Goal: Task Accomplishment & Management: Manage account settings

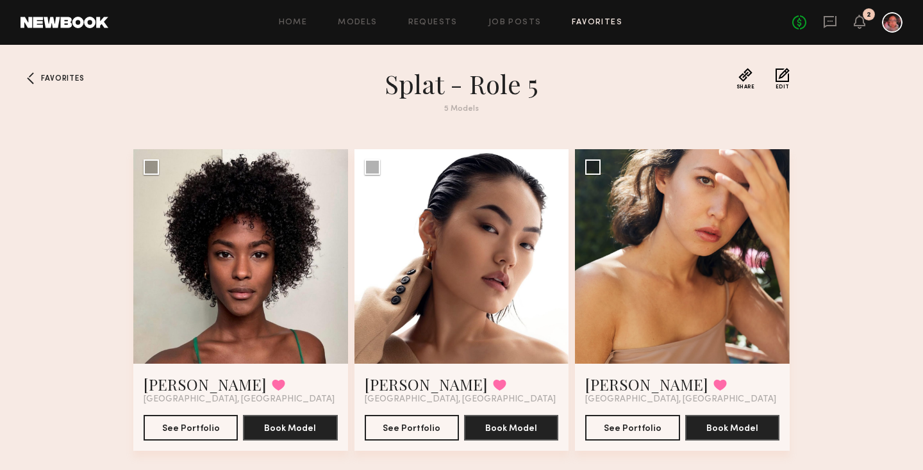
click at [510, 15] on div "Home Models Requests Job Posts Favorites Sign Out No fees up to $5,000 2" at bounding box center [505, 22] width 794 height 21
click at [508, 23] on link "Job Posts" at bounding box center [514, 23] width 53 height 8
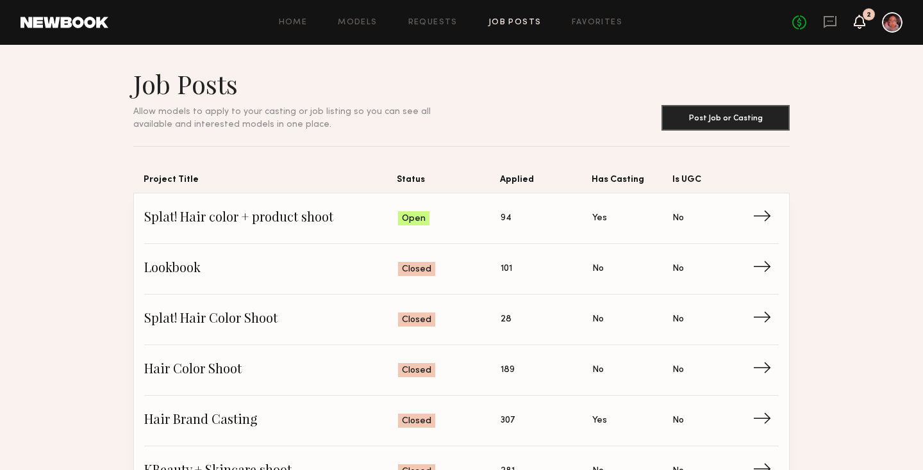
click at [855, 17] on icon at bounding box center [860, 22] width 12 height 14
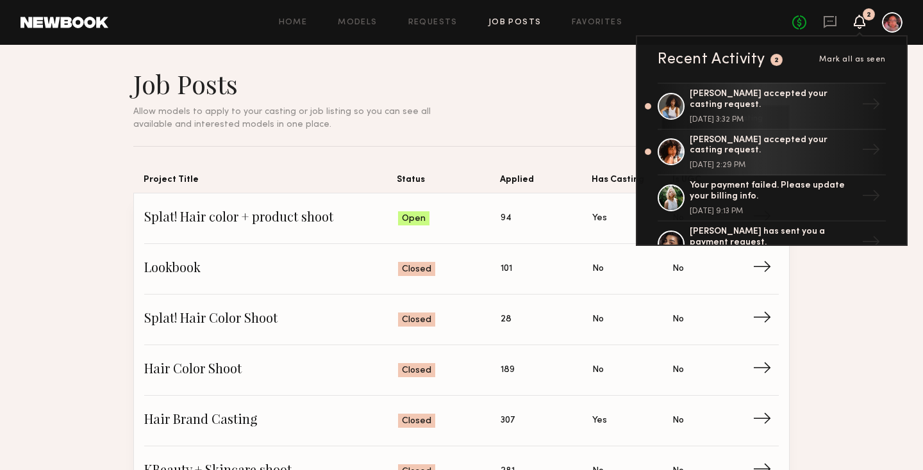
click at [854, 18] on icon at bounding box center [860, 22] width 12 height 14
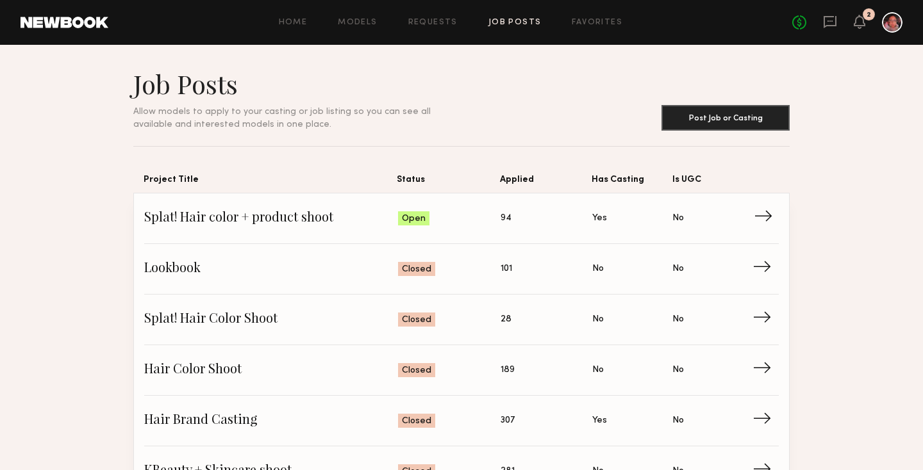
click at [761, 222] on span "→" at bounding box center [767, 218] width 26 height 19
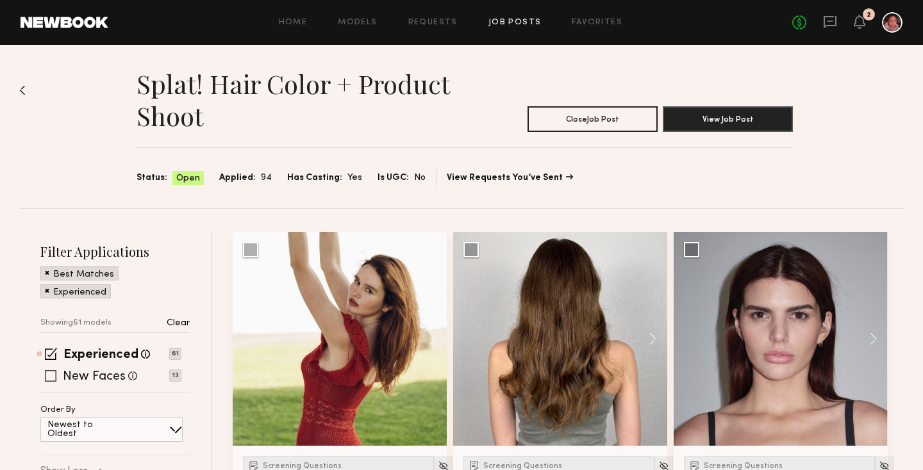
click at [52, 372] on span at bounding box center [51, 376] width 12 height 12
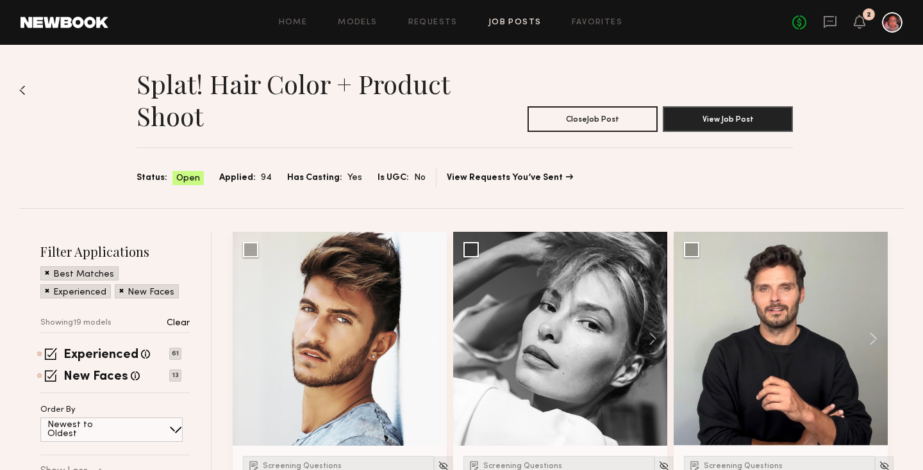
click at [44, 273] on div "Best Matches" at bounding box center [79, 274] width 78 height 14
click at [46, 270] on span at bounding box center [47, 273] width 4 height 12
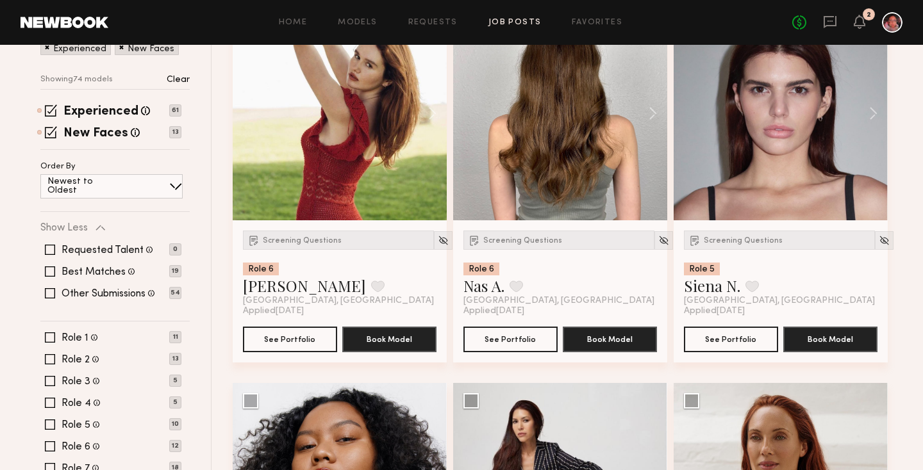
scroll to position [149, 0]
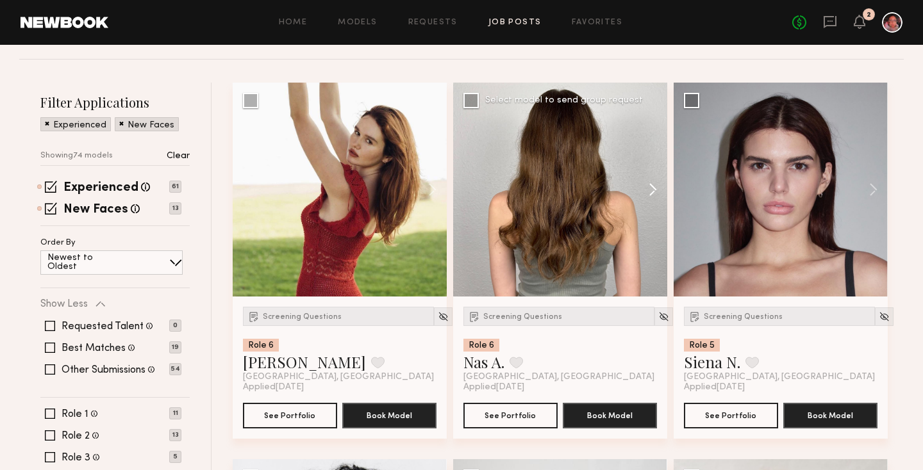
click at [655, 195] on button at bounding box center [646, 190] width 41 height 214
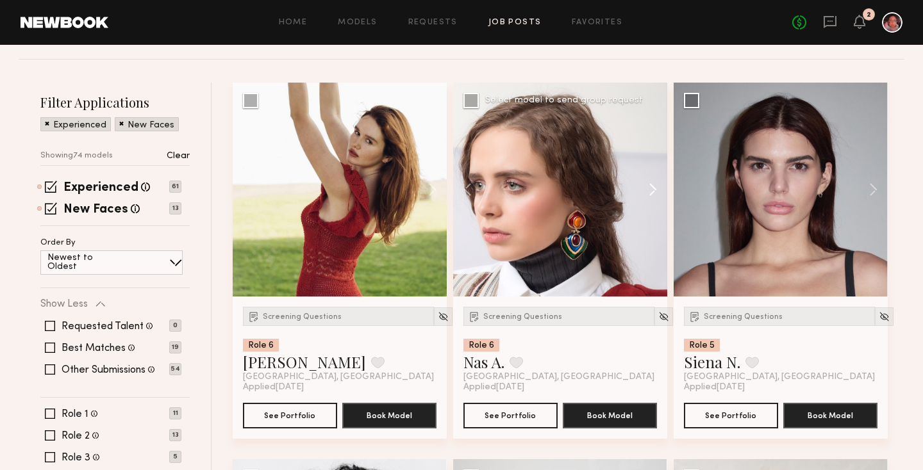
click at [655, 195] on button at bounding box center [646, 190] width 41 height 214
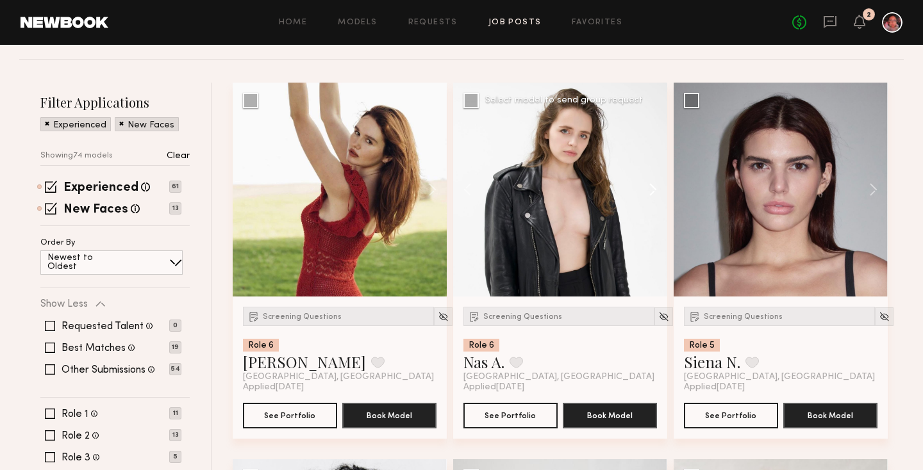
click at [655, 195] on button at bounding box center [646, 190] width 41 height 214
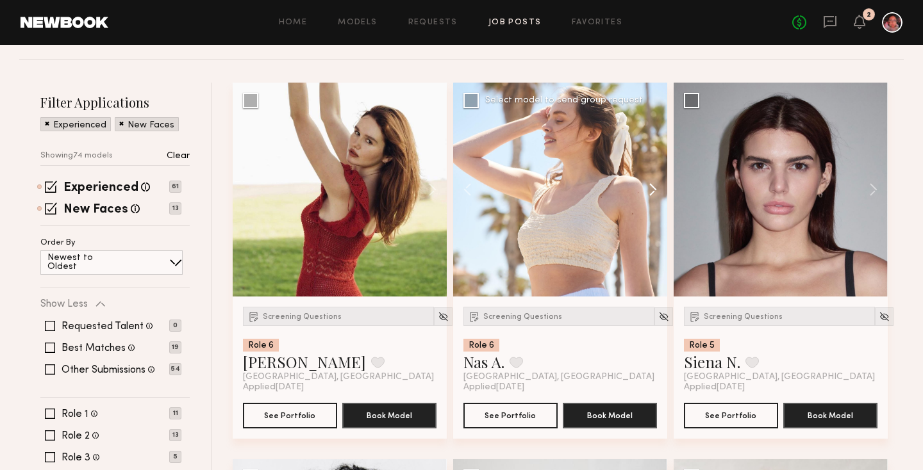
click at [655, 195] on button at bounding box center [646, 190] width 41 height 214
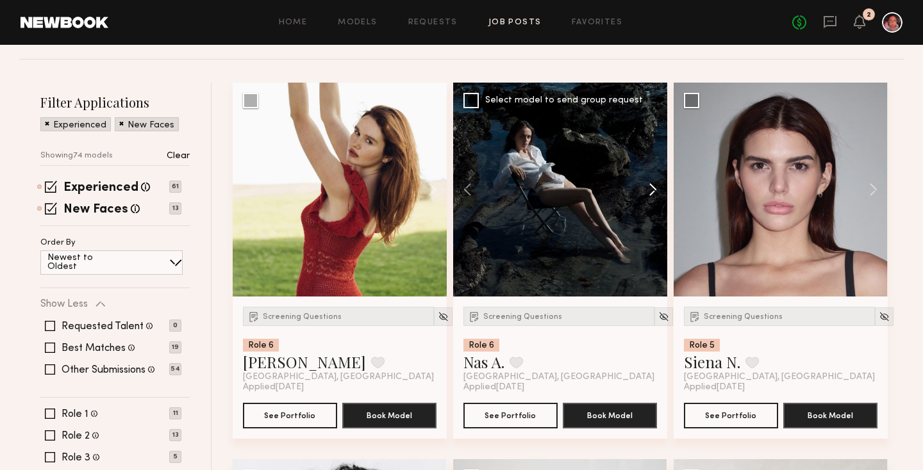
click at [655, 195] on button at bounding box center [646, 190] width 41 height 214
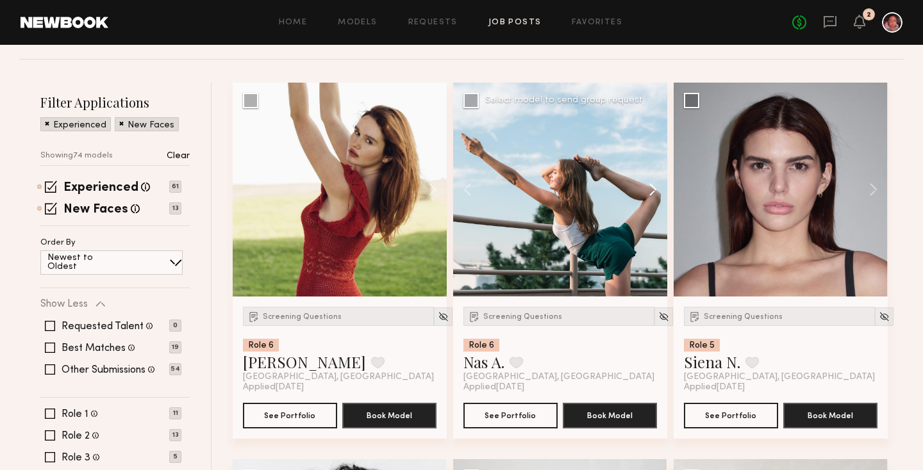
click at [655, 195] on button at bounding box center [646, 190] width 41 height 214
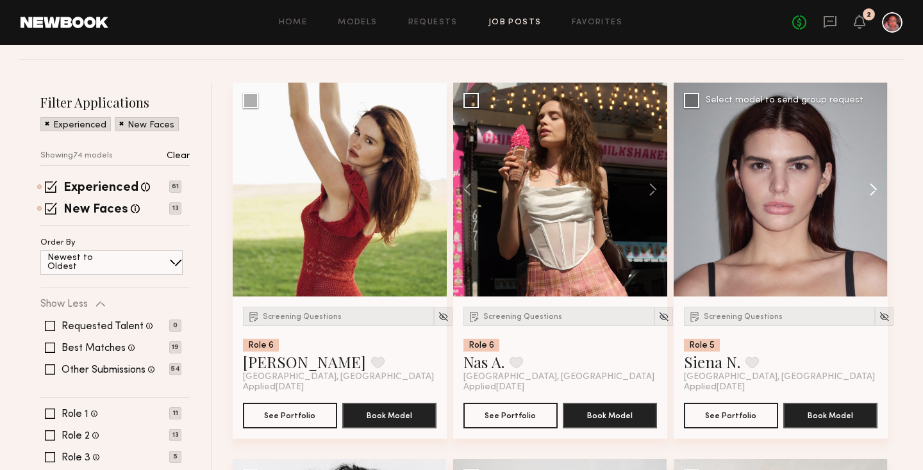
click at [873, 189] on button at bounding box center [867, 190] width 41 height 214
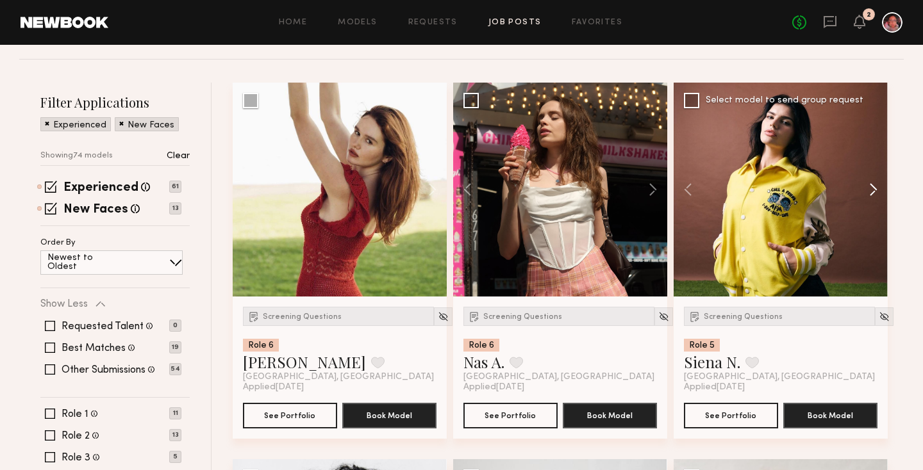
click at [873, 189] on button at bounding box center [867, 190] width 41 height 214
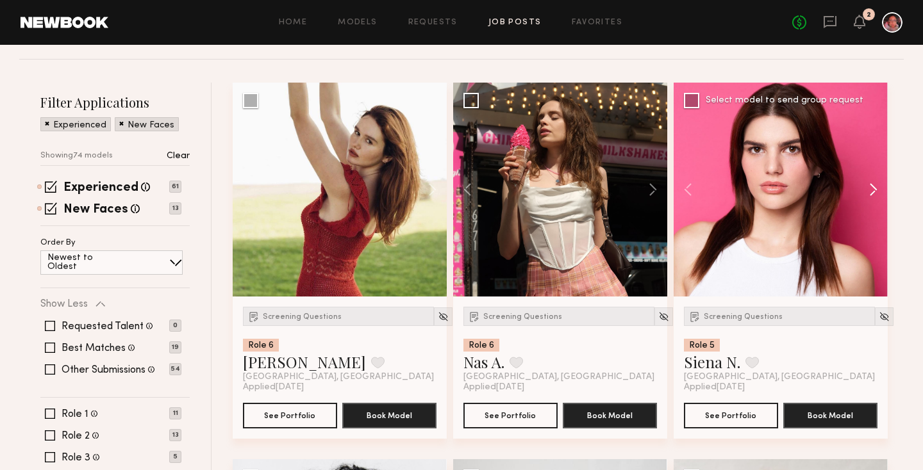
click at [873, 189] on button at bounding box center [867, 190] width 41 height 214
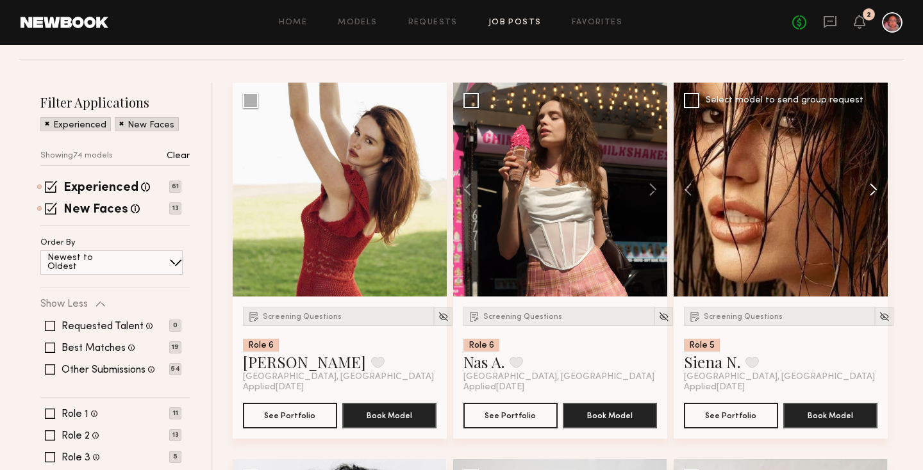
click at [873, 189] on button at bounding box center [867, 190] width 41 height 214
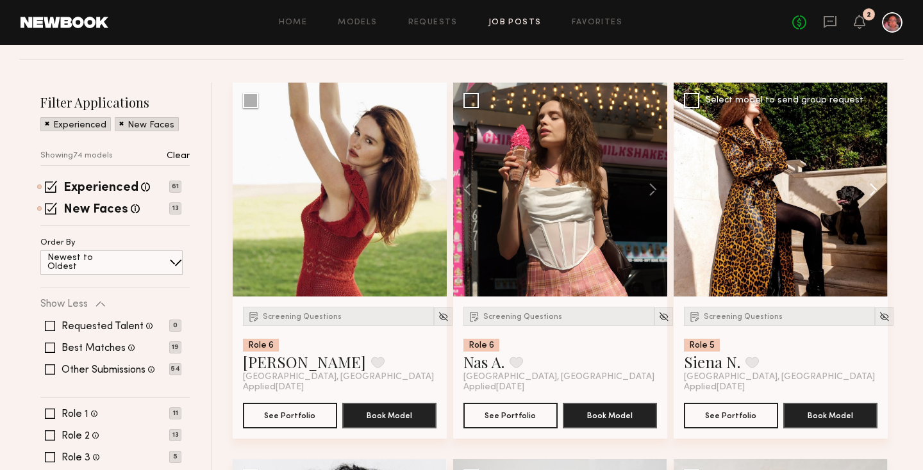
click at [873, 189] on button at bounding box center [867, 190] width 41 height 214
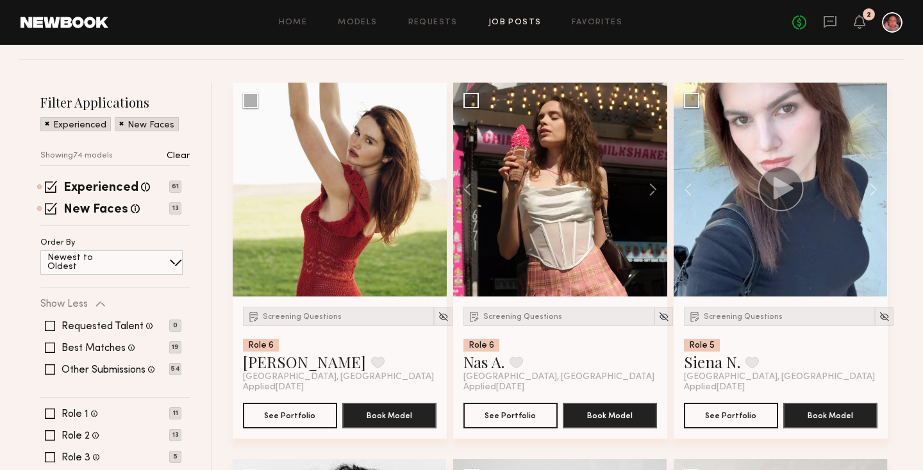
drag, startPoint x: 919, startPoint y: 55, endPoint x: 916, endPoint y: 63, distance: 8.1
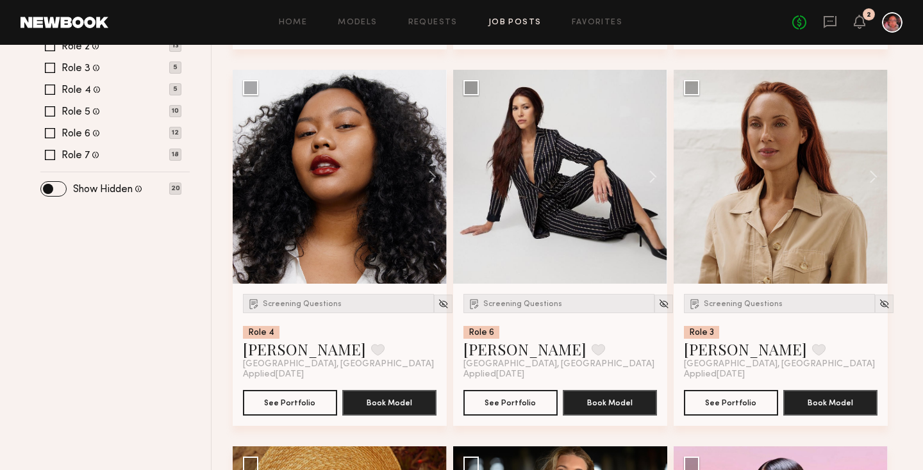
scroll to position [572, 0]
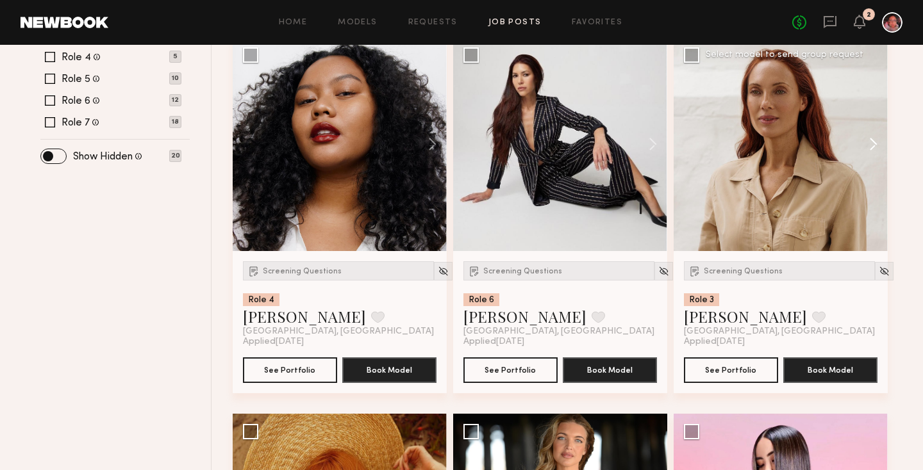
click at [869, 144] on button at bounding box center [867, 144] width 41 height 214
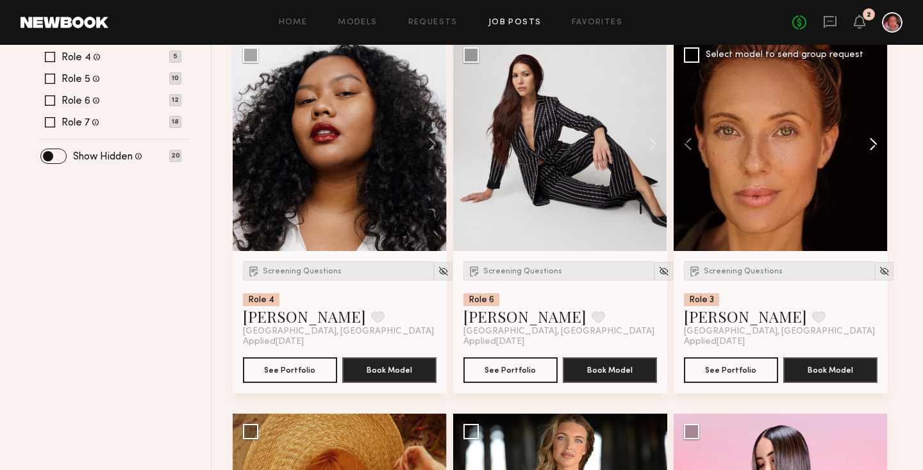
click at [869, 144] on button at bounding box center [867, 144] width 41 height 214
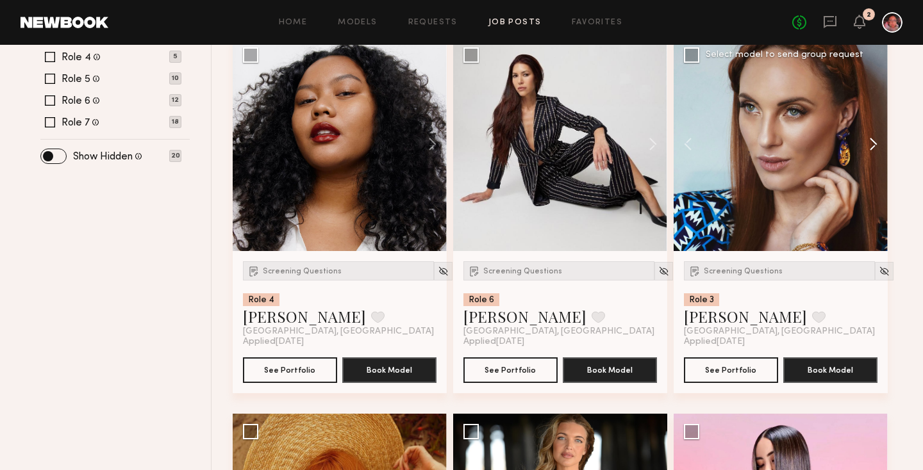
click at [869, 144] on button at bounding box center [867, 144] width 41 height 214
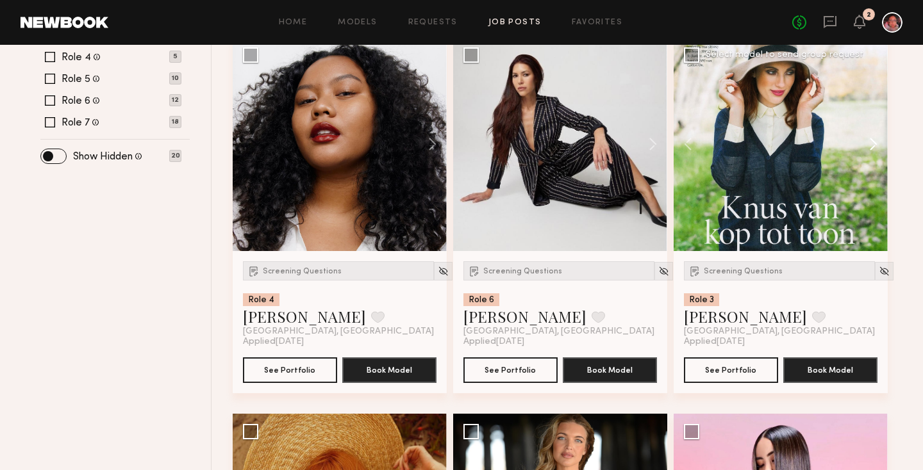
click at [869, 144] on button at bounding box center [867, 144] width 41 height 214
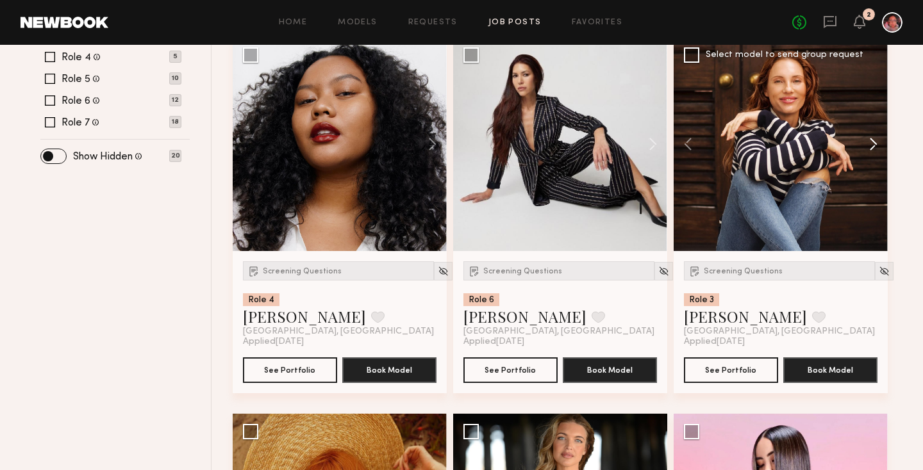
click at [869, 144] on button at bounding box center [867, 144] width 41 height 214
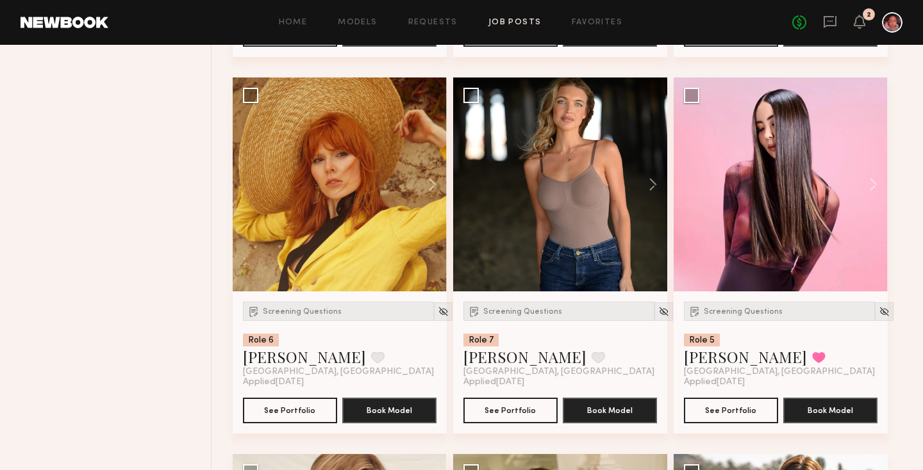
scroll to position [943, 0]
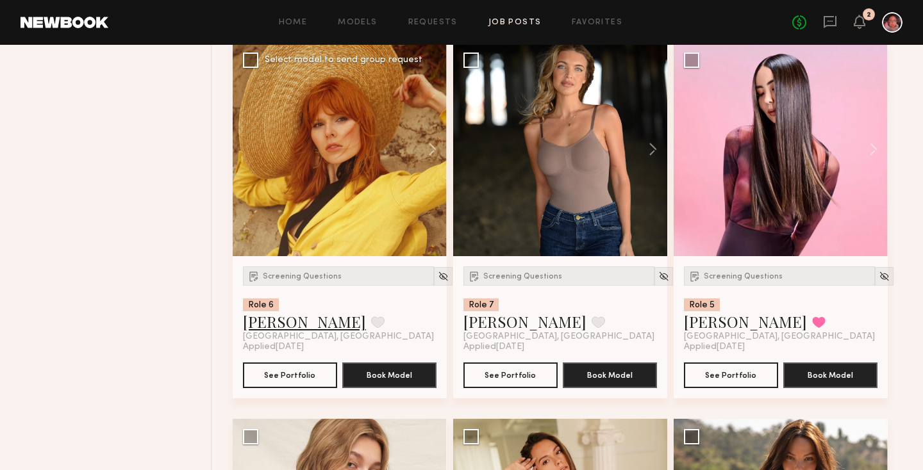
click at [269, 324] on link "Jacq S." at bounding box center [304, 321] width 123 height 21
click at [449, 26] on link "Requests" at bounding box center [432, 23] width 49 height 8
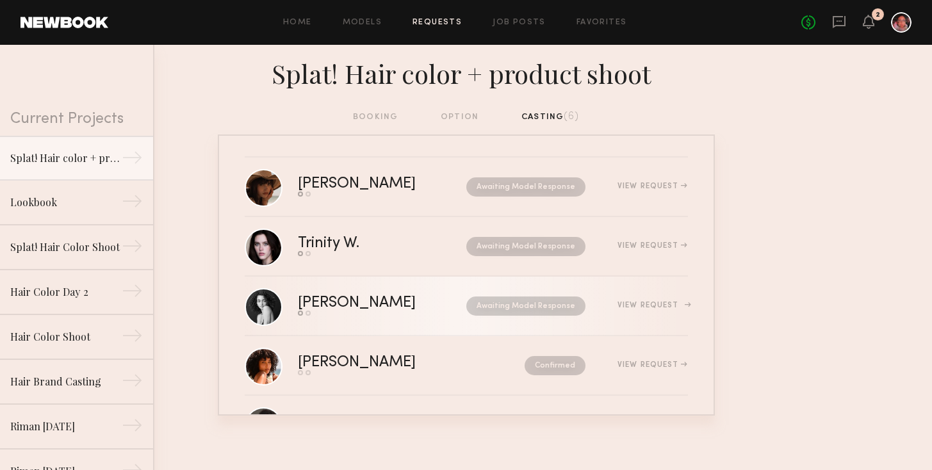
click at [346, 313] on div "Send request Model response" at bounding box center [370, 313] width 144 height 5
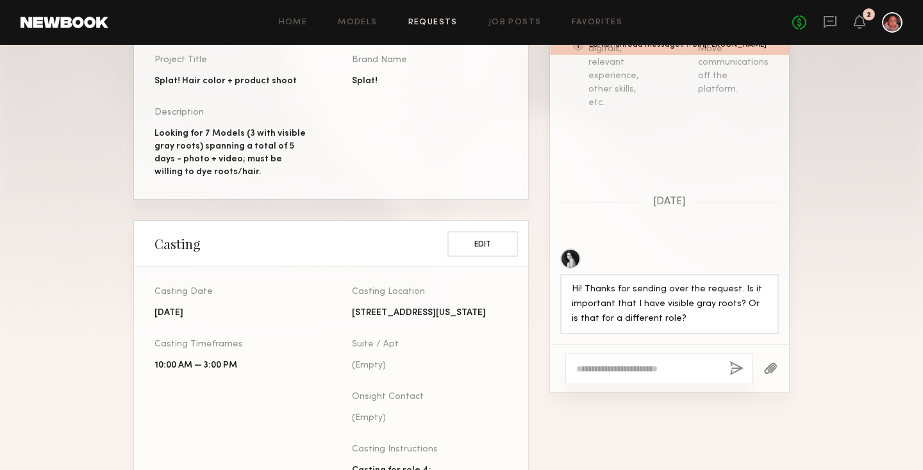
scroll to position [361, 0]
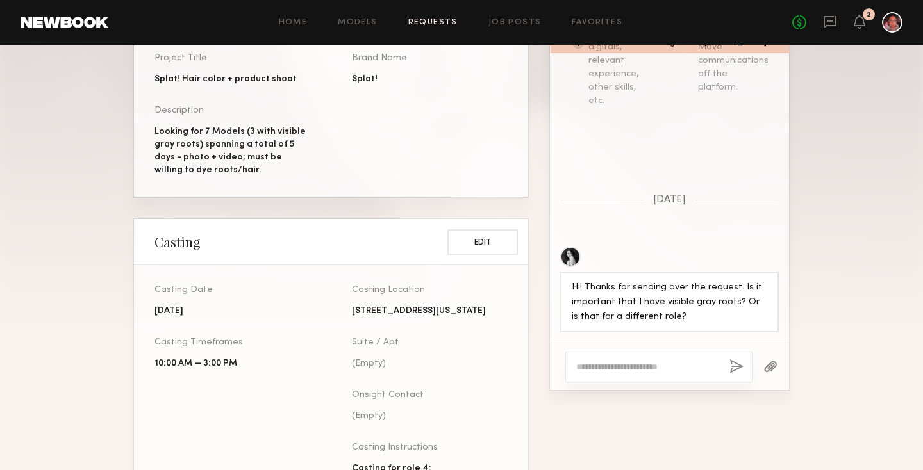
click at [595, 359] on div at bounding box center [658, 367] width 187 height 31
click at [596, 367] on textarea at bounding box center [647, 367] width 143 height 13
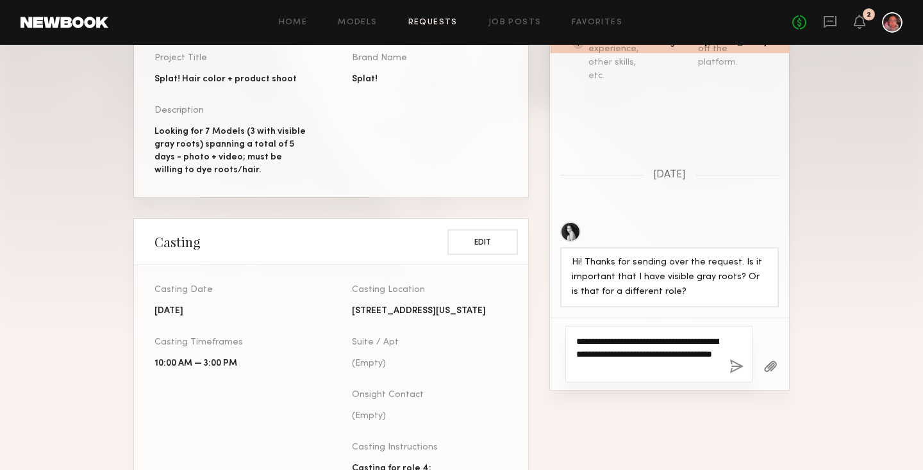
type textarea "**********"
click at [740, 364] on button "button" at bounding box center [736, 368] width 14 height 16
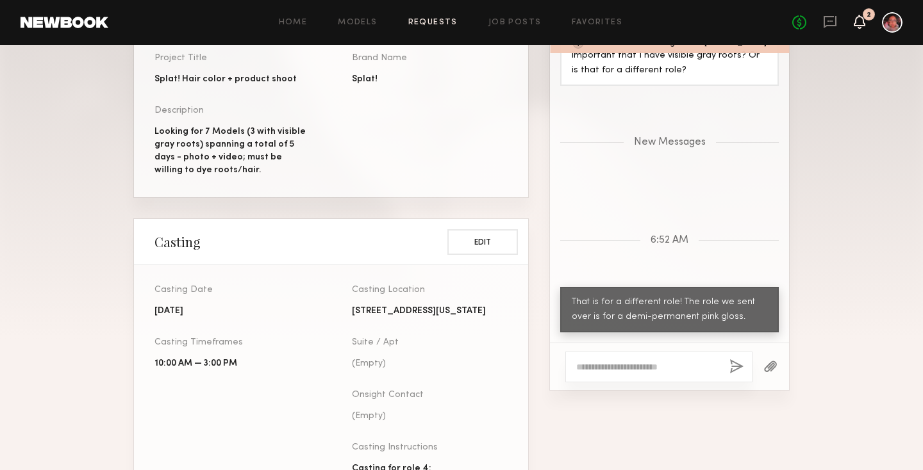
click at [857, 21] on icon at bounding box center [859, 21] width 10 height 9
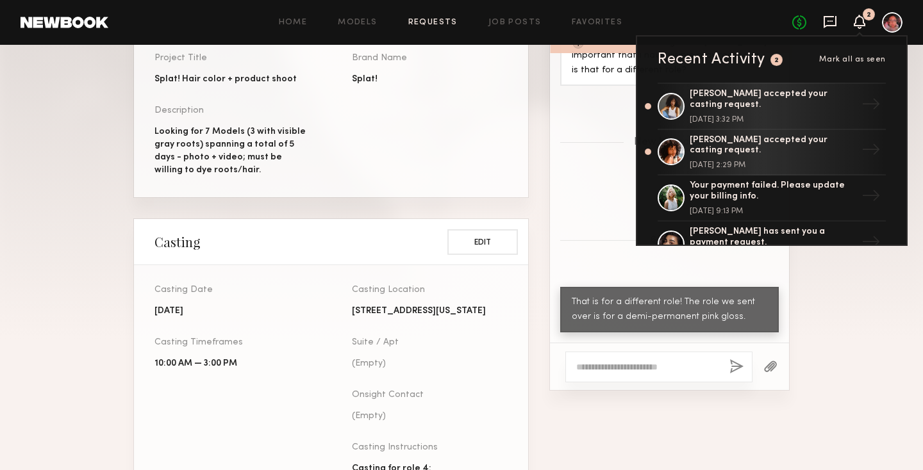
click at [826, 23] on icon at bounding box center [830, 22] width 14 height 14
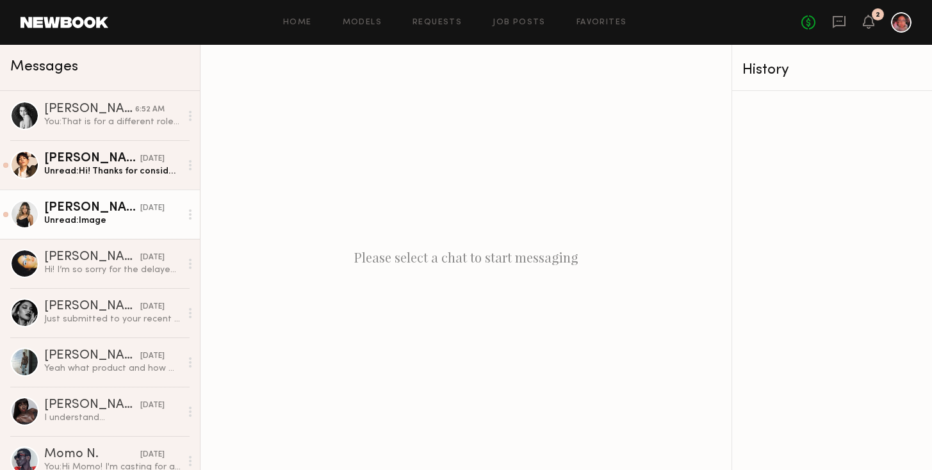
click at [119, 218] on div "Unread: Image" at bounding box center [112, 221] width 136 height 12
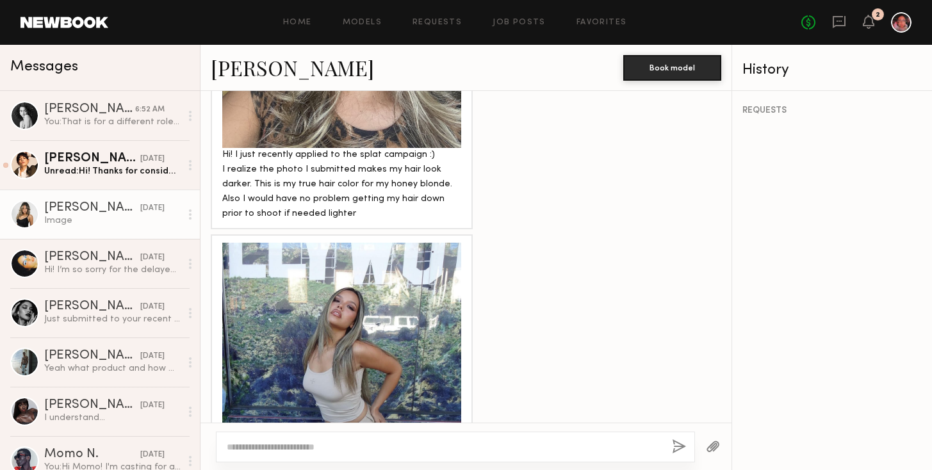
scroll to position [1621, 0]
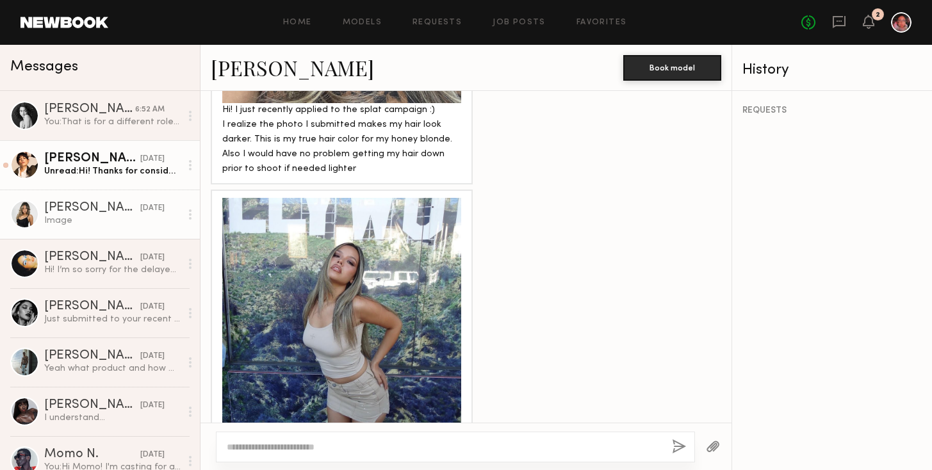
click at [113, 177] on div "Unread: Hi! Thanks for considering me. I do not do work with full buyouts. If t…" at bounding box center [112, 171] width 136 height 12
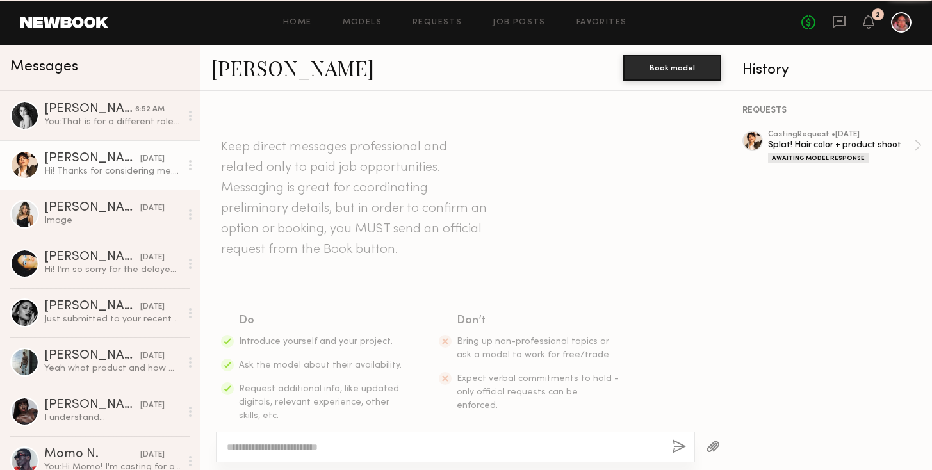
scroll to position [236, 0]
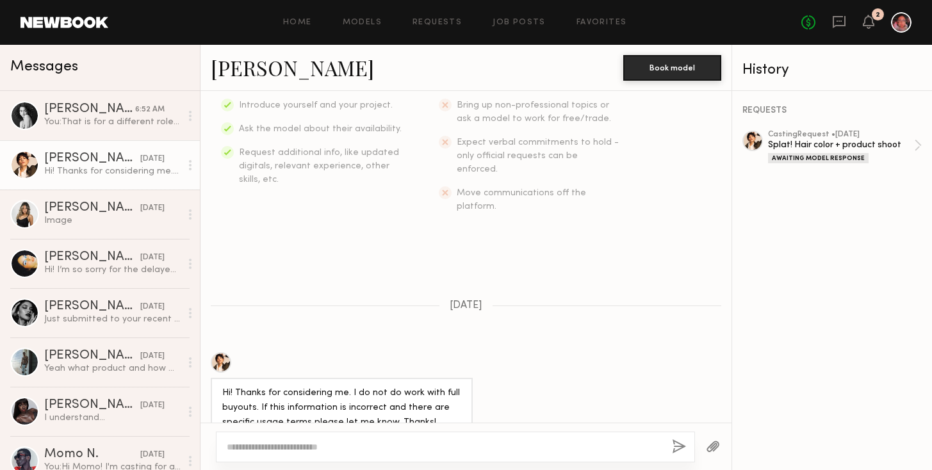
click at [244, 441] on textarea at bounding box center [444, 447] width 435 height 13
click at [436, 21] on link "Requests" at bounding box center [437, 23] width 49 height 8
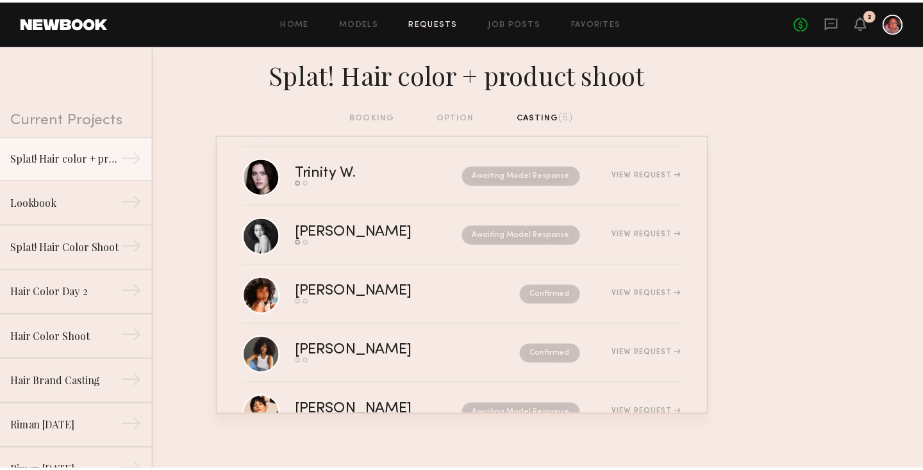
scroll to position [121, 0]
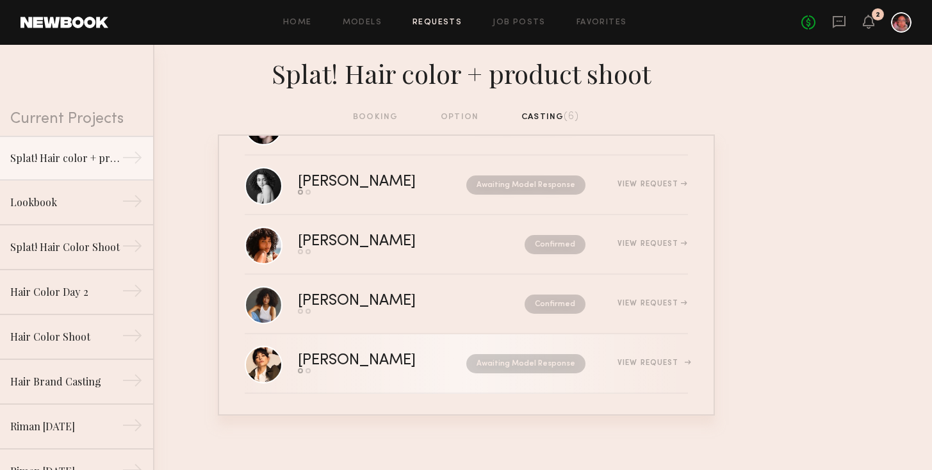
click at [650, 365] on div "View Request" at bounding box center [653, 364] width 70 height 8
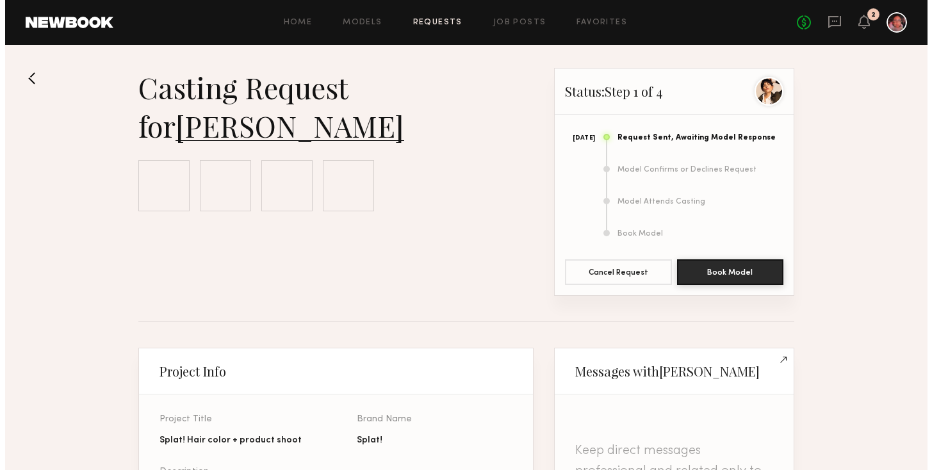
scroll to position [500, 0]
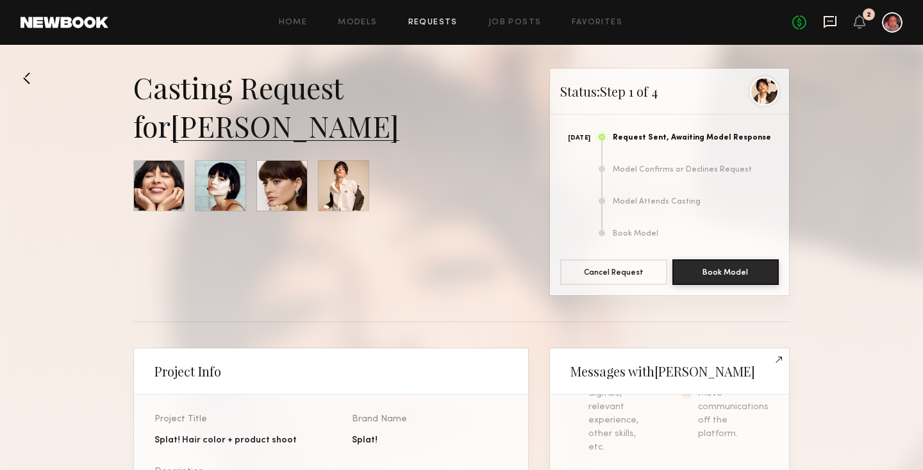
click at [826, 24] on icon at bounding box center [830, 22] width 14 height 14
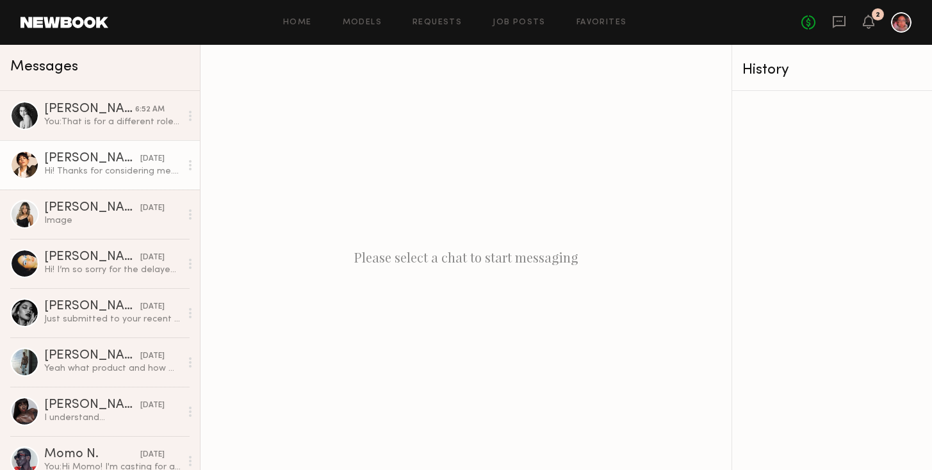
click at [125, 170] on div "Hi! Thanks for considering me. I do not do work with full buyouts. If this info…" at bounding box center [112, 171] width 136 height 12
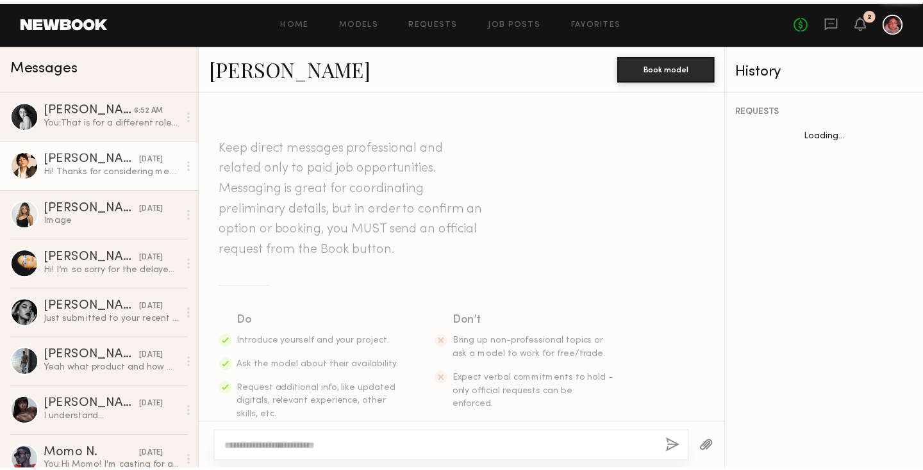
scroll to position [236, 0]
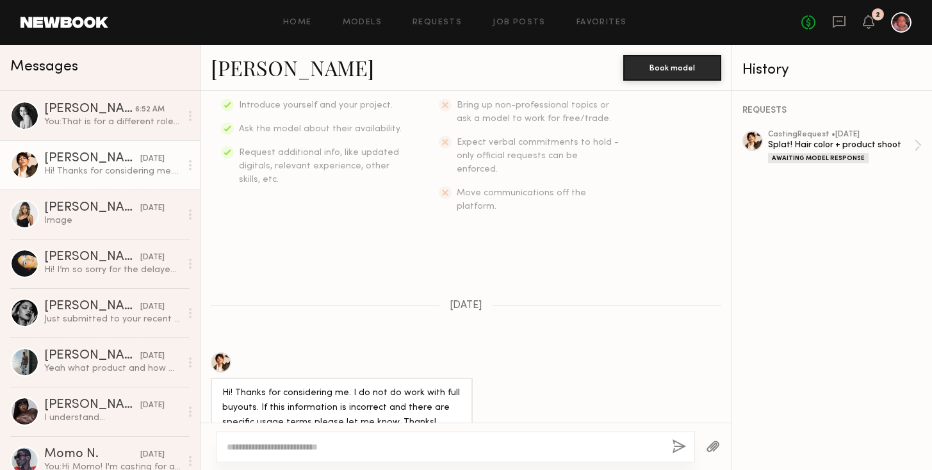
click at [272, 447] on textarea at bounding box center [444, 447] width 435 height 13
click at [588, 25] on link "Favorites" at bounding box center [602, 23] width 51 height 8
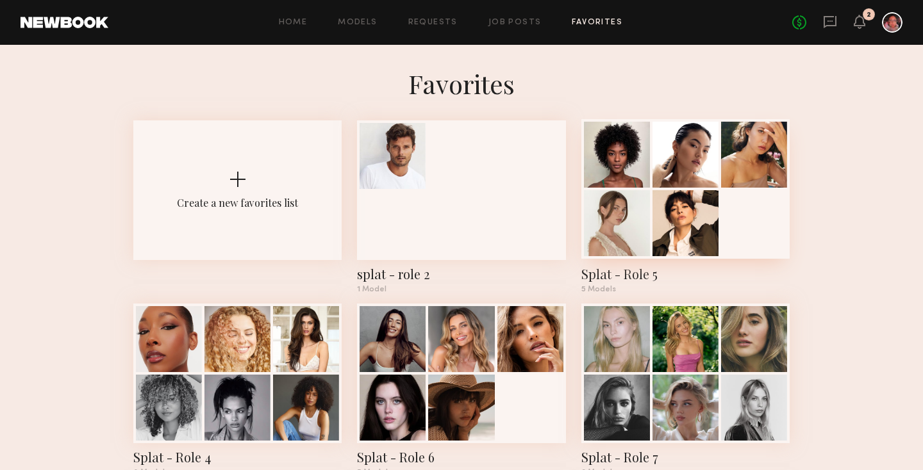
click at [710, 203] on div at bounding box center [685, 223] width 66 height 66
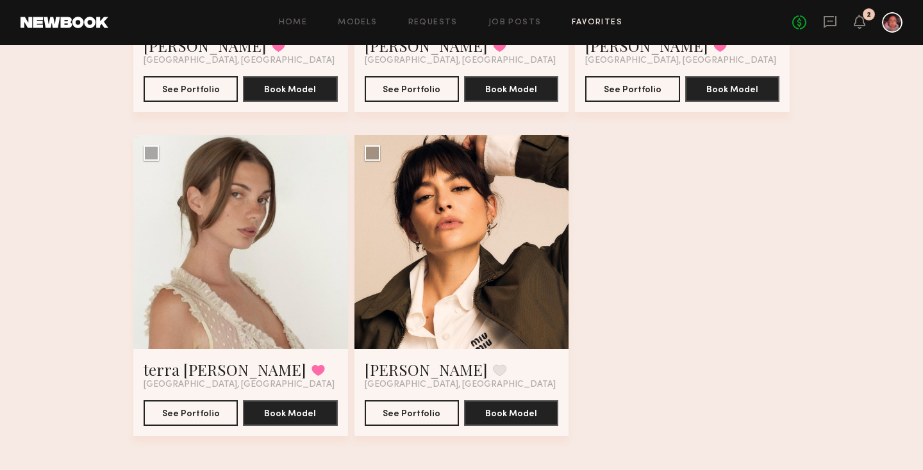
scroll to position [348, 0]
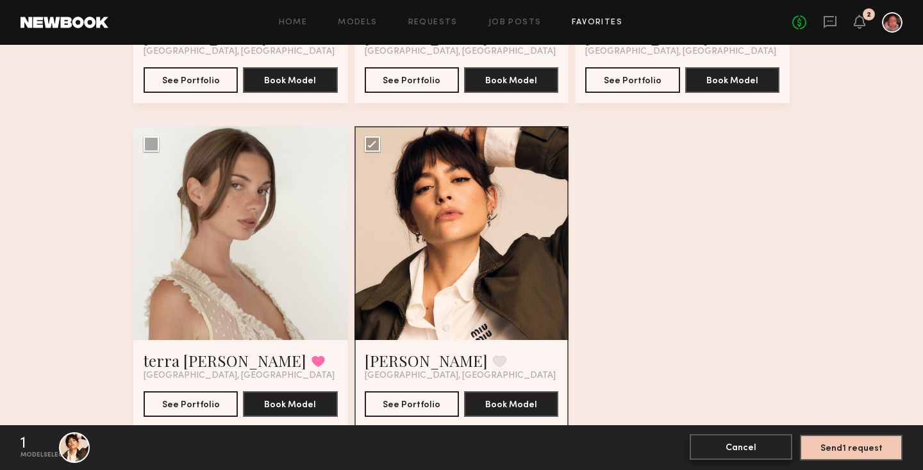
click at [723, 450] on button "Cancel" at bounding box center [741, 447] width 103 height 26
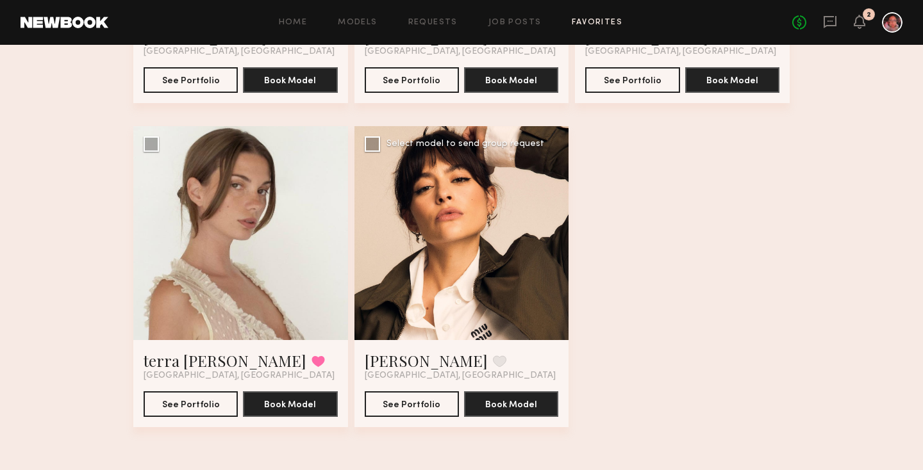
click at [523, 354] on div "Gabriela B. Favorite Los Angeles, CA" at bounding box center [462, 366] width 194 height 31
click at [493, 361] on button at bounding box center [499, 362] width 13 height 12
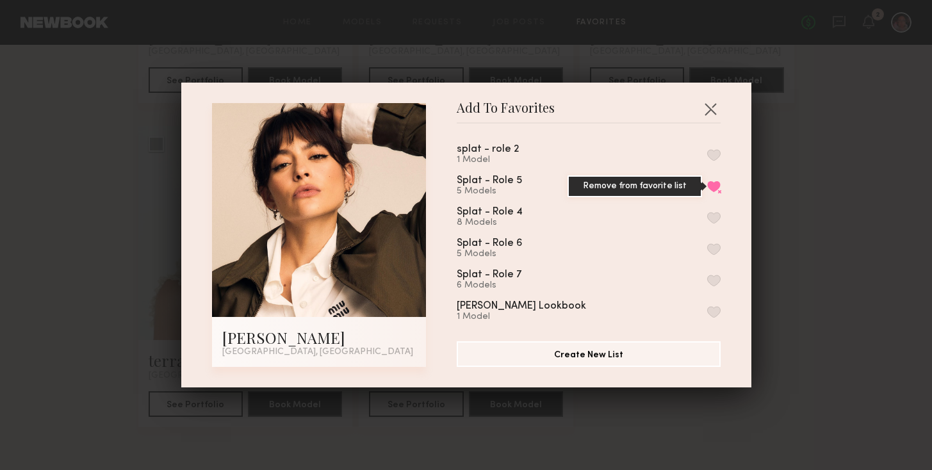
click at [707, 183] on button "Remove from favorite list" at bounding box center [713, 187] width 13 height 12
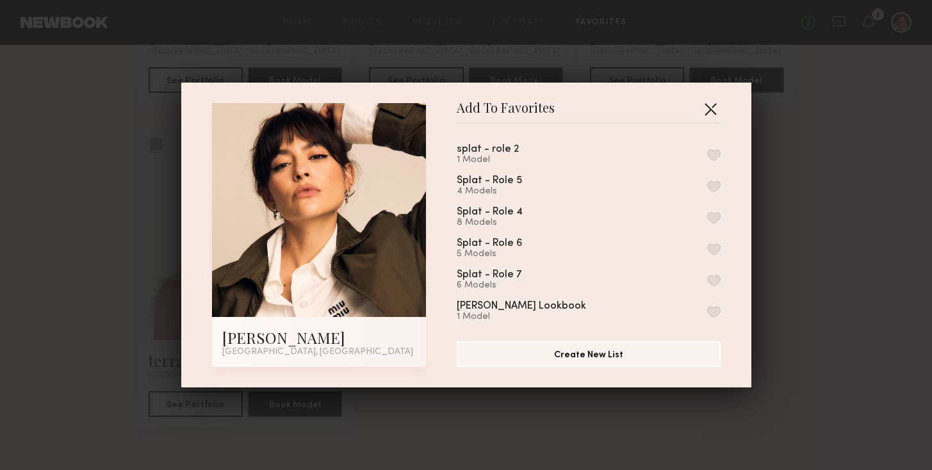
click at [702, 108] on button "button" at bounding box center [710, 109] width 21 height 21
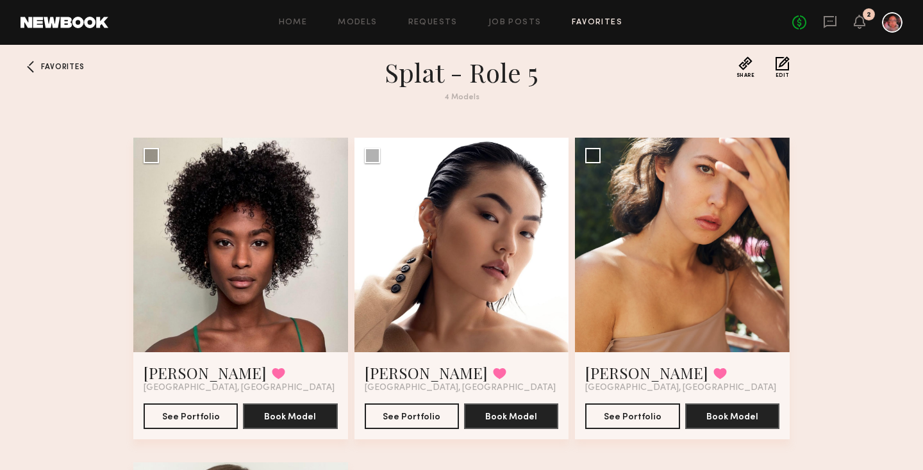
scroll to position [10, 0]
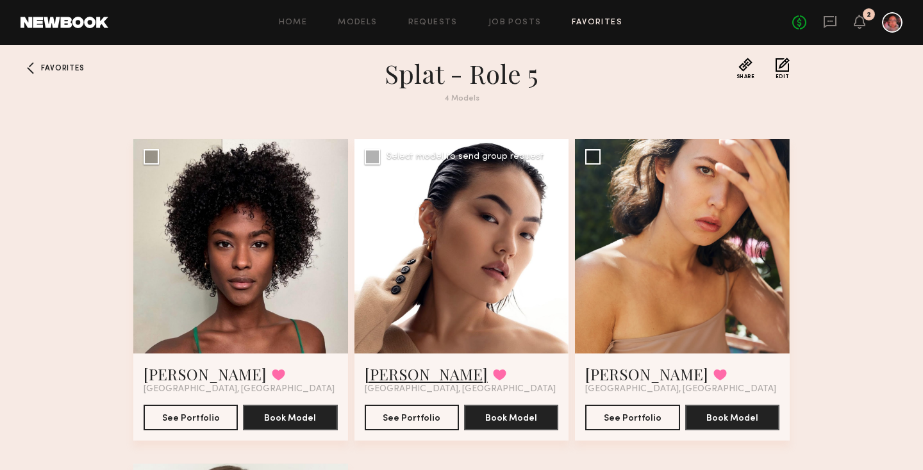
click at [408, 372] on link "Enkie T." at bounding box center [426, 374] width 123 height 21
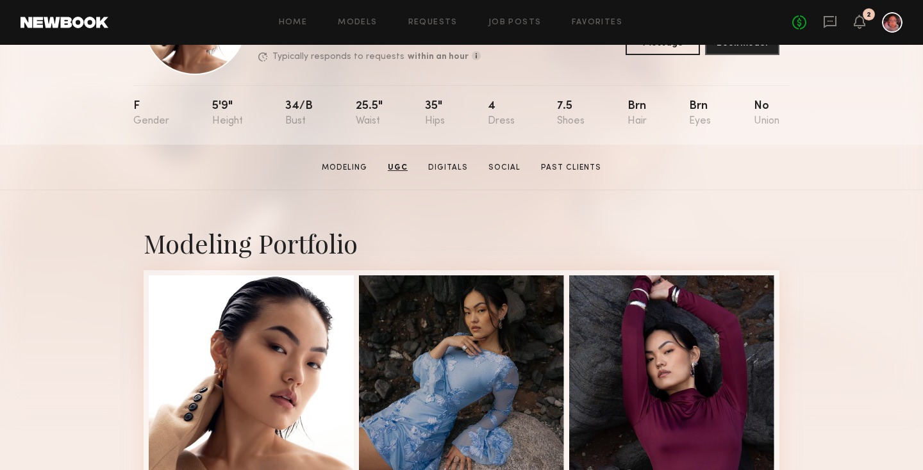
scroll to position [80, 0]
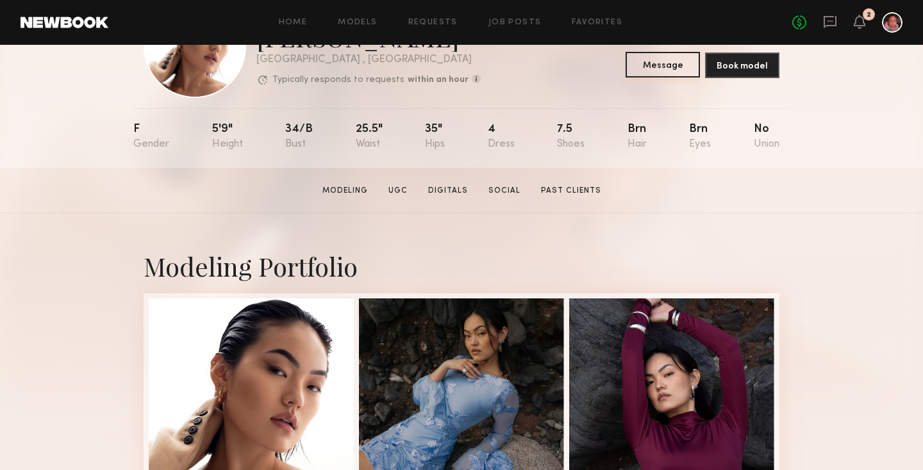
click at [691, 63] on button "Message" at bounding box center [662, 65] width 74 height 26
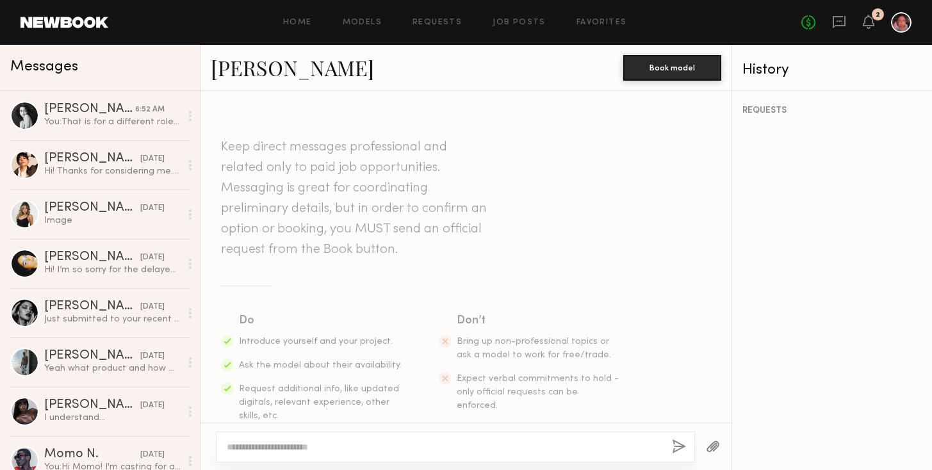
click at [391, 445] on textarea at bounding box center [444, 447] width 435 height 13
type textarea "**********"
click at [681, 441] on button "button" at bounding box center [679, 448] width 14 height 16
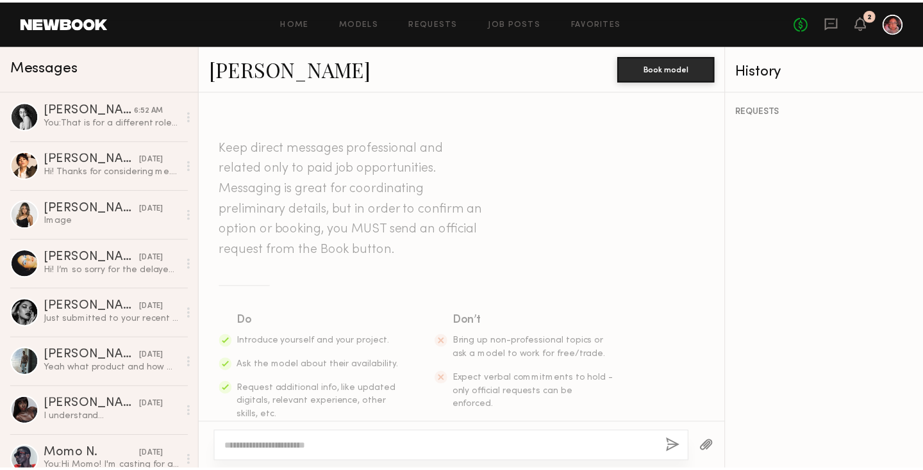
scroll to position [207, 0]
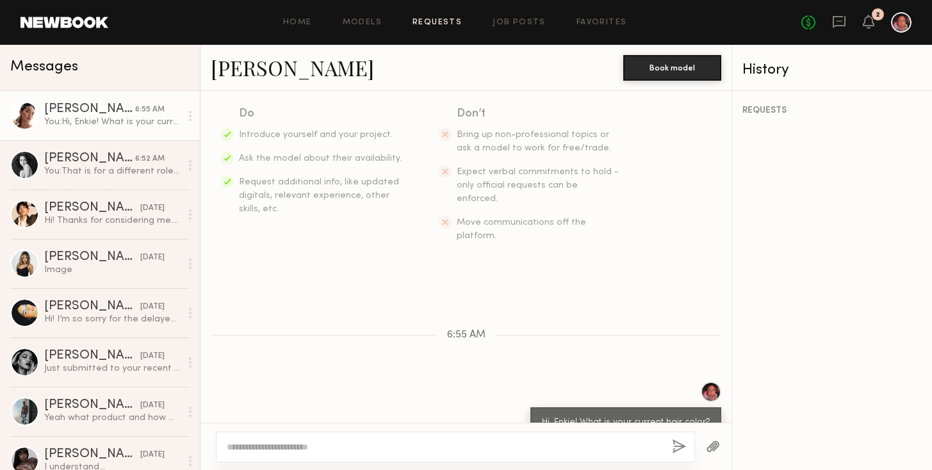
click at [438, 20] on link "Requests" at bounding box center [437, 23] width 49 height 8
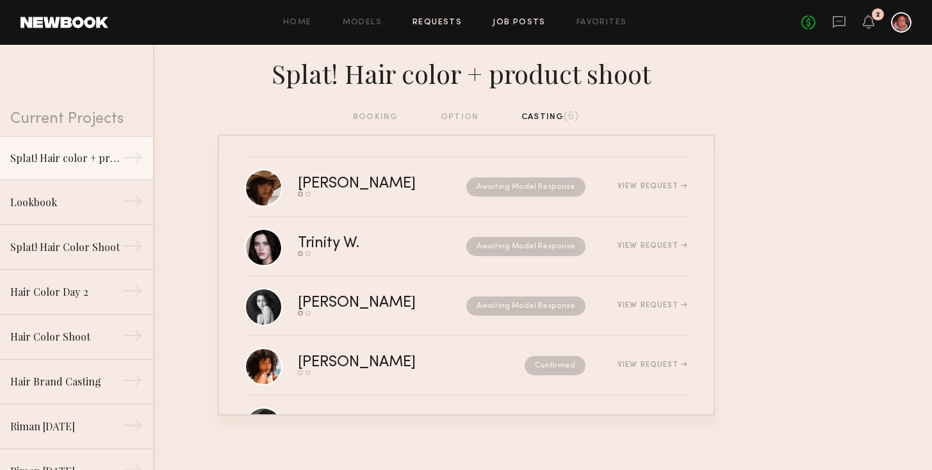
click at [512, 22] on link "Job Posts" at bounding box center [519, 23] width 53 height 8
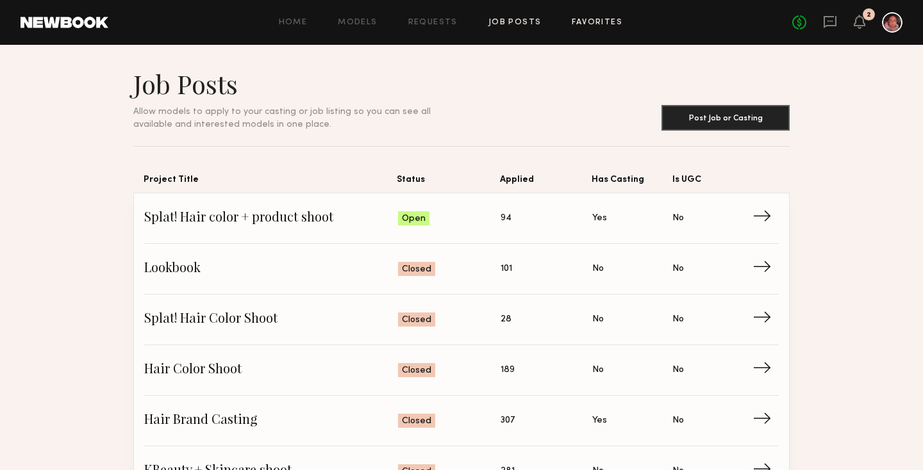
click at [574, 19] on link "Favorites" at bounding box center [597, 23] width 51 height 8
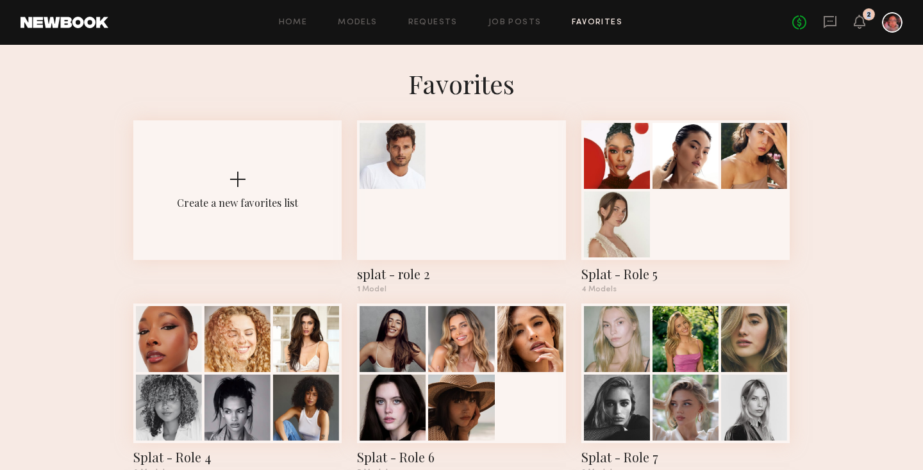
click at [868, 17] on div "2" at bounding box center [868, 15] width 4 height 7
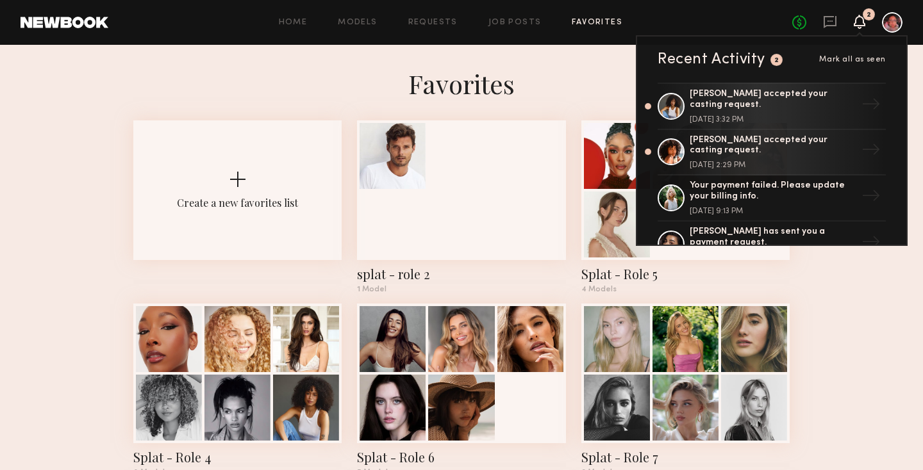
click at [863, 22] on icon at bounding box center [859, 21] width 10 height 9
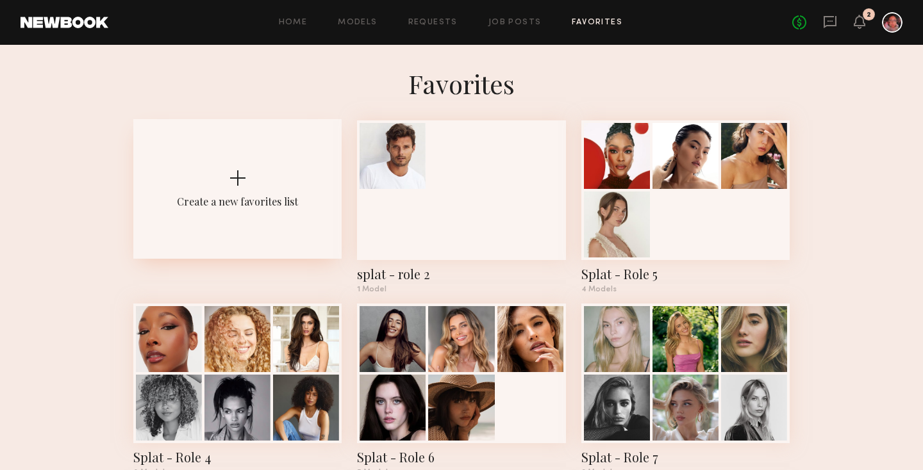
click at [258, 173] on div "Create a new favorites list" at bounding box center [237, 189] width 208 height 140
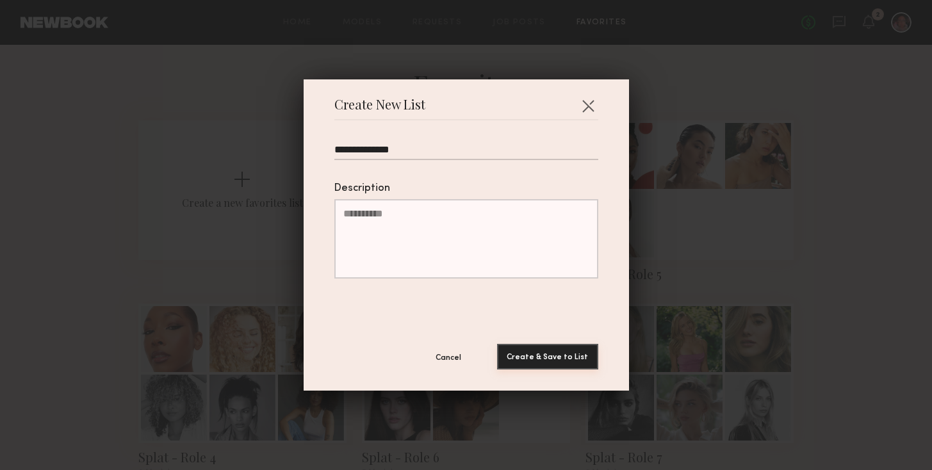
type input "**********"
click at [500, 360] on button "Create & Save to List" at bounding box center [547, 357] width 101 height 26
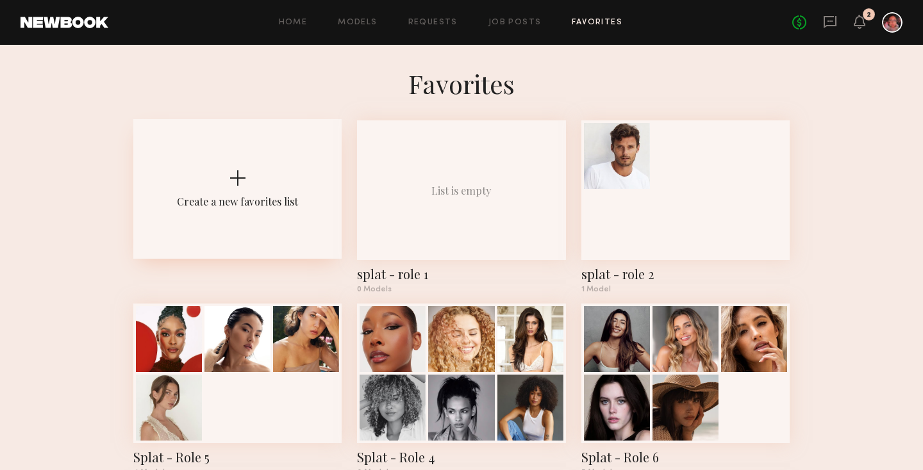
click at [227, 176] on div "Create a new favorites list" at bounding box center [237, 189] width 208 height 140
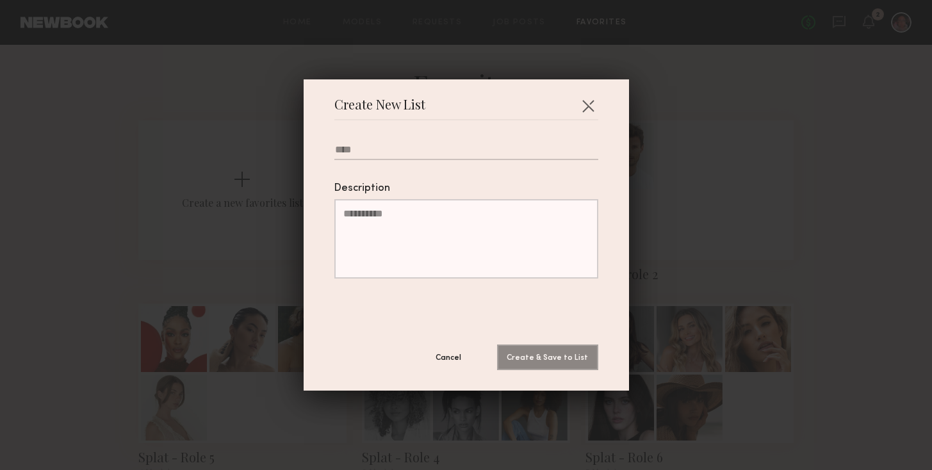
click at [354, 135] on form "Description Cancel Create & Save to List" at bounding box center [467, 245] width 264 height 250
drag, startPoint x: 351, startPoint y: 149, endPoint x: 351, endPoint y: 137, distance: 11.5
click at [351, 147] on input "Please enter name of the list" at bounding box center [467, 152] width 264 height 16
click at [353, 150] on input "**********" at bounding box center [467, 152] width 264 height 16
type input "**********"
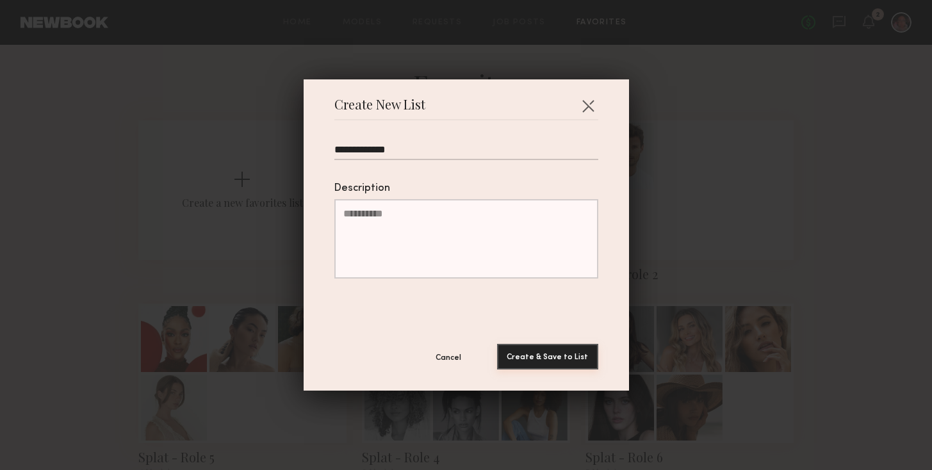
click at [552, 360] on button "Create & Save to List" at bounding box center [547, 357] width 101 height 26
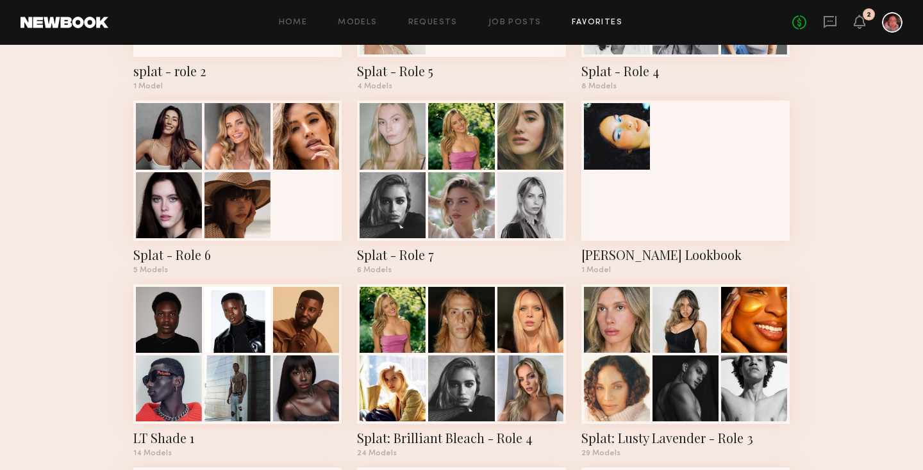
scroll to position [388, 0]
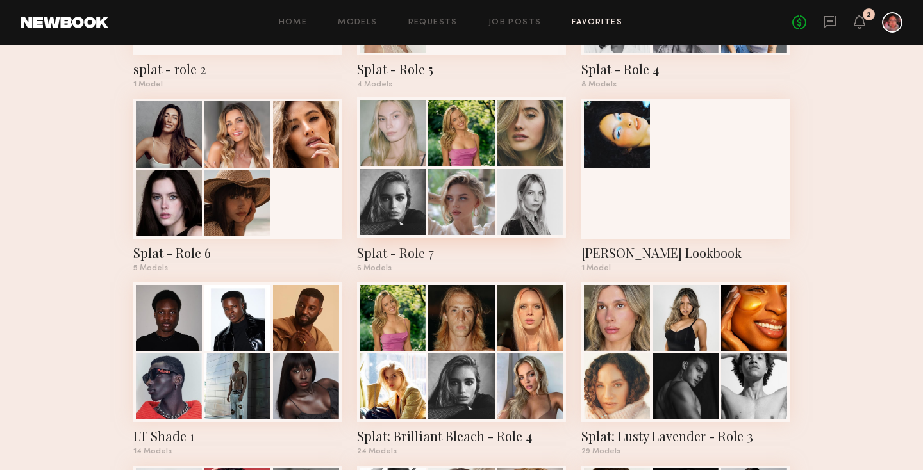
click at [535, 226] on div at bounding box center [530, 202] width 66 height 66
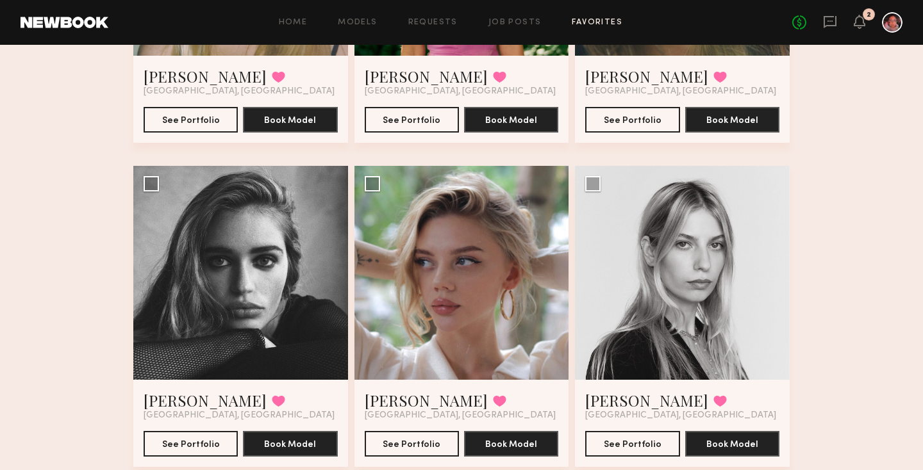
scroll to position [348, 0]
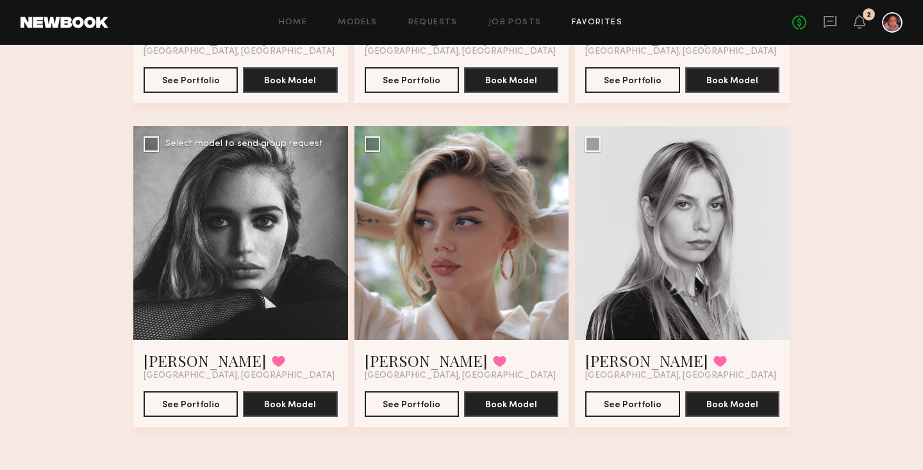
click at [304, 232] on div at bounding box center [240, 233] width 215 height 215
click at [288, 225] on div at bounding box center [240, 233] width 215 height 215
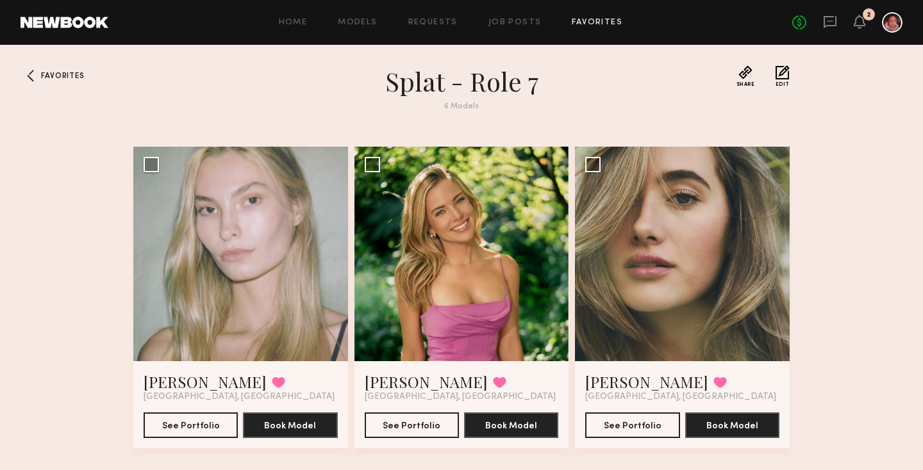
scroll to position [0, 0]
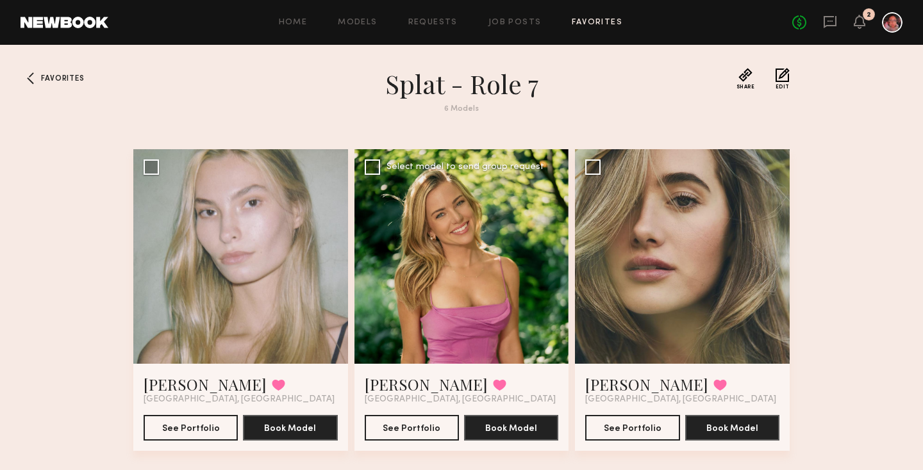
click at [540, 271] on div at bounding box center [461, 256] width 215 height 215
click at [520, 263] on div at bounding box center [461, 256] width 215 height 215
click at [445, 266] on div at bounding box center [461, 256] width 215 height 215
click at [423, 376] on link "[PERSON_NAME]" at bounding box center [426, 384] width 123 height 21
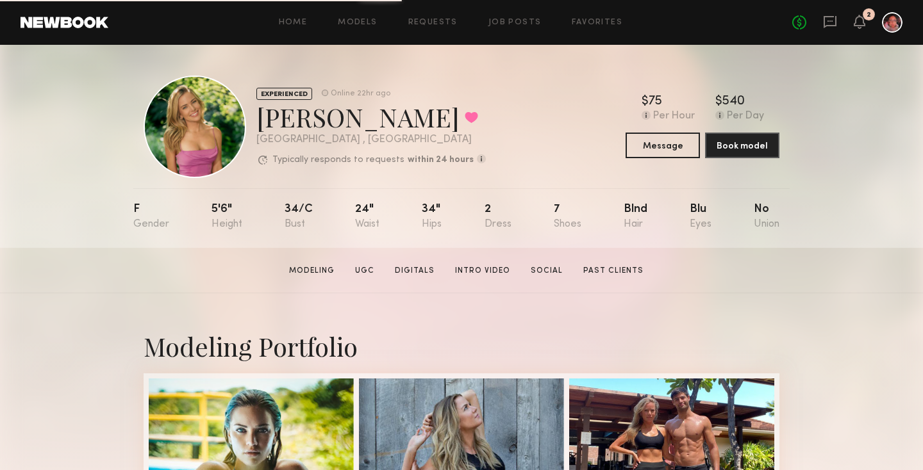
click at [922, 15] on header "Home Models Requests Job Posts Favorites Sign Out No fees up to $5,000 2" at bounding box center [461, 22] width 923 height 45
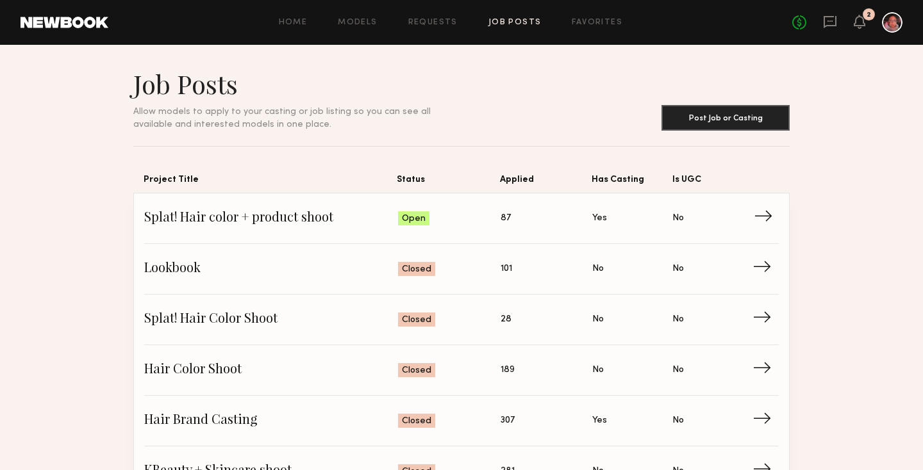
click at [768, 218] on span "→" at bounding box center [767, 218] width 26 height 19
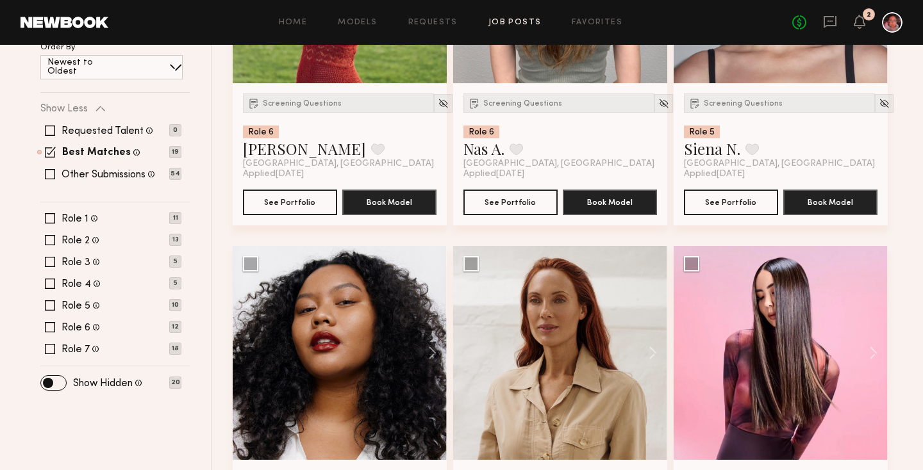
scroll to position [381, 0]
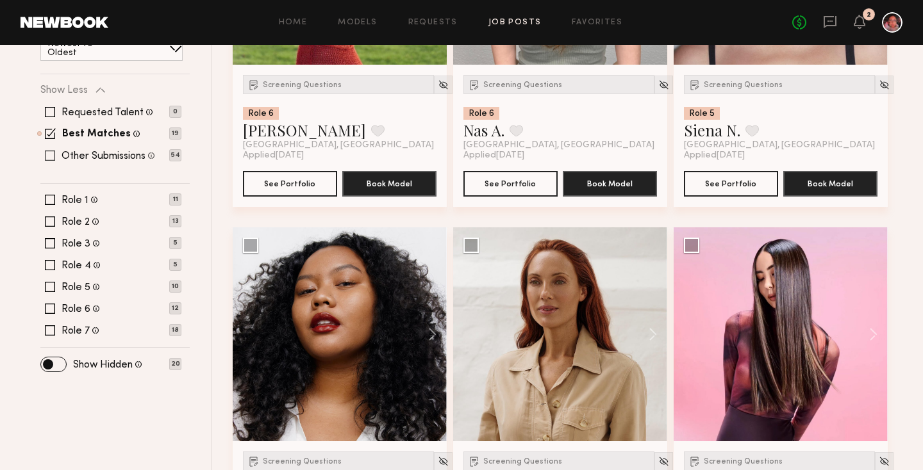
click at [55, 158] on div "Other Submissions Models shown below have applied to this job but do not match …" at bounding box center [110, 156] width 141 height 10
click at [50, 153] on span at bounding box center [50, 156] width 10 height 10
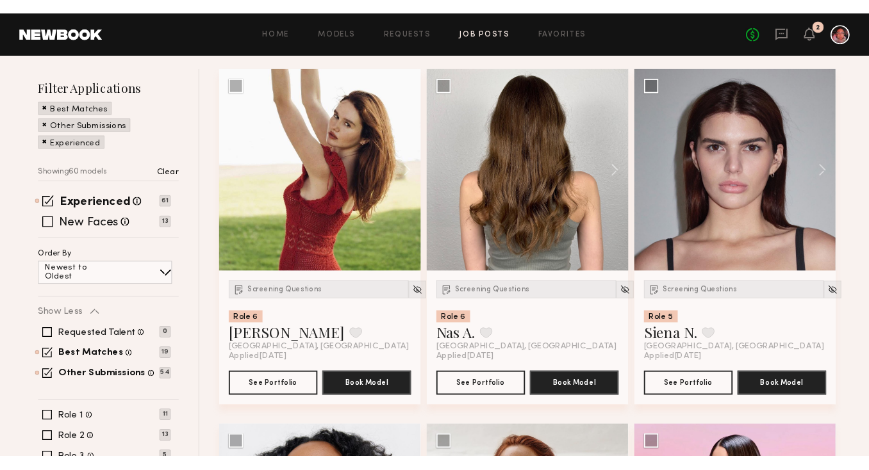
scroll to position [157, 0]
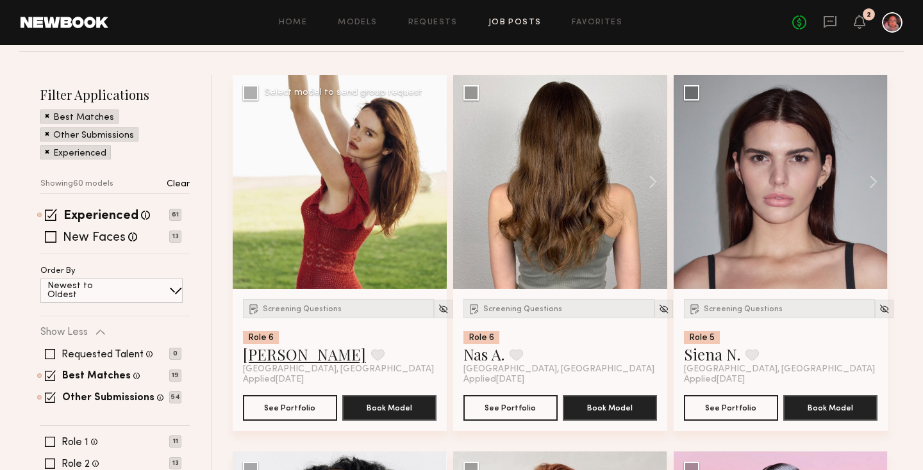
click at [271, 359] on link "[PERSON_NAME]" at bounding box center [304, 354] width 123 height 21
click at [438, 310] on img at bounding box center [443, 309] width 11 height 11
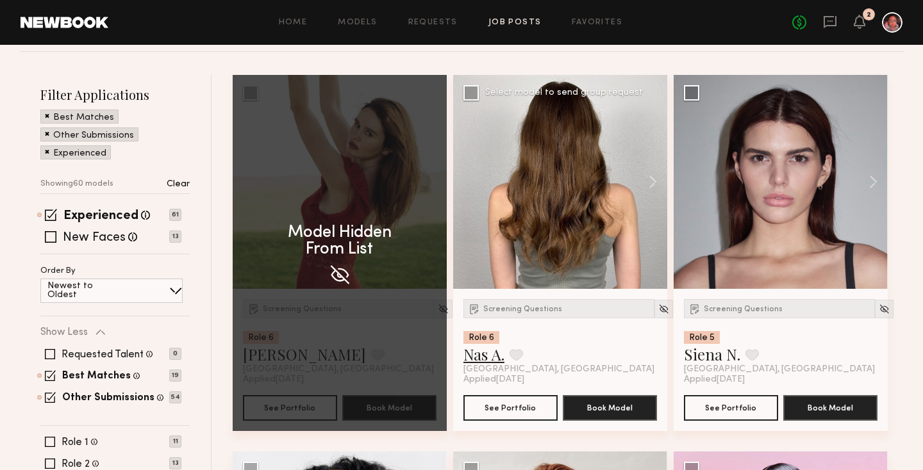
click at [482, 363] on link "Nas A." at bounding box center [483, 354] width 41 height 21
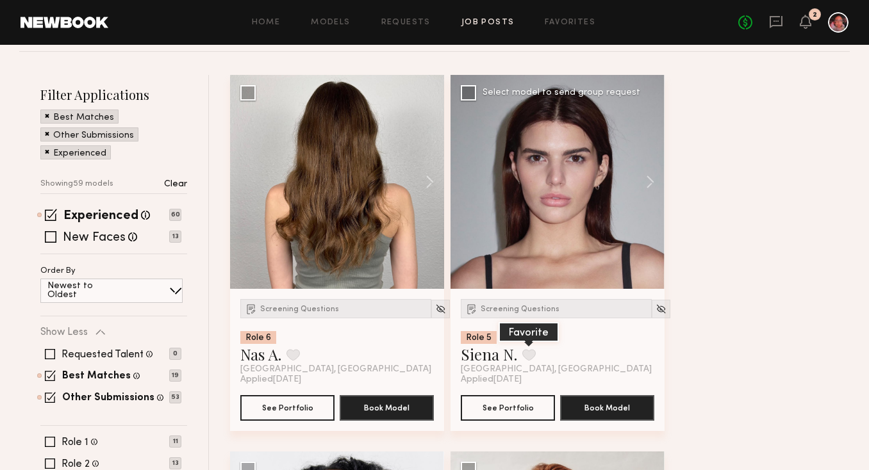
click at [524, 349] on button at bounding box center [528, 355] width 13 height 12
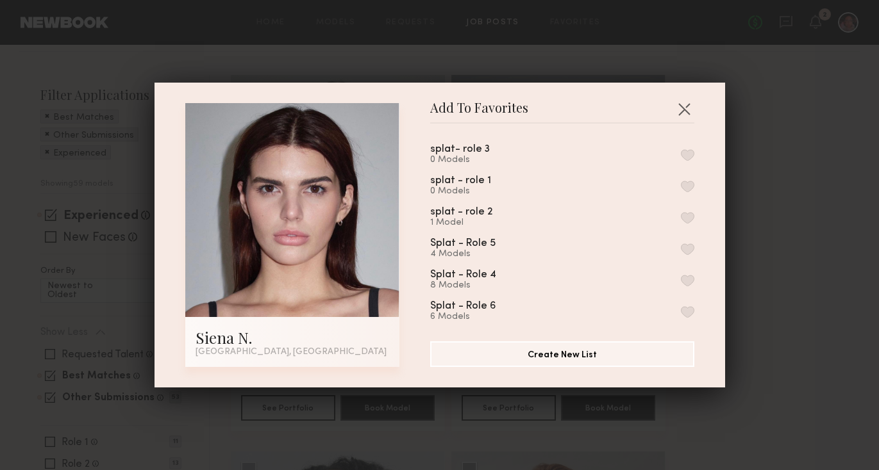
click at [681, 247] on button "button" at bounding box center [687, 250] width 13 height 12
click at [681, 306] on button "button" at bounding box center [687, 312] width 13 height 12
click at [680, 104] on button "button" at bounding box center [684, 109] width 21 height 21
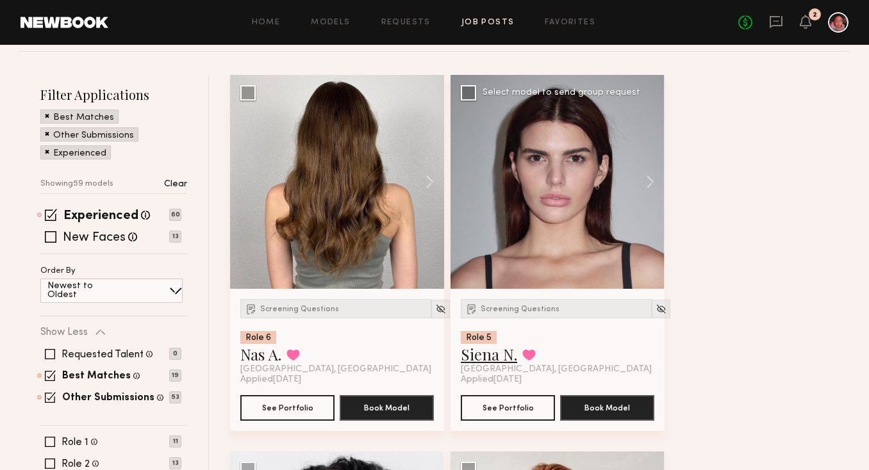
click at [500, 359] on link "Siena N." at bounding box center [489, 354] width 56 height 21
click at [49, 240] on span at bounding box center [51, 237] width 12 height 12
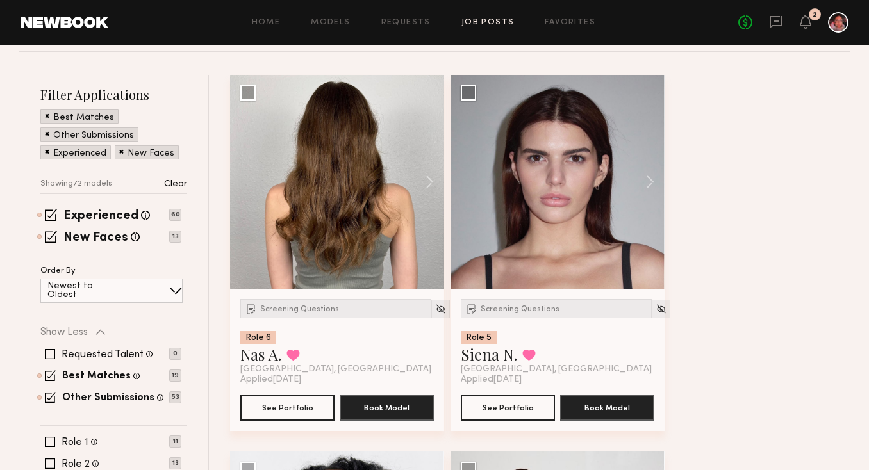
click at [48, 116] on span at bounding box center [47, 116] width 4 height 12
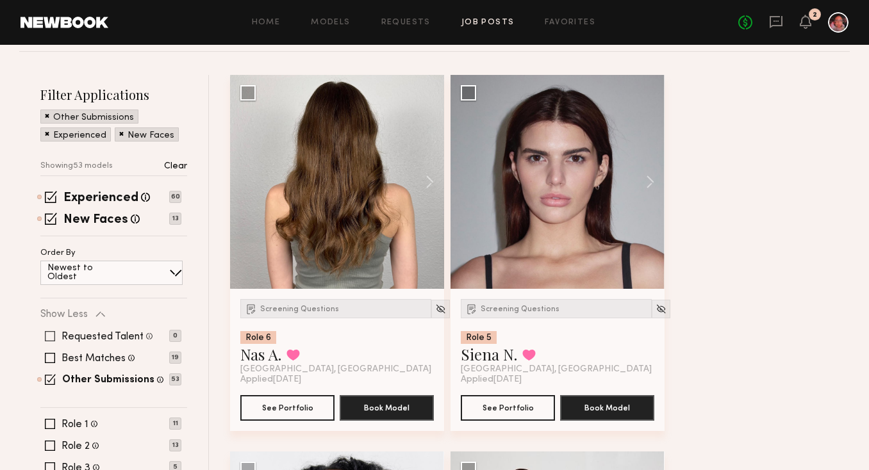
click at [51, 338] on span at bounding box center [50, 336] width 10 height 10
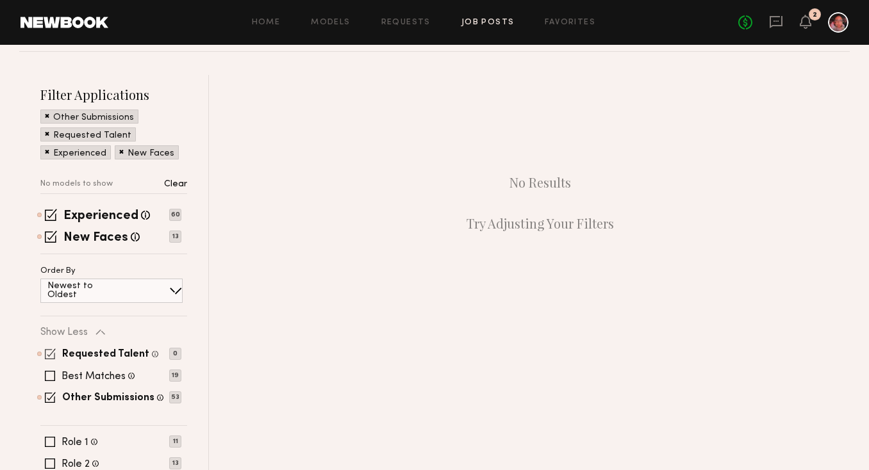
click at [49, 353] on span at bounding box center [50, 354] width 11 height 11
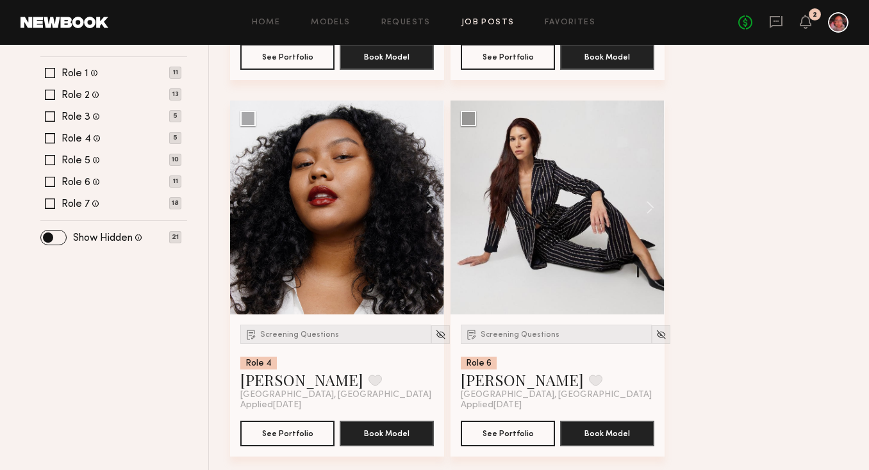
scroll to position [548, 0]
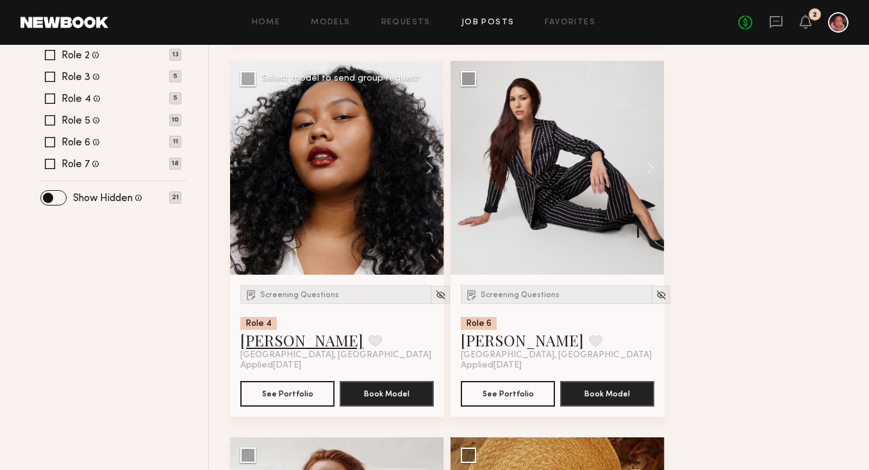
click at [281, 341] on link "[PERSON_NAME]" at bounding box center [301, 340] width 123 height 21
click at [368, 343] on button at bounding box center [374, 341] width 13 height 12
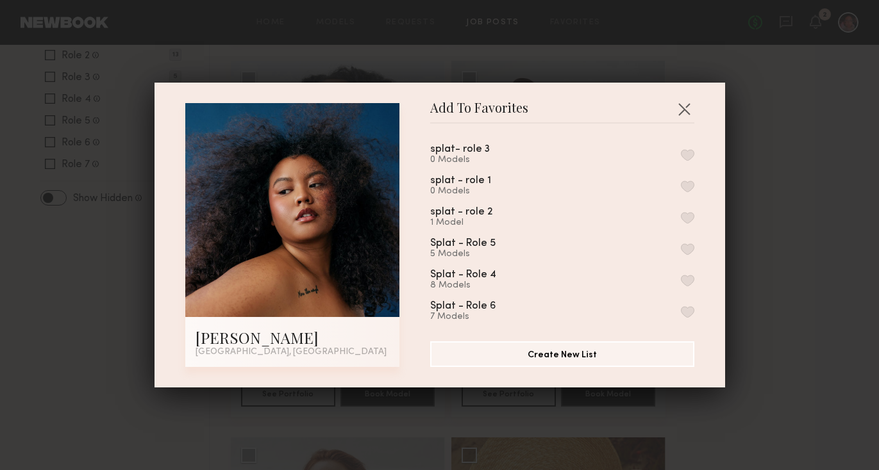
click at [681, 275] on button "button" at bounding box center [687, 281] width 13 height 12
click at [684, 106] on button "button" at bounding box center [684, 109] width 21 height 21
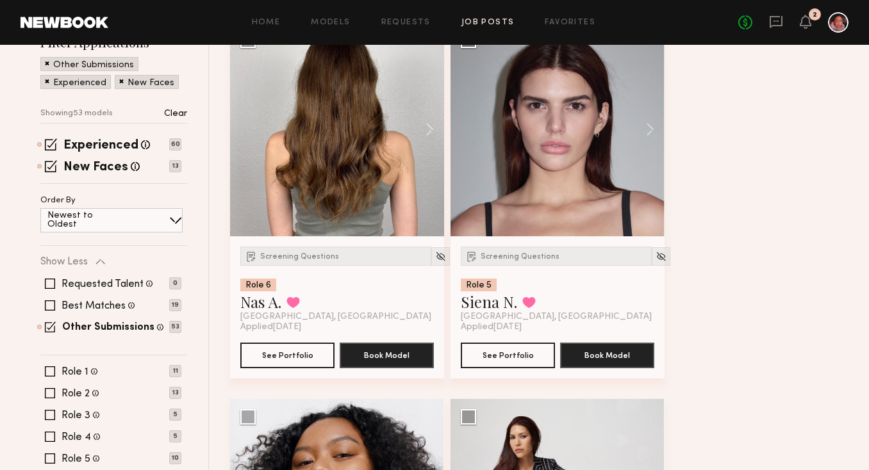
scroll to position [197, 0]
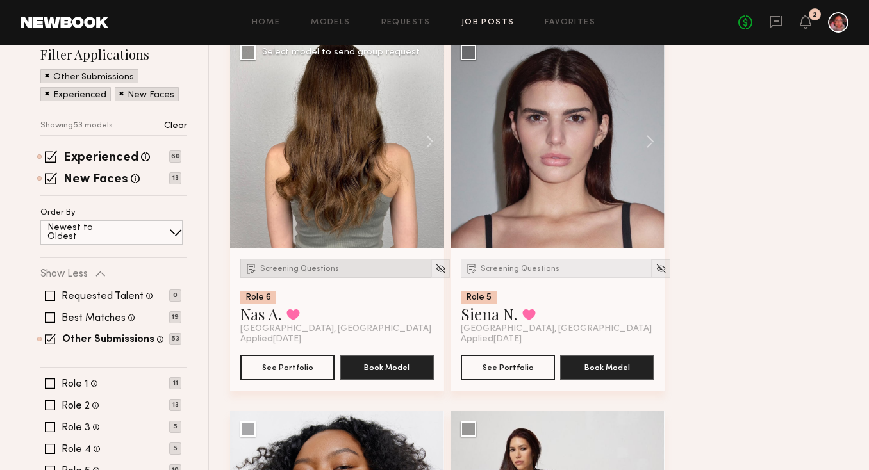
click at [306, 268] on span "Screening Questions" at bounding box center [299, 269] width 79 height 8
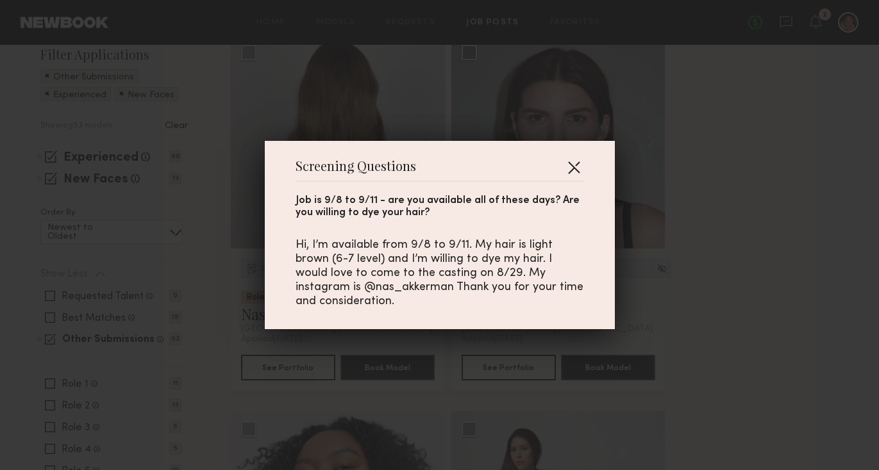
click at [572, 160] on button "button" at bounding box center [573, 167] width 21 height 21
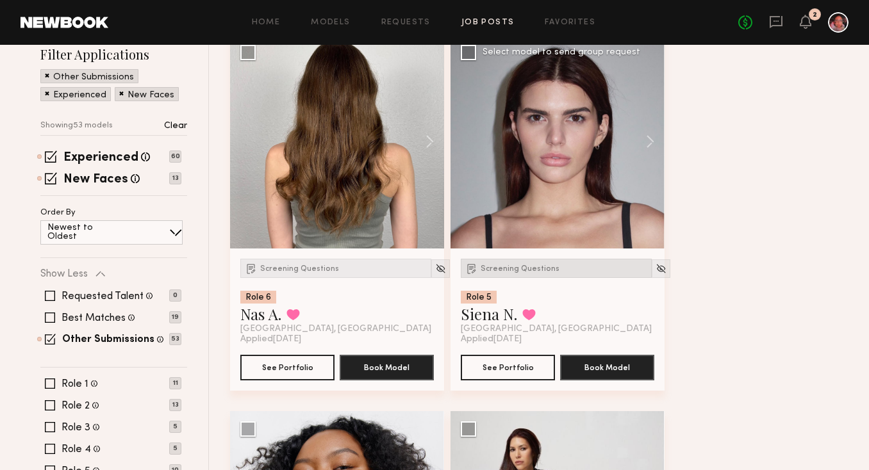
click at [540, 265] on span "Screening Questions" at bounding box center [520, 269] width 79 height 8
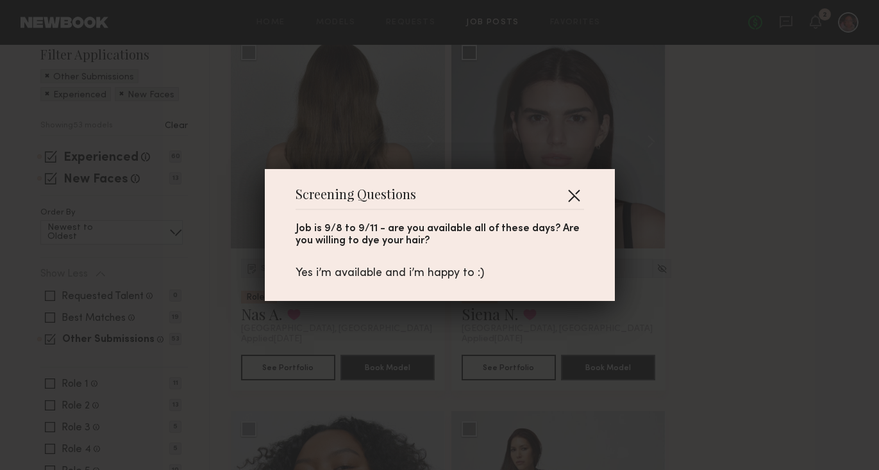
click at [574, 188] on button "button" at bounding box center [573, 195] width 21 height 21
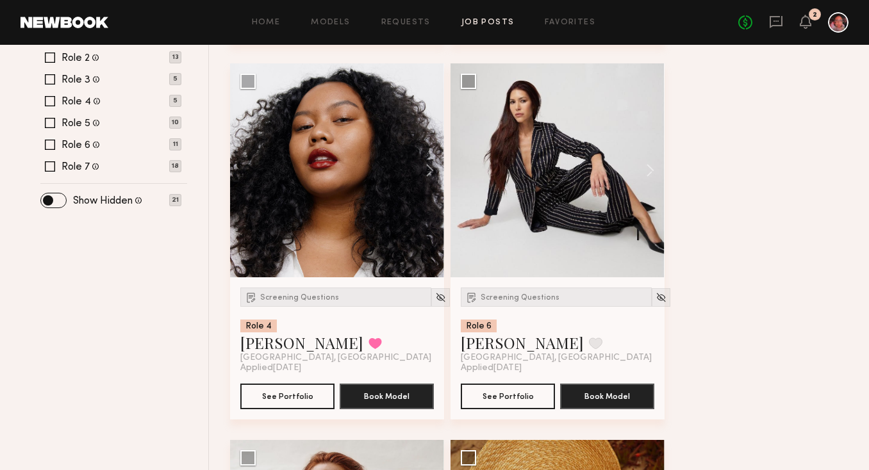
scroll to position [525, 0]
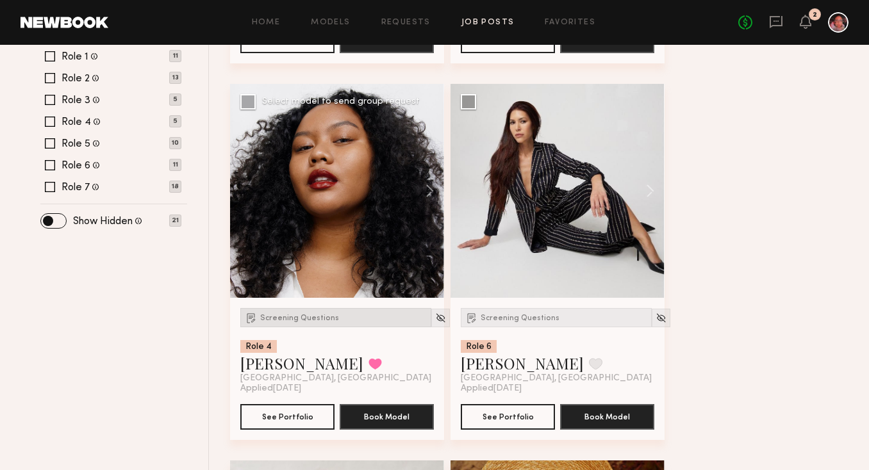
click at [316, 324] on div "Screening Questions" at bounding box center [335, 317] width 191 height 19
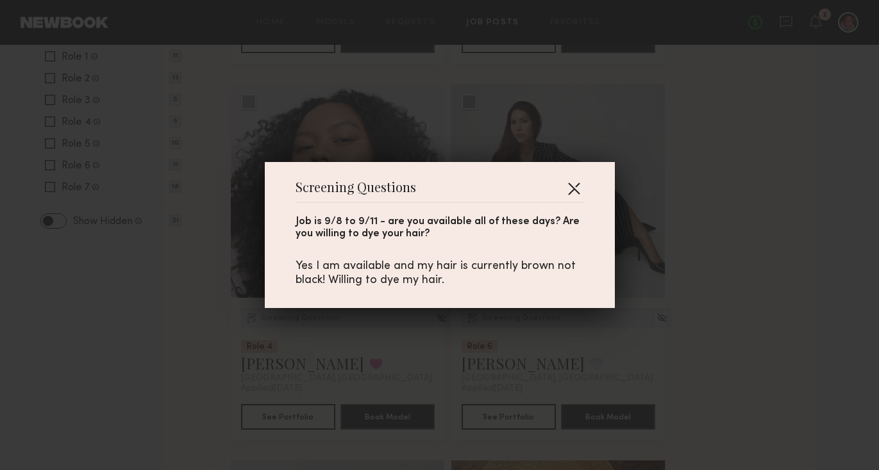
click at [575, 185] on button "button" at bounding box center [573, 188] width 21 height 21
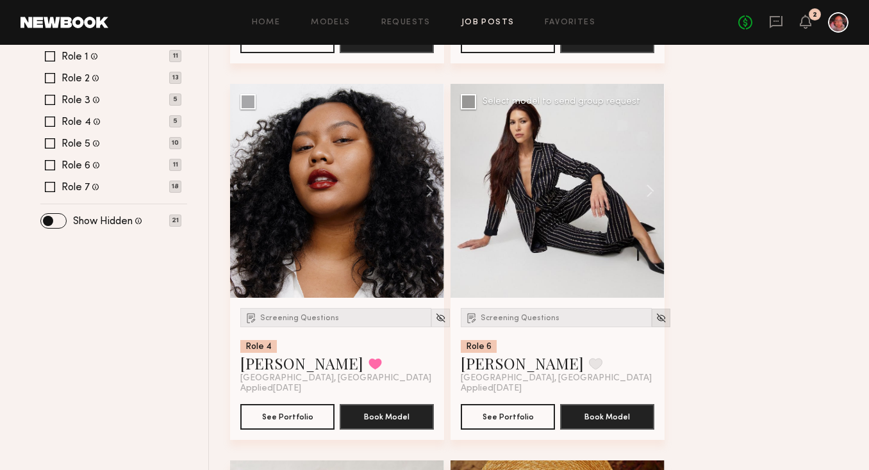
click at [656, 318] on img at bounding box center [661, 318] width 11 height 11
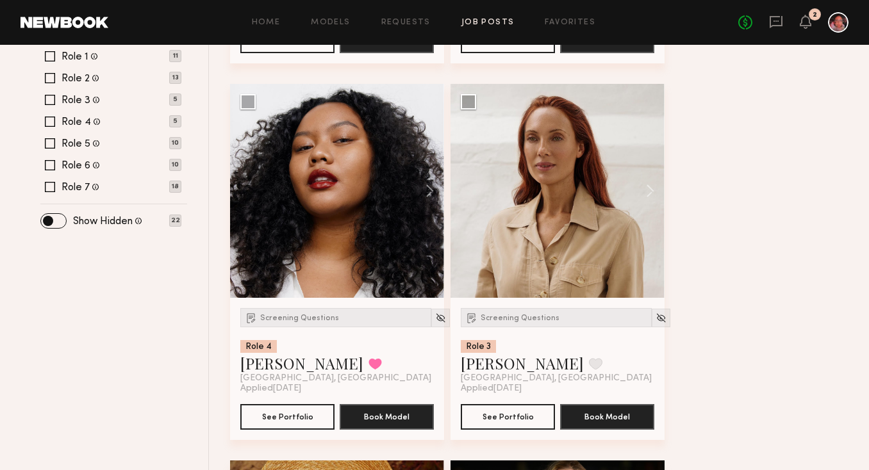
click at [136, 217] on div "Talent you've removed from consideration" at bounding box center [137, 221] width 9 height 12
click at [53, 220] on span at bounding box center [53, 221] width 25 height 14
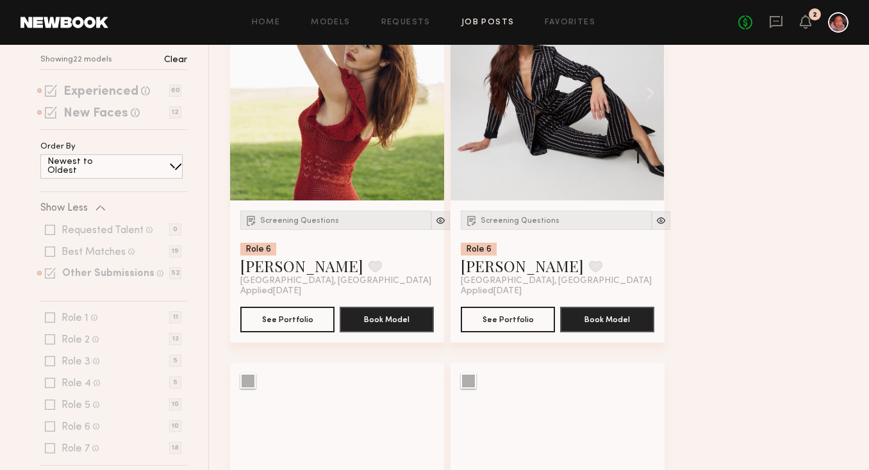
scroll to position [252, 0]
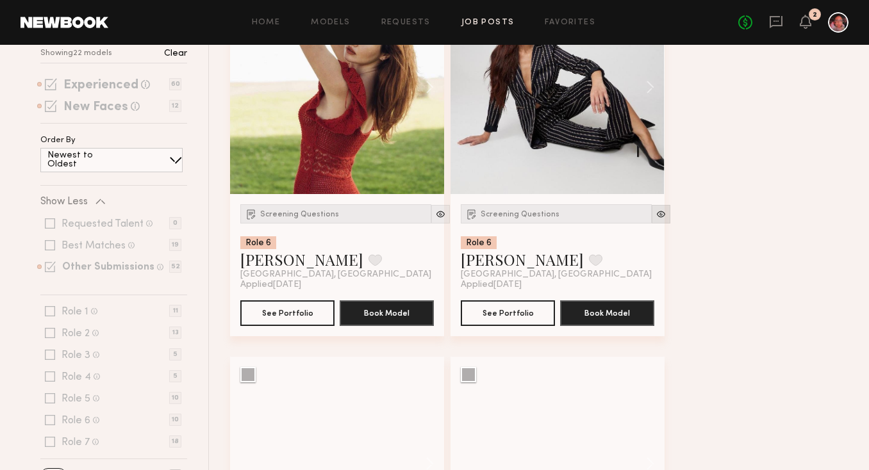
click at [656, 219] on img at bounding box center [661, 214] width 11 height 11
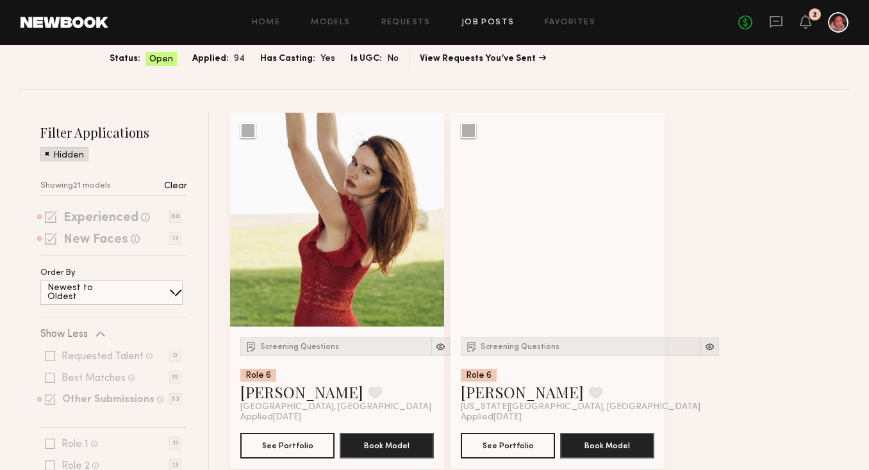
scroll to position [128, 0]
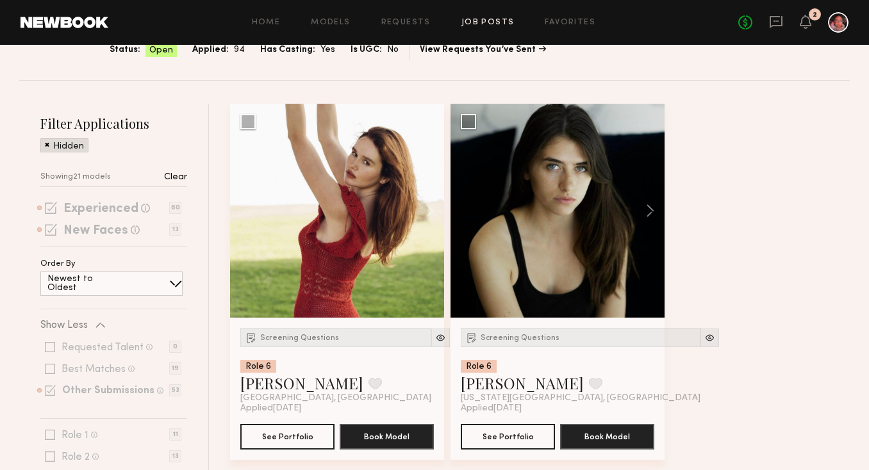
click at [47, 145] on span at bounding box center [47, 144] width 4 height 12
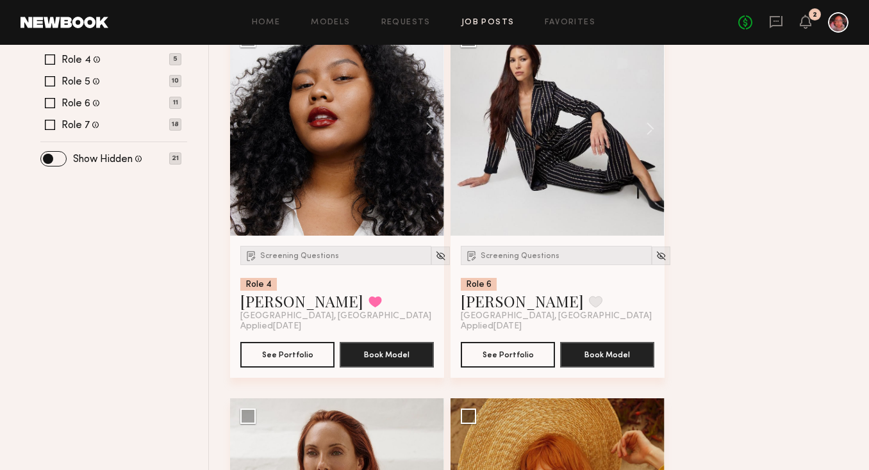
scroll to position [619, 0]
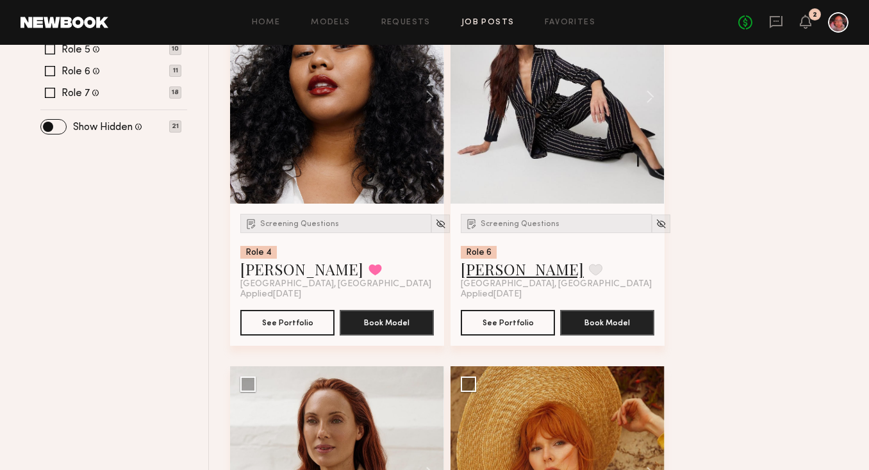
click at [516, 272] on link "Jacqueline F." at bounding box center [522, 269] width 123 height 21
click at [652, 225] on div at bounding box center [661, 224] width 19 height 19
click at [656, 225] on img at bounding box center [661, 224] width 11 height 11
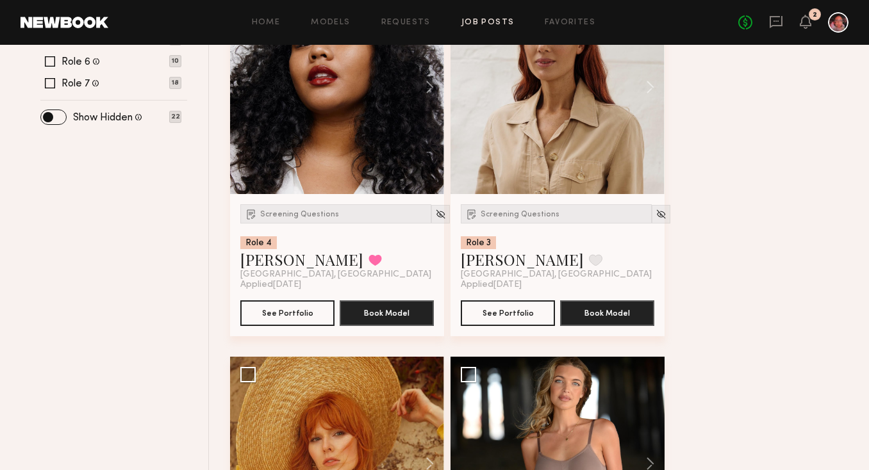
scroll to position [637, 0]
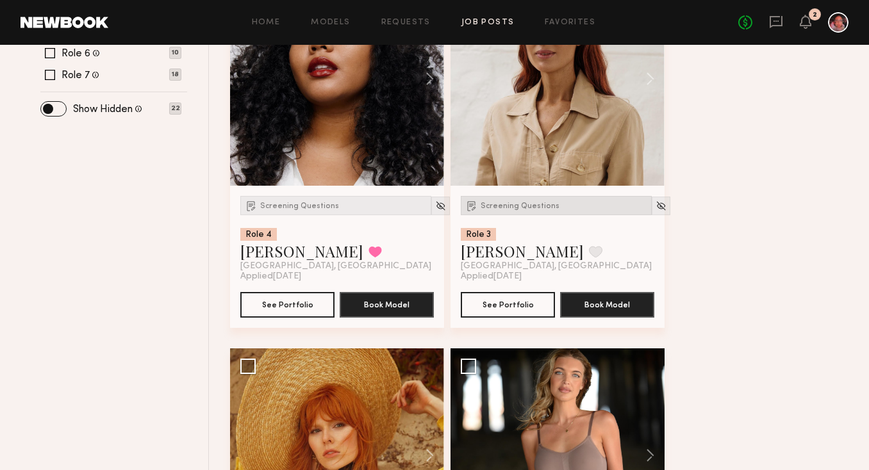
click at [542, 208] on span "Screening Questions" at bounding box center [520, 207] width 79 height 8
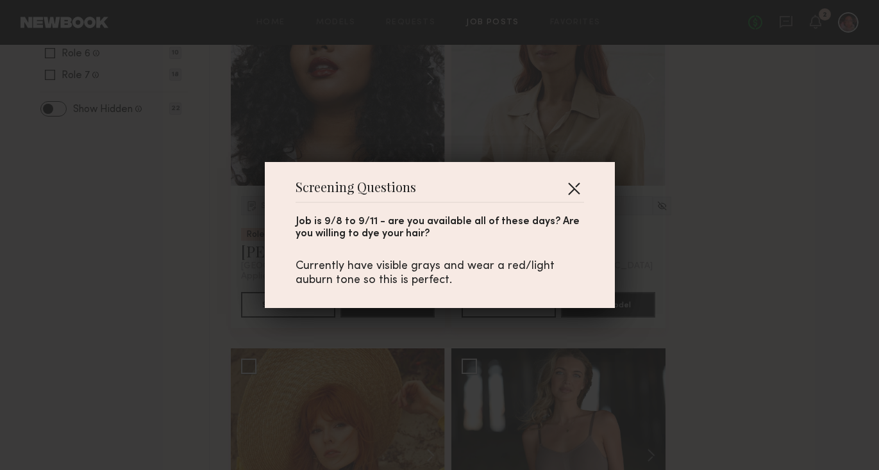
click at [568, 188] on button "button" at bounding box center [573, 188] width 21 height 21
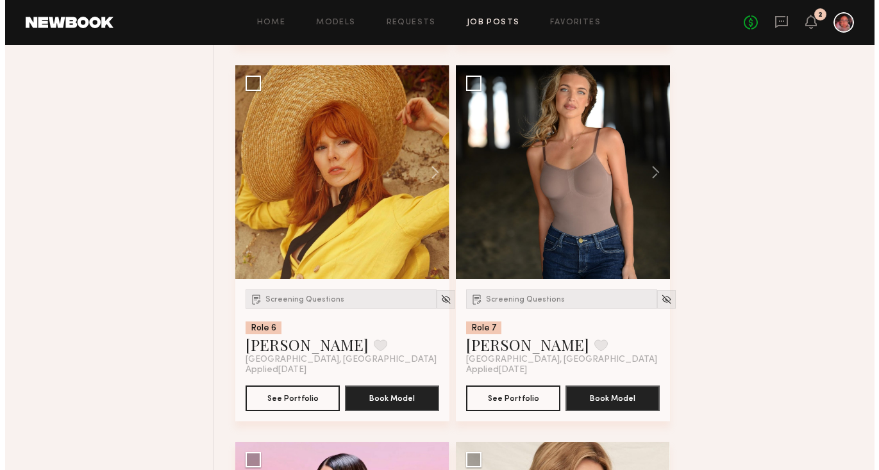
scroll to position [916, 0]
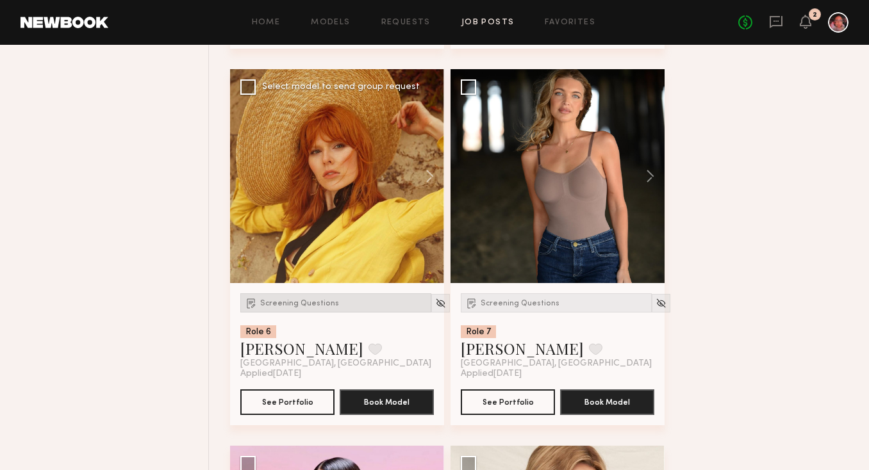
click at [326, 306] on span "Screening Questions" at bounding box center [299, 304] width 79 height 8
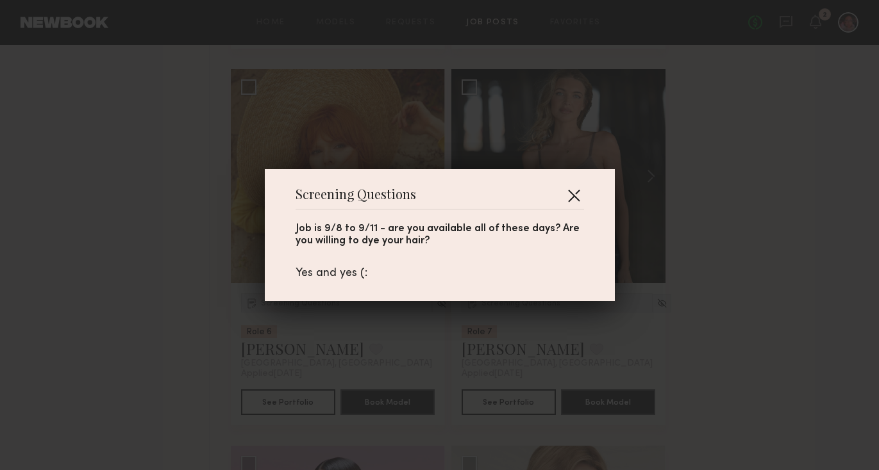
click at [577, 191] on button "button" at bounding box center [573, 195] width 21 height 21
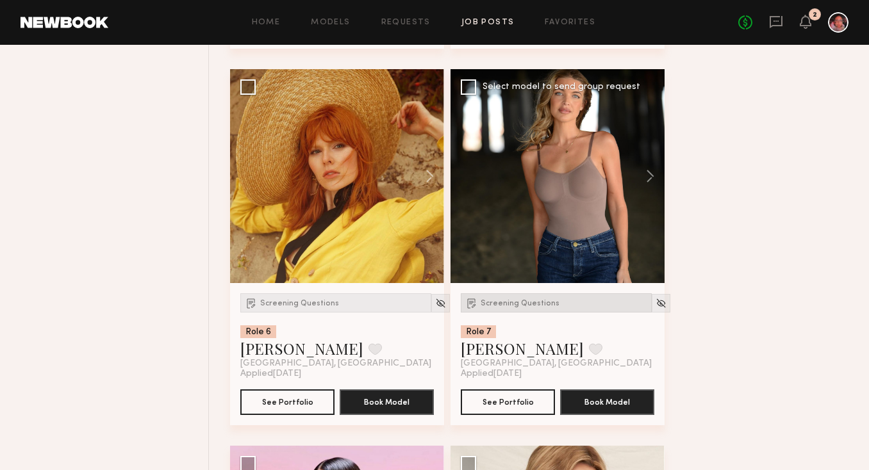
click at [512, 308] on div "Screening Questions" at bounding box center [556, 303] width 191 height 19
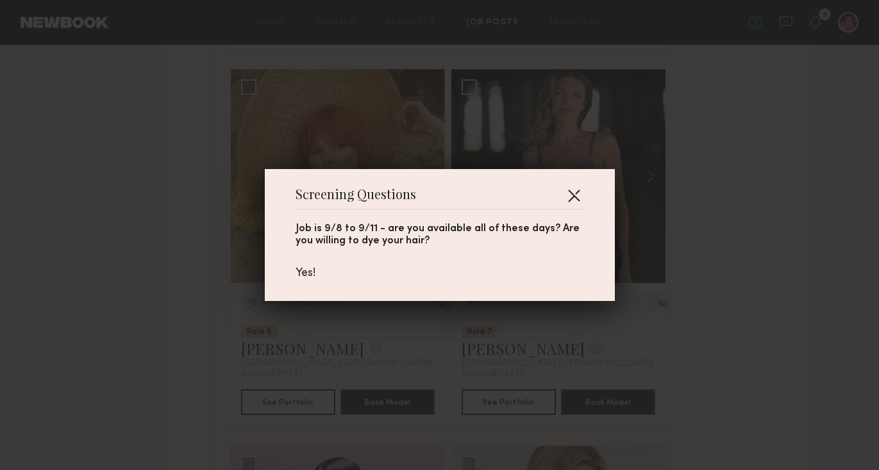
click at [567, 196] on button "button" at bounding box center [573, 195] width 21 height 21
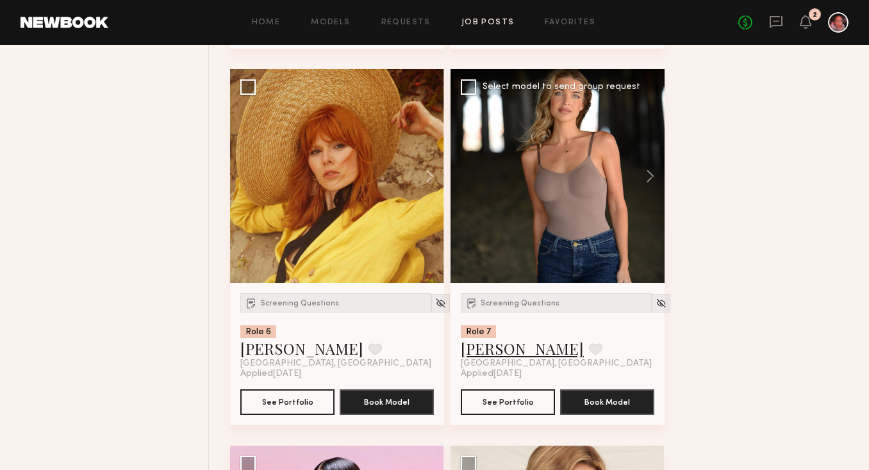
click at [499, 352] on link "Anna D." at bounding box center [522, 348] width 123 height 21
click at [589, 353] on button at bounding box center [595, 349] width 13 height 12
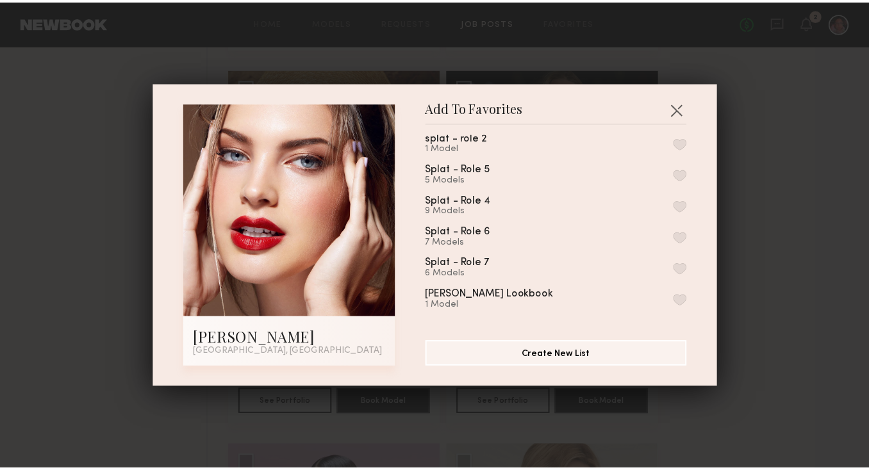
scroll to position [99, 0]
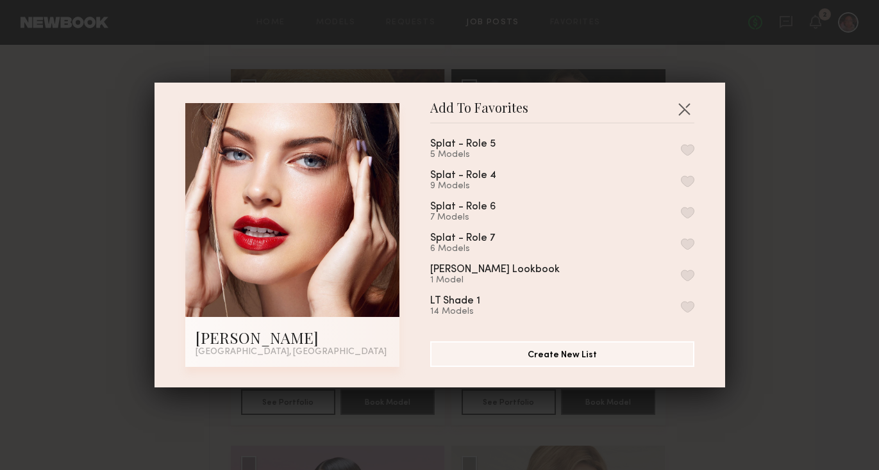
click at [681, 240] on button "button" at bounding box center [687, 244] width 13 height 12
click at [681, 104] on button "button" at bounding box center [684, 109] width 21 height 21
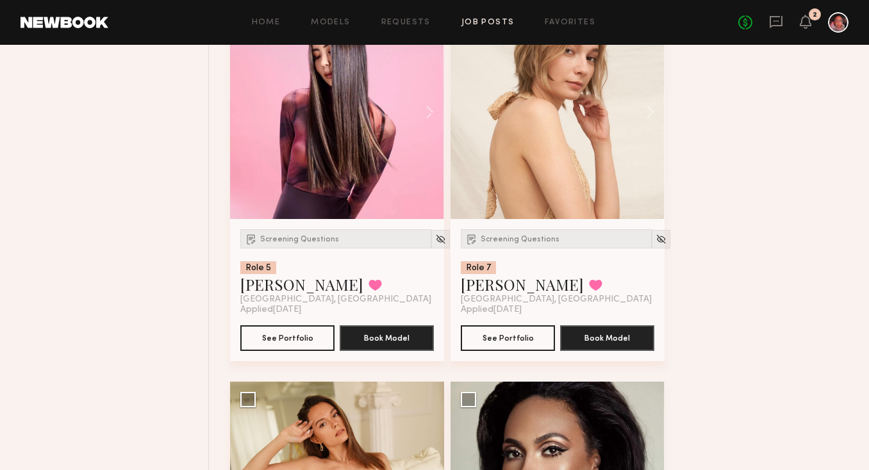
scroll to position [1353, 0]
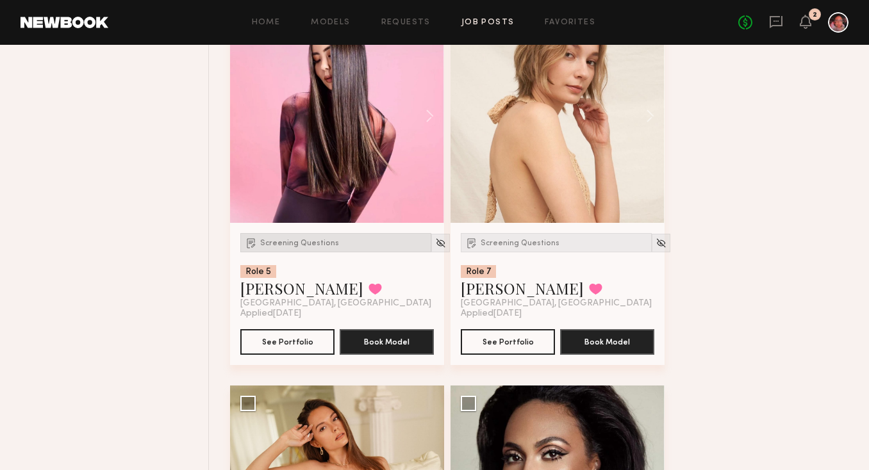
click at [300, 249] on div "Screening Questions" at bounding box center [335, 242] width 191 height 19
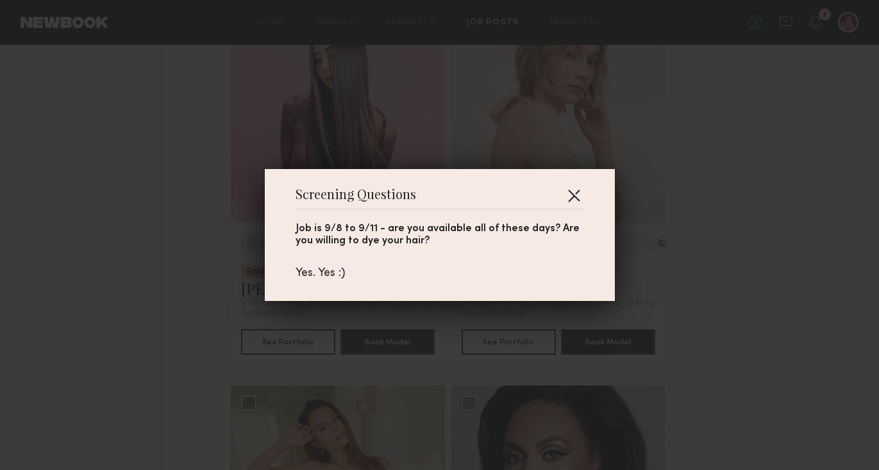
click at [568, 193] on button "button" at bounding box center [573, 195] width 21 height 21
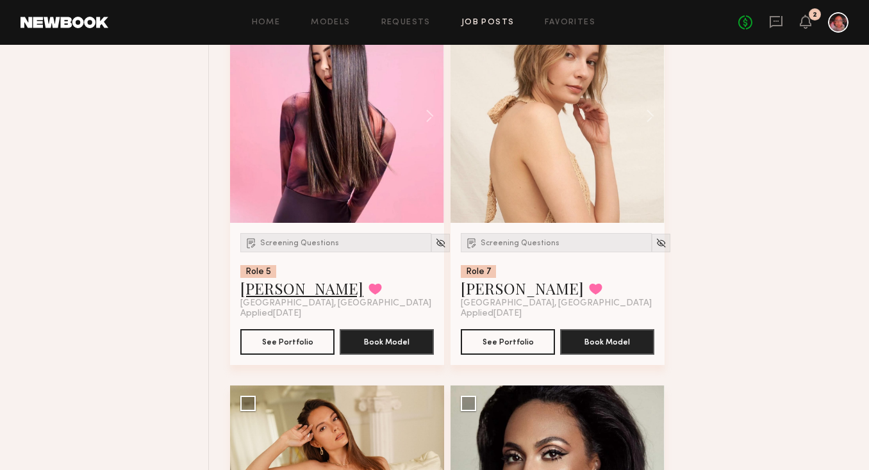
click at [269, 292] on link "Julie A." at bounding box center [301, 288] width 123 height 21
click at [368, 291] on button at bounding box center [374, 289] width 13 height 12
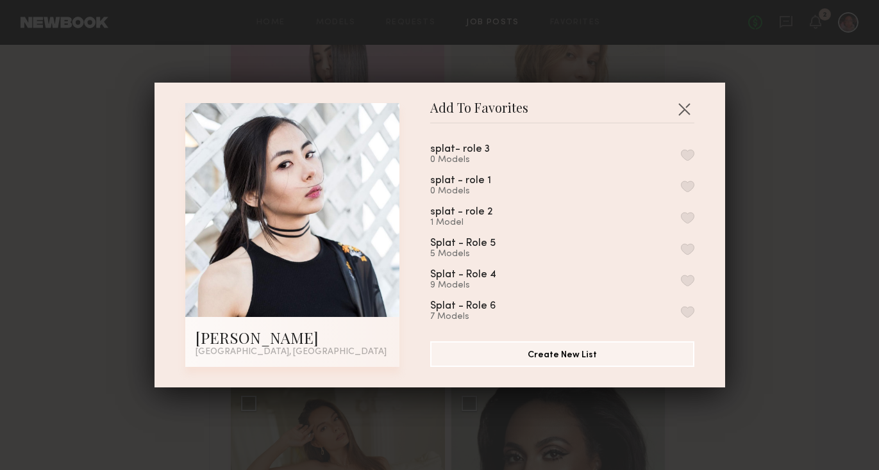
click at [681, 245] on button "button" at bounding box center [687, 250] width 13 height 12
click at [681, 309] on button "button" at bounding box center [687, 312] width 13 height 12
click at [679, 108] on button "button" at bounding box center [684, 109] width 21 height 21
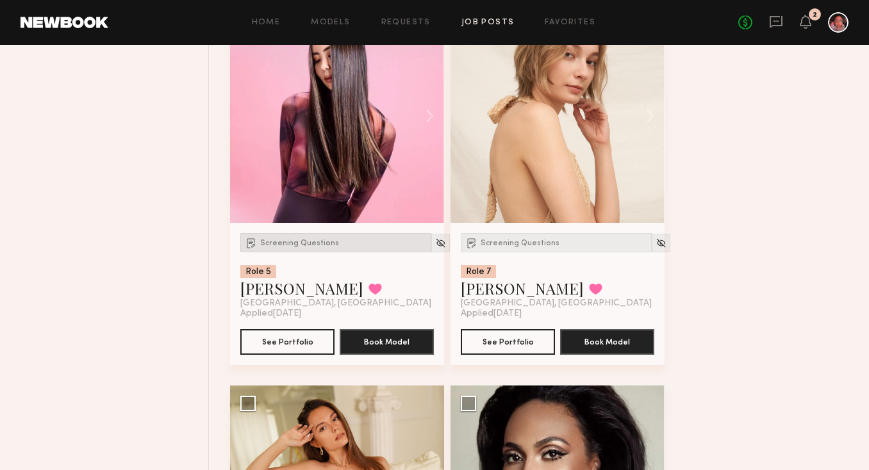
click at [310, 247] on span "Screening Questions" at bounding box center [299, 244] width 79 height 8
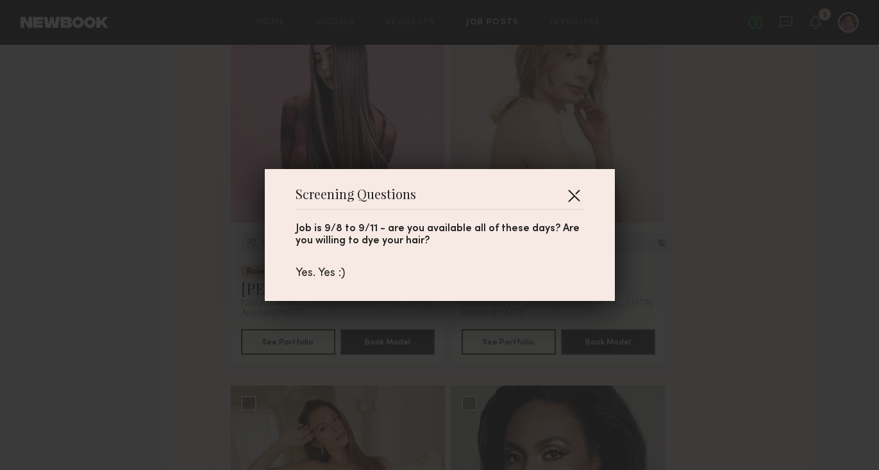
click at [568, 199] on button "button" at bounding box center [573, 195] width 21 height 21
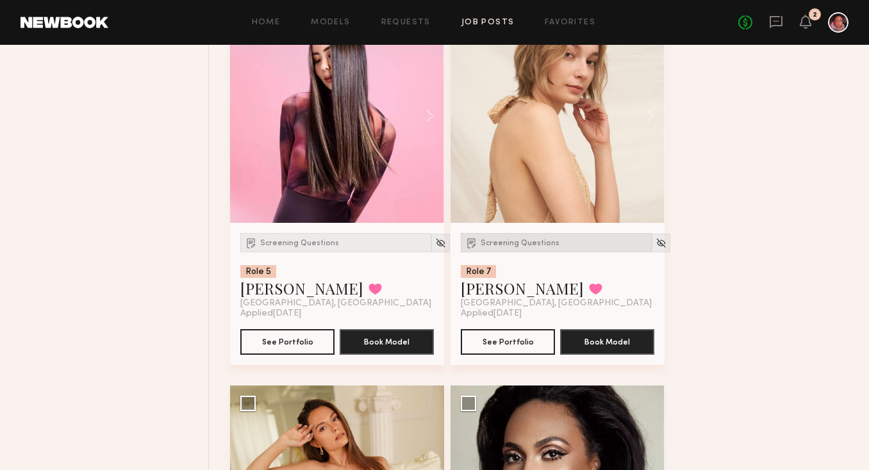
click at [527, 238] on div "Screening Questions" at bounding box center [556, 242] width 191 height 19
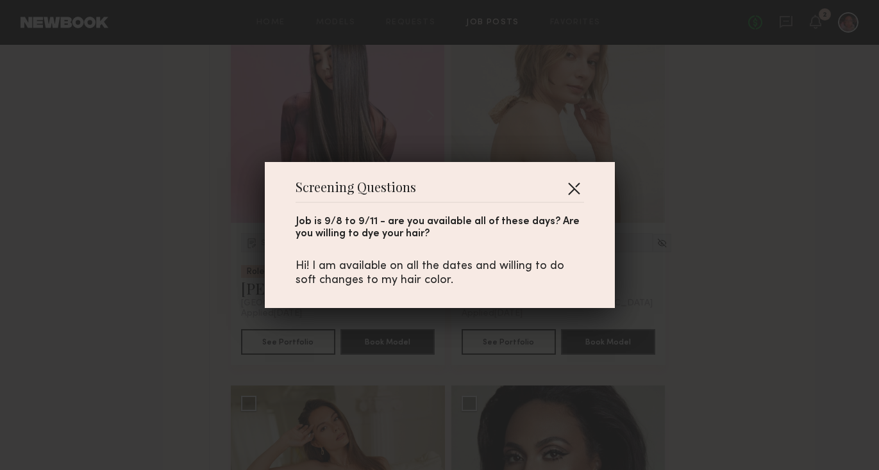
click at [572, 183] on button "button" at bounding box center [573, 188] width 21 height 21
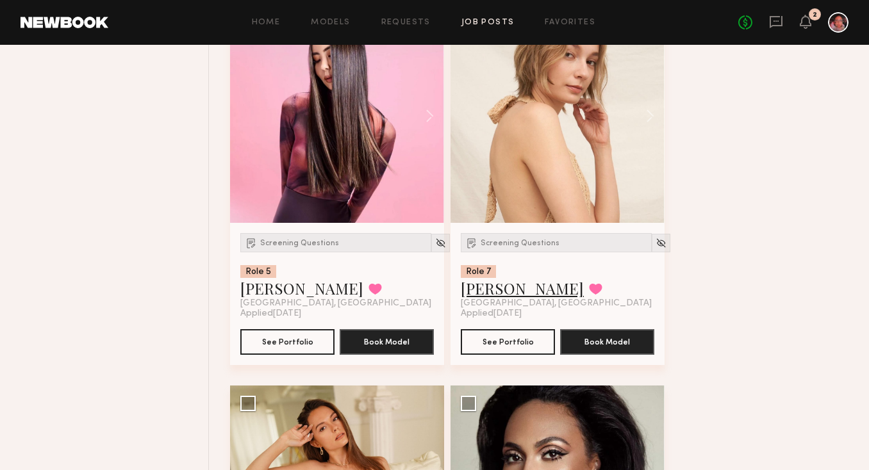
click at [491, 288] on link "Yuliia K." at bounding box center [522, 288] width 123 height 21
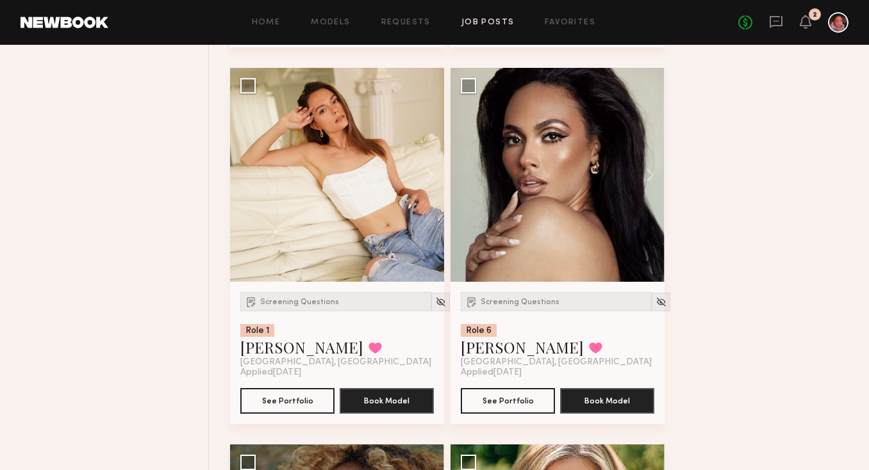
scroll to position [1676, 0]
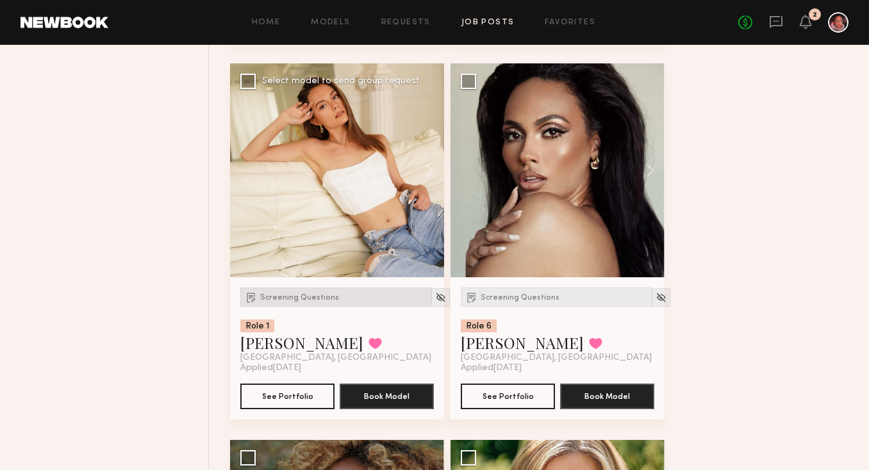
click at [325, 303] on div "Screening Questions" at bounding box center [335, 297] width 191 height 19
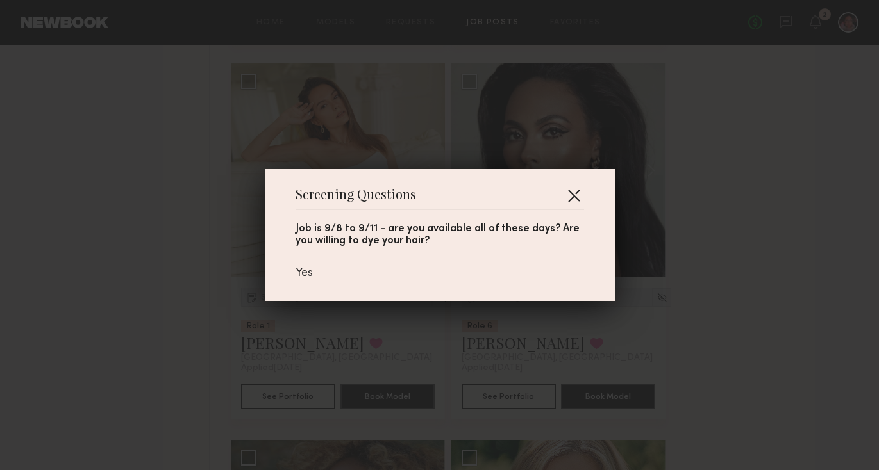
click at [574, 199] on button "button" at bounding box center [573, 195] width 21 height 21
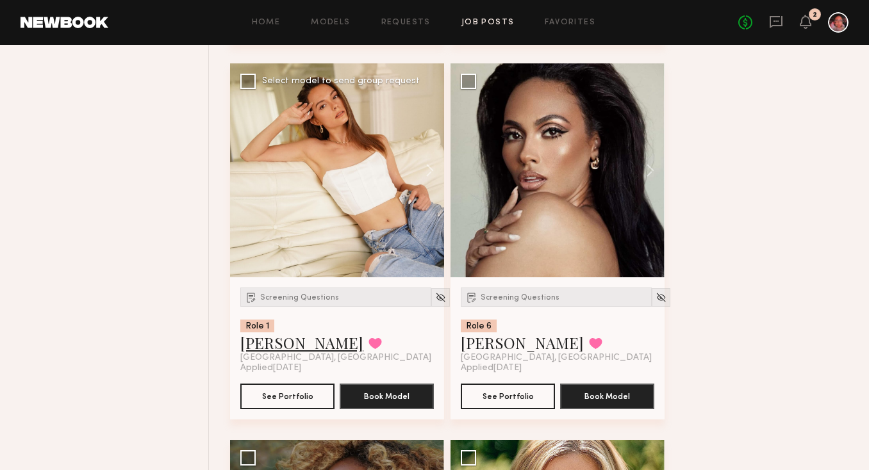
click at [299, 345] on link "Anastasiia S." at bounding box center [301, 343] width 123 height 21
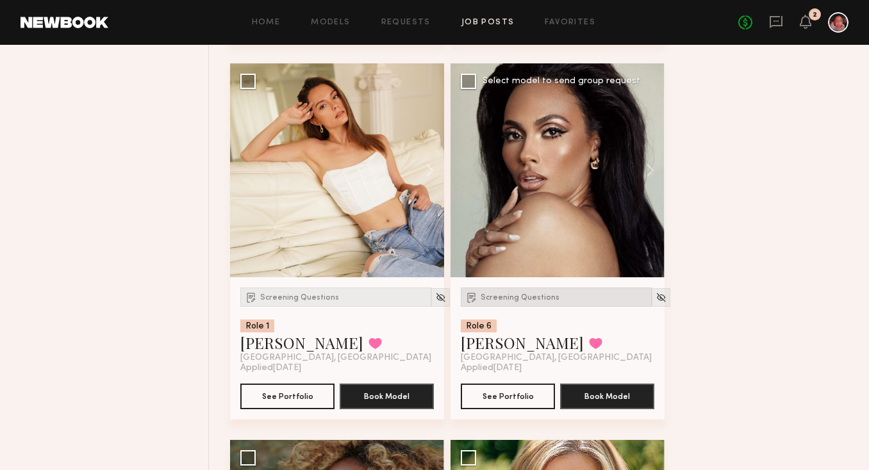
click at [502, 301] on span "Screening Questions" at bounding box center [520, 298] width 79 height 8
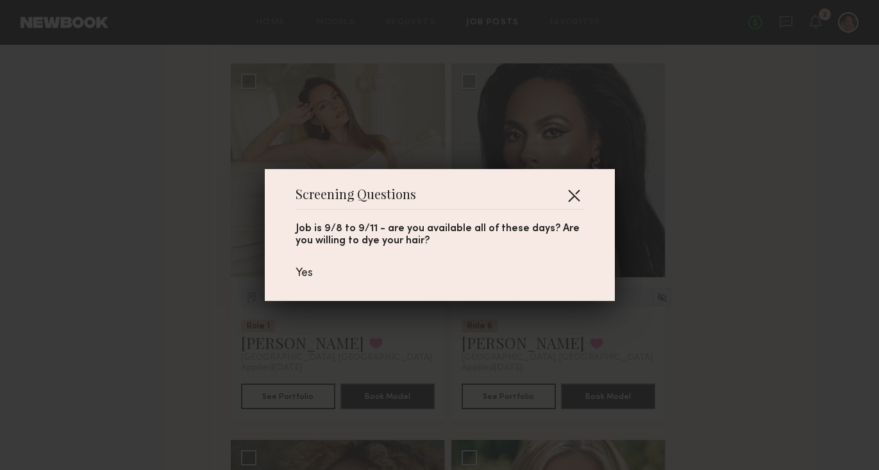
click at [563, 195] on button "button" at bounding box center [573, 195] width 21 height 21
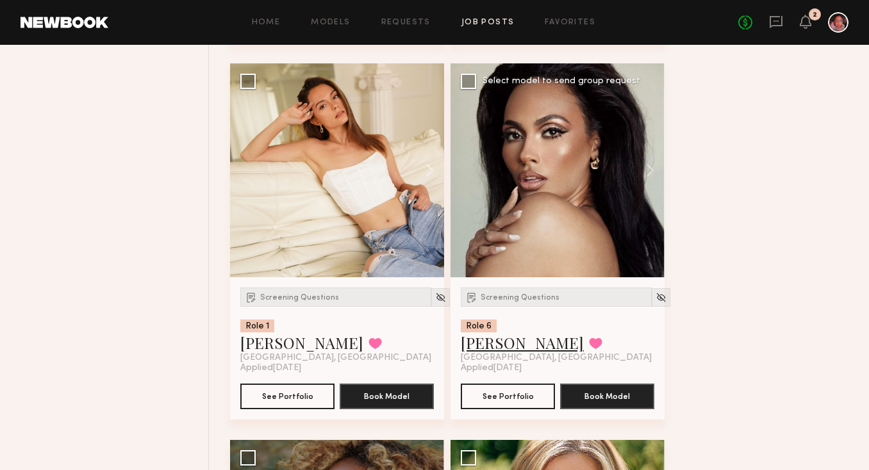
click at [474, 342] on link "Jayden R." at bounding box center [522, 343] width 123 height 21
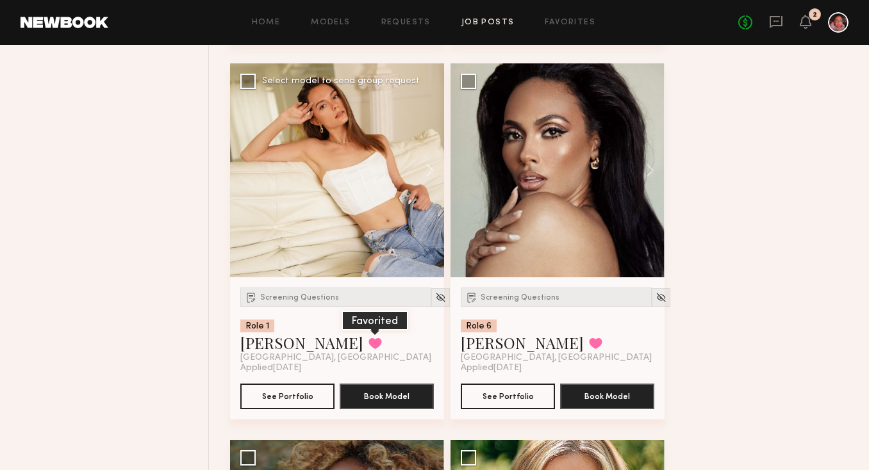
click at [368, 345] on button at bounding box center [374, 344] width 13 height 12
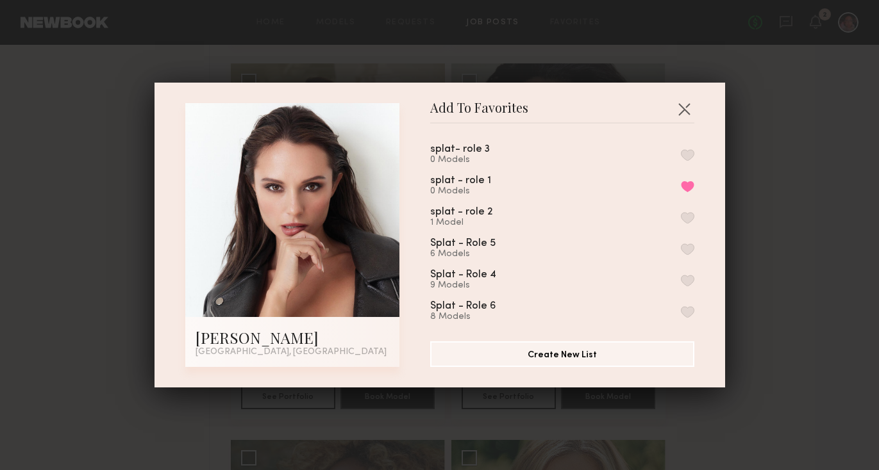
click at [681, 151] on button "button" at bounding box center [687, 155] width 13 height 12
click at [678, 101] on button "button" at bounding box center [684, 109] width 21 height 21
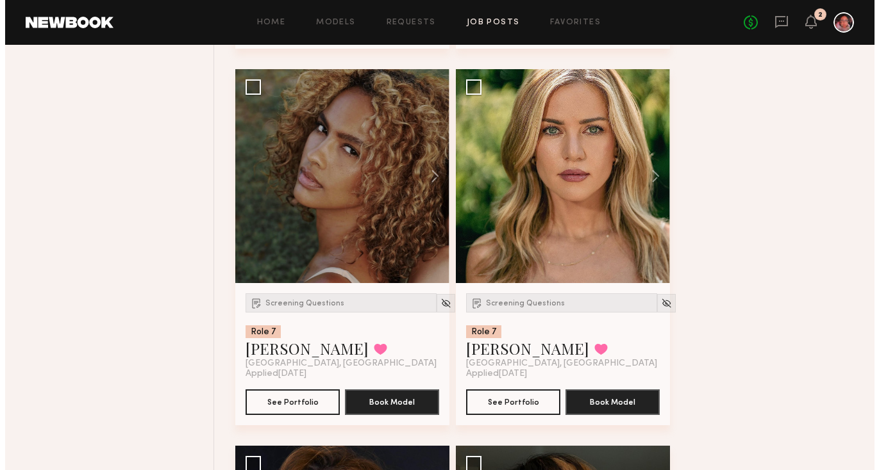
scroll to position [2027, 0]
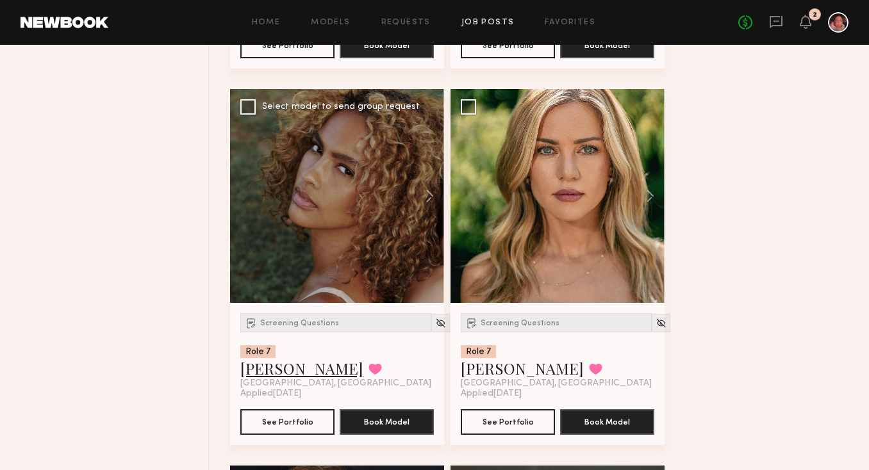
click at [288, 370] on link "[PERSON_NAME]" at bounding box center [301, 368] width 123 height 21
click at [368, 370] on button at bounding box center [374, 369] width 13 height 12
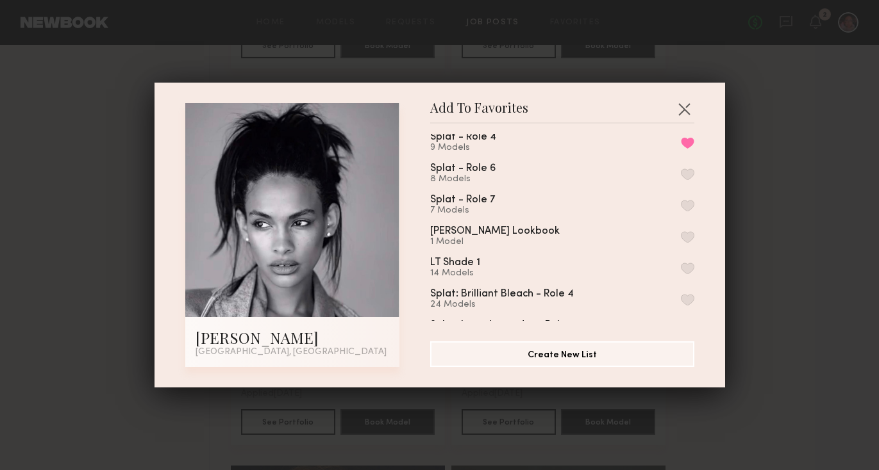
scroll to position [131, 0]
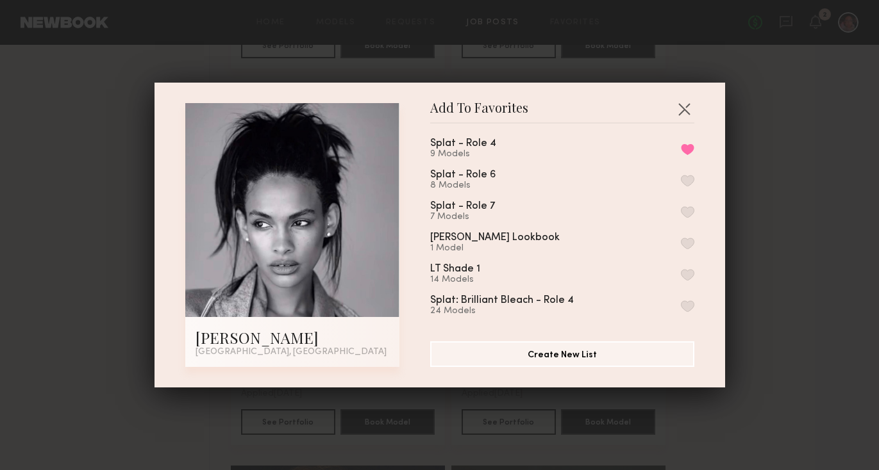
drag, startPoint x: 672, startPoint y: 205, endPoint x: 708, endPoint y: 158, distance: 59.5
click at [708, 158] on div "Add To Favorites Jordyn F. Los Angeles, CA Add To Favorites splat- role 3 1 Mod…" at bounding box center [439, 235] width 570 height 305
click at [677, 100] on button "button" at bounding box center [684, 109] width 21 height 21
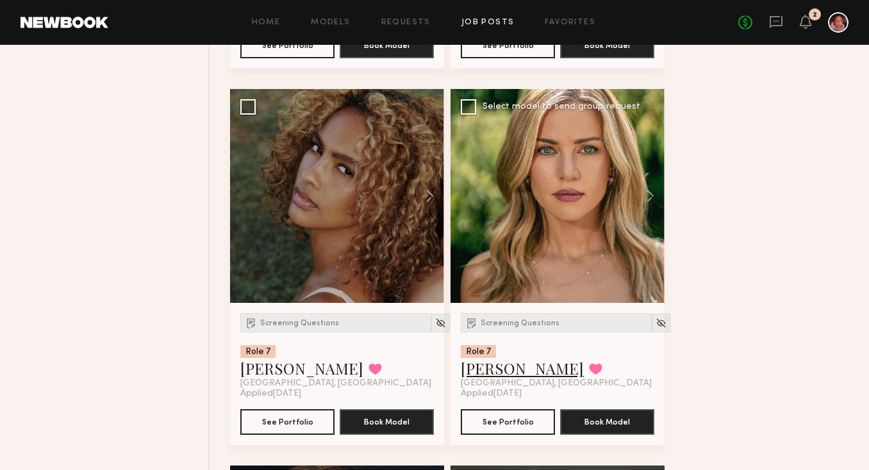
click at [511, 368] on link "Chelsea G." at bounding box center [522, 368] width 123 height 21
click at [589, 375] on button at bounding box center [595, 369] width 13 height 12
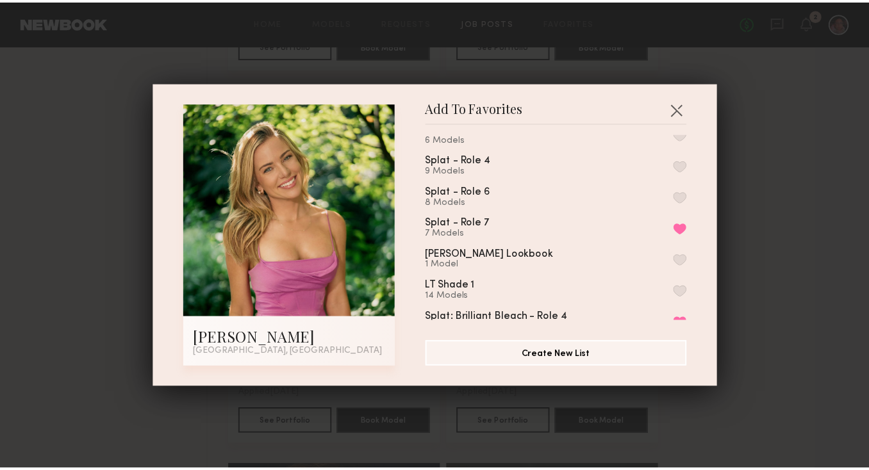
scroll to position [110, 0]
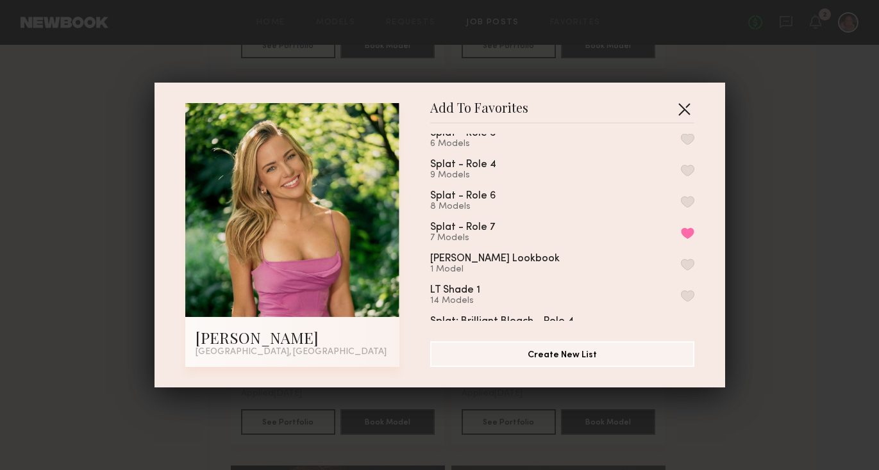
click at [682, 107] on button "button" at bounding box center [684, 109] width 21 height 21
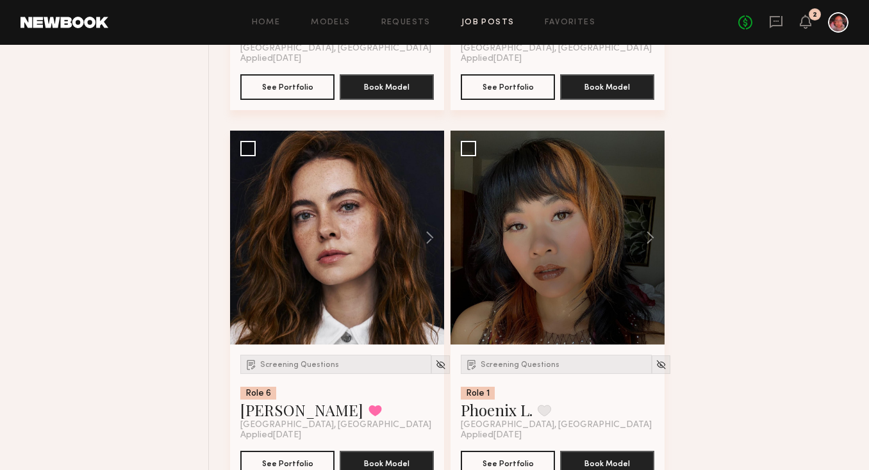
scroll to position [2366, 0]
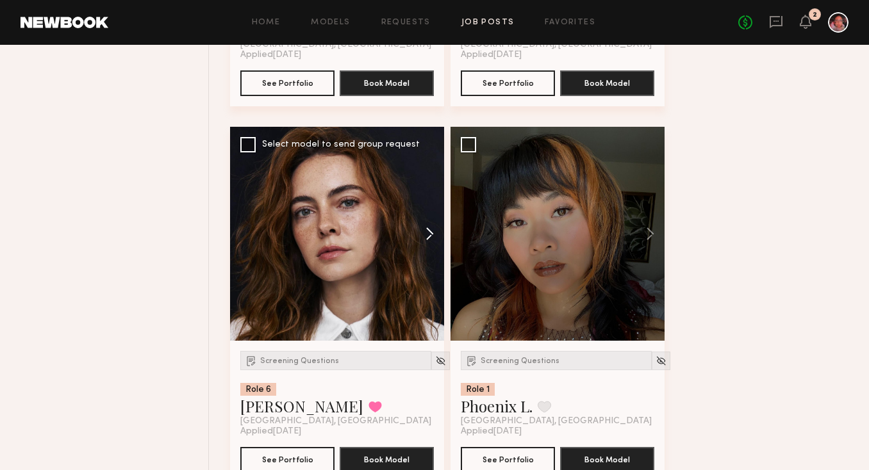
click at [429, 234] on button at bounding box center [423, 234] width 41 height 214
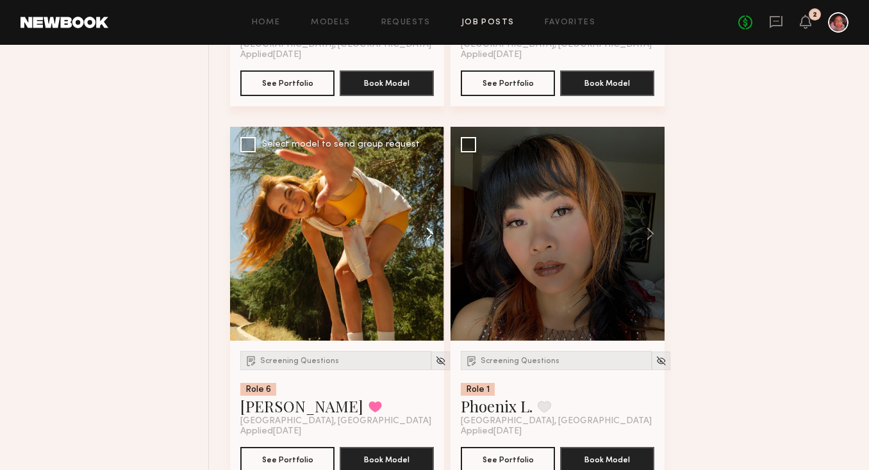
click at [429, 235] on button at bounding box center [423, 234] width 41 height 214
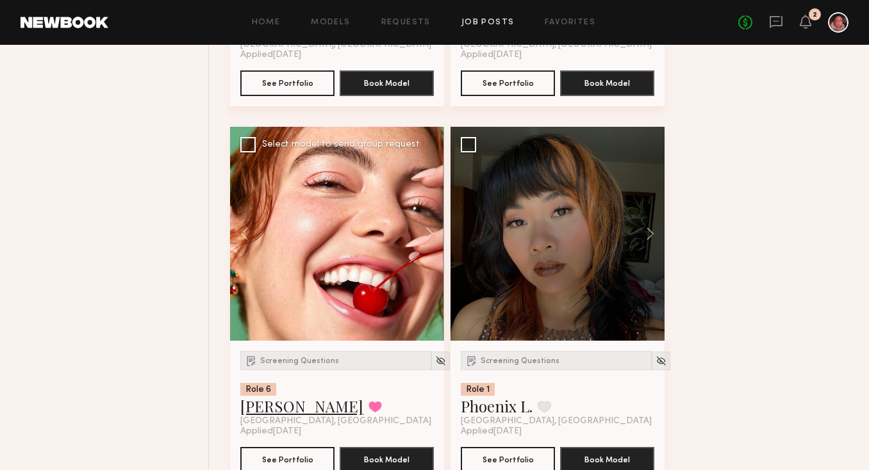
click at [267, 413] on link "Haley G." at bounding box center [301, 406] width 123 height 21
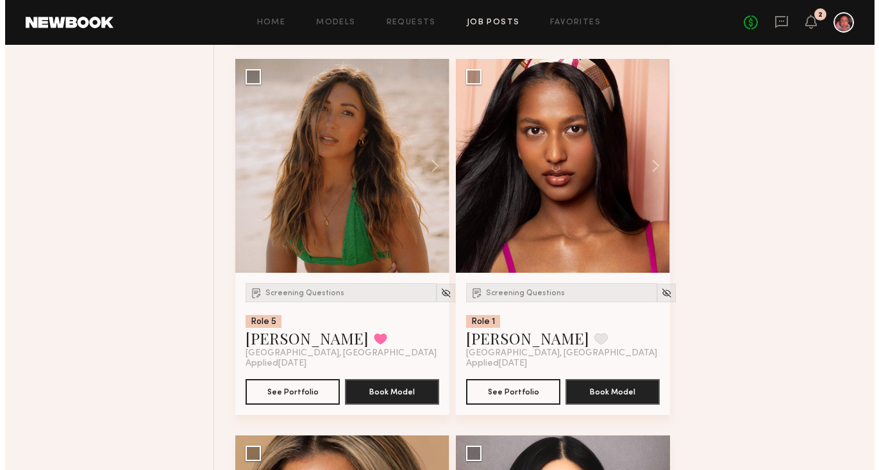
scroll to position [9567, 0]
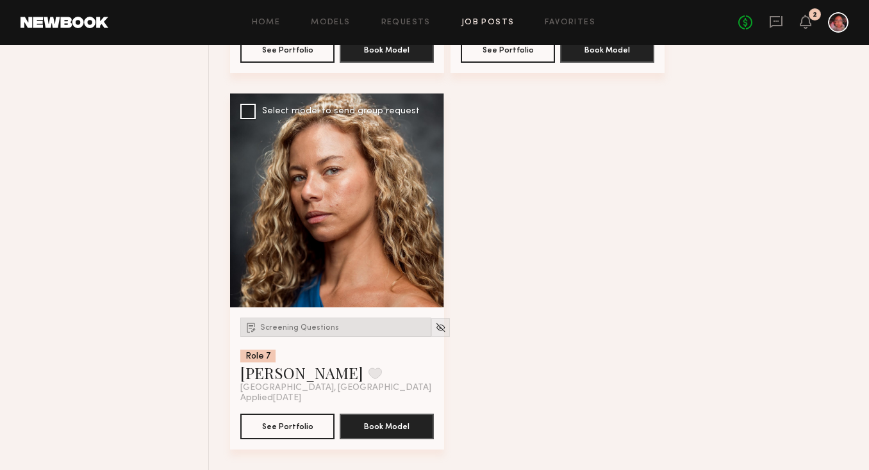
click at [321, 326] on span "Screening Questions" at bounding box center [299, 328] width 79 height 8
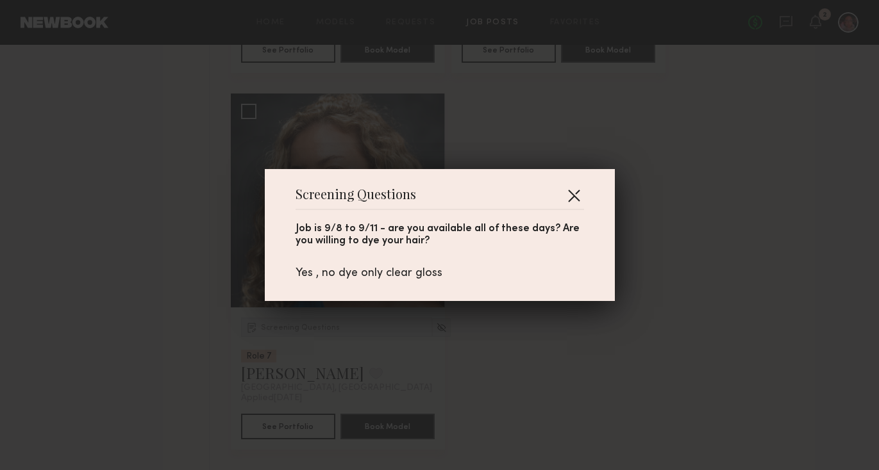
click at [566, 199] on button "button" at bounding box center [573, 195] width 21 height 21
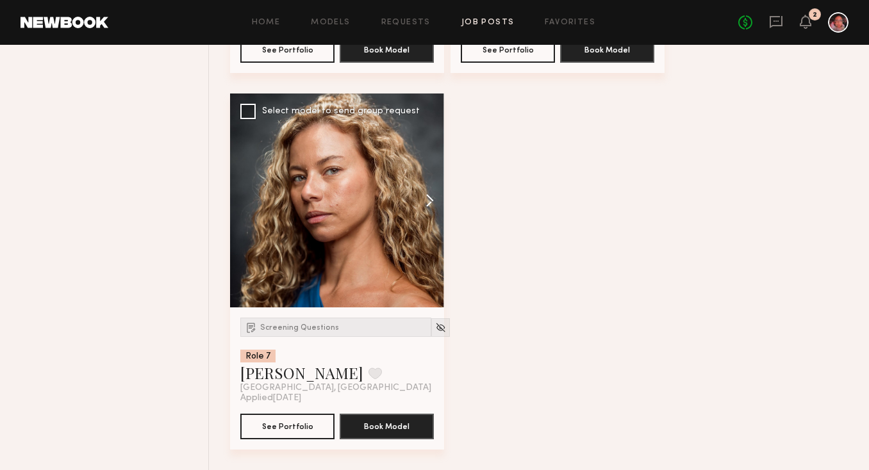
click at [427, 207] on button at bounding box center [423, 201] width 41 height 214
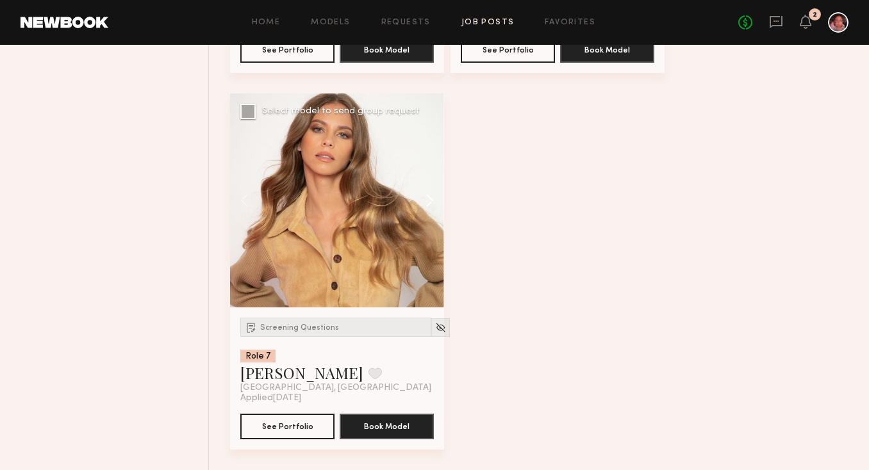
click at [427, 206] on button at bounding box center [423, 201] width 41 height 214
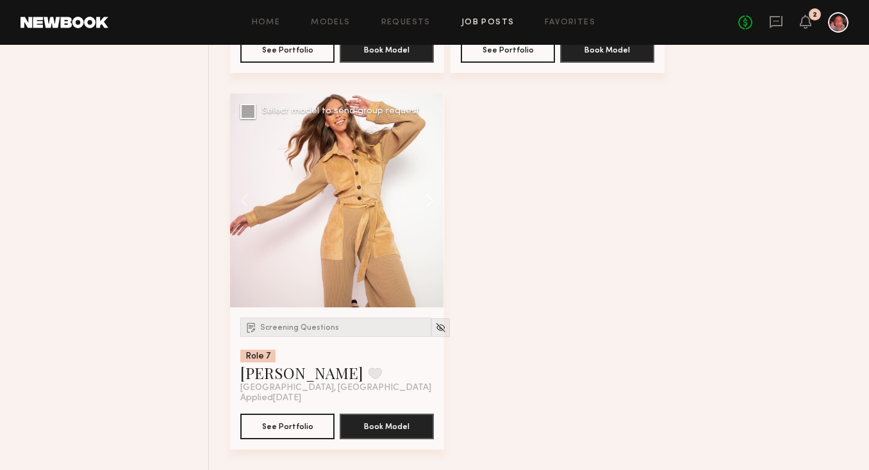
click at [427, 206] on button at bounding box center [423, 201] width 41 height 214
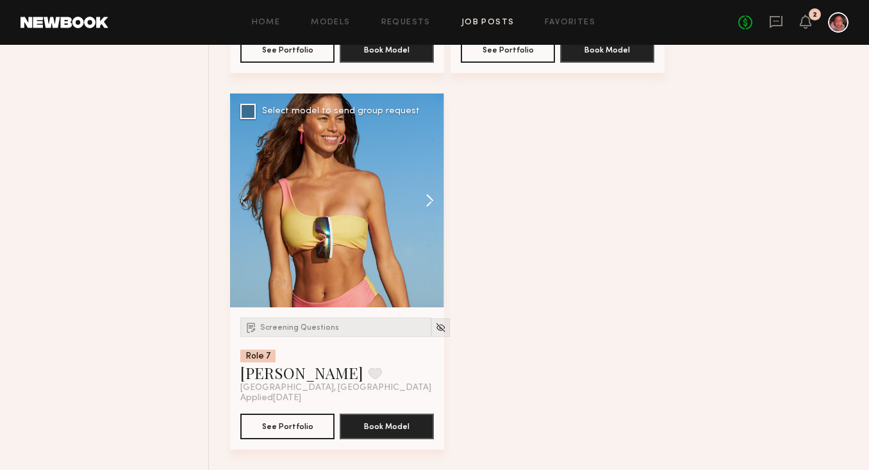
click at [428, 206] on button at bounding box center [423, 201] width 41 height 214
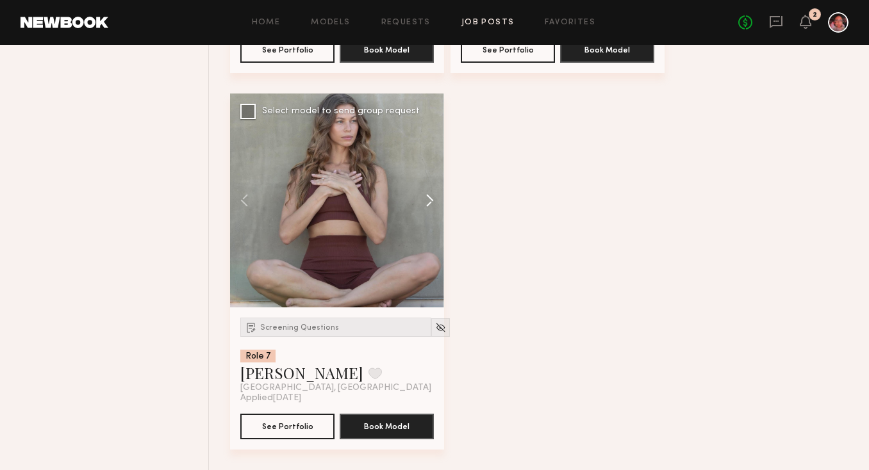
click at [428, 206] on button at bounding box center [423, 201] width 41 height 214
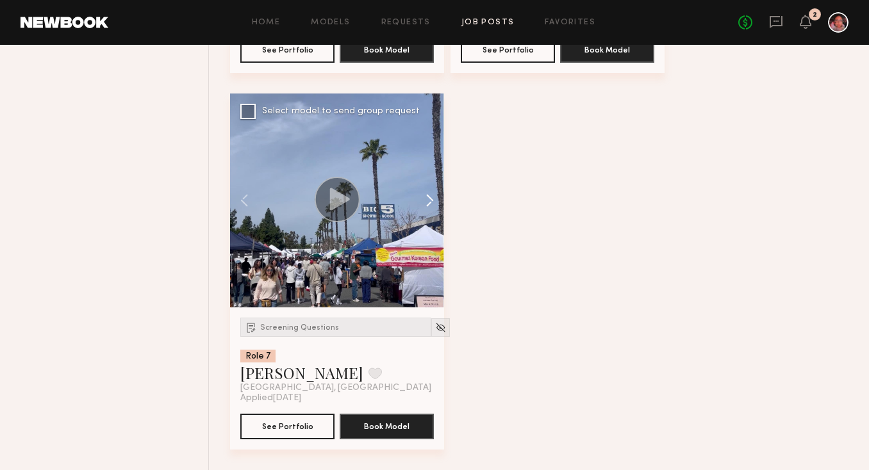
click at [429, 206] on button at bounding box center [423, 201] width 41 height 214
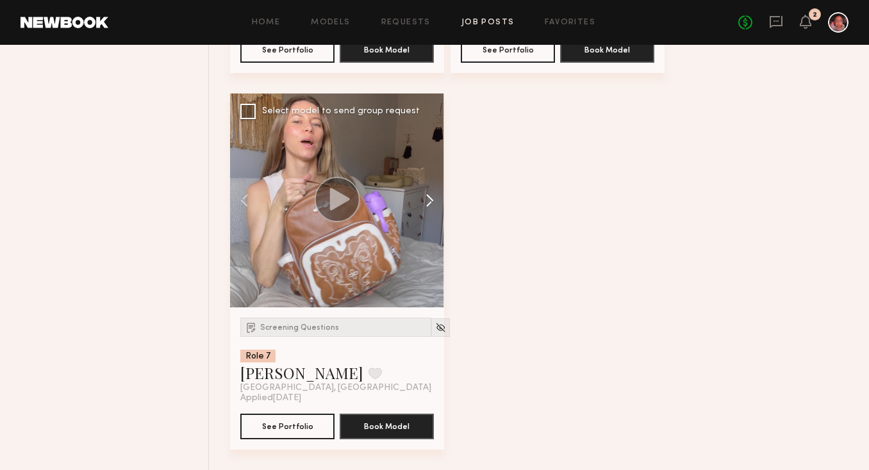
click at [429, 206] on button at bounding box center [423, 201] width 41 height 214
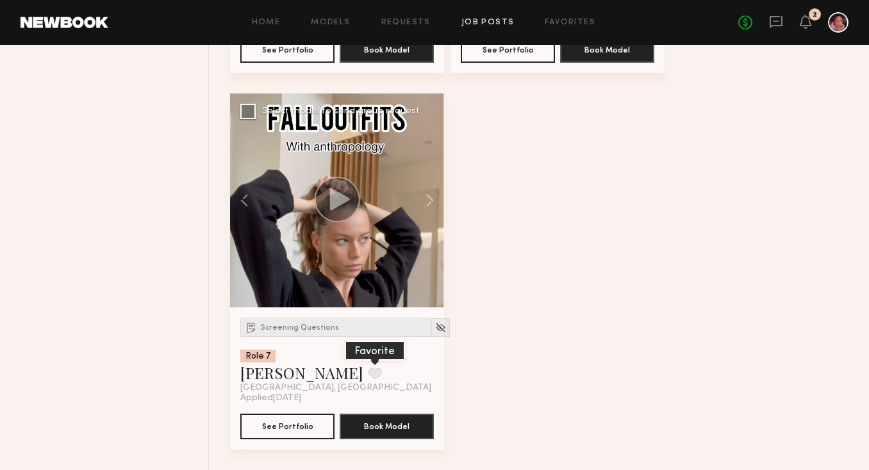
click at [368, 368] on button at bounding box center [374, 374] width 13 height 12
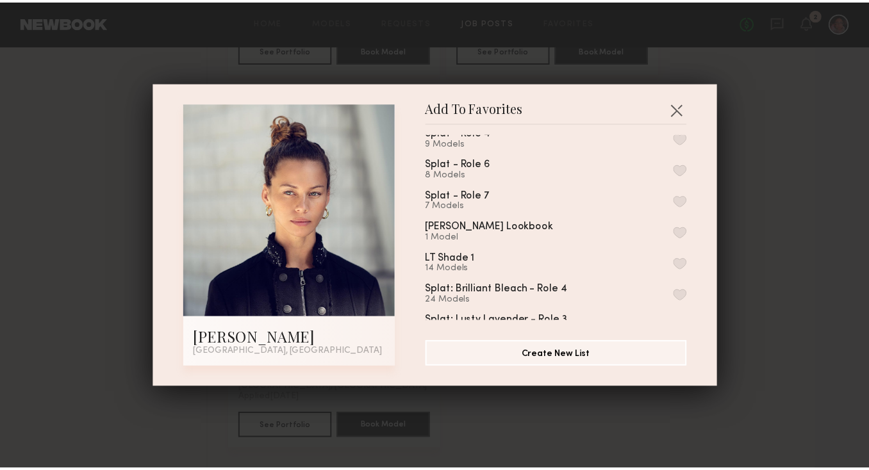
scroll to position [138, 0]
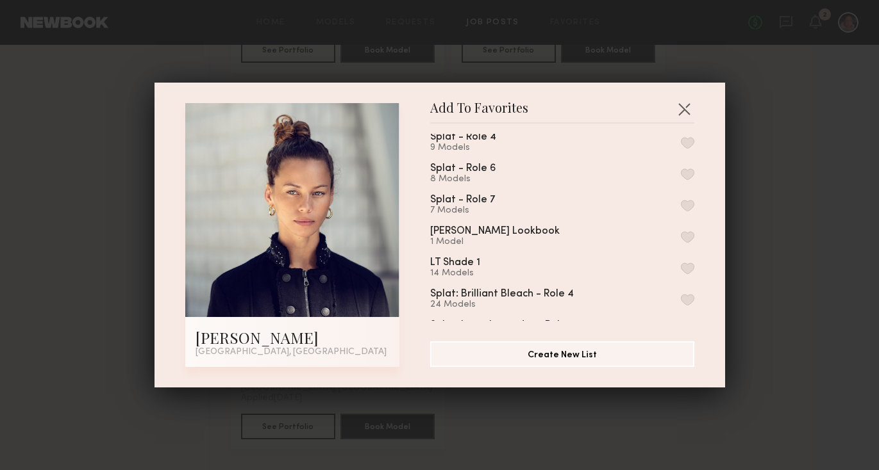
click at [681, 200] on button "button" at bounding box center [687, 206] width 13 height 12
click at [675, 106] on button "button" at bounding box center [684, 109] width 21 height 21
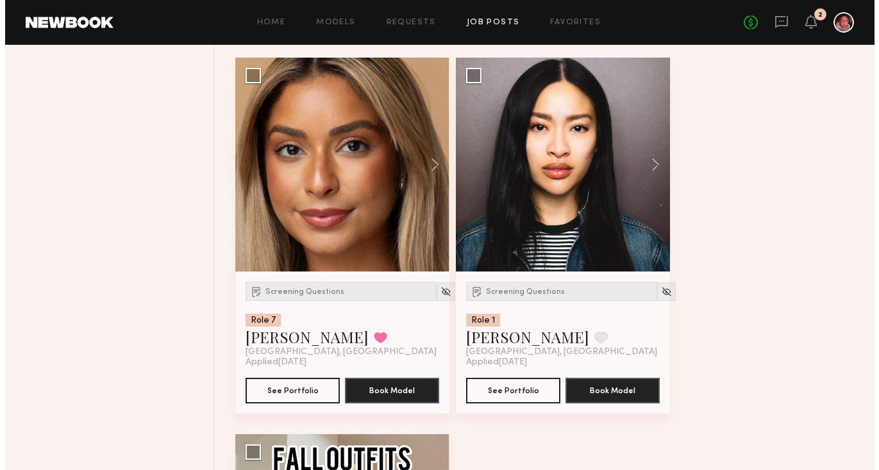
scroll to position [9183, 0]
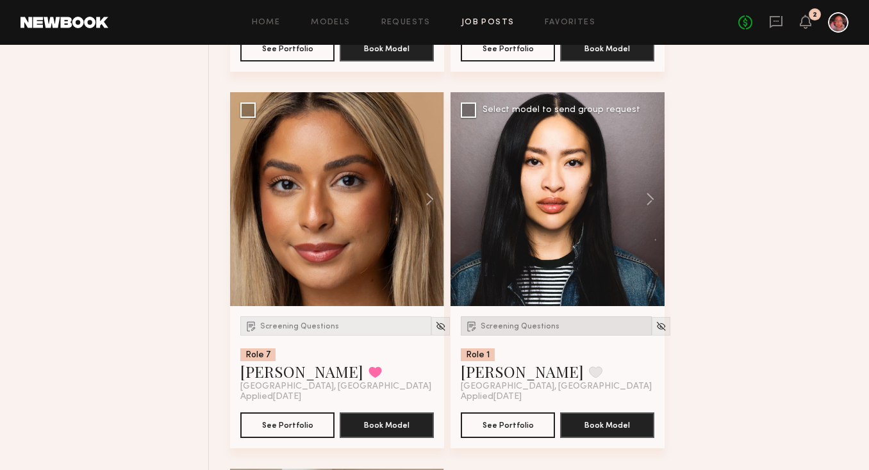
click at [546, 336] on div "Screening Questions" at bounding box center [556, 326] width 191 height 19
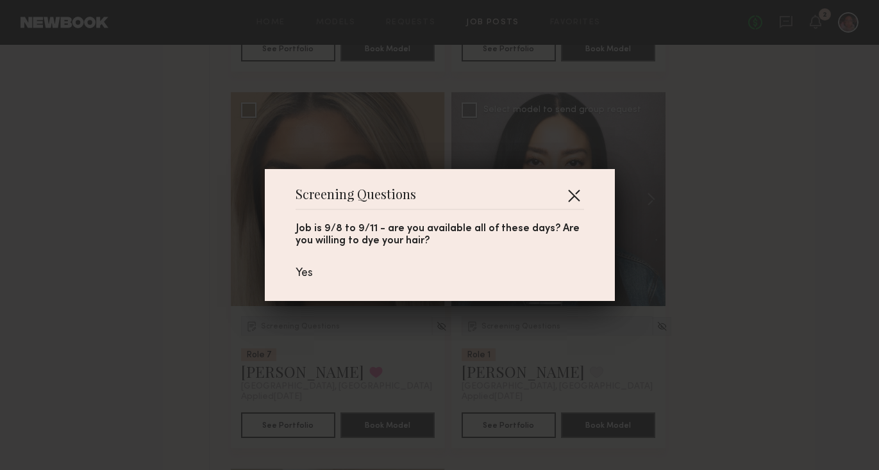
click at [578, 193] on button "button" at bounding box center [573, 195] width 21 height 21
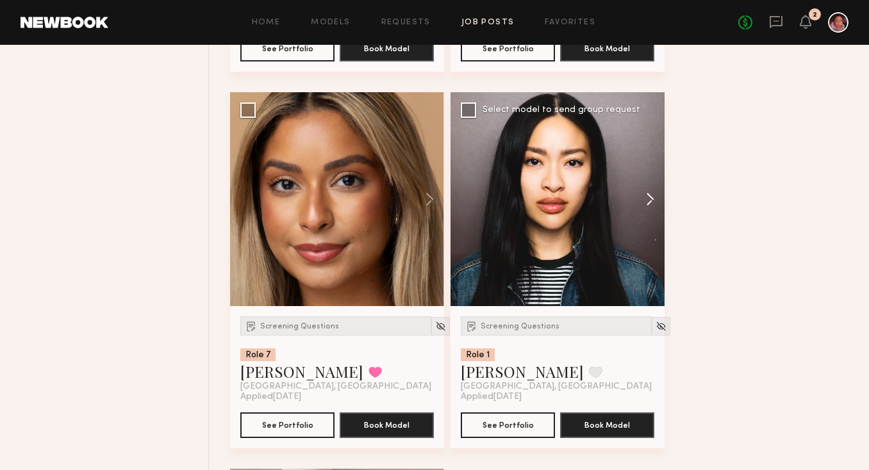
click at [647, 203] on button at bounding box center [644, 199] width 41 height 214
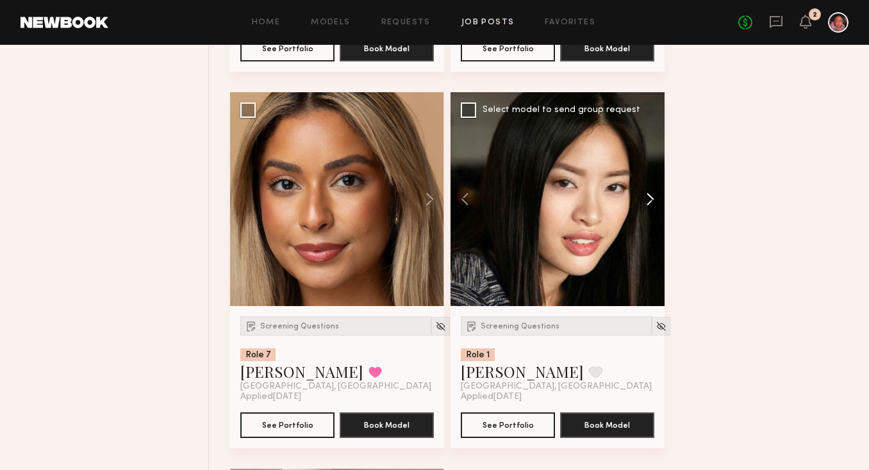
click at [647, 203] on button at bounding box center [644, 199] width 41 height 214
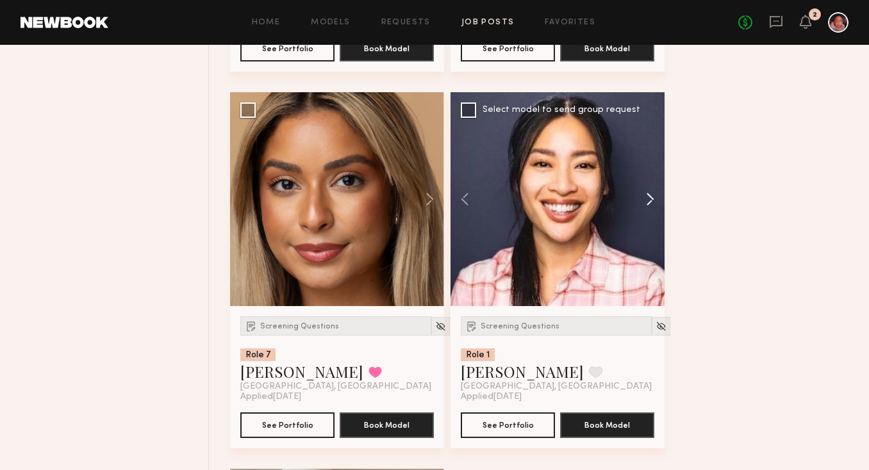
click at [647, 203] on button at bounding box center [644, 199] width 41 height 214
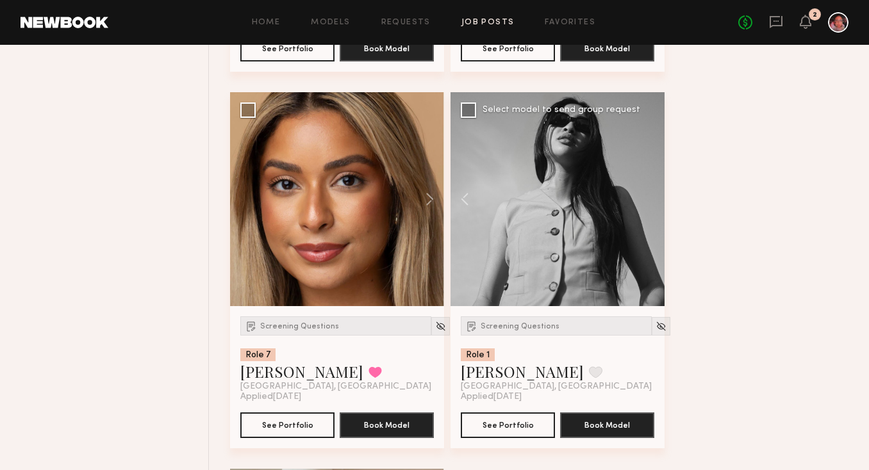
click at [647, 203] on div at bounding box center [558, 199] width 214 height 214
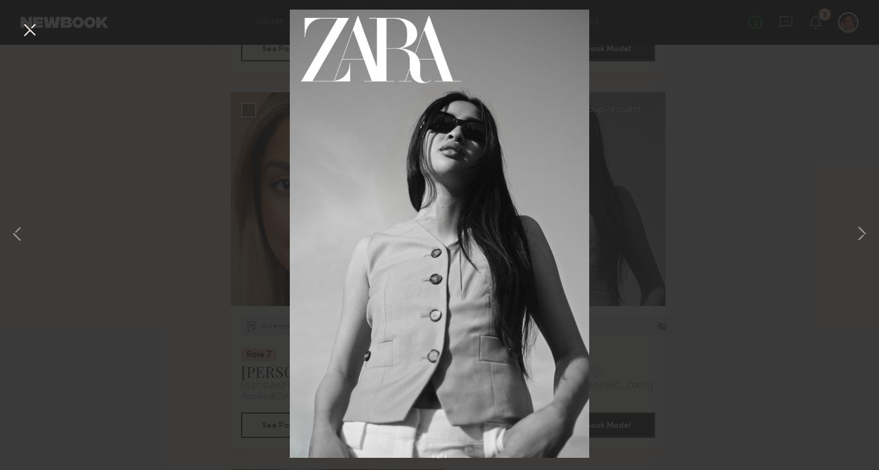
click at [35, 23] on button at bounding box center [29, 30] width 21 height 23
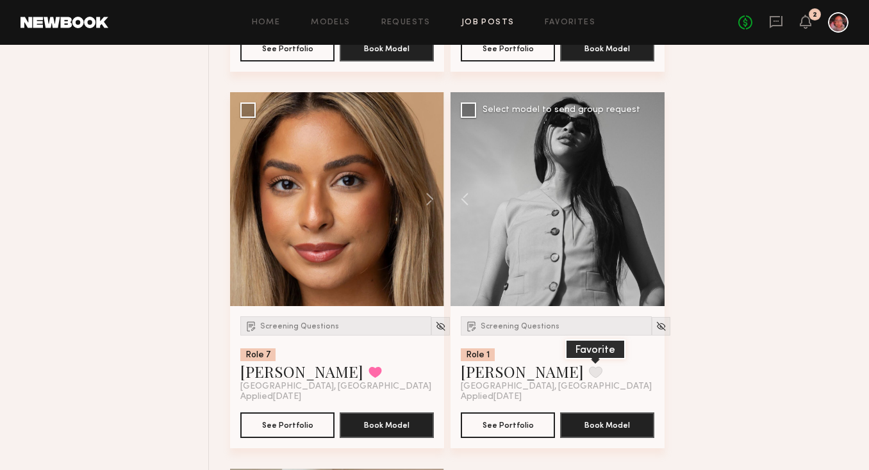
click at [589, 377] on button at bounding box center [595, 373] width 13 height 12
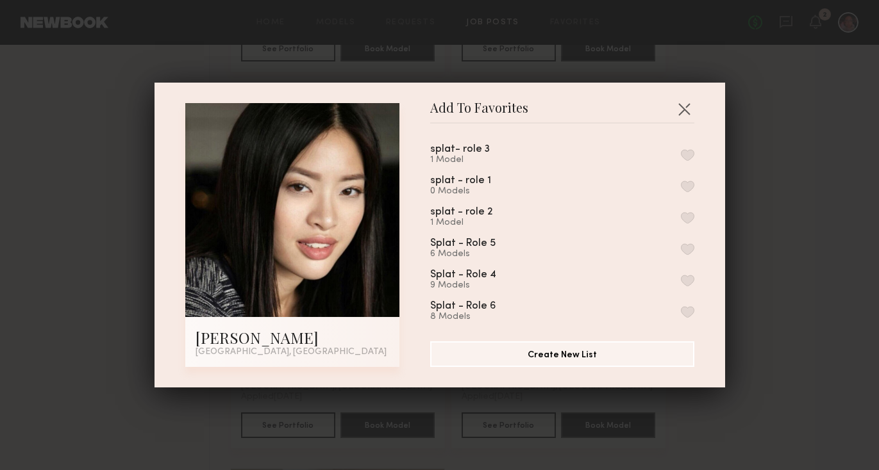
click at [681, 185] on button "button" at bounding box center [687, 187] width 13 height 12
click at [681, 155] on button "button" at bounding box center [687, 155] width 13 height 12
click at [675, 110] on button "button" at bounding box center [684, 109] width 21 height 21
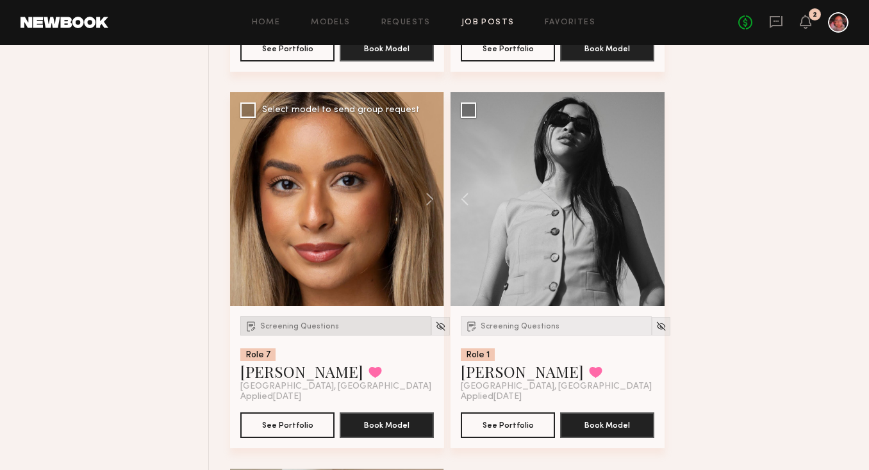
click at [298, 331] on span "Screening Questions" at bounding box center [299, 327] width 79 height 8
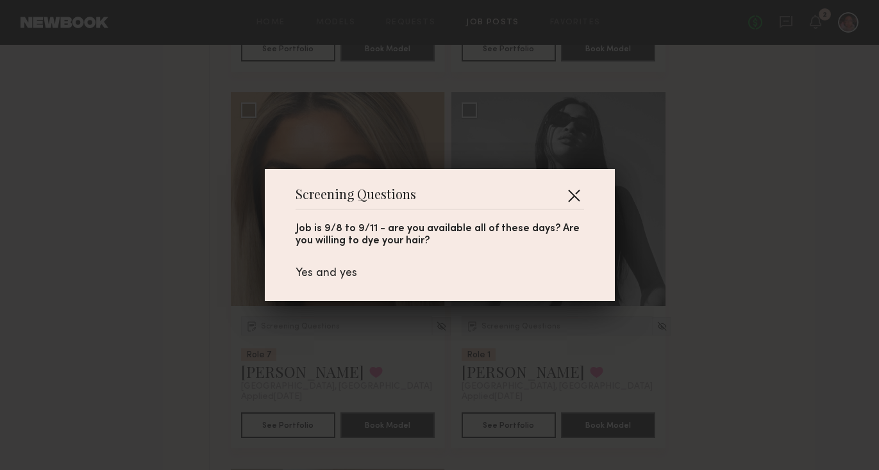
click at [577, 192] on button "button" at bounding box center [573, 195] width 21 height 21
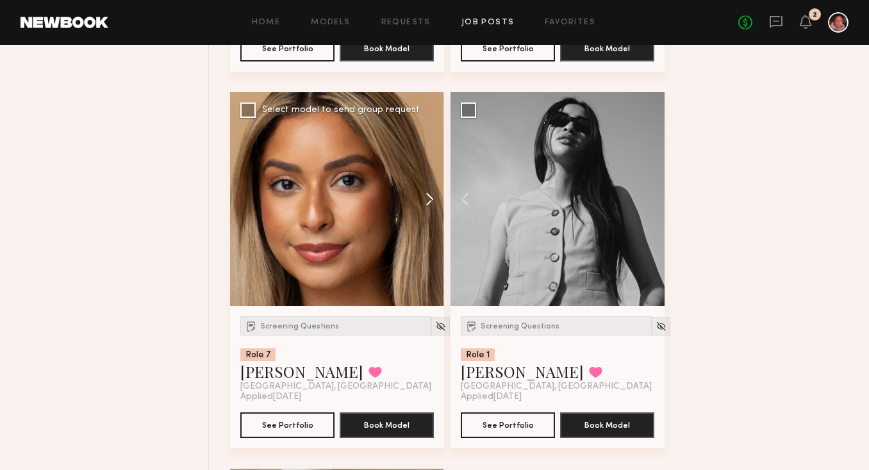
click at [427, 205] on button at bounding box center [423, 199] width 41 height 214
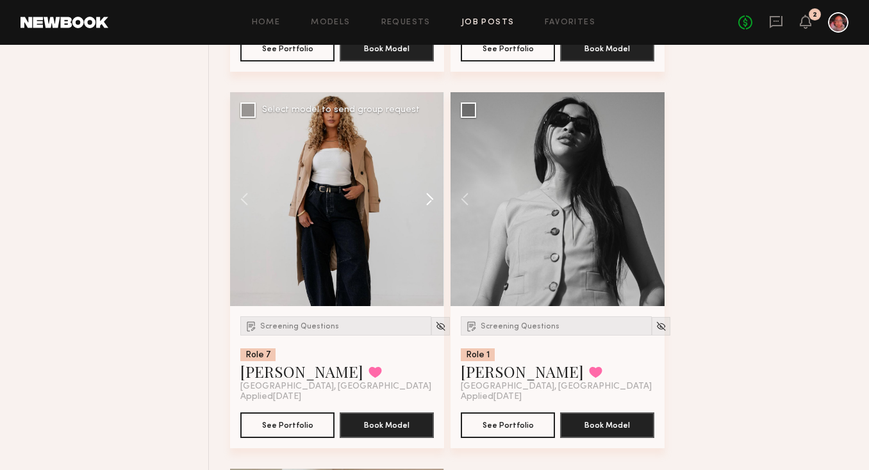
click at [428, 205] on button at bounding box center [423, 199] width 41 height 214
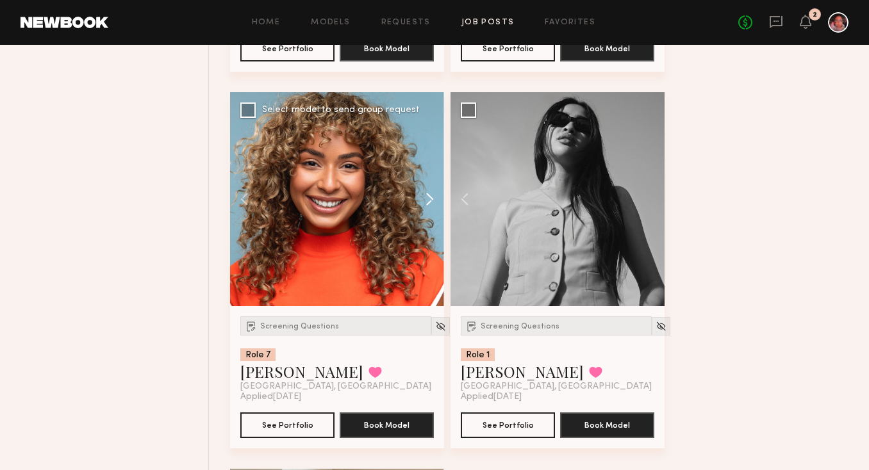
click at [429, 205] on button at bounding box center [423, 199] width 41 height 214
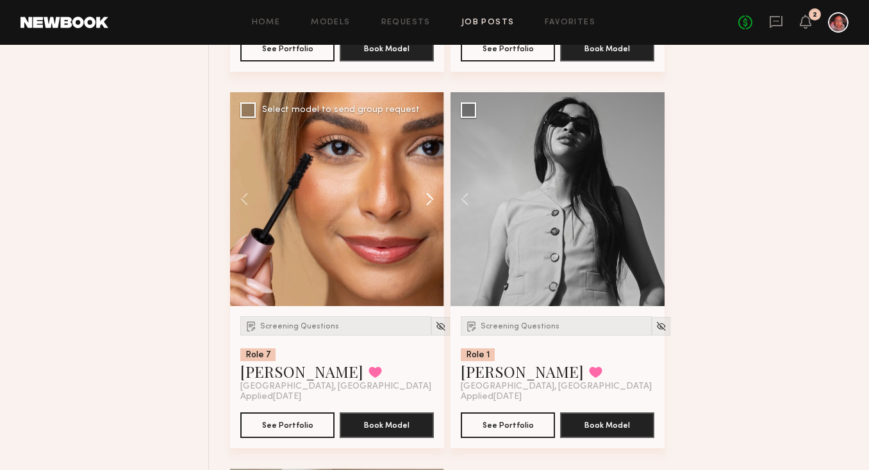
click at [429, 205] on button at bounding box center [423, 199] width 41 height 214
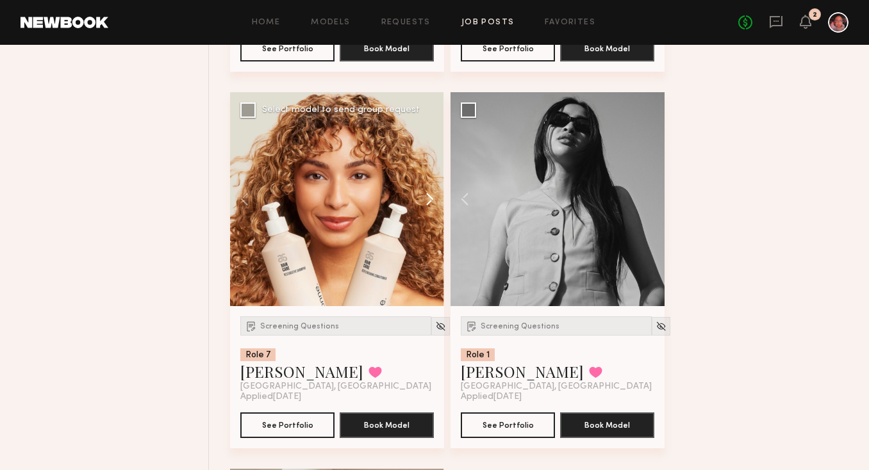
click at [429, 205] on button at bounding box center [423, 199] width 41 height 214
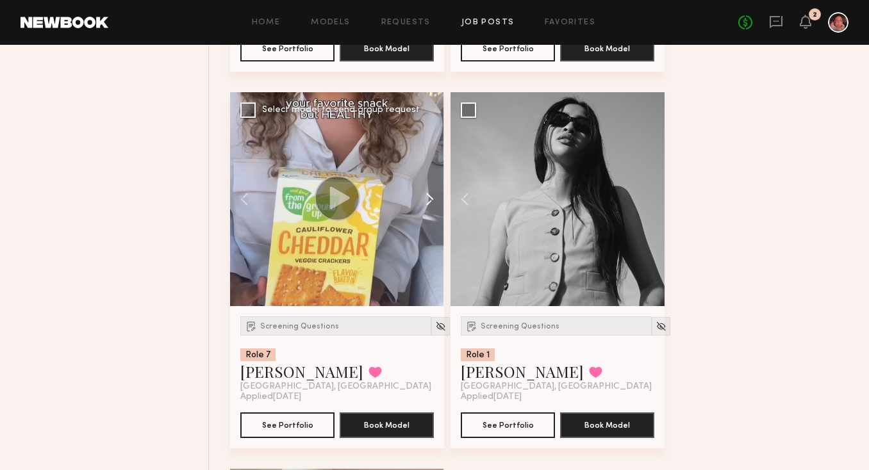
click at [429, 205] on button at bounding box center [423, 199] width 41 height 214
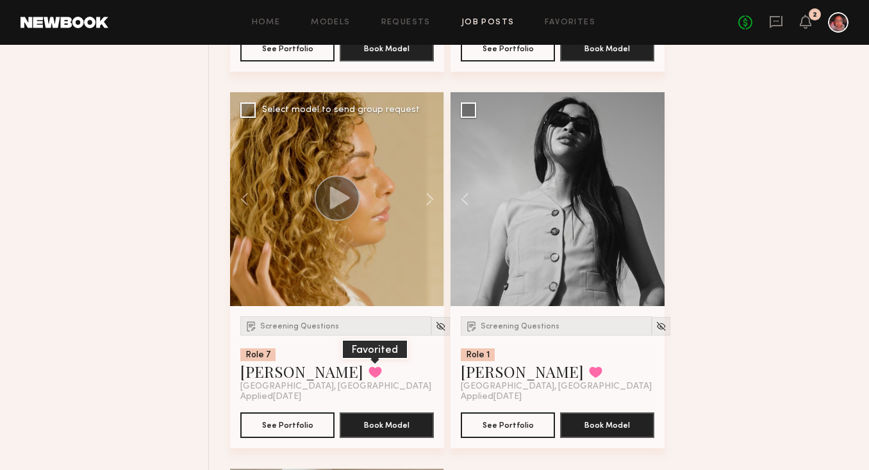
click at [368, 377] on button at bounding box center [374, 373] width 13 height 12
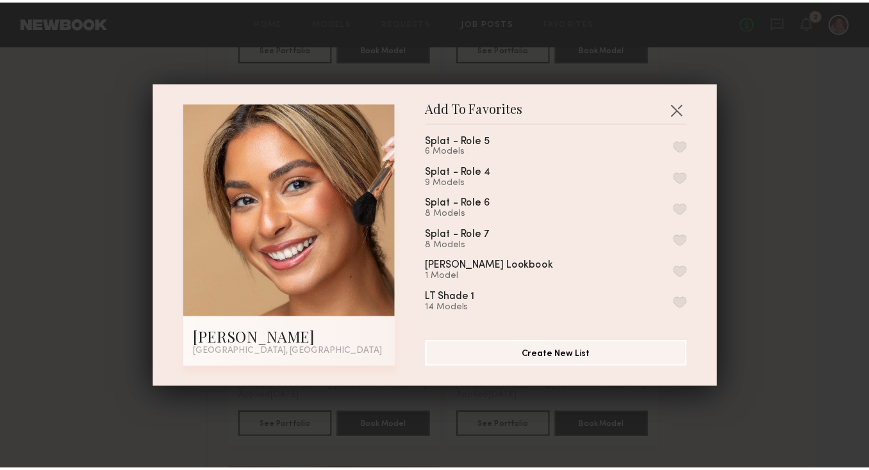
scroll to position [108, 0]
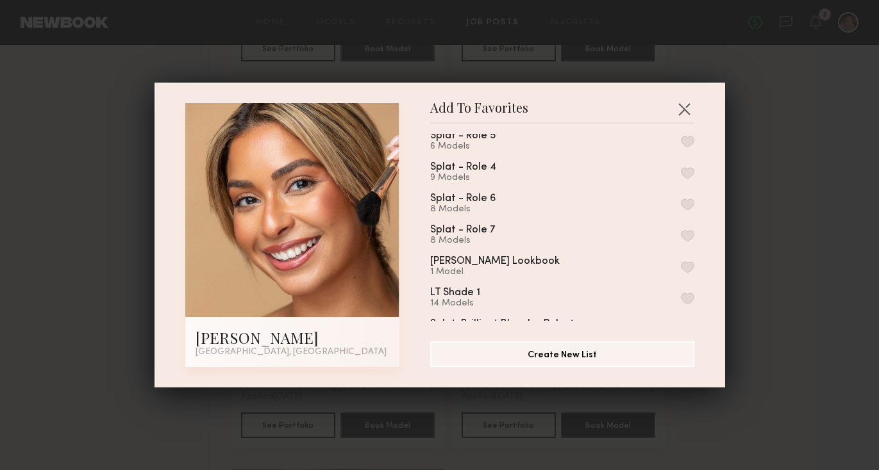
click at [681, 230] on button "button" at bounding box center [687, 236] width 13 height 12
click at [680, 108] on button "button" at bounding box center [684, 109] width 21 height 21
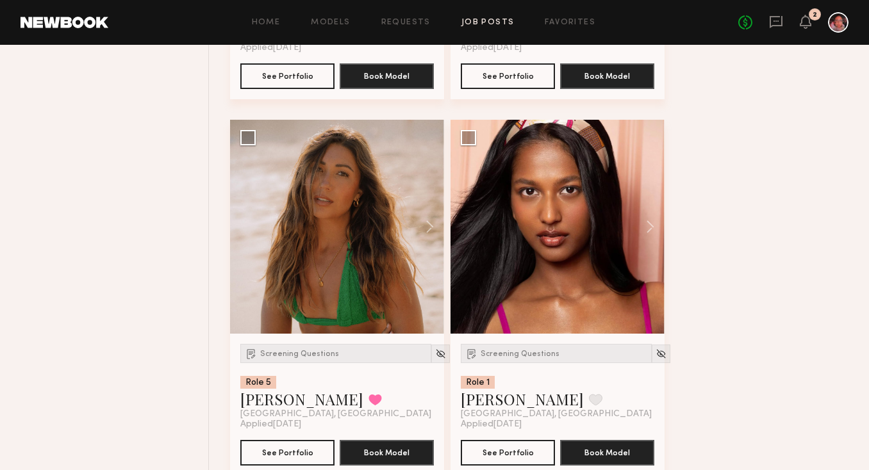
scroll to position [8847, 0]
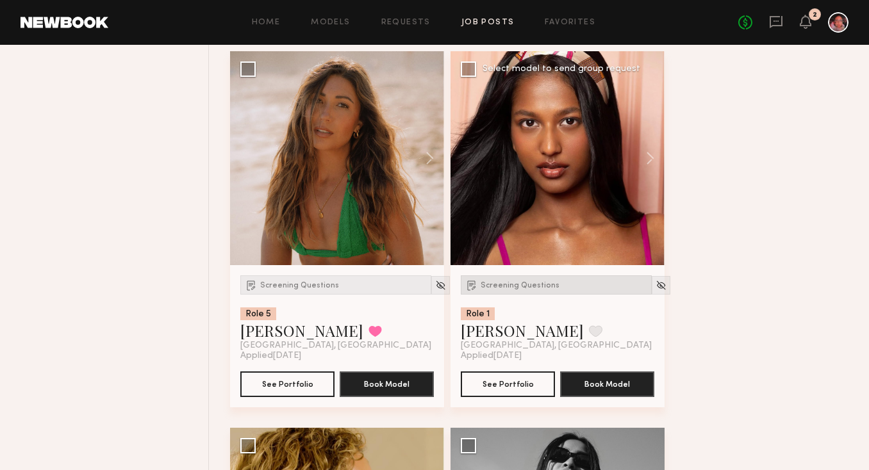
click at [538, 290] on span "Screening Questions" at bounding box center [520, 286] width 79 height 8
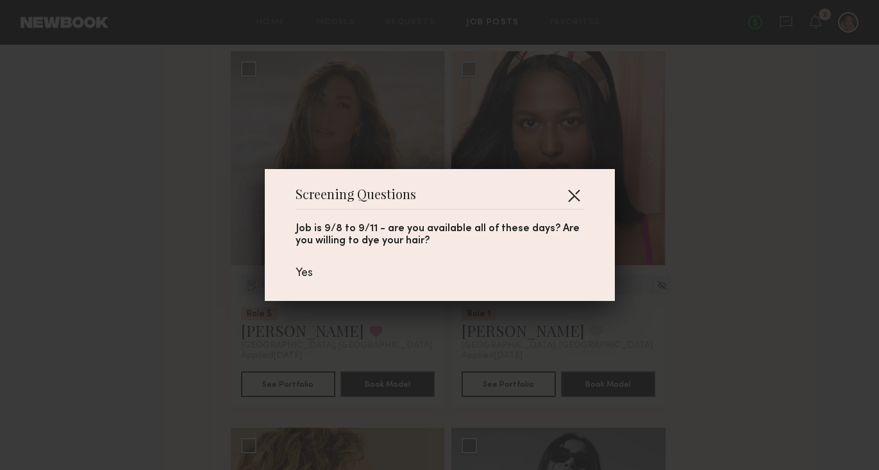
click at [563, 196] on button "button" at bounding box center [573, 195] width 21 height 21
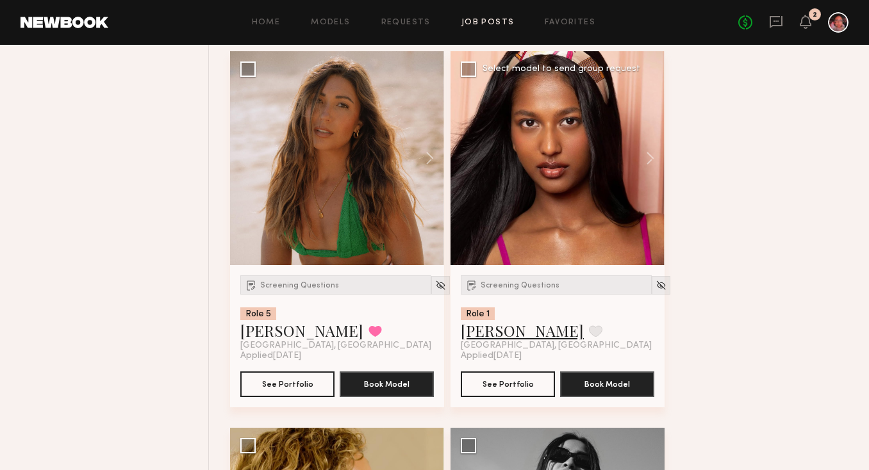
click at [497, 336] on link "Sanjula A." at bounding box center [522, 330] width 123 height 21
click at [589, 337] on button at bounding box center [595, 332] width 13 height 12
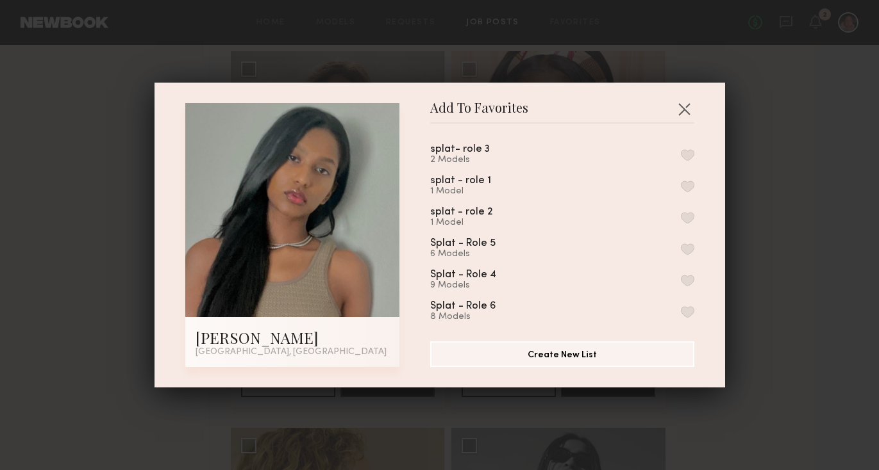
click at [681, 186] on button "button" at bounding box center [687, 187] width 13 height 12
click at [667, 147] on div "splat- role 3 2 Models" at bounding box center [562, 154] width 264 height 21
click at [681, 154] on button "button" at bounding box center [687, 155] width 13 height 12
click at [674, 108] on button "button" at bounding box center [684, 109] width 21 height 21
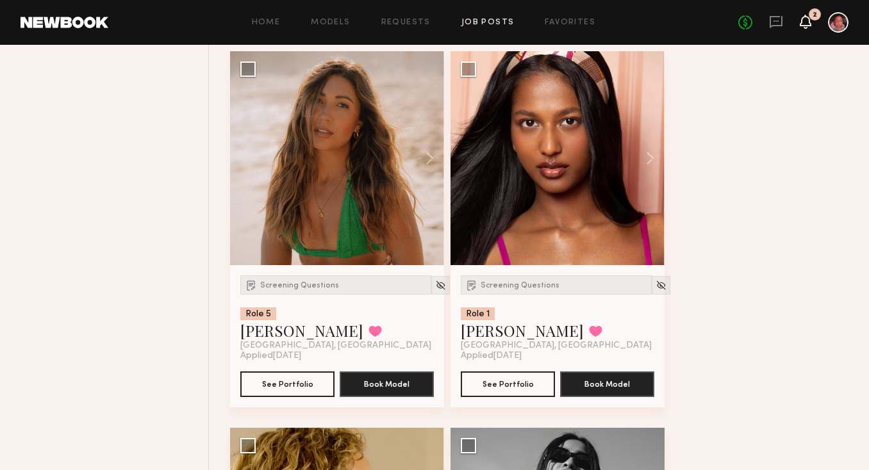
click at [808, 24] on icon at bounding box center [805, 21] width 10 height 9
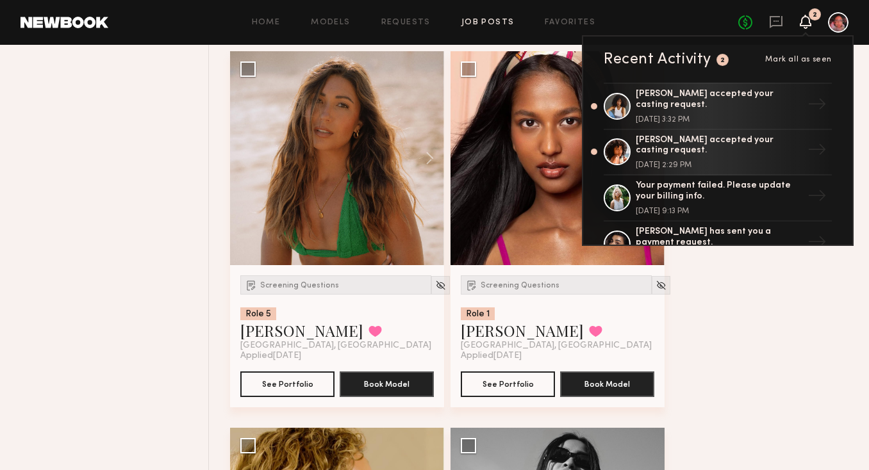
click at [788, 62] on span "Mark all as seen" at bounding box center [798, 60] width 67 height 8
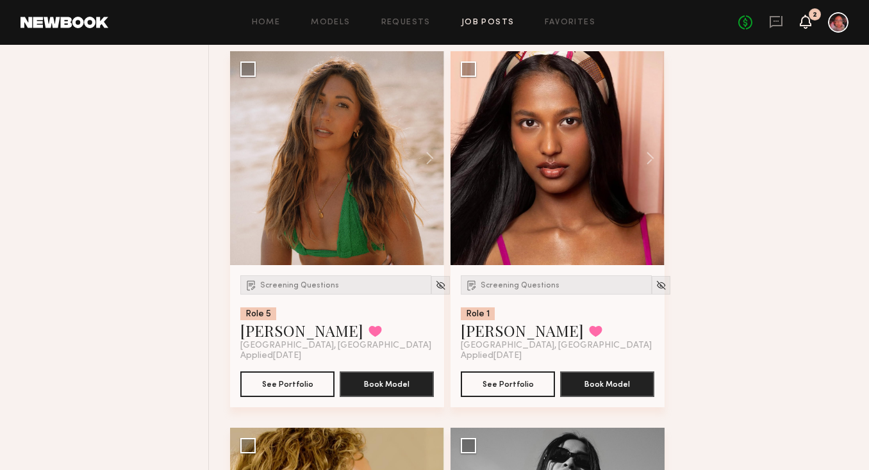
click at [809, 20] on icon at bounding box center [805, 21] width 10 height 9
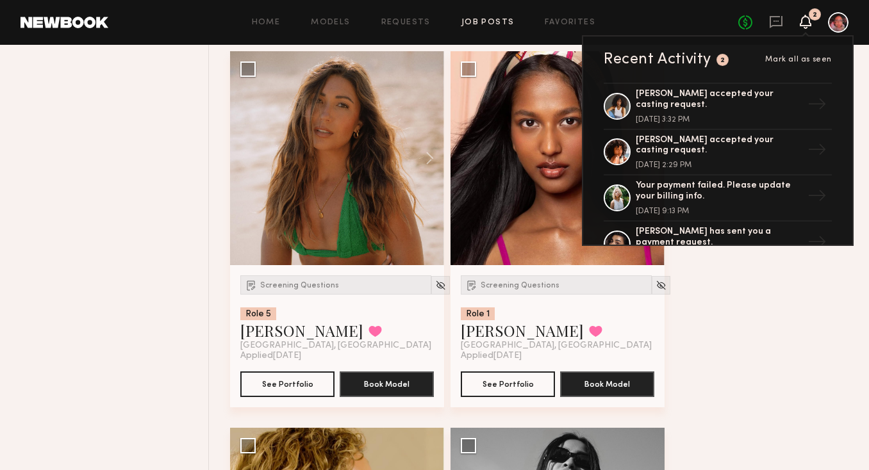
click at [806, 58] on span "Mark all as seen" at bounding box center [798, 60] width 67 height 8
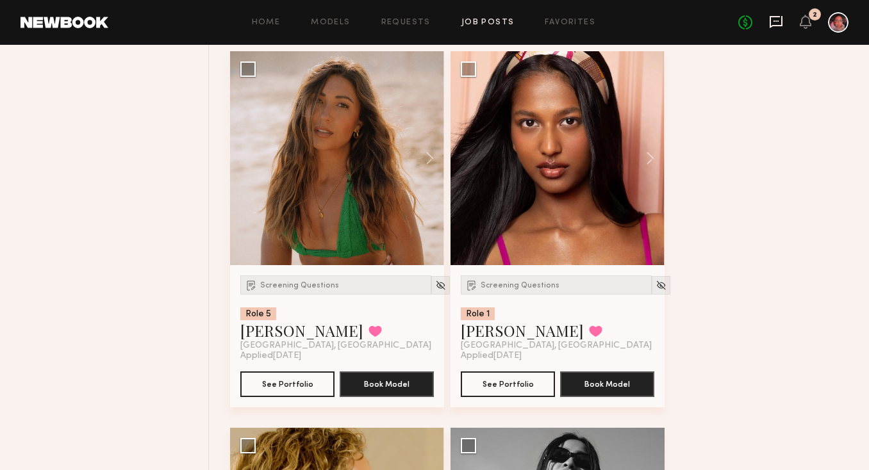
click at [775, 24] on icon at bounding box center [776, 22] width 13 height 12
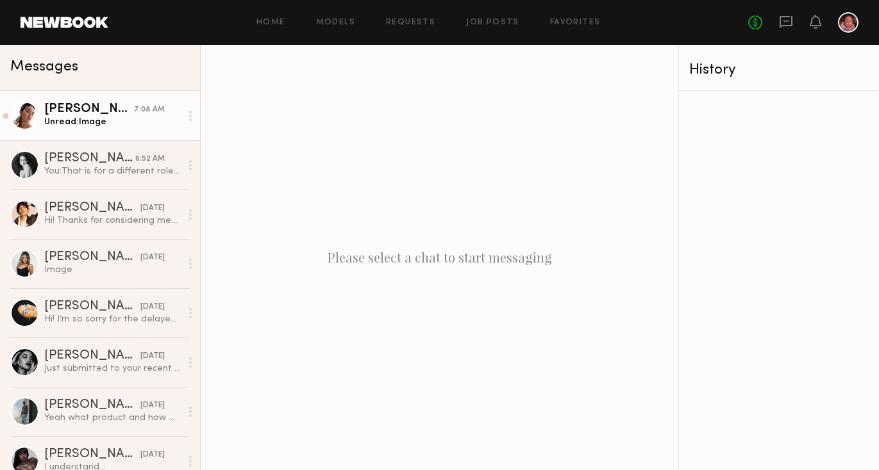
click at [134, 121] on div "Unread: Image" at bounding box center [112, 122] width 136 height 12
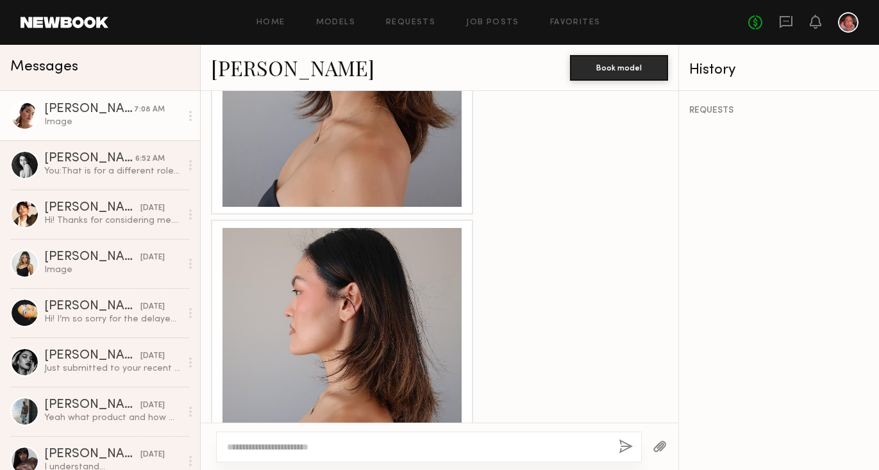
scroll to position [922, 0]
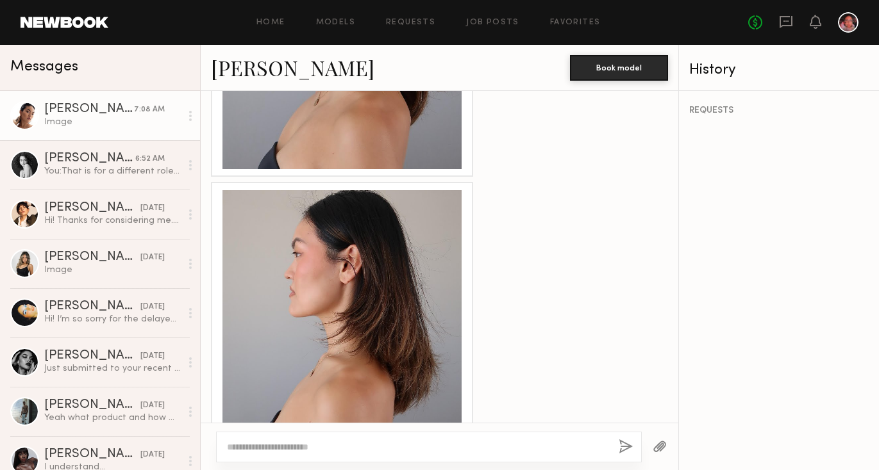
click at [266, 63] on link "Enkie T." at bounding box center [292, 68] width 163 height 28
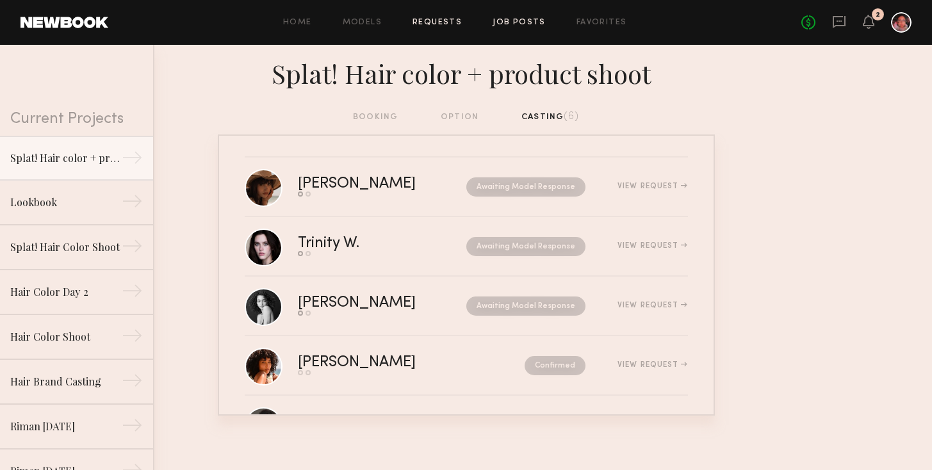
click at [527, 22] on link "Job Posts" at bounding box center [519, 23] width 53 height 8
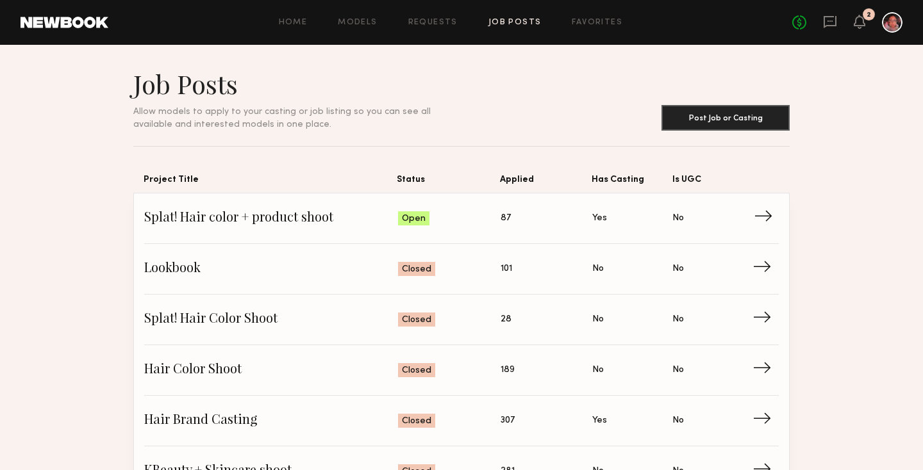
click at [751, 221] on span "Is UGC: No" at bounding box center [712, 218] width 80 height 19
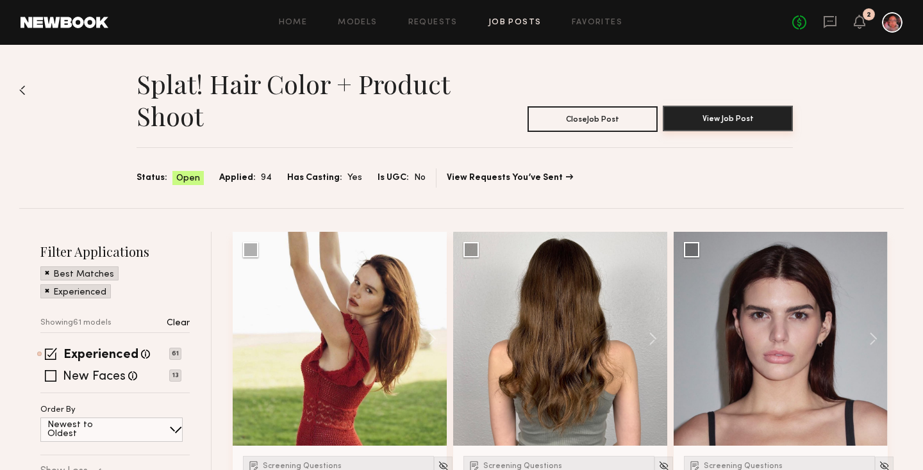
click at [722, 129] on button "View Job Post" at bounding box center [728, 119] width 130 height 26
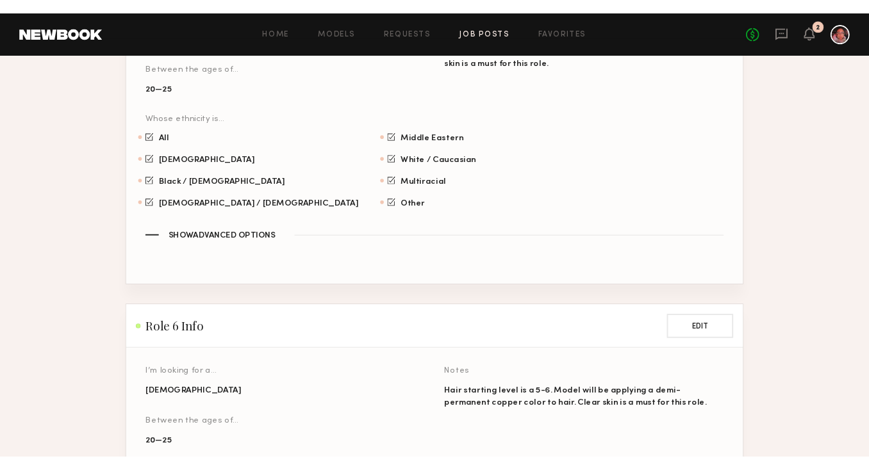
scroll to position [2714, 0]
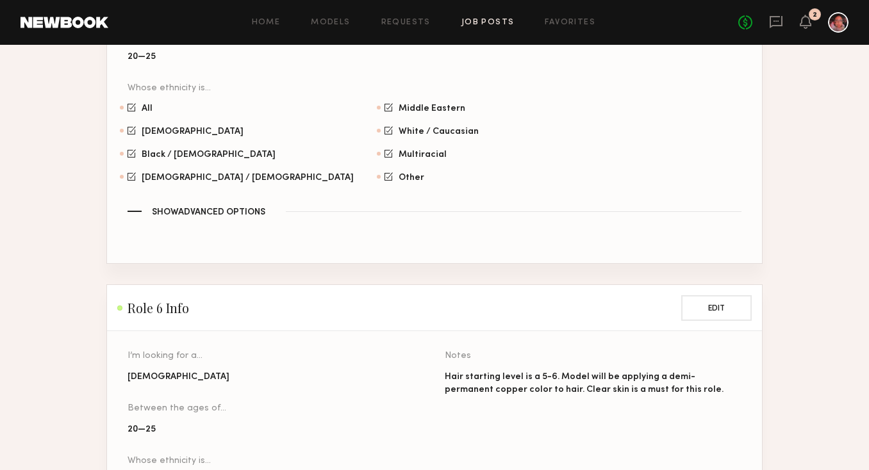
click at [477, 22] on link "Job Posts" at bounding box center [487, 23] width 53 height 8
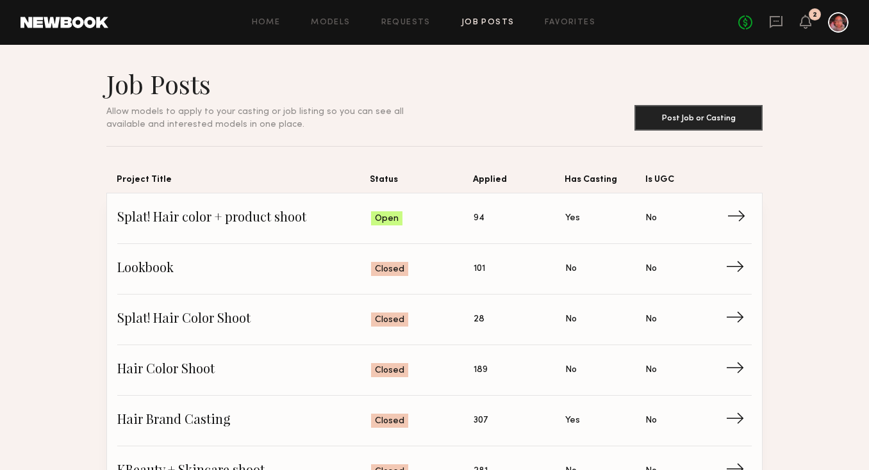
click at [736, 219] on span "→" at bounding box center [740, 218] width 26 height 19
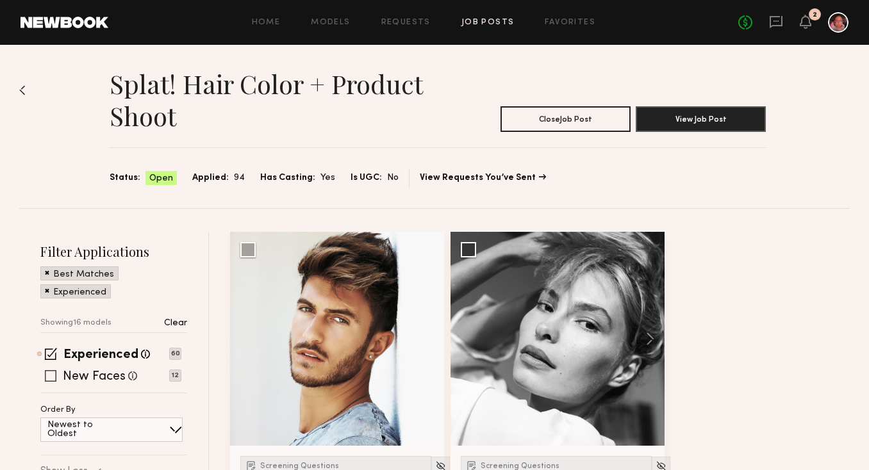
click at [49, 375] on span at bounding box center [51, 376] width 12 height 12
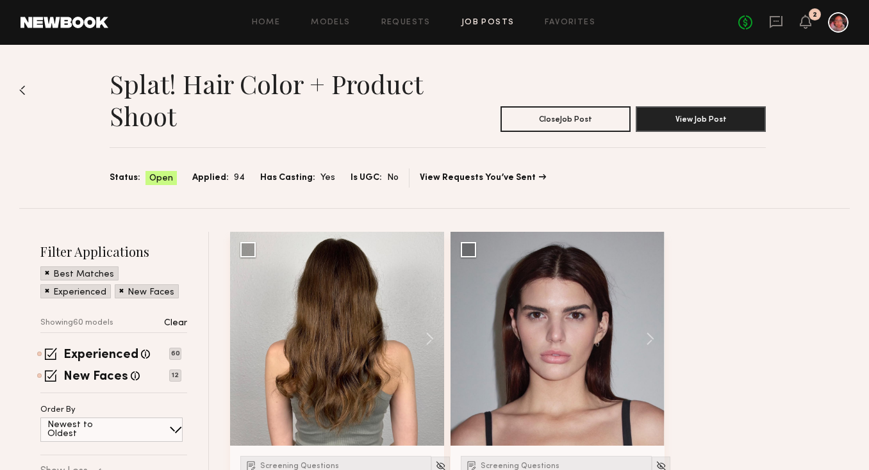
click at [46, 270] on span at bounding box center [47, 273] width 4 height 12
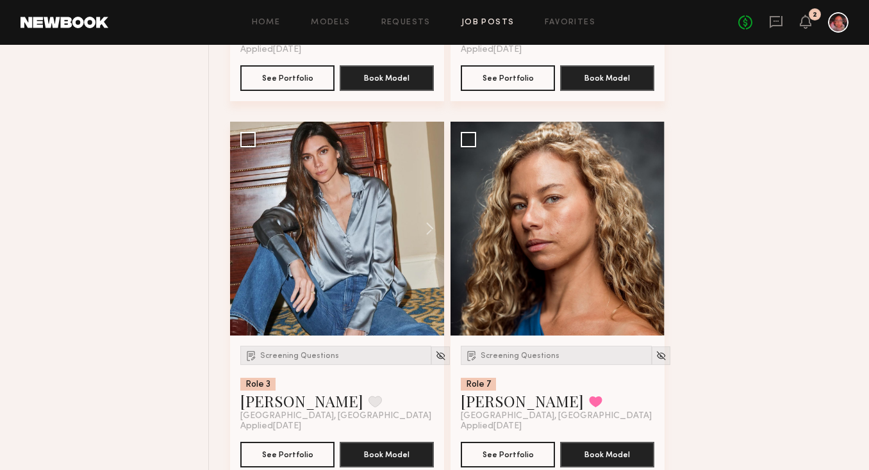
scroll to position [13338, 0]
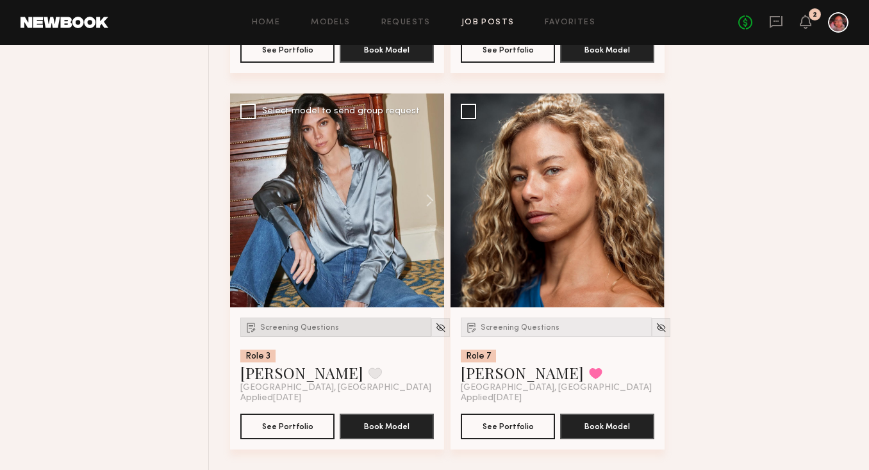
click at [304, 326] on span "Screening Questions" at bounding box center [299, 328] width 79 height 8
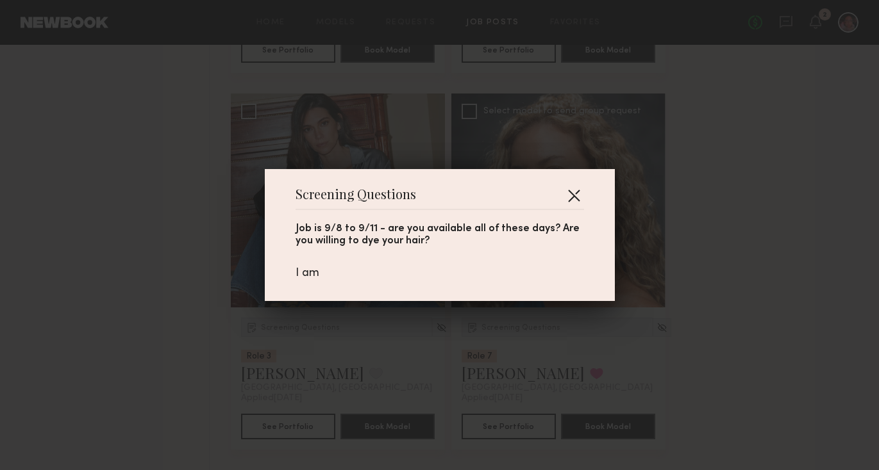
click at [568, 192] on button "button" at bounding box center [573, 195] width 21 height 21
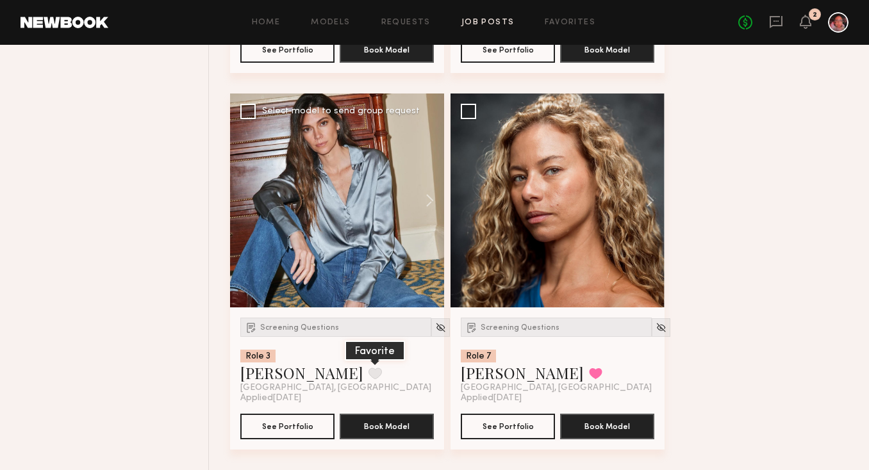
click at [368, 377] on button at bounding box center [374, 374] width 13 height 12
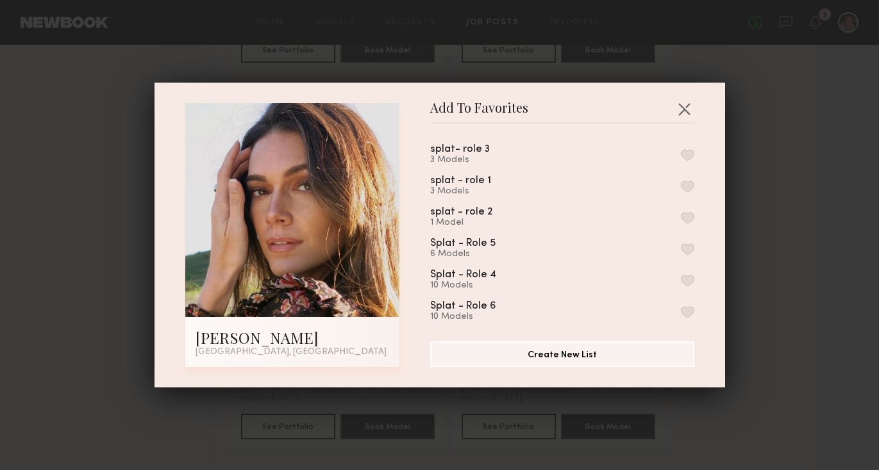
click at [681, 184] on button "button" at bounding box center [687, 187] width 13 height 12
click at [681, 158] on button "button" at bounding box center [687, 155] width 13 height 12
click at [676, 109] on button "button" at bounding box center [684, 109] width 21 height 21
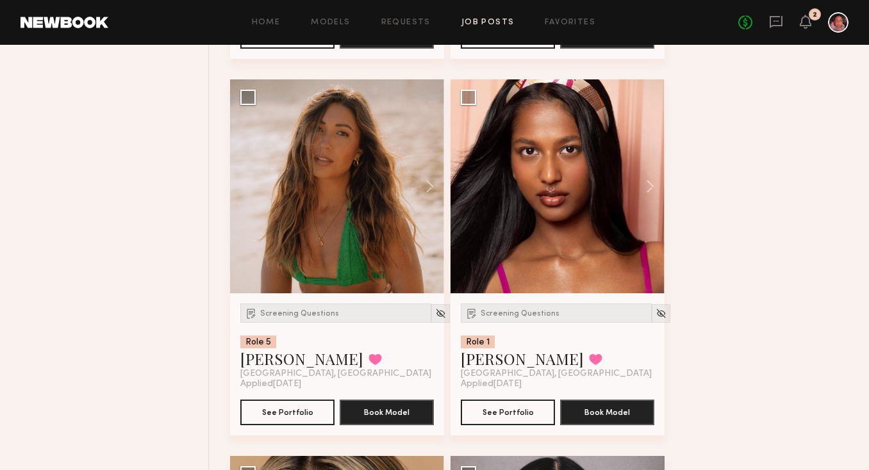
scroll to position [12606, 0]
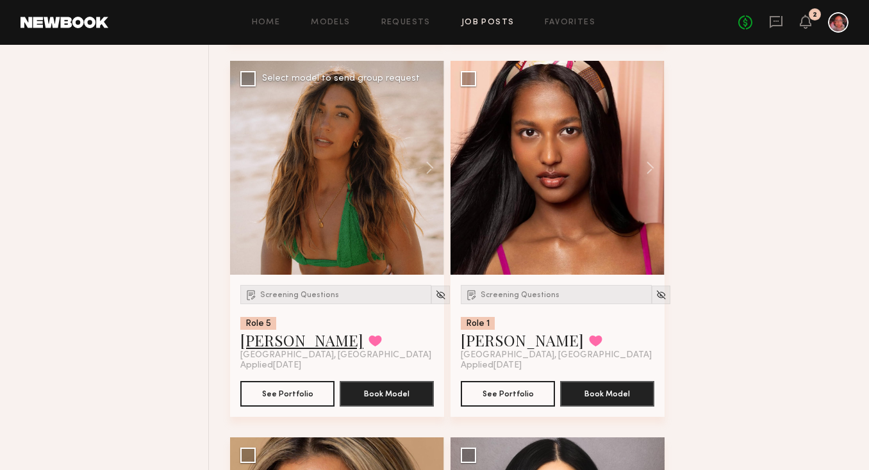
click at [269, 351] on link "Elke K." at bounding box center [301, 340] width 123 height 21
click at [435, 301] on img at bounding box center [440, 295] width 11 height 11
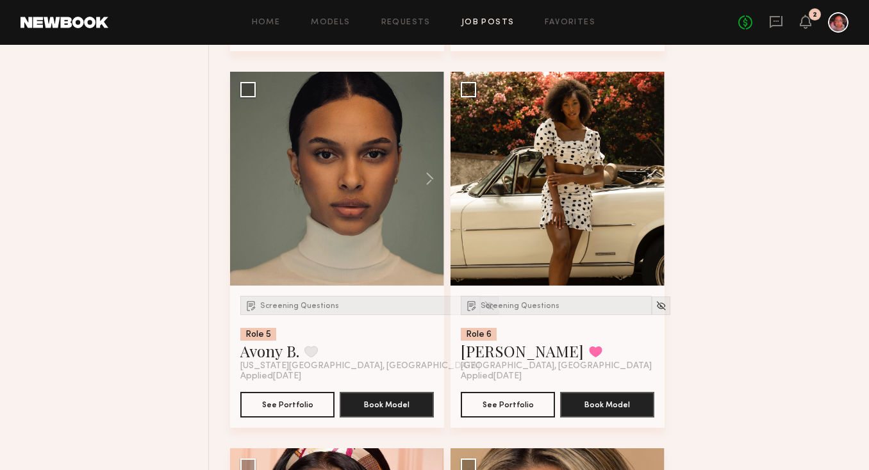
scroll to position [12209, 0]
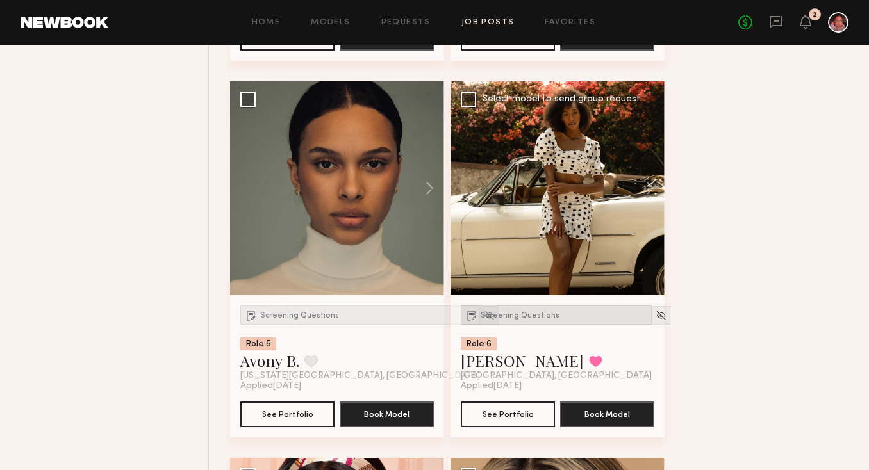
click at [508, 320] on div "Screening Questions" at bounding box center [556, 315] width 191 height 19
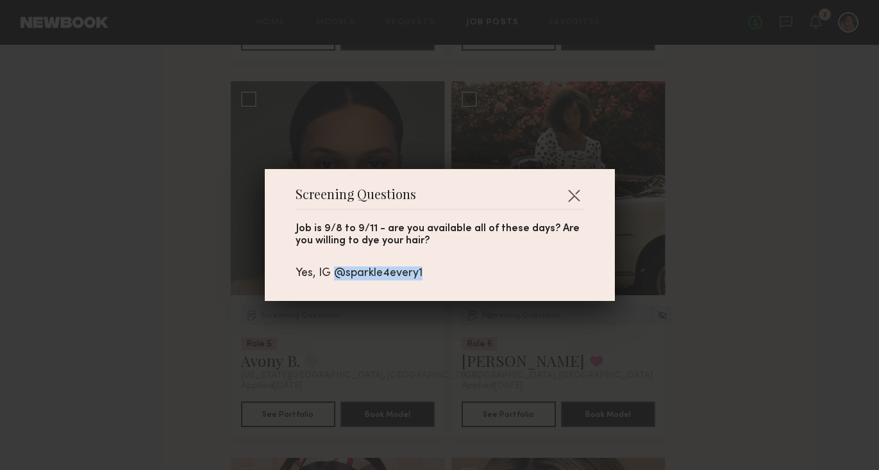
drag, startPoint x: 420, startPoint y: 272, endPoint x: 329, endPoint y: 276, distance: 91.7
click at [329, 276] on div "Yes, IG @sparkle4every1" at bounding box center [439, 274] width 288 height 14
copy div "@sparkle4every1"
click at [572, 197] on button "button" at bounding box center [573, 195] width 21 height 21
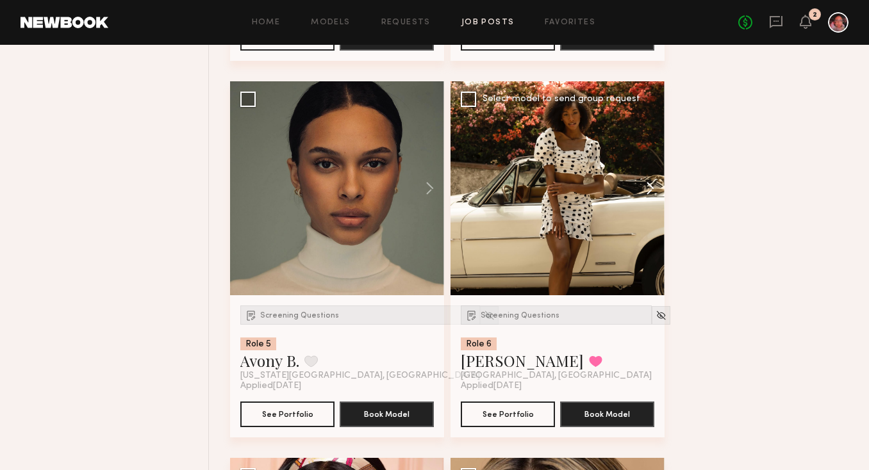
click at [649, 199] on button at bounding box center [644, 188] width 41 height 214
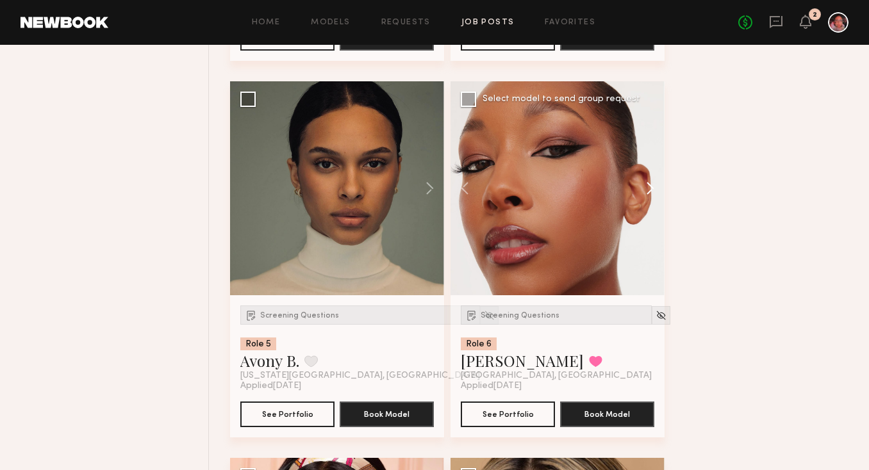
click at [649, 199] on button at bounding box center [644, 188] width 41 height 214
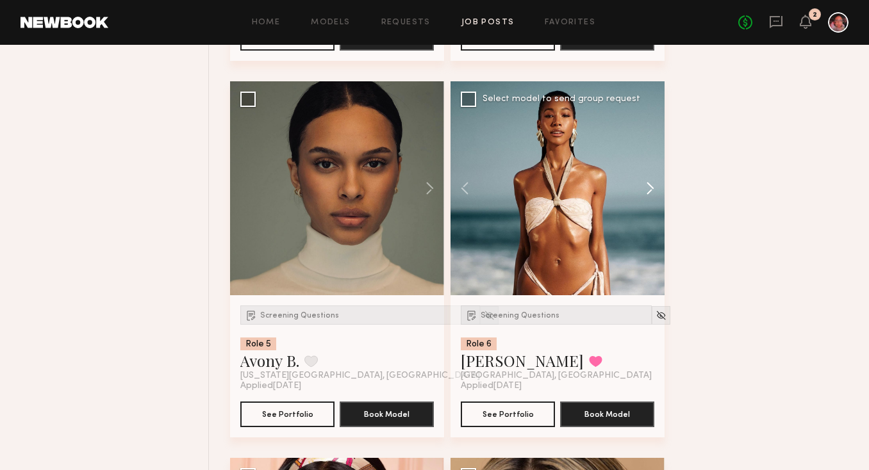
click at [649, 199] on button at bounding box center [644, 188] width 41 height 214
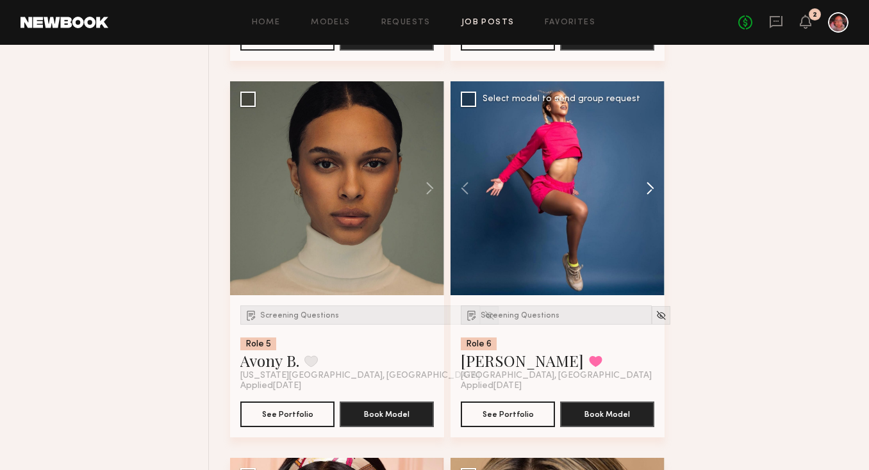
click at [649, 199] on button at bounding box center [644, 188] width 41 height 214
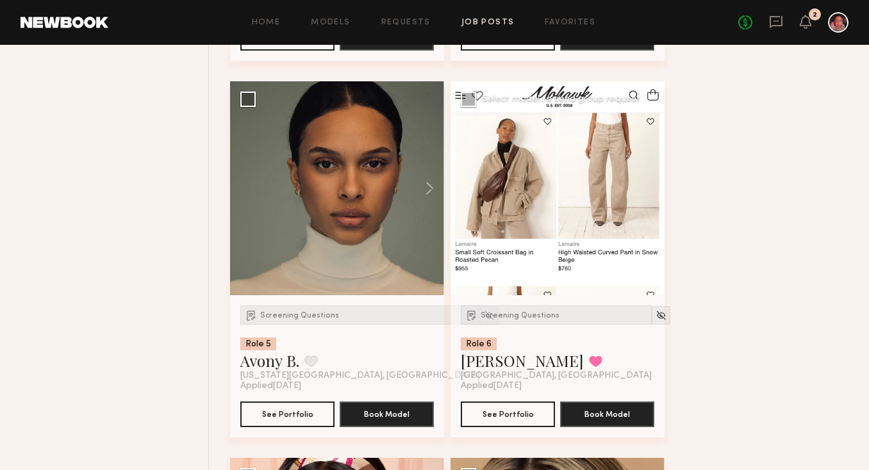
click at [649, 199] on div at bounding box center [558, 188] width 214 height 214
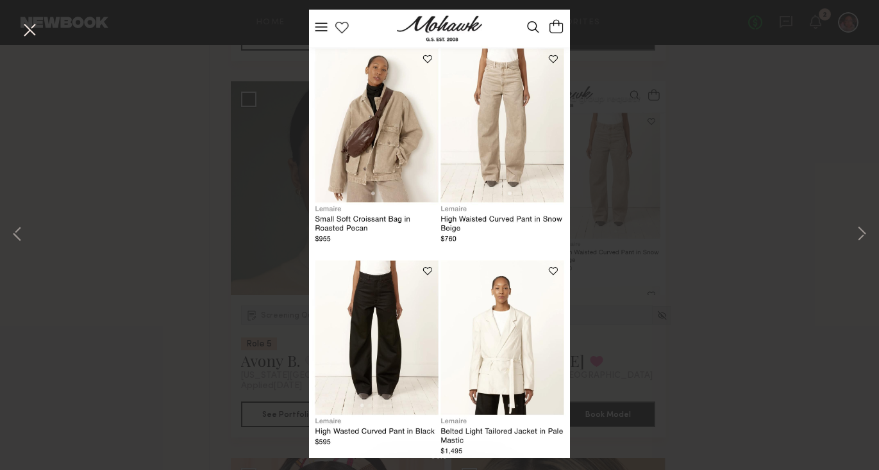
click at [29, 31] on button at bounding box center [29, 30] width 21 height 23
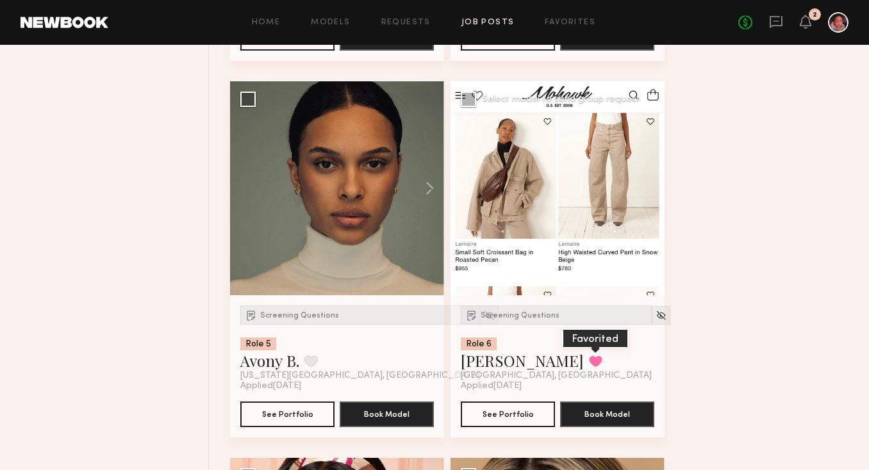
click at [589, 367] on button at bounding box center [595, 362] width 13 height 12
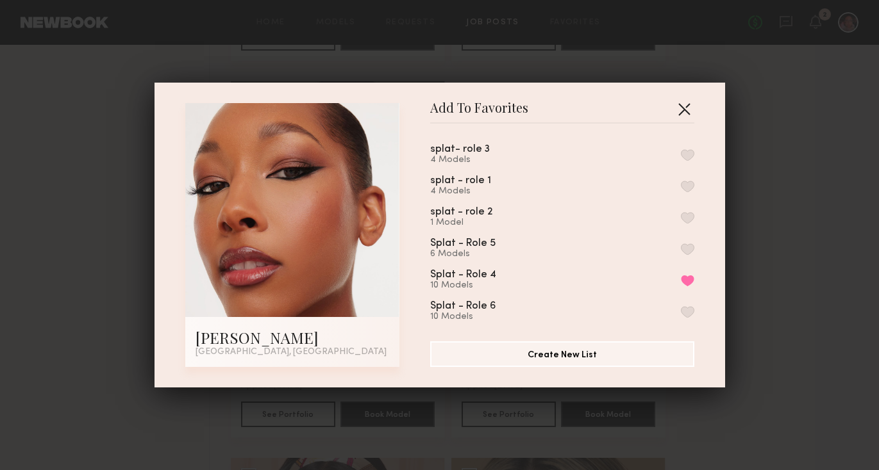
click at [678, 107] on button "button" at bounding box center [684, 109] width 21 height 21
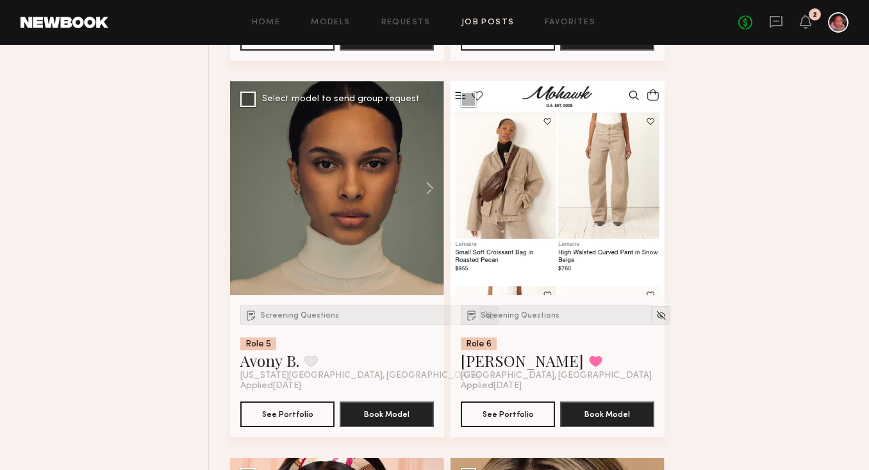
click at [480, 325] on div at bounding box center [489, 315] width 19 height 19
click at [484, 321] on img at bounding box center [489, 315] width 11 height 11
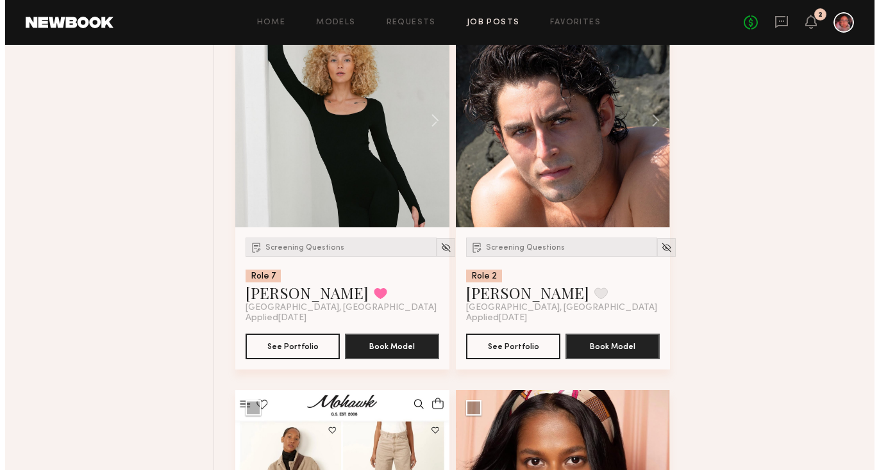
scroll to position [11882, 0]
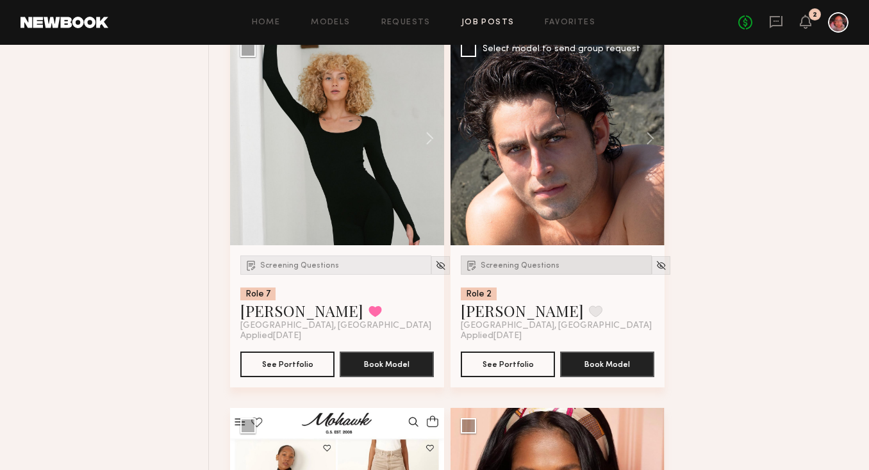
click at [537, 270] on span "Screening Questions" at bounding box center [520, 266] width 79 height 8
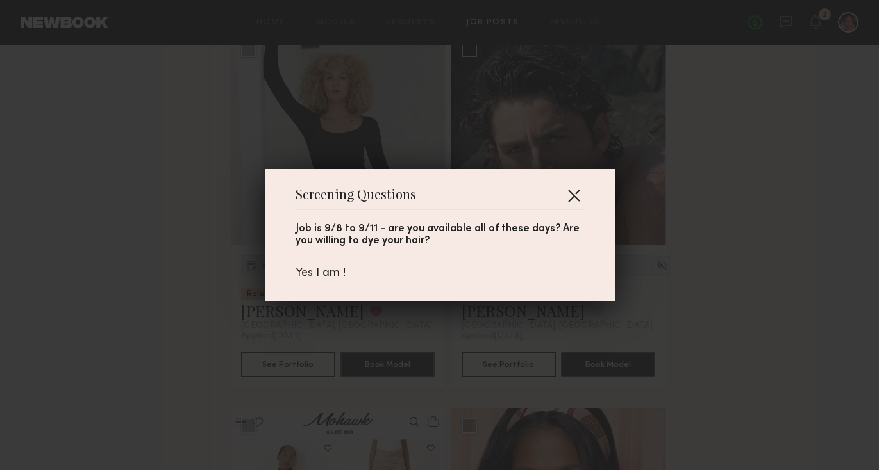
click at [570, 188] on button "button" at bounding box center [573, 195] width 21 height 21
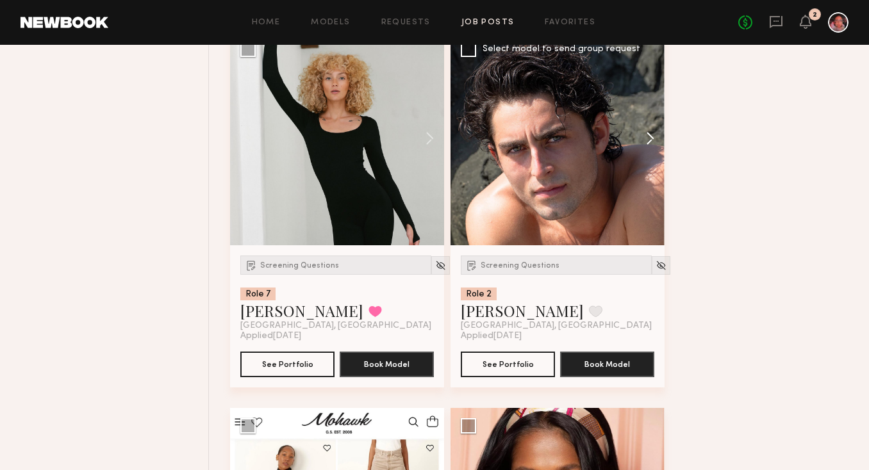
click at [643, 151] on button at bounding box center [644, 138] width 41 height 214
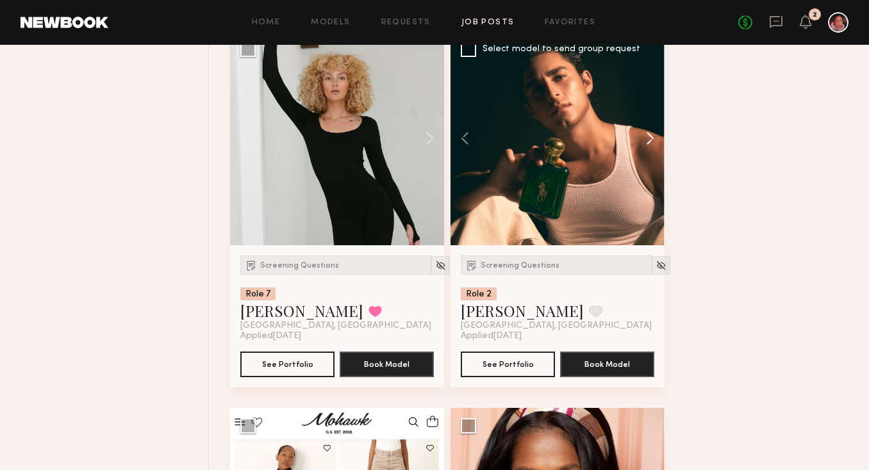
click at [643, 151] on button at bounding box center [644, 138] width 41 height 214
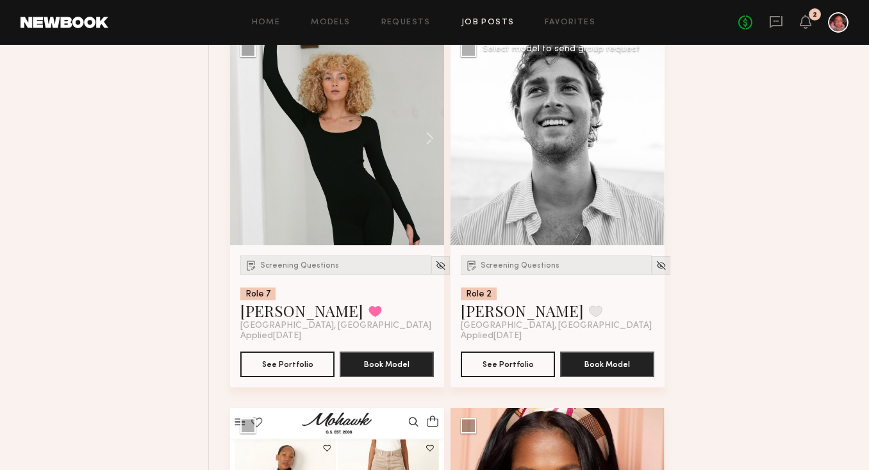
click at [643, 151] on button at bounding box center [644, 138] width 41 height 214
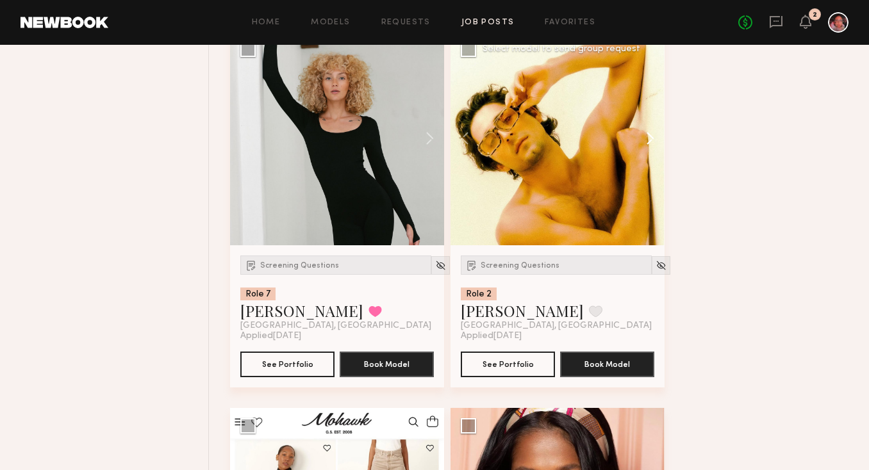
click at [643, 151] on button at bounding box center [644, 138] width 41 height 214
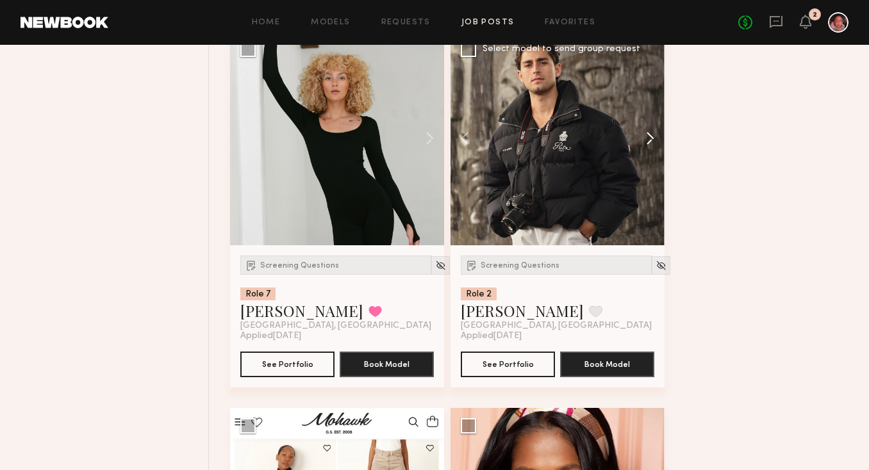
click at [643, 151] on button at bounding box center [644, 138] width 41 height 214
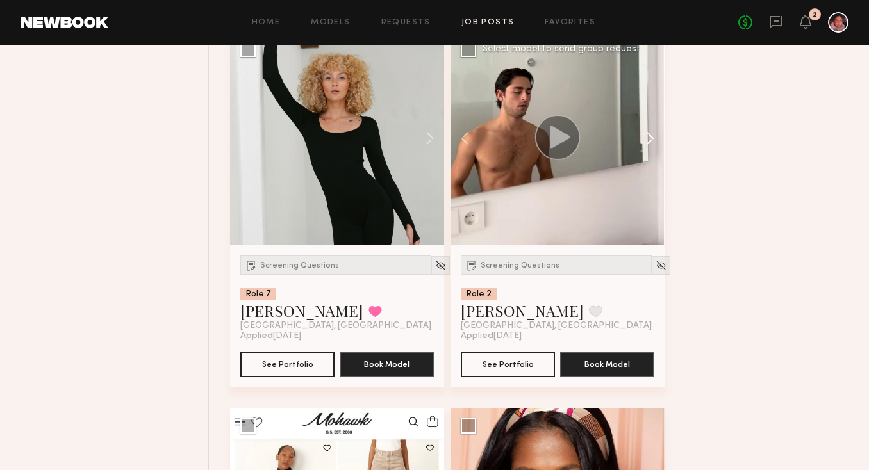
click at [643, 151] on button at bounding box center [644, 138] width 41 height 214
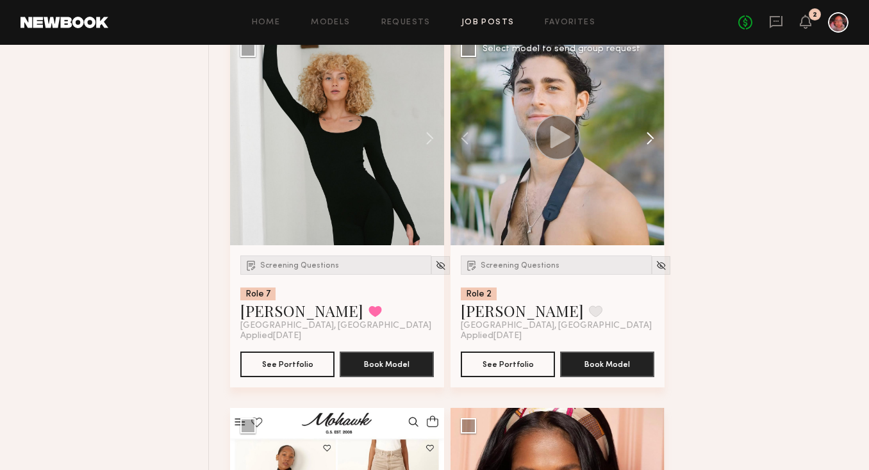
click at [643, 151] on button at bounding box center [644, 138] width 41 height 214
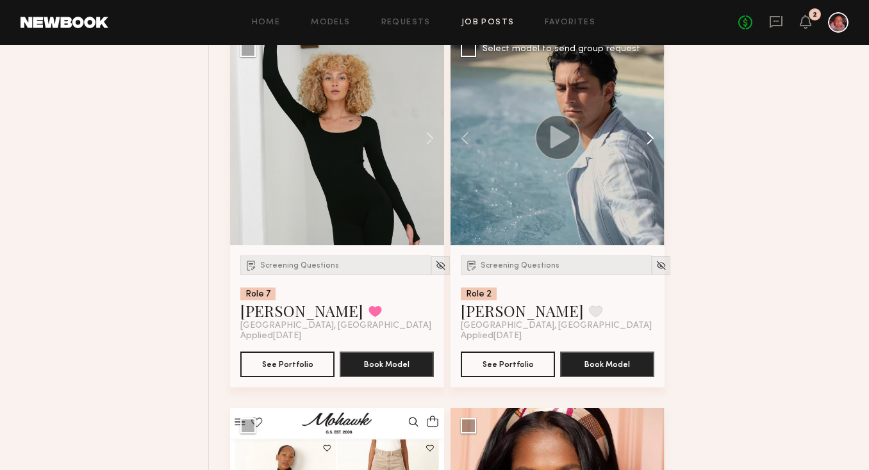
click at [643, 151] on button at bounding box center [644, 138] width 41 height 214
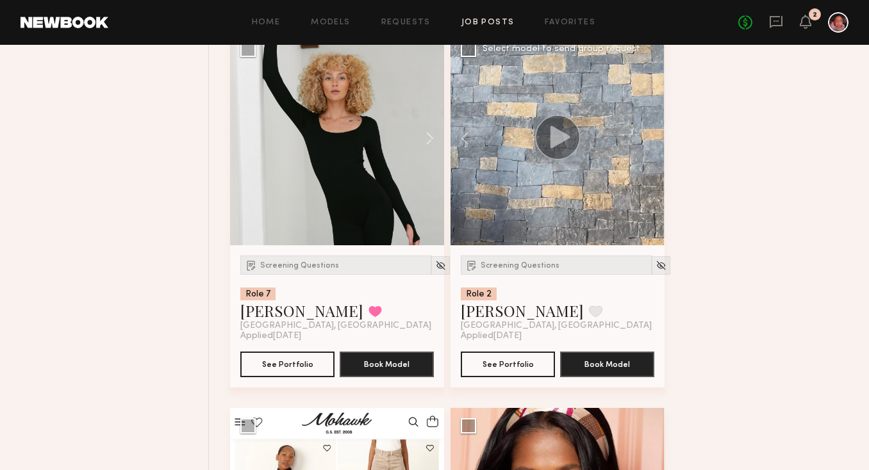
click at [643, 151] on div at bounding box center [558, 138] width 214 height 214
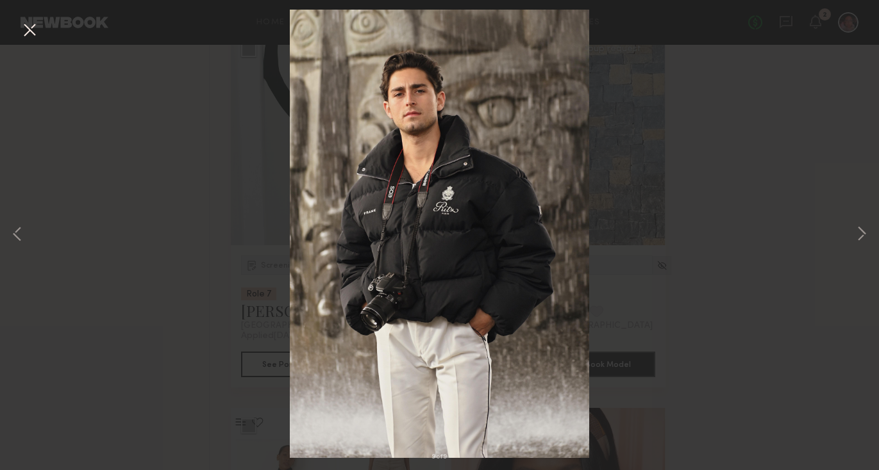
click at [24, 35] on button at bounding box center [29, 30] width 21 height 23
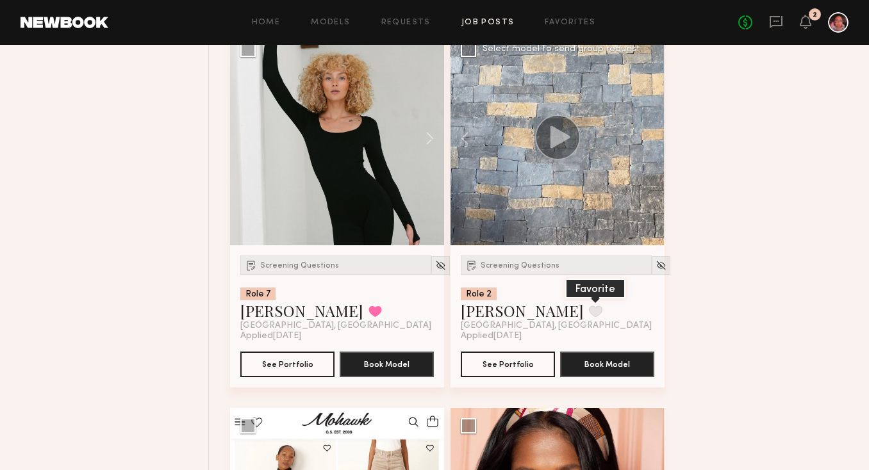
click at [589, 317] on button at bounding box center [595, 312] width 13 height 12
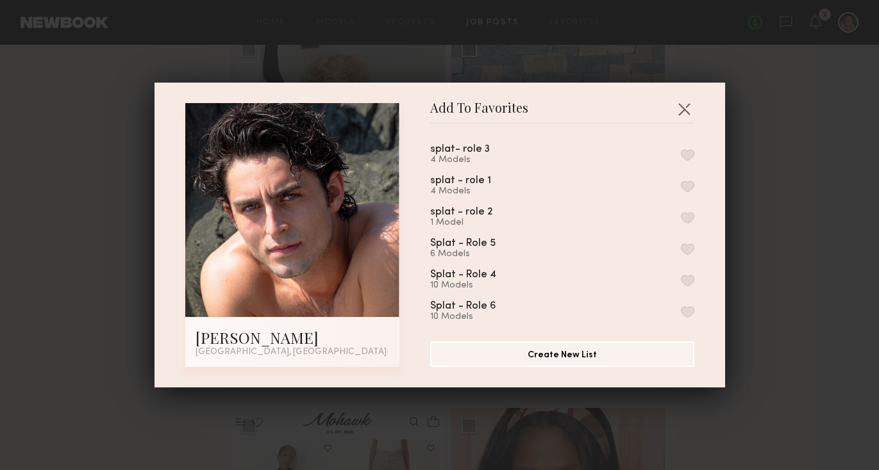
click at [476, 210] on div "splat - role 2" at bounding box center [461, 212] width 62 height 11
click at [681, 215] on button "button" at bounding box center [687, 218] width 13 height 12
click at [678, 104] on button "button" at bounding box center [684, 109] width 21 height 21
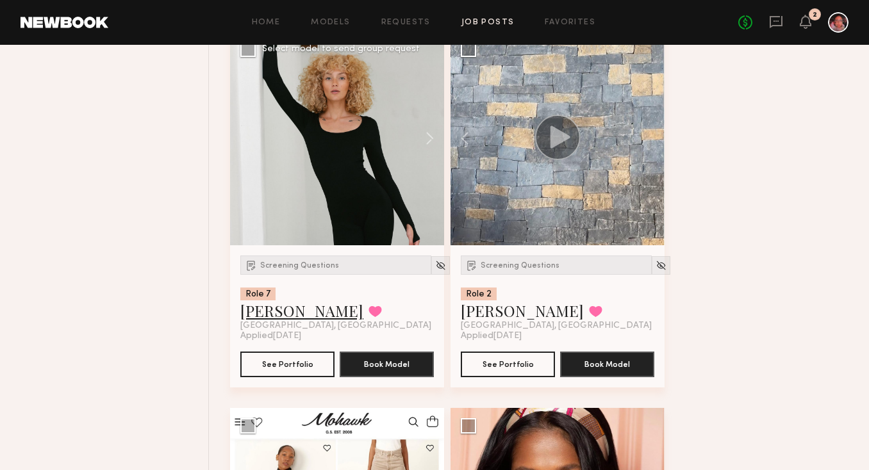
click at [283, 321] on link "[PERSON_NAME]" at bounding box center [301, 311] width 123 height 21
click at [288, 270] on span "Screening Questions" at bounding box center [299, 266] width 79 height 8
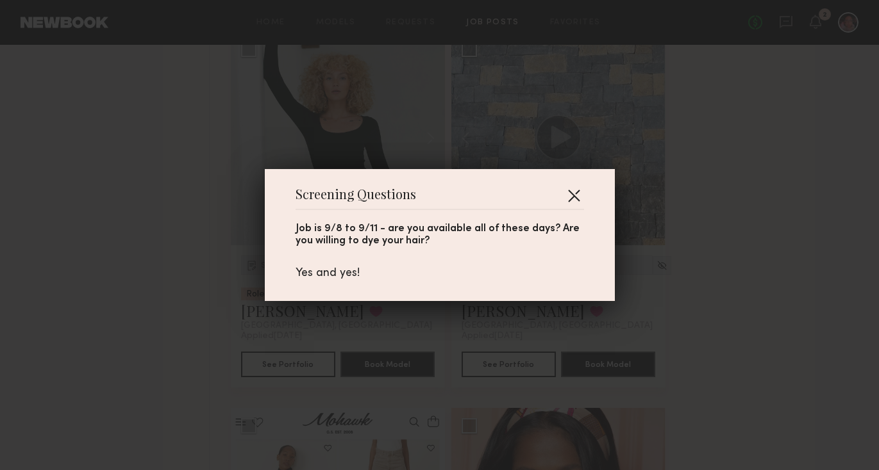
click at [567, 194] on button "button" at bounding box center [573, 195] width 21 height 21
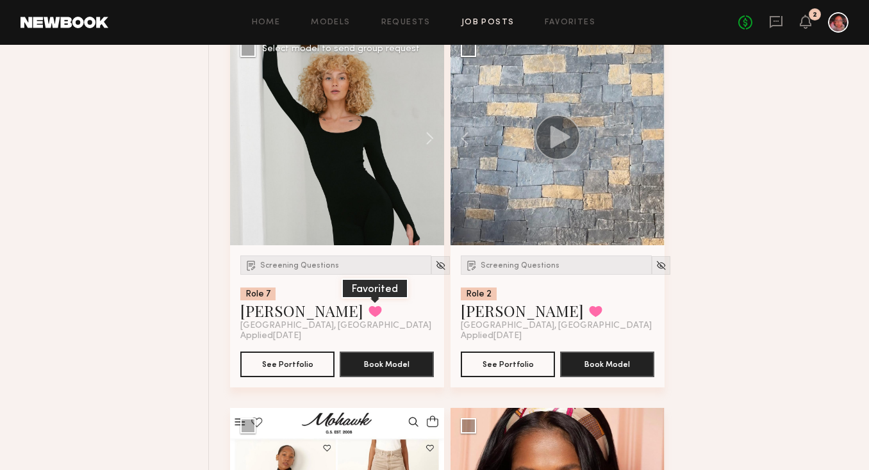
click at [368, 317] on button at bounding box center [374, 312] width 13 height 12
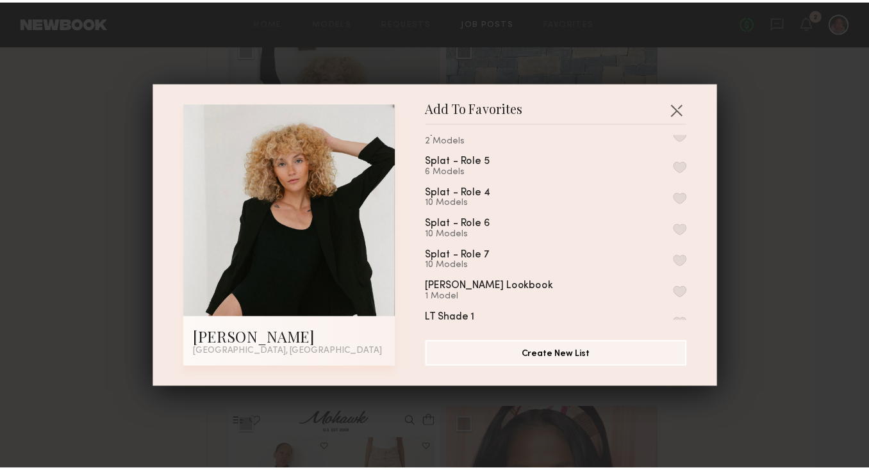
scroll to position [95, 0]
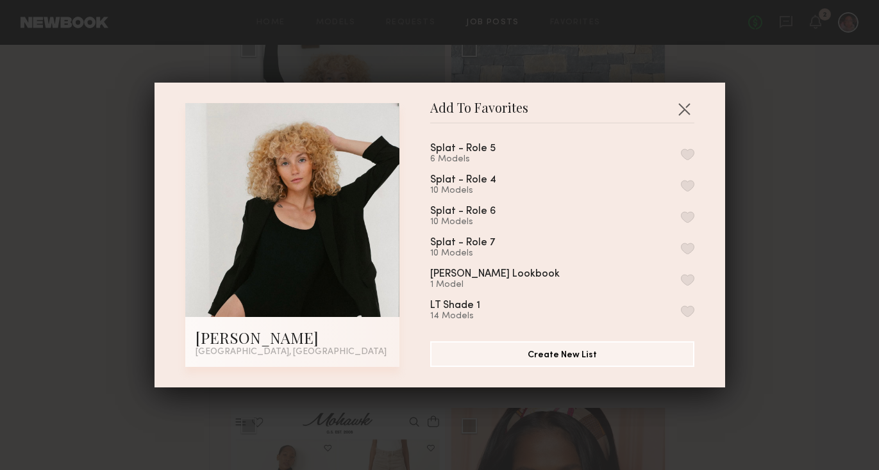
click at [681, 244] on button "button" at bounding box center [687, 249] width 13 height 12
click at [680, 107] on button "button" at bounding box center [684, 109] width 21 height 21
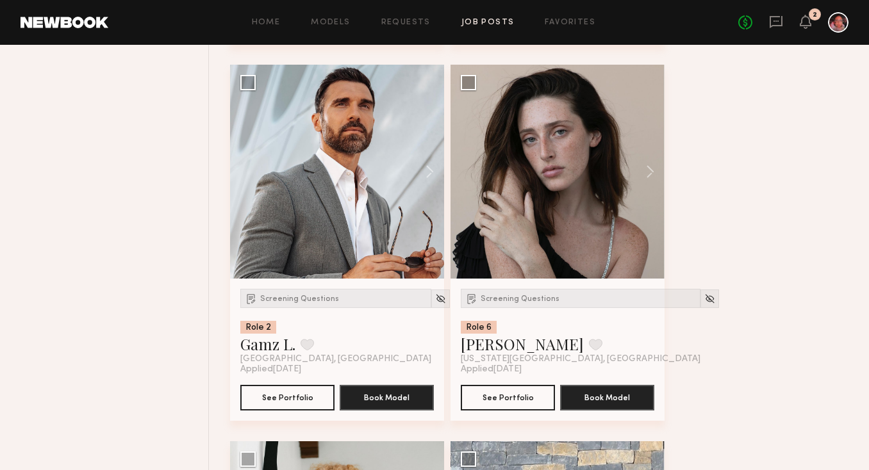
scroll to position [11462, 0]
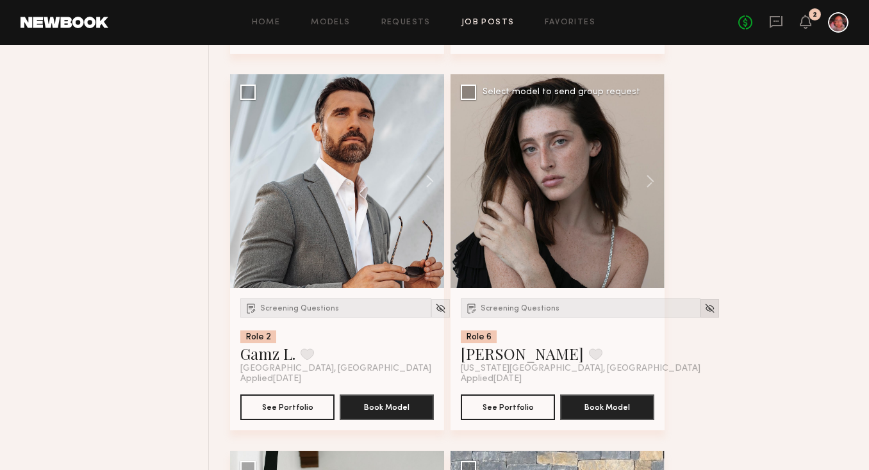
click at [704, 314] on img at bounding box center [709, 308] width 11 height 11
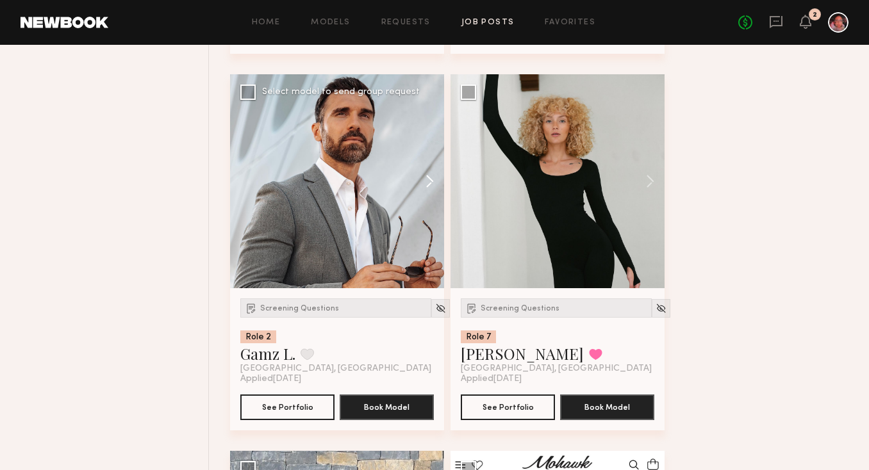
click at [427, 181] on button at bounding box center [423, 181] width 41 height 214
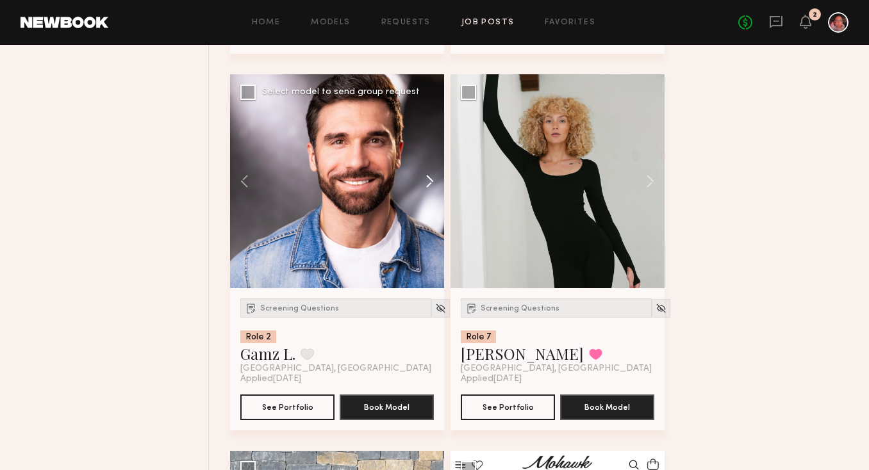
click at [427, 181] on button at bounding box center [423, 181] width 41 height 214
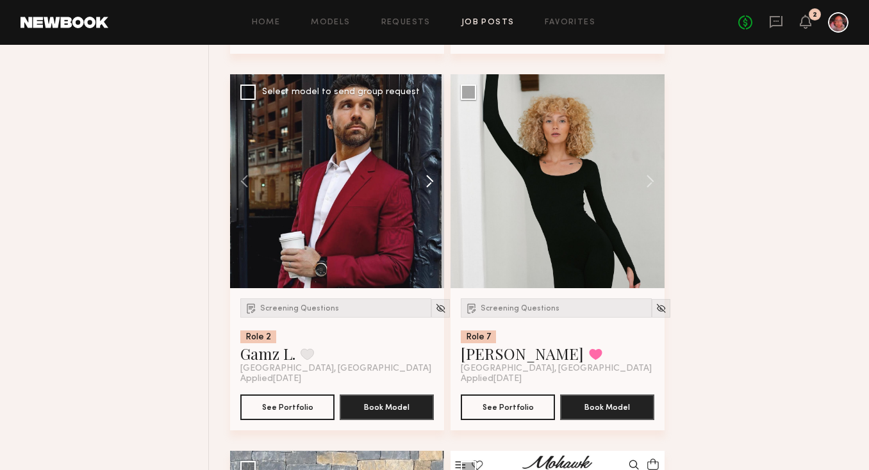
click at [427, 181] on button at bounding box center [423, 181] width 41 height 214
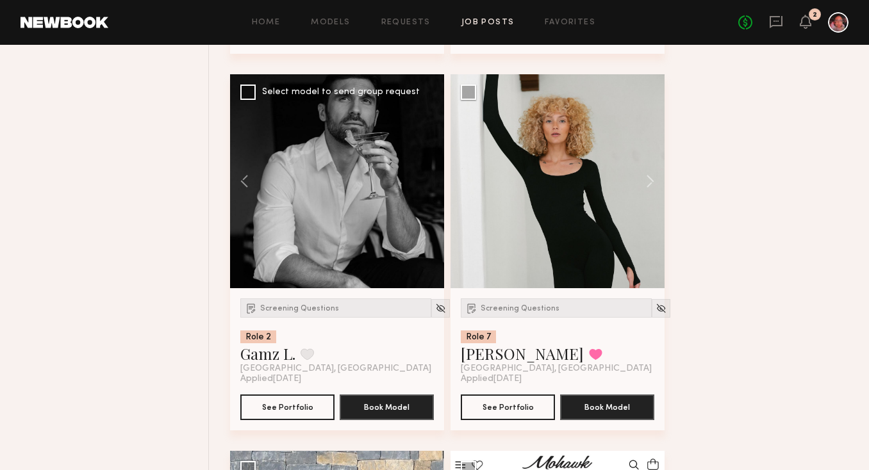
click at [427, 181] on div at bounding box center [337, 181] width 214 height 214
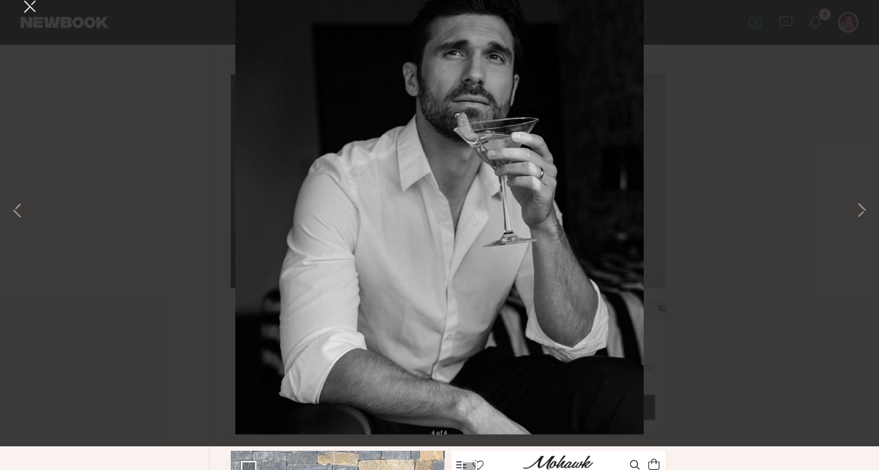
click at [24, 26] on button at bounding box center [29, 30] width 21 height 23
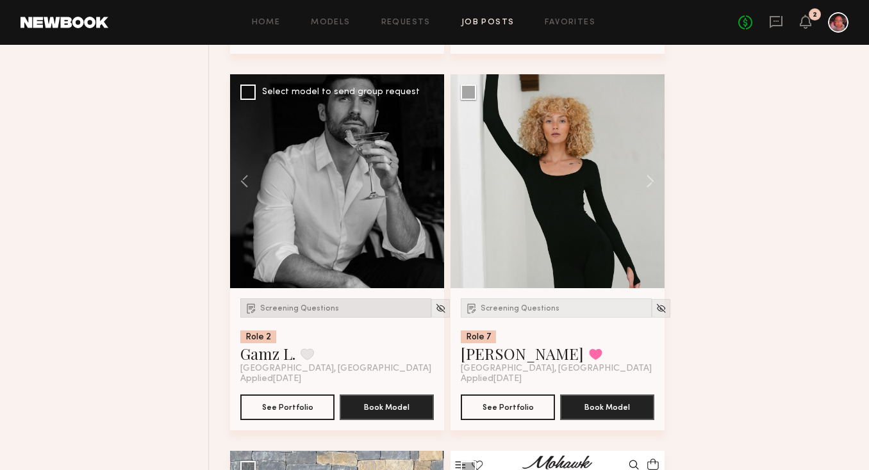
click at [296, 313] on span "Screening Questions" at bounding box center [299, 309] width 79 height 8
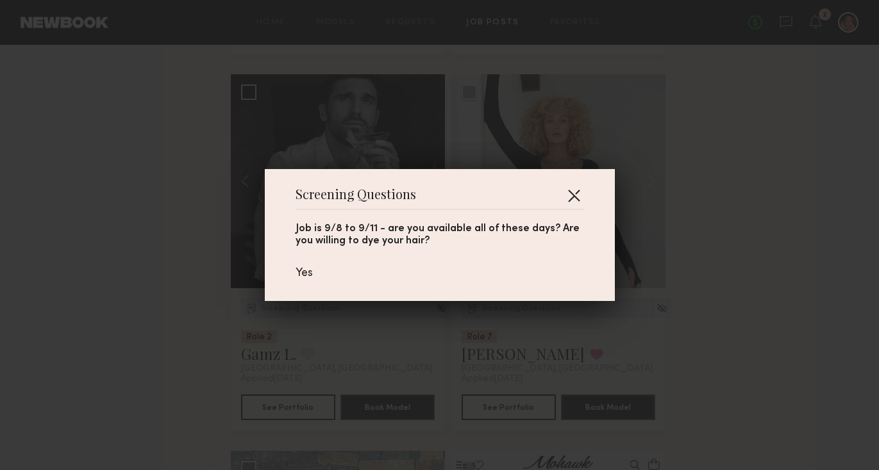
click at [572, 188] on button "button" at bounding box center [573, 195] width 21 height 21
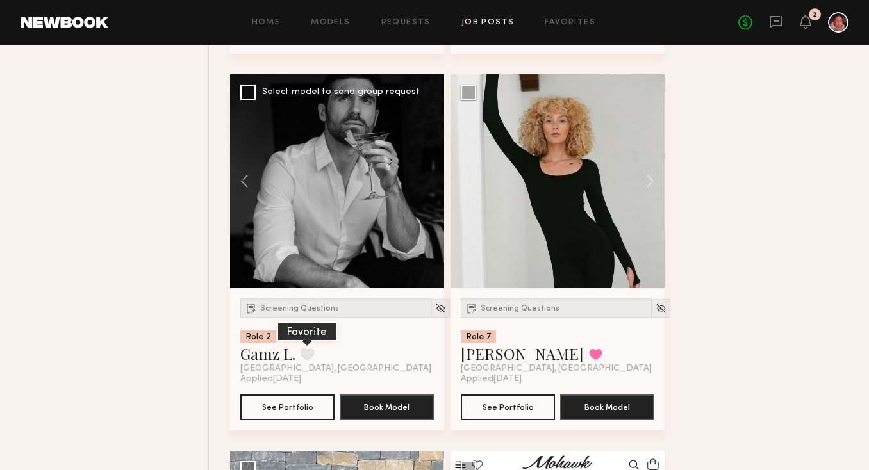
click at [305, 360] on button at bounding box center [307, 355] width 13 height 12
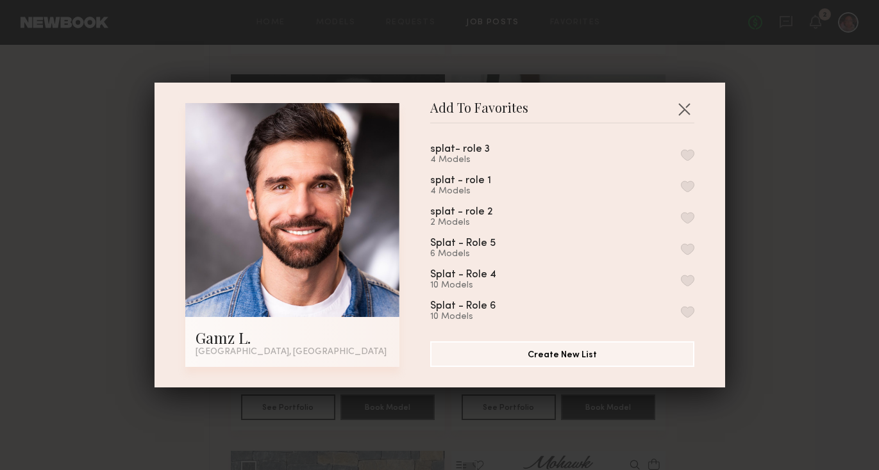
click at [681, 158] on button "button" at bounding box center [687, 155] width 13 height 12
click at [679, 104] on button "button" at bounding box center [684, 109] width 21 height 21
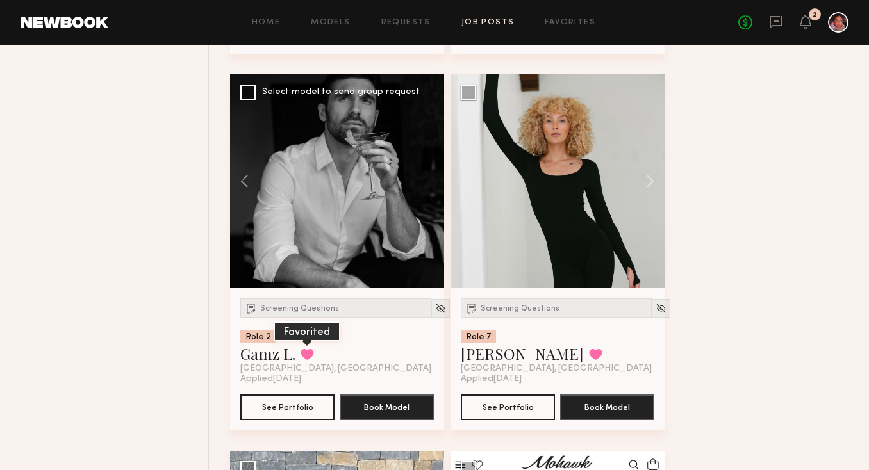
click at [304, 360] on button at bounding box center [307, 355] width 13 height 12
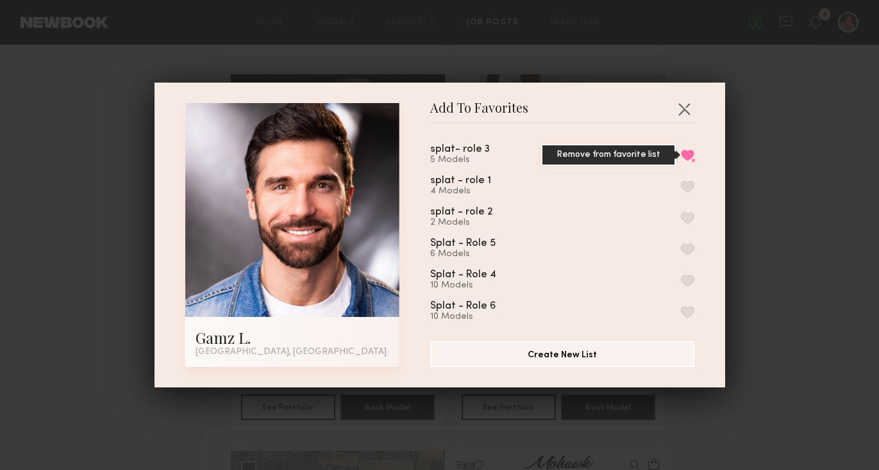
click at [681, 151] on button "Remove from favorite list" at bounding box center [687, 155] width 13 height 12
click at [681, 213] on button "button" at bounding box center [687, 218] width 13 height 12
click at [676, 110] on button "button" at bounding box center [684, 109] width 21 height 21
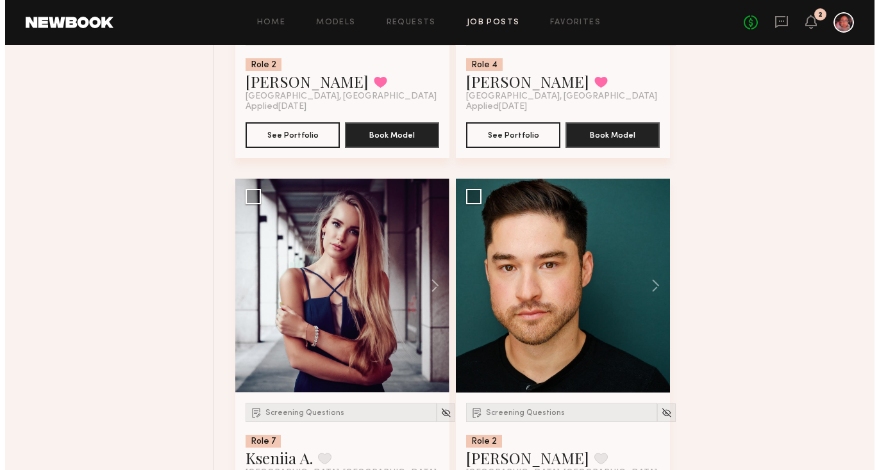
scroll to position [11045, 0]
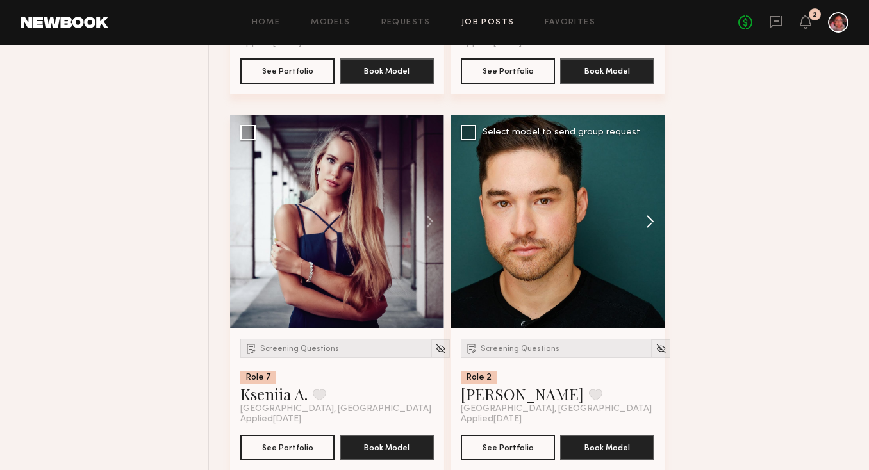
click at [649, 229] on button at bounding box center [644, 222] width 41 height 214
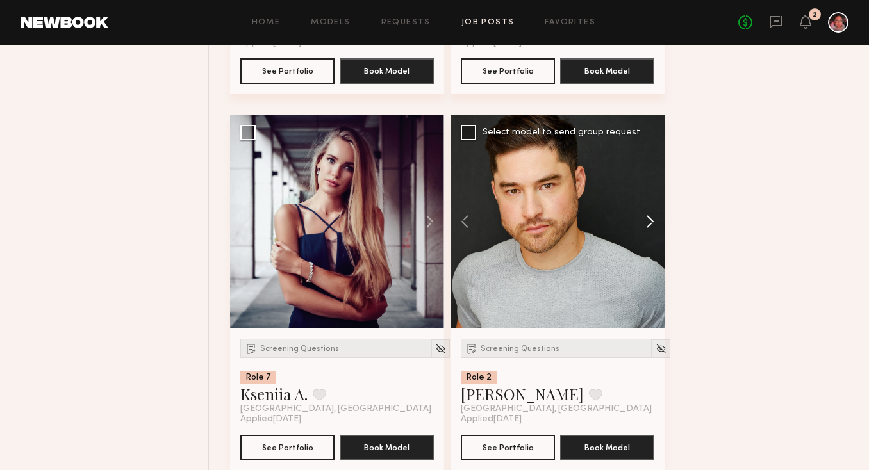
click at [650, 229] on button at bounding box center [644, 222] width 41 height 214
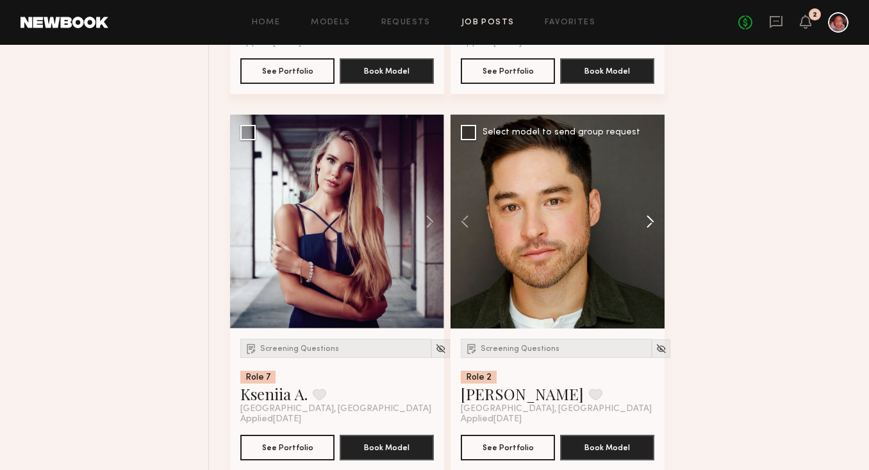
click at [650, 229] on button at bounding box center [644, 222] width 41 height 214
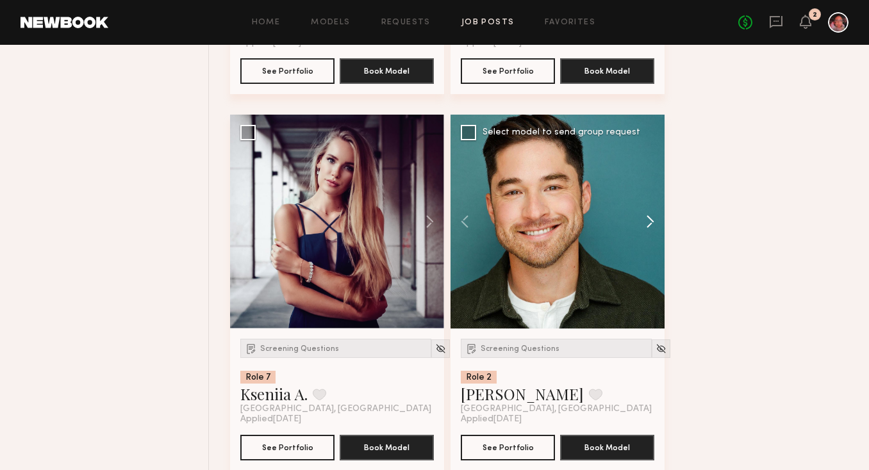
click at [650, 229] on button at bounding box center [644, 222] width 41 height 214
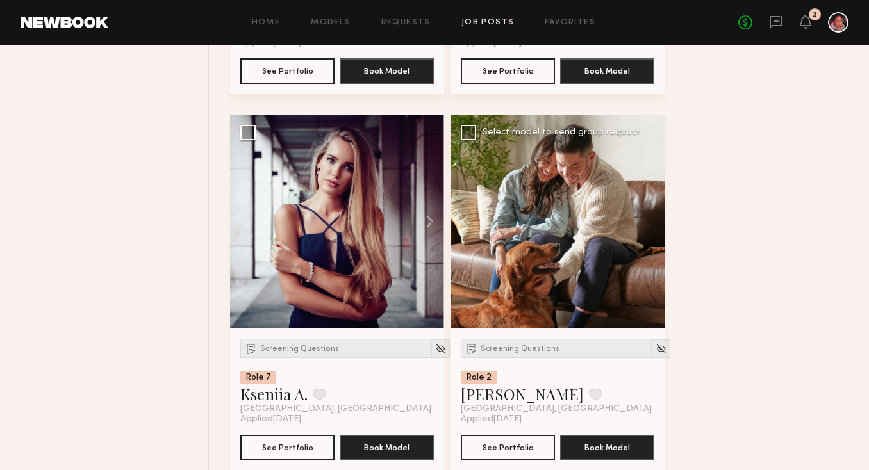
click at [650, 229] on div at bounding box center [558, 222] width 214 height 214
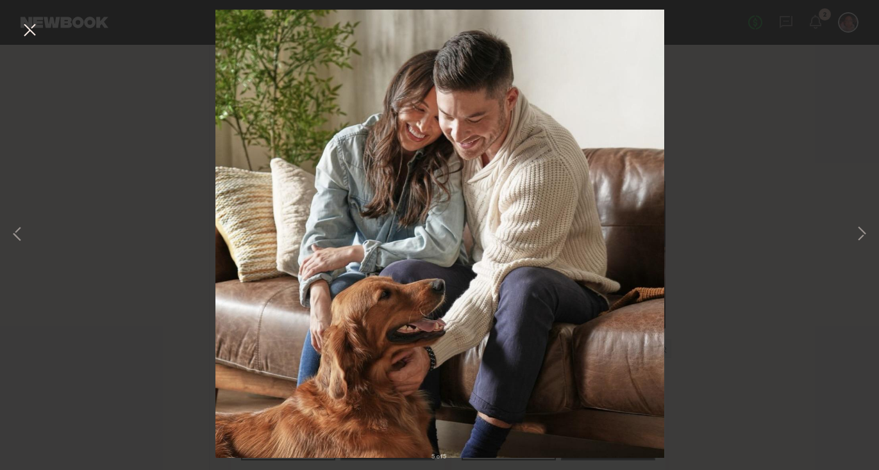
click at [33, 31] on button at bounding box center [29, 30] width 21 height 23
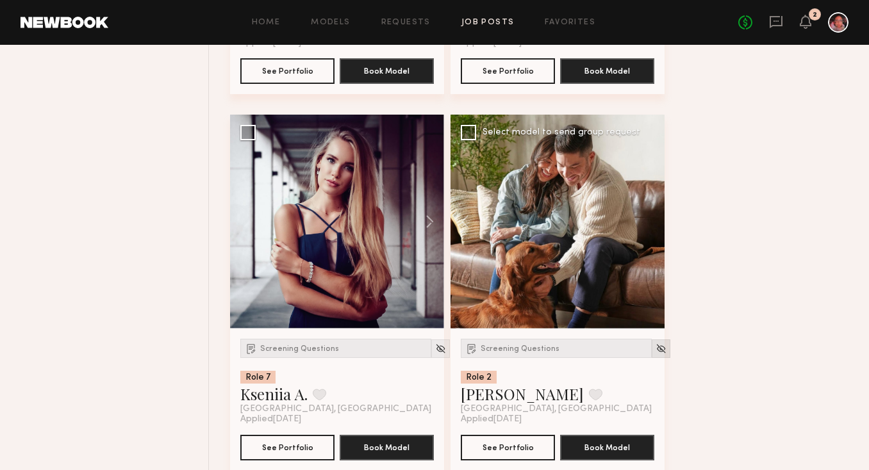
click at [652, 358] on div at bounding box center [661, 349] width 19 height 19
click at [656, 354] on img at bounding box center [661, 348] width 11 height 11
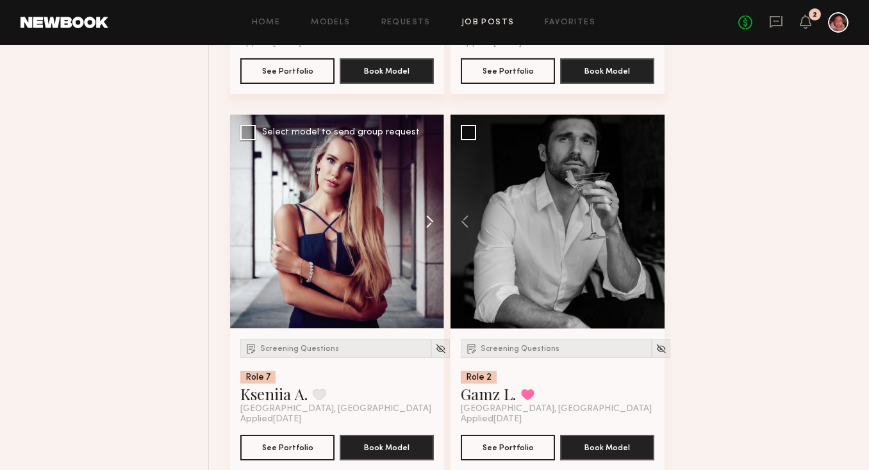
click at [431, 229] on button at bounding box center [423, 222] width 41 height 214
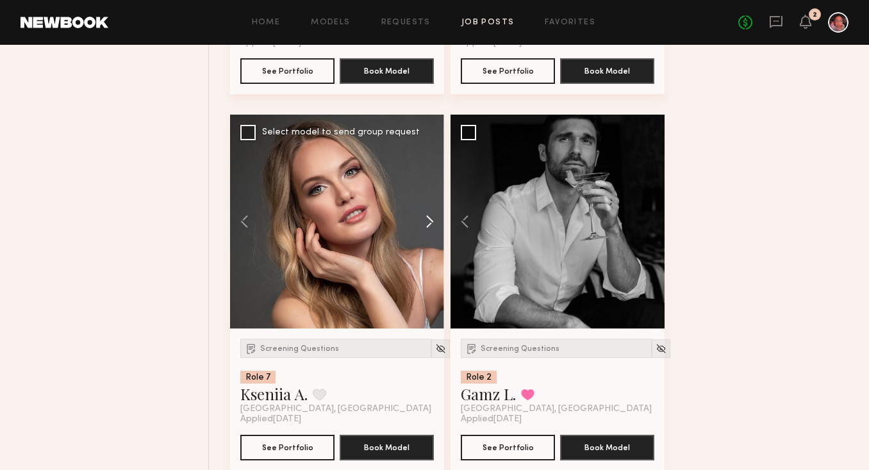
click at [431, 229] on button at bounding box center [423, 222] width 41 height 214
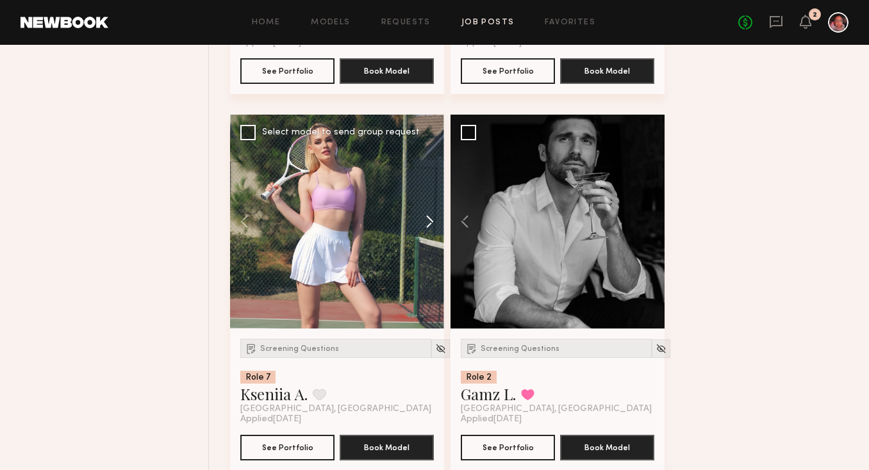
click at [431, 229] on button at bounding box center [423, 222] width 41 height 214
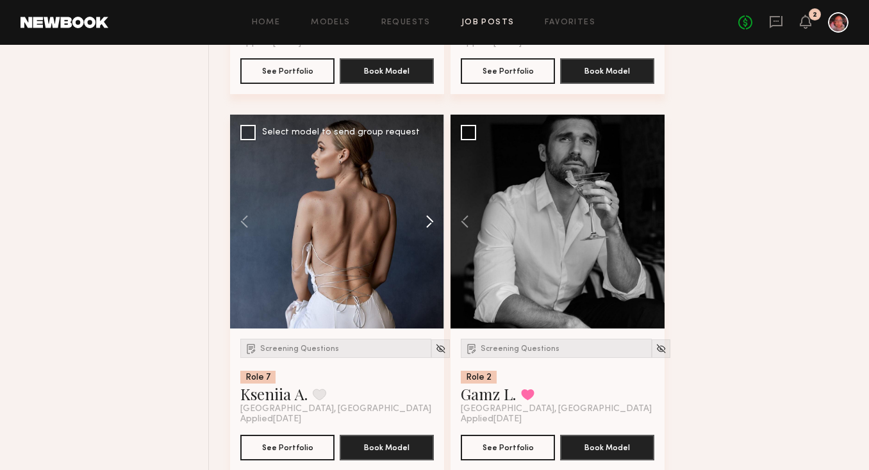
click at [431, 229] on button at bounding box center [423, 222] width 41 height 214
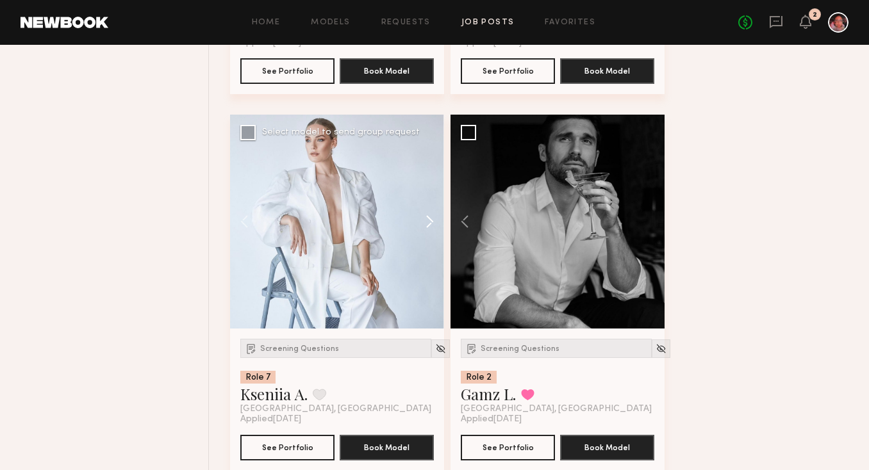
click at [431, 229] on button at bounding box center [423, 222] width 41 height 214
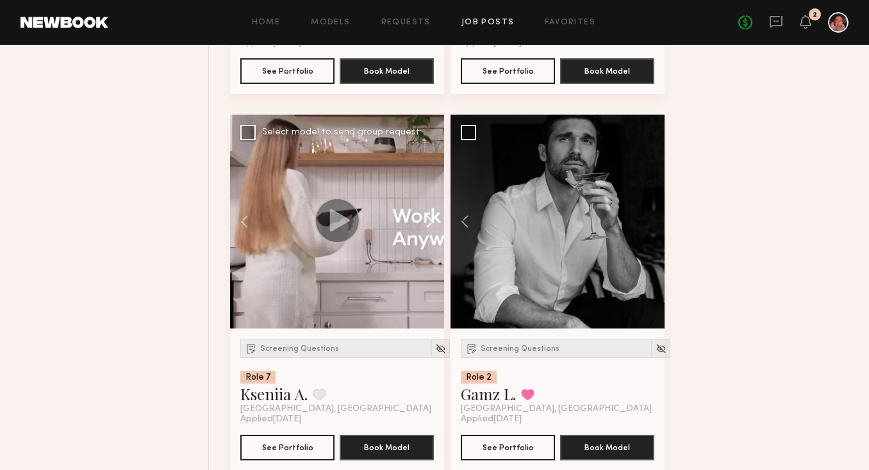
click at [431, 229] on button at bounding box center [423, 222] width 41 height 214
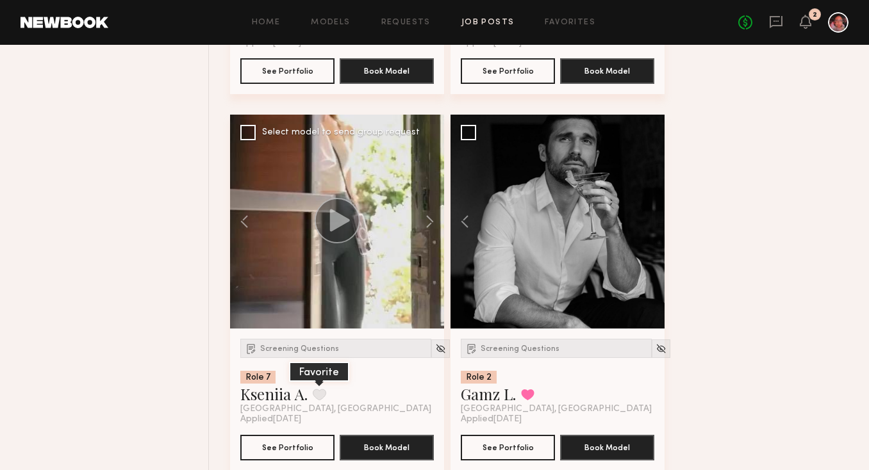
click at [318, 401] on button at bounding box center [319, 395] width 13 height 12
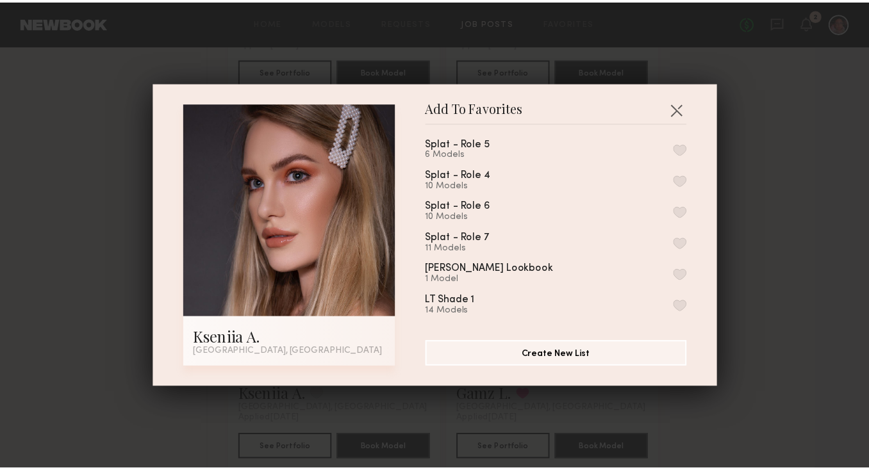
scroll to position [106, 0]
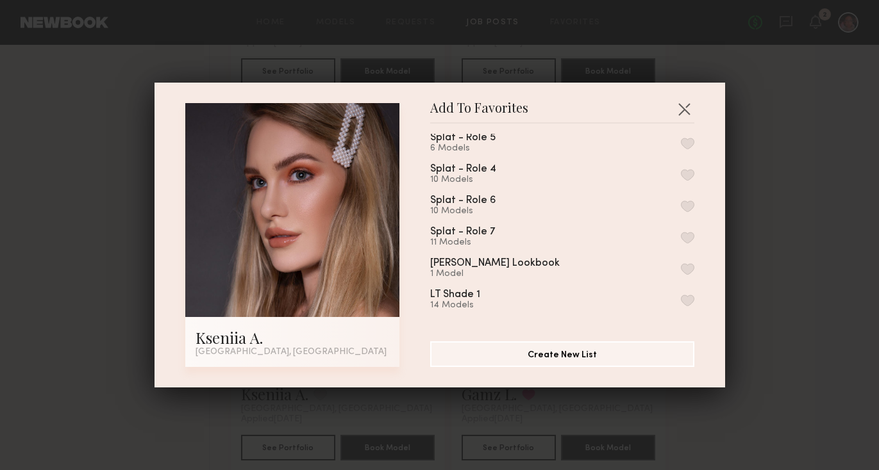
click at [681, 235] on button "button" at bounding box center [687, 238] width 13 height 12
click at [679, 108] on button "button" at bounding box center [684, 109] width 21 height 21
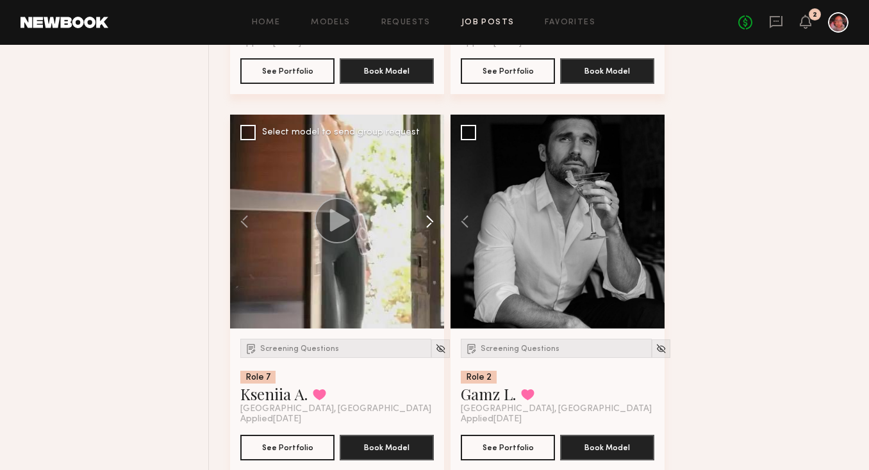
click at [427, 222] on button at bounding box center [423, 222] width 41 height 214
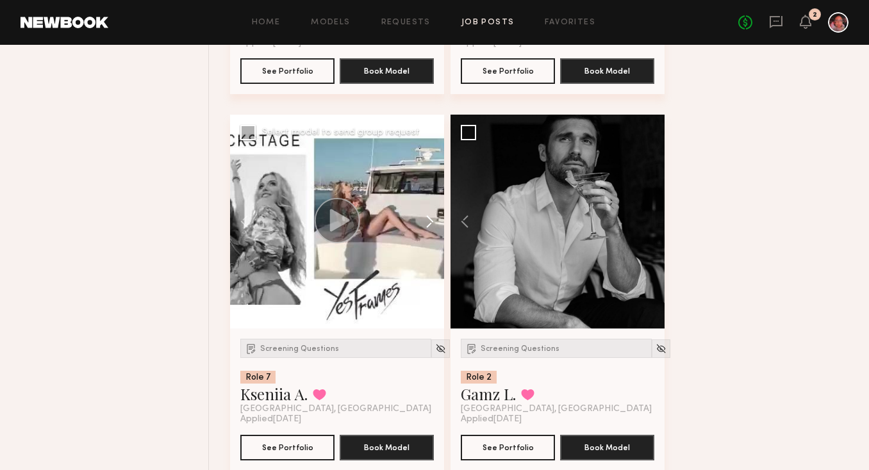
click at [427, 223] on button at bounding box center [423, 222] width 41 height 214
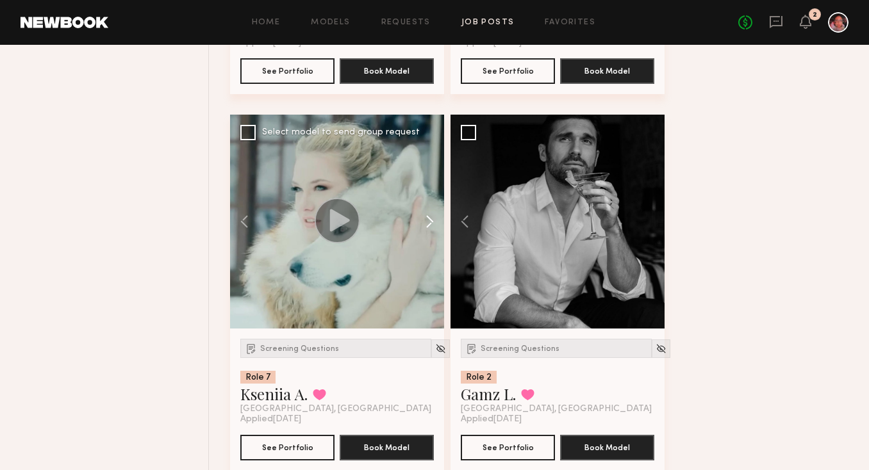
click at [427, 223] on button at bounding box center [423, 222] width 41 height 214
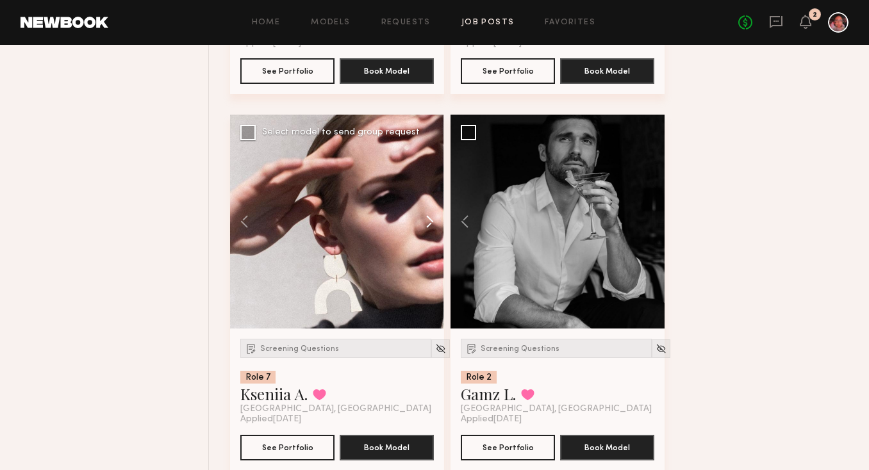
click at [427, 223] on button at bounding box center [423, 222] width 41 height 214
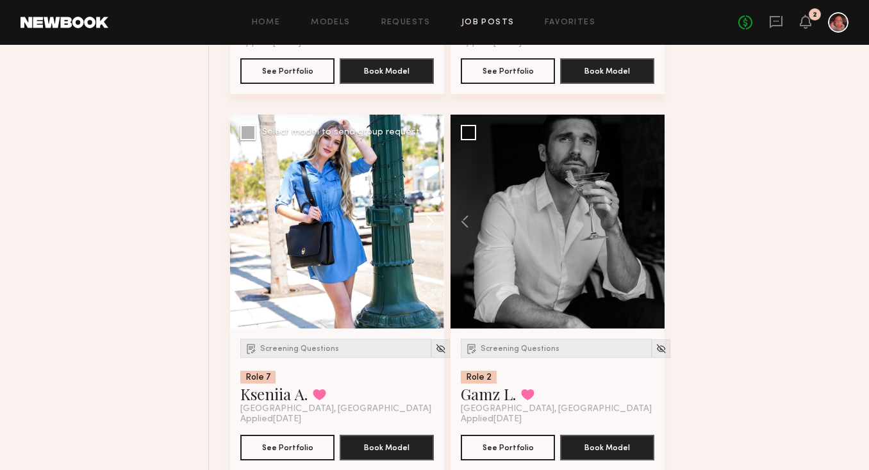
click at [427, 223] on button at bounding box center [423, 222] width 41 height 214
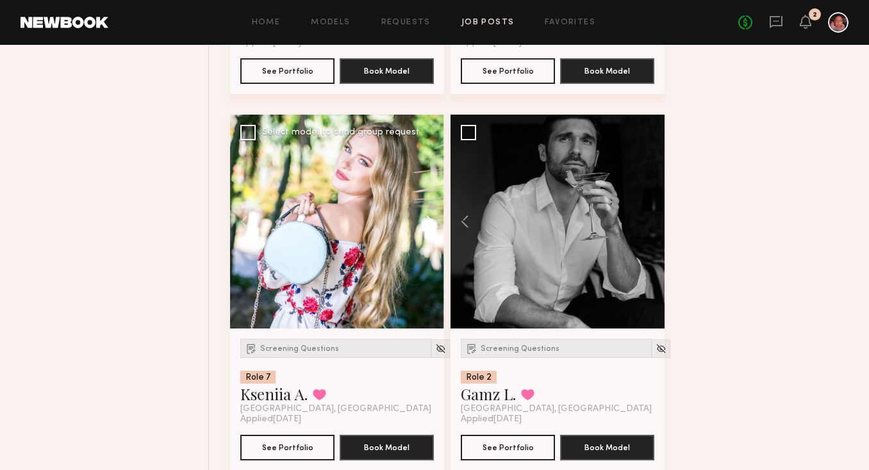
click at [427, 223] on button at bounding box center [423, 222] width 41 height 214
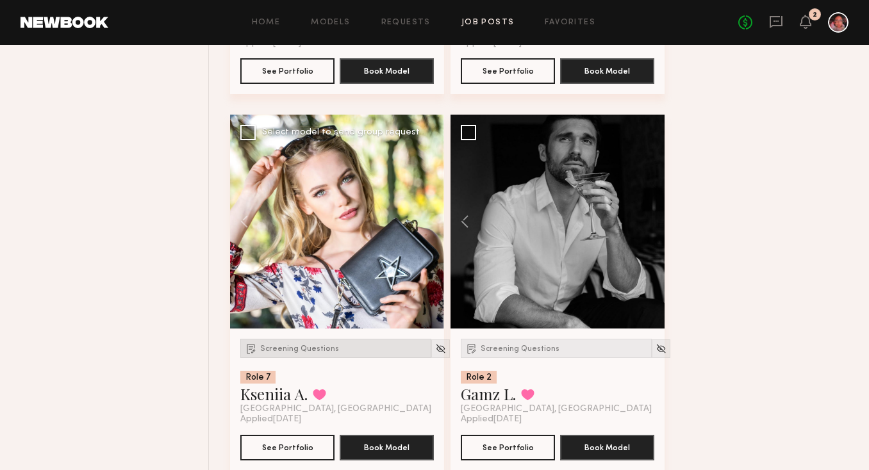
click at [302, 353] on div "Screening Questions" at bounding box center [335, 348] width 191 height 19
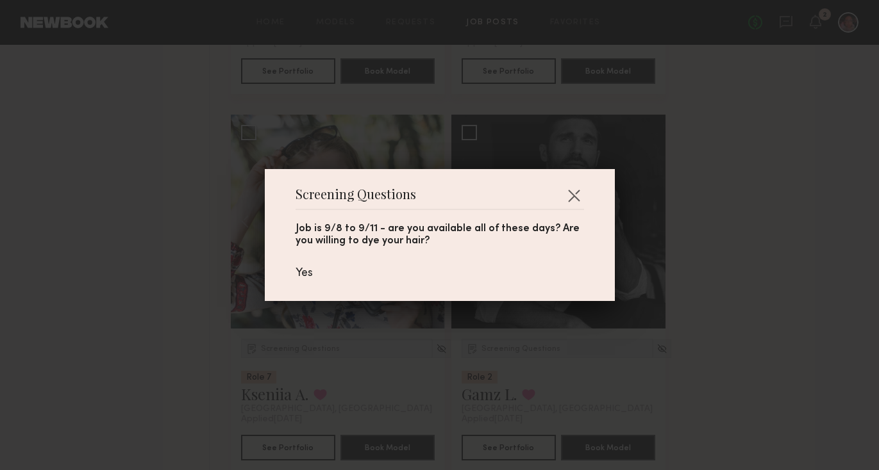
click at [558, 201] on header "Screening Questions" at bounding box center [439, 200] width 288 height 21
click at [568, 195] on button "button" at bounding box center [573, 195] width 21 height 21
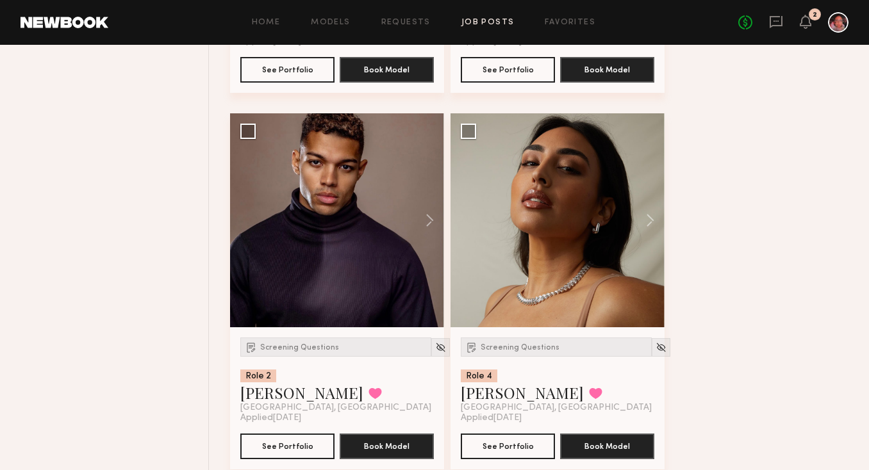
scroll to position [10678, 0]
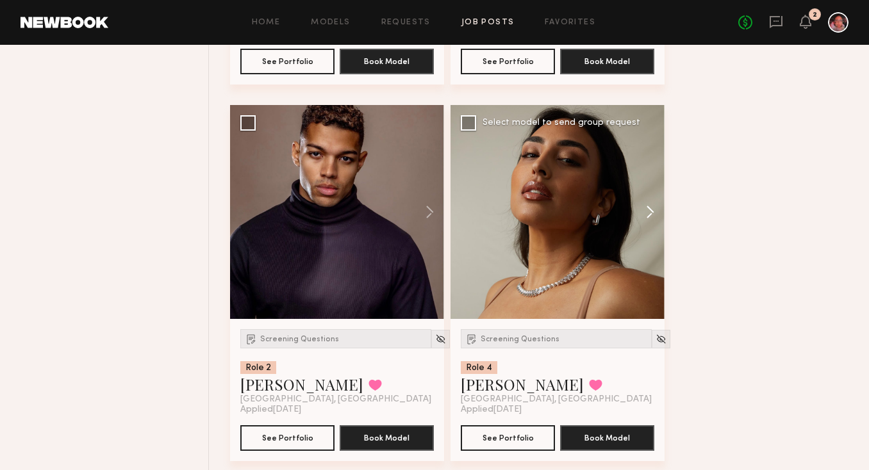
click at [645, 213] on button at bounding box center [644, 212] width 41 height 214
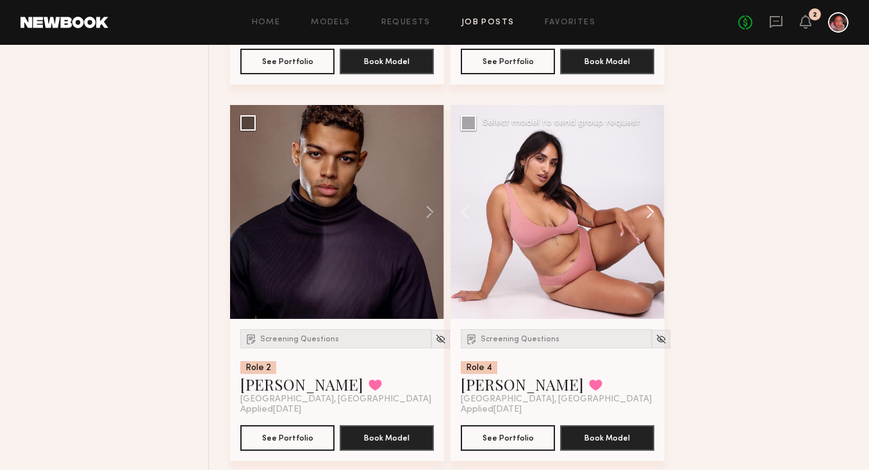
click at [645, 215] on button at bounding box center [644, 212] width 41 height 214
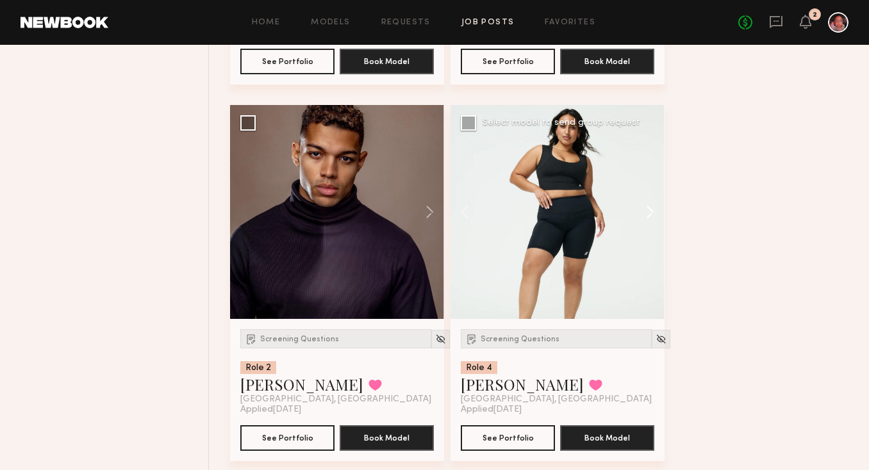
click at [645, 215] on button at bounding box center [644, 212] width 41 height 214
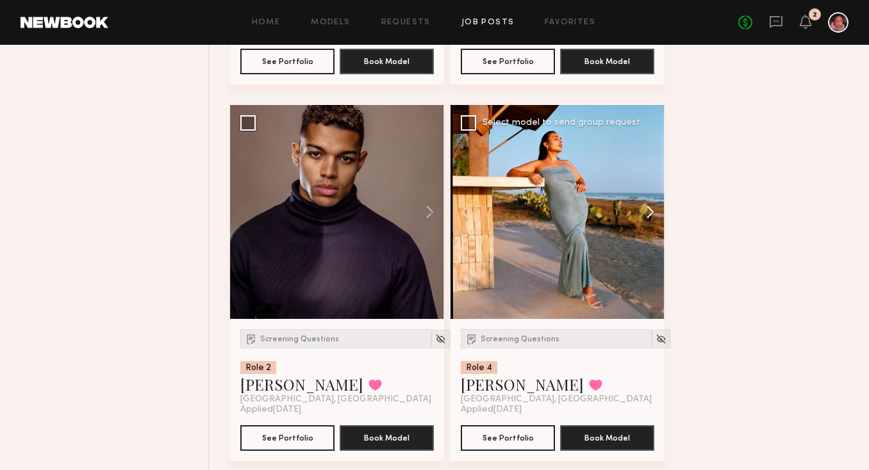
click at [646, 217] on button at bounding box center [644, 212] width 41 height 214
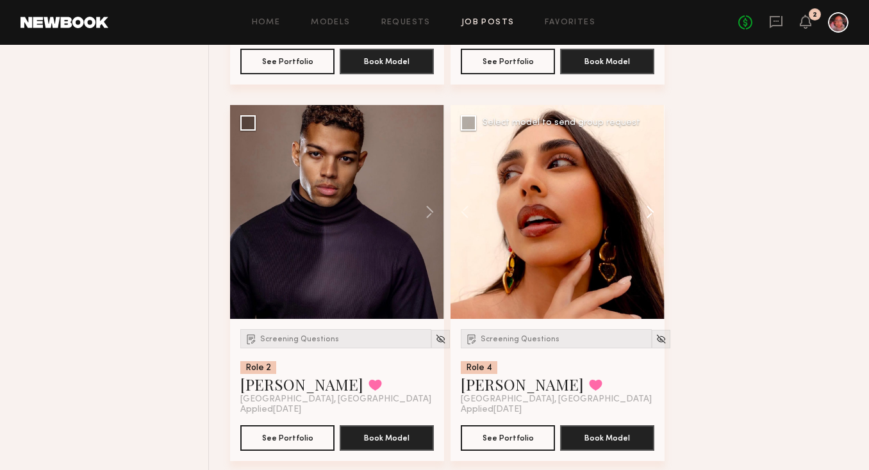
click at [647, 217] on button at bounding box center [644, 212] width 41 height 214
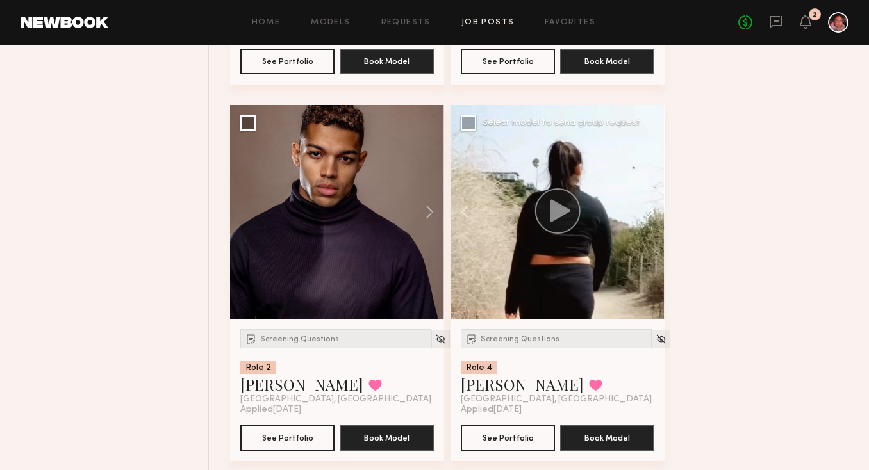
click at [647, 217] on button at bounding box center [644, 212] width 41 height 214
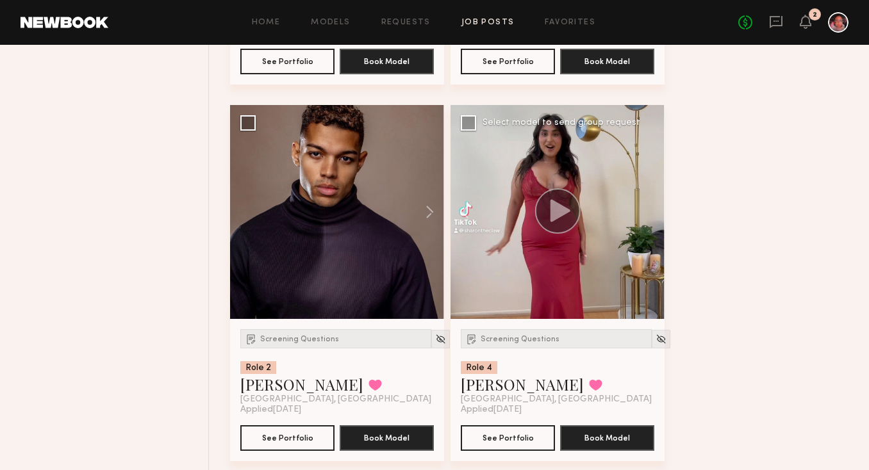
click at [647, 218] on div at bounding box center [558, 212] width 214 height 214
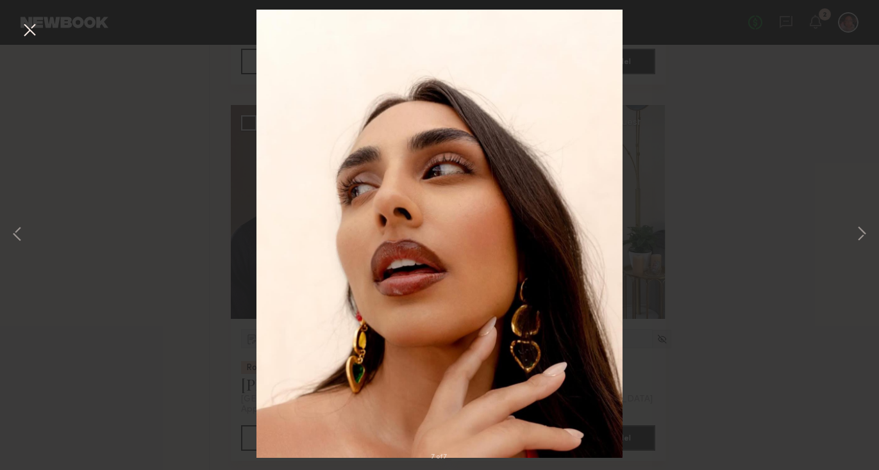
click at [647, 218] on div "7 of 7" at bounding box center [439, 235] width 879 height 470
click at [31, 28] on button at bounding box center [29, 30] width 21 height 23
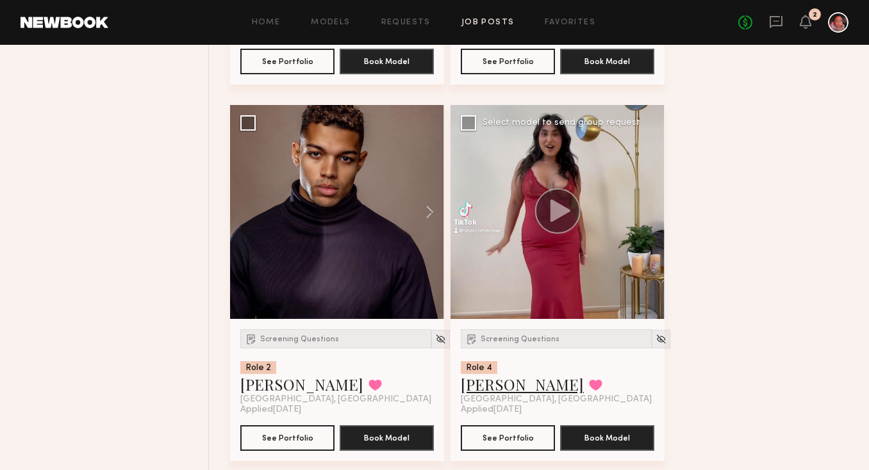
click at [483, 395] on link "Sharon C." at bounding box center [522, 384] width 123 height 21
click at [656, 345] on img at bounding box center [661, 339] width 11 height 11
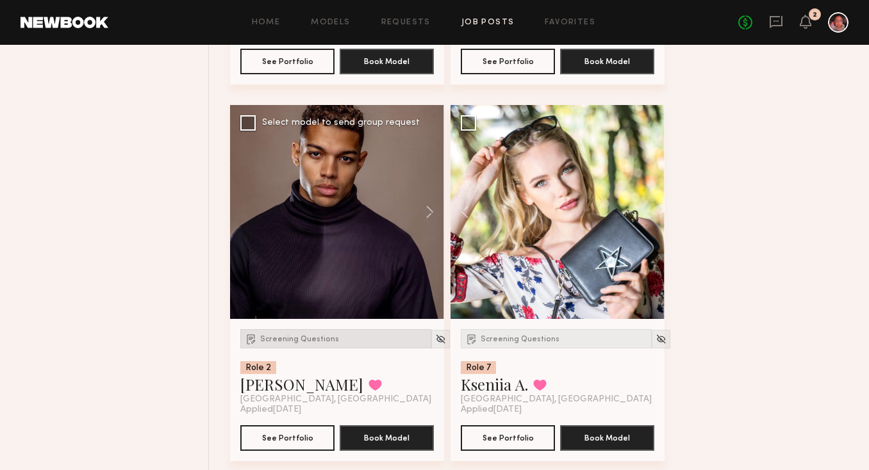
click at [335, 348] on div "Screening Questions" at bounding box center [335, 338] width 191 height 19
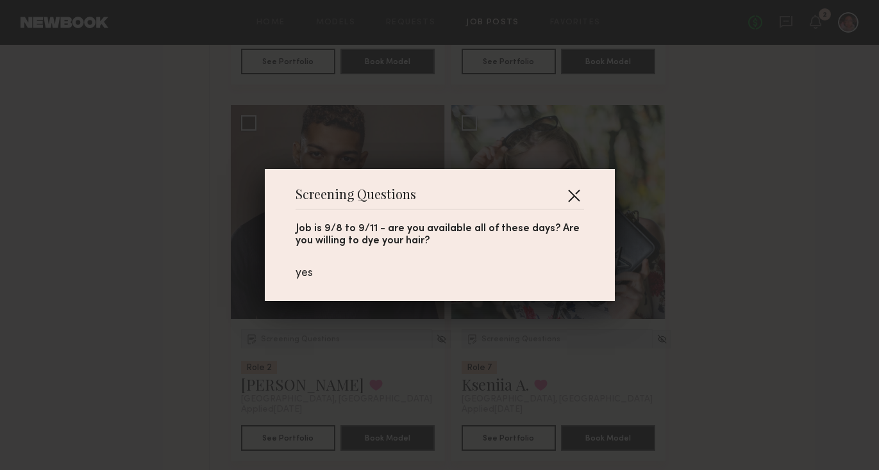
click at [566, 192] on button "button" at bounding box center [573, 195] width 21 height 21
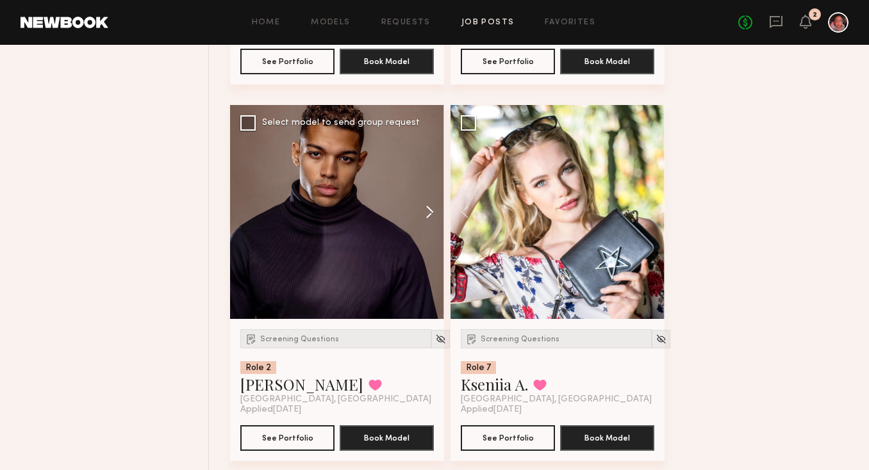
click at [430, 226] on button at bounding box center [423, 212] width 41 height 214
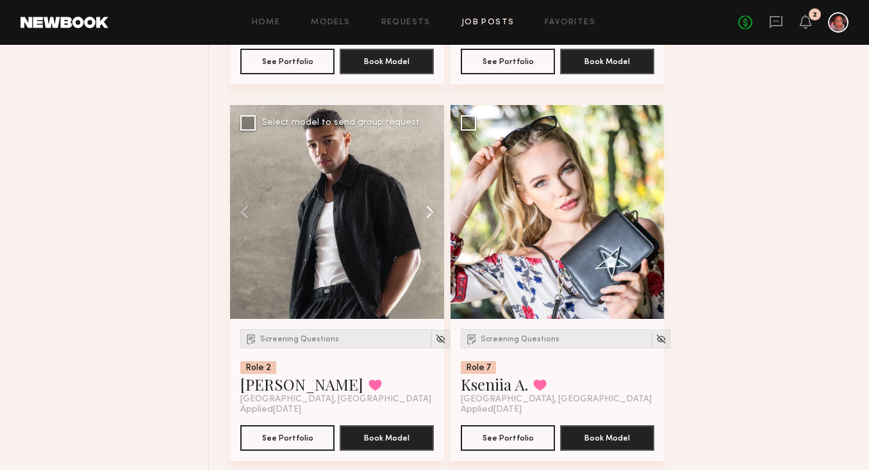
click at [427, 226] on button at bounding box center [423, 212] width 41 height 214
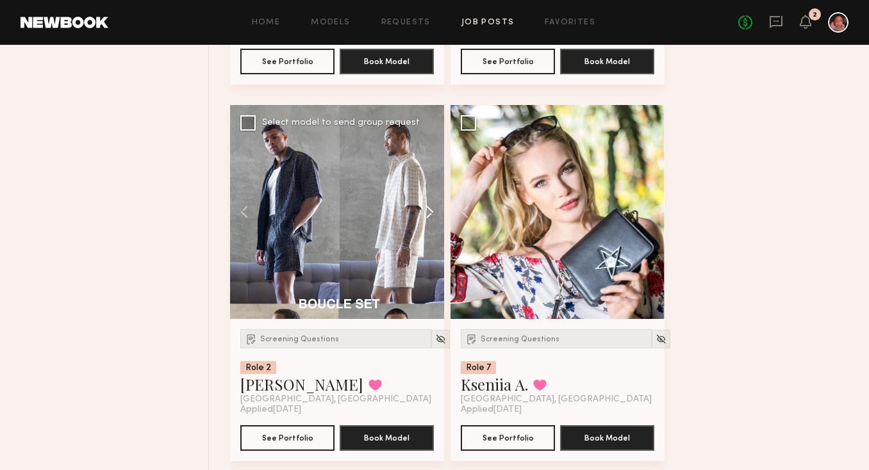
click at [427, 219] on button at bounding box center [423, 212] width 41 height 214
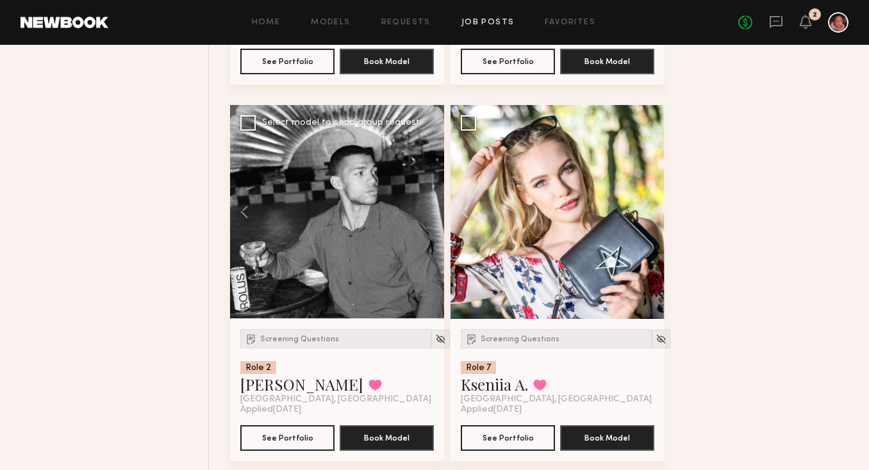
click at [427, 218] on div at bounding box center [337, 212] width 214 height 214
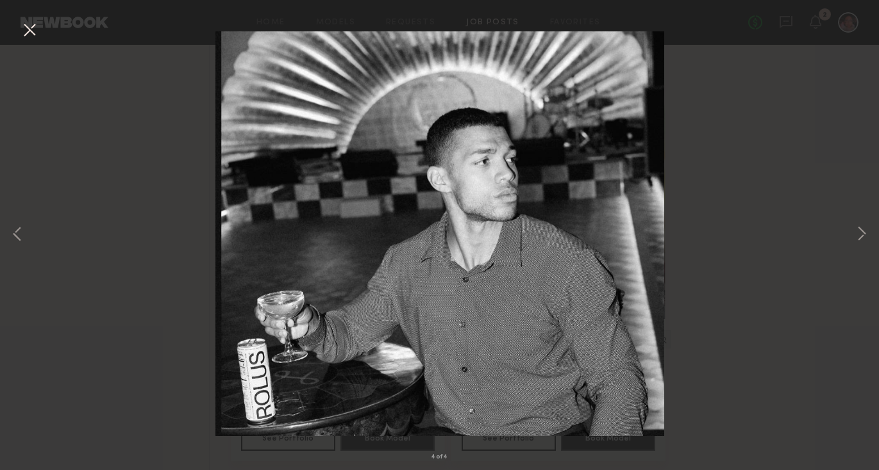
click at [427, 218] on img at bounding box center [439, 233] width 449 height 405
click at [32, 30] on button at bounding box center [29, 30] width 21 height 23
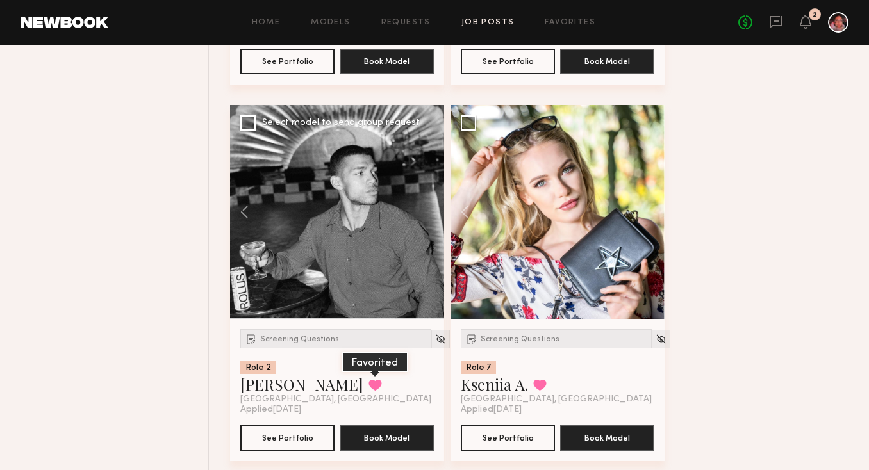
click at [368, 391] on button at bounding box center [374, 385] width 13 height 12
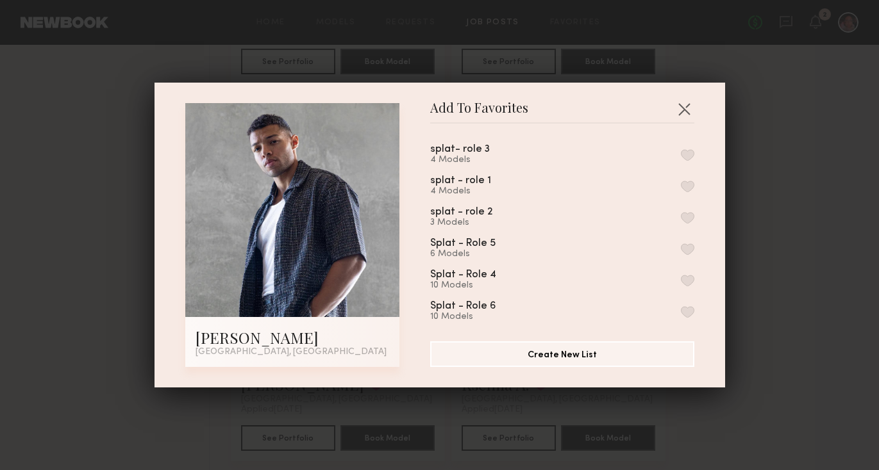
click at [681, 214] on button "button" at bounding box center [687, 218] width 13 height 12
click at [677, 103] on button "button" at bounding box center [684, 109] width 21 height 21
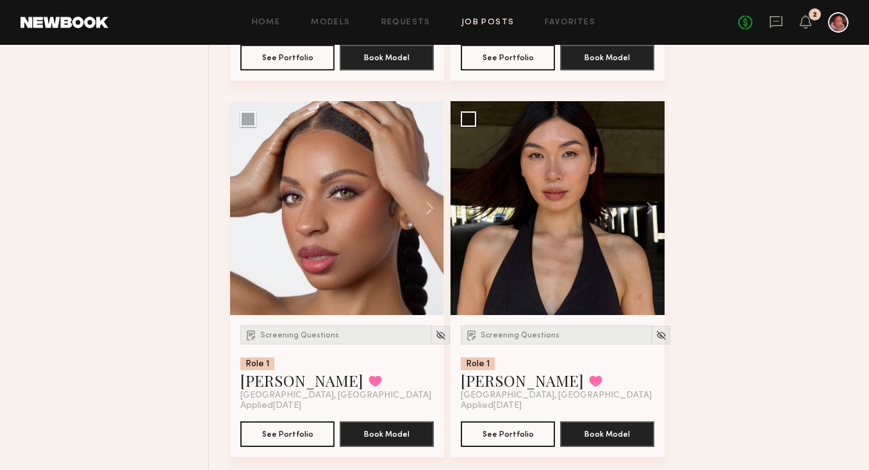
scroll to position [10314, 0]
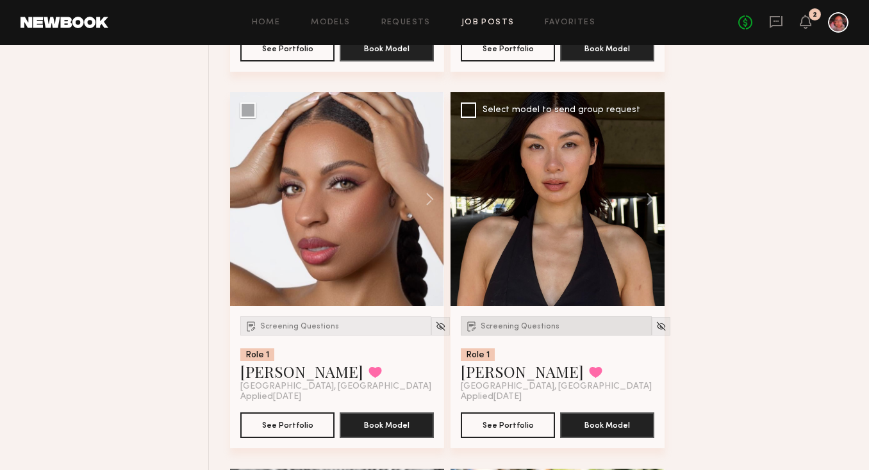
click at [524, 331] on span "Screening Questions" at bounding box center [520, 327] width 79 height 8
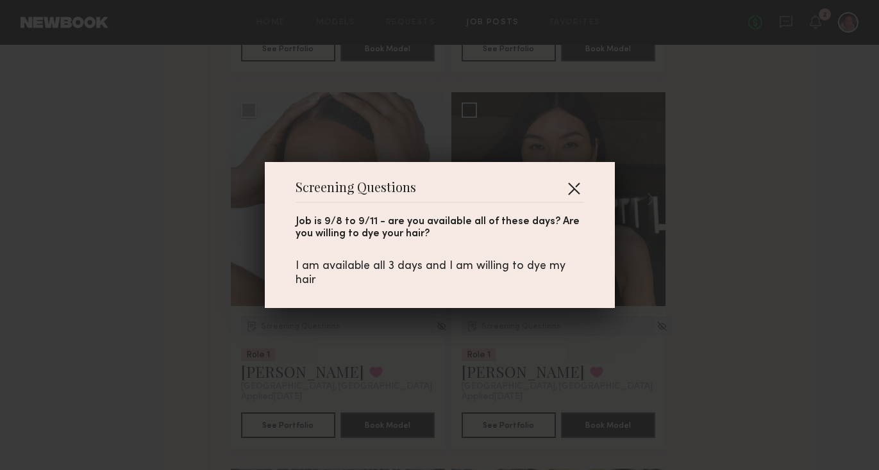
click at [571, 185] on button "button" at bounding box center [573, 188] width 21 height 21
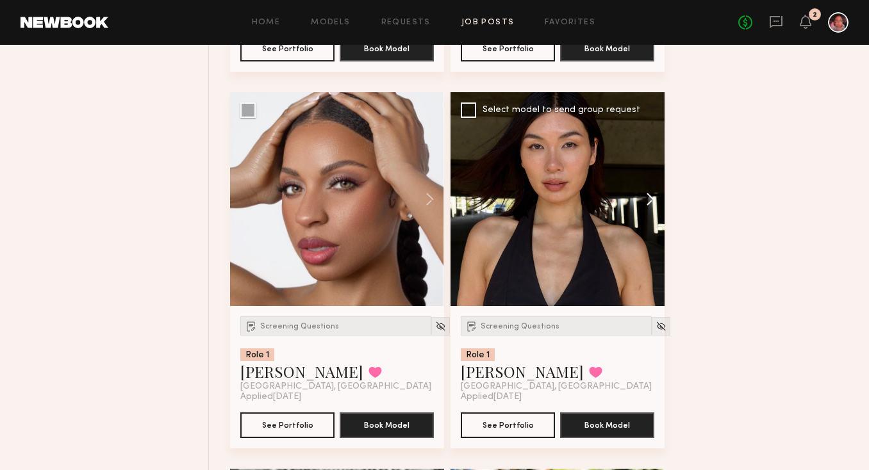
click at [643, 206] on button at bounding box center [644, 199] width 41 height 214
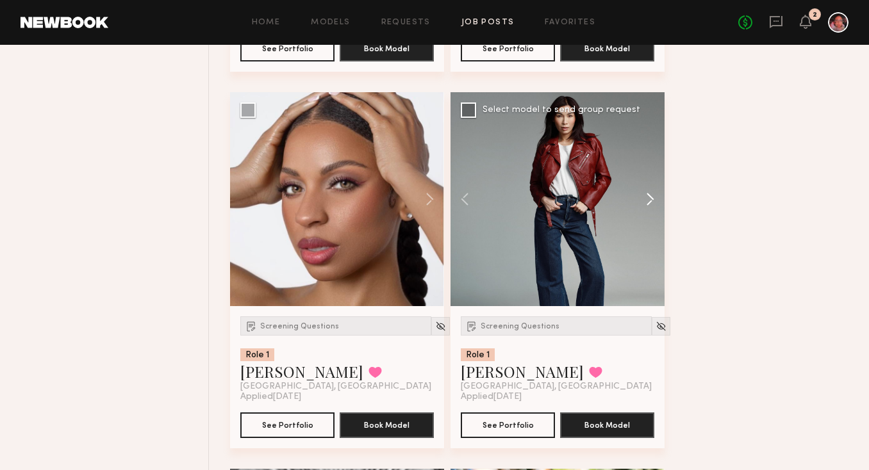
click at [643, 206] on button at bounding box center [644, 199] width 41 height 214
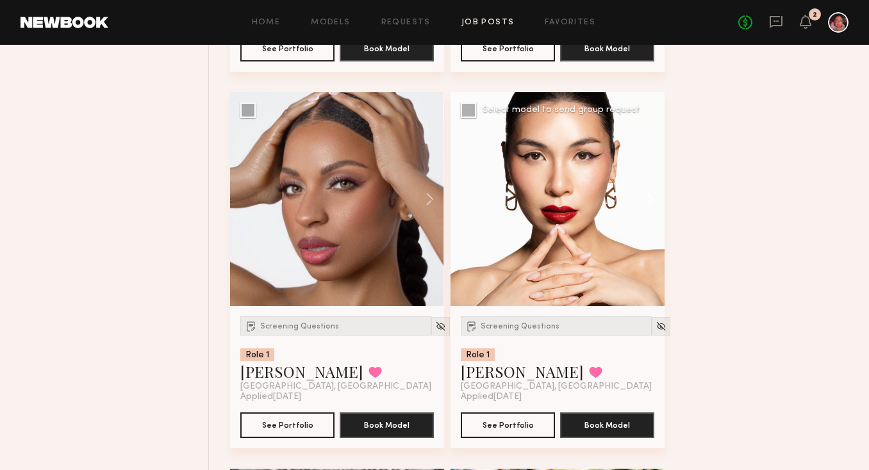
click at [643, 206] on button at bounding box center [644, 199] width 41 height 214
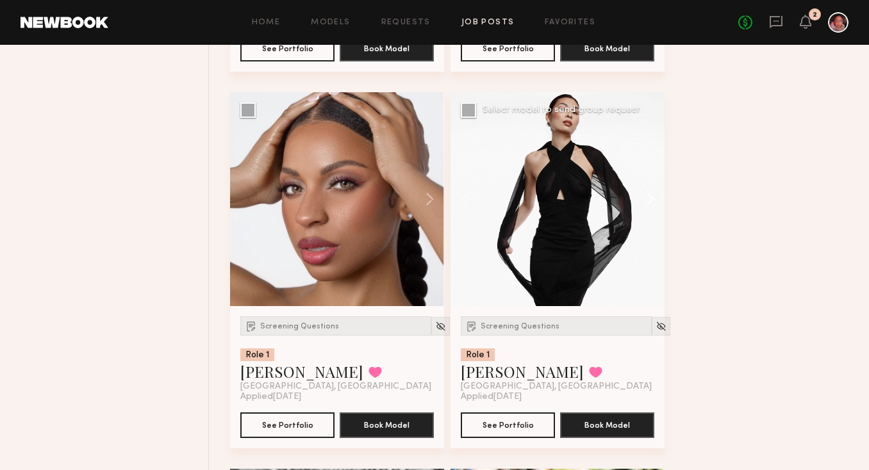
click at [643, 206] on button at bounding box center [644, 199] width 41 height 214
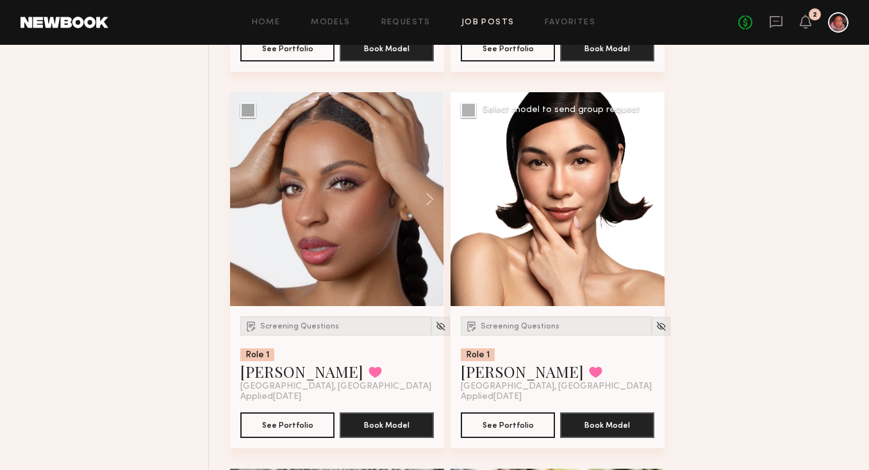
click at [643, 206] on button at bounding box center [644, 199] width 41 height 214
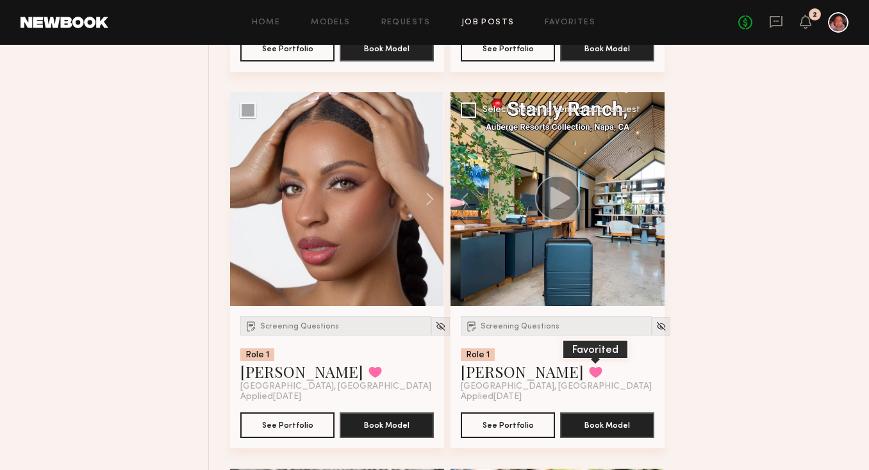
click at [589, 378] on button at bounding box center [595, 373] width 13 height 12
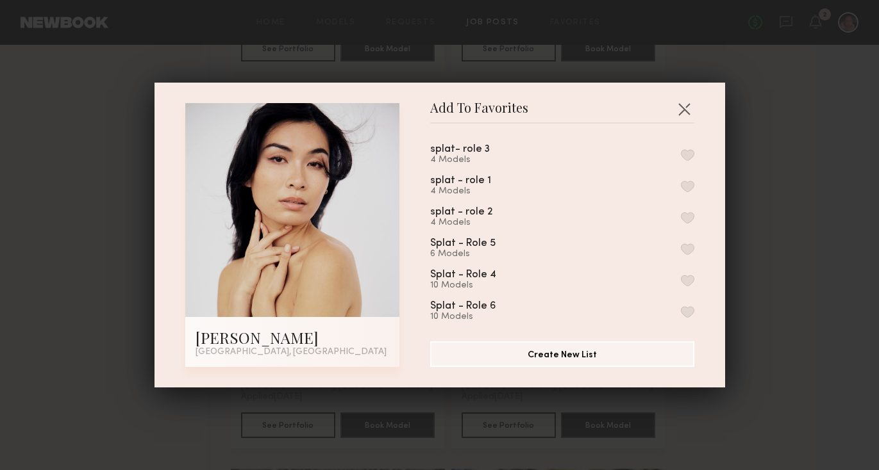
click at [681, 185] on button "button" at bounding box center [687, 187] width 13 height 12
click at [676, 147] on div "splat- role 3 4 Models" at bounding box center [562, 154] width 264 height 21
click at [681, 154] on button "button" at bounding box center [687, 155] width 13 height 12
click at [677, 111] on button "button" at bounding box center [684, 109] width 21 height 21
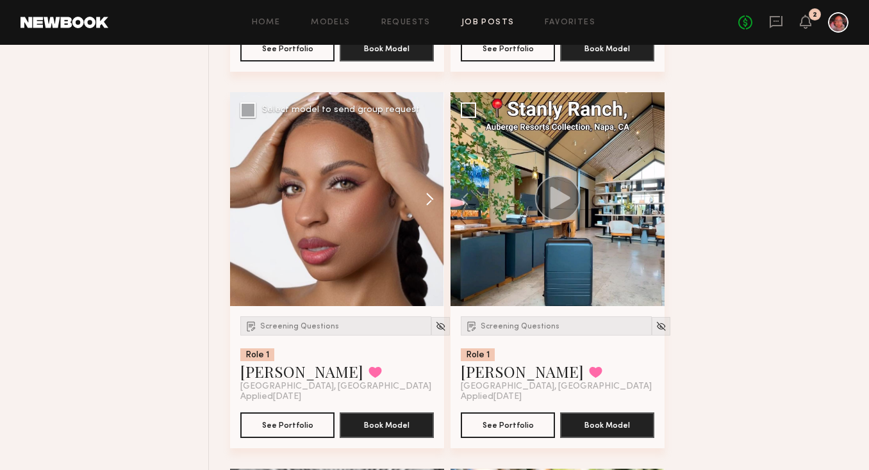
click at [430, 205] on button at bounding box center [423, 199] width 41 height 214
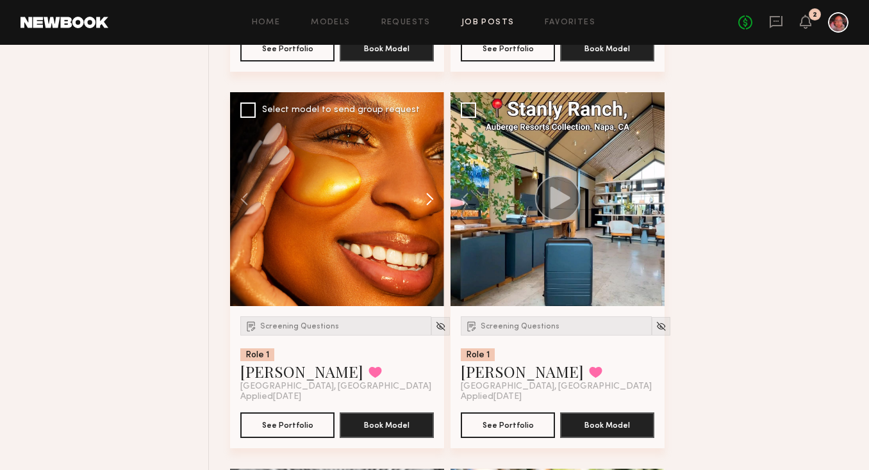
click at [430, 205] on button at bounding box center [423, 199] width 41 height 214
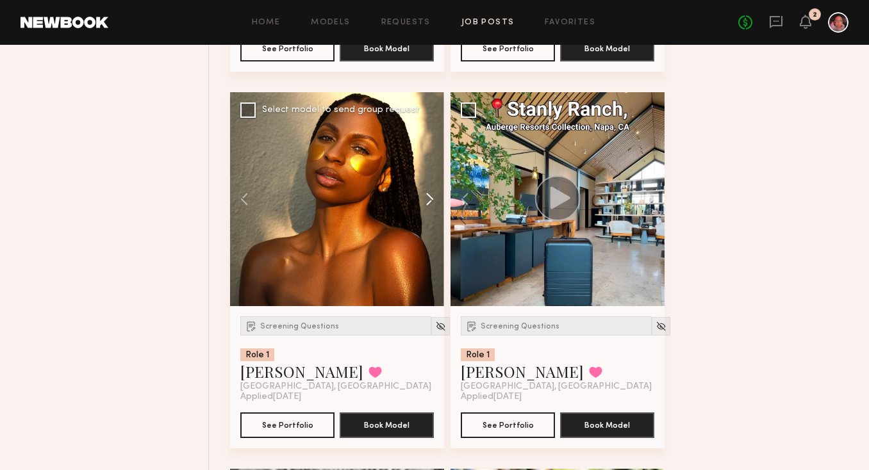
click at [430, 205] on button at bounding box center [423, 199] width 41 height 214
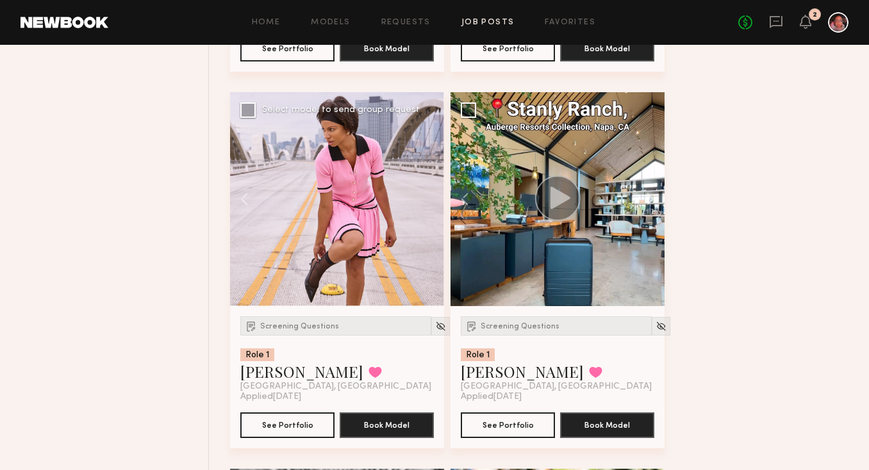
click at [430, 205] on div at bounding box center [337, 199] width 214 height 214
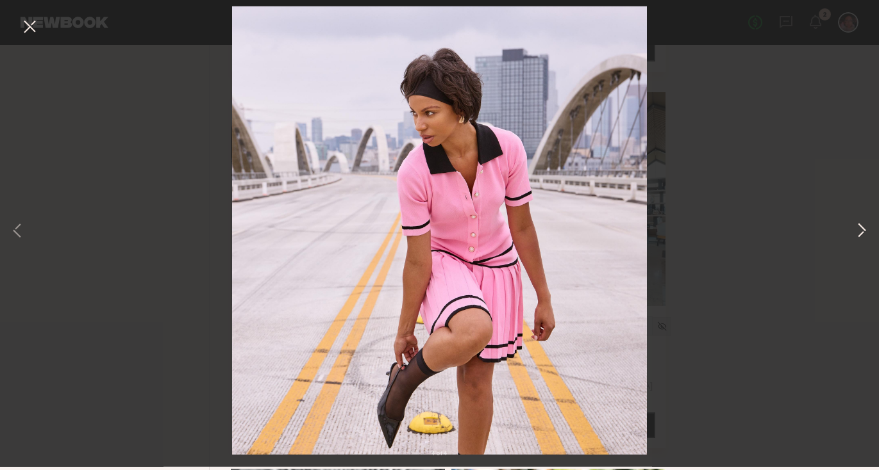
click at [858, 238] on button at bounding box center [861, 235] width 15 height 376
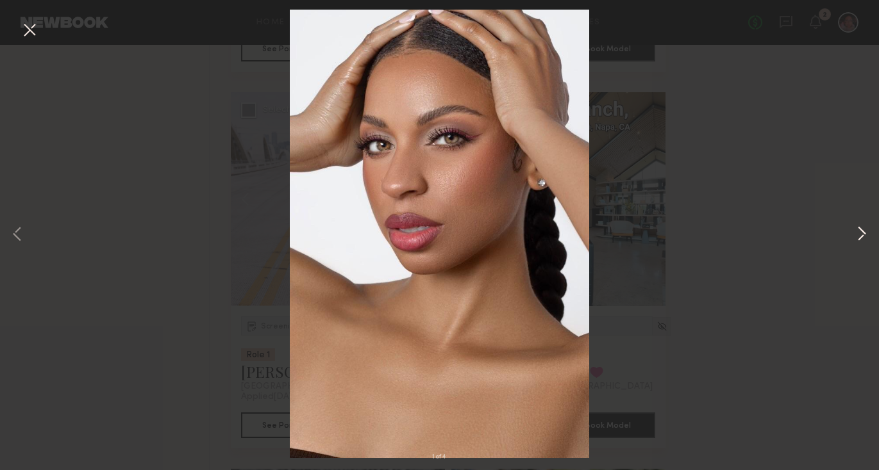
click at [859, 242] on button at bounding box center [861, 235] width 15 height 376
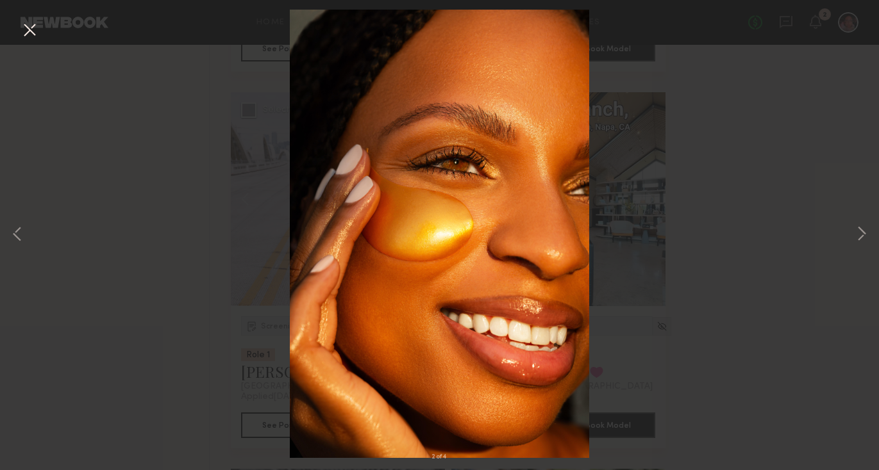
click at [34, 34] on button at bounding box center [29, 30] width 21 height 23
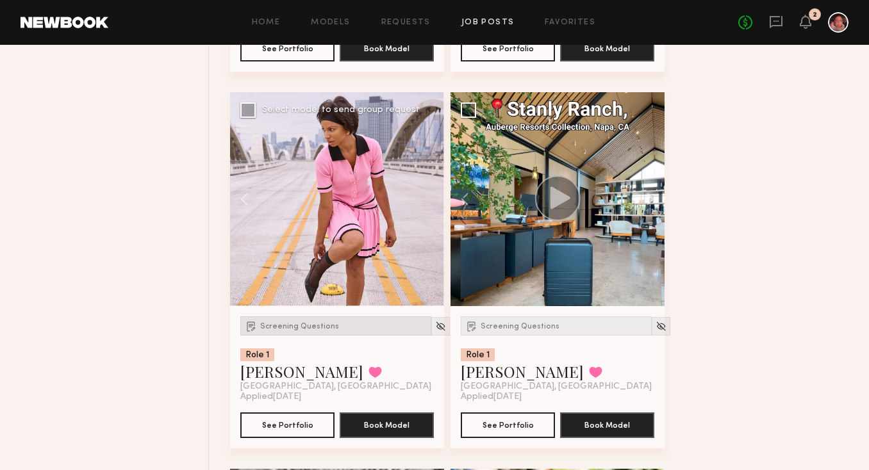
click at [320, 331] on span "Screening Questions" at bounding box center [299, 327] width 79 height 8
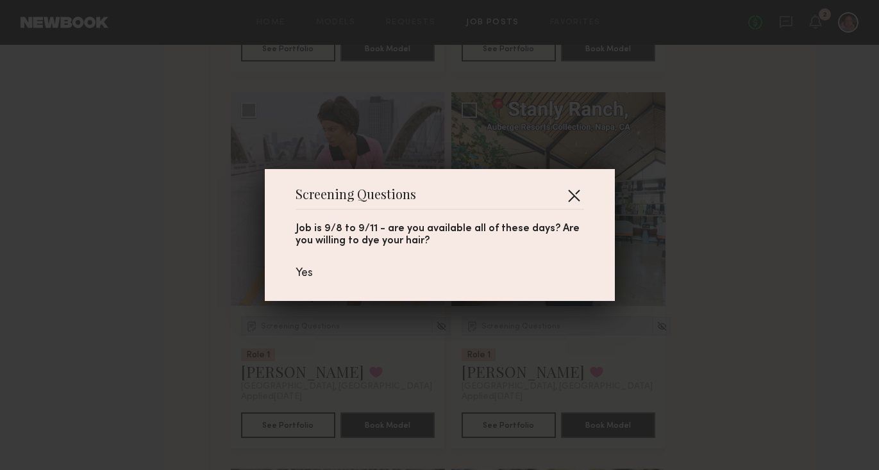
click at [574, 191] on button "button" at bounding box center [573, 195] width 21 height 21
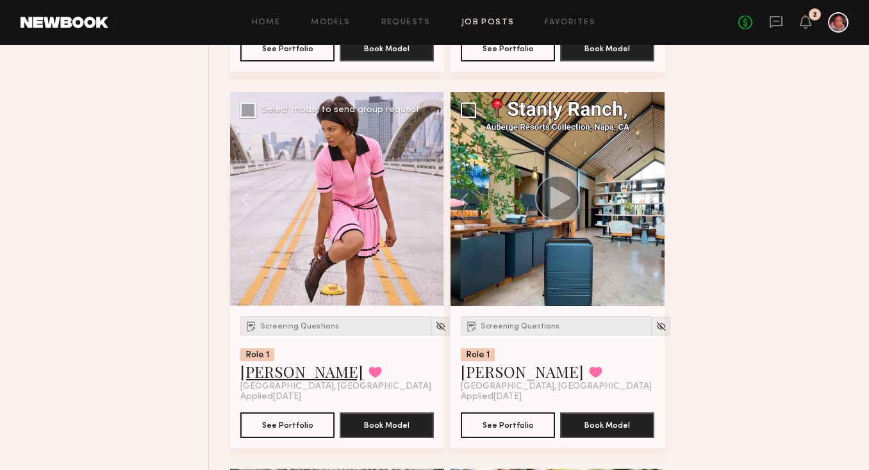
click at [270, 379] on link "Danika E." at bounding box center [301, 371] width 123 height 21
click at [435, 332] on img at bounding box center [440, 326] width 11 height 11
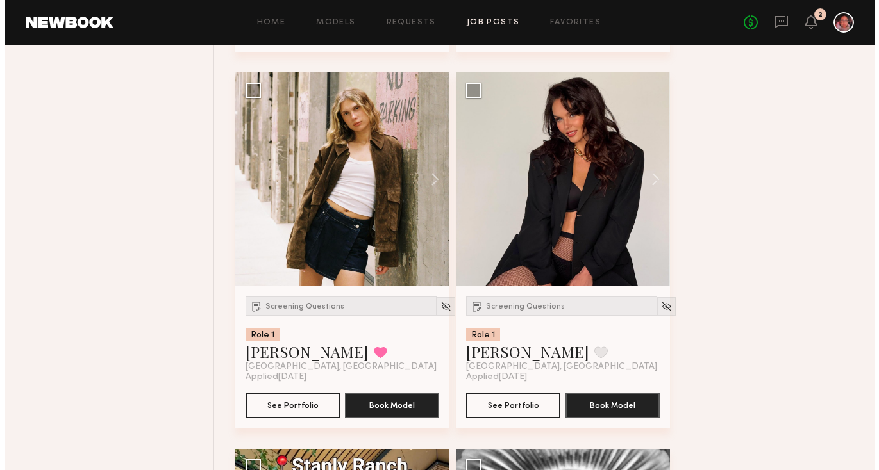
scroll to position [9939, 0]
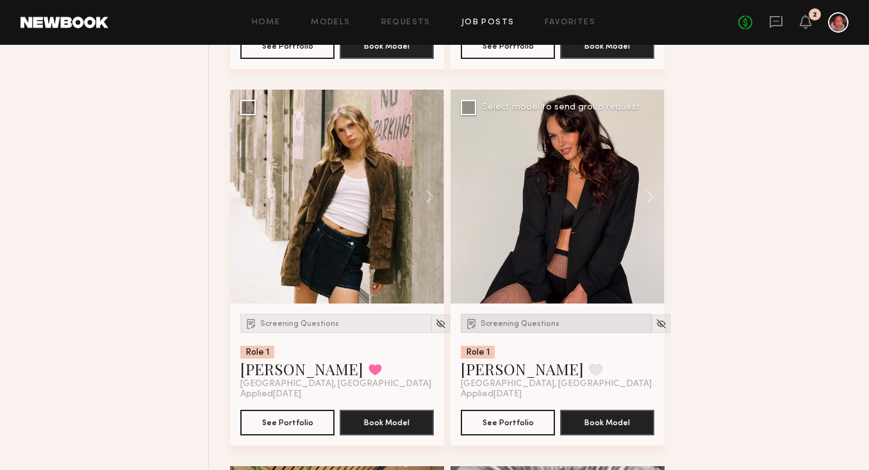
click at [515, 333] on div "Screening Questions" at bounding box center [556, 323] width 191 height 19
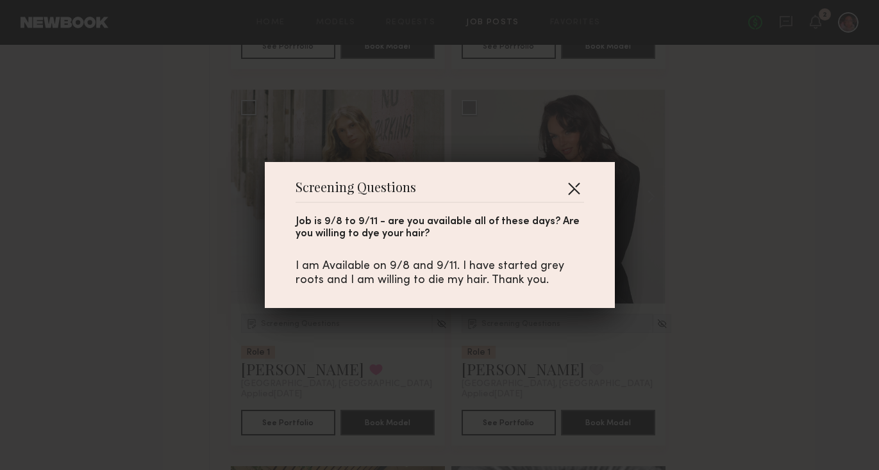
click at [575, 185] on button "button" at bounding box center [573, 188] width 21 height 21
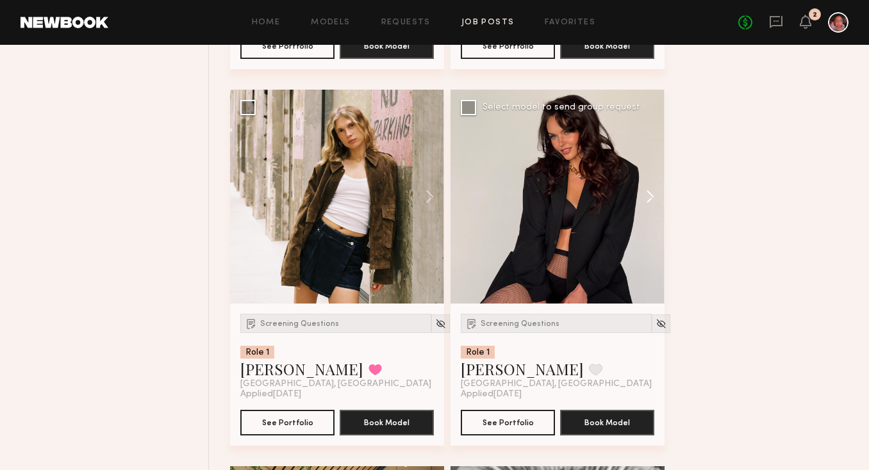
click at [647, 197] on button at bounding box center [644, 197] width 41 height 214
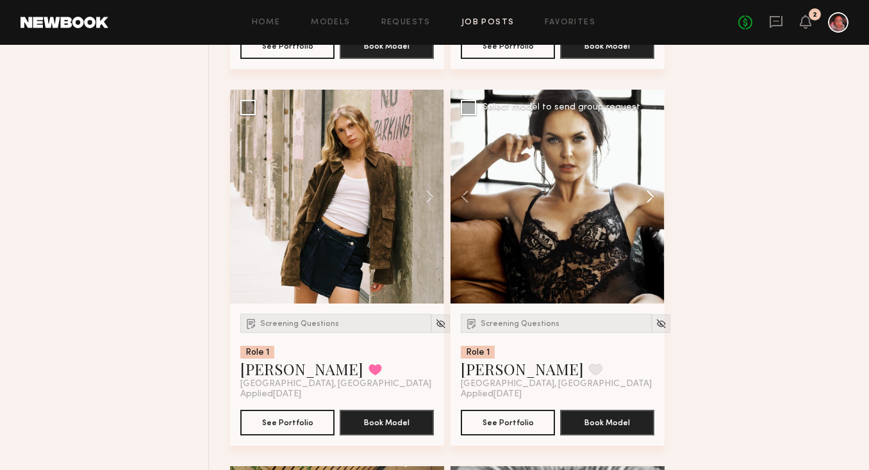
click at [647, 197] on button at bounding box center [644, 197] width 41 height 214
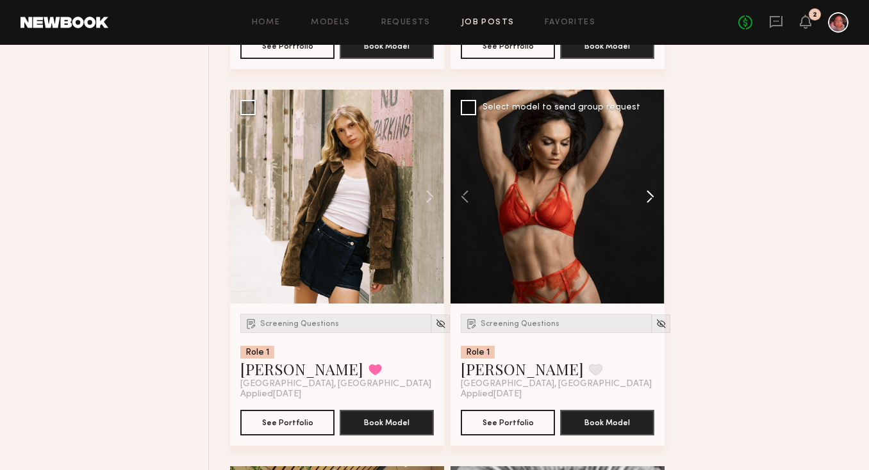
click at [647, 197] on button at bounding box center [644, 197] width 41 height 214
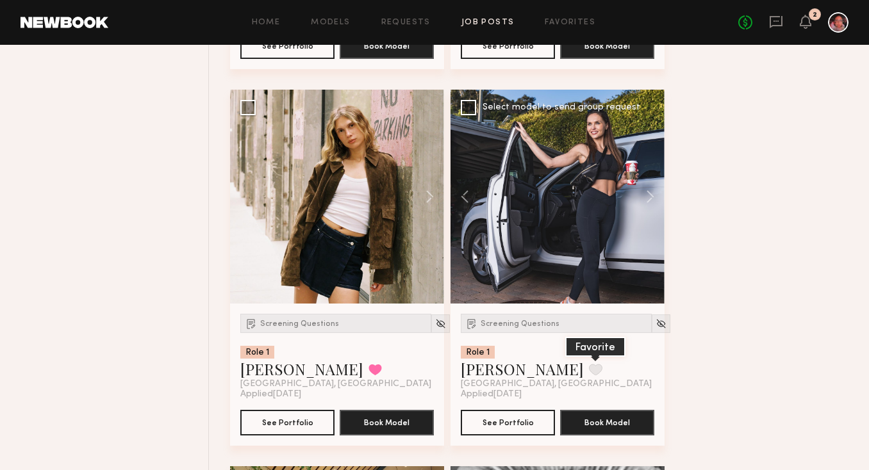
click at [589, 376] on button at bounding box center [595, 370] width 13 height 12
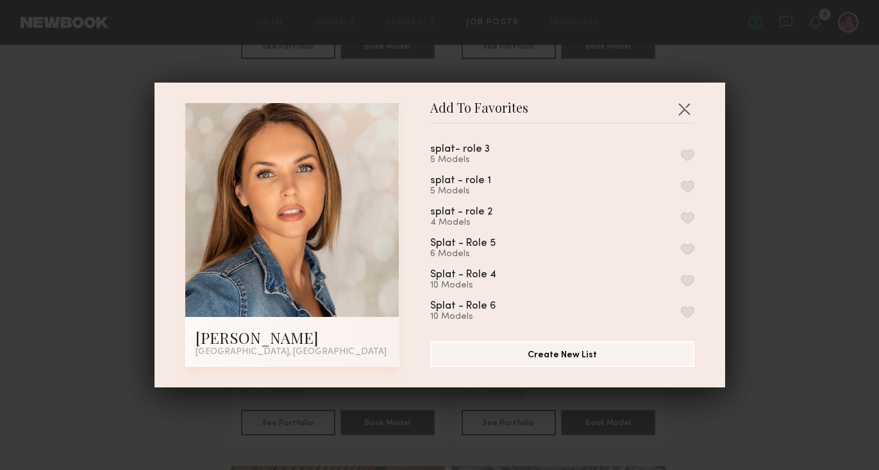
click at [672, 148] on div "splat- role 3 5 Models" at bounding box center [562, 154] width 264 height 21
click at [681, 185] on button "button" at bounding box center [687, 187] width 13 height 12
click at [681, 150] on button "button" at bounding box center [687, 155] width 13 height 12
click at [679, 101] on button "button" at bounding box center [684, 109] width 21 height 21
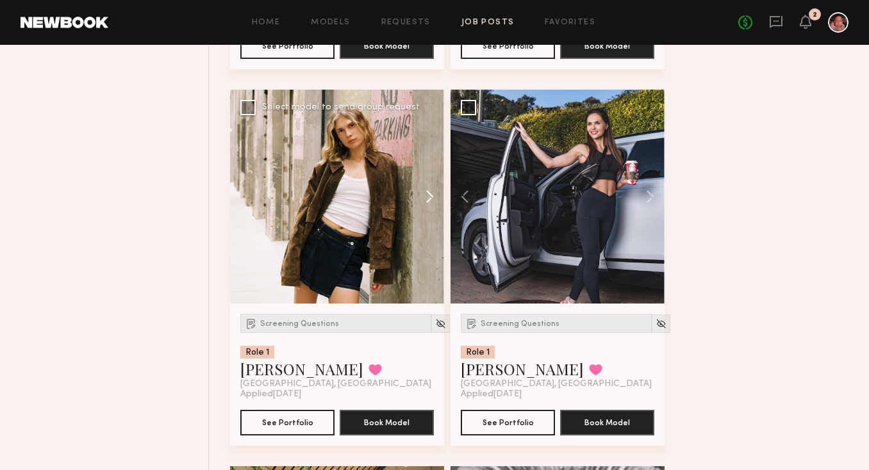
click at [429, 204] on button at bounding box center [423, 197] width 41 height 214
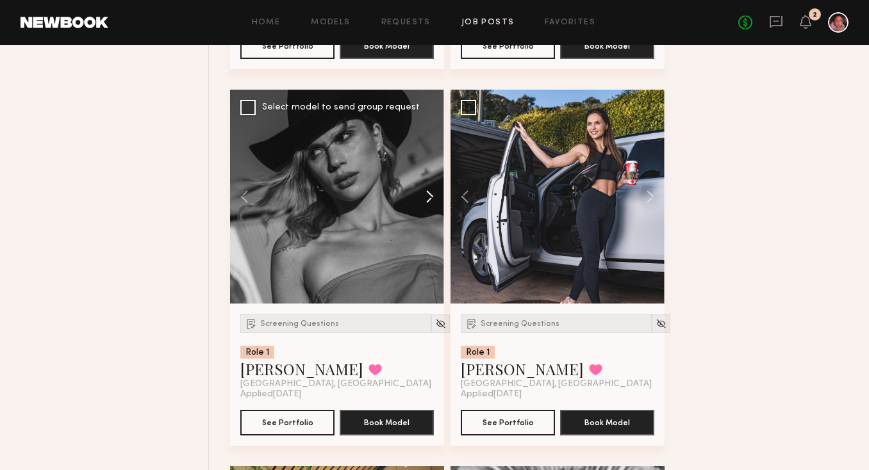
click at [429, 204] on button at bounding box center [423, 197] width 41 height 214
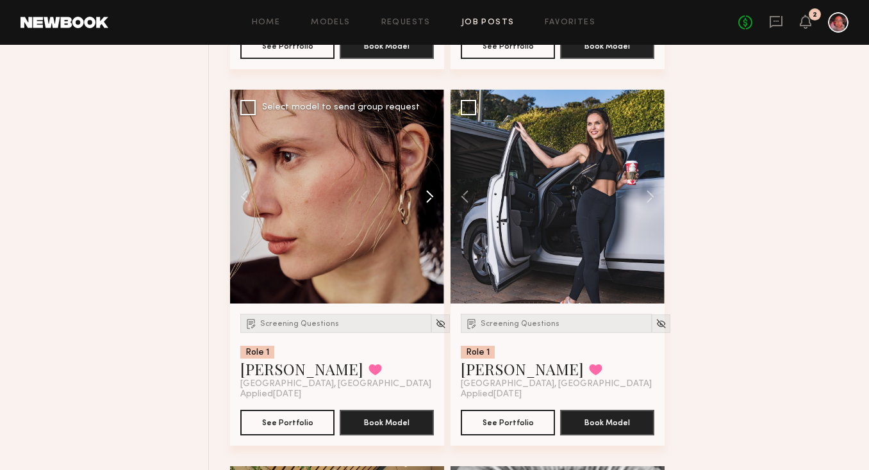
click at [429, 204] on button at bounding box center [423, 197] width 41 height 214
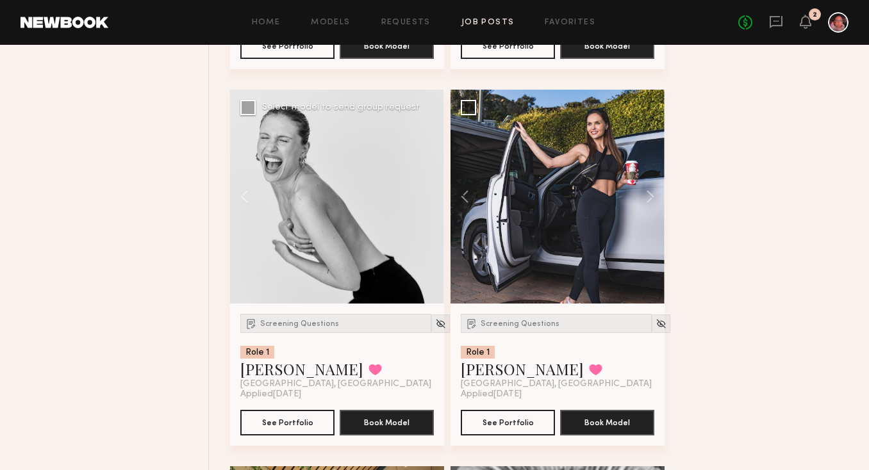
click at [429, 204] on div at bounding box center [337, 197] width 214 height 214
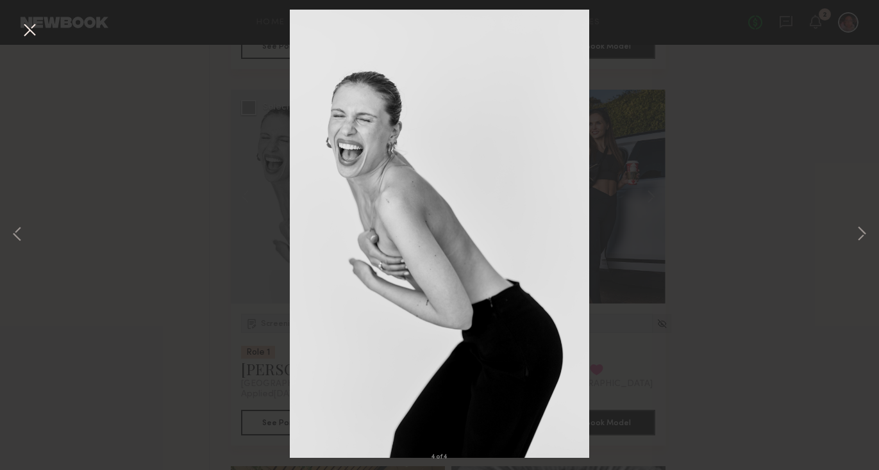
click at [29, 31] on button at bounding box center [29, 30] width 21 height 23
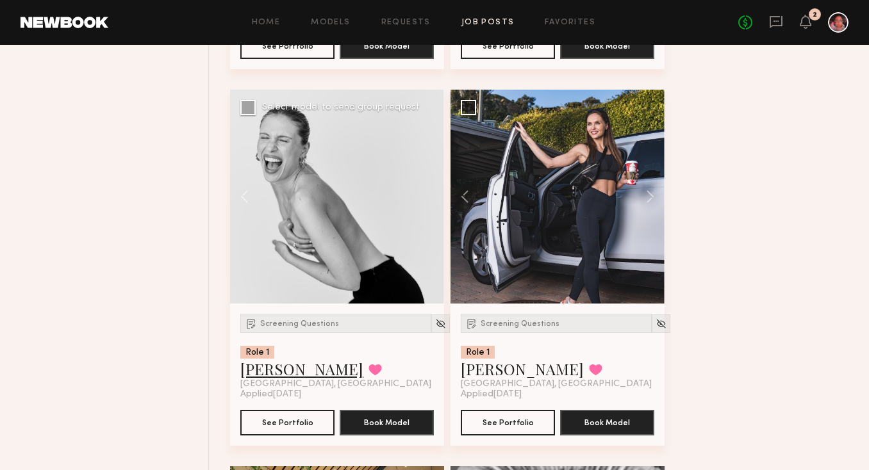
click at [279, 375] on link "[PERSON_NAME]" at bounding box center [301, 369] width 123 height 21
click at [368, 376] on button at bounding box center [374, 370] width 13 height 12
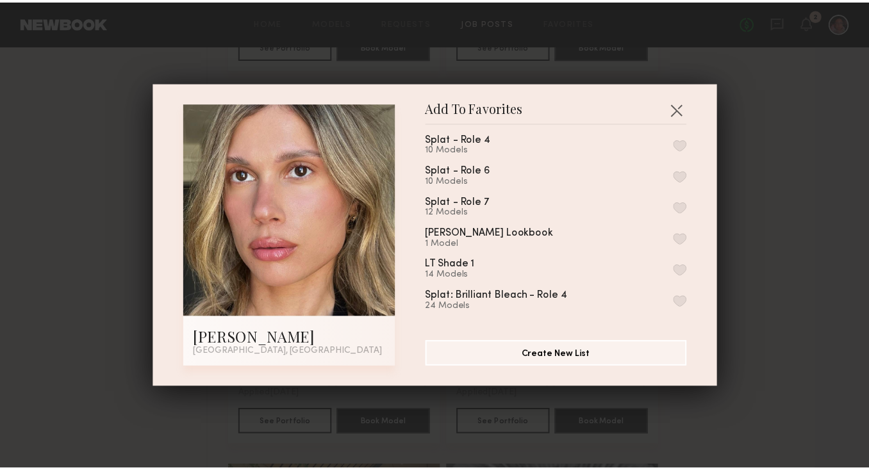
scroll to position [138, 0]
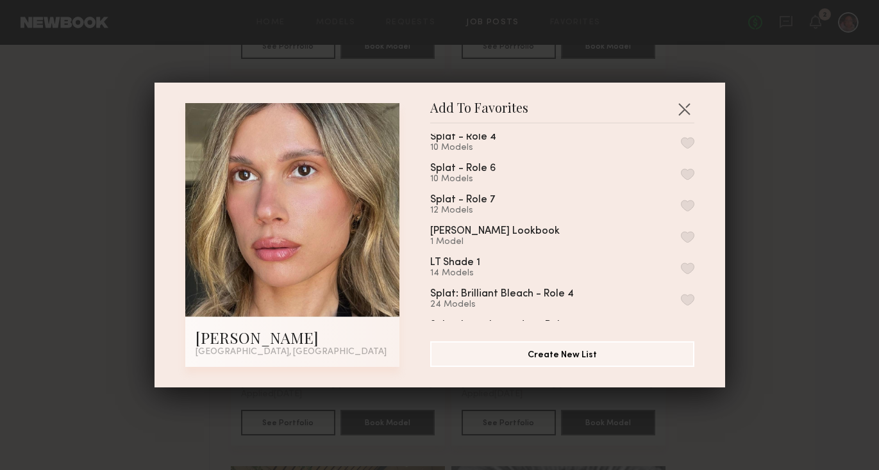
click at [681, 201] on button "button" at bounding box center [687, 206] width 13 height 12
click at [677, 105] on button "button" at bounding box center [684, 109] width 21 height 21
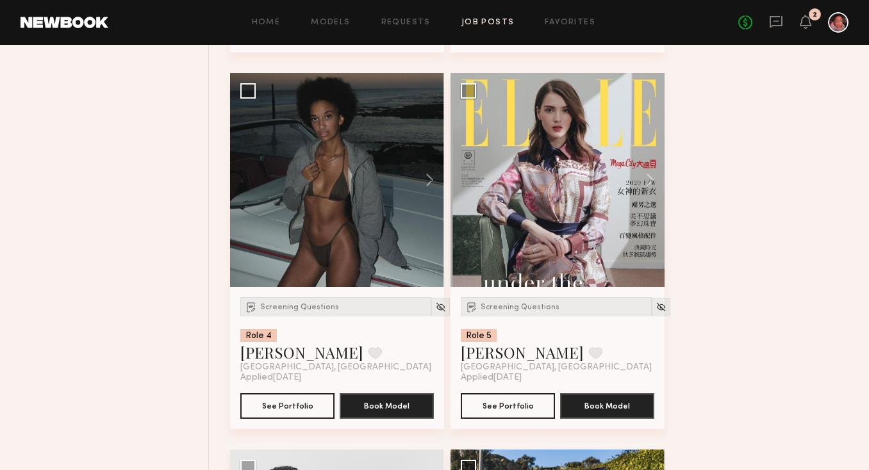
scroll to position [9570, 0]
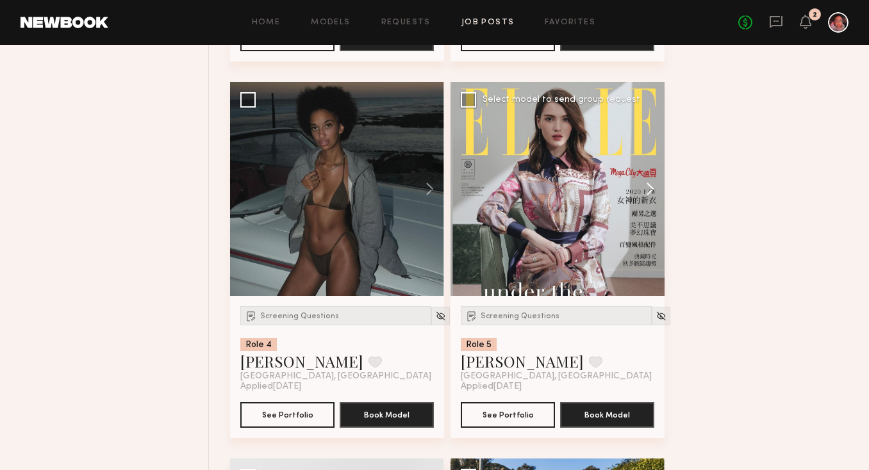
click at [646, 197] on button at bounding box center [644, 189] width 41 height 214
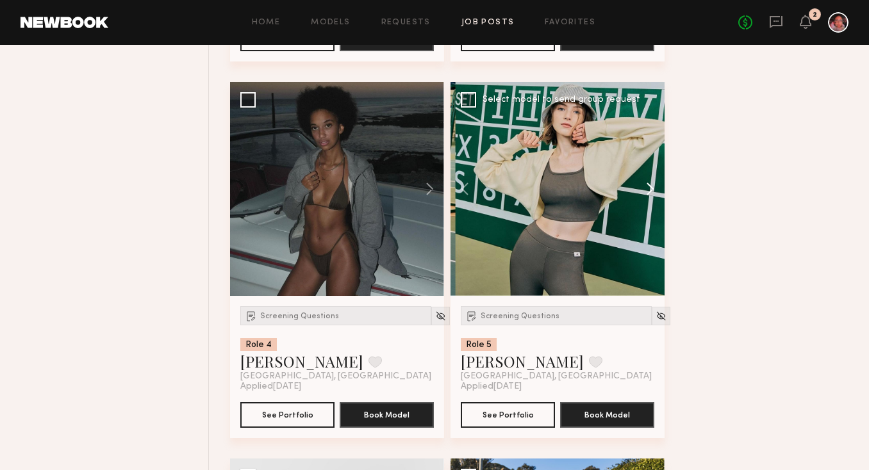
click at [646, 197] on button at bounding box center [644, 189] width 41 height 214
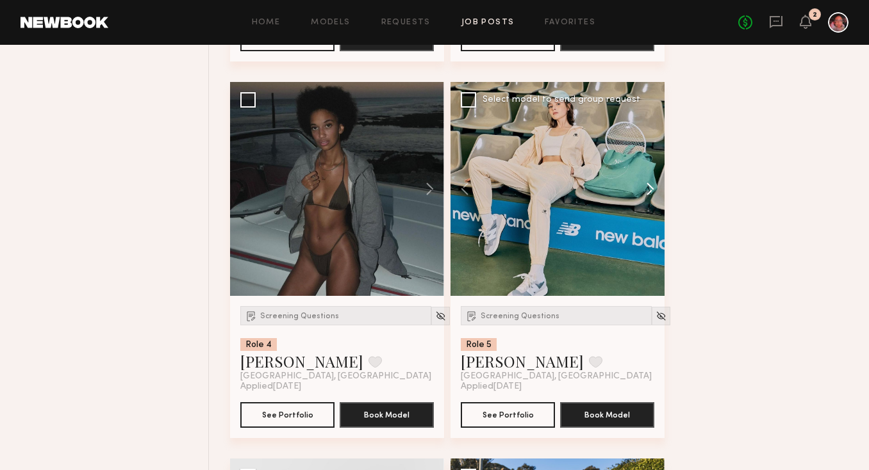
click at [646, 197] on button at bounding box center [644, 189] width 41 height 214
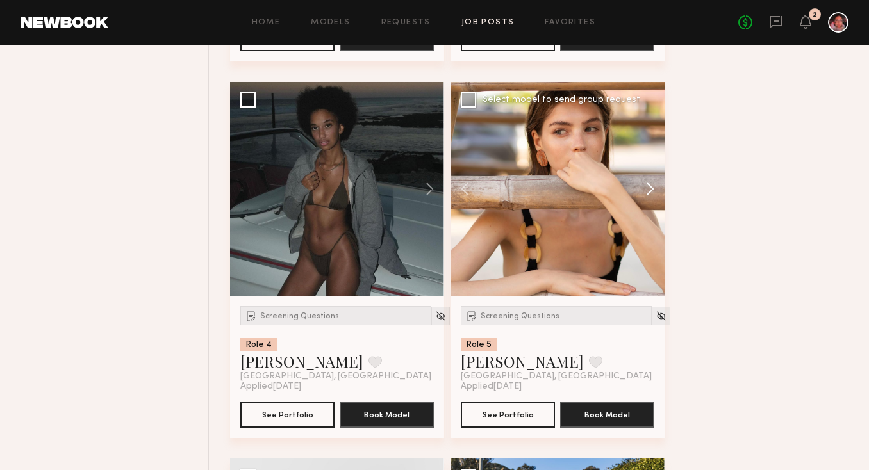
click at [647, 197] on button at bounding box center [644, 189] width 41 height 214
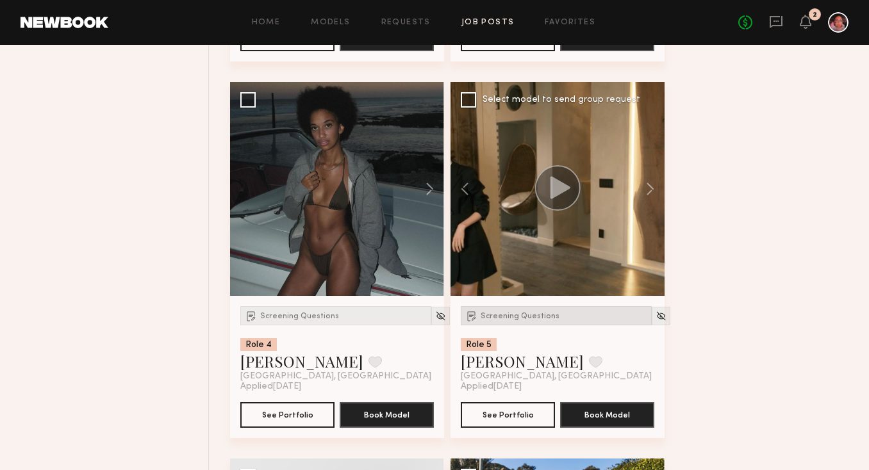
click at [536, 320] on span "Screening Questions" at bounding box center [520, 317] width 79 height 8
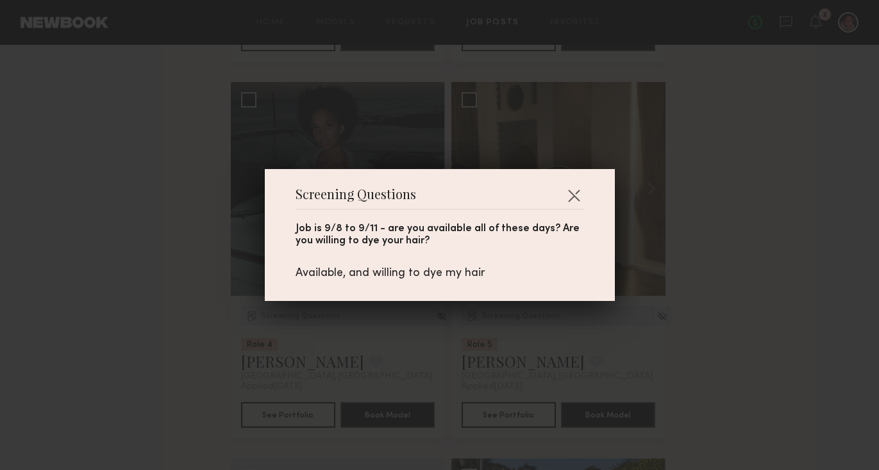
click at [581, 187] on div "Screening Questions Job is 9/8 to 9/11 - are you available all of these days? A…" at bounding box center [440, 235] width 350 height 132
click at [562, 207] on header "Screening Questions" at bounding box center [439, 200] width 288 height 21
click at [570, 193] on button "button" at bounding box center [573, 195] width 21 height 21
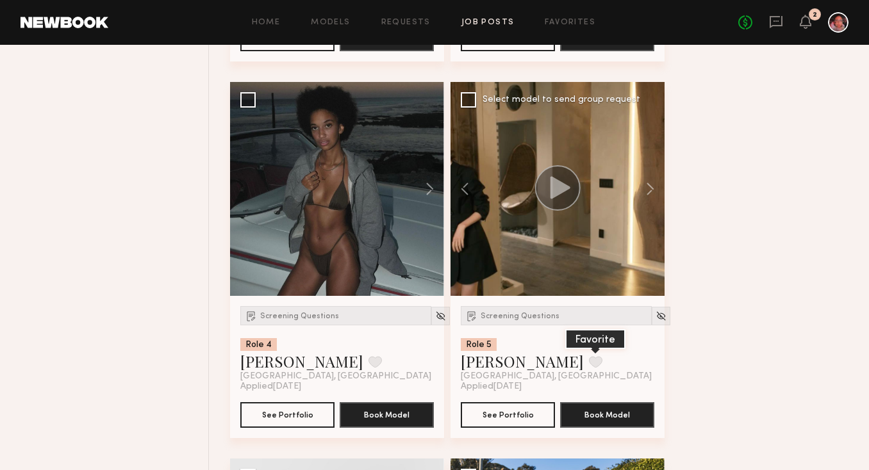
click at [589, 368] on button at bounding box center [595, 362] width 13 height 12
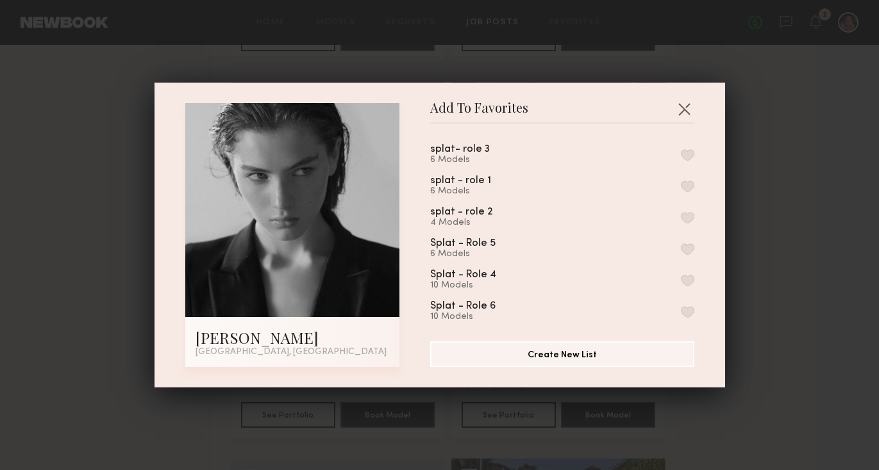
click at [554, 248] on div "Splat - Role 5 6 Models" at bounding box center [562, 248] width 264 height 21
click at [681, 245] on button "button" at bounding box center [687, 250] width 13 height 12
click at [679, 106] on button "button" at bounding box center [684, 109] width 21 height 21
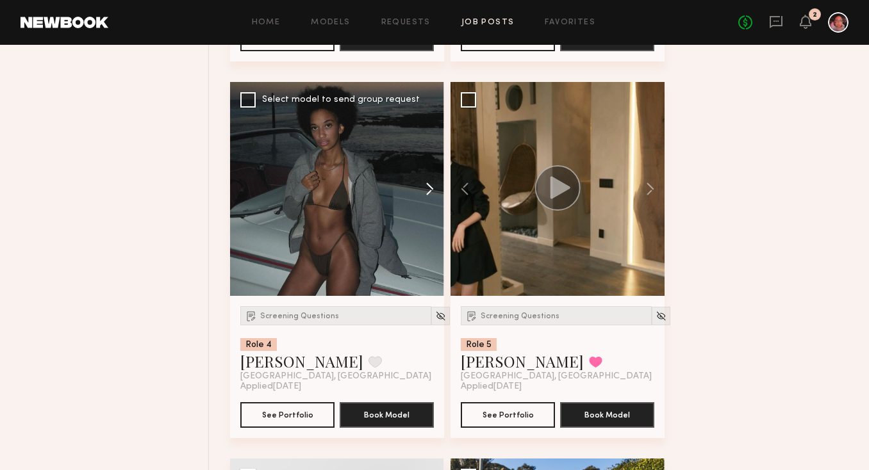
click at [431, 194] on button at bounding box center [423, 189] width 41 height 214
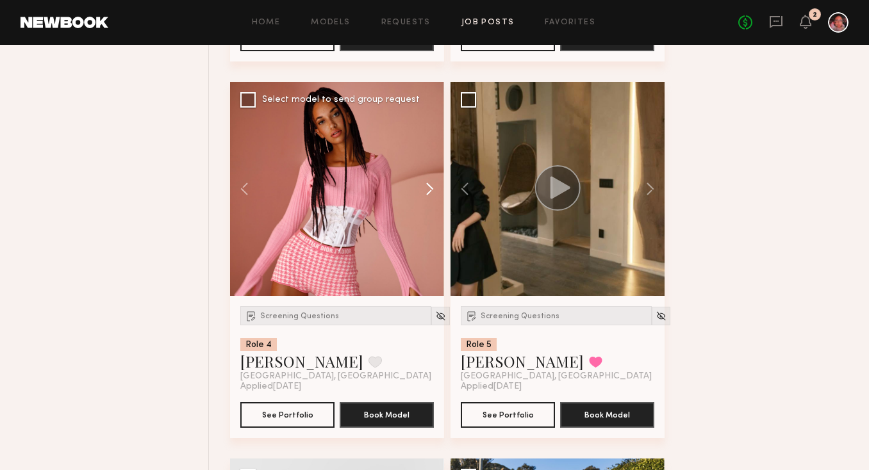
click at [431, 194] on button at bounding box center [423, 189] width 41 height 214
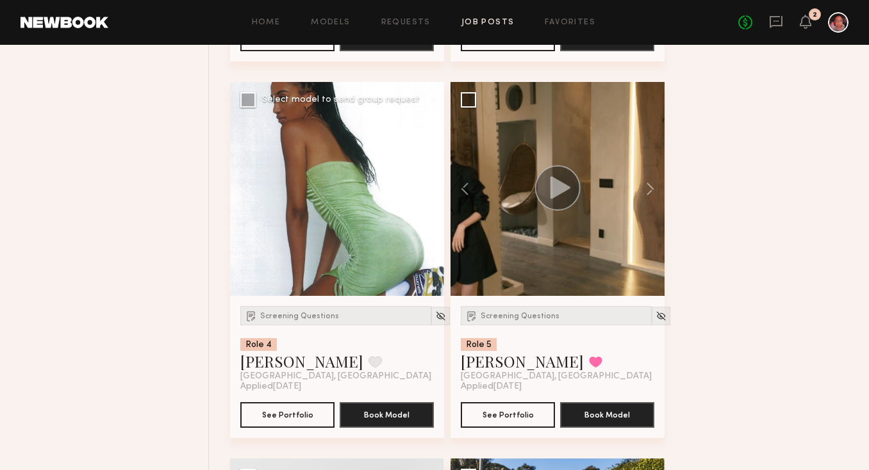
click at [431, 194] on button at bounding box center [423, 189] width 41 height 214
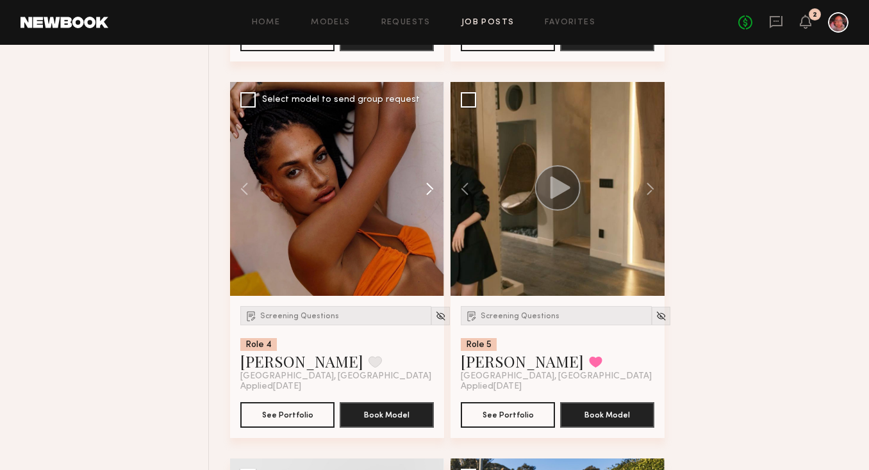
click at [432, 194] on button at bounding box center [423, 189] width 41 height 214
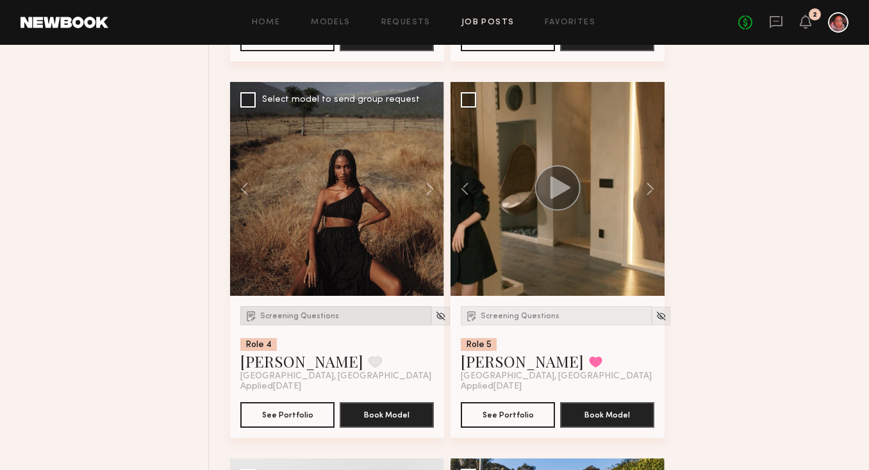
click at [305, 320] on span "Screening Questions" at bounding box center [299, 317] width 79 height 8
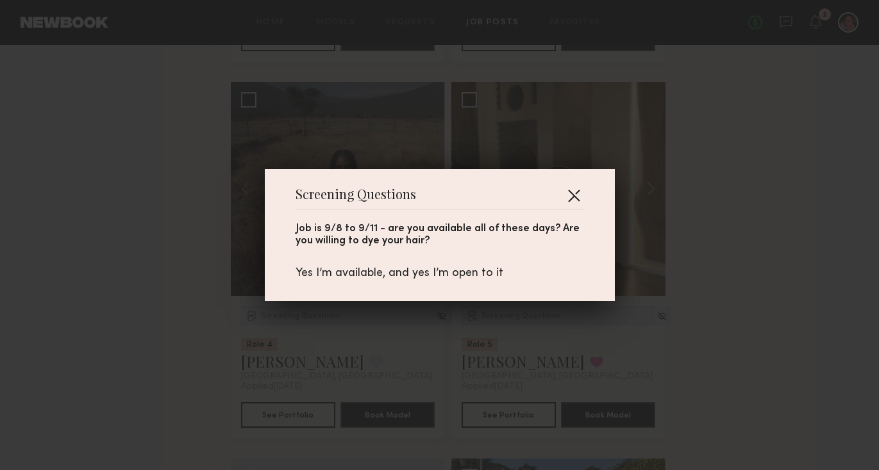
click at [575, 192] on button "button" at bounding box center [573, 195] width 21 height 21
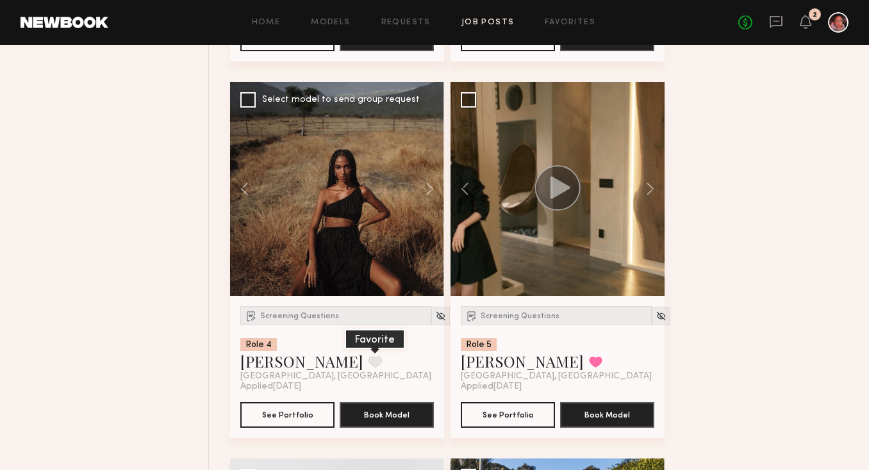
click at [368, 367] on button at bounding box center [374, 362] width 13 height 12
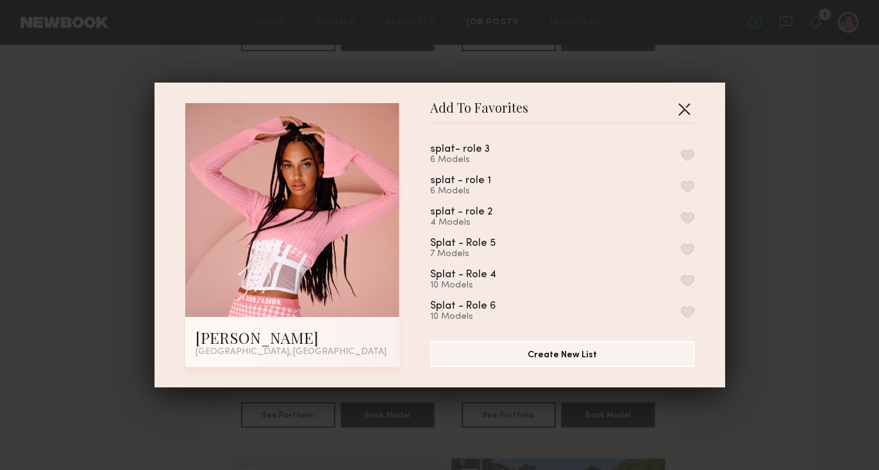
click at [684, 112] on button "button" at bounding box center [684, 109] width 21 height 21
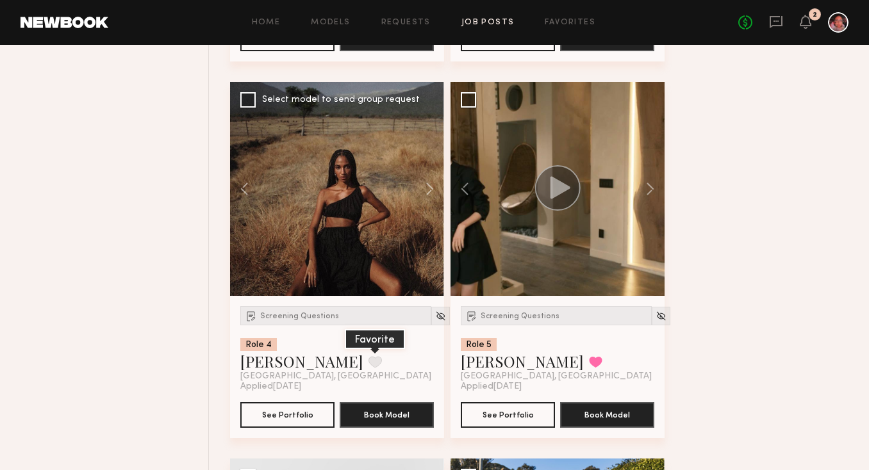
click at [368, 368] on button at bounding box center [374, 362] width 13 height 12
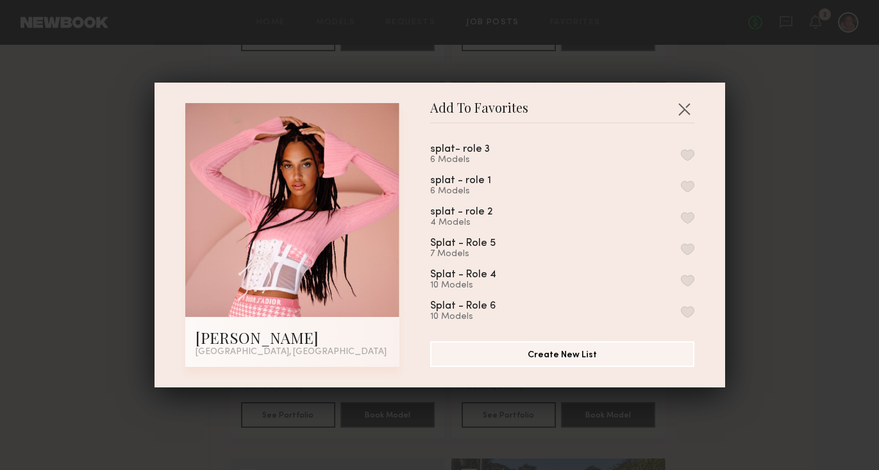
click at [681, 275] on button "button" at bounding box center [687, 281] width 13 height 12
click at [675, 106] on button "button" at bounding box center [684, 109] width 21 height 21
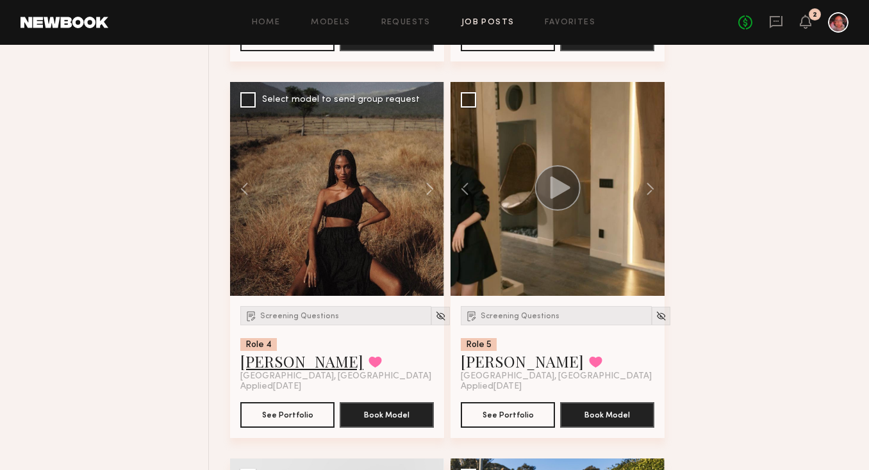
click at [274, 372] on link "Zohara E." at bounding box center [301, 361] width 123 height 21
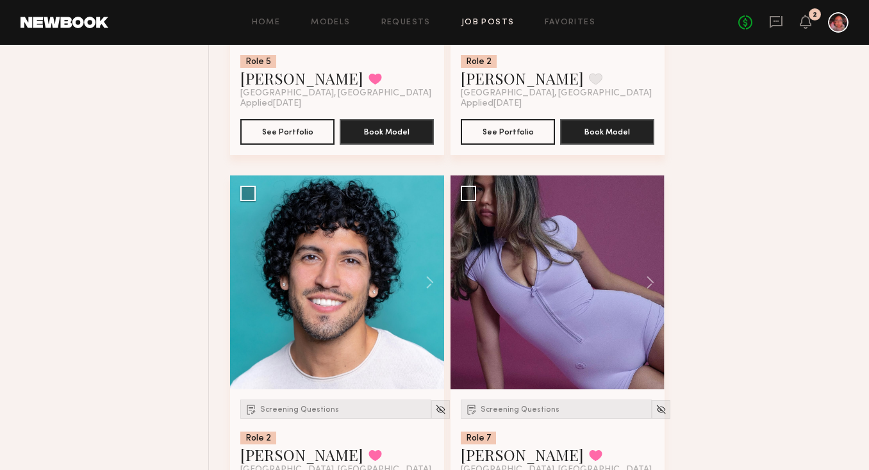
scroll to position [9134, 0]
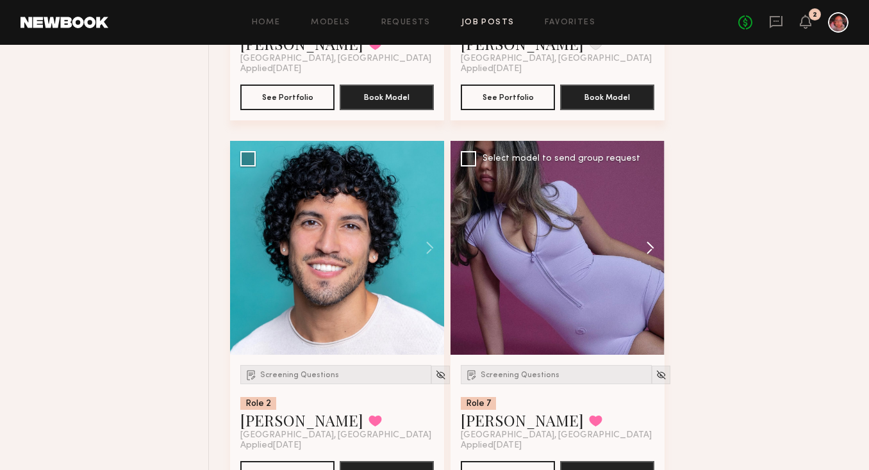
click at [645, 250] on button at bounding box center [644, 248] width 41 height 214
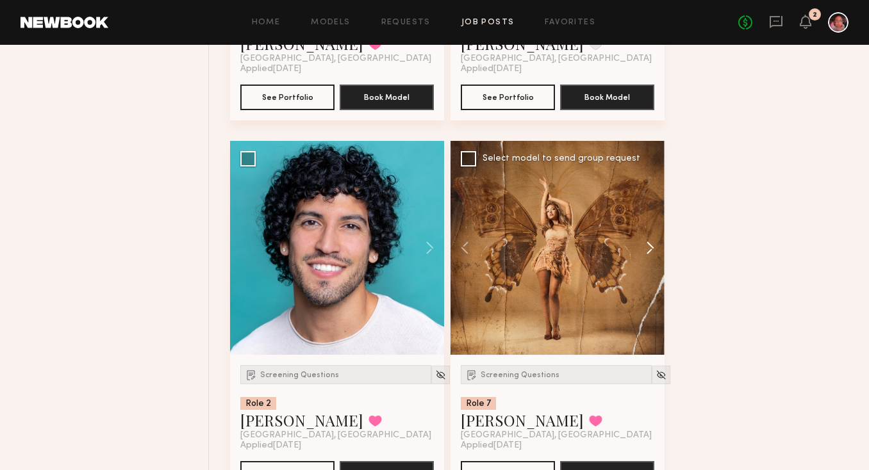
click at [645, 250] on button at bounding box center [644, 248] width 41 height 214
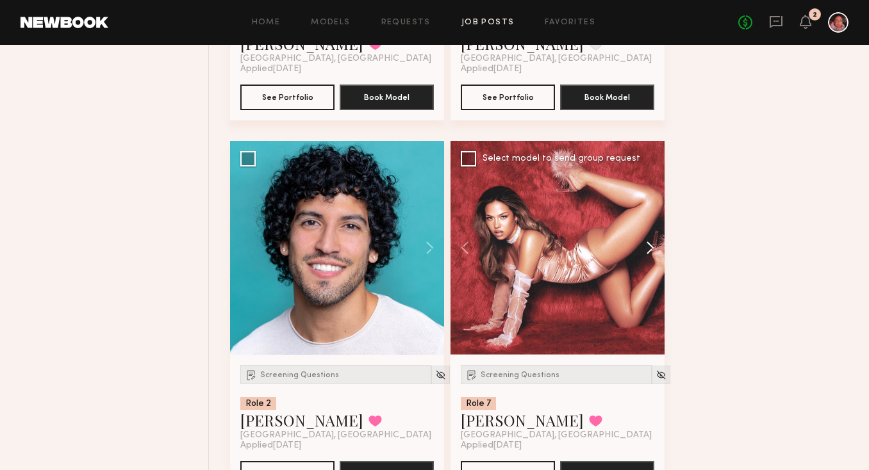
click at [645, 250] on button at bounding box center [644, 248] width 41 height 214
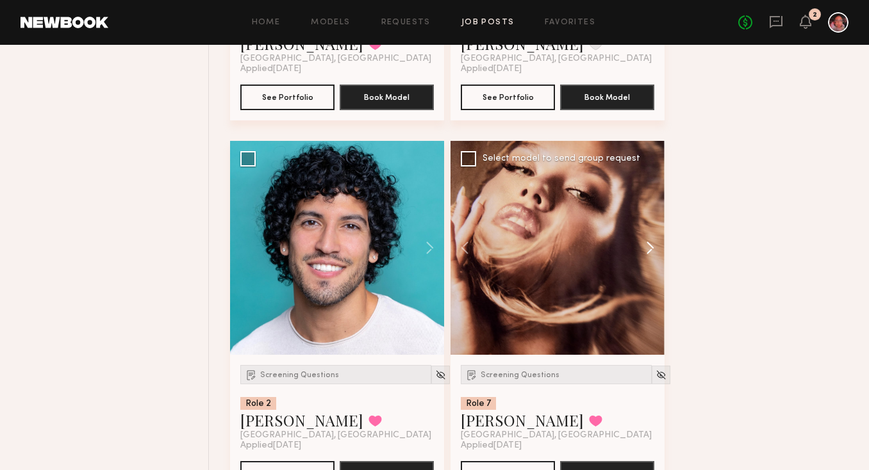
click at [645, 250] on button at bounding box center [644, 248] width 41 height 214
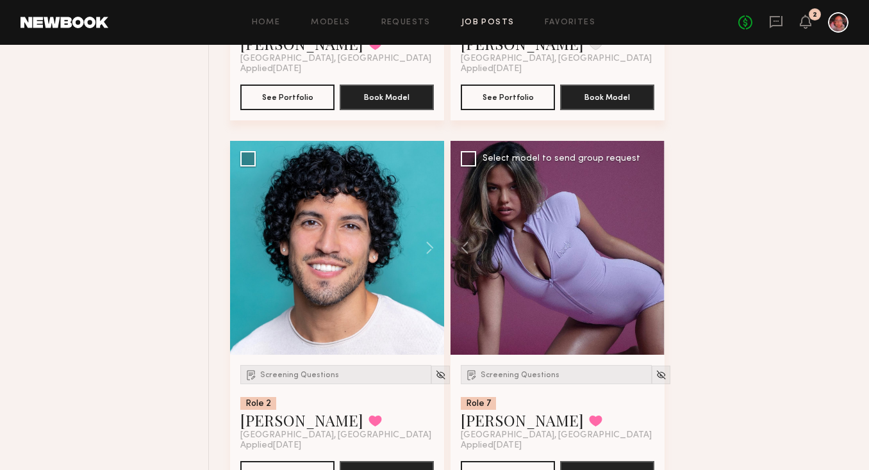
click at [645, 250] on div at bounding box center [558, 248] width 214 height 214
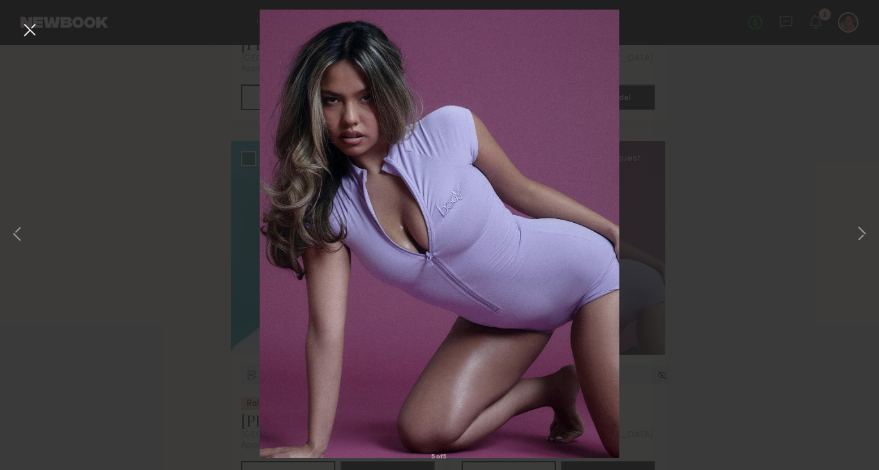
click at [31, 26] on button at bounding box center [29, 30] width 21 height 23
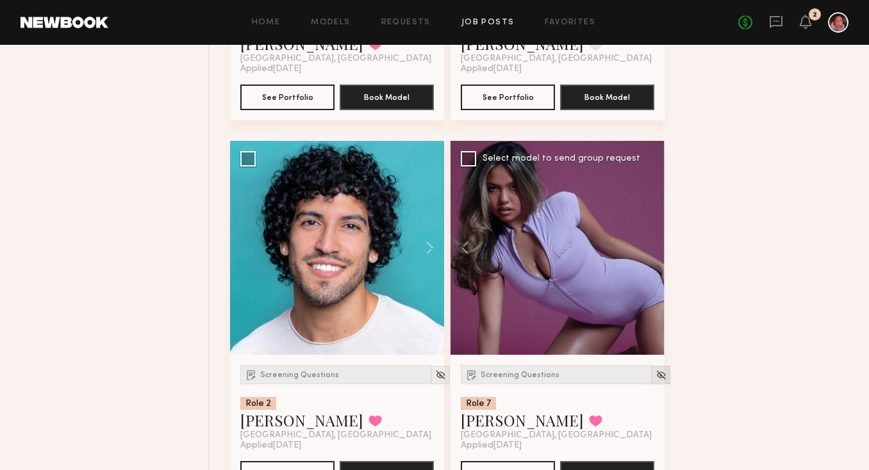
click at [656, 381] on img at bounding box center [661, 375] width 11 height 11
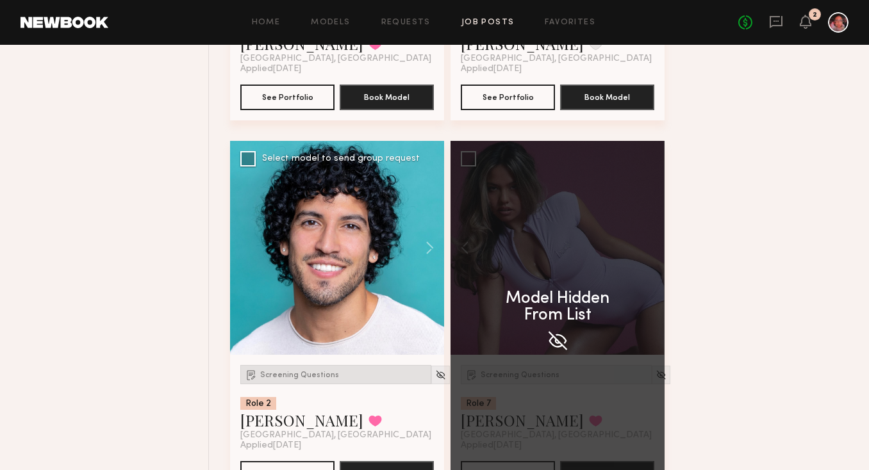
click at [296, 379] on span "Screening Questions" at bounding box center [299, 376] width 79 height 8
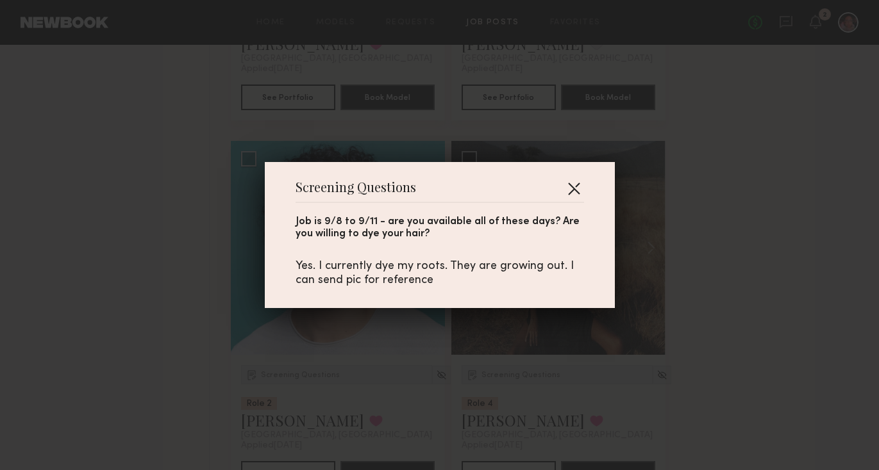
click at [572, 184] on button "button" at bounding box center [573, 188] width 21 height 21
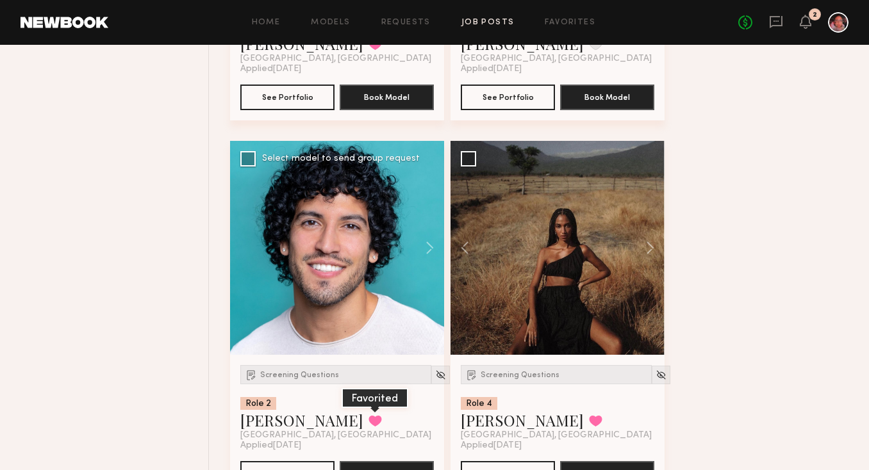
click at [368, 427] on button at bounding box center [374, 421] width 13 height 12
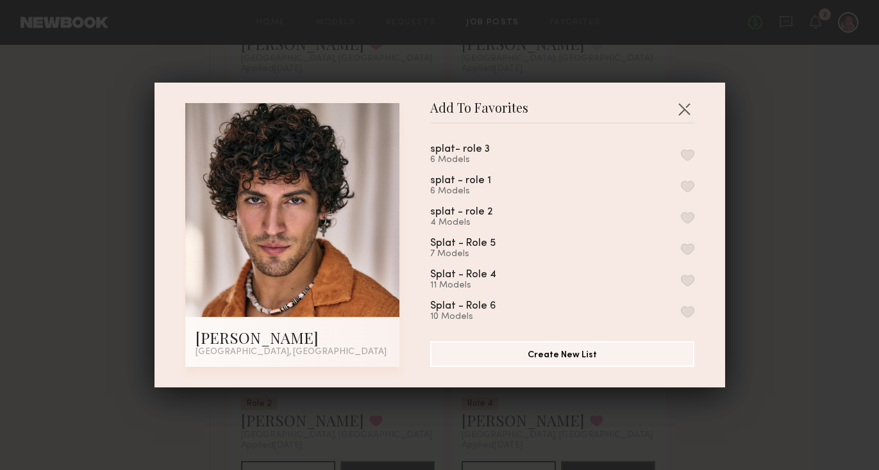
click at [681, 212] on button "button" at bounding box center [687, 218] width 13 height 12
click at [677, 113] on button "button" at bounding box center [684, 109] width 21 height 21
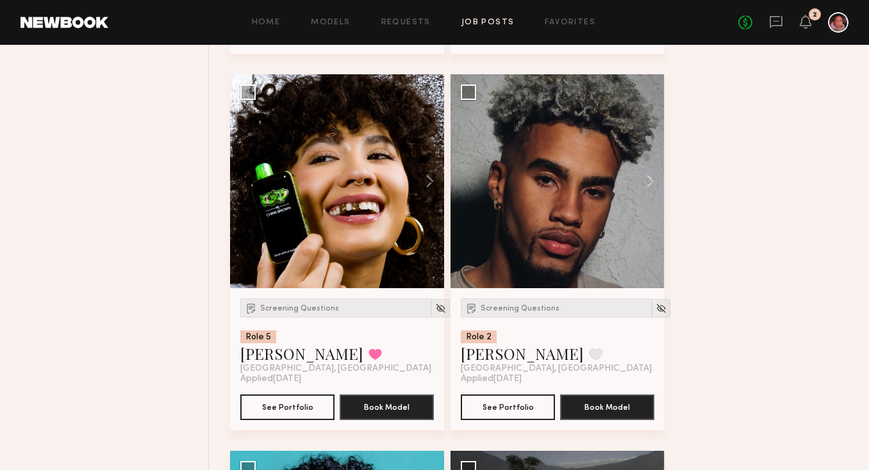
scroll to position [8833, 0]
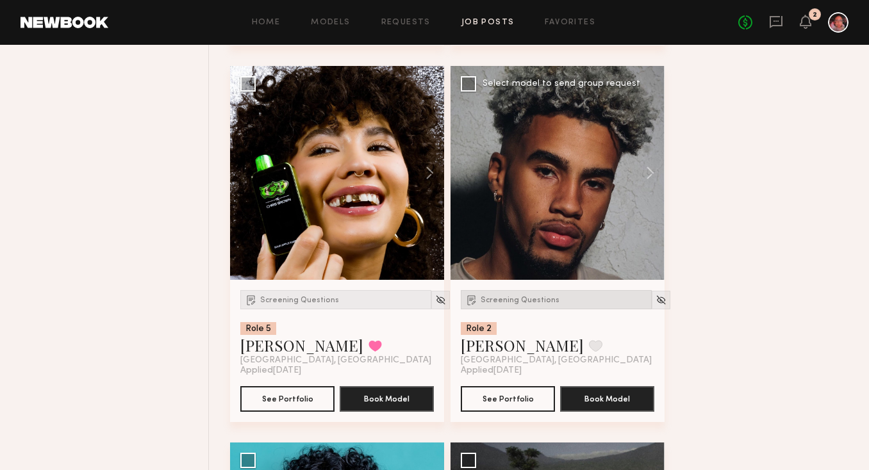
click at [529, 310] on div "Screening Questions" at bounding box center [556, 299] width 191 height 19
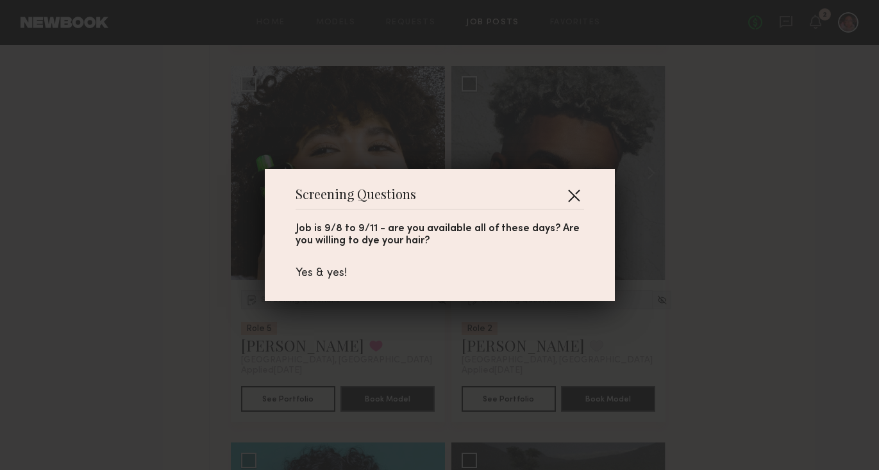
click at [568, 194] on button "button" at bounding box center [573, 195] width 21 height 21
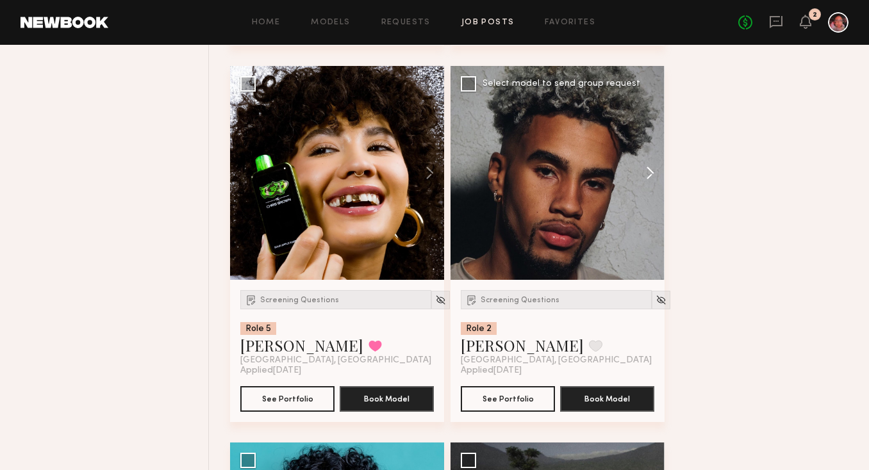
click at [645, 183] on button at bounding box center [644, 173] width 41 height 214
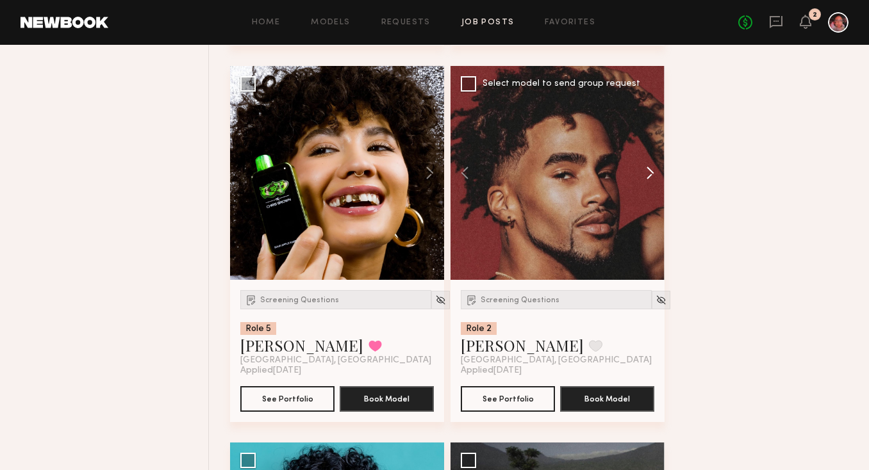
click at [645, 183] on button at bounding box center [644, 173] width 41 height 214
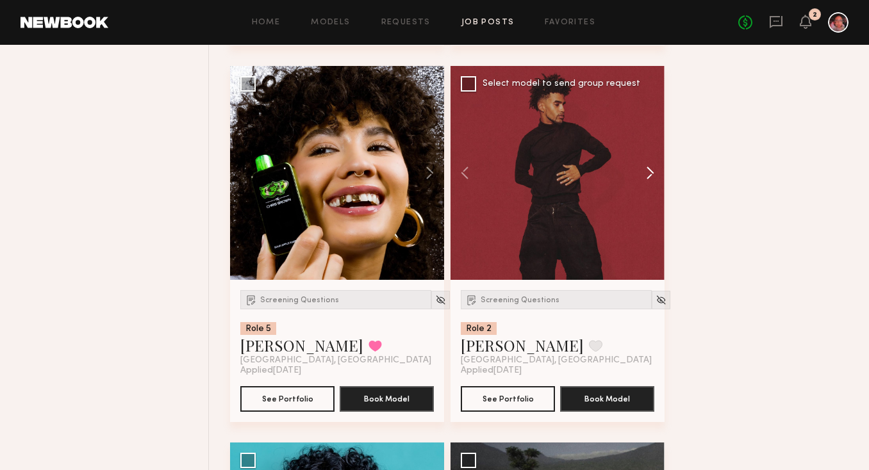
click at [645, 183] on button at bounding box center [644, 173] width 41 height 214
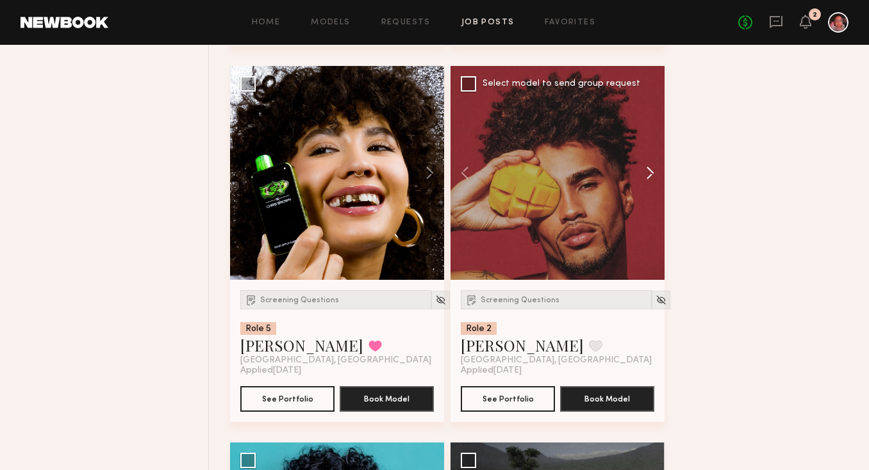
click at [645, 183] on button at bounding box center [644, 173] width 41 height 214
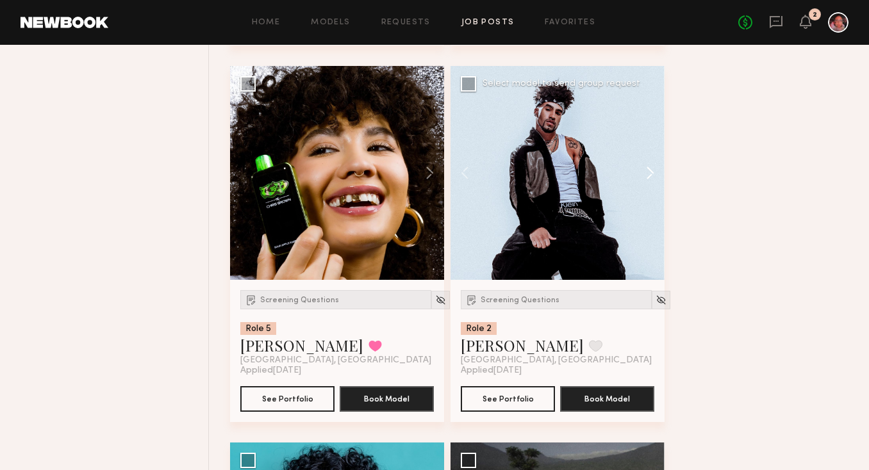
click at [645, 183] on button at bounding box center [644, 173] width 41 height 214
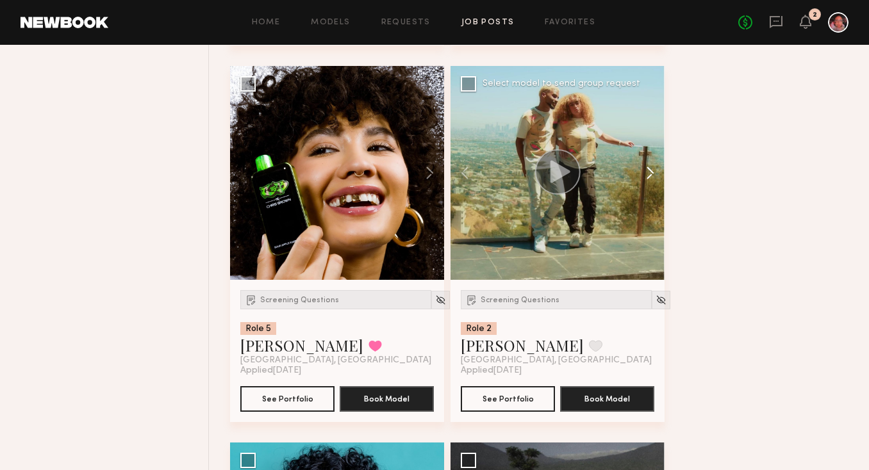
click at [645, 183] on button at bounding box center [644, 173] width 41 height 214
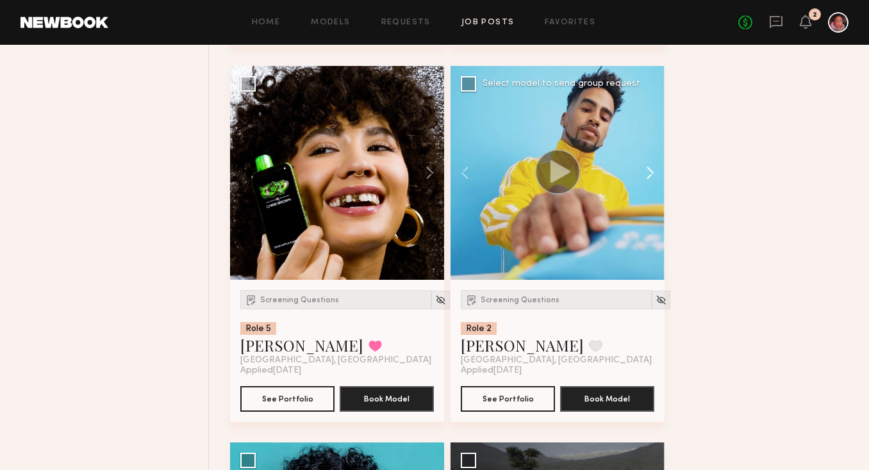
click at [645, 183] on button at bounding box center [644, 173] width 41 height 214
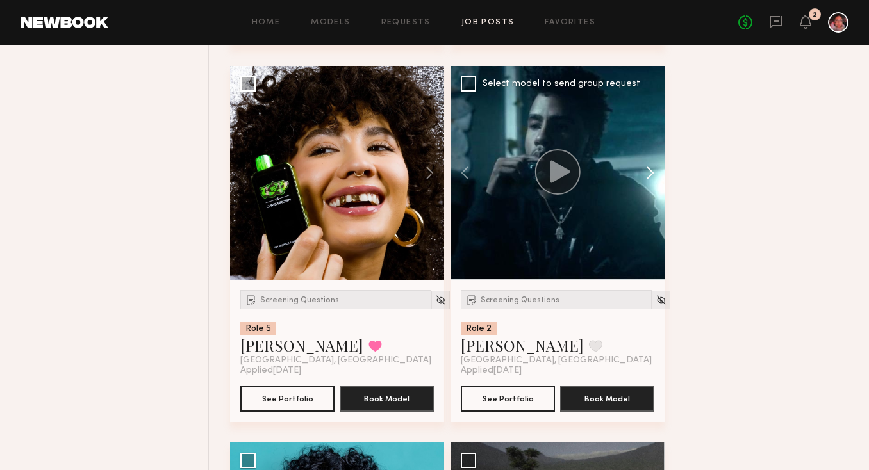
click at [645, 183] on button at bounding box center [644, 173] width 41 height 214
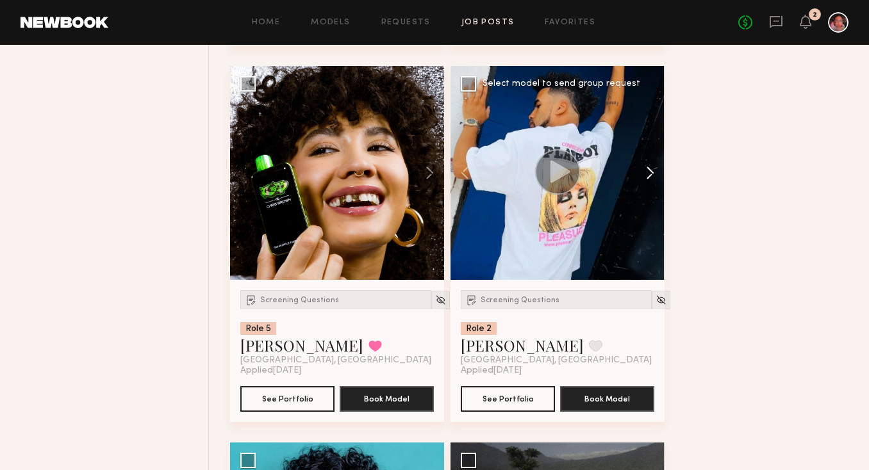
click at [645, 183] on button at bounding box center [644, 173] width 41 height 214
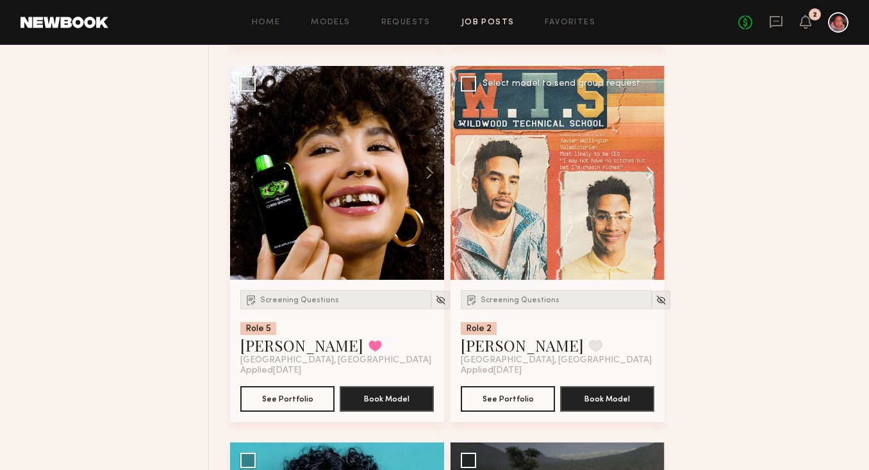
click at [645, 183] on button at bounding box center [644, 173] width 41 height 214
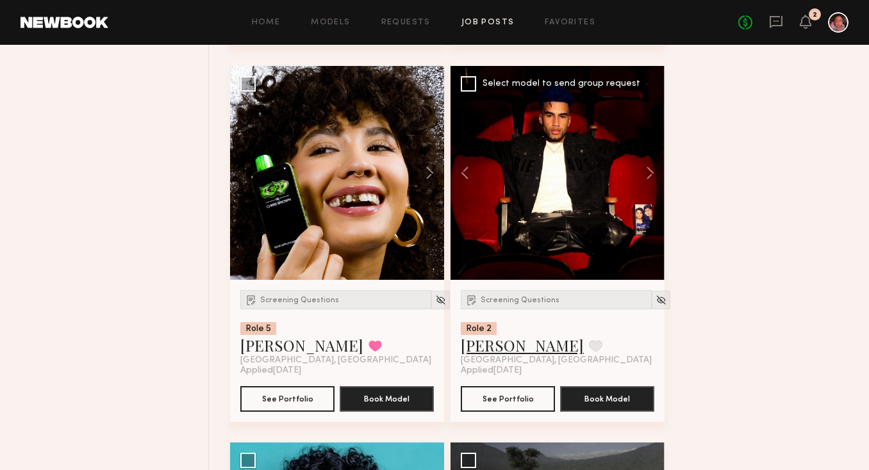
click at [498, 356] on link "Micah G." at bounding box center [522, 345] width 123 height 21
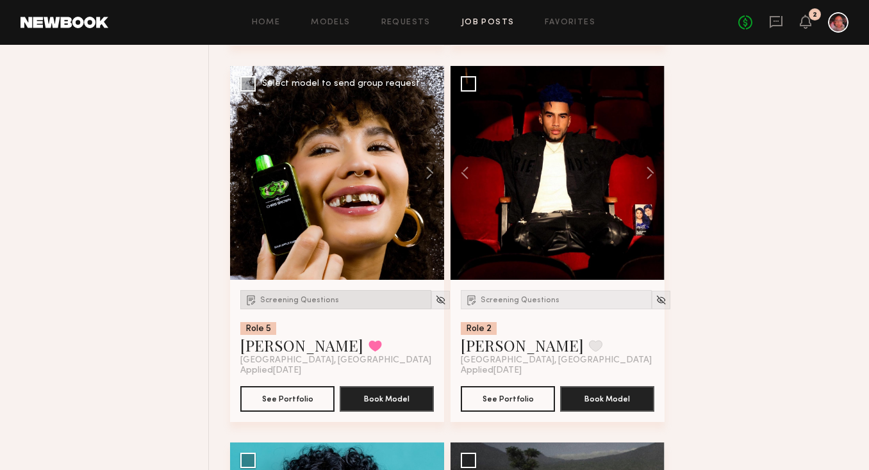
click at [309, 302] on div "Screening Questions" at bounding box center [335, 299] width 191 height 19
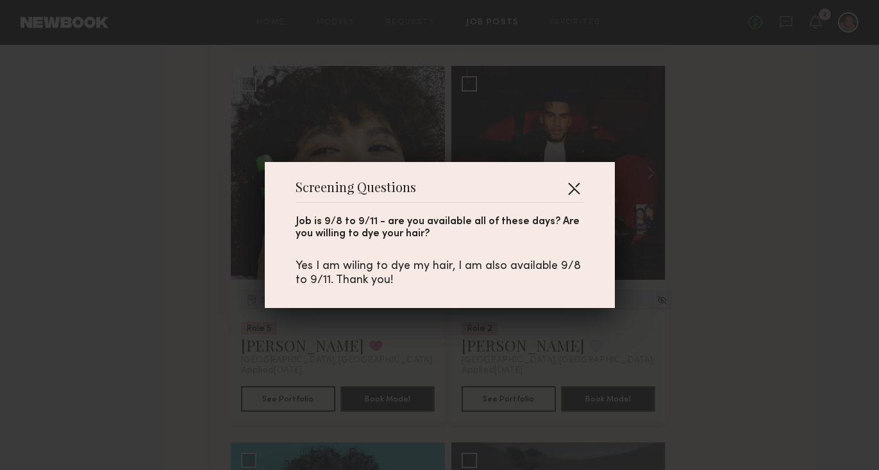
click at [572, 185] on button "button" at bounding box center [573, 188] width 21 height 21
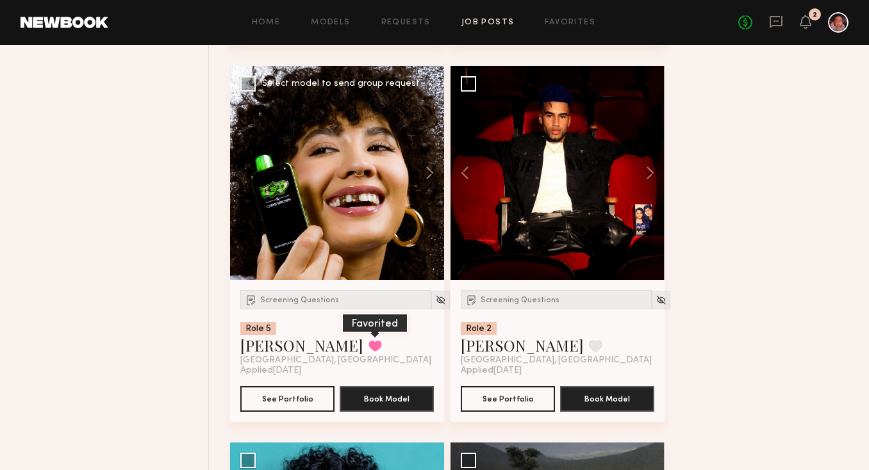
click at [368, 352] on button at bounding box center [374, 346] width 13 height 12
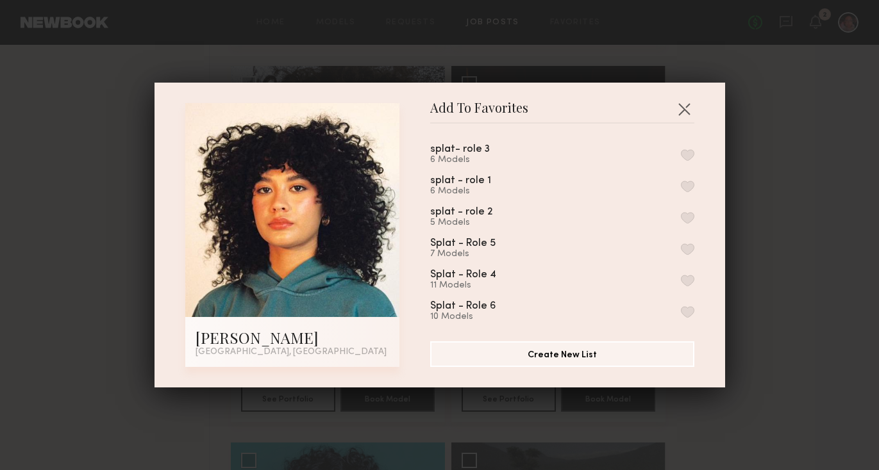
click at [681, 279] on button "button" at bounding box center [687, 281] width 13 height 12
click at [682, 106] on button "button" at bounding box center [684, 109] width 21 height 21
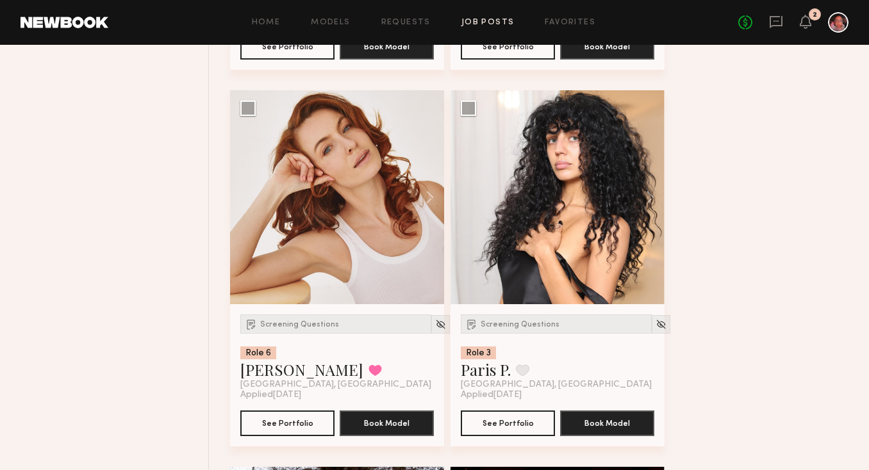
scroll to position [8423, 0]
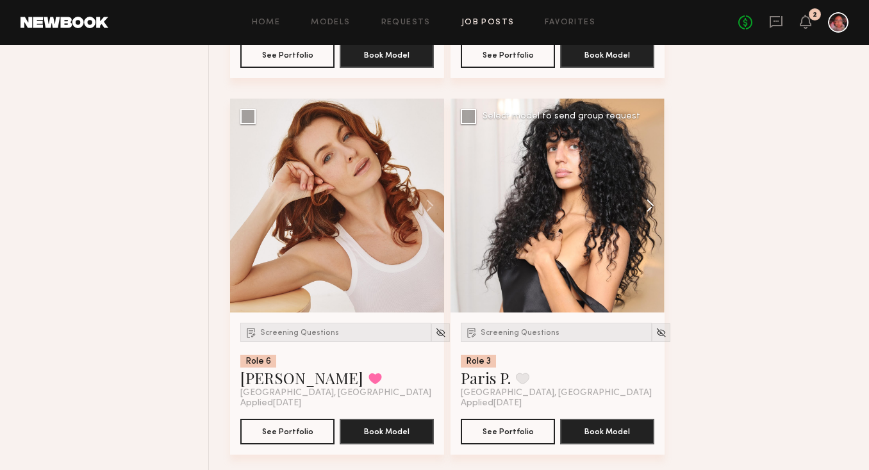
click at [649, 210] on button at bounding box center [644, 206] width 41 height 214
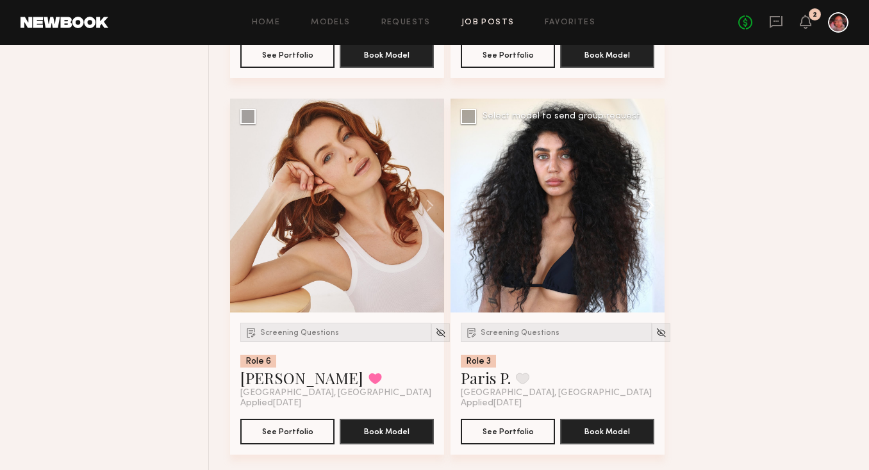
click at [649, 210] on button at bounding box center [644, 206] width 41 height 214
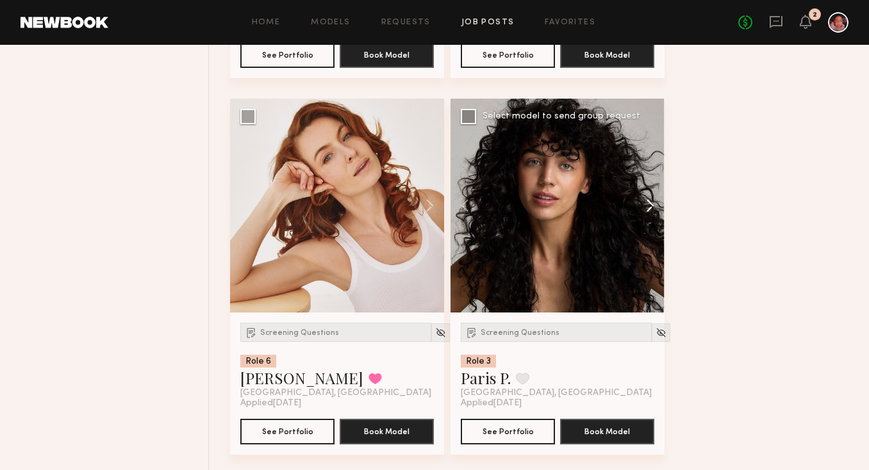
click at [649, 210] on button at bounding box center [644, 206] width 41 height 214
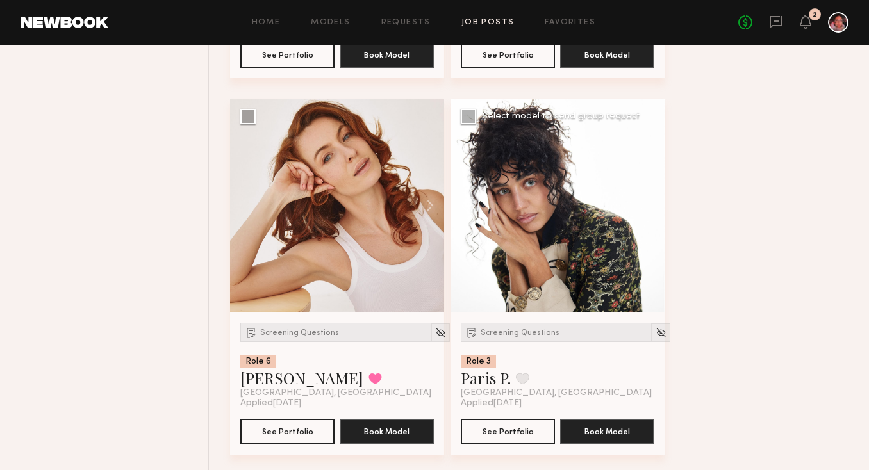
click at [649, 210] on div at bounding box center [558, 206] width 214 height 214
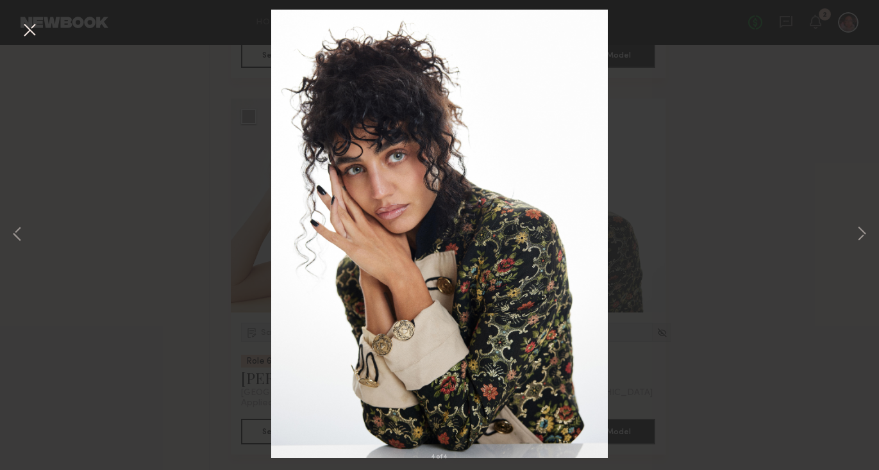
click at [29, 30] on button at bounding box center [29, 30] width 21 height 23
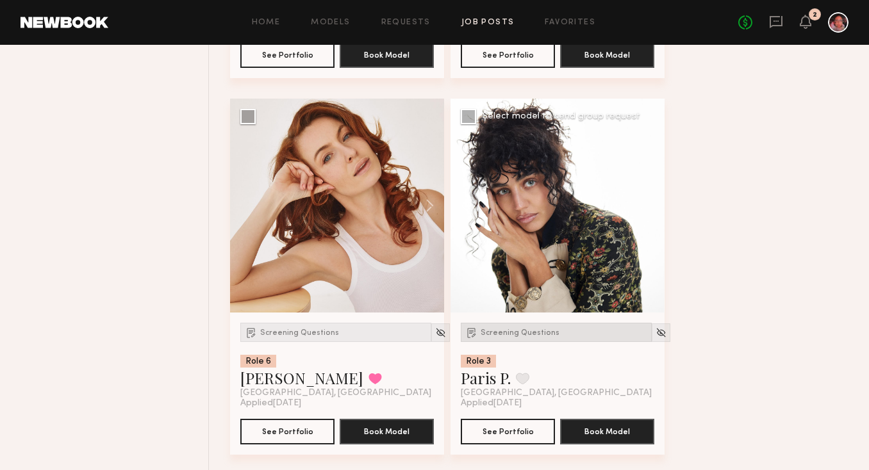
click at [500, 342] on div "Screening Questions" at bounding box center [556, 332] width 191 height 19
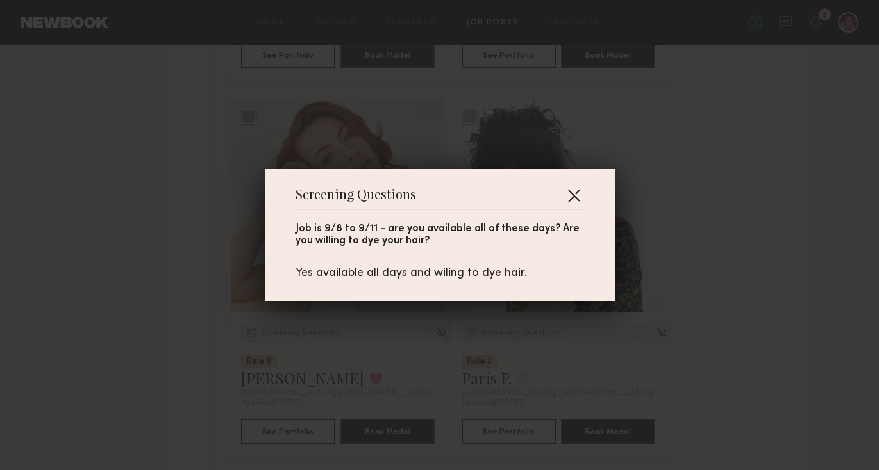
click at [570, 190] on button "button" at bounding box center [573, 195] width 21 height 21
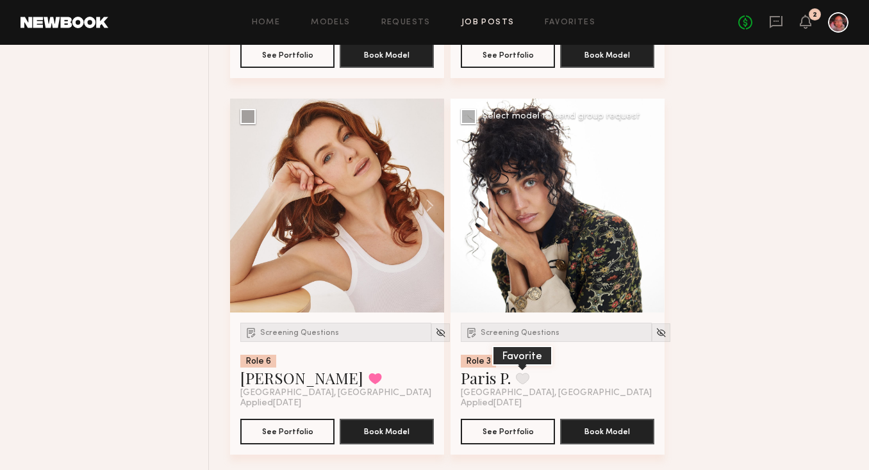
click at [522, 384] on button at bounding box center [522, 379] width 13 height 12
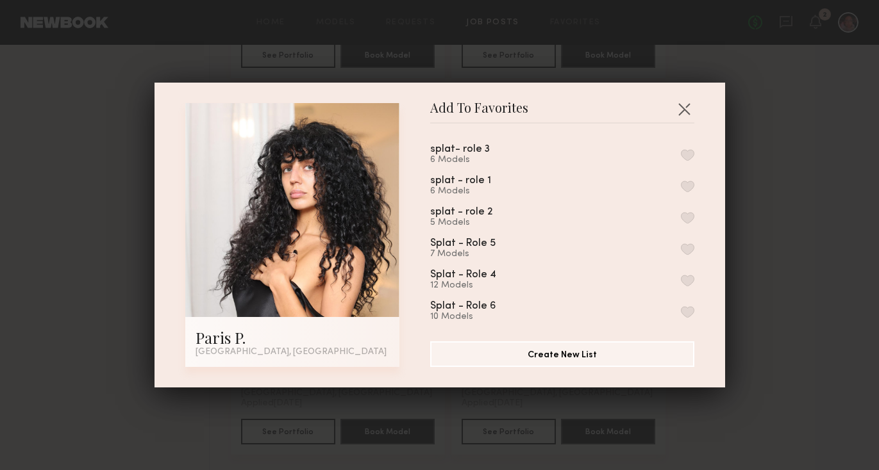
click at [498, 151] on div "splat- role 3 6 Models" at bounding box center [475, 154] width 90 height 21
click at [681, 153] on button "button" at bounding box center [687, 155] width 13 height 12
click at [672, 178] on div "splat - role 1 6 Models" at bounding box center [562, 186] width 264 height 21
click at [681, 186] on button "button" at bounding box center [687, 187] width 13 height 12
click at [679, 105] on button "button" at bounding box center [684, 109] width 21 height 21
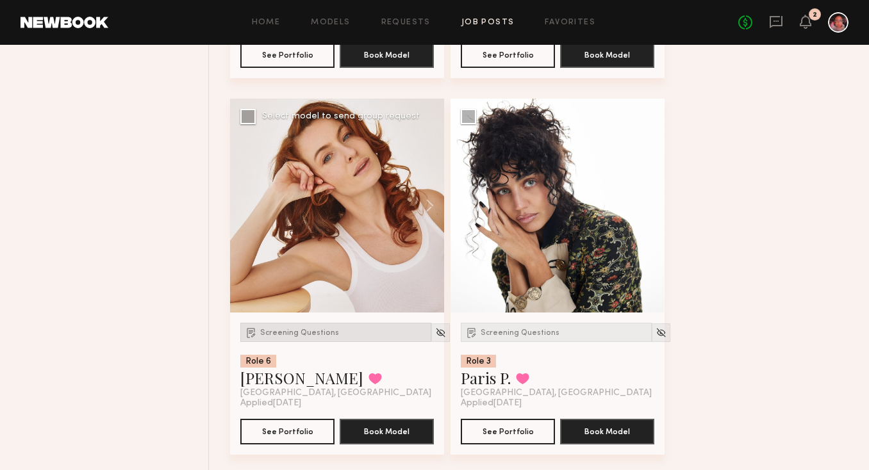
click at [313, 337] on span "Screening Questions" at bounding box center [299, 333] width 79 height 8
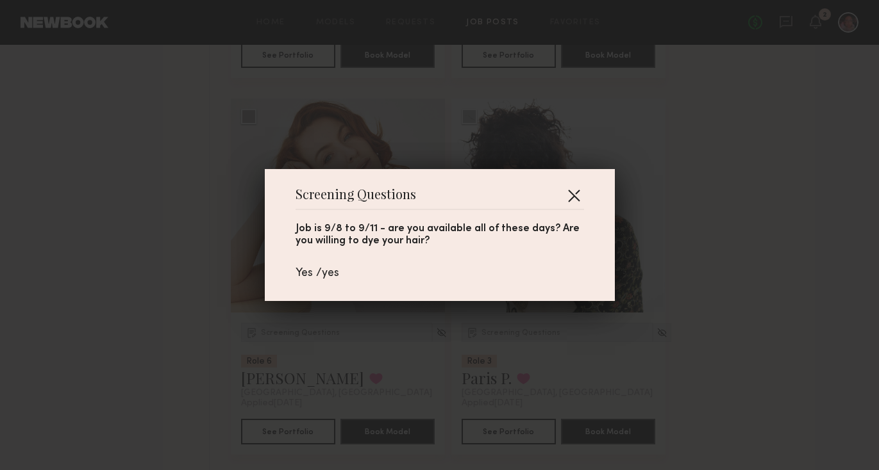
click at [574, 185] on button "button" at bounding box center [573, 195] width 21 height 21
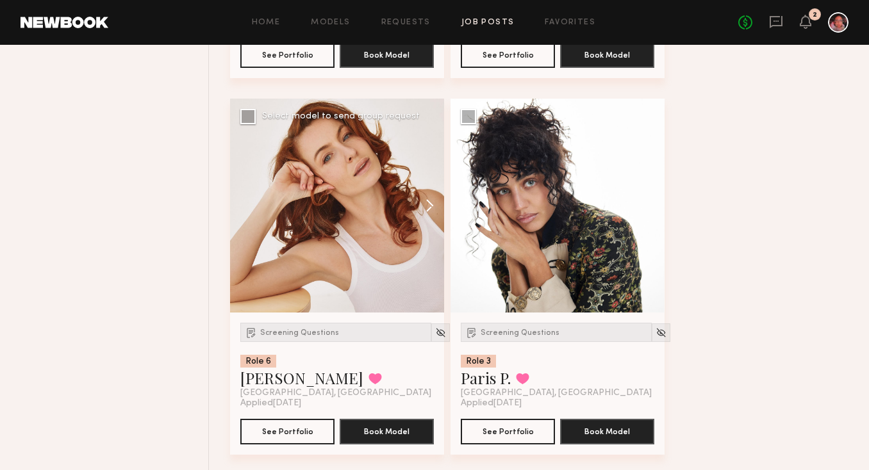
click at [422, 267] on button at bounding box center [423, 206] width 41 height 214
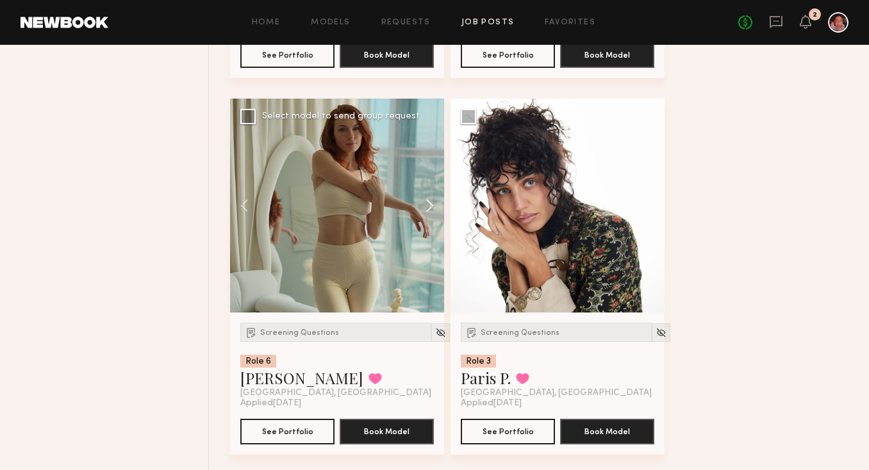
click at [422, 267] on button at bounding box center [423, 206] width 41 height 214
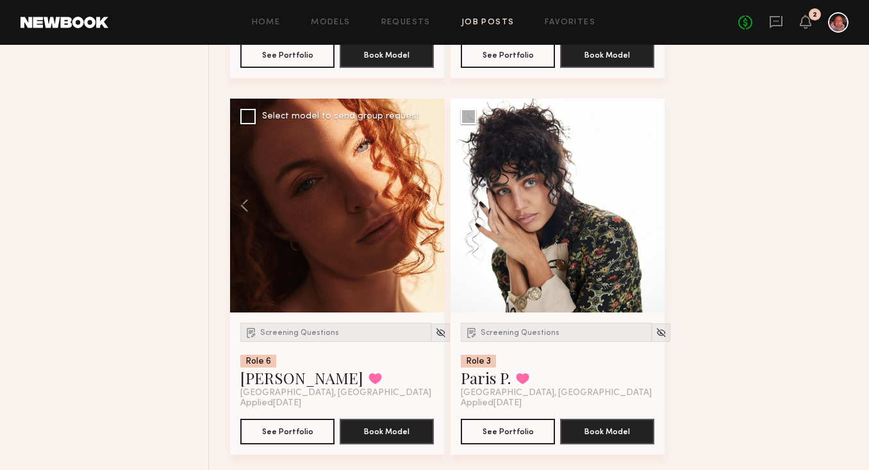
click at [422, 267] on button at bounding box center [423, 206] width 41 height 214
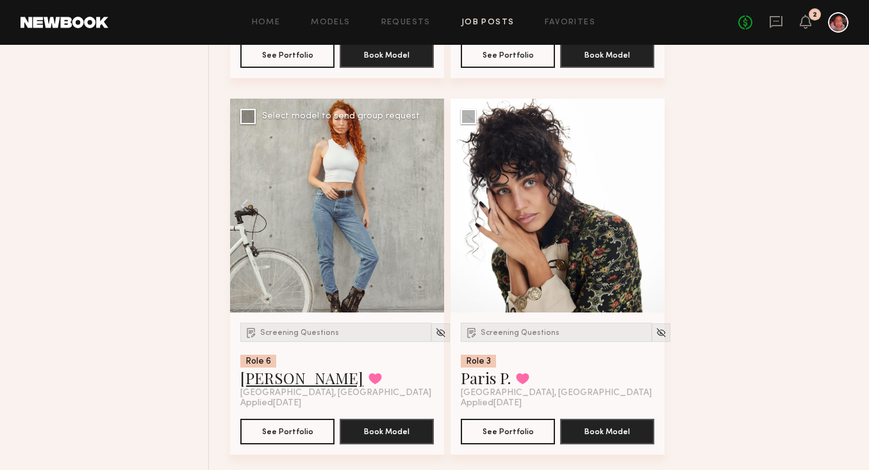
click at [268, 384] on link "Sara R." at bounding box center [301, 378] width 123 height 21
click at [435, 338] on img at bounding box center [440, 332] width 11 height 11
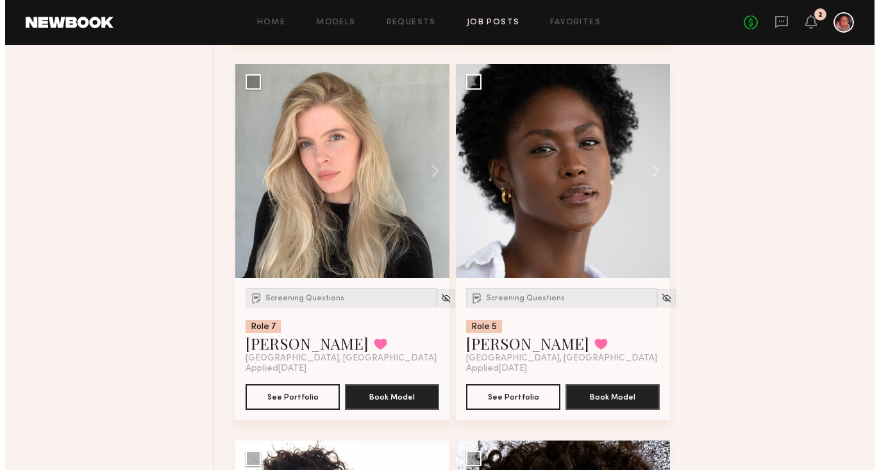
scroll to position [8073, 0]
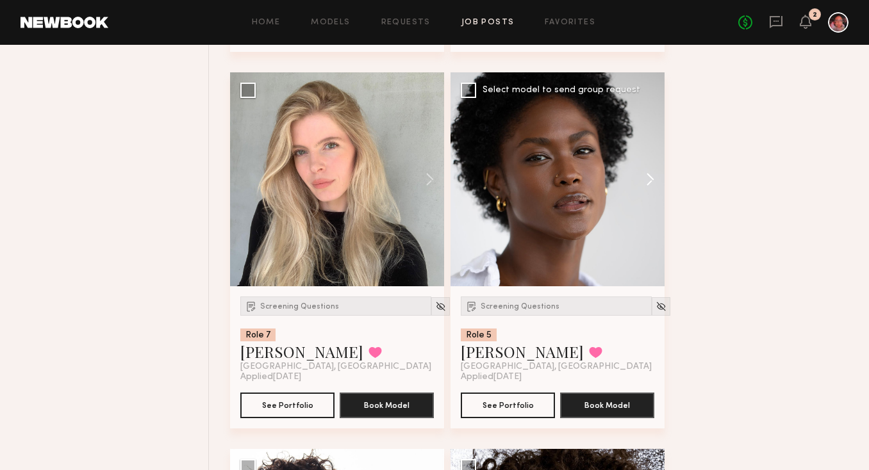
click at [647, 180] on button at bounding box center [644, 179] width 41 height 214
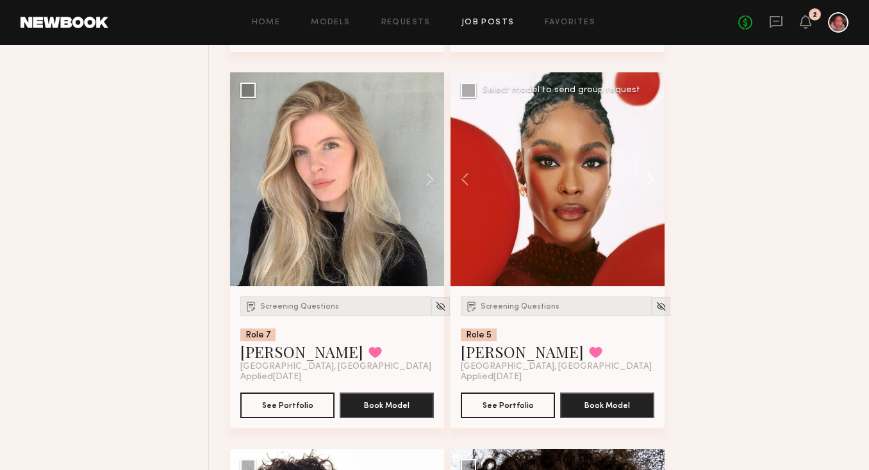
click at [647, 181] on button at bounding box center [644, 179] width 41 height 214
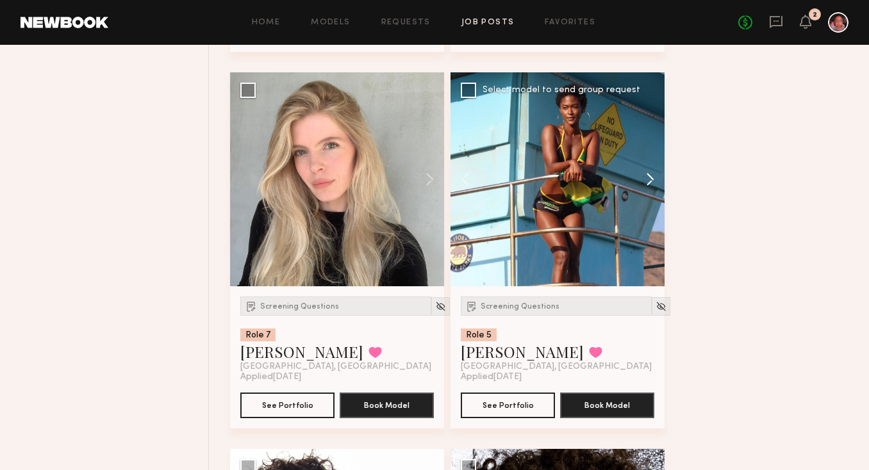
click at [647, 181] on button at bounding box center [644, 179] width 41 height 214
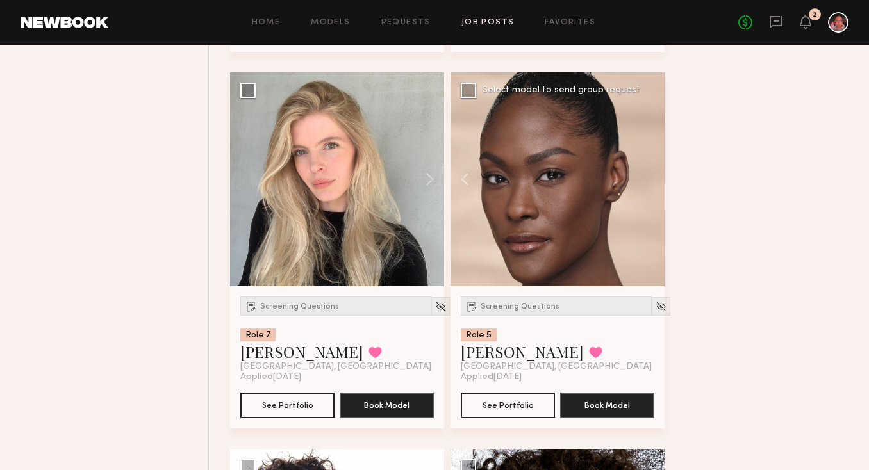
click at [647, 181] on div at bounding box center [558, 179] width 214 height 214
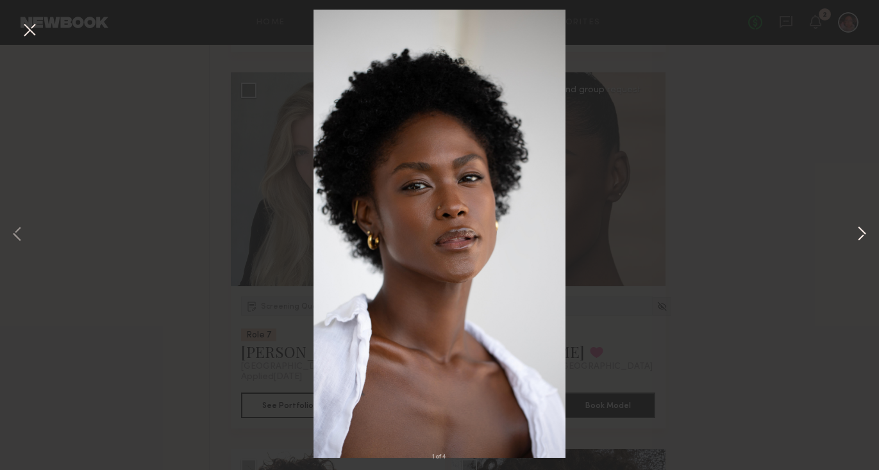
click at [854, 239] on button at bounding box center [861, 235] width 15 height 376
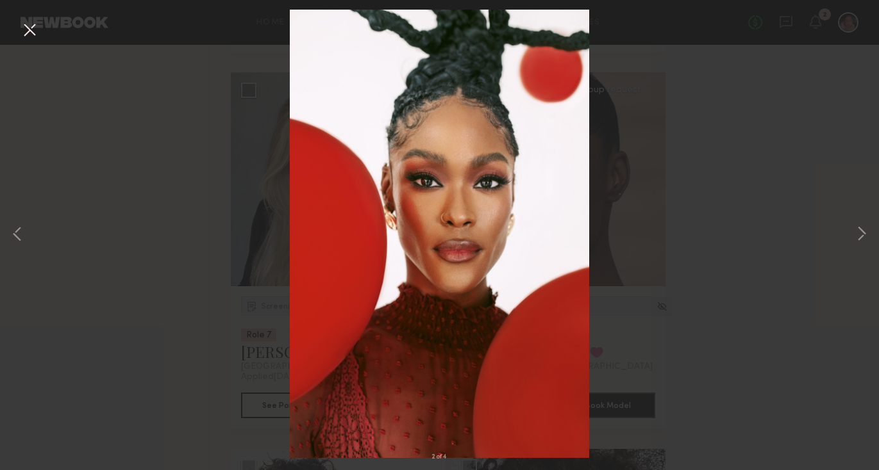
click at [853, 242] on div "2 of 4" at bounding box center [439, 235] width 879 height 470
click at [848, 246] on div "2 of 4" at bounding box center [439, 235] width 879 height 470
click at [26, 28] on button at bounding box center [29, 30] width 21 height 23
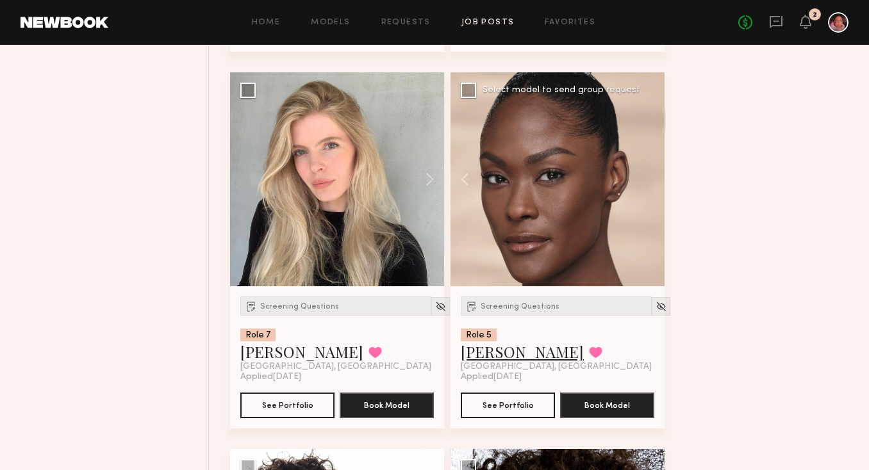
click at [484, 361] on link "Rose L." at bounding box center [522, 352] width 123 height 21
click at [524, 311] on span "Screening Questions" at bounding box center [520, 307] width 79 height 8
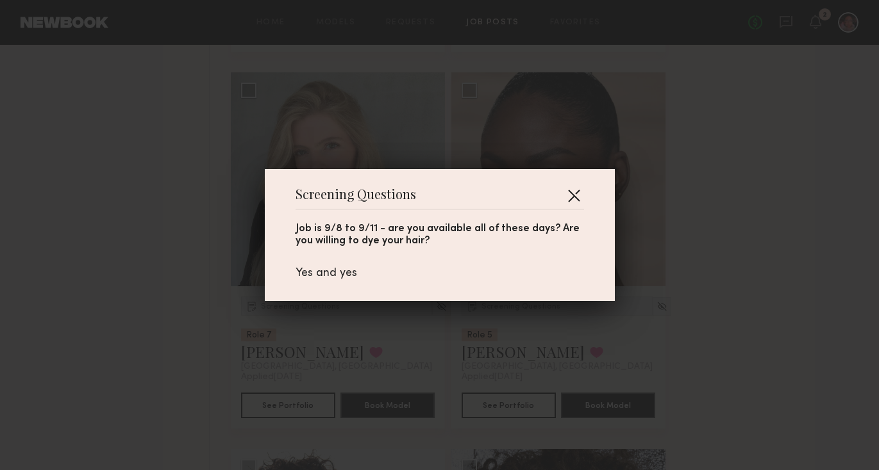
click at [572, 190] on button "button" at bounding box center [573, 195] width 21 height 21
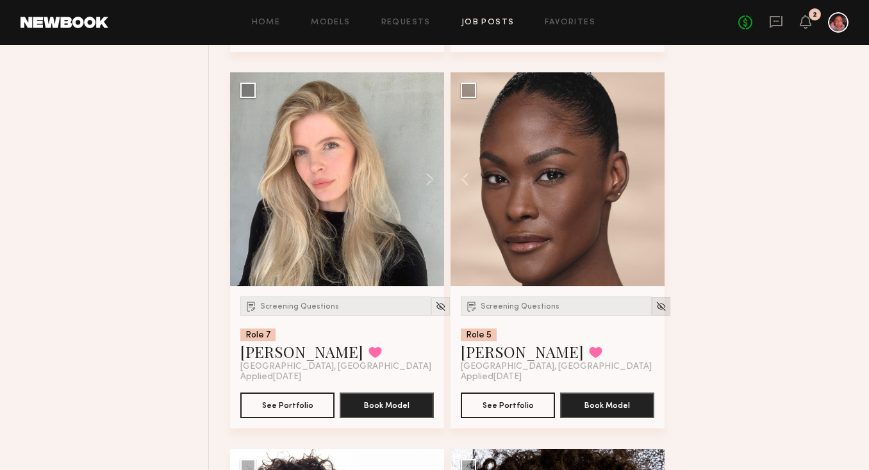
click at [656, 312] on img at bounding box center [661, 306] width 11 height 11
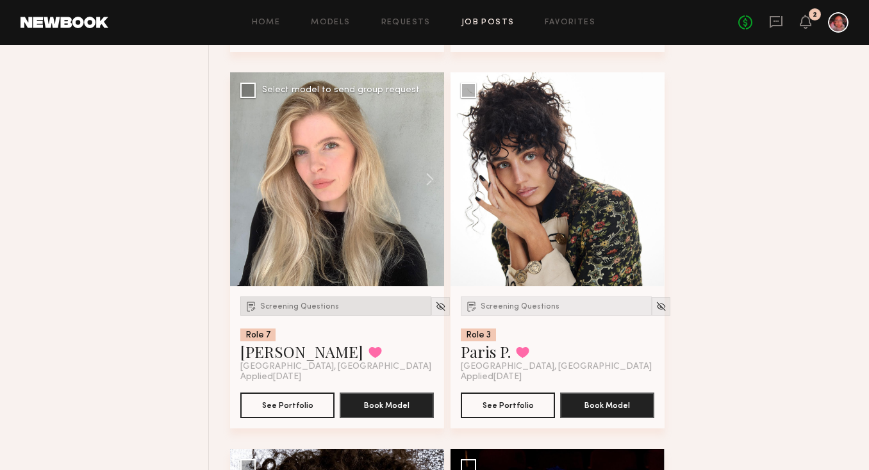
click at [314, 316] on div "Screening Questions" at bounding box center [335, 306] width 191 height 19
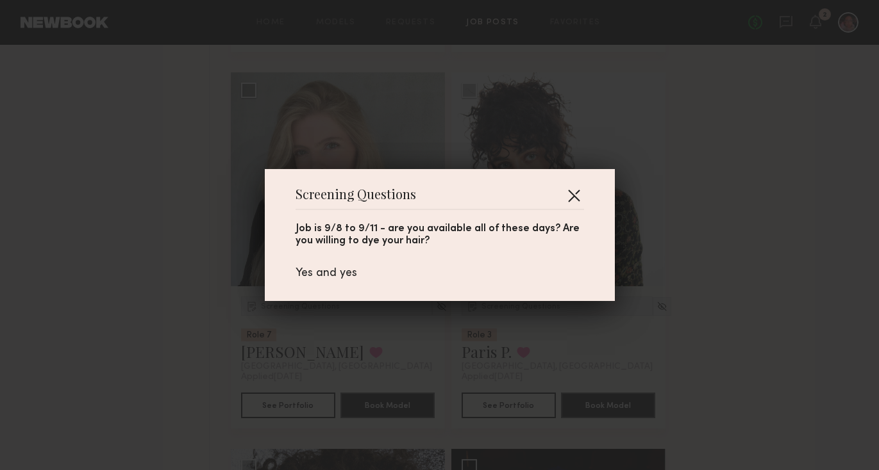
click at [575, 186] on button "button" at bounding box center [573, 195] width 21 height 21
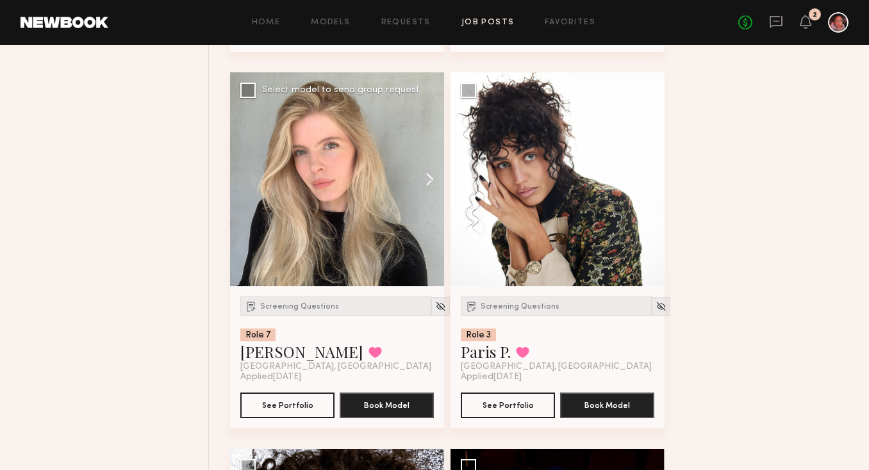
click at [422, 188] on button at bounding box center [423, 179] width 41 height 214
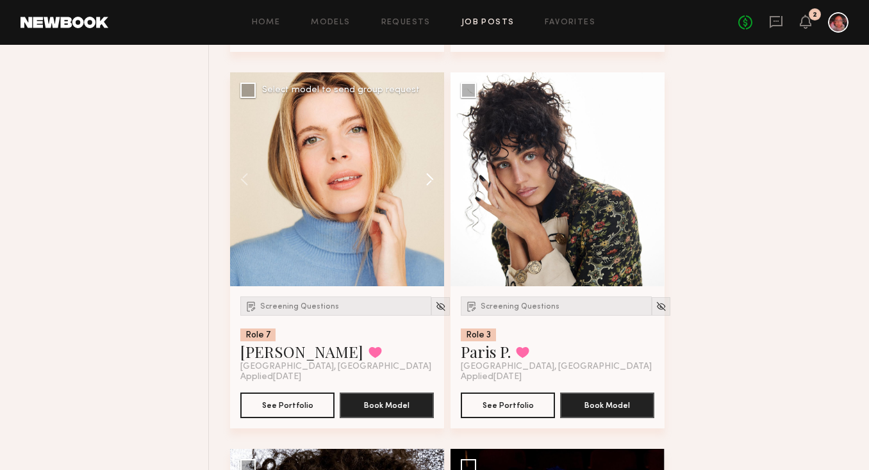
click at [422, 184] on button at bounding box center [423, 179] width 41 height 214
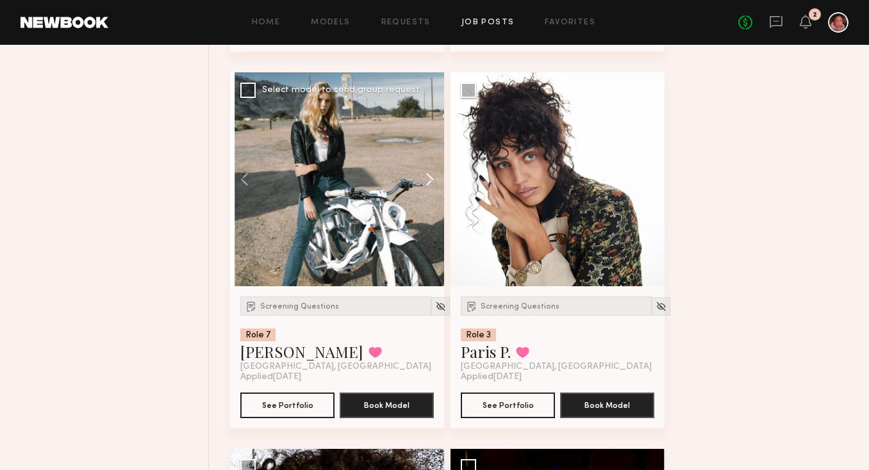
click at [422, 184] on button at bounding box center [423, 179] width 41 height 214
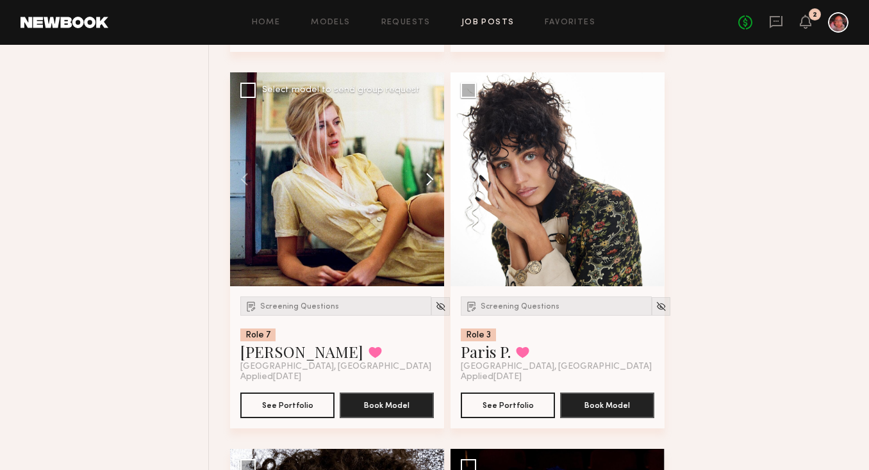
click at [422, 183] on button at bounding box center [423, 179] width 41 height 214
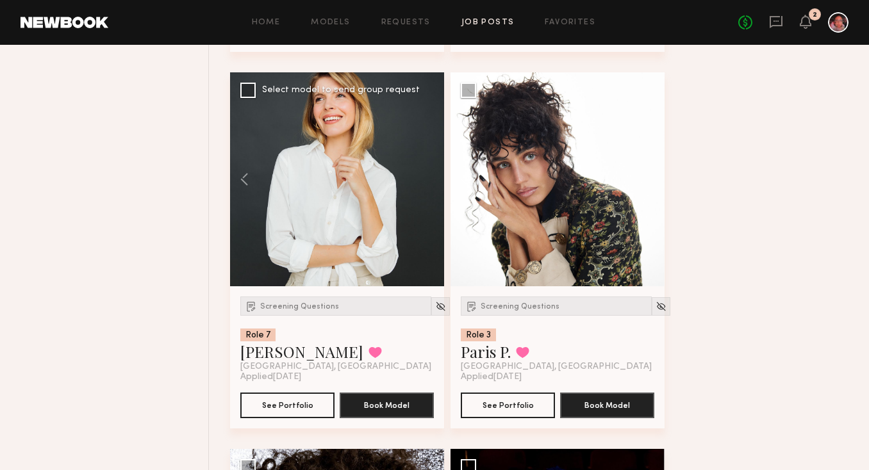
click at [422, 183] on div at bounding box center [337, 179] width 214 height 214
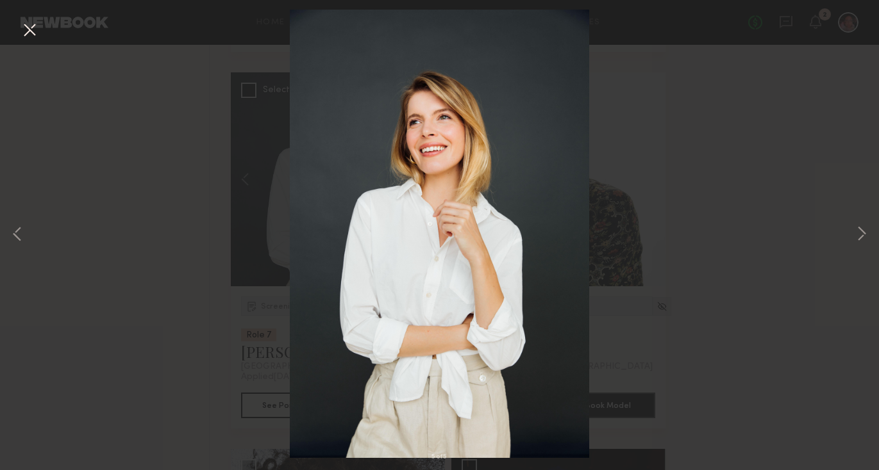
click at [12, 29] on div "5 of 5" at bounding box center [439, 235] width 879 height 470
click at [22, 29] on button at bounding box center [29, 30] width 21 height 23
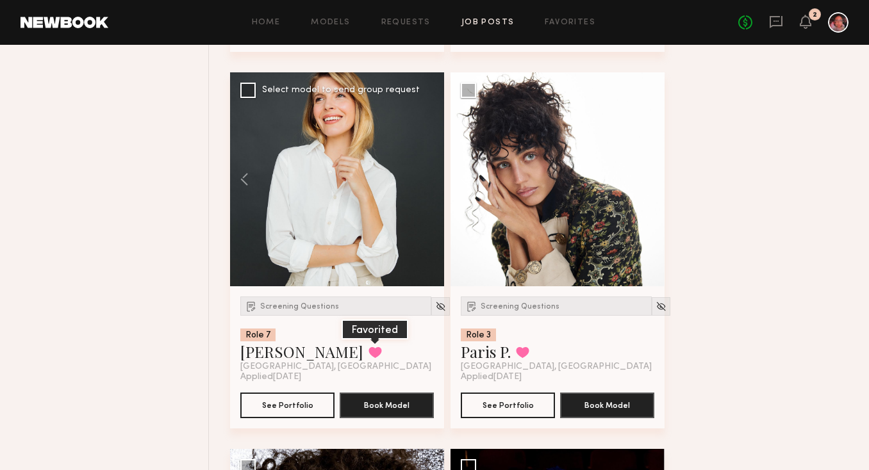
click at [368, 358] on button at bounding box center [374, 353] width 13 height 12
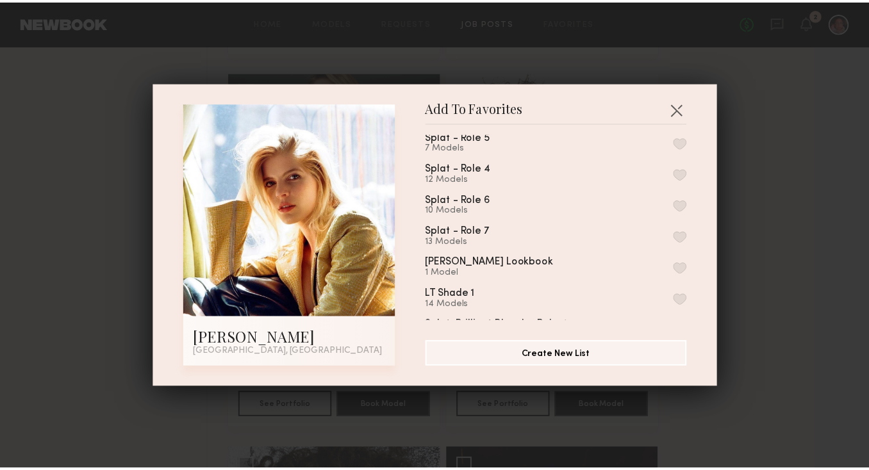
scroll to position [108, 0]
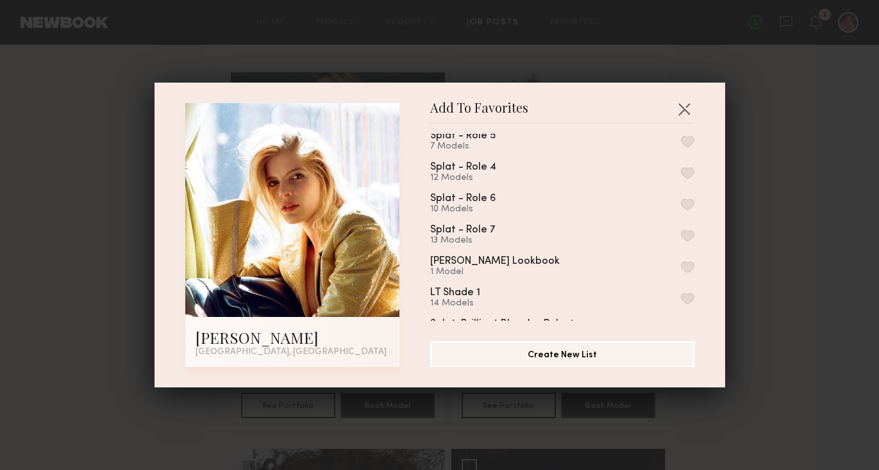
click at [681, 234] on button "button" at bounding box center [687, 236] width 13 height 12
click at [683, 105] on button "button" at bounding box center [684, 109] width 21 height 21
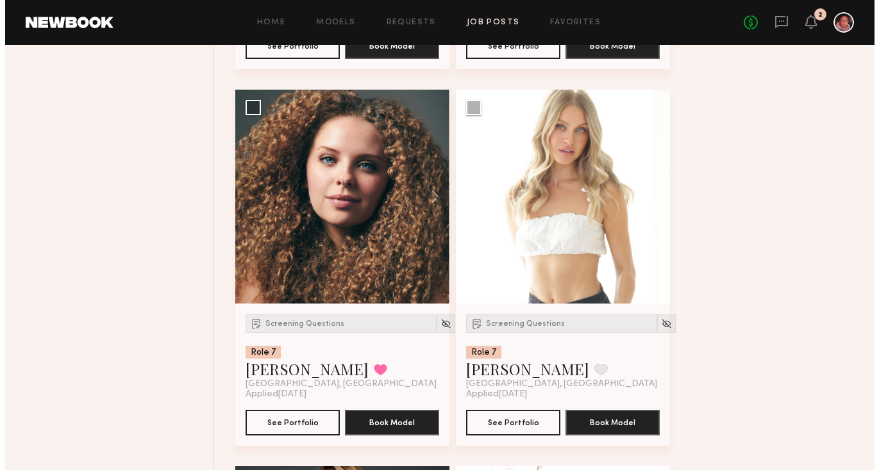
scroll to position [7703, 0]
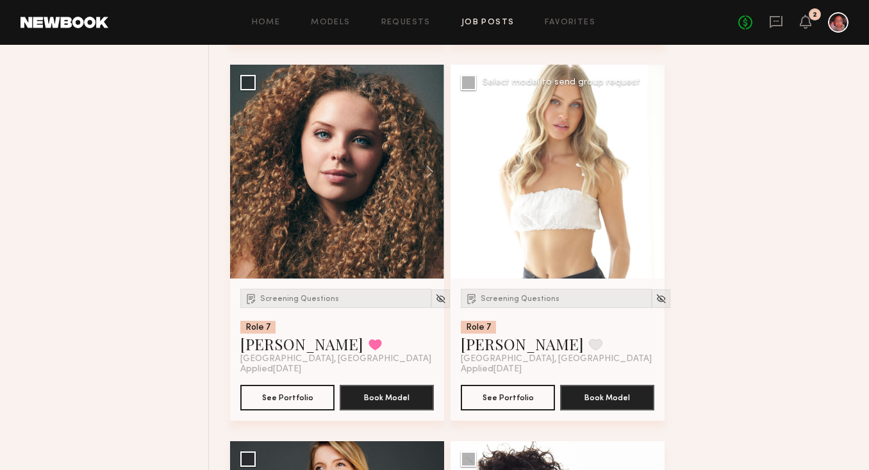
click at [649, 176] on button at bounding box center [644, 172] width 41 height 214
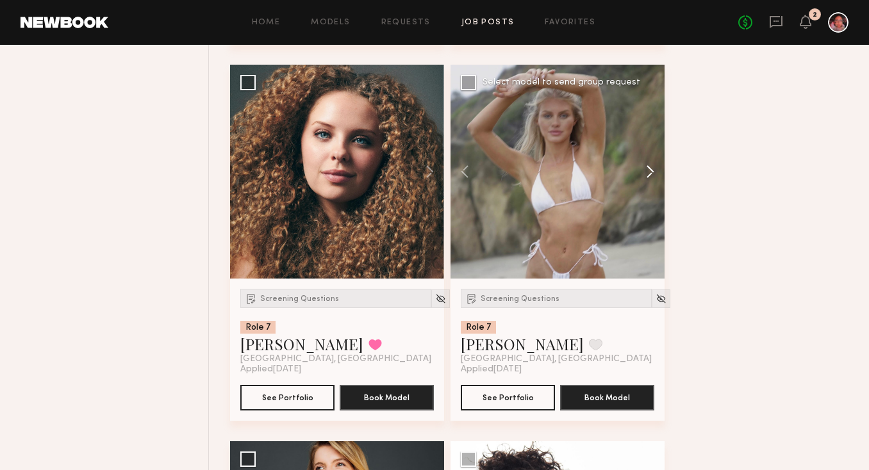
click at [649, 176] on button at bounding box center [644, 172] width 41 height 214
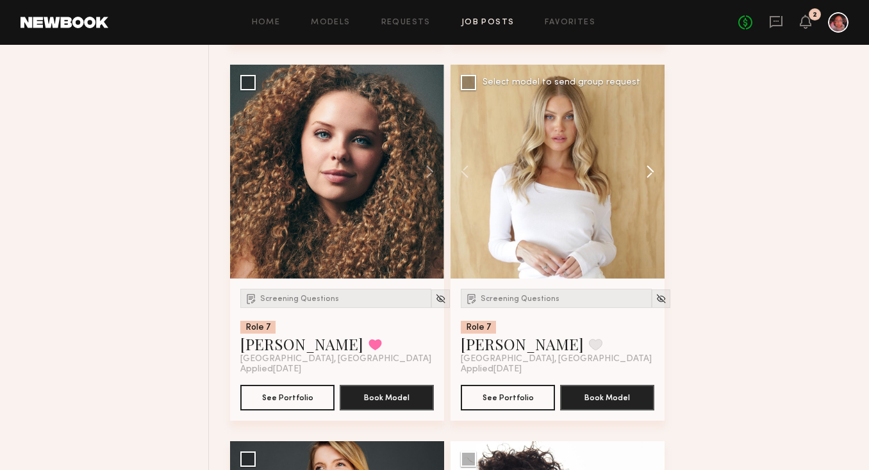
click at [649, 176] on button at bounding box center [644, 172] width 41 height 214
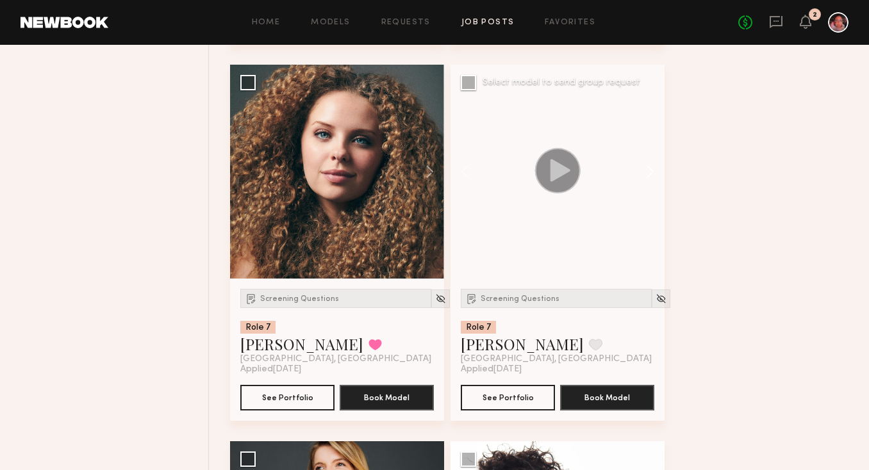
click at [649, 176] on button at bounding box center [644, 172] width 41 height 214
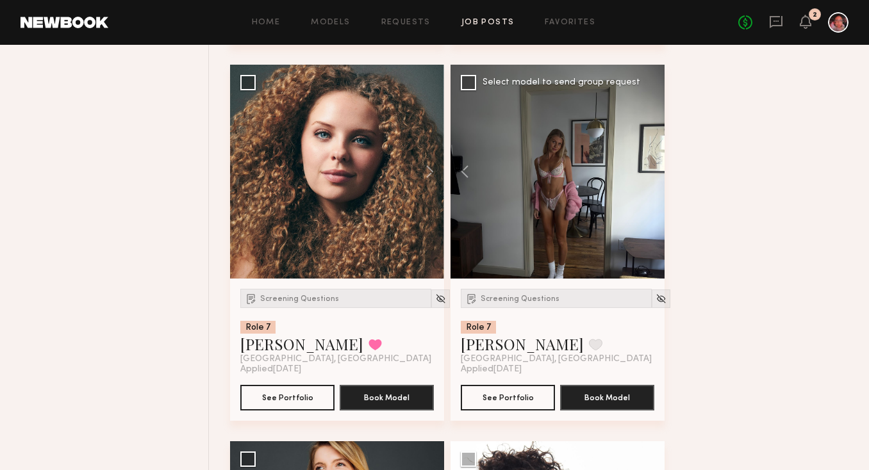
click at [649, 176] on div at bounding box center [558, 172] width 214 height 214
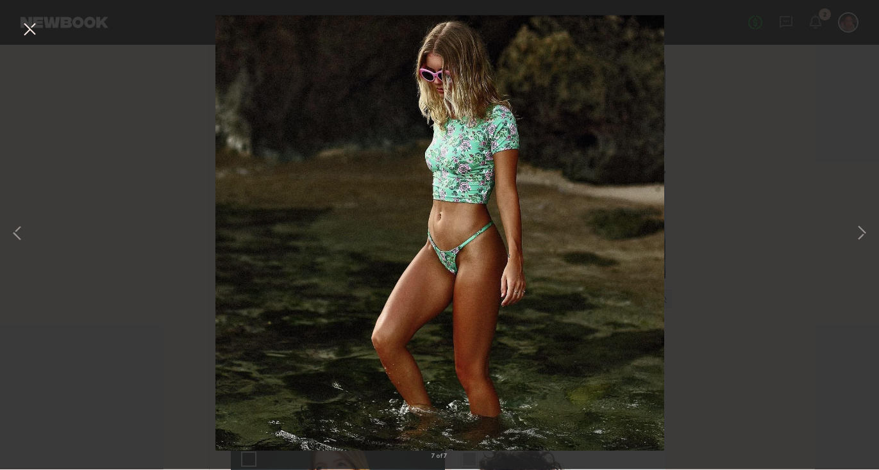
click at [649, 176] on div "7 of 7" at bounding box center [439, 235] width 879 height 470
click at [29, 28] on button at bounding box center [29, 30] width 21 height 23
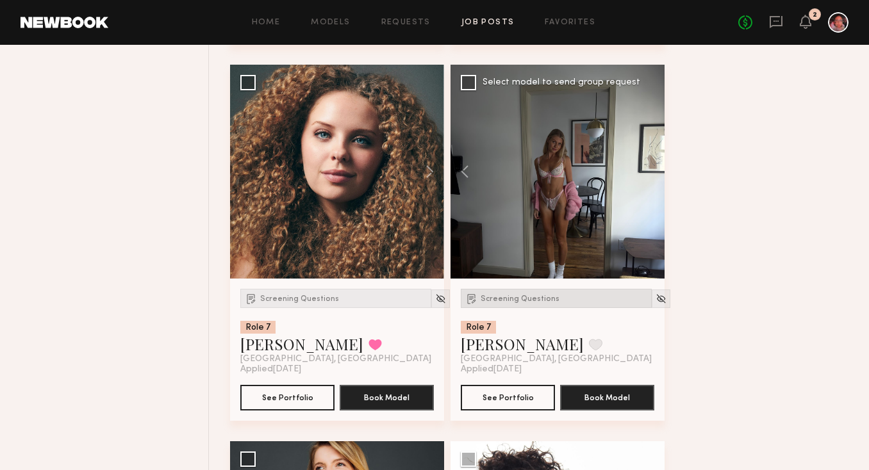
click at [493, 303] on span "Screening Questions" at bounding box center [520, 299] width 79 height 8
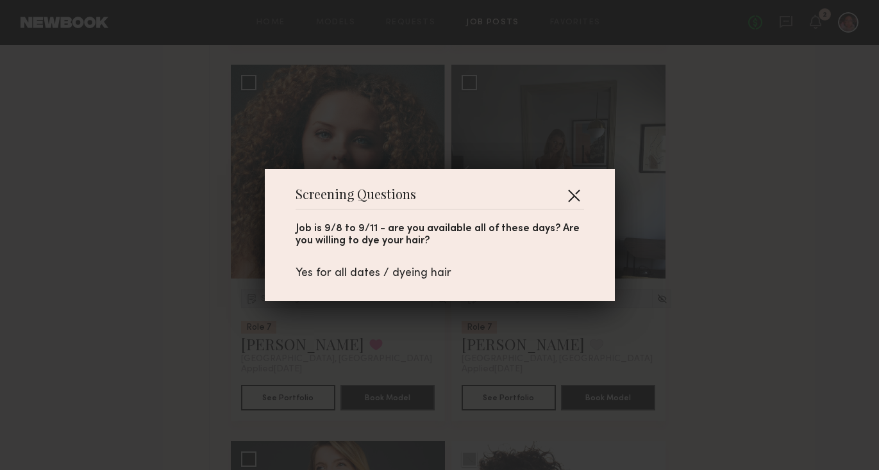
click at [563, 197] on button "button" at bounding box center [573, 195] width 21 height 21
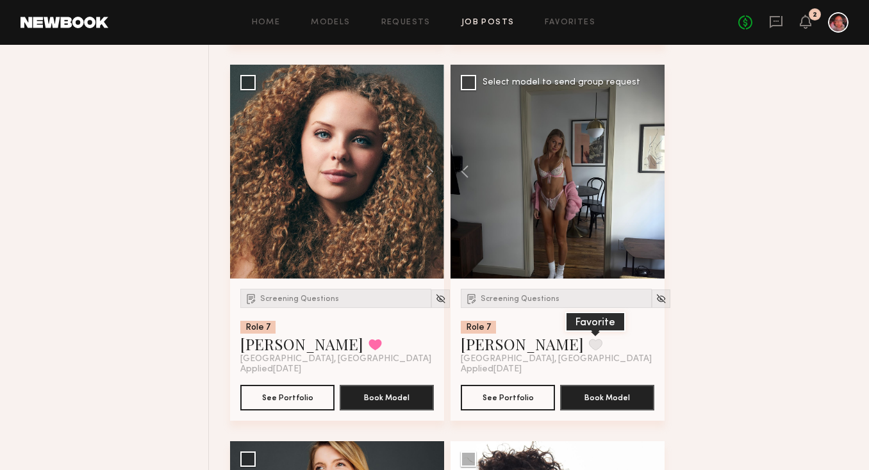
click at [589, 347] on button at bounding box center [595, 345] width 13 height 12
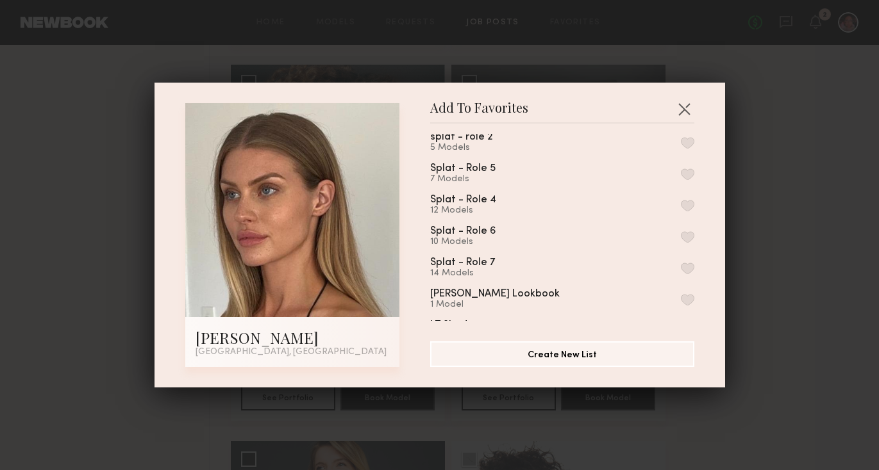
scroll to position [92, 0]
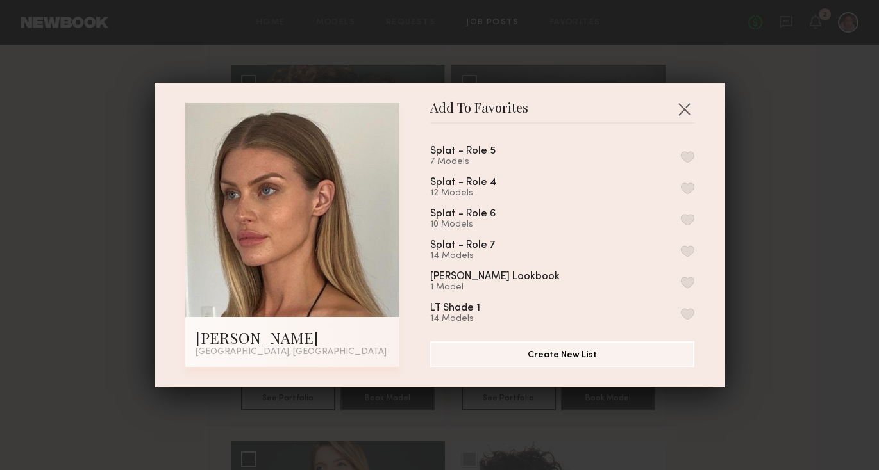
click at [681, 246] on button "button" at bounding box center [687, 251] width 13 height 12
click at [679, 103] on button "button" at bounding box center [684, 109] width 21 height 21
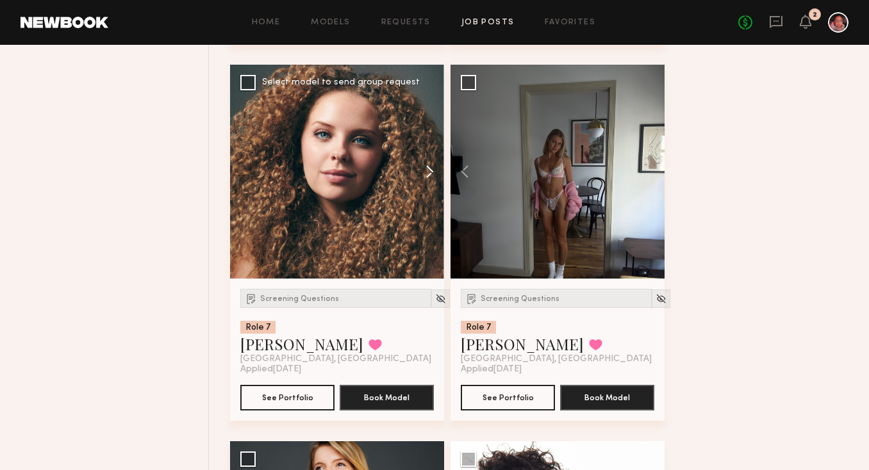
click at [426, 175] on button at bounding box center [423, 172] width 41 height 214
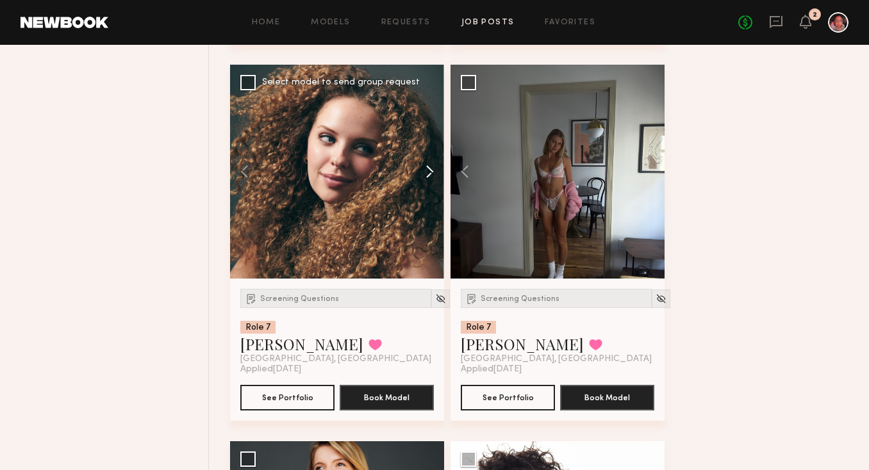
click at [426, 175] on button at bounding box center [423, 172] width 41 height 214
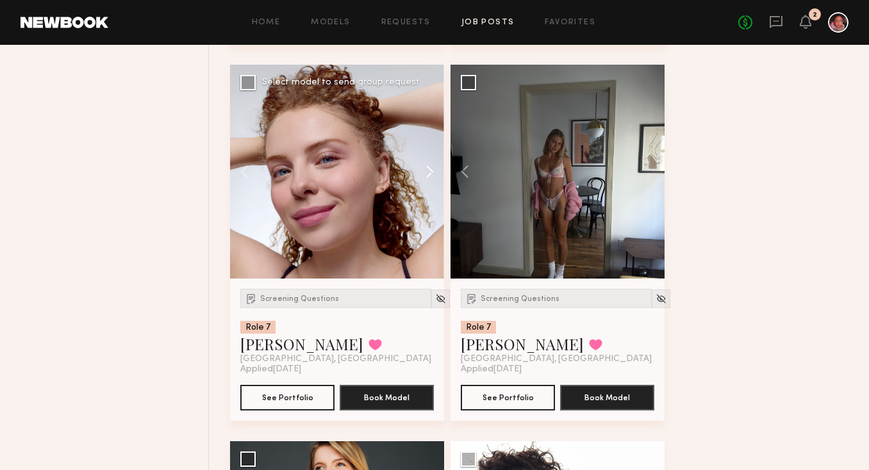
click at [426, 175] on button at bounding box center [423, 172] width 41 height 214
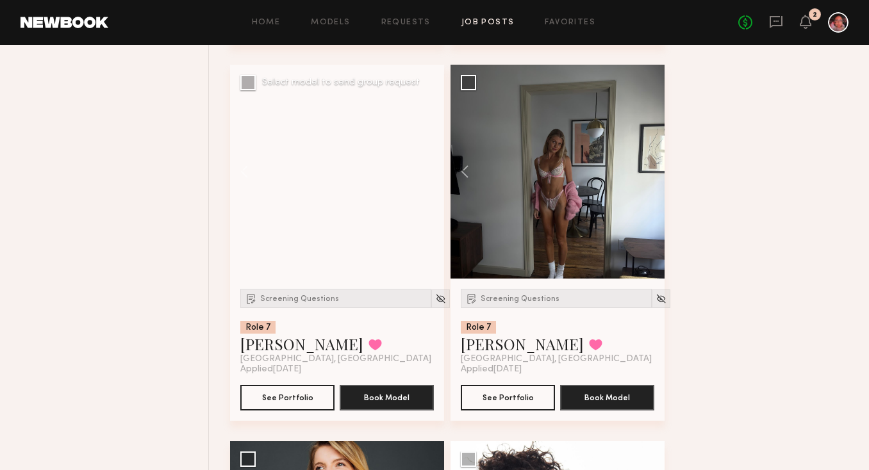
click at [426, 175] on div at bounding box center [337, 172] width 214 height 214
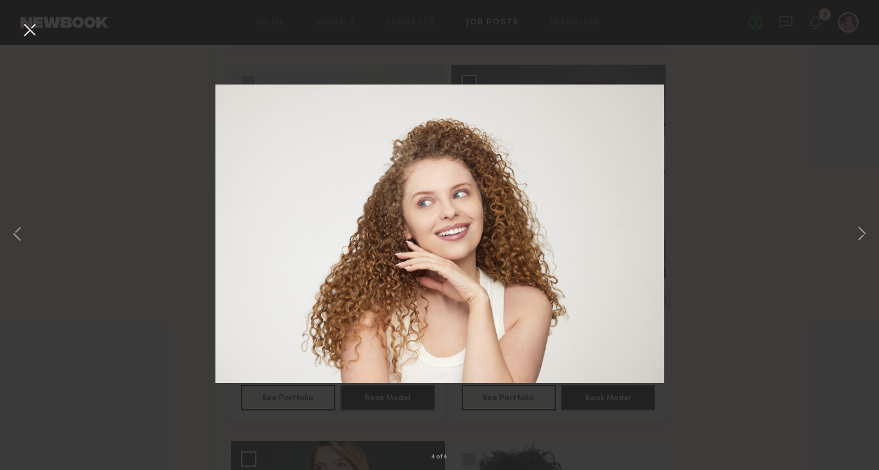
click at [20, 30] on button at bounding box center [29, 30] width 21 height 23
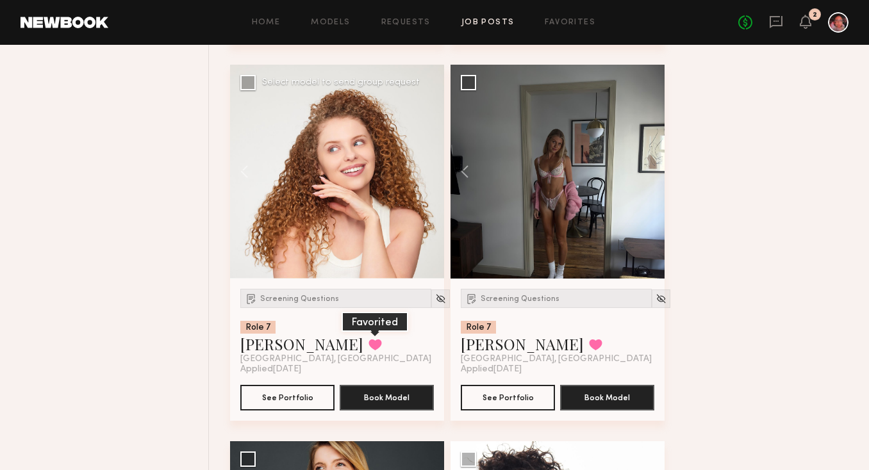
click at [368, 350] on button at bounding box center [374, 345] width 13 height 12
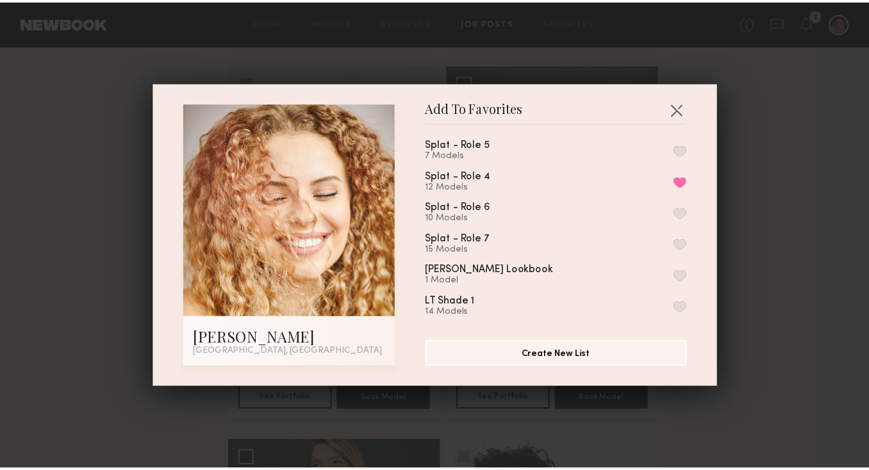
scroll to position [101, 0]
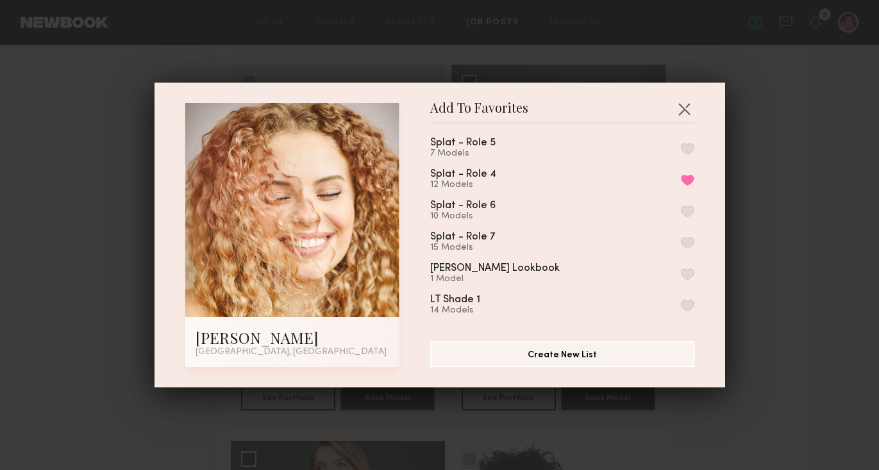
click at [681, 238] on button "button" at bounding box center [687, 243] width 13 height 12
click at [681, 103] on button "button" at bounding box center [684, 109] width 21 height 21
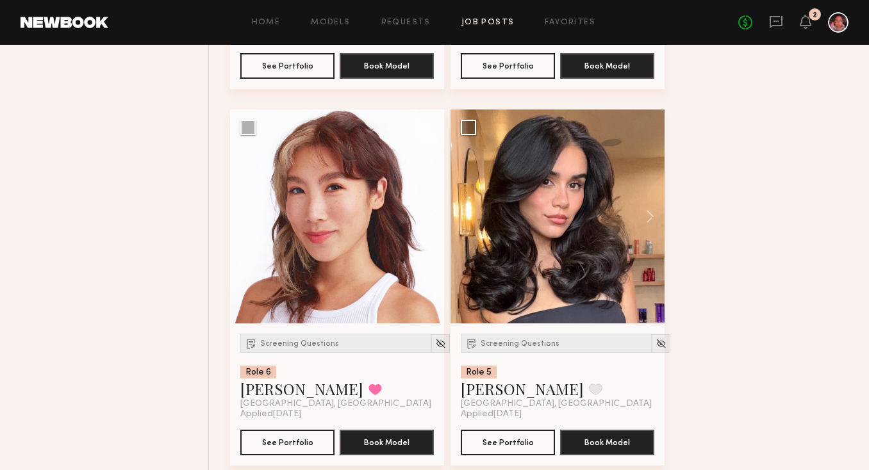
scroll to position [7273, 0]
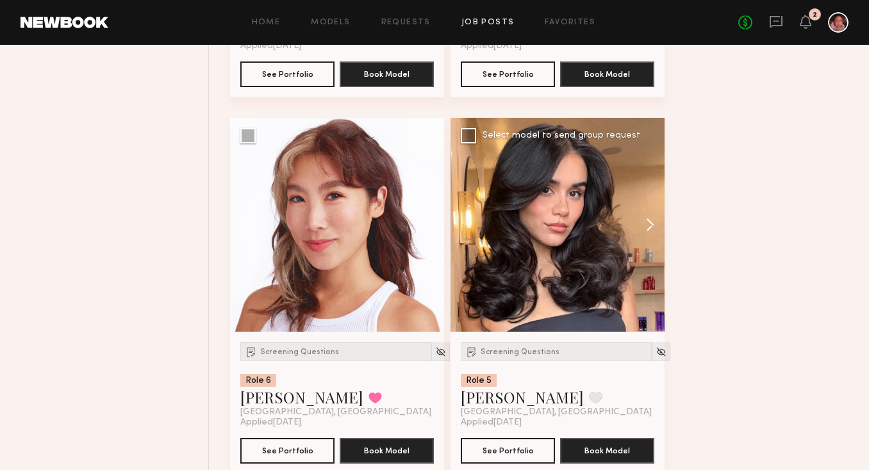
click at [647, 236] on button at bounding box center [644, 225] width 41 height 214
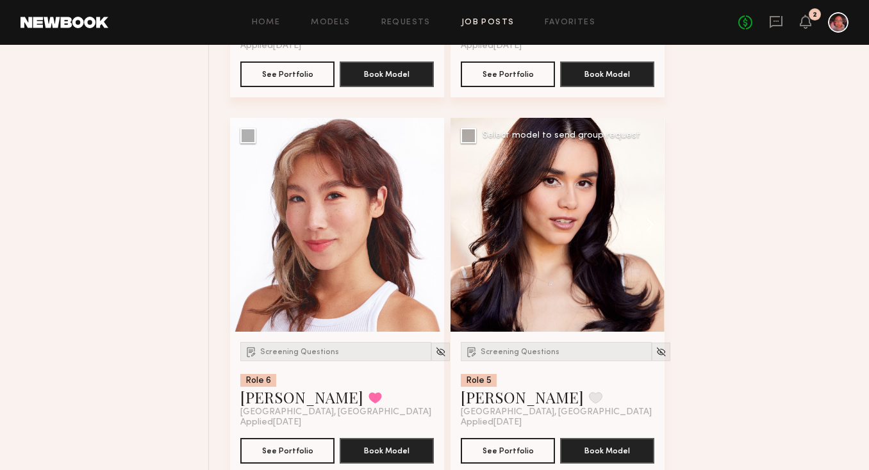
click at [647, 236] on button at bounding box center [644, 225] width 41 height 214
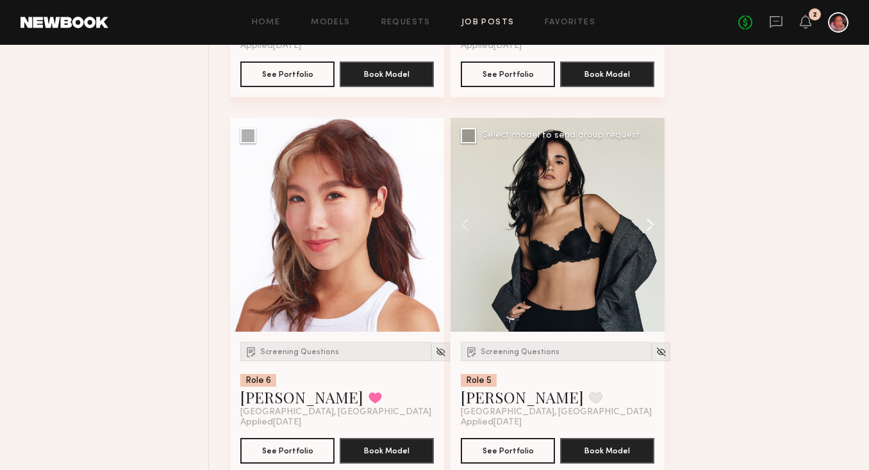
click at [647, 236] on button at bounding box center [644, 225] width 41 height 214
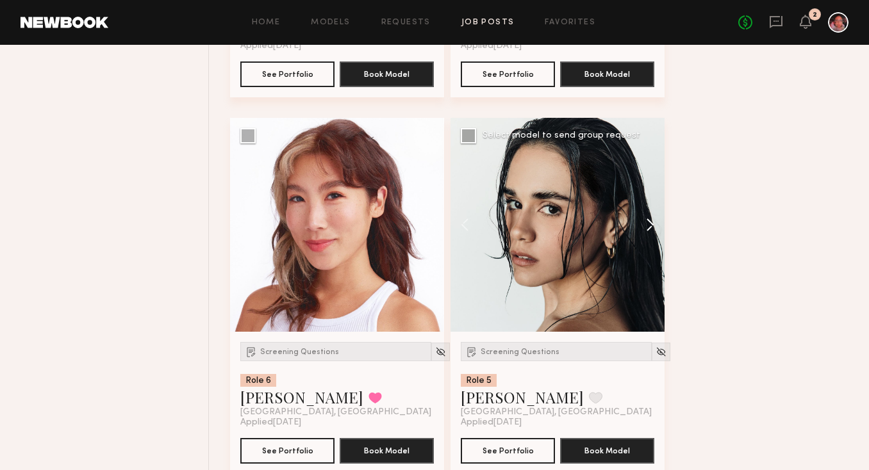
click at [647, 236] on button at bounding box center [644, 225] width 41 height 214
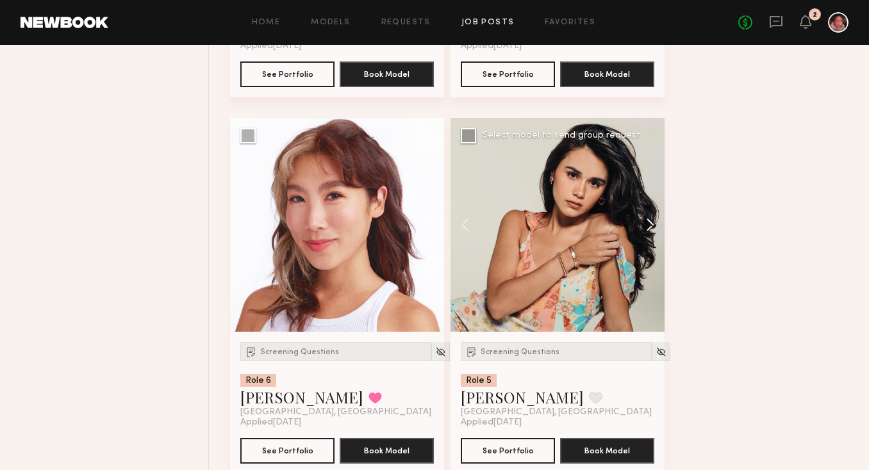
click at [647, 236] on button at bounding box center [644, 225] width 41 height 214
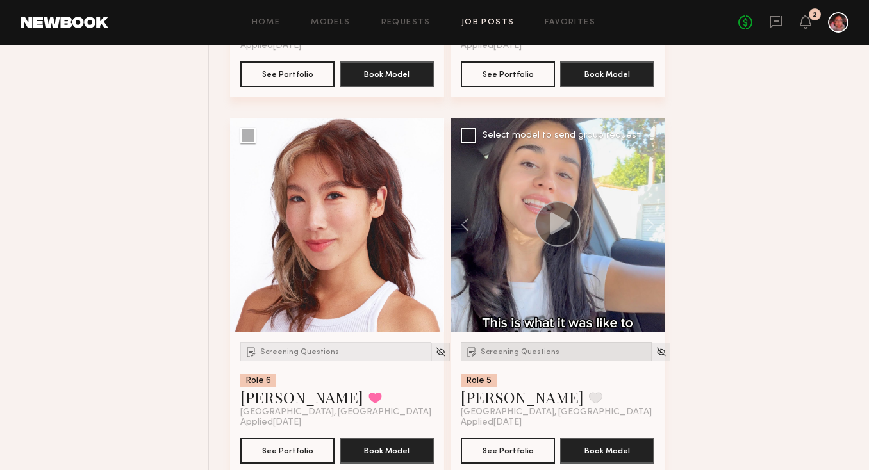
click at [531, 354] on span "Screening Questions" at bounding box center [520, 353] width 79 height 8
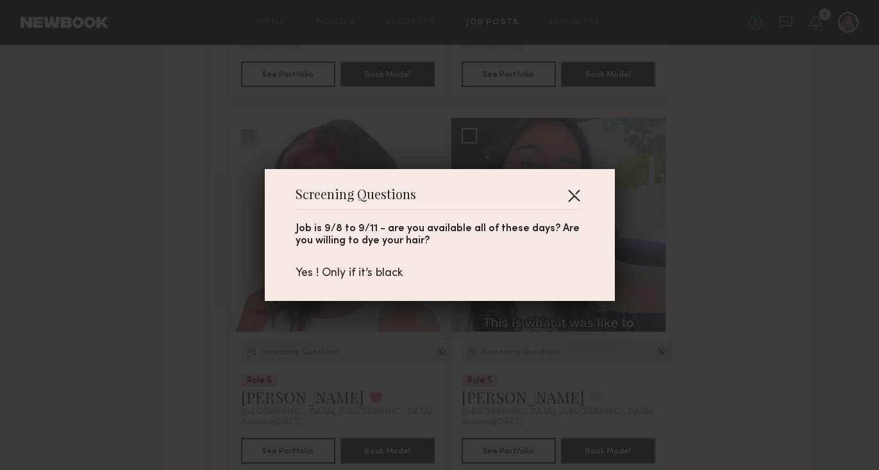
click at [573, 190] on button "button" at bounding box center [573, 195] width 21 height 21
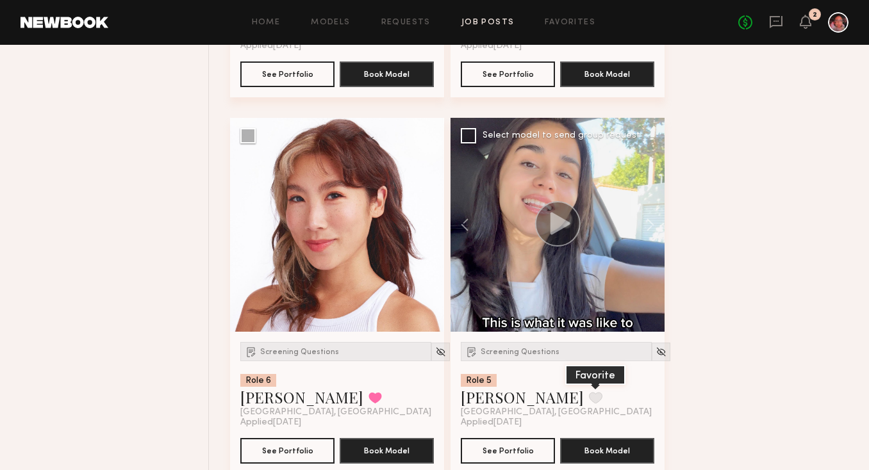
click at [589, 404] on button at bounding box center [595, 398] width 13 height 12
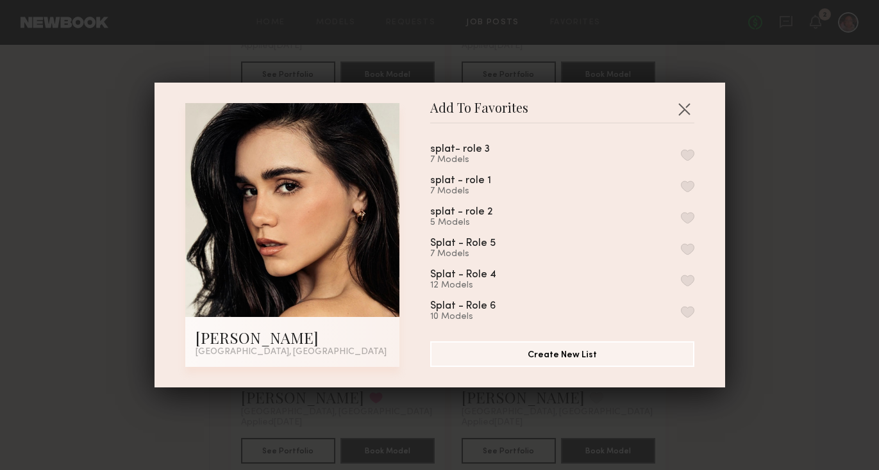
click at [681, 246] on button "button" at bounding box center [687, 250] width 13 height 12
click at [675, 106] on button "button" at bounding box center [684, 109] width 21 height 21
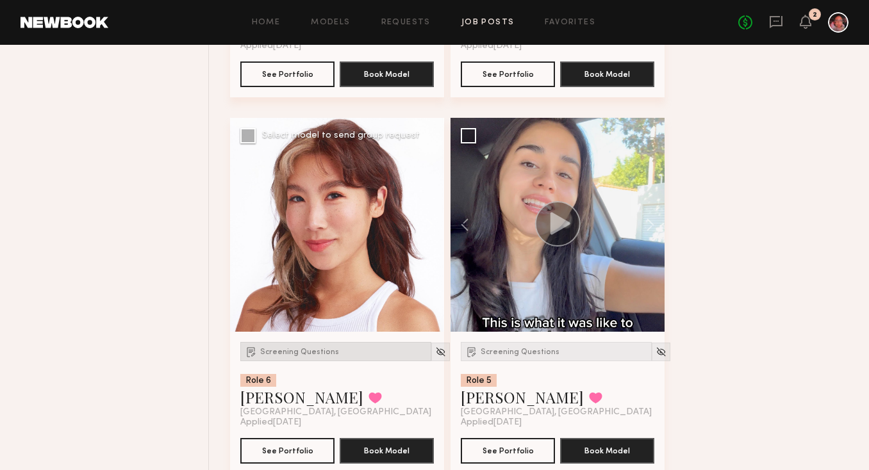
click at [322, 361] on div "Screening Questions" at bounding box center [335, 351] width 191 height 19
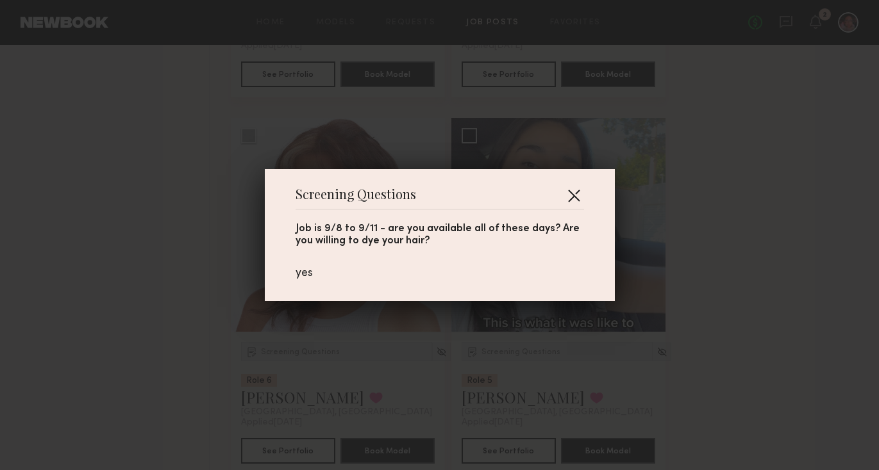
click at [567, 190] on button "button" at bounding box center [573, 195] width 21 height 21
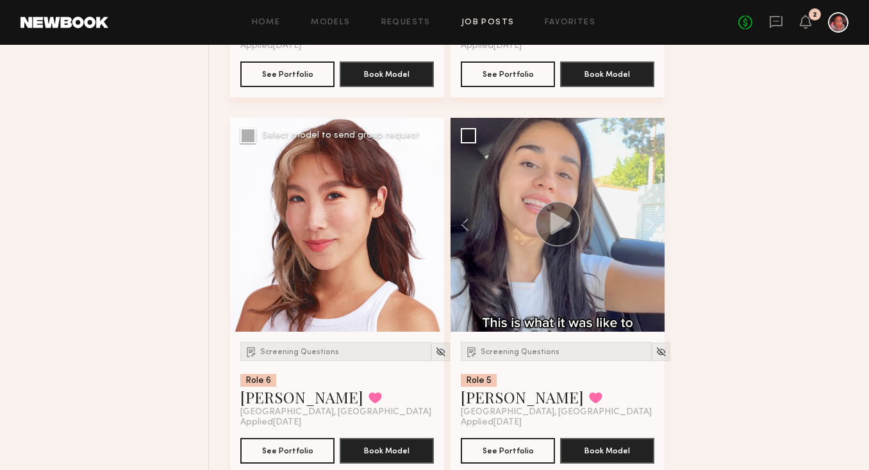
click at [431, 224] on button at bounding box center [423, 225] width 41 height 214
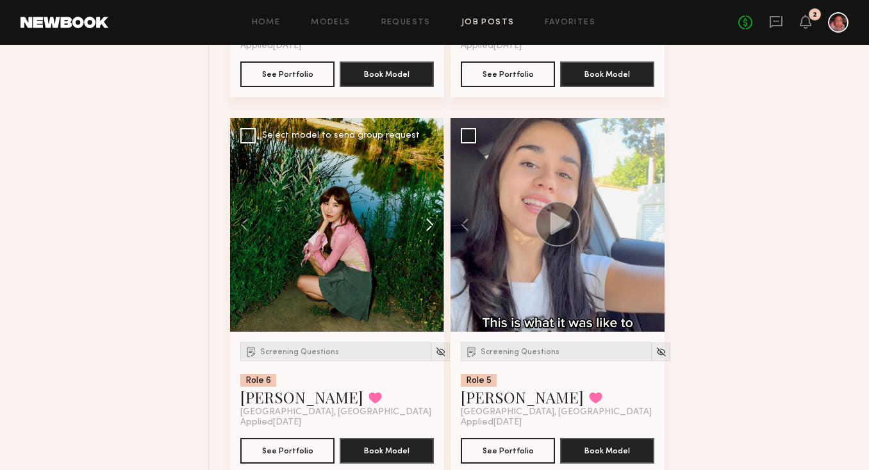
click at [431, 224] on button at bounding box center [423, 225] width 41 height 214
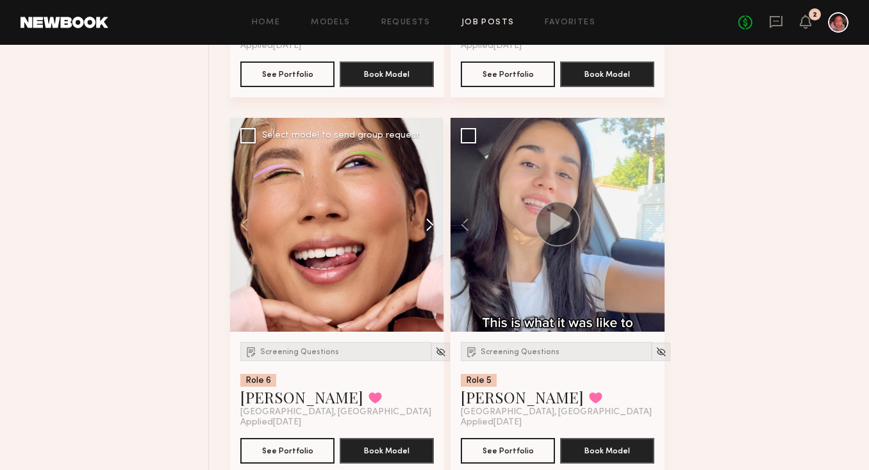
click at [431, 224] on button at bounding box center [423, 225] width 41 height 214
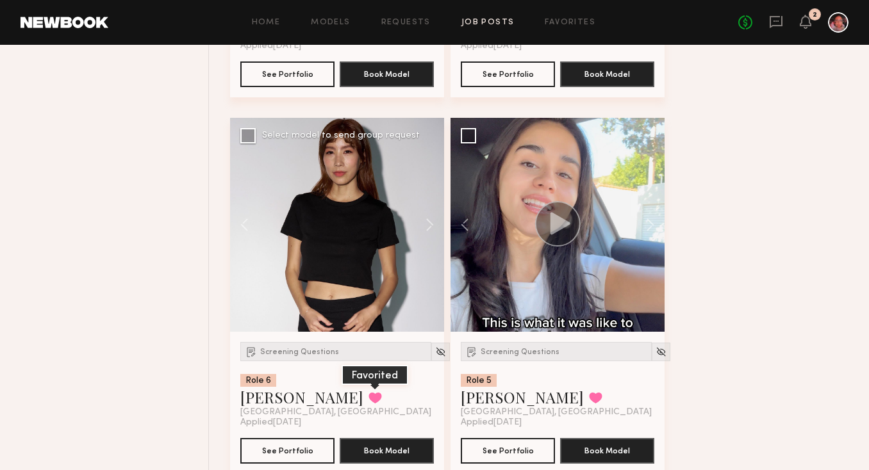
click at [368, 402] on button at bounding box center [374, 398] width 13 height 12
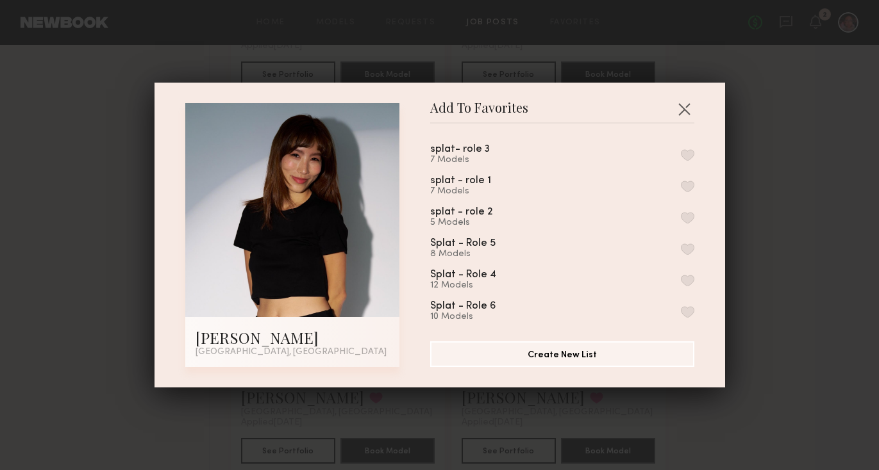
click at [681, 309] on button "button" at bounding box center [687, 312] width 13 height 12
click at [677, 106] on button "button" at bounding box center [684, 109] width 21 height 21
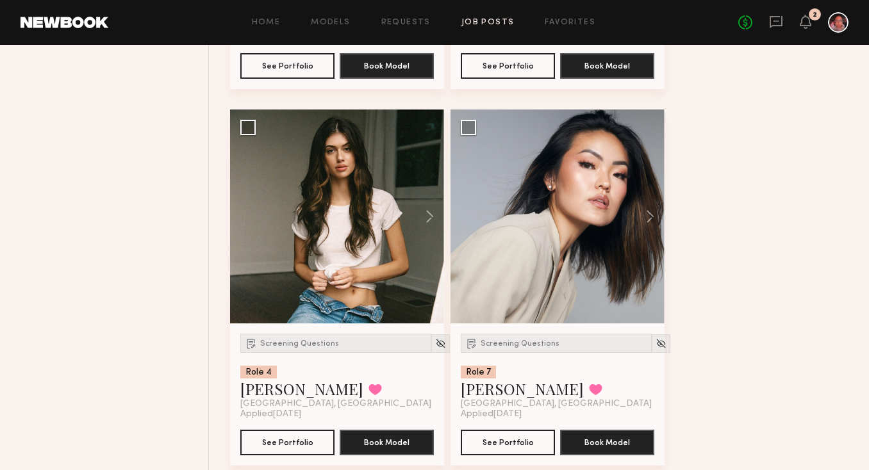
scroll to position [6938, 0]
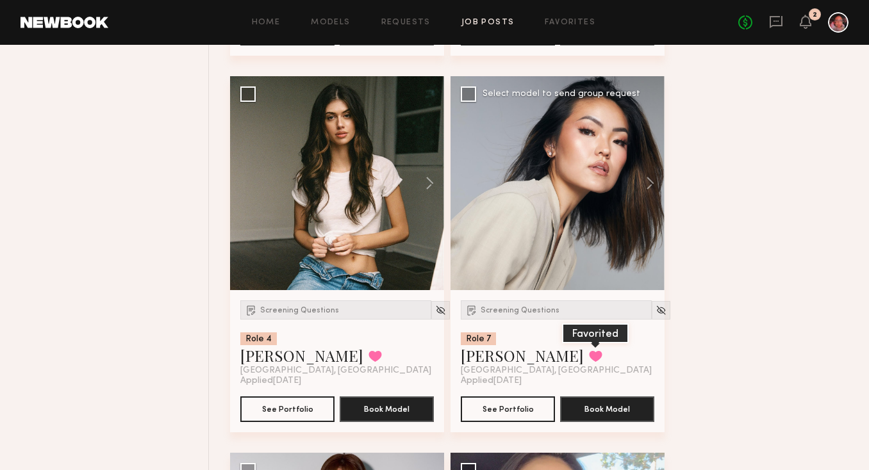
click at [589, 359] on button at bounding box center [595, 357] width 13 height 12
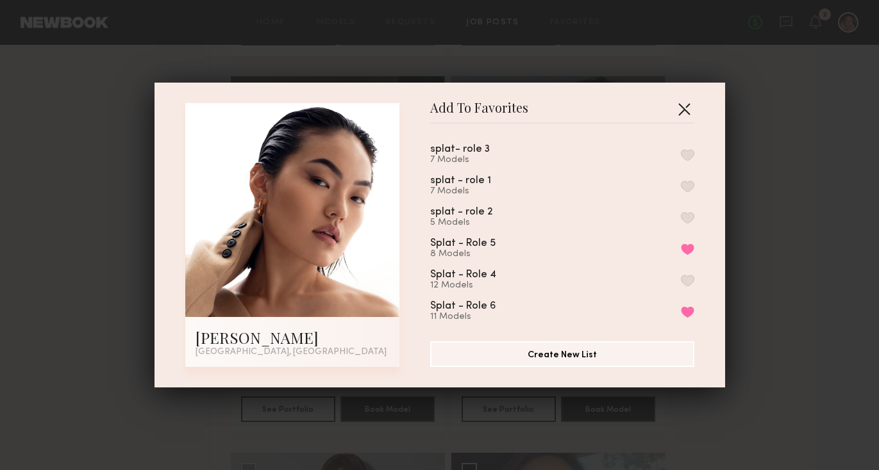
click at [676, 102] on button "button" at bounding box center [684, 109] width 21 height 21
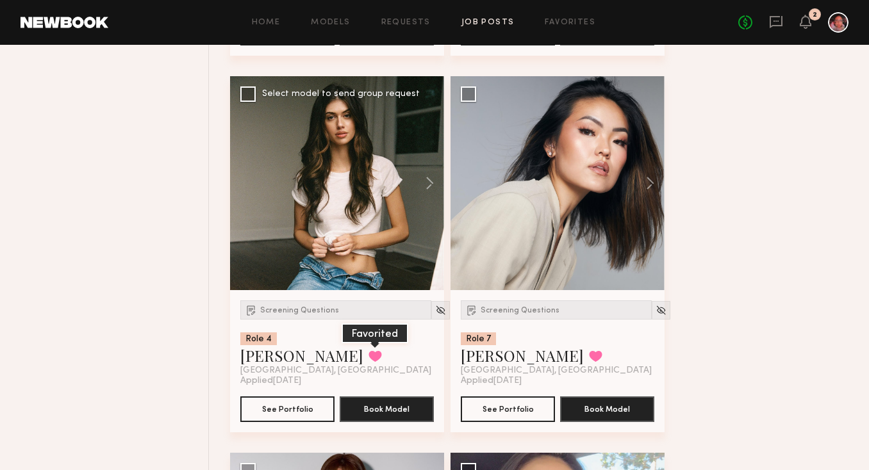
click at [368, 362] on button at bounding box center [374, 357] width 13 height 12
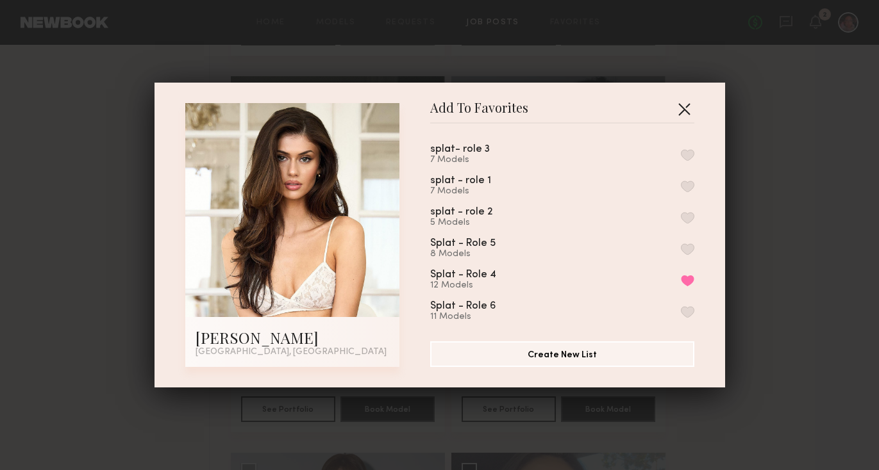
click at [682, 106] on button "button" at bounding box center [684, 109] width 21 height 21
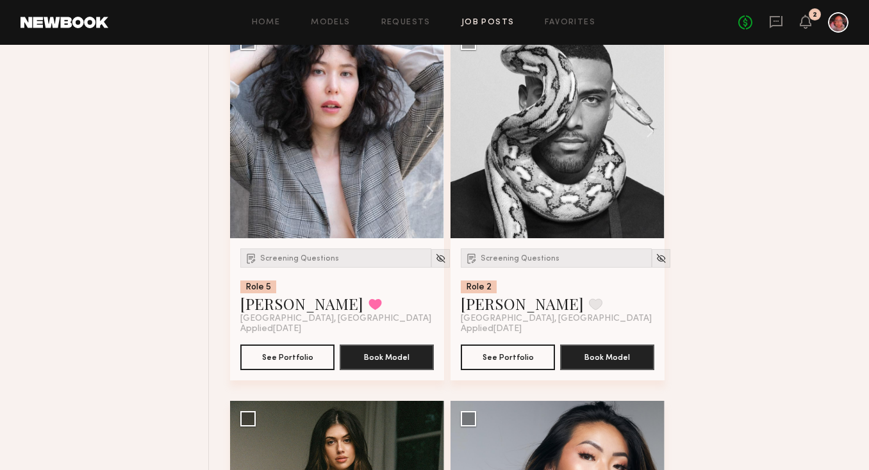
scroll to position [6555, 0]
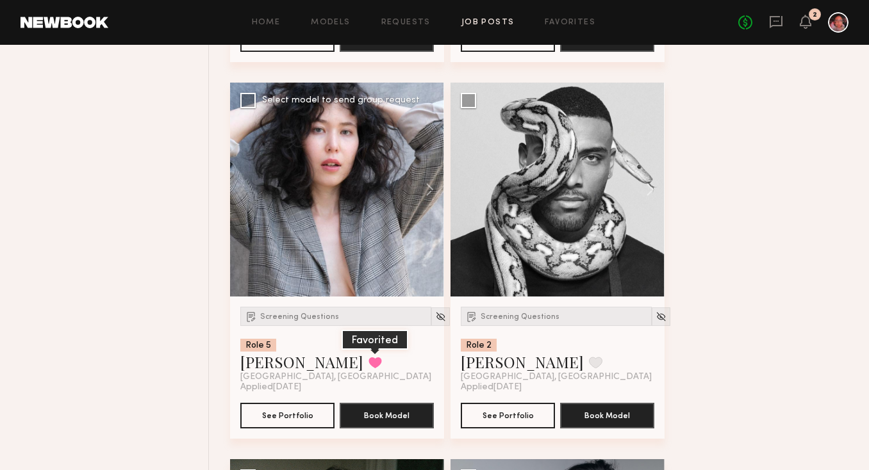
click at [368, 365] on button at bounding box center [374, 363] width 13 height 12
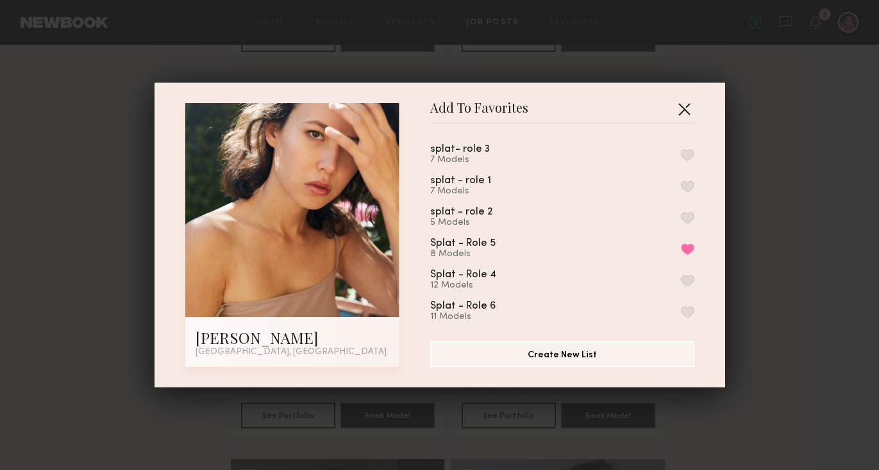
click at [682, 108] on button "button" at bounding box center [684, 109] width 21 height 21
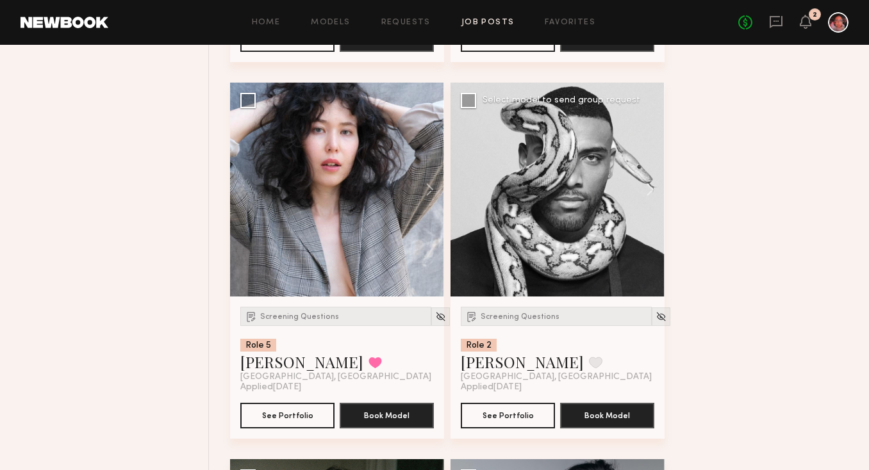
scroll to position [6551, 0]
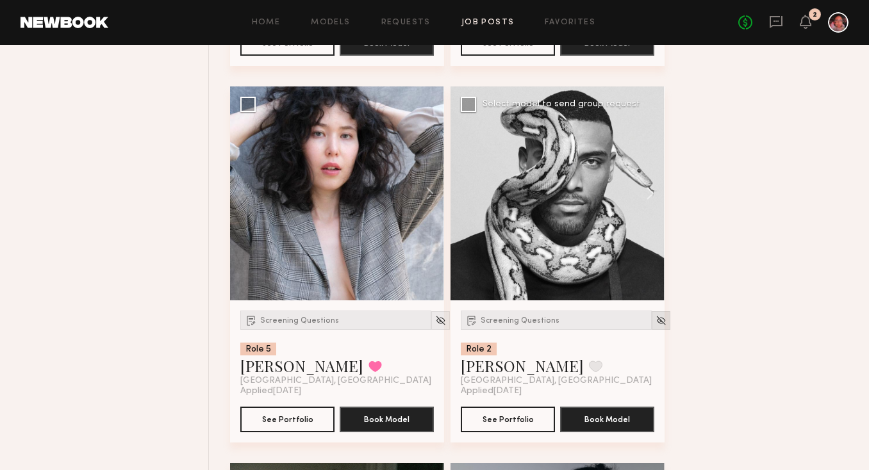
click at [656, 325] on img at bounding box center [661, 320] width 11 height 11
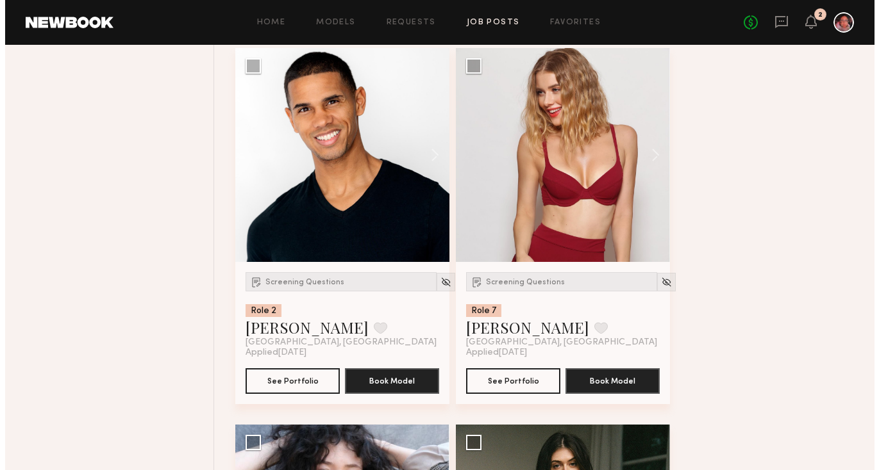
scroll to position [6181, 0]
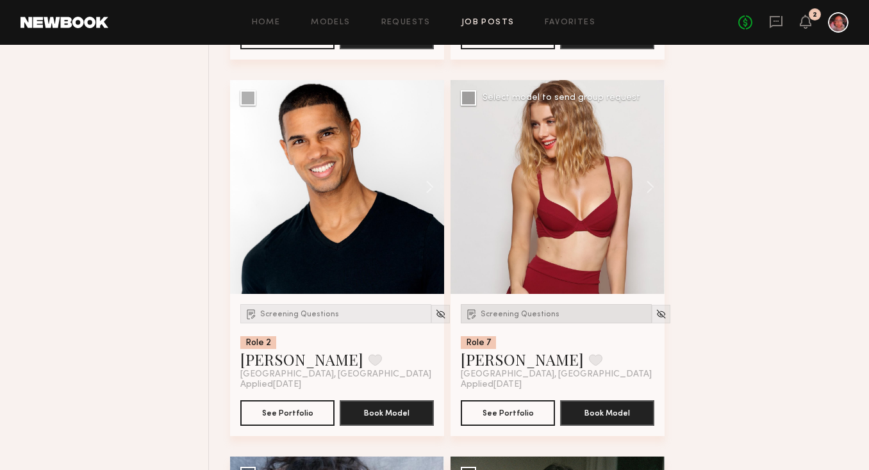
click at [520, 317] on span "Screening Questions" at bounding box center [520, 315] width 79 height 8
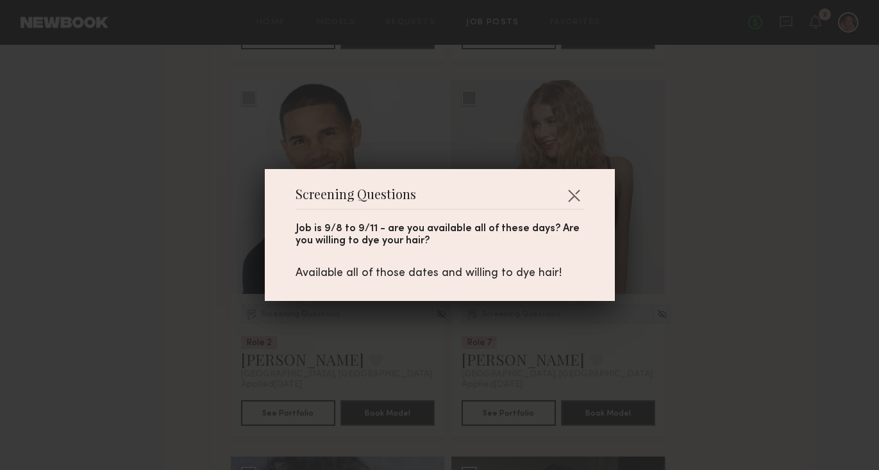
click at [574, 182] on div "Screening Questions Job is 9/8 to 9/11 - are you available all of these days? A…" at bounding box center [440, 235] width 350 height 132
click at [563, 197] on button "button" at bounding box center [573, 195] width 21 height 21
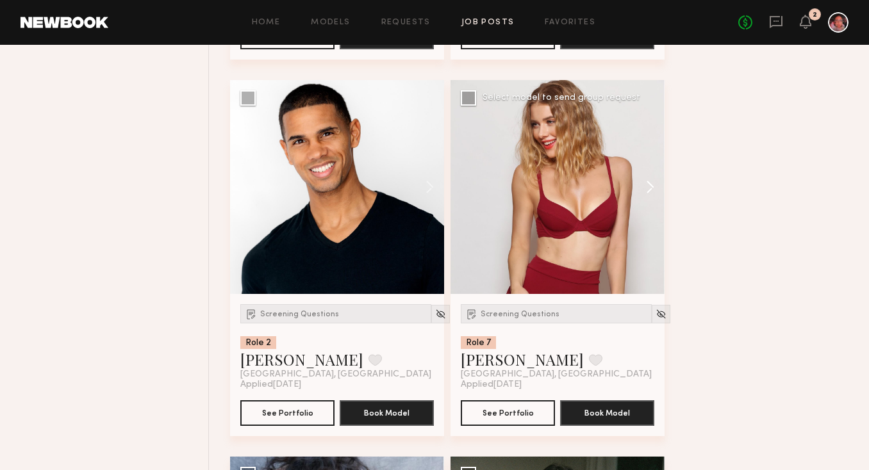
click at [647, 191] on button at bounding box center [644, 187] width 41 height 214
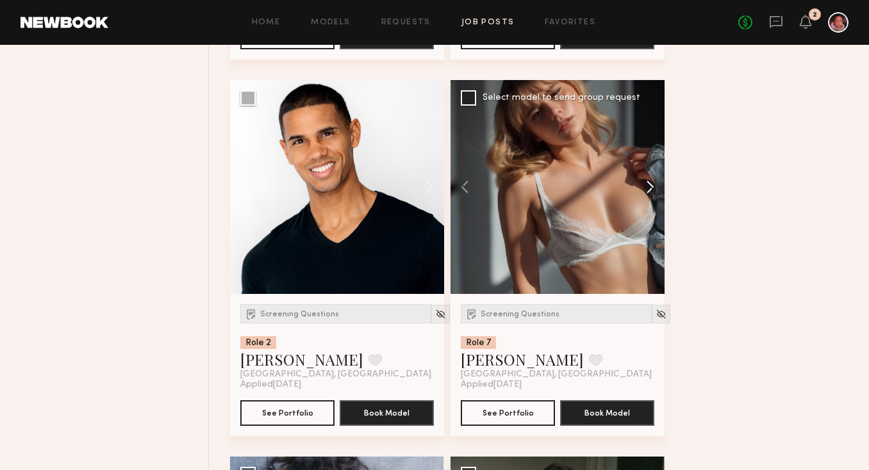
click at [647, 191] on button at bounding box center [644, 187] width 41 height 214
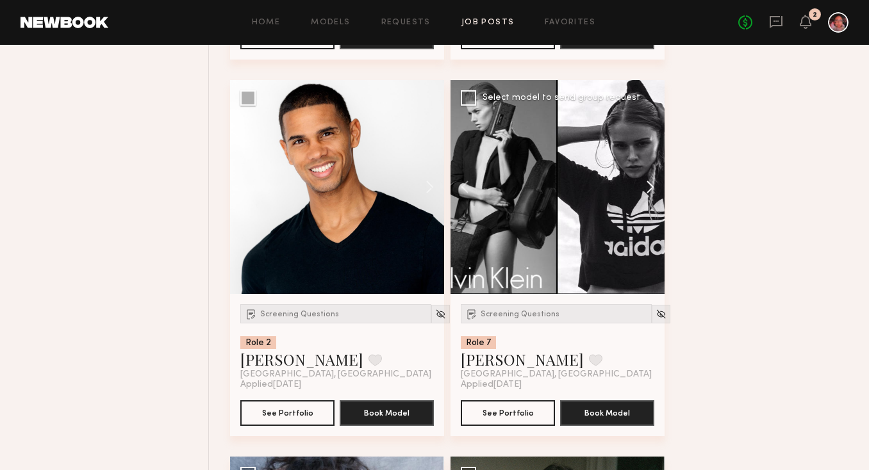
click at [647, 191] on button at bounding box center [644, 187] width 41 height 214
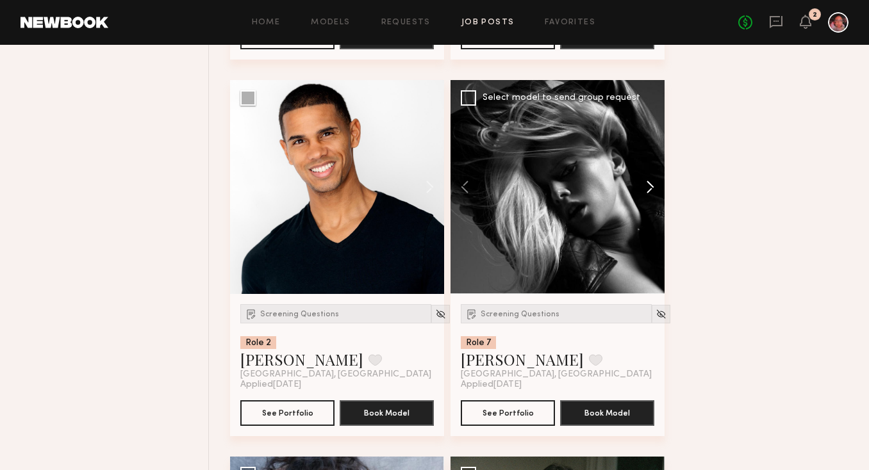
click at [647, 191] on button at bounding box center [644, 187] width 41 height 214
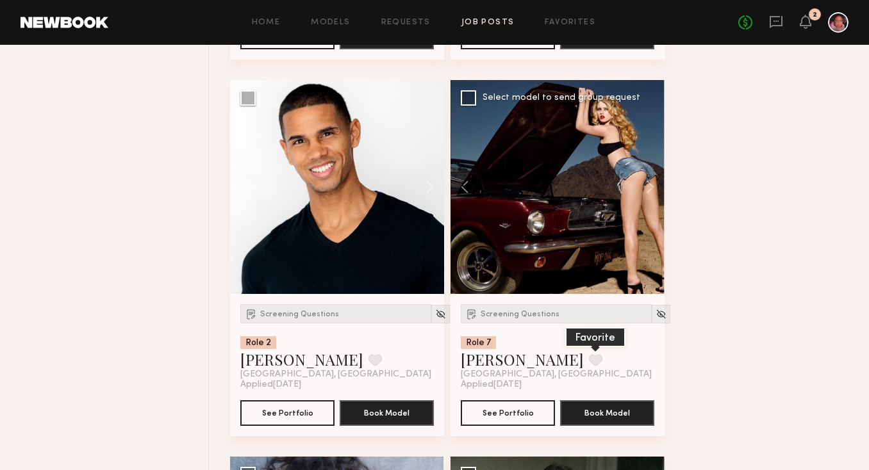
click at [589, 366] on button at bounding box center [595, 360] width 13 height 12
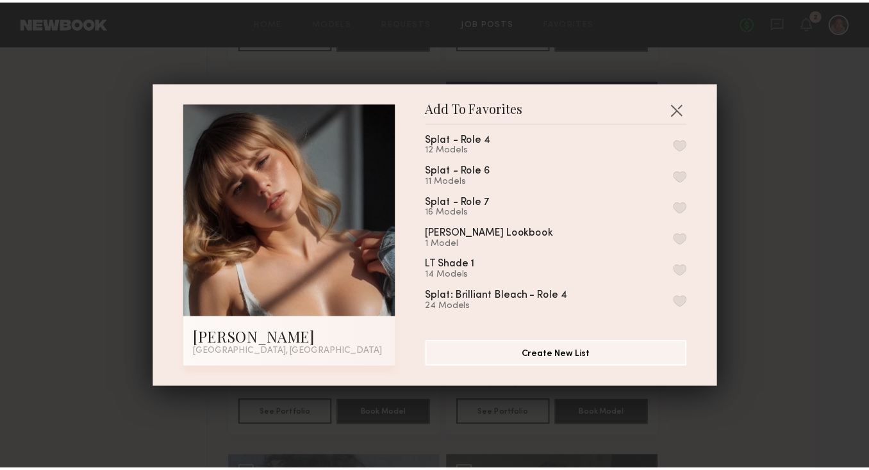
scroll to position [129, 0]
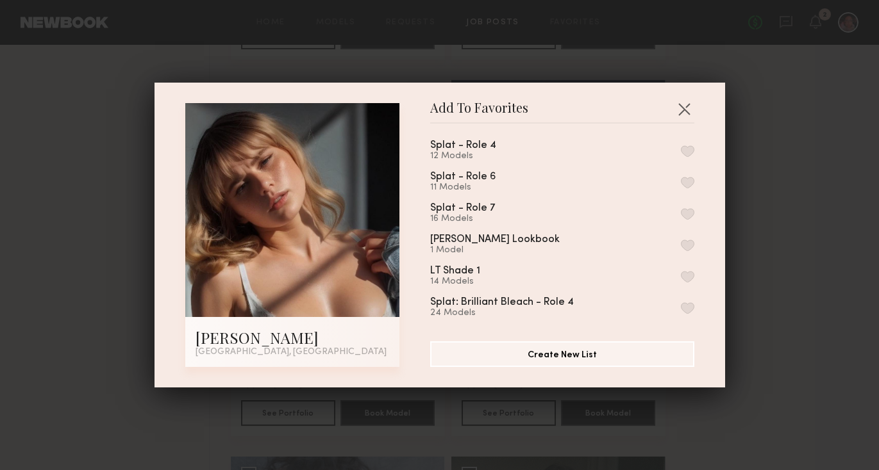
click at [681, 210] on button "button" at bounding box center [687, 214] width 13 height 12
click at [682, 104] on button "button" at bounding box center [684, 109] width 21 height 21
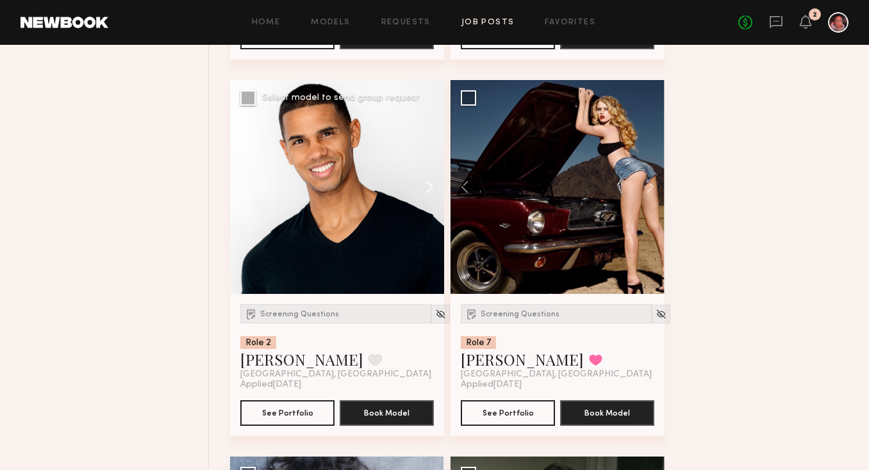
click at [427, 188] on button at bounding box center [423, 187] width 41 height 214
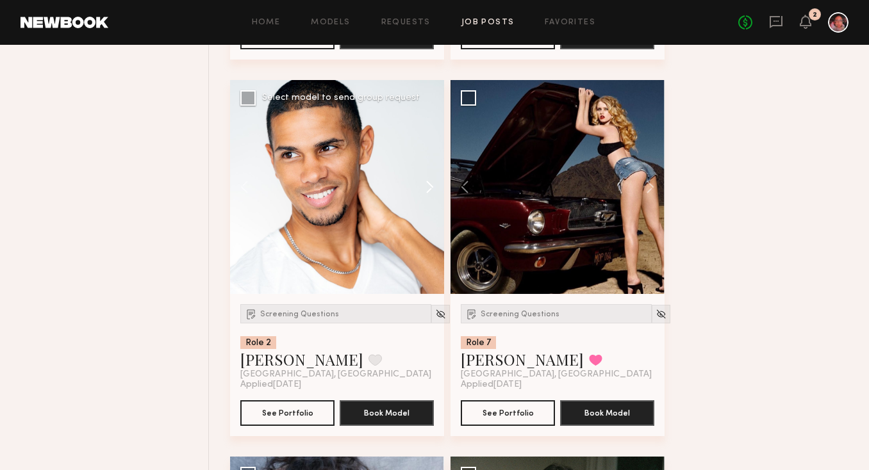
click at [427, 188] on button at bounding box center [423, 187] width 41 height 214
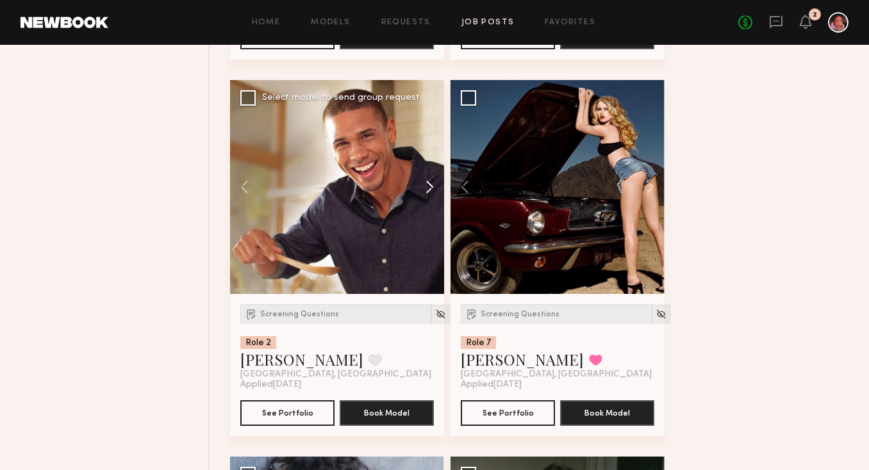
click at [427, 188] on button at bounding box center [423, 187] width 41 height 214
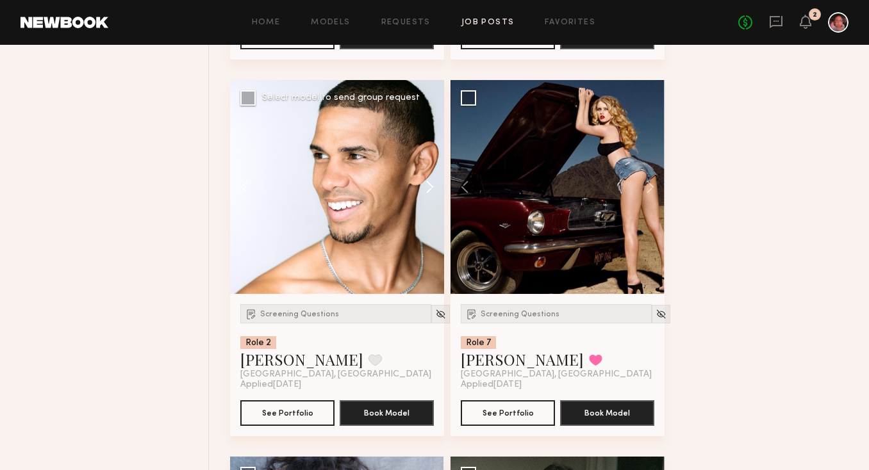
click at [427, 188] on button at bounding box center [423, 187] width 41 height 214
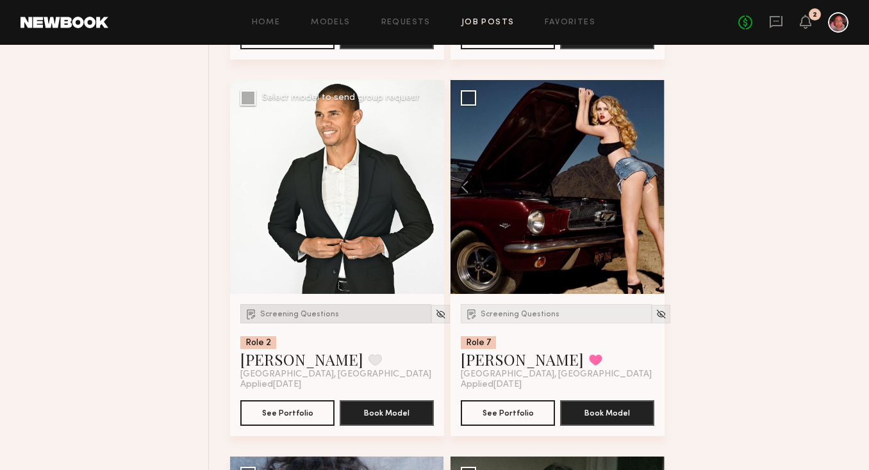
click at [320, 314] on div "Screening Questions" at bounding box center [335, 313] width 191 height 19
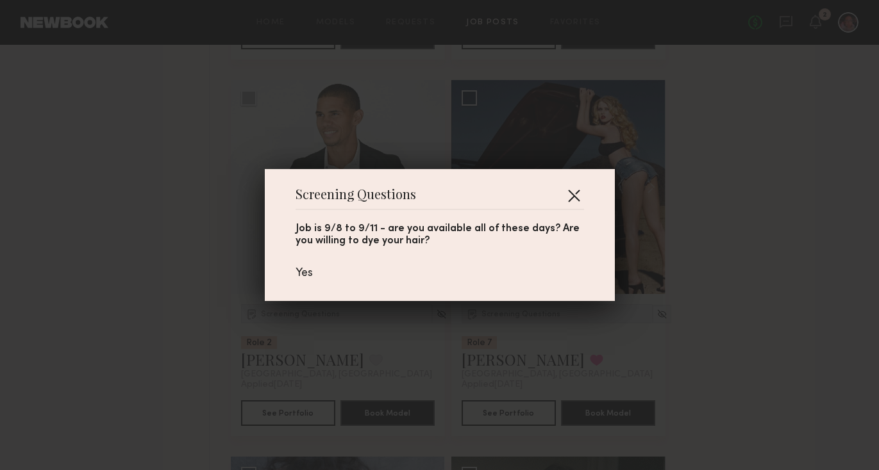
click at [568, 199] on button "button" at bounding box center [573, 195] width 21 height 21
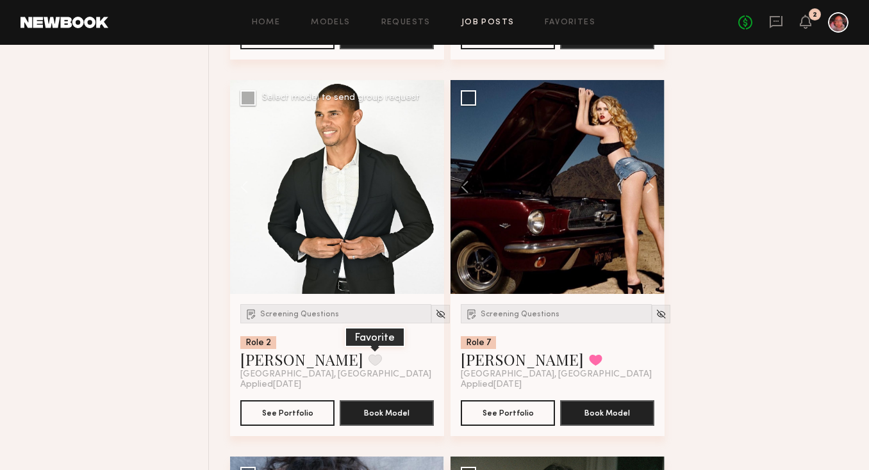
click at [368, 365] on button at bounding box center [374, 360] width 13 height 12
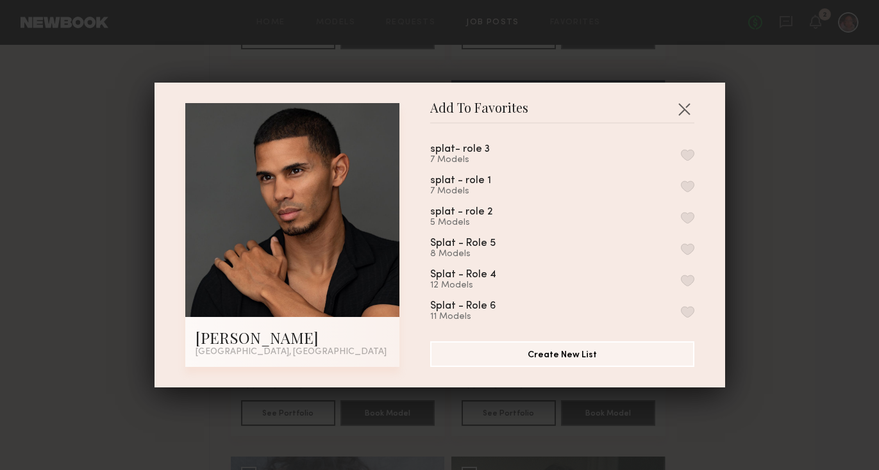
click at [681, 212] on button "button" at bounding box center [687, 218] width 13 height 12
click at [678, 107] on button "button" at bounding box center [684, 109] width 21 height 21
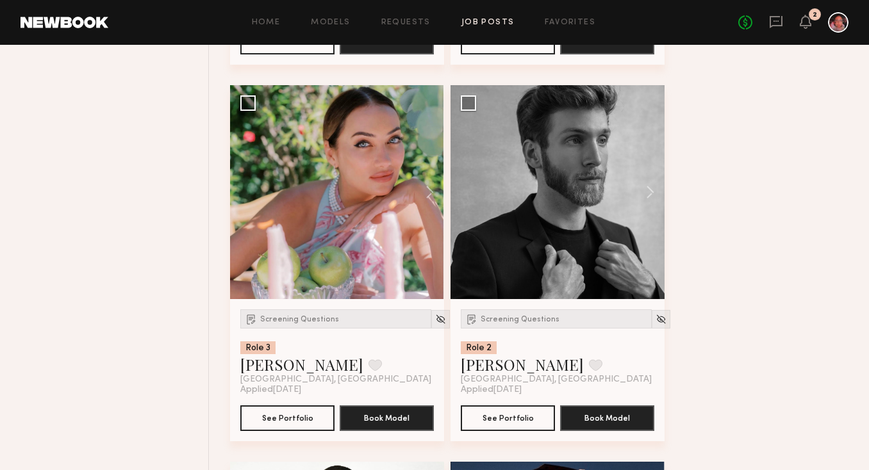
scroll to position [5807, 0]
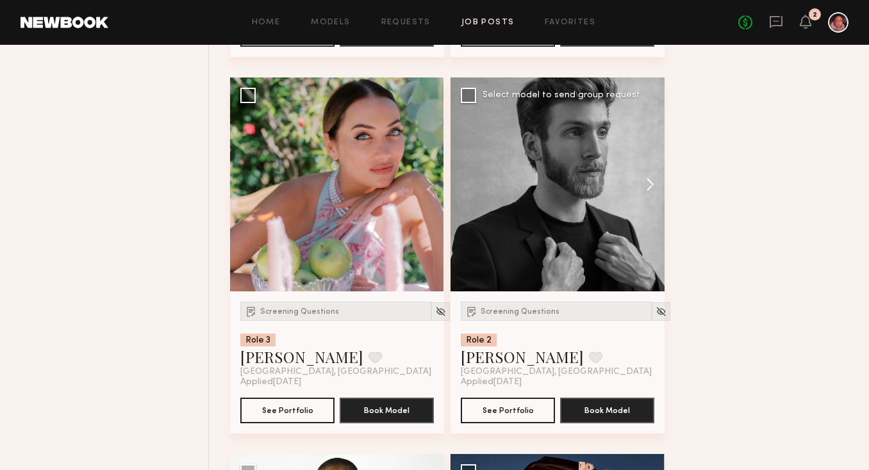
click at [643, 187] on button at bounding box center [644, 185] width 41 height 214
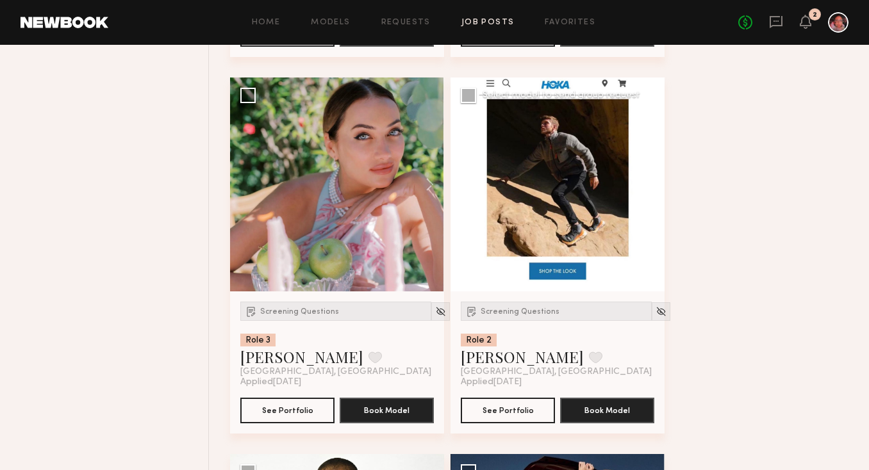
click at [643, 187] on button at bounding box center [644, 185] width 41 height 214
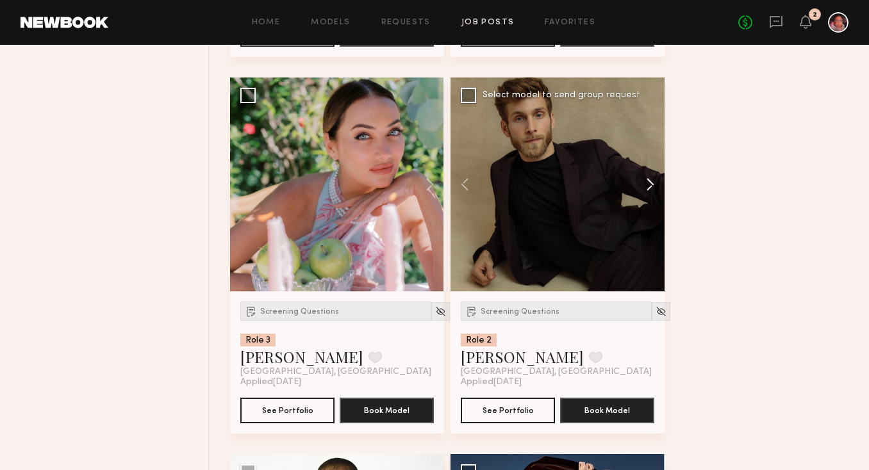
click at [643, 187] on button at bounding box center [644, 185] width 41 height 214
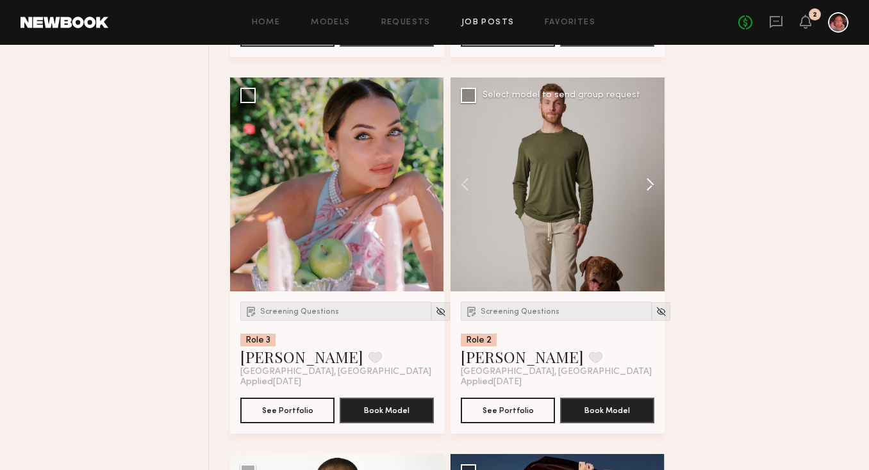
click at [643, 187] on button at bounding box center [644, 185] width 41 height 214
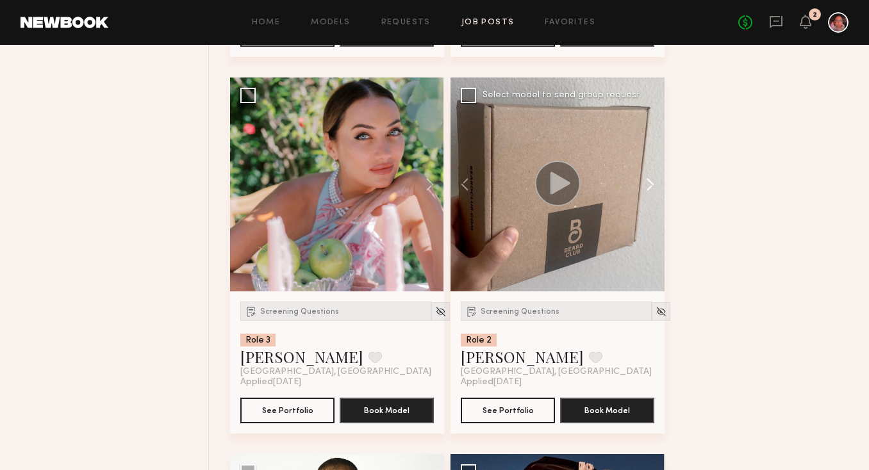
click at [643, 187] on button at bounding box center [644, 185] width 41 height 214
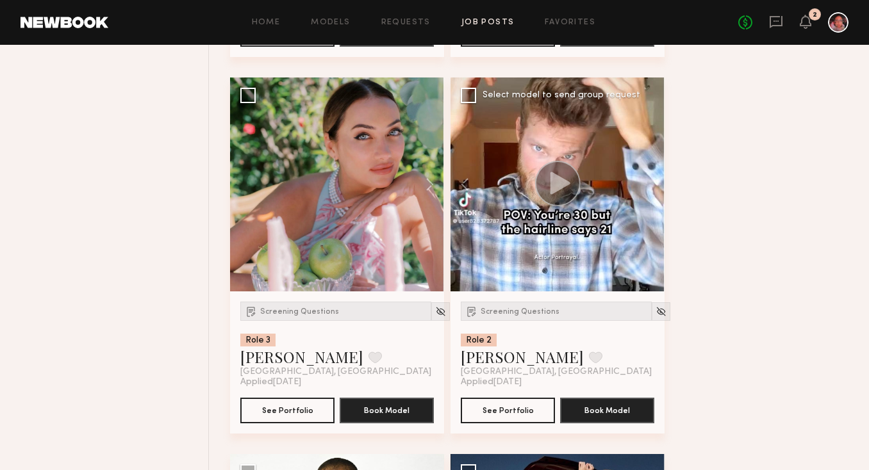
click at [643, 187] on div at bounding box center [558, 185] width 214 height 214
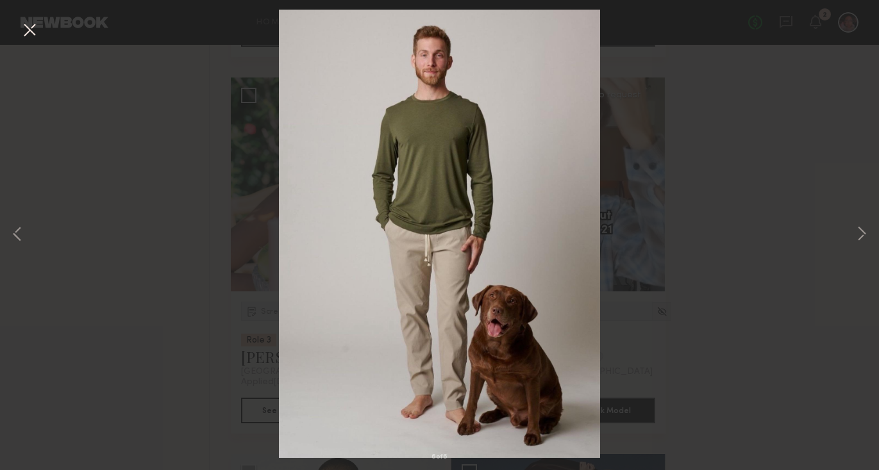
click at [36, 32] on button at bounding box center [29, 30] width 21 height 23
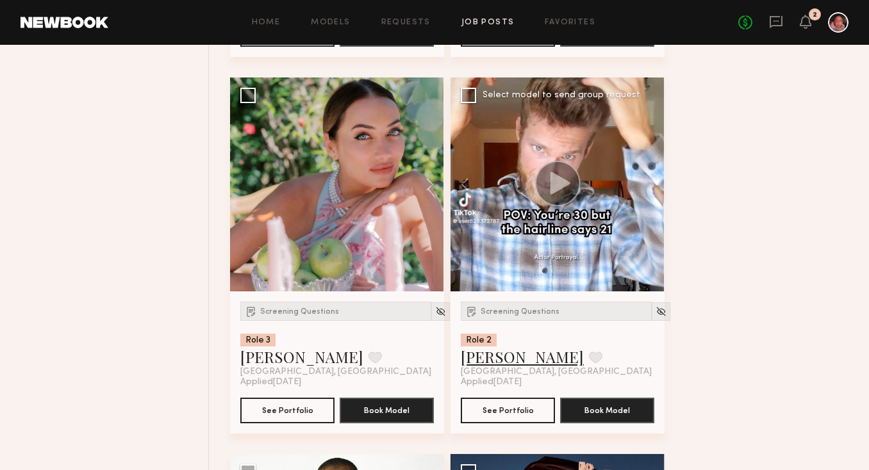
click at [474, 364] on link "Erik R." at bounding box center [522, 357] width 123 height 21
click at [504, 320] on div "Screening Questions" at bounding box center [556, 311] width 191 height 19
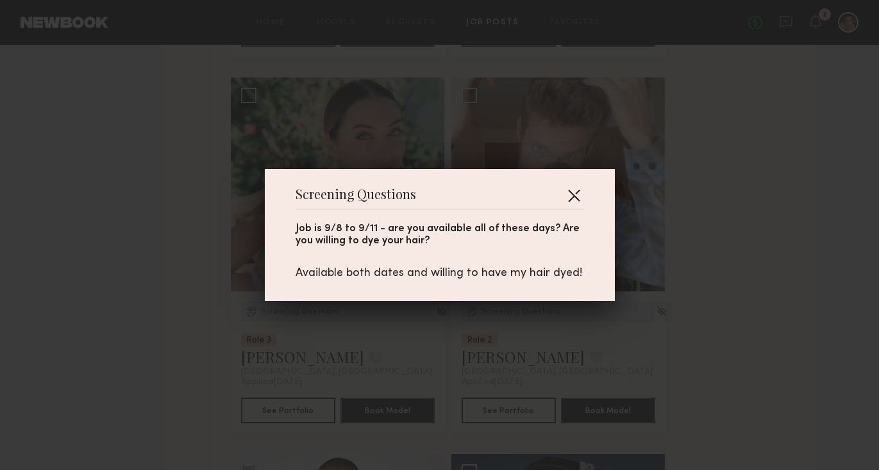
click at [566, 194] on button "button" at bounding box center [573, 195] width 21 height 21
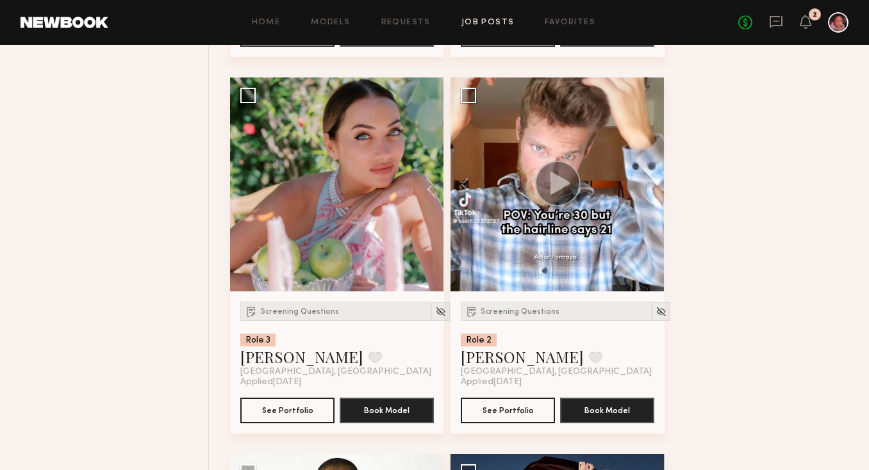
click at [562, 199] on circle at bounding box center [557, 183] width 45 height 45
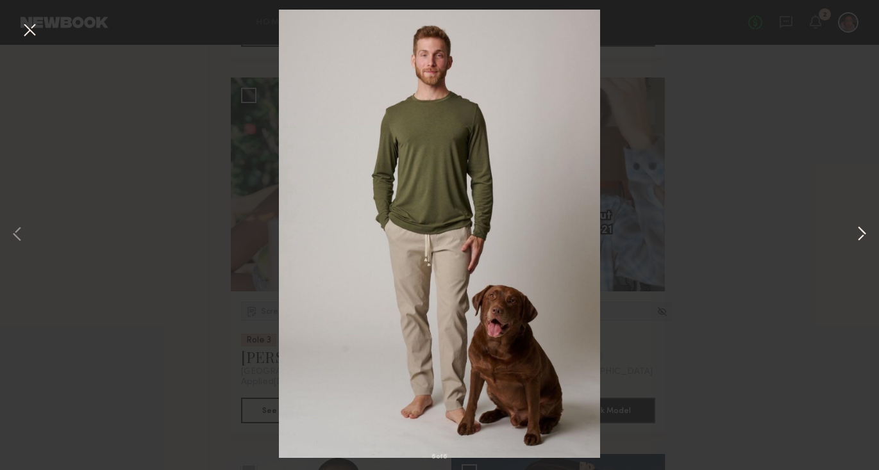
click at [861, 235] on button at bounding box center [861, 235] width 15 height 376
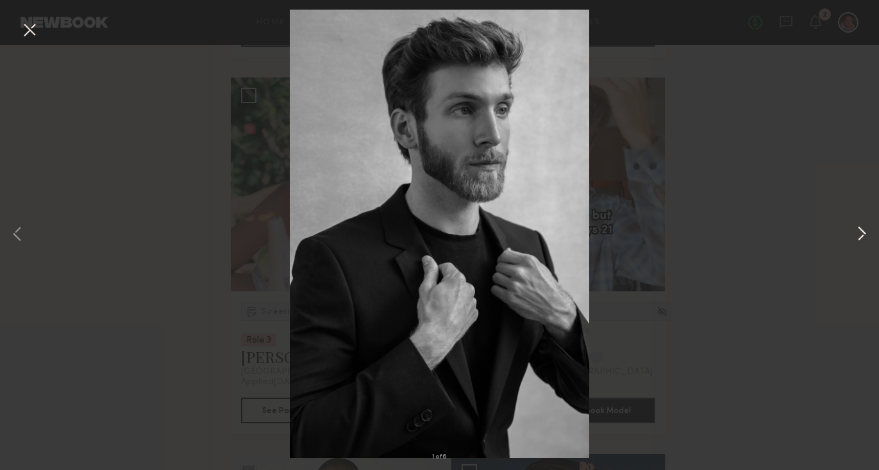
click at [859, 235] on button at bounding box center [861, 235] width 15 height 376
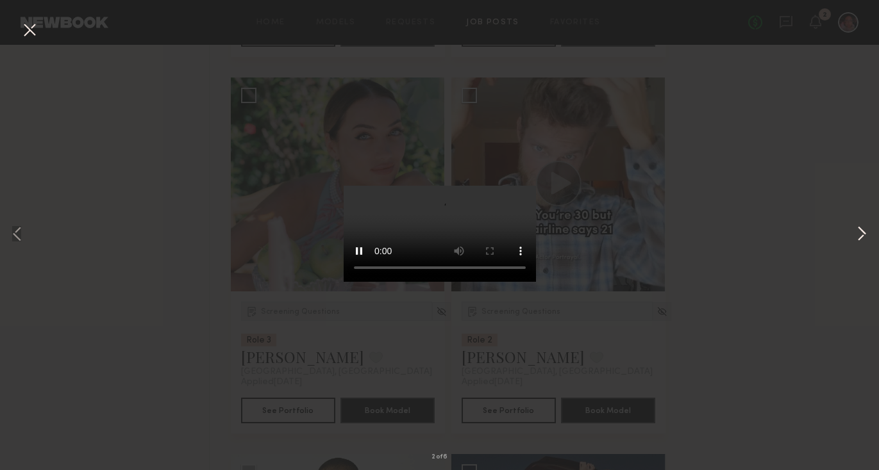
click at [859, 235] on button at bounding box center [861, 235] width 15 height 376
click at [31, 31] on button at bounding box center [29, 30] width 21 height 23
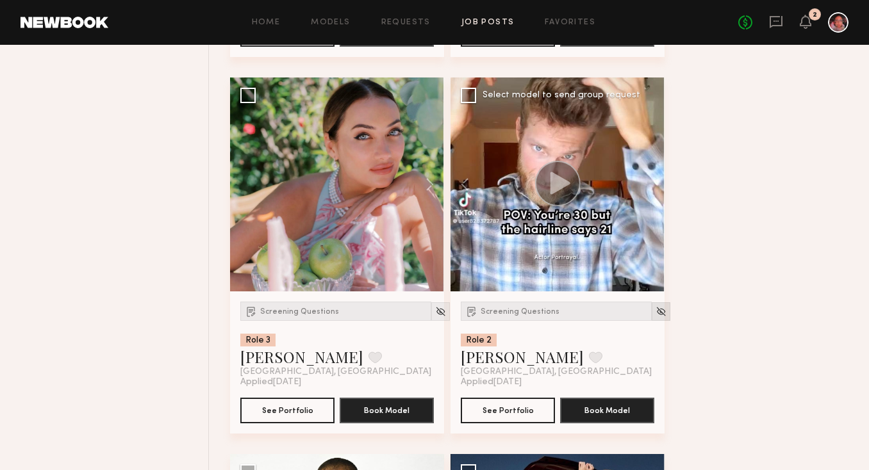
click at [656, 317] on img at bounding box center [661, 311] width 11 height 11
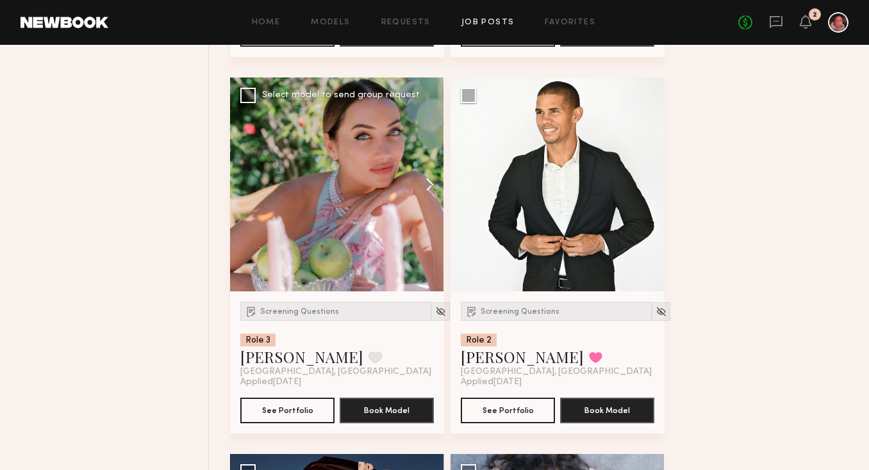
click at [426, 190] on button at bounding box center [423, 185] width 41 height 214
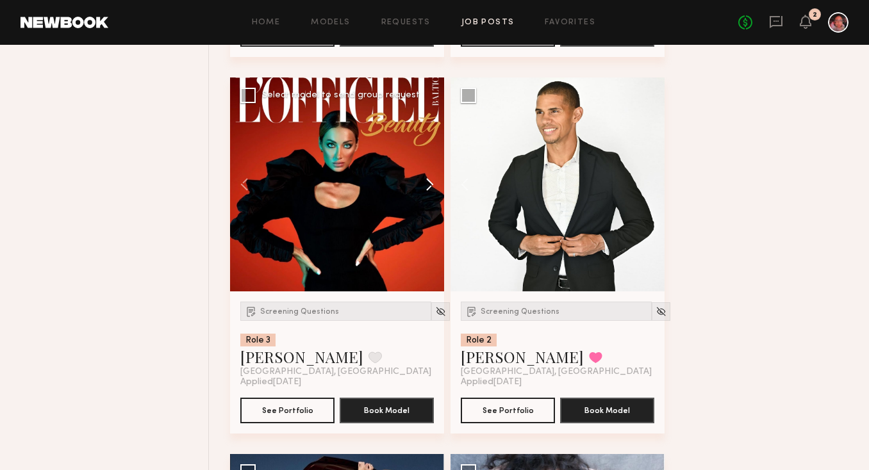
click at [426, 190] on button at bounding box center [423, 185] width 41 height 214
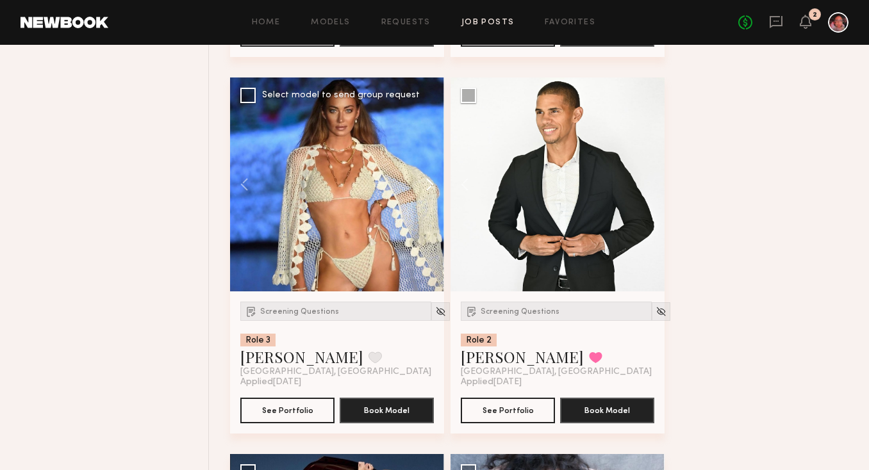
click at [426, 190] on button at bounding box center [423, 185] width 41 height 214
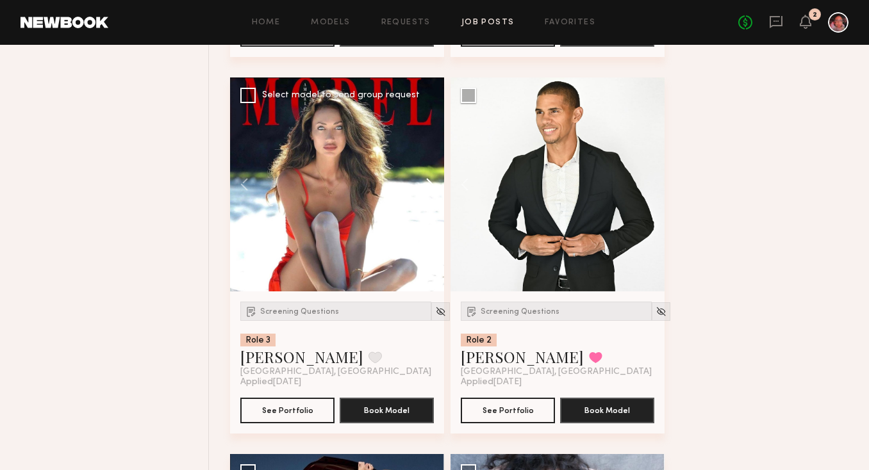
click at [426, 190] on button at bounding box center [423, 185] width 41 height 214
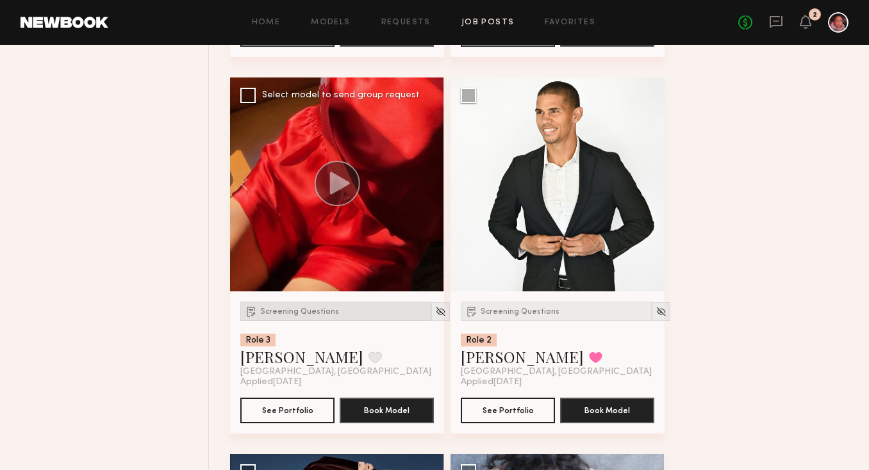
click at [301, 321] on div "Screening Questions" at bounding box center [335, 311] width 191 height 19
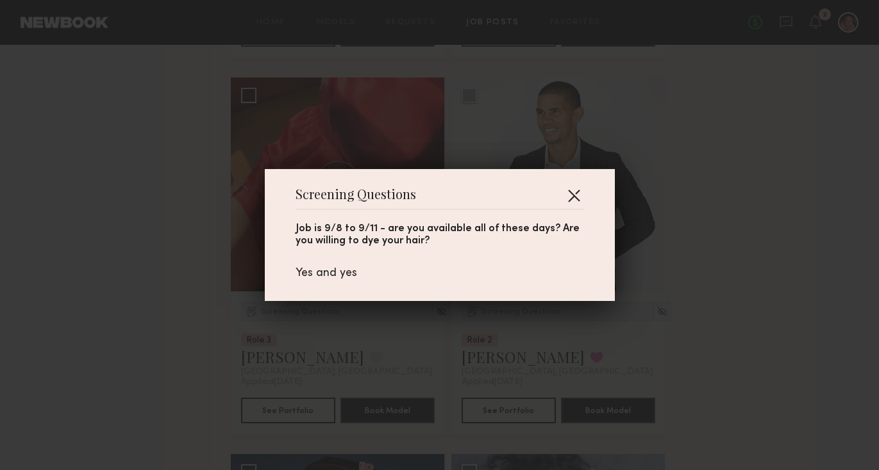
click at [573, 185] on button "button" at bounding box center [573, 195] width 21 height 21
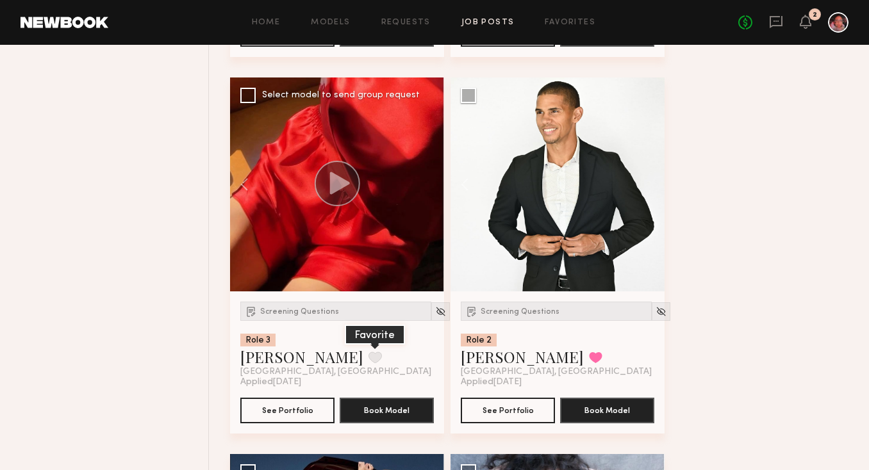
click at [368, 363] on button at bounding box center [374, 358] width 13 height 12
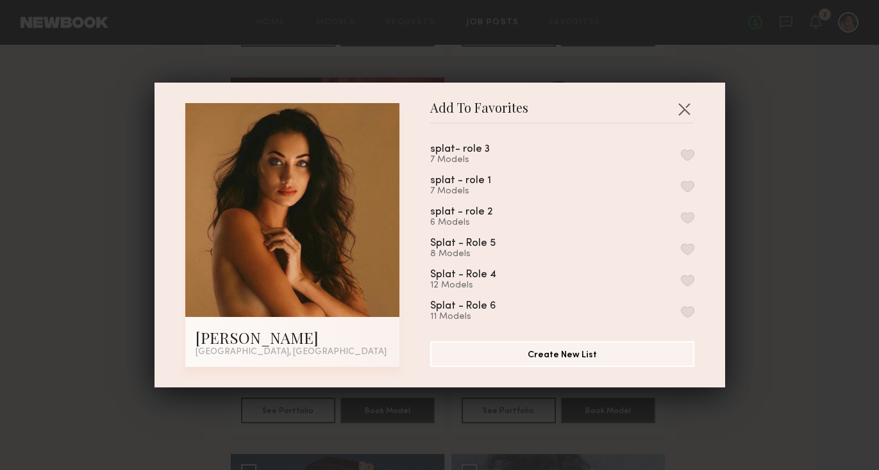
click at [681, 152] on button "button" at bounding box center [687, 155] width 13 height 12
click at [681, 181] on button "button" at bounding box center [687, 187] width 13 height 12
click at [677, 107] on button "button" at bounding box center [684, 109] width 21 height 21
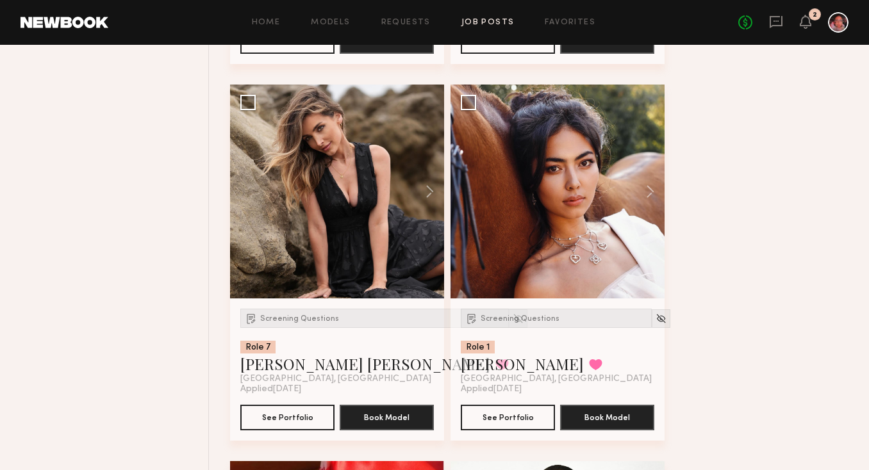
scroll to position [5414, 0]
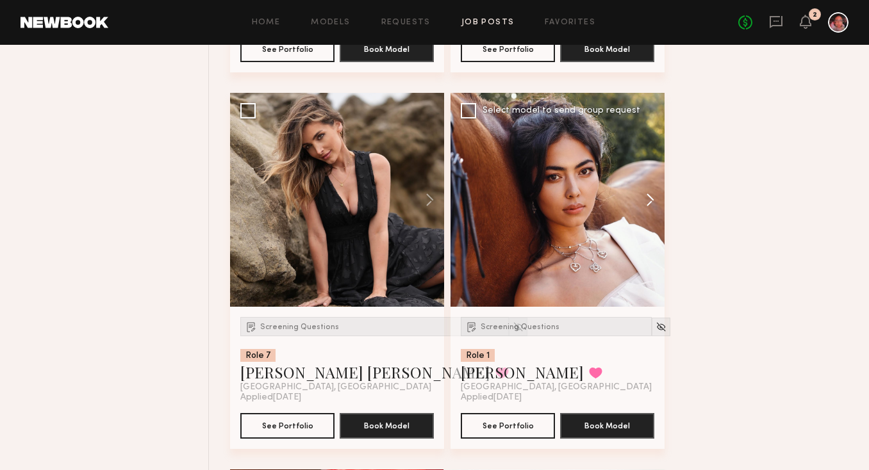
click at [647, 200] on button at bounding box center [644, 200] width 41 height 214
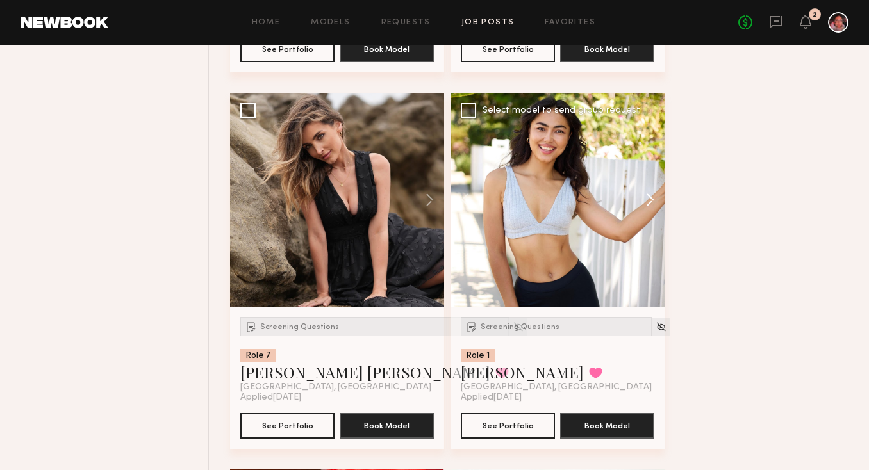
click at [647, 200] on button at bounding box center [644, 200] width 41 height 214
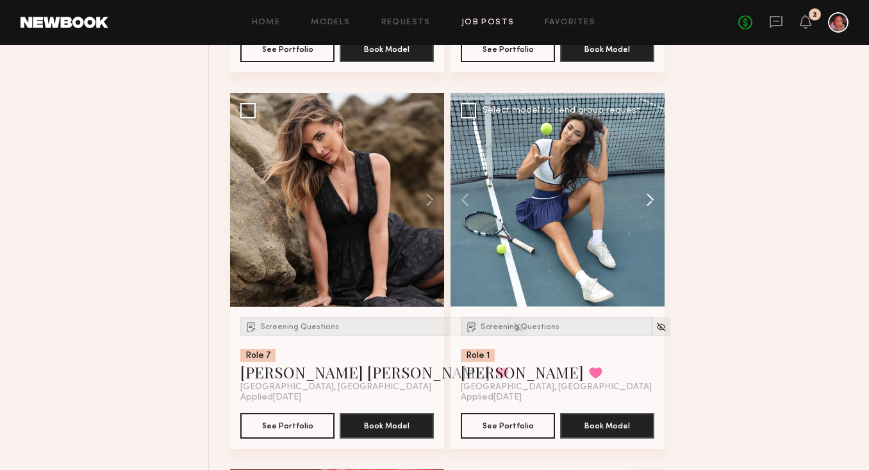
click at [647, 200] on button at bounding box center [644, 200] width 41 height 214
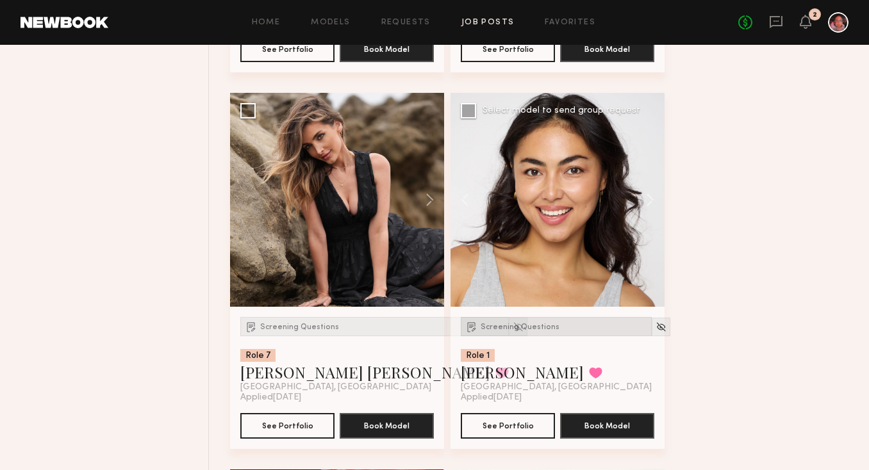
click at [525, 331] on span "Screening Questions" at bounding box center [520, 328] width 79 height 8
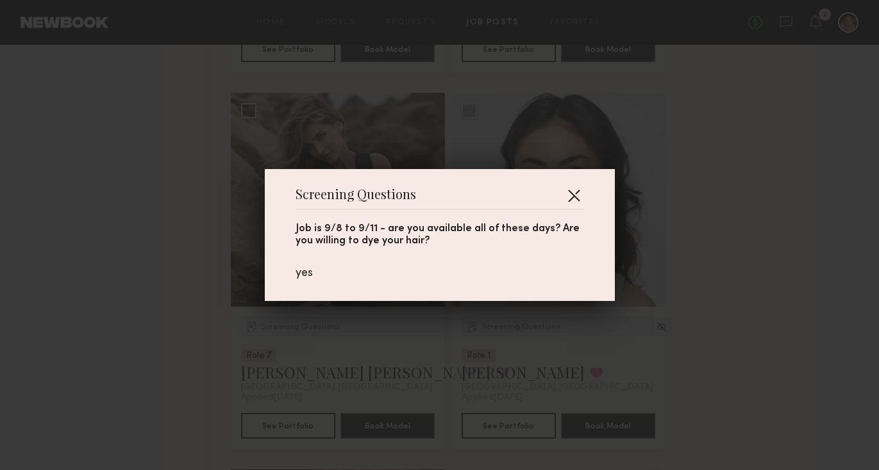
click at [568, 193] on button "button" at bounding box center [573, 195] width 21 height 21
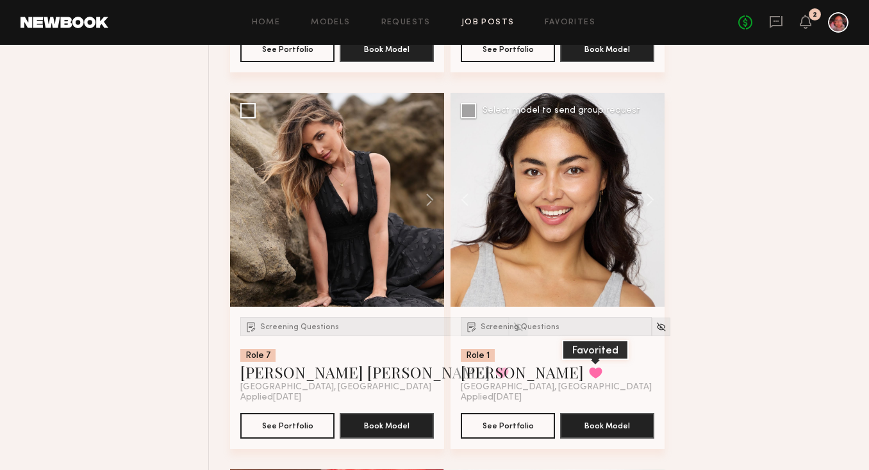
click at [589, 374] on button at bounding box center [595, 373] width 13 height 12
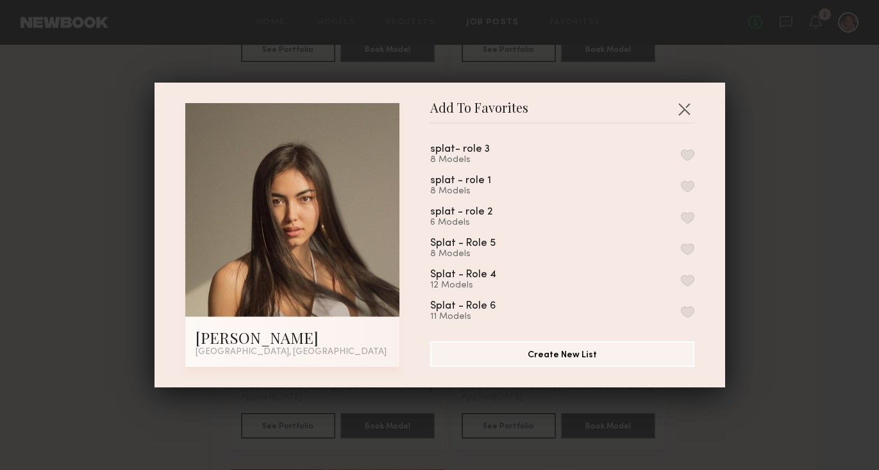
click at [681, 185] on button "button" at bounding box center [687, 187] width 13 height 12
click at [681, 154] on button "button" at bounding box center [687, 155] width 13 height 12
click at [682, 107] on button "button" at bounding box center [684, 109] width 21 height 21
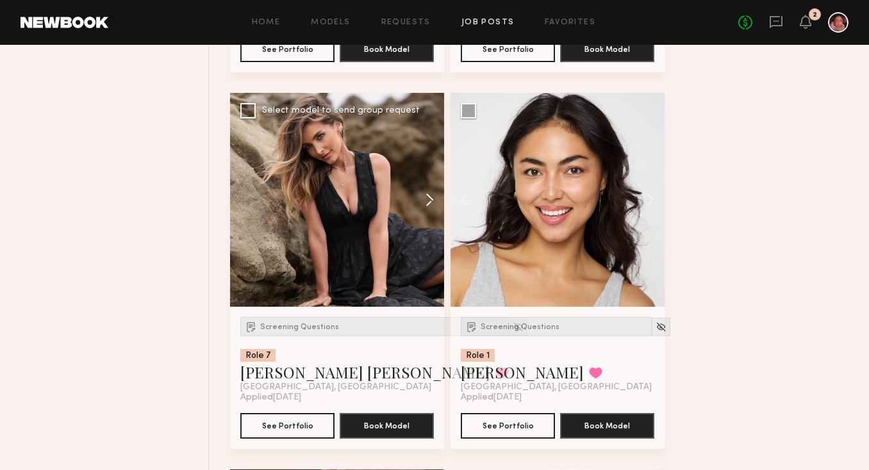
click at [429, 201] on button at bounding box center [423, 200] width 41 height 214
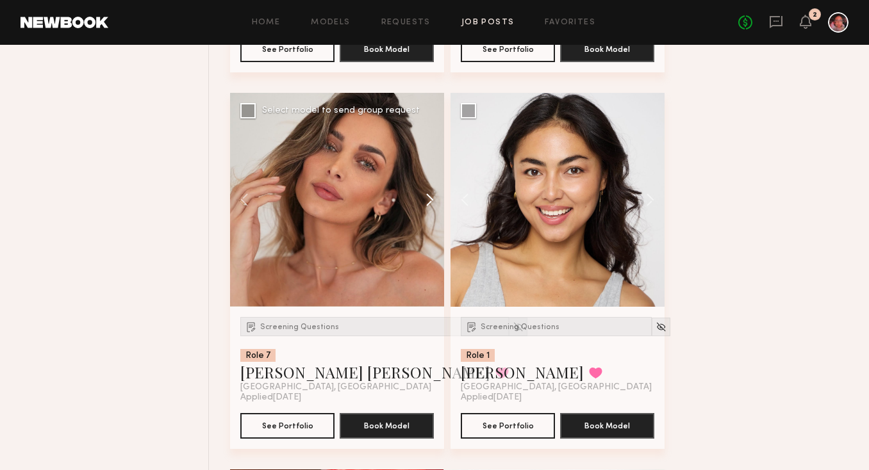
click at [429, 201] on button at bounding box center [423, 200] width 41 height 214
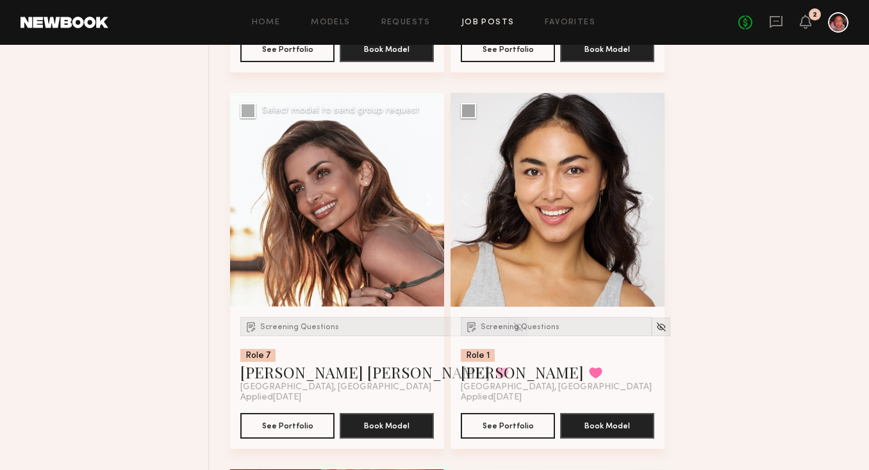
click at [429, 201] on button at bounding box center [423, 200] width 41 height 214
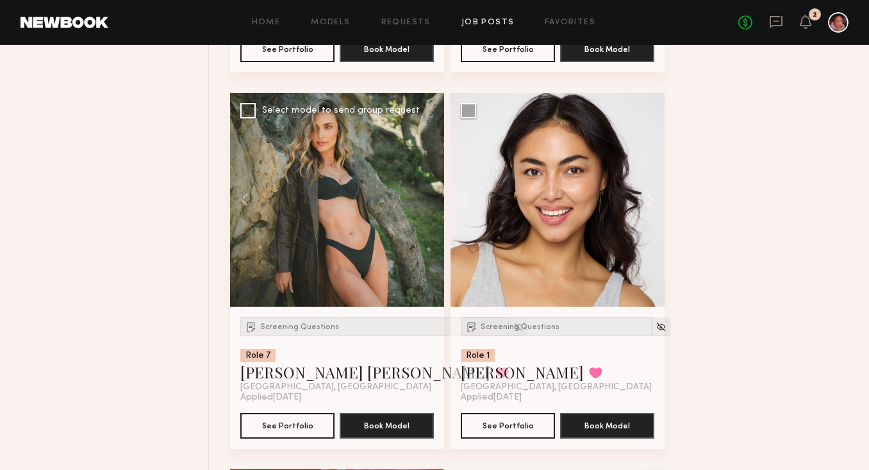
click at [429, 201] on div at bounding box center [337, 200] width 214 height 214
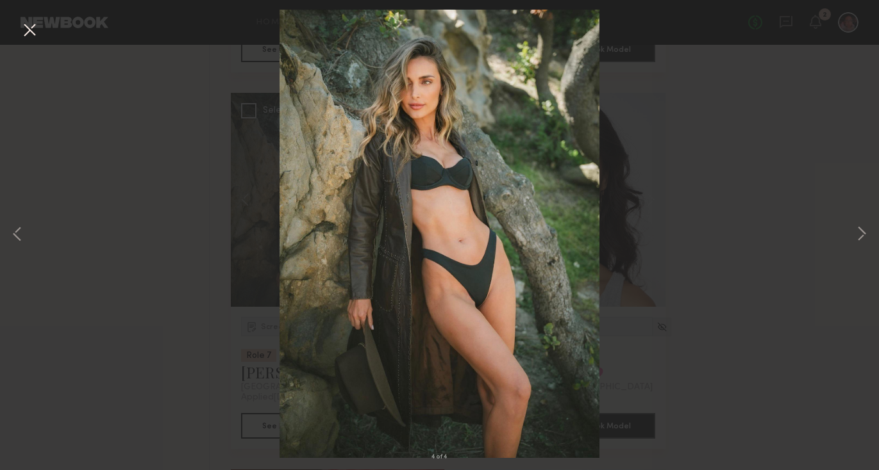
click at [30, 35] on button at bounding box center [29, 30] width 21 height 23
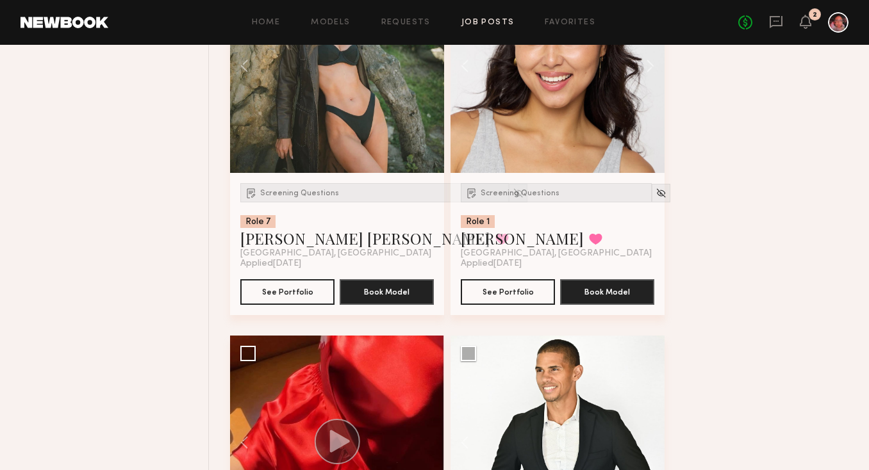
scroll to position [5532, 0]
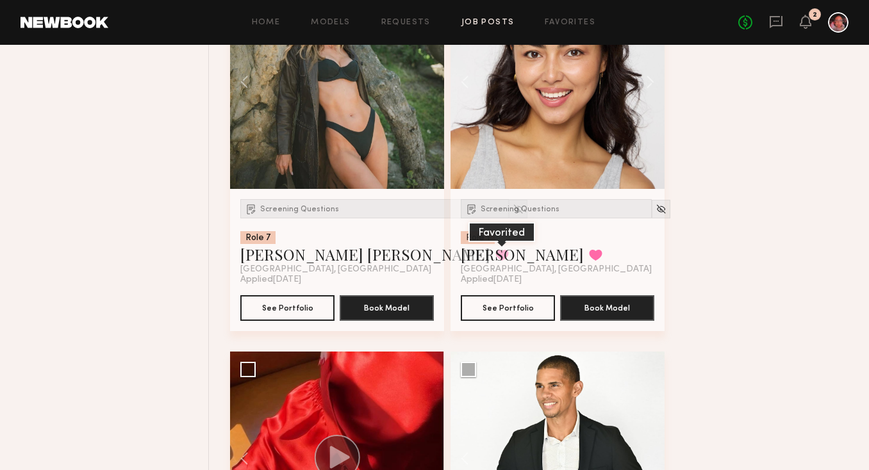
click at [495, 261] on button at bounding box center [501, 255] width 13 height 12
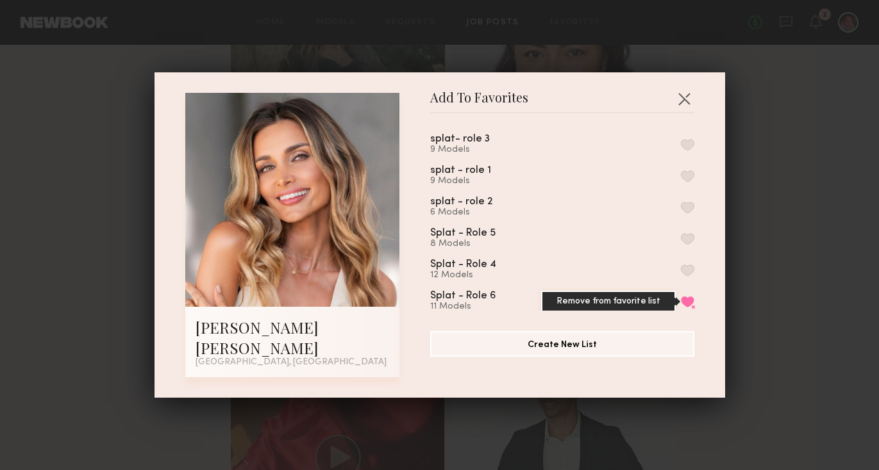
click at [681, 306] on button "Remove from favorite list" at bounding box center [687, 302] width 13 height 12
click at [682, 109] on button "button" at bounding box center [684, 98] width 21 height 21
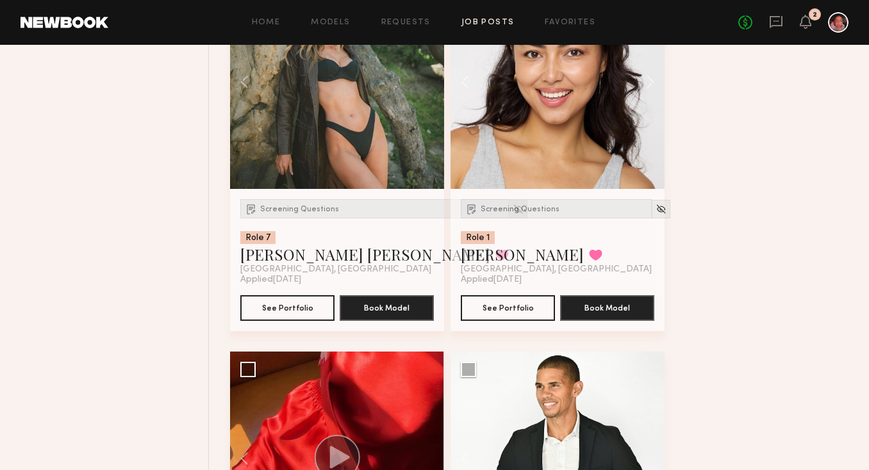
click at [513, 213] on img at bounding box center [518, 209] width 11 height 11
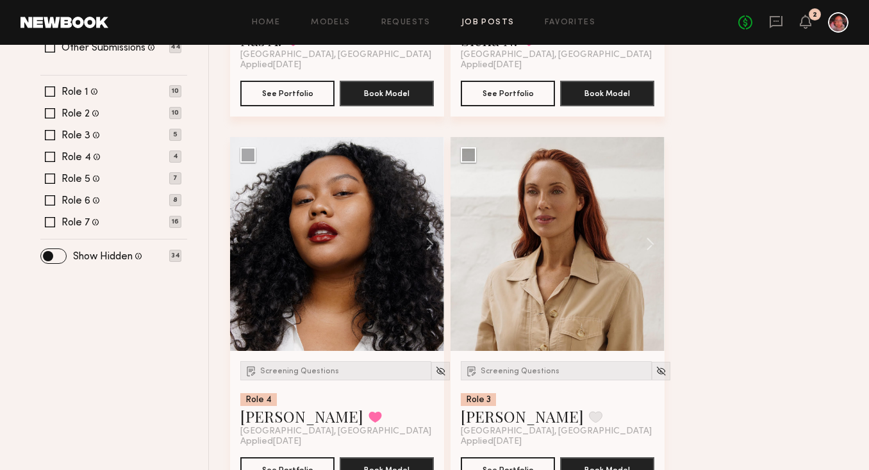
scroll to position [543, 0]
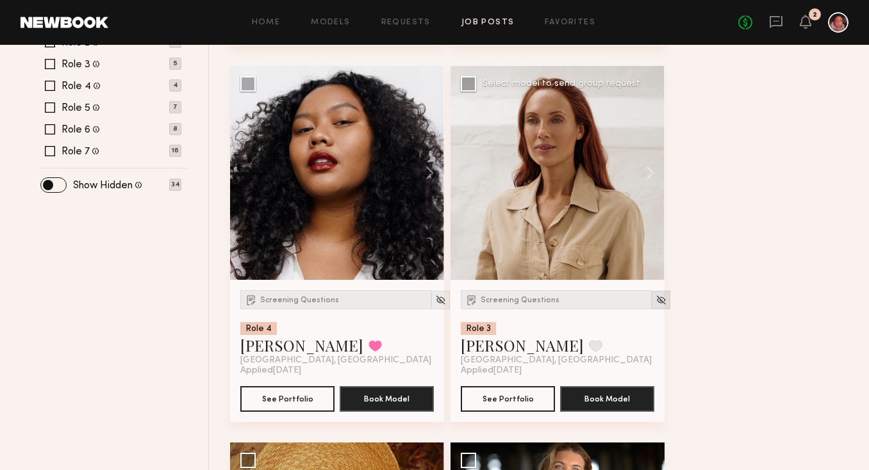
click at [656, 302] on img at bounding box center [661, 300] width 11 height 11
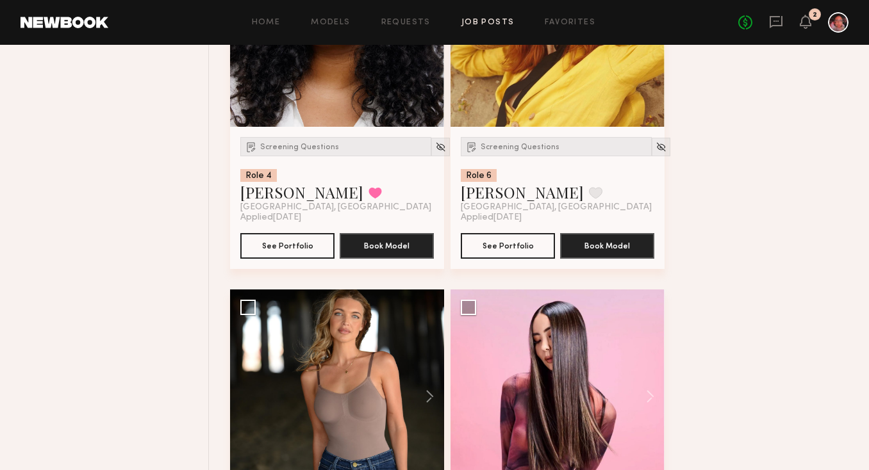
scroll to position [720, 0]
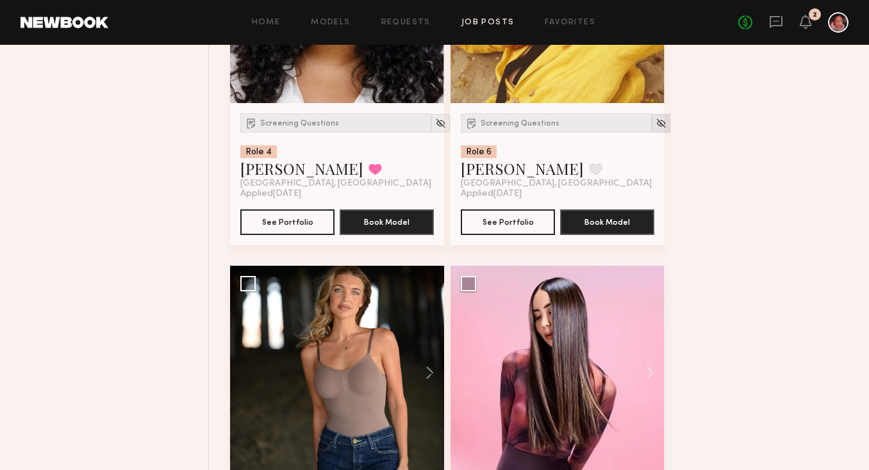
click at [656, 122] on img at bounding box center [661, 123] width 11 height 11
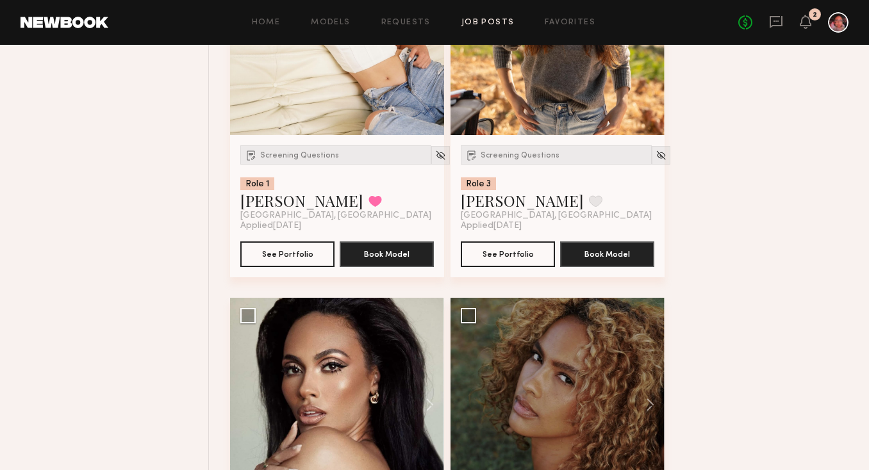
scroll to position [1373, 0]
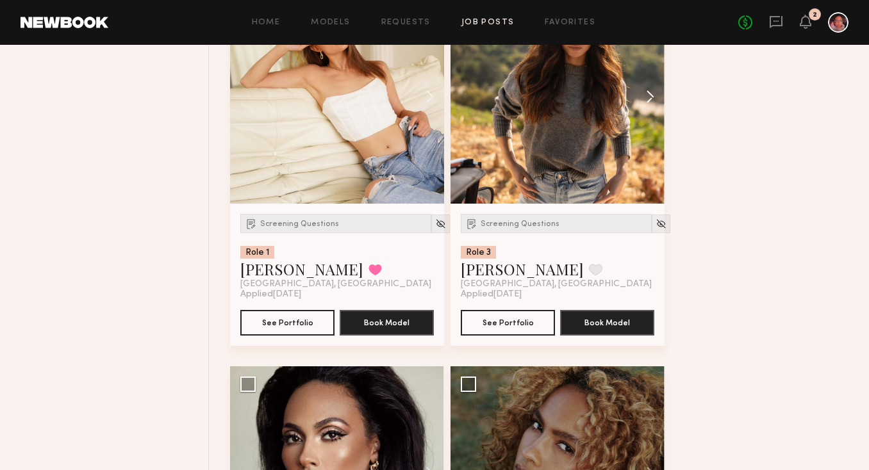
click at [648, 101] on button at bounding box center [644, 97] width 41 height 214
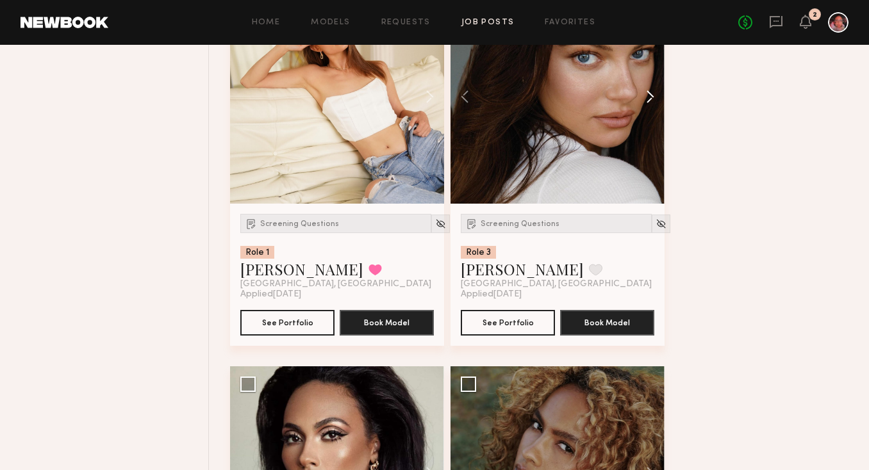
click at [648, 101] on button at bounding box center [644, 97] width 41 height 214
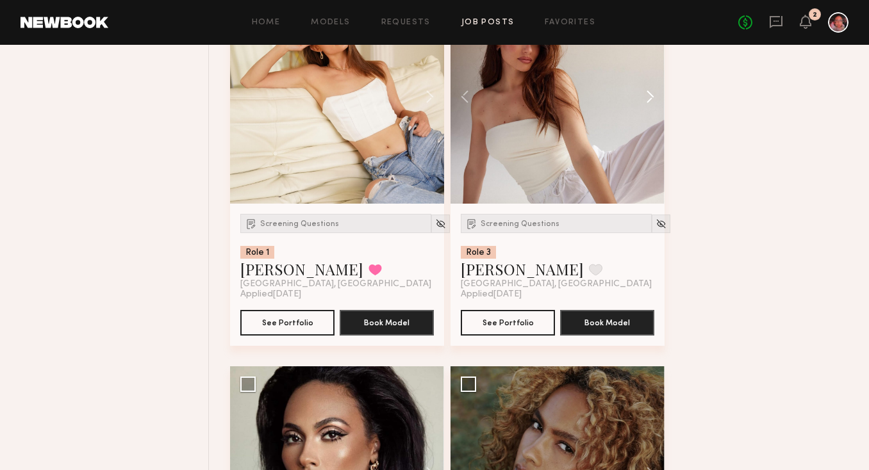
click at [648, 101] on button at bounding box center [644, 97] width 41 height 214
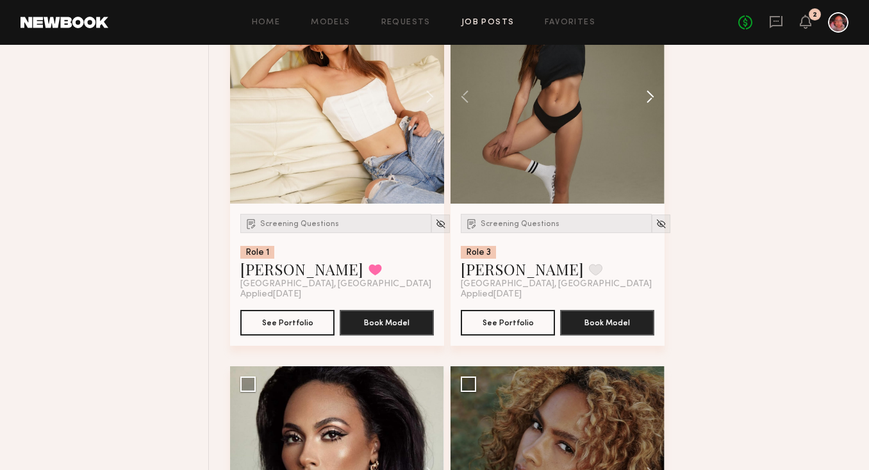
click at [648, 101] on button at bounding box center [644, 97] width 41 height 214
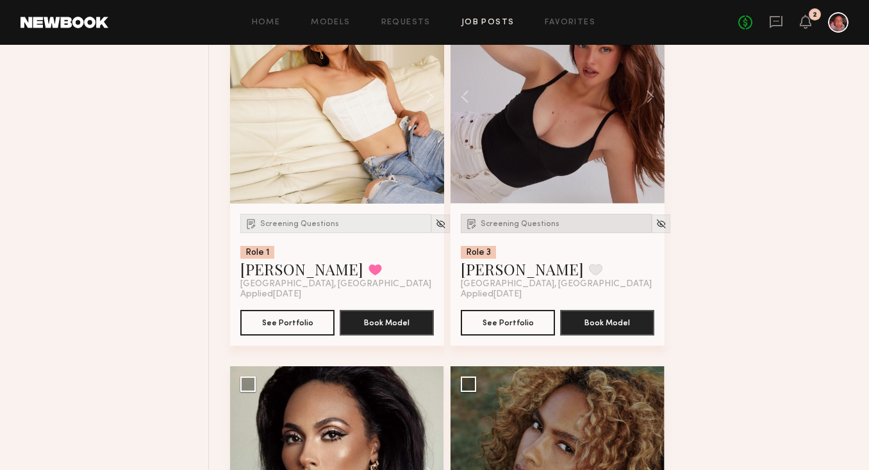
click at [522, 229] on div "Screening Questions" at bounding box center [556, 223] width 191 height 19
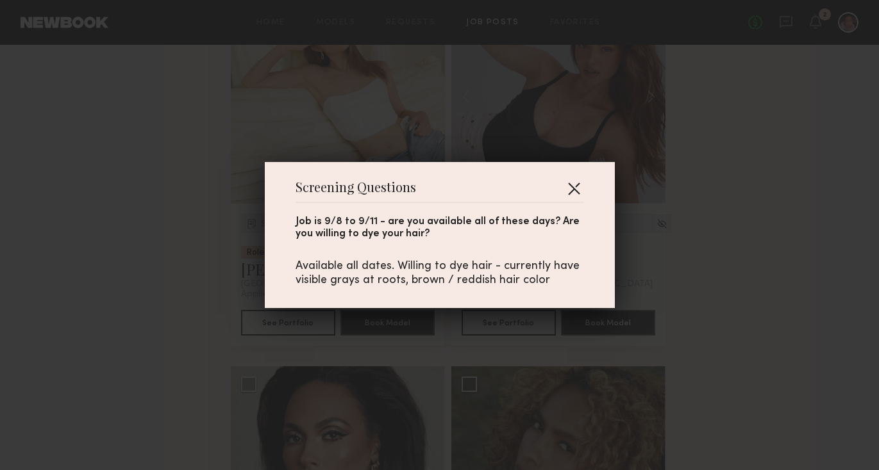
click at [566, 178] on button "button" at bounding box center [573, 188] width 21 height 21
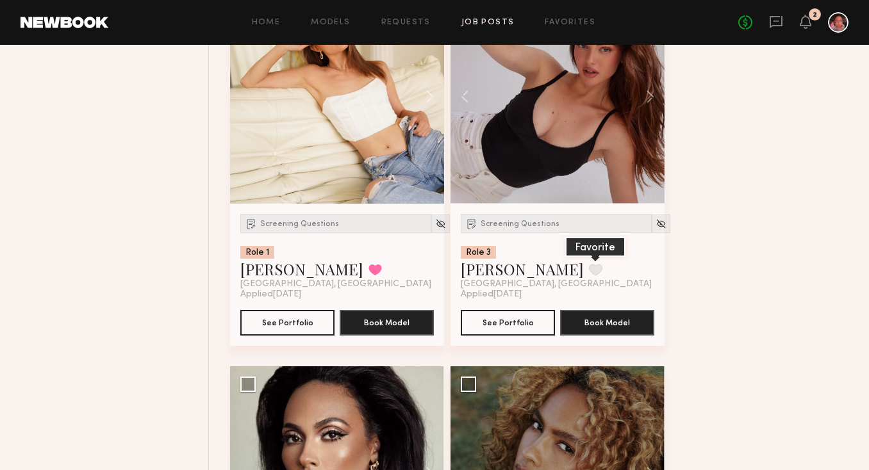
click at [589, 269] on button at bounding box center [595, 270] width 13 height 12
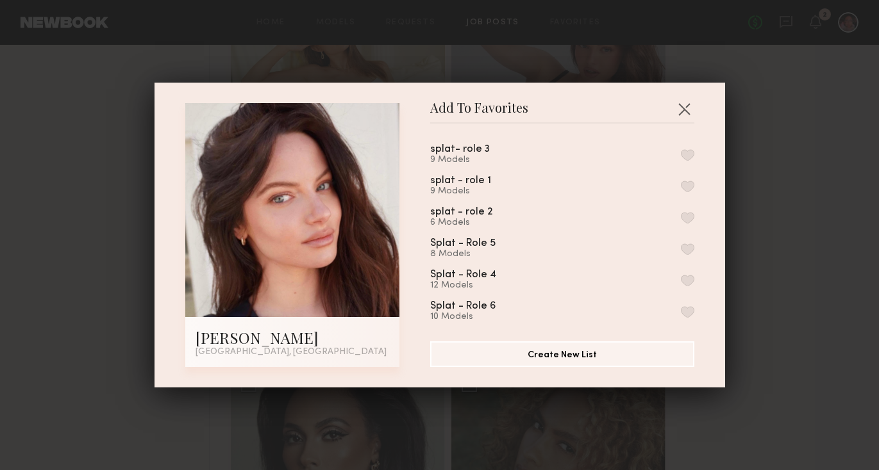
click at [681, 184] on button "button" at bounding box center [687, 187] width 13 height 12
click at [681, 150] on button "button" at bounding box center [687, 155] width 13 height 12
click at [681, 109] on button "button" at bounding box center [684, 109] width 21 height 21
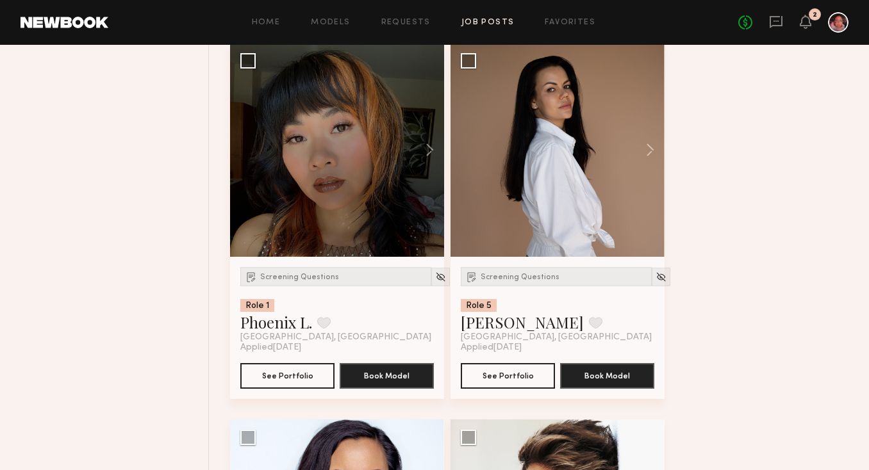
scroll to position [2458, 0]
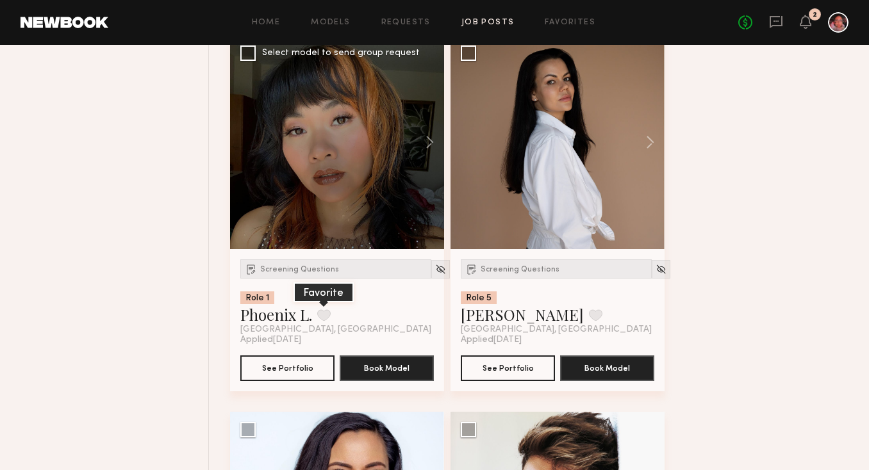
click at [327, 321] on button at bounding box center [323, 316] width 13 height 12
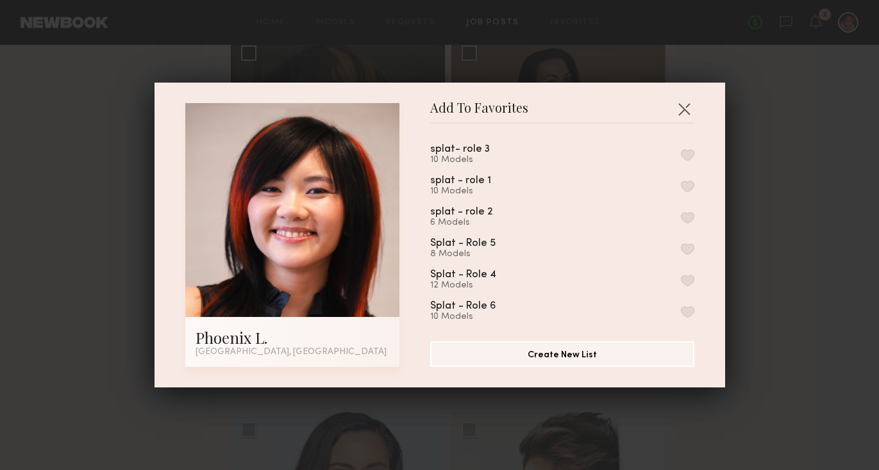
click at [519, 183] on div "splat - role 1 10 Models" at bounding box center [562, 186] width 264 height 21
click at [681, 182] on button "button" at bounding box center [687, 187] width 13 height 12
click at [681, 149] on button "button" at bounding box center [687, 155] width 13 height 12
click at [675, 106] on button "button" at bounding box center [684, 109] width 21 height 21
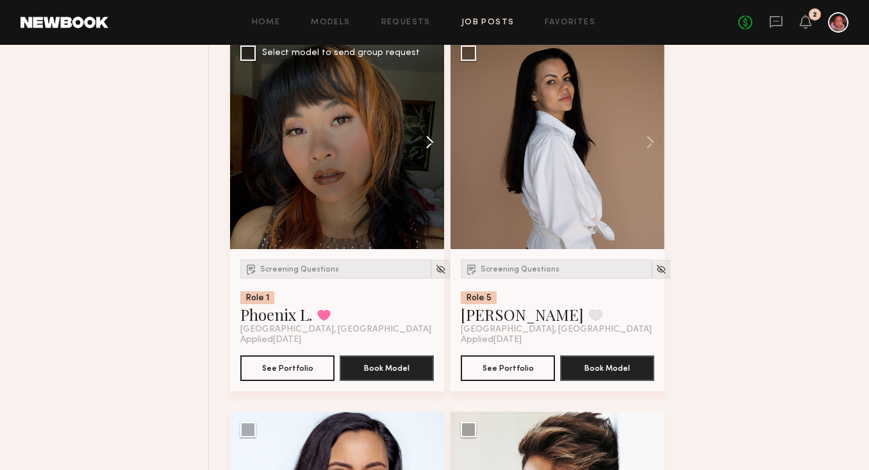
click at [425, 144] on button at bounding box center [423, 142] width 41 height 214
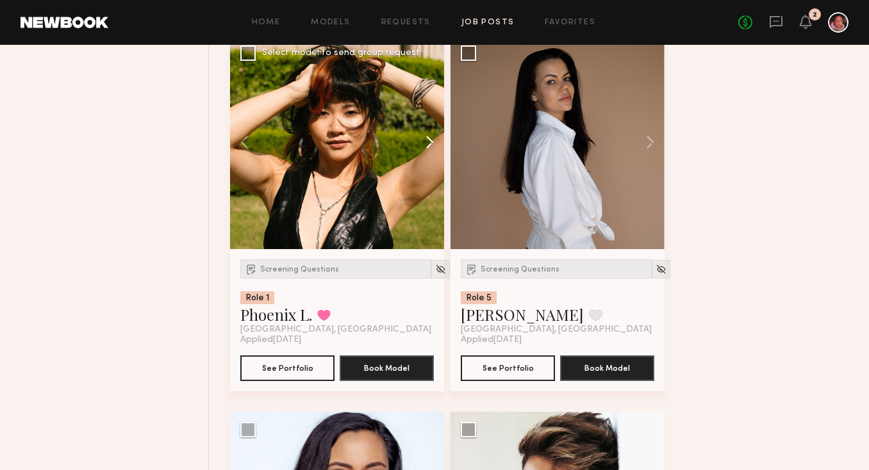
click at [425, 144] on button at bounding box center [423, 142] width 41 height 214
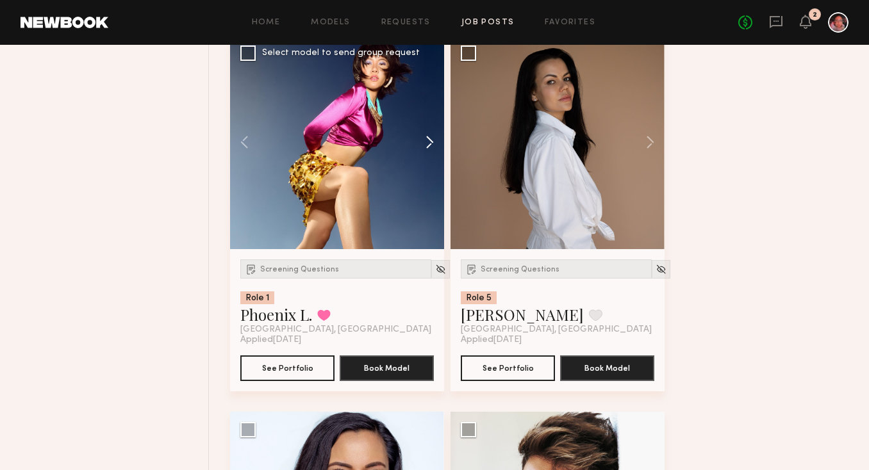
click at [425, 144] on button at bounding box center [423, 142] width 41 height 214
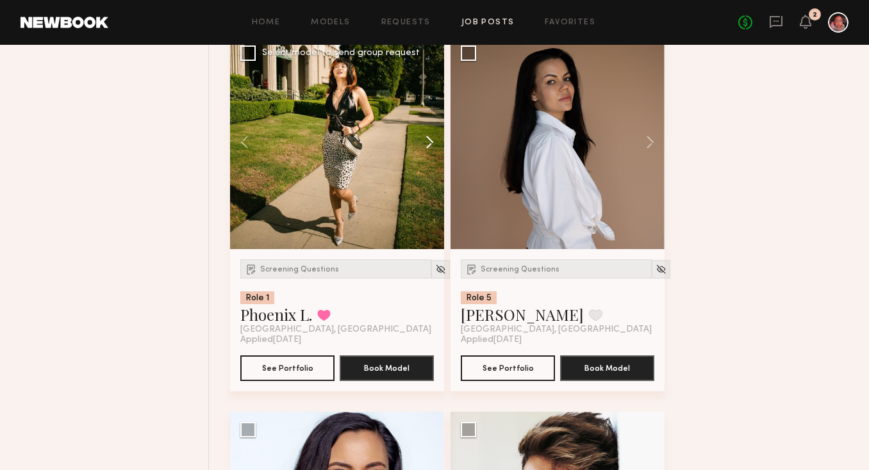
click at [425, 144] on button at bounding box center [423, 142] width 41 height 214
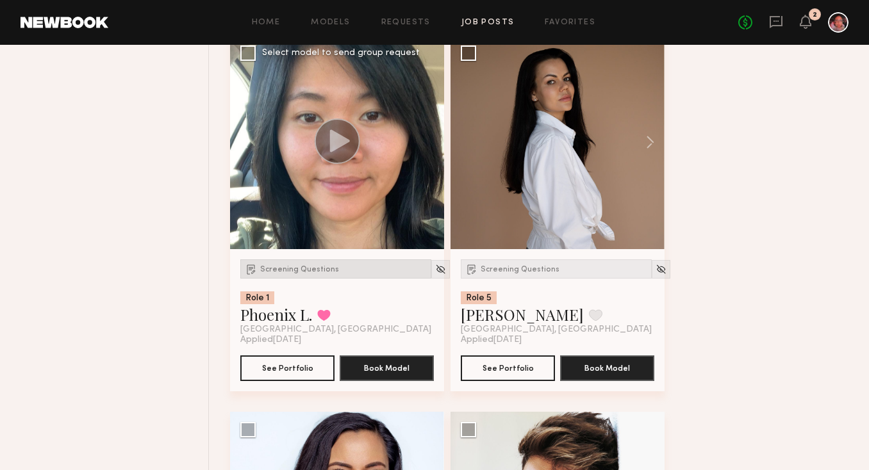
click at [302, 272] on span "Screening Questions" at bounding box center [299, 270] width 79 height 8
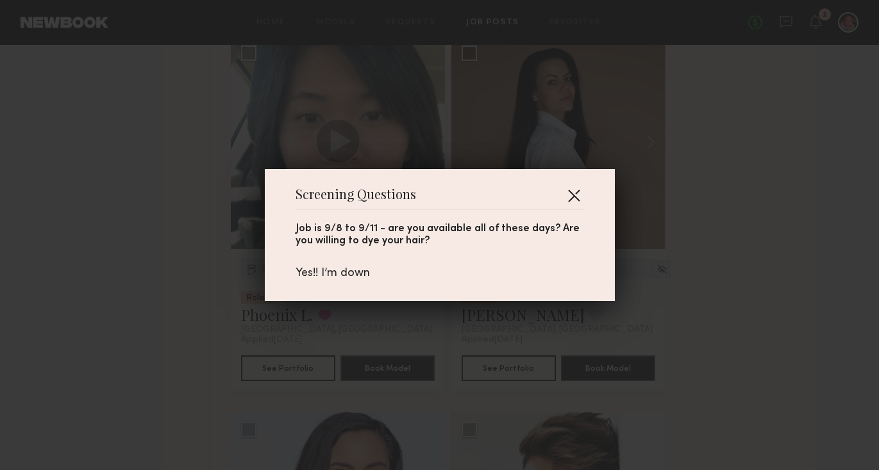
click at [567, 187] on button "button" at bounding box center [573, 195] width 21 height 21
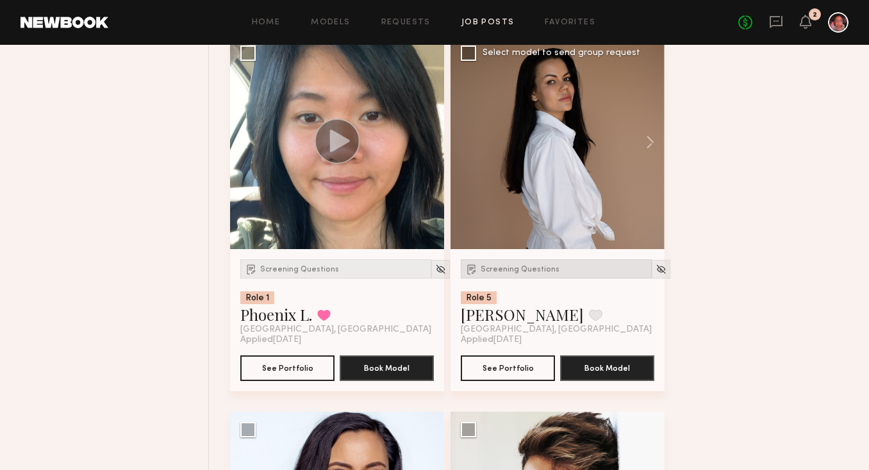
click at [511, 271] on span "Screening Questions" at bounding box center [520, 270] width 79 height 8
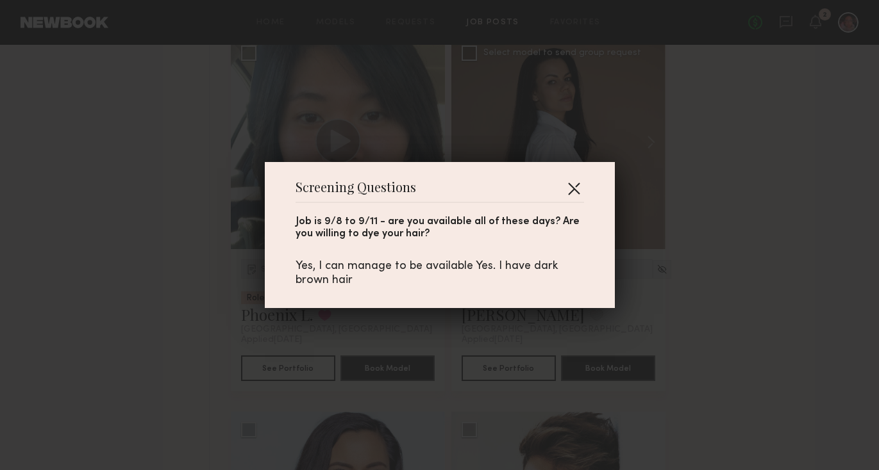
click at [569, 192] on button "button" at bounding box center [573, 188] width 21 height 21
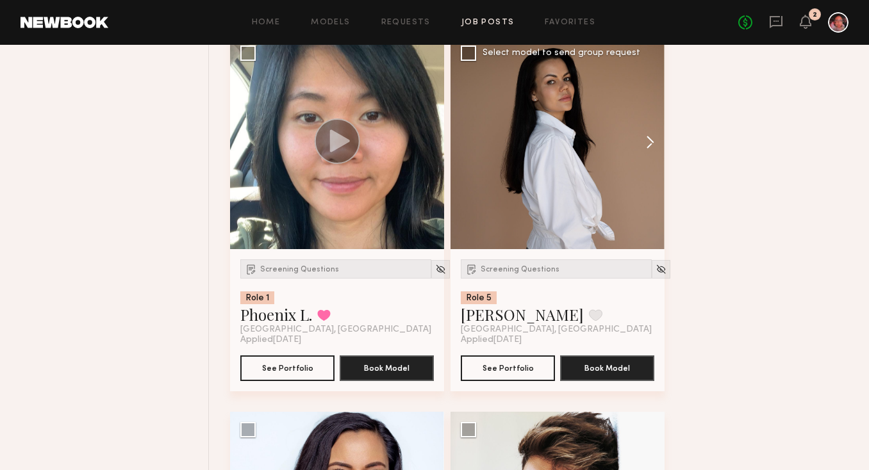
click at [633, 136] on button at bounding box center [644, 142] width 41 height 214
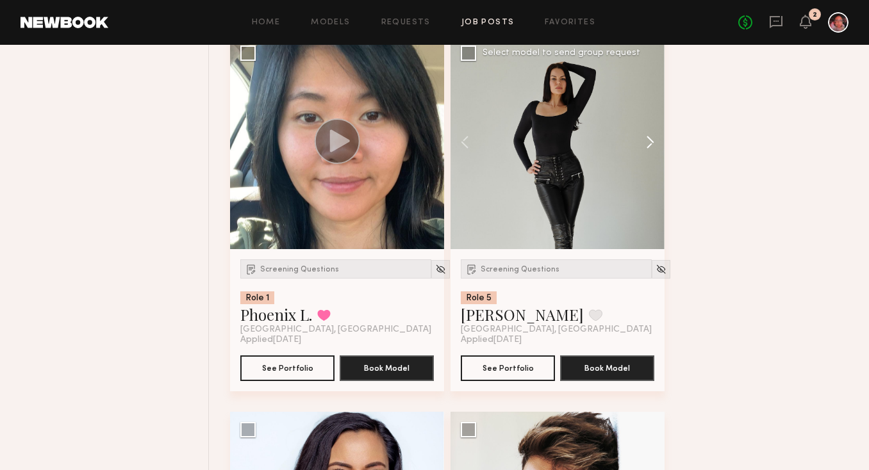
click at [634, 138] on button at bounding box center [644, 142] width 41 height 214
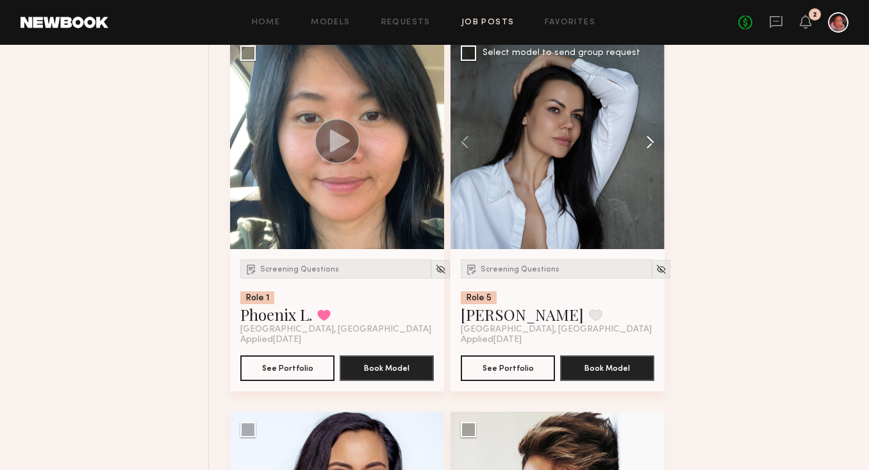
click at [634, 138] on button at bounding box center [644, 142] width 41 height 214
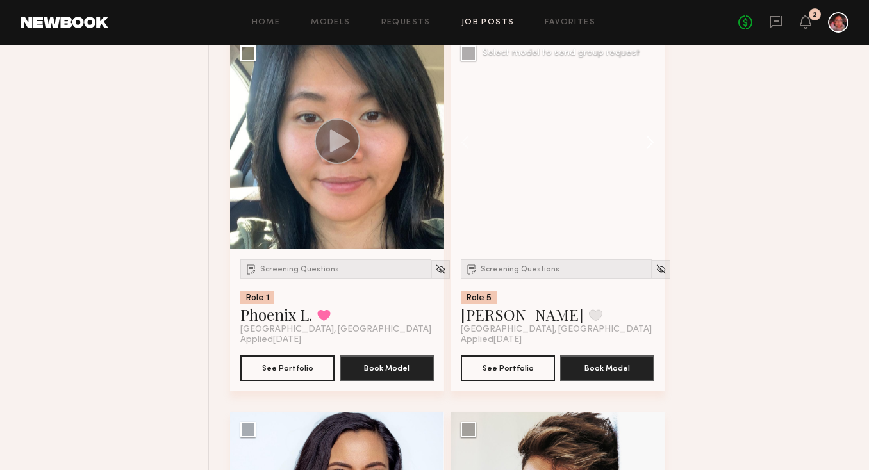
click at [634, 138] on button at bounding box center [644, 142] width 41 height 214
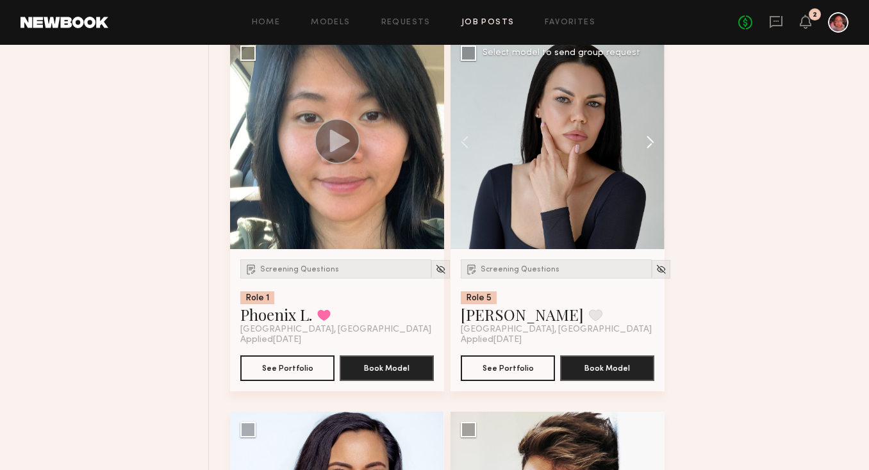
click at [634, 138] on button at bounding box center [644, 142] width 41 height 214
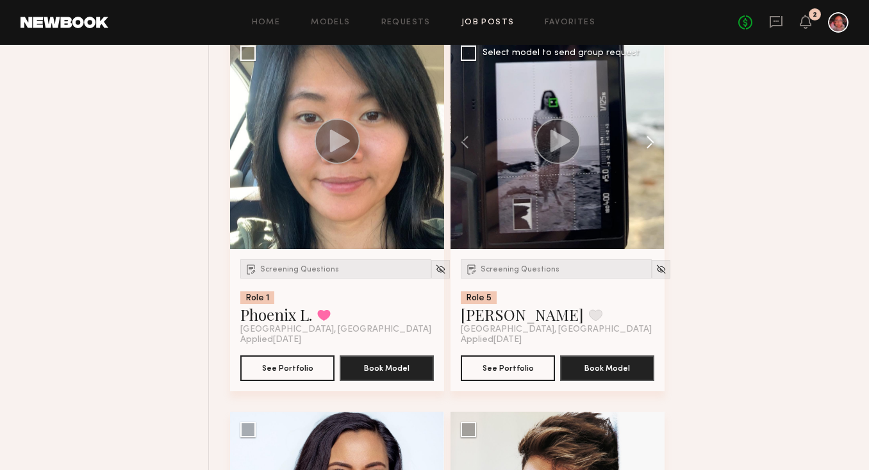
click at [634, 138] on button at bounding box center [644, 142] width 41 height 214
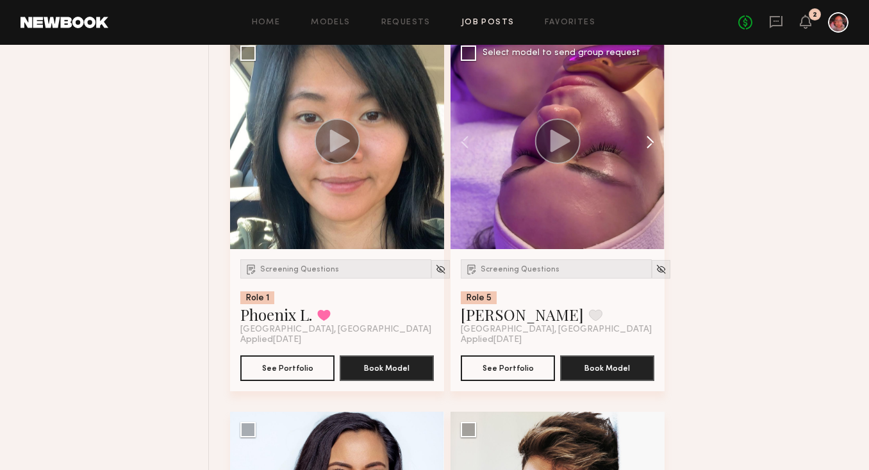
click at [634, 138] on button at bounding box center [644, 142] width 41 height 214
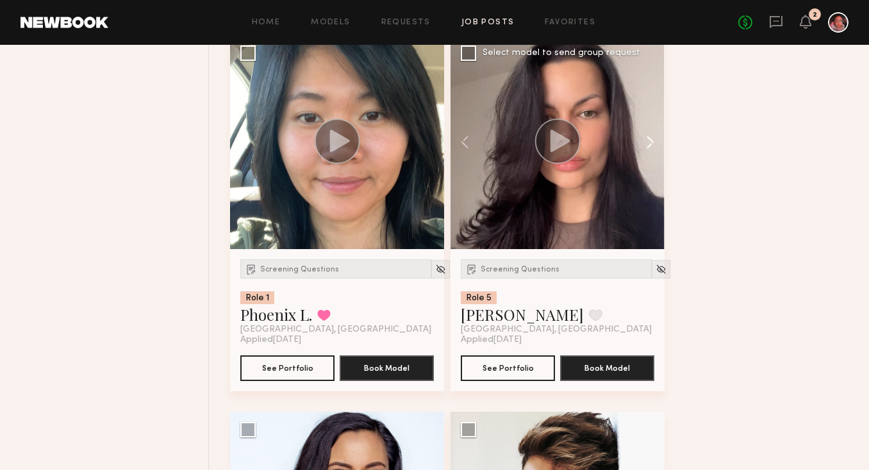
click at [634, 139] on button at bounding box center [644, 142] width 41 height 214
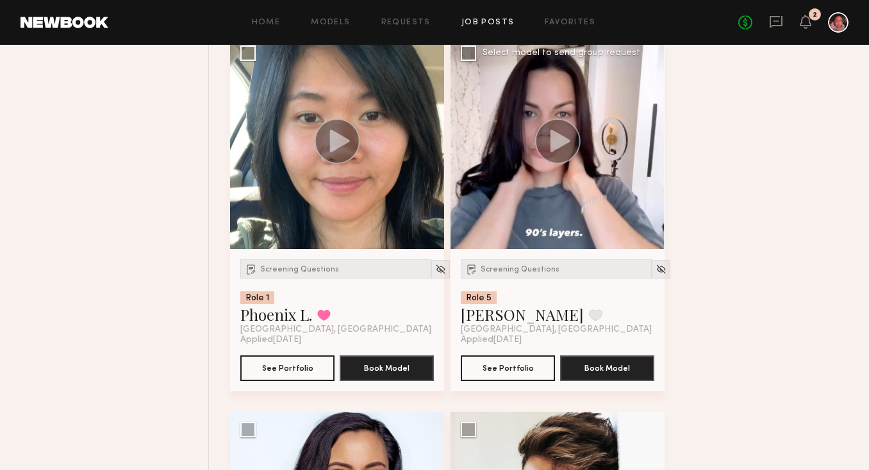
click at [634, 139] on div at bounding box center [558, 142] width 214 height 214
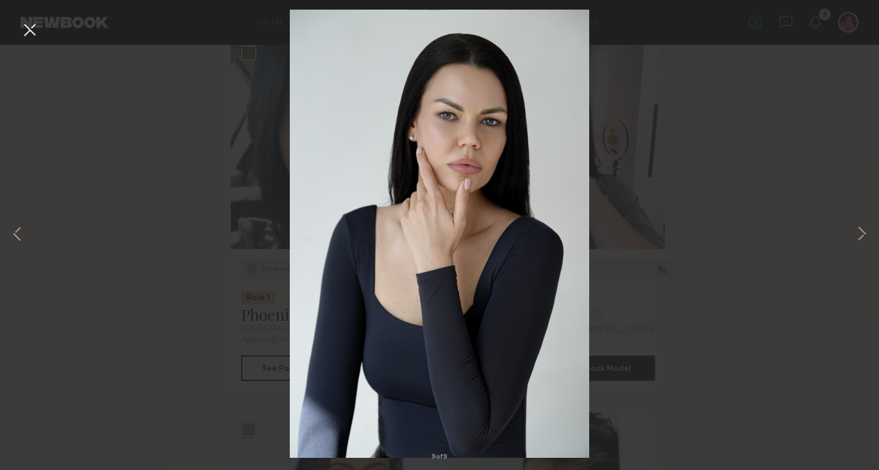
click at [25, 29] on button at bounding box center [29, 30] width 21 height 23
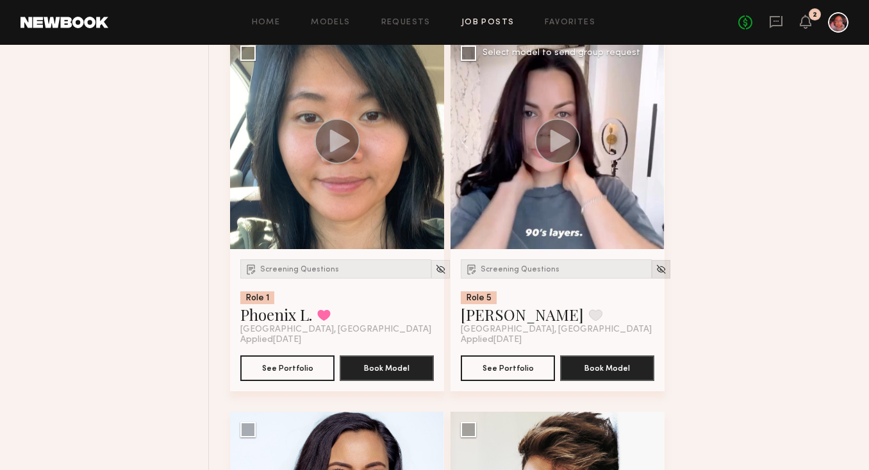
click at [656, 267] on img at bounding box center [661, 269] width 11 height 11
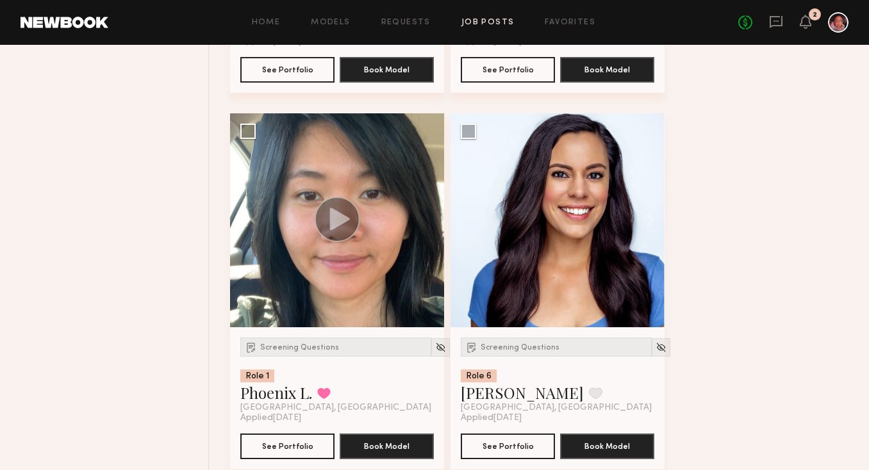
scroll to position [2425, 0]
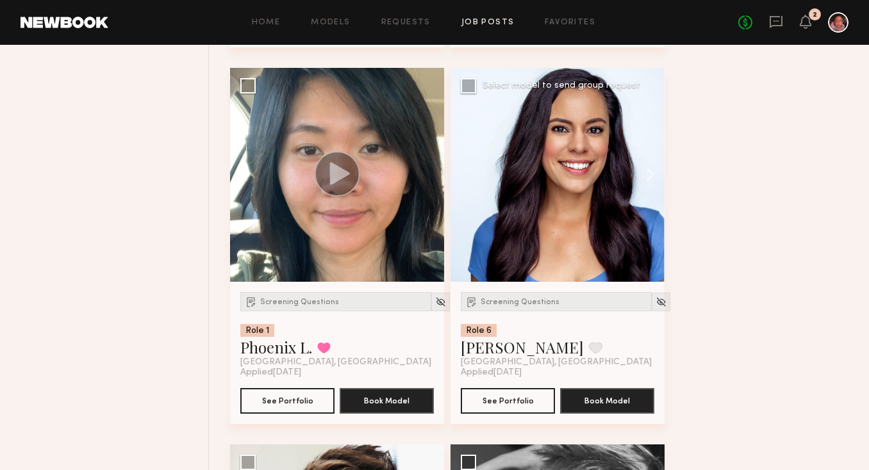
click at [648, 180] on button at bounding box center [644, 175] width 41 height 214
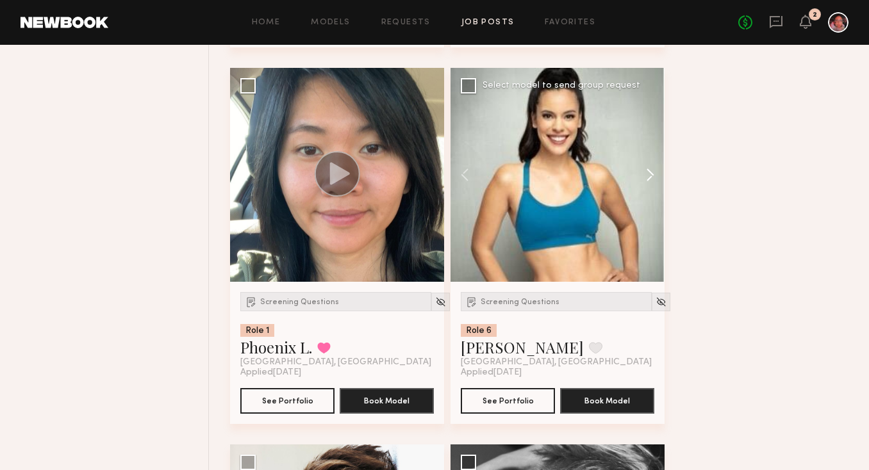
click at [648, 180] on button at bounding box center [644, 175] width 41 height 214
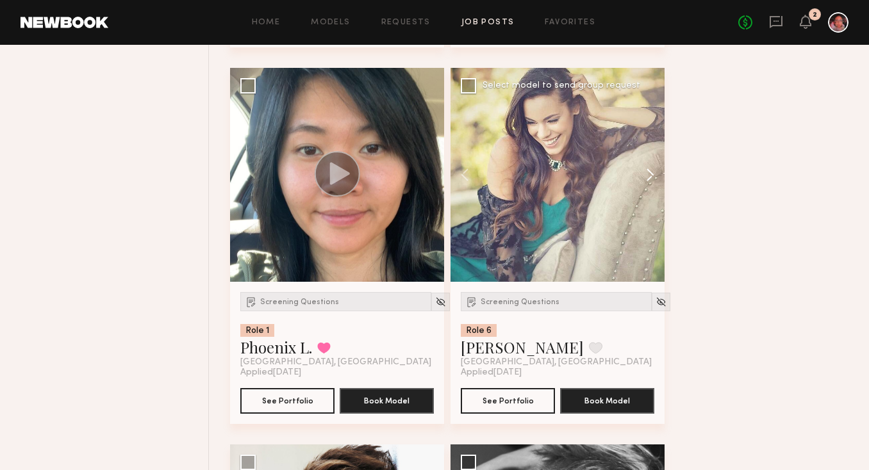
click at [648, 180] on button at bounding box center [644, 175] width 41 height 214
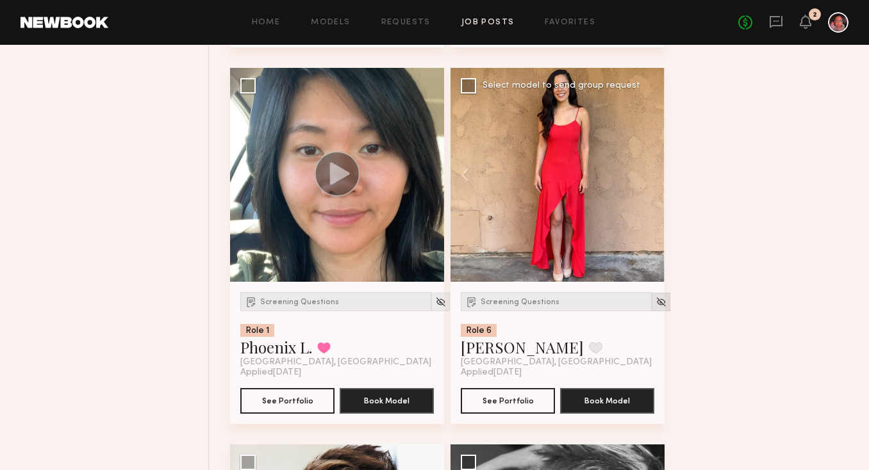
click at [656, 302] on img at bounding box center [661, 302] width 11 height 11
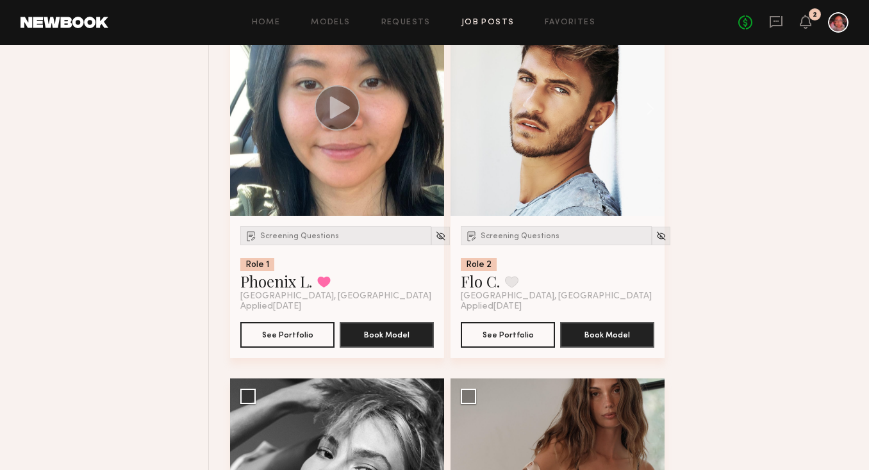
scroll to position [2381, 0]
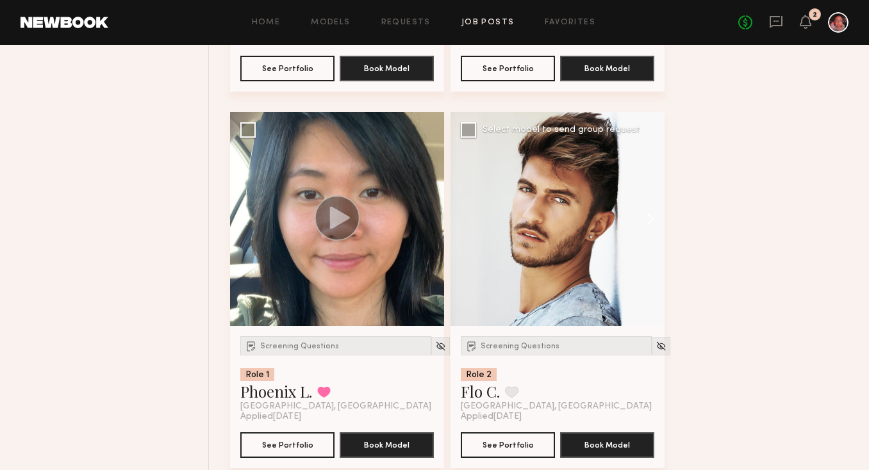
click at [649, 216] on button at bounding box center [644, 219] width 41 height 214
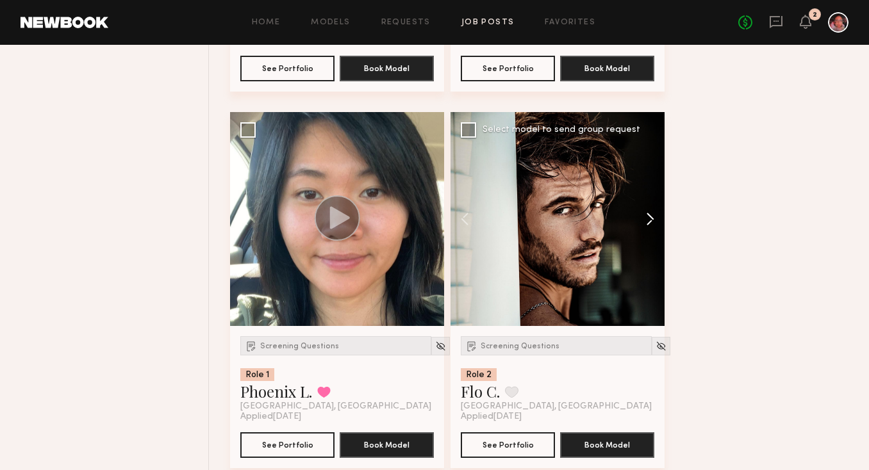
click at [649, 216] on button at bounding box center [644, 219] width 41 height 214
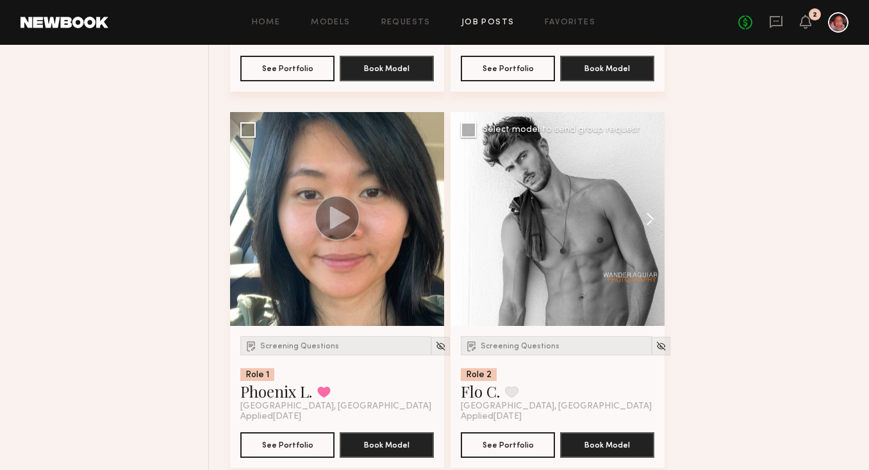
click at [649, 216] on button at bounding box center [644, 219] width 41 height 214
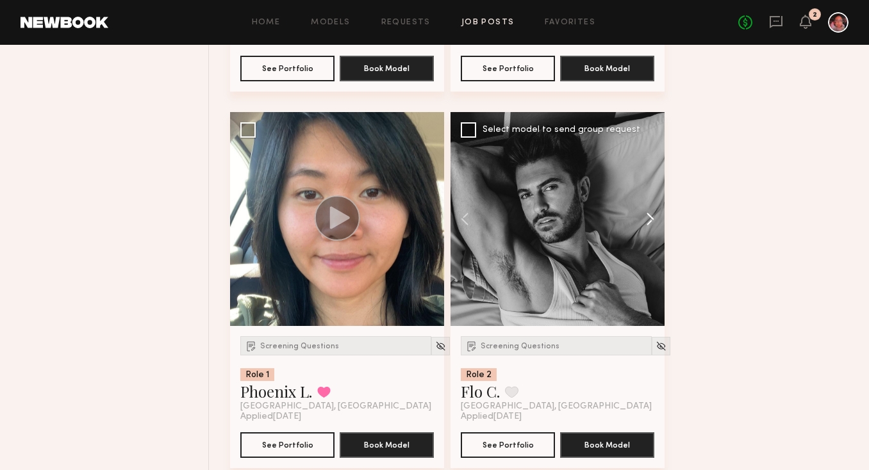
click at [649, 216] on button at bounding box center [644, 219] width 41 height 214
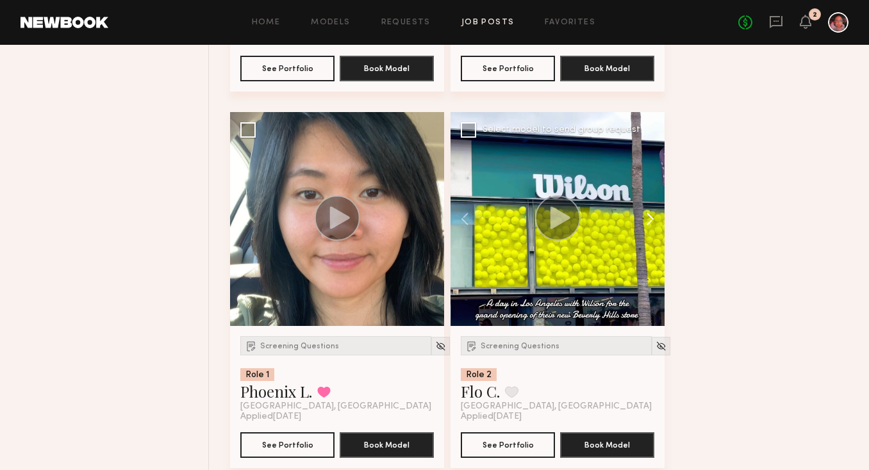
click at [649, 216] on button at bounding box center [644, 219] width 41 height 214
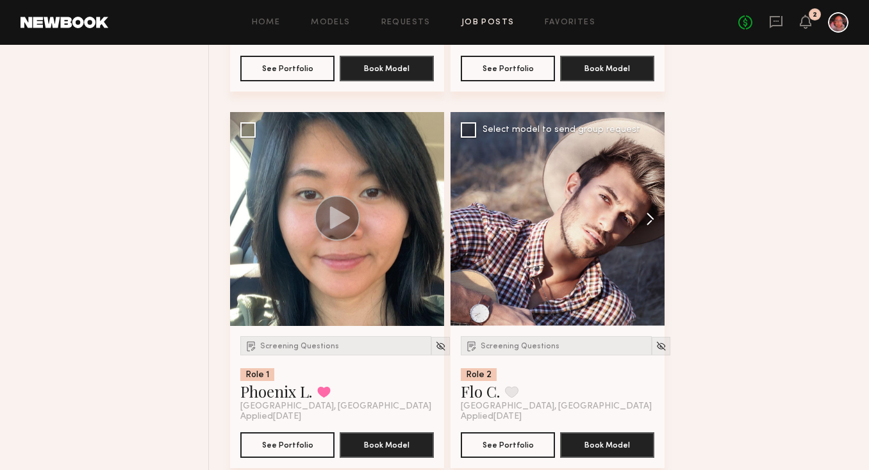
click at [649, 216] on button at bounding box center [644, 219] width 41 height 214
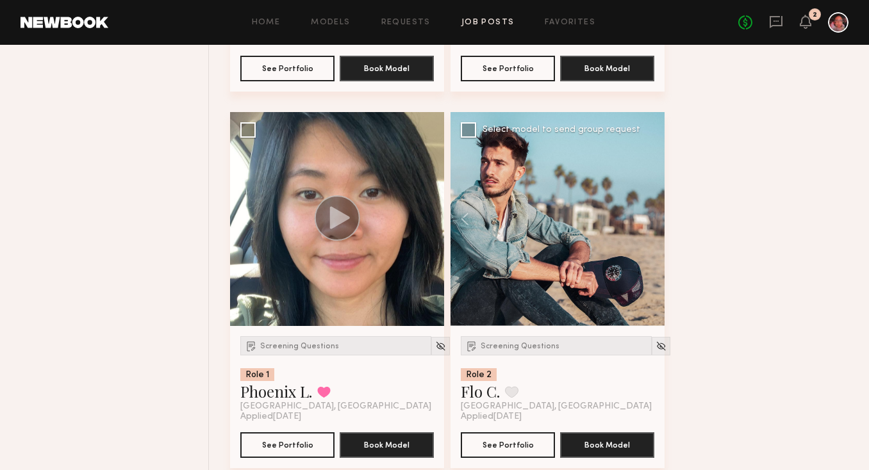
click at [649, 217] on div at bounding box center [558, 219] width 214 height 214
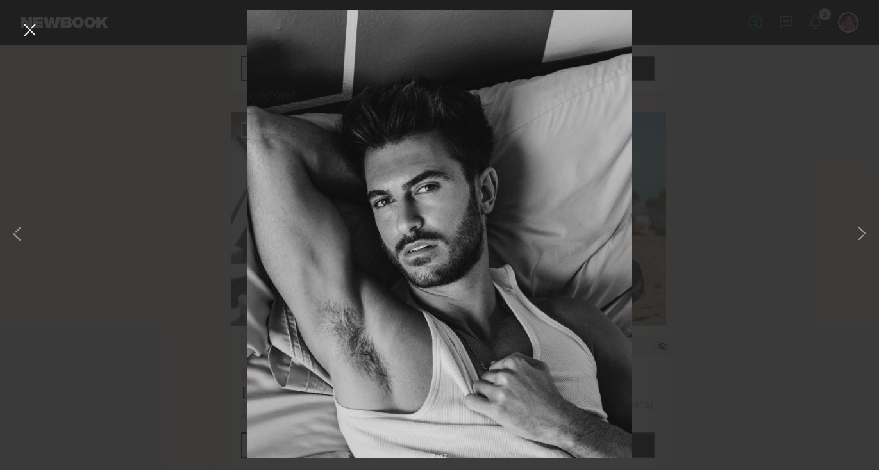
click at [34, 31] on button at bounding box center [29, 30] width 21 height 23
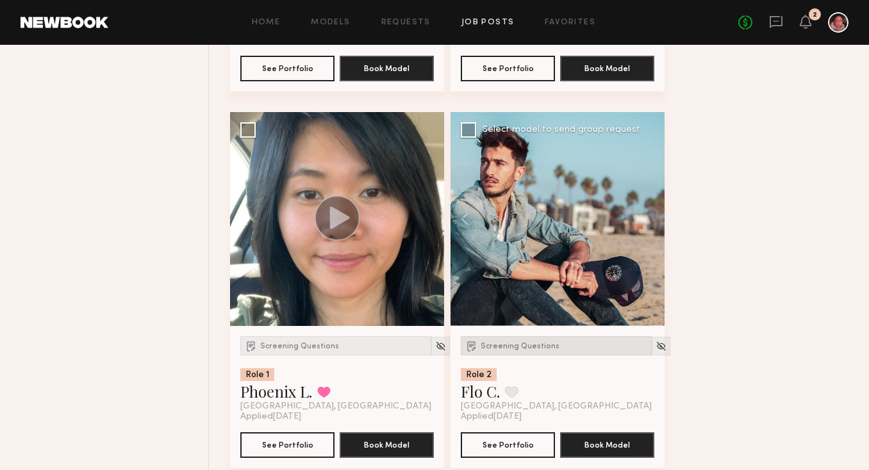
click at [516, 338] on div "Screening Questions" at bounding box center [556, 345] width 191 height 19
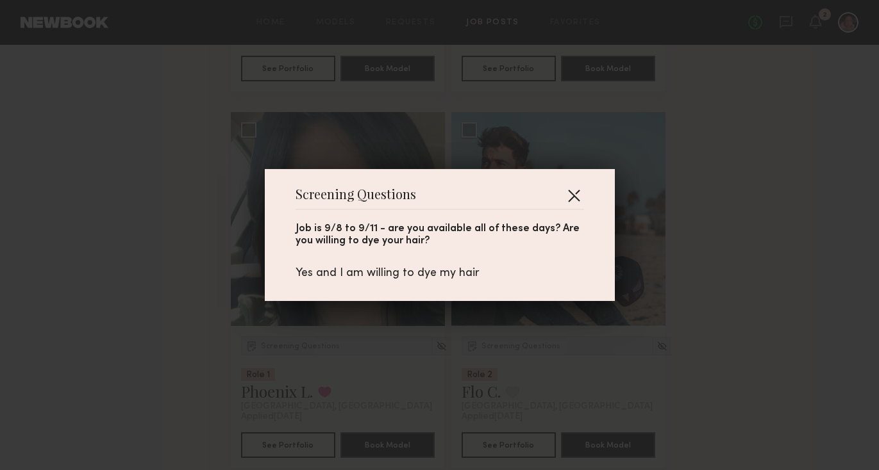
click at [566, 191] on button "button" at bounding box center [573, 195] width 21 height 21
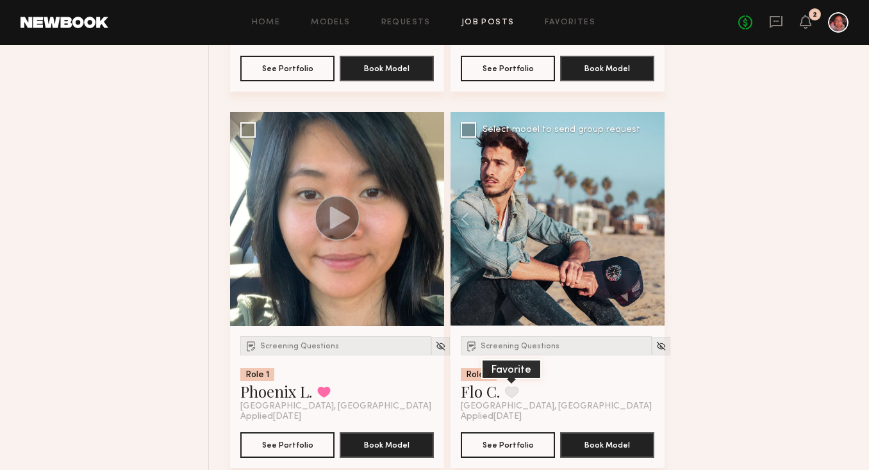
click at [513, 392] on button at bounding box center [511, 392] width 13 height 12
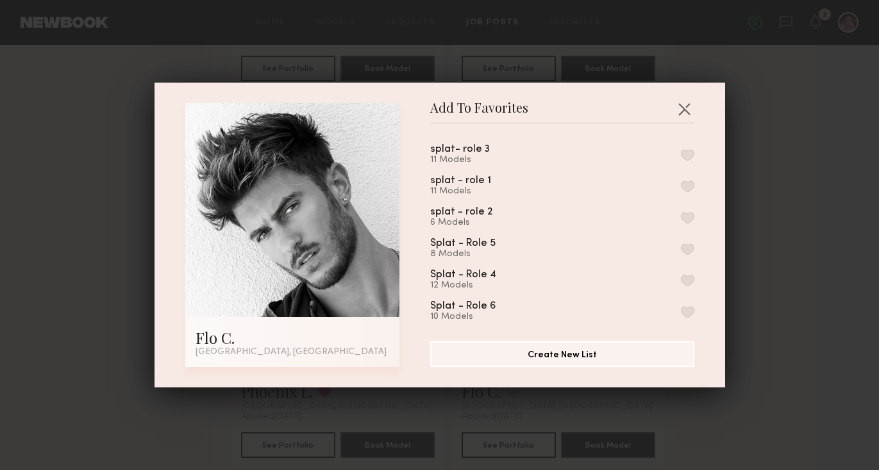
click at [537, 174] on div "splat- role 3 11 Models splat - role 1 11 Models splat - role 2 6 Models Splat …" at bounding box center [568, 227] width 277 height 187
click at [681, 219] on button "button" at bounding box center [687, 218] width 13 height 12
click at [682, 103] on button "button" at bounding box center [684, 109] width 21 height 21
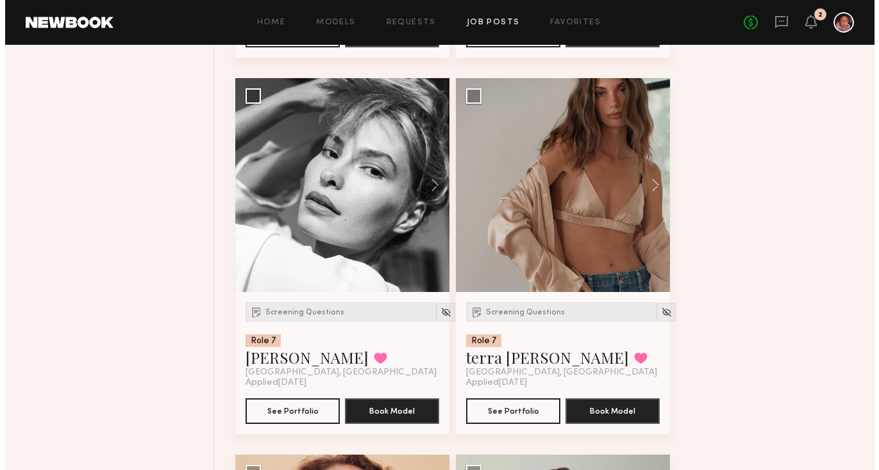
scroll to position [2799, 0]
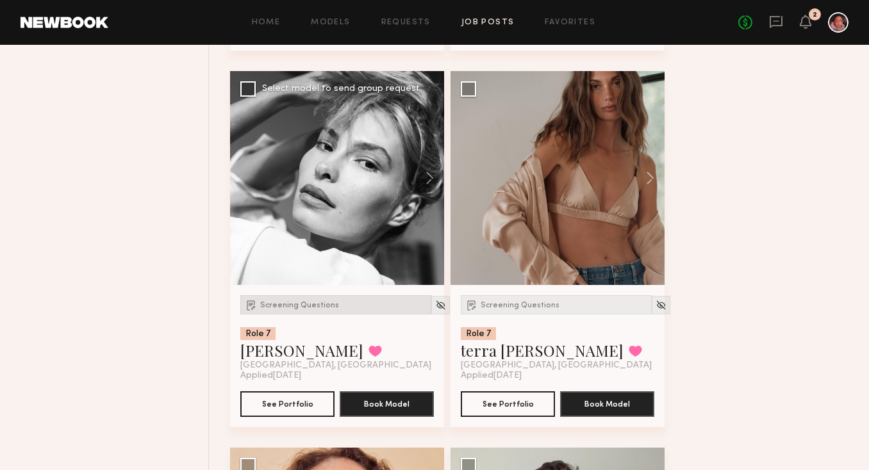
click at [274, 313] on div "Screening Questions" at bounding box center [335, 304] width 191 height 19
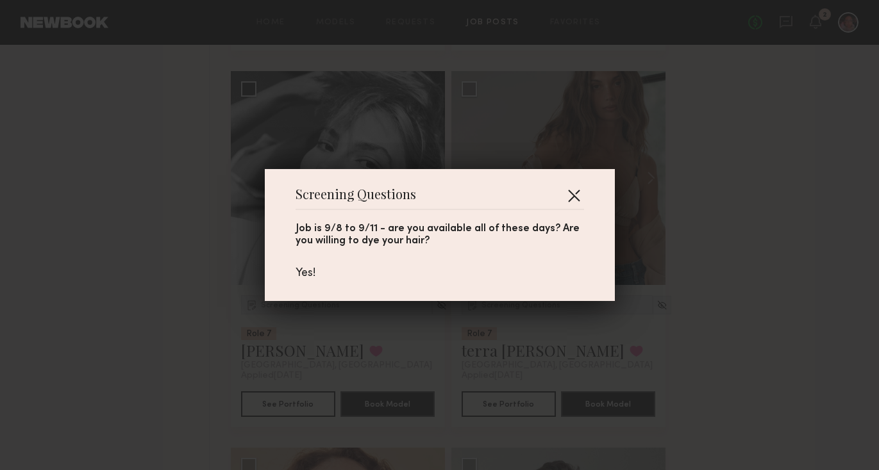
click at [572, 199] on button "button" at bounding box center [573, 195] width 21 height 21
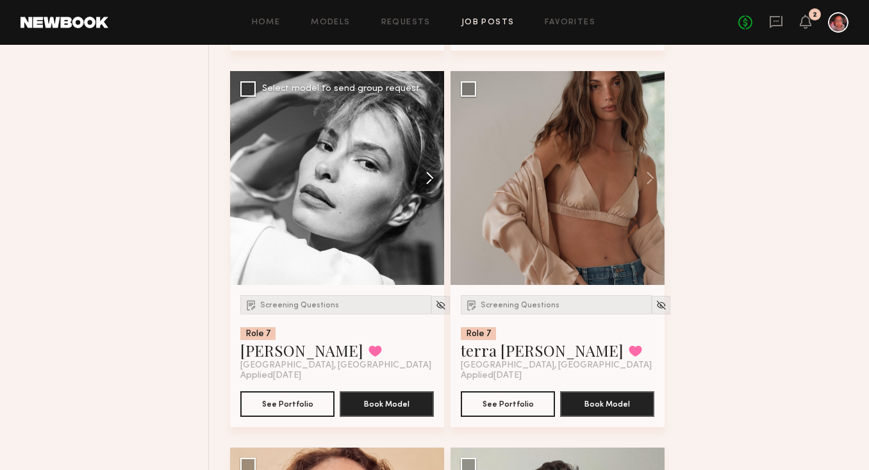
click at [429, 177] on button at bounding box center [423, 178] width 41 height 214
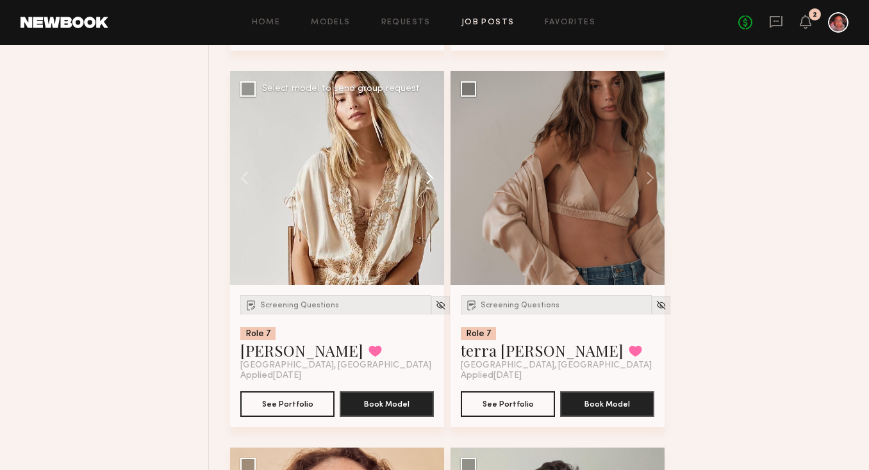
click at [429, 177] on button at bounding box center [423, 178] width 41 height 214
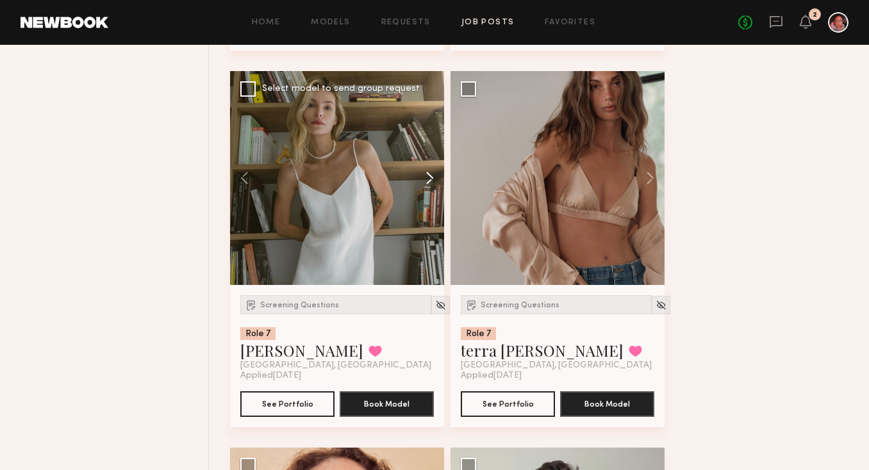
click at [429, 177] on button at bounding box center [423, 178] width 41 height 214
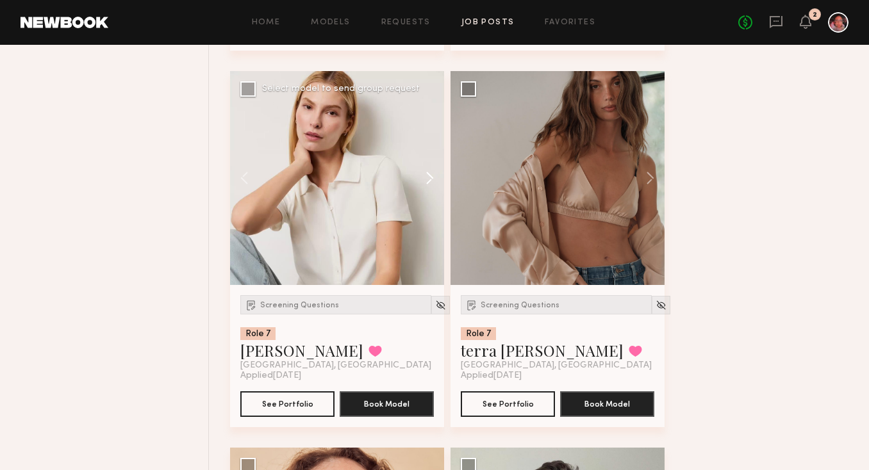
click at [429, 177] on button at bounding box center [423, 178] width 41 height 214
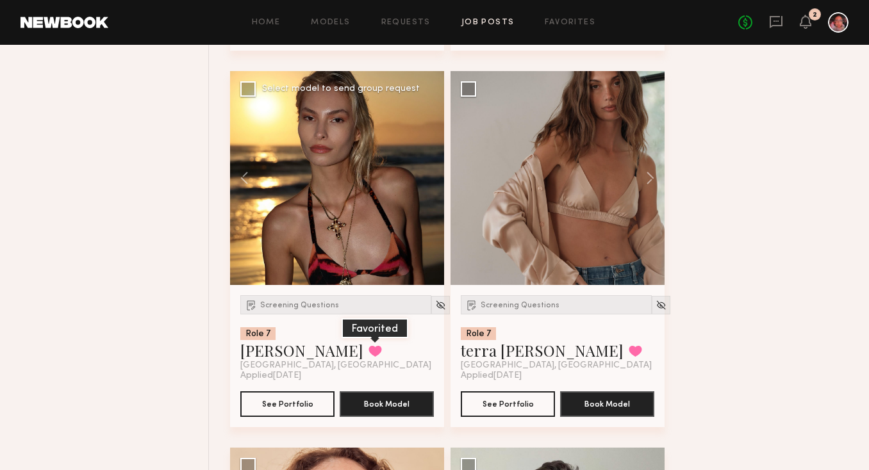
click at [368, 353] on button at bounding box center [374, 351] width 13 height 12
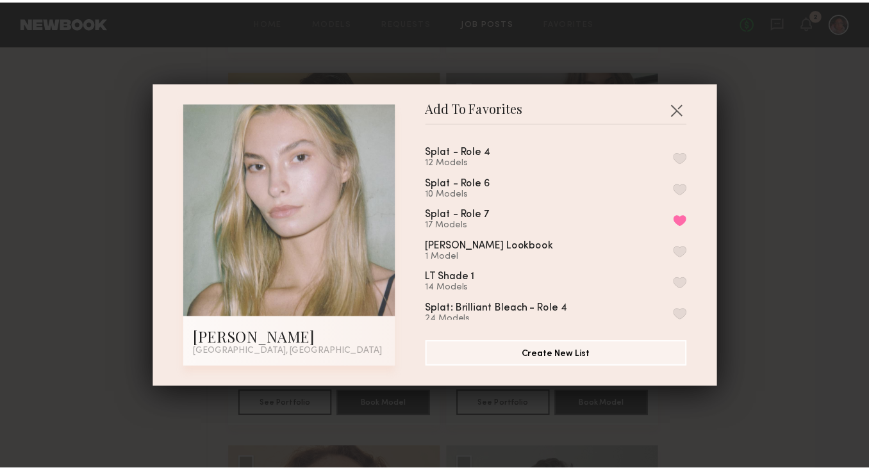
scroll to position [120, 0]
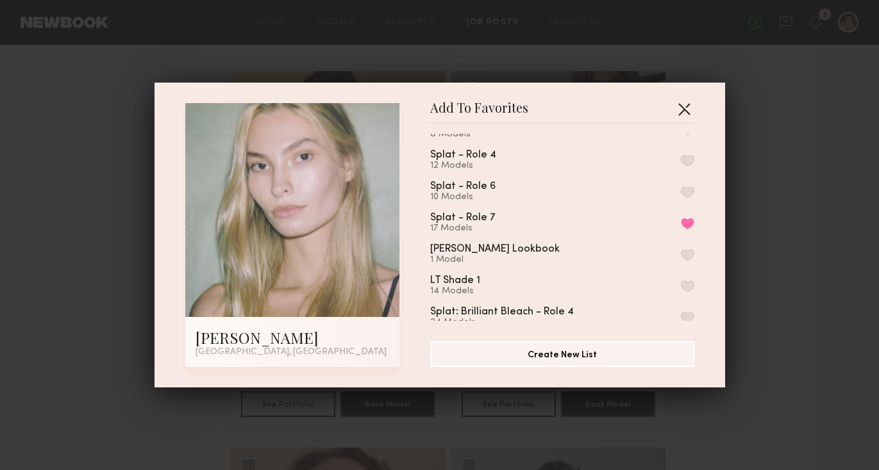
click at [677, 112] on button "button" at bounding box center [684, 109] width 21 height 21
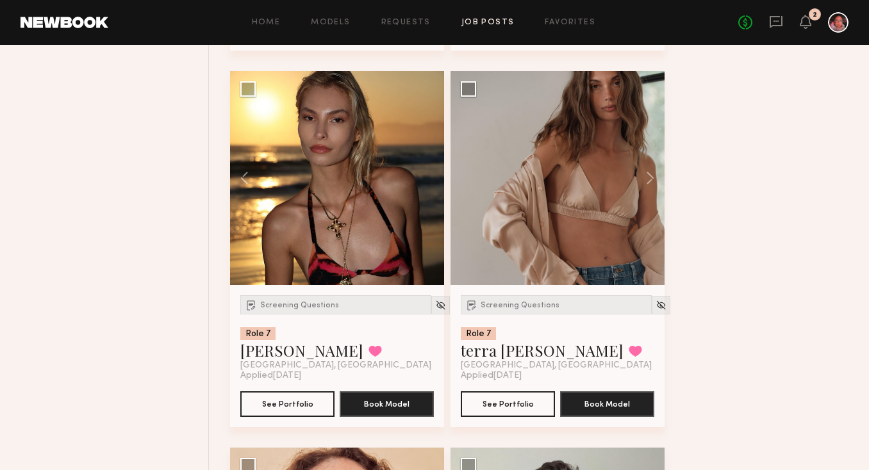
drag, startPoint x: 865, startPoint y: 137, endPoint x: 863, endPoint y: 144, distance: 6.9
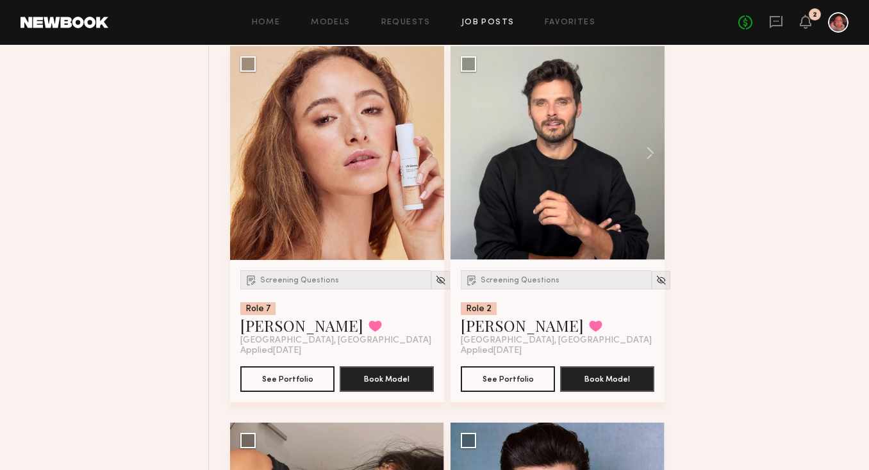
scroll to position [3208, 0]
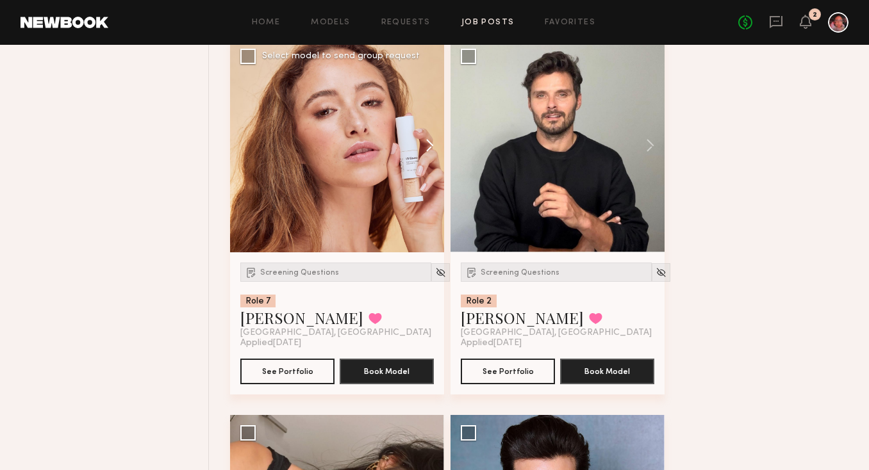
click at [433, 144] on button at bounding box center [423, 145] width 41 height 214
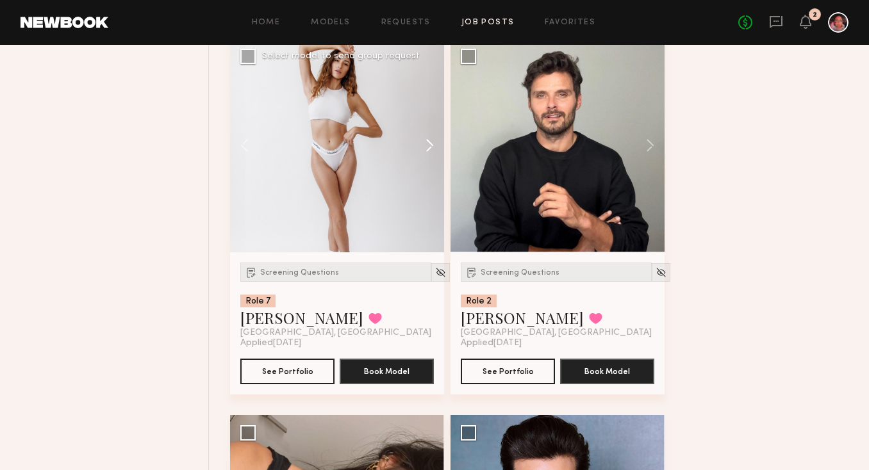
click at [433, 144] on button at bounding box center [423, 145] width 41 height 214
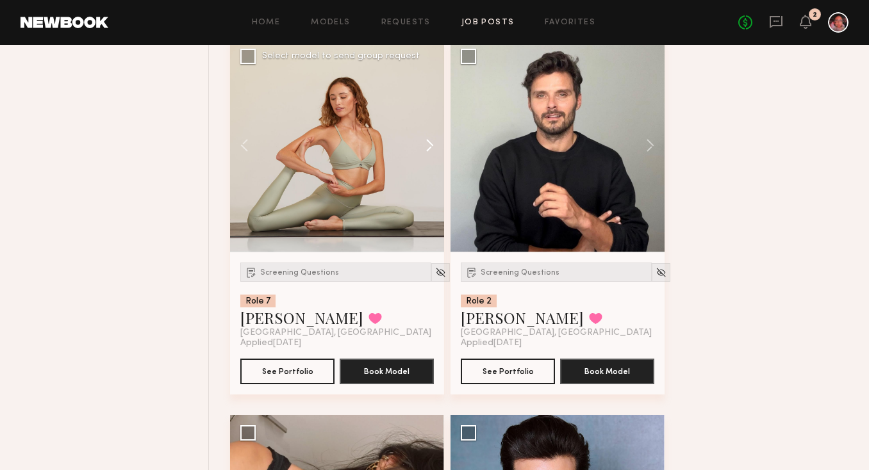
click at [433, 144] on button at bounding box center [423, 145] width 41 height 214
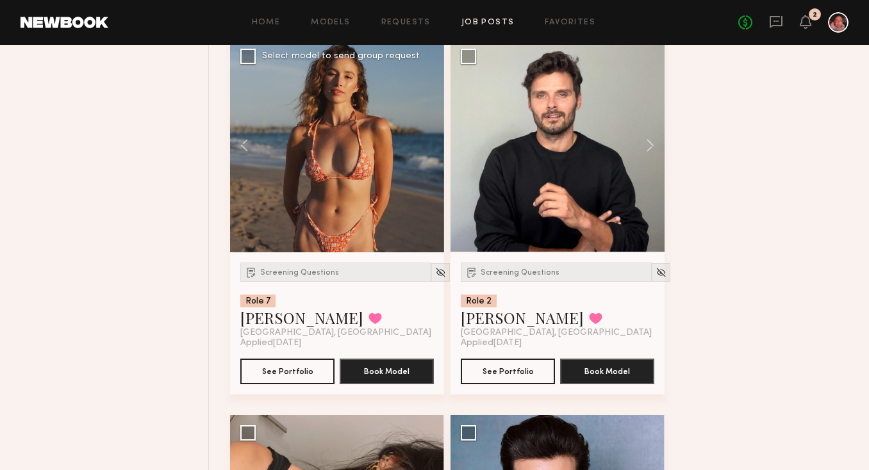
click at [433, 144] on div at bounding box center [337, 145] width 214 height 214
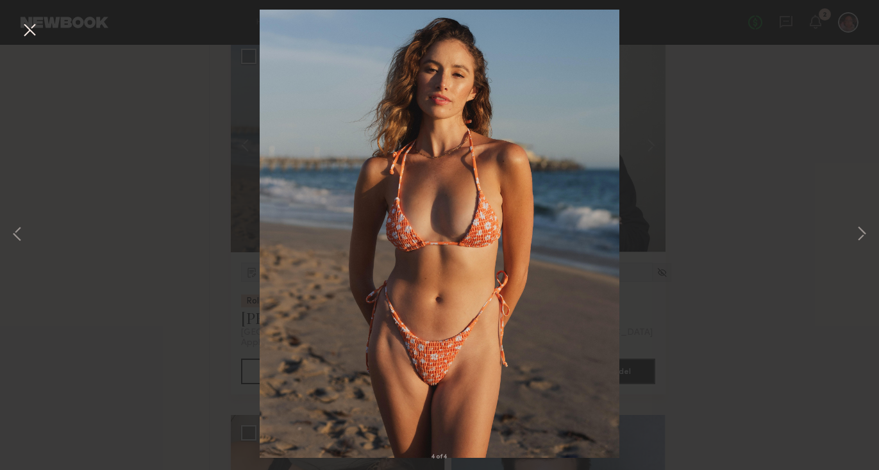
click at [27, 24] on button at bounding box center [29, 30] width 21 height 23
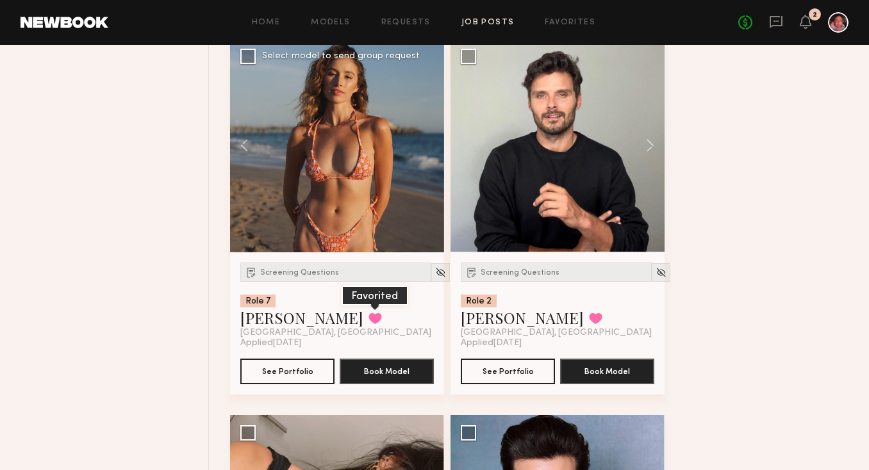
click at [368, 324] on button at bounding box center [374, 319] width 13 height 12
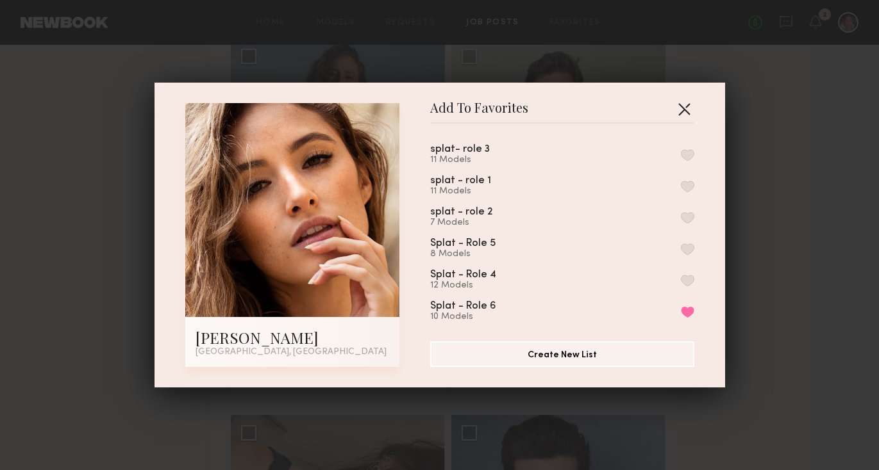
click at [679, 105] on button "button" at bounding box center [684, 109] width 21 height 21
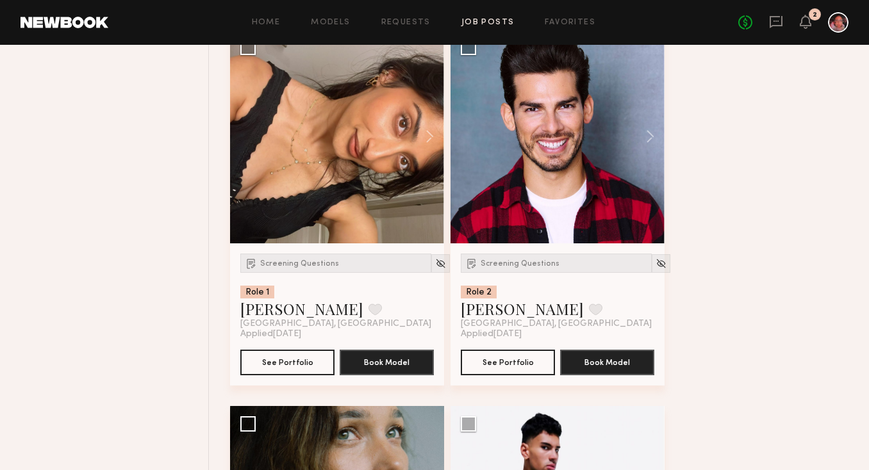
scroll to position [3579, 0]
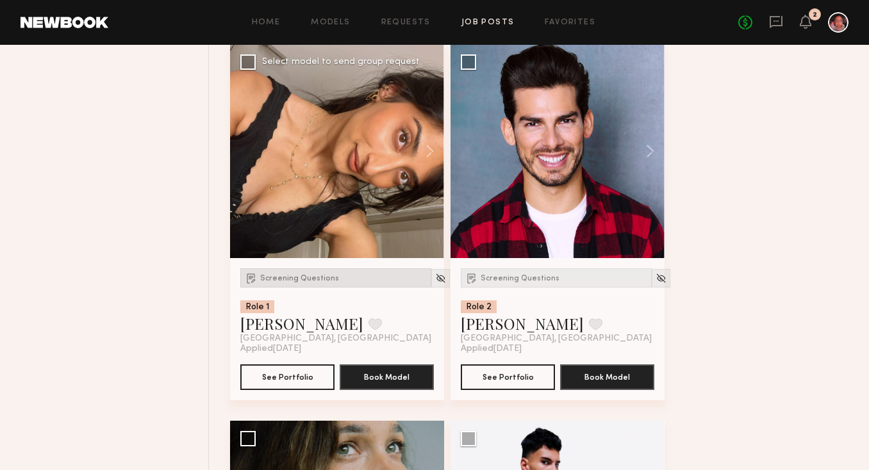
click at [313, 283] on span "Screening Questions" at bounding box center [299, 279] width 79 height 8
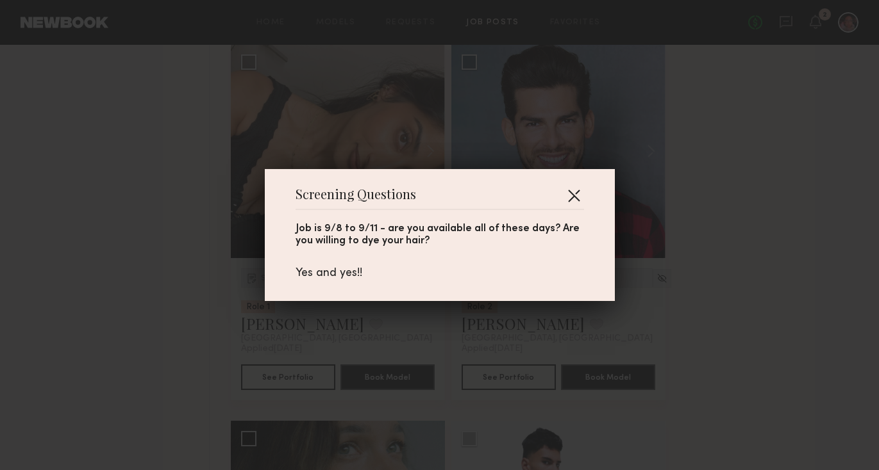
click at [573, 190] on button "button" at bounding box center [573, 195] width 21 height 21
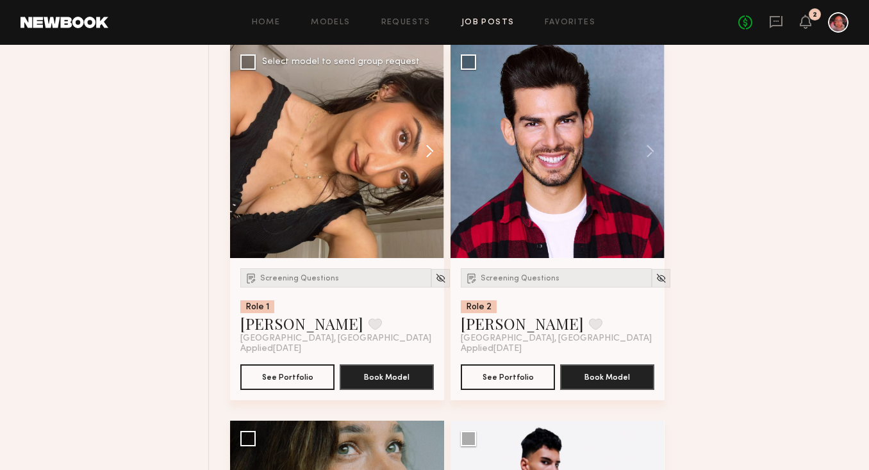
click at [425, 146] on button at bounding box center [423, 151] width 41 height 214
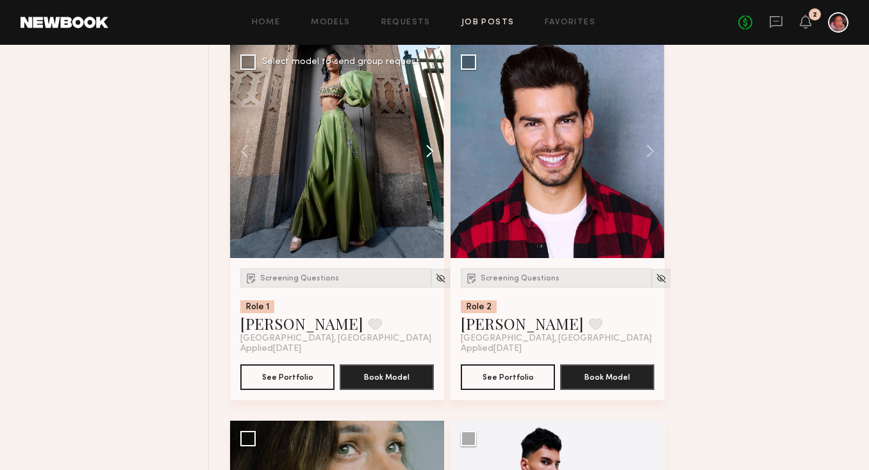
click at [424, 147] on button at bounding box center [423, 151] width 41 height 214
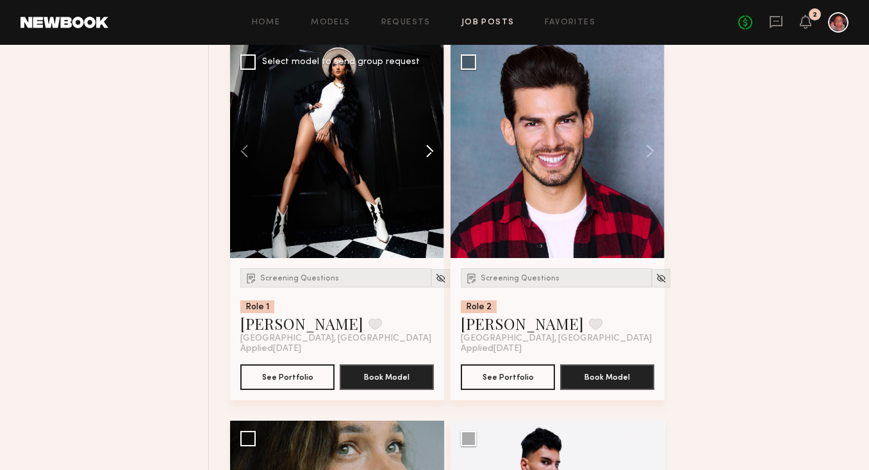
click at [424, 147] on button at bounding box center [423, 151] width 41 height 214
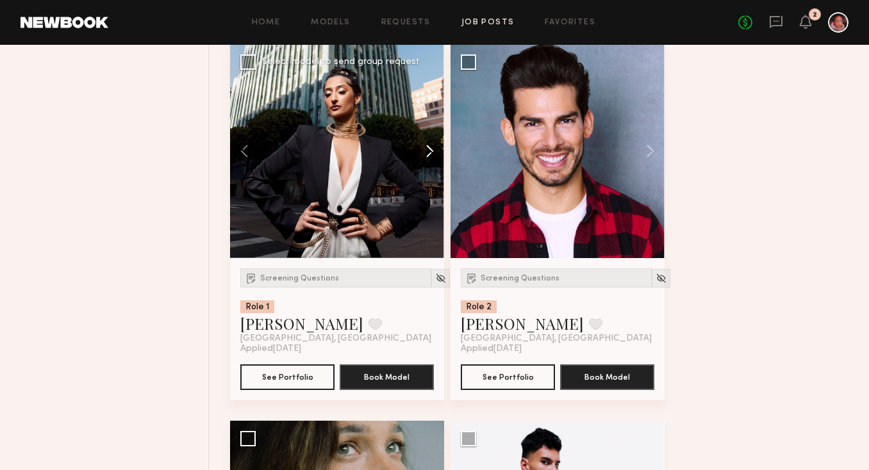
click at [424, 147] on button at bounding box center [423, 151] width 41 height 214
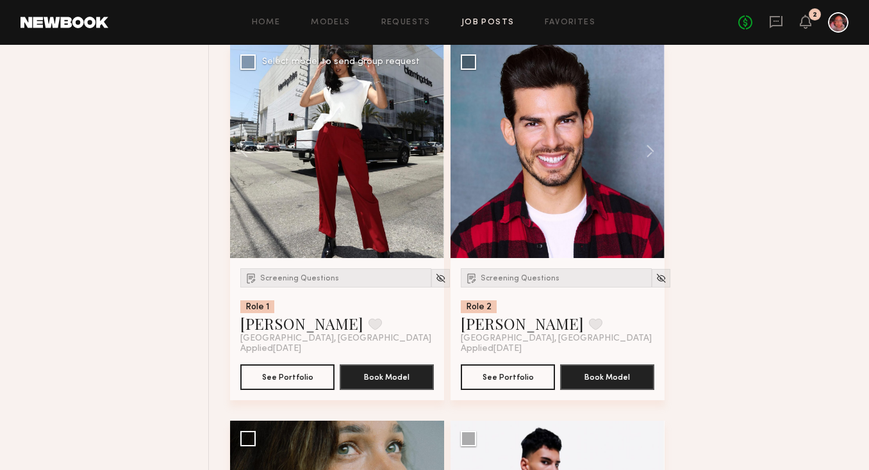
click at [425, 147] on div at bounding box center [337, 151] width 214 height 214
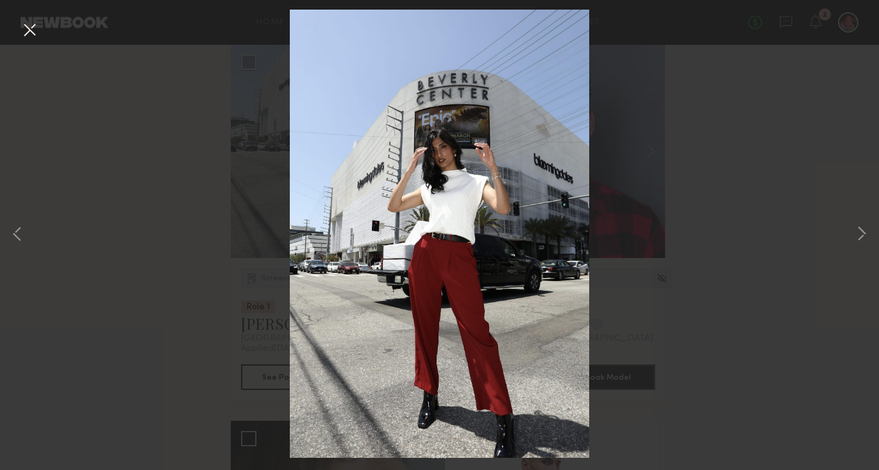
click at [29, 30] on button at bounding box center [29, 30] width 21 height 23
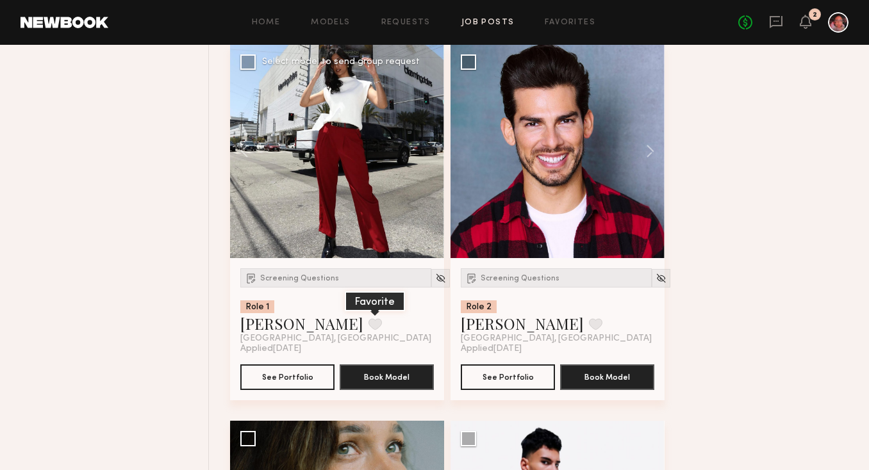
click at [368, 328] on button at bounding box center [374, 324] width 13 height 12
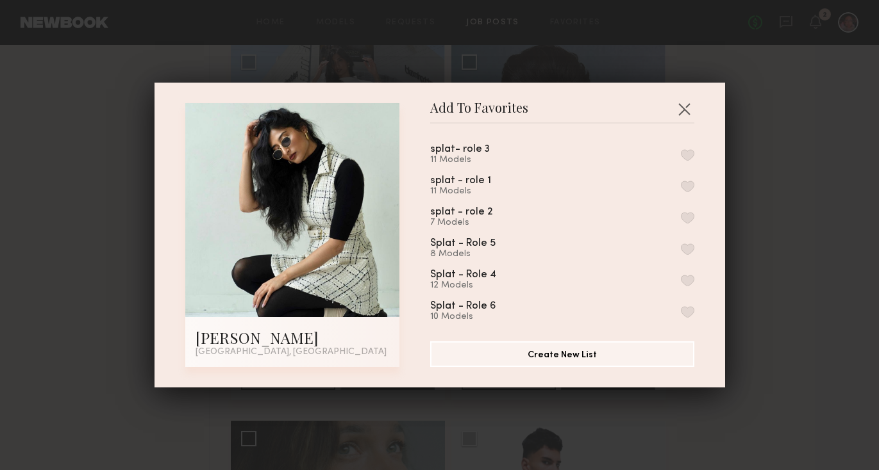
click at [471, 149] on div "splat- role 3" at bounding box center [460, 149] width 60 height 11
click at [681, 154] on button "button" at bounding box center [687, 155] width 13 height 12
click at [680, 104] on button "button" at bounding box center [684, 109] width 21 height 21
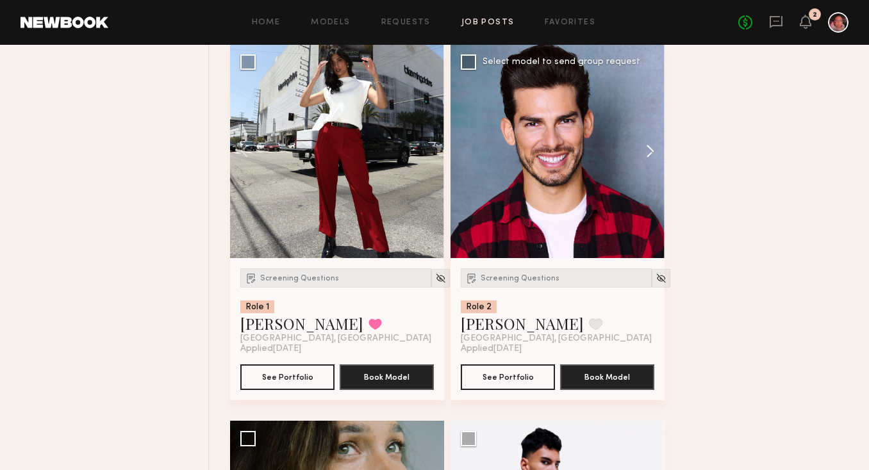
click at [652, 145] on button at bounding box center [644, 151] width 41 height 214
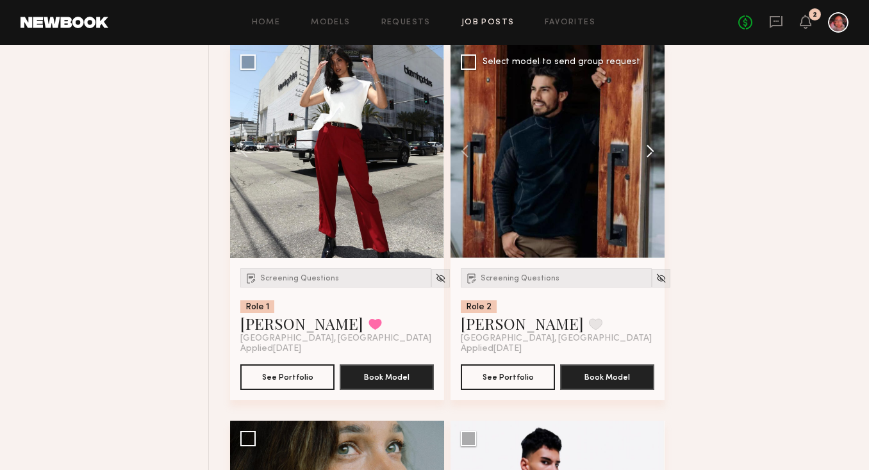
click at [652, 145] on button at bounding box center [644, 151] width 41 height 214
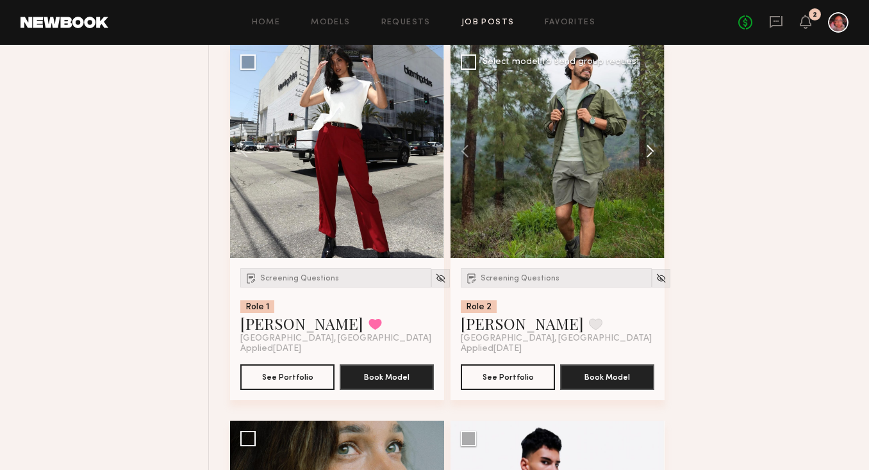
click at [652, 145] on button at bounding box center [644, 151] width 41 height 214
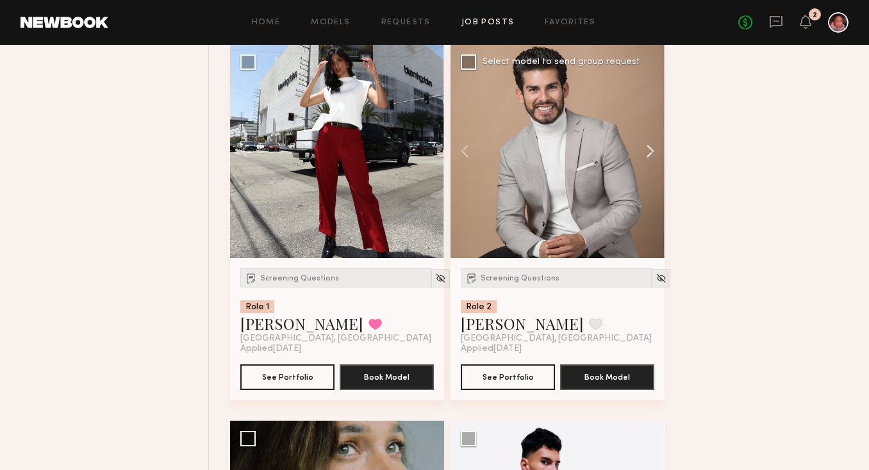
click at [652, 145] on button at bounding box center [644, 151] width 41 height 214
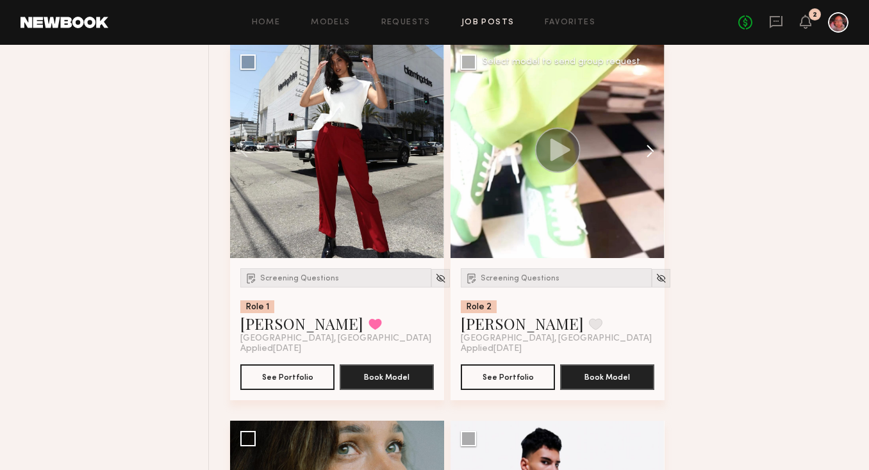
click at [652, 145] on button at bounding box center [644, 151] width 41 height 214
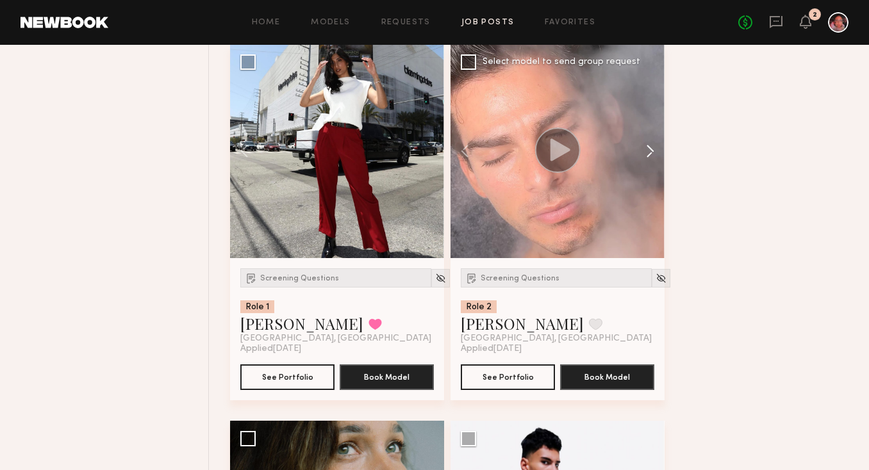
click at [652, 144] on button at bounding box center [644, 151] width 41 height 214
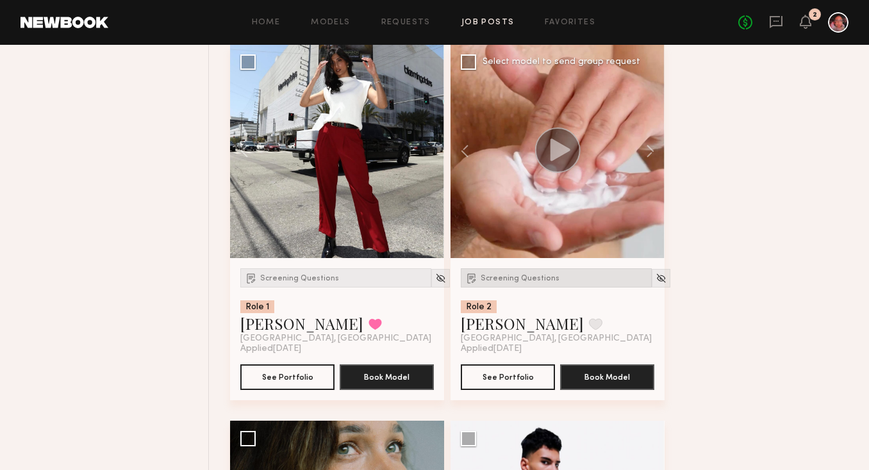
click at [527, 275] on div "Screening Questions" at bounding box center [556, 278] width 191 height 19
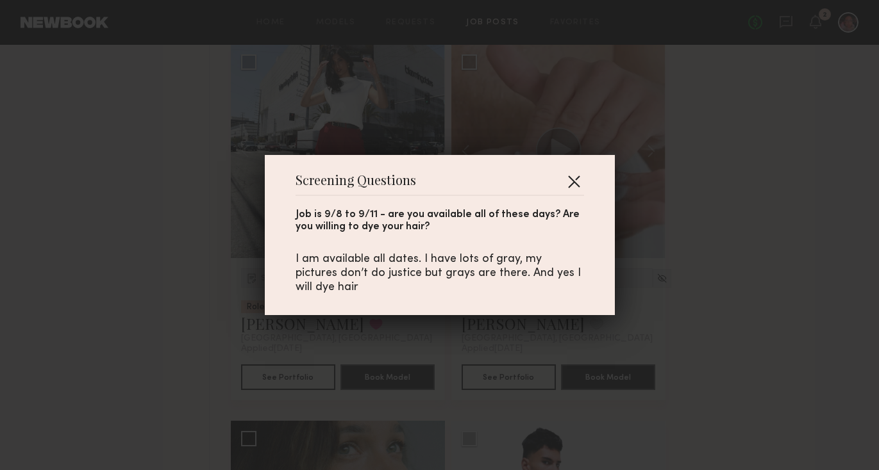
click at [572, 176] on button "button" at bounding box center [573, 181] width 21 height 21
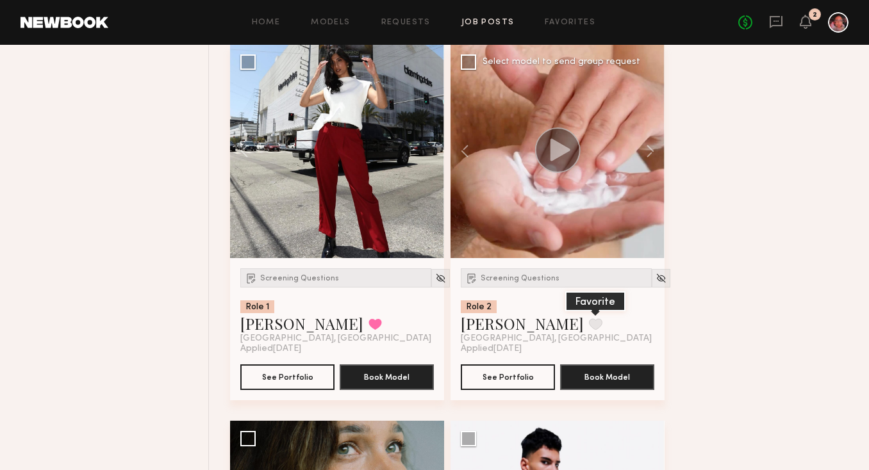
click at [589, 330] on button at bounding box center [595, 324] width 13 height 12
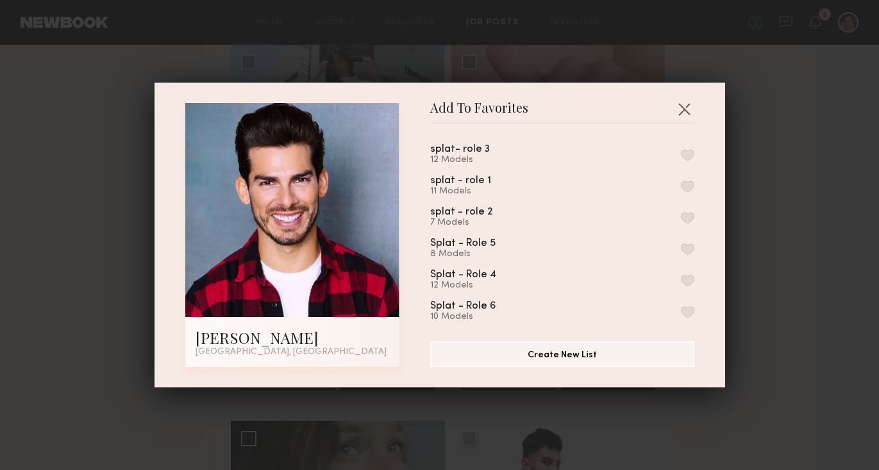
click at [679, 216] on div "splat- role 3 12 Models splat - role 1 11 Models splat - role 2 7 Models Splat …" at bounding box center [568, 227] width 277 height 187
click at [681, 217] on button "button" at bounding box center [687, 218] width 13 height 12
click at [679, 102] on button "button" at bounding box center [684, 109] width 21 height 21
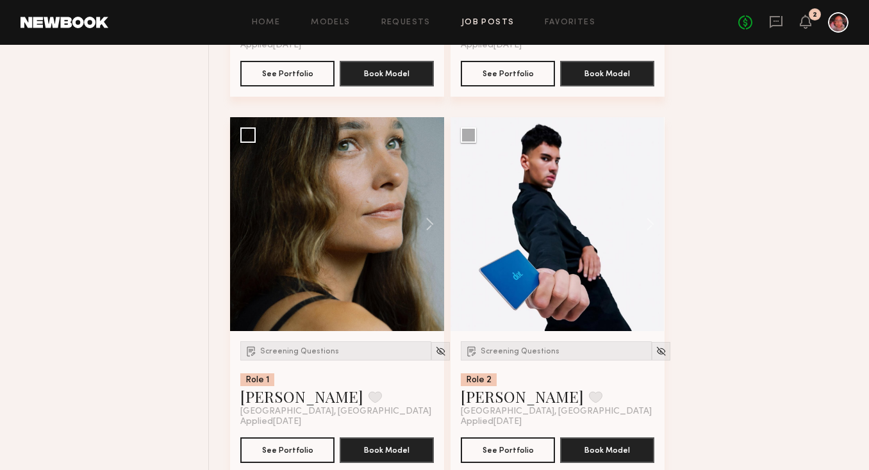
scroll to position [3942, 0]
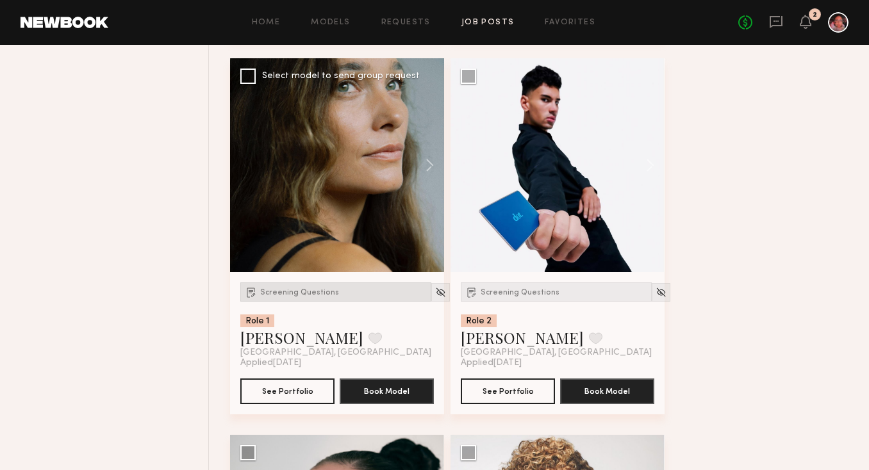
click at [295, 296] on span "Screening Questions" at bounding box center [299, 293] width 79 height 8
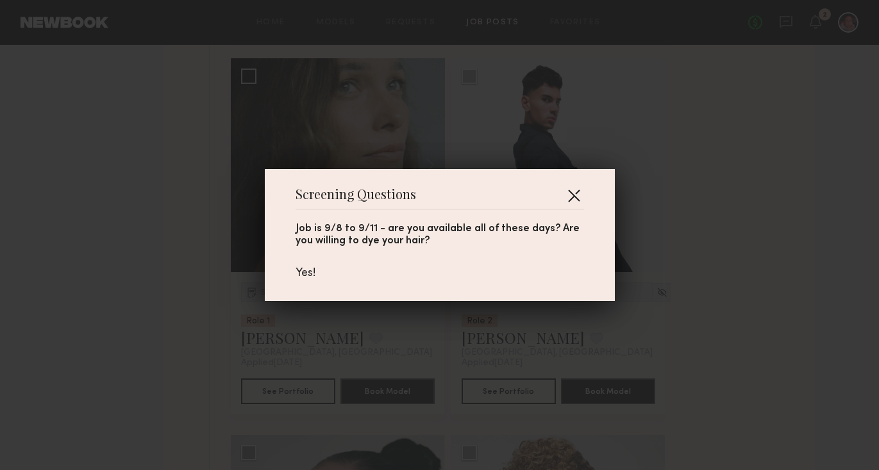
click at [565, 195] on button "button" at bounding box center [573, 195] width 21 height 21
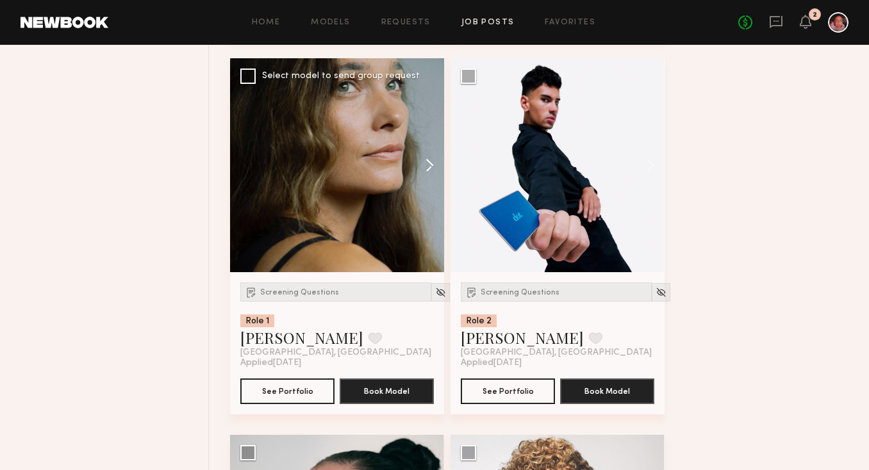
click at [431, 159] on button at bounding box center [423, 165] width 41 height 214
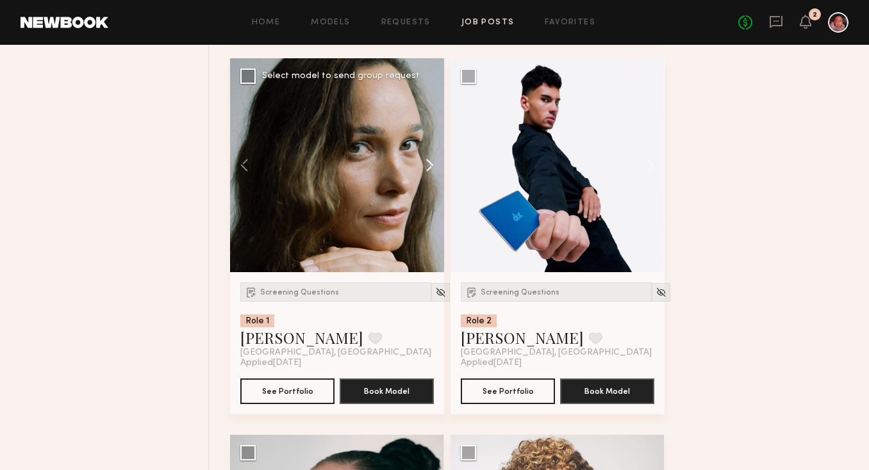
click at [431, 159] on button at bounding box center [423, 165] width 41 height 214
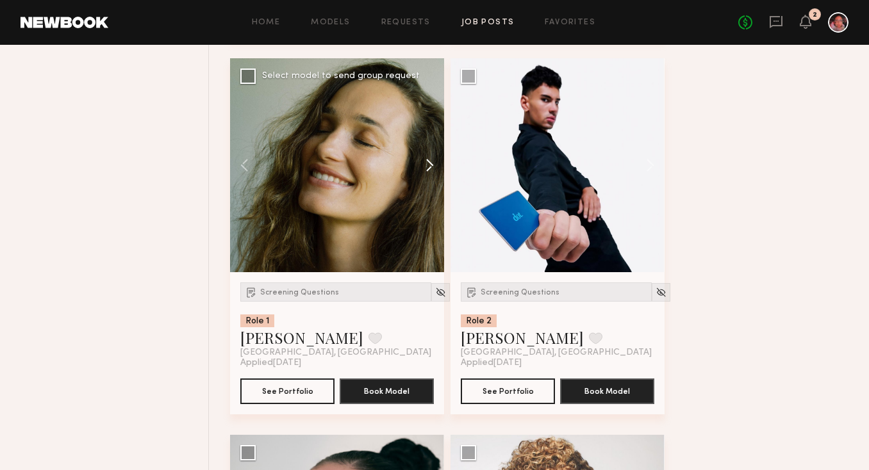
click at [431, 159] on button at bounding box center [423, 165] width 41 height 214
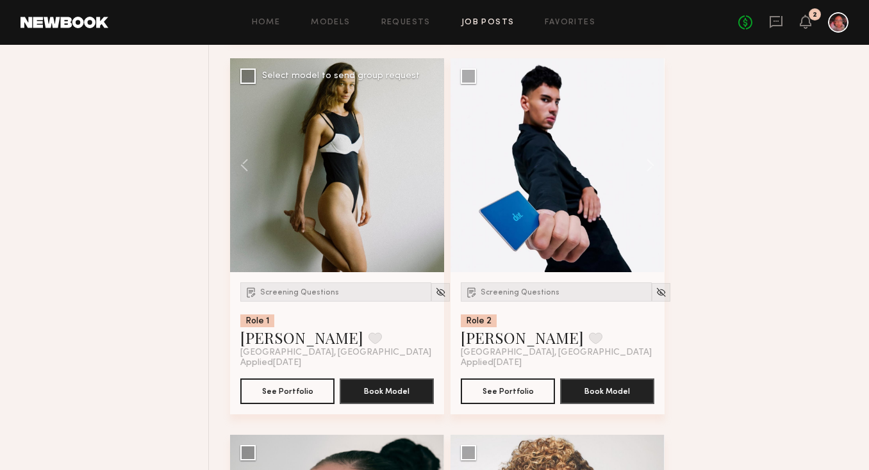
click at [431, 159] on div at bounding box center [337, 165] width 214 height 214
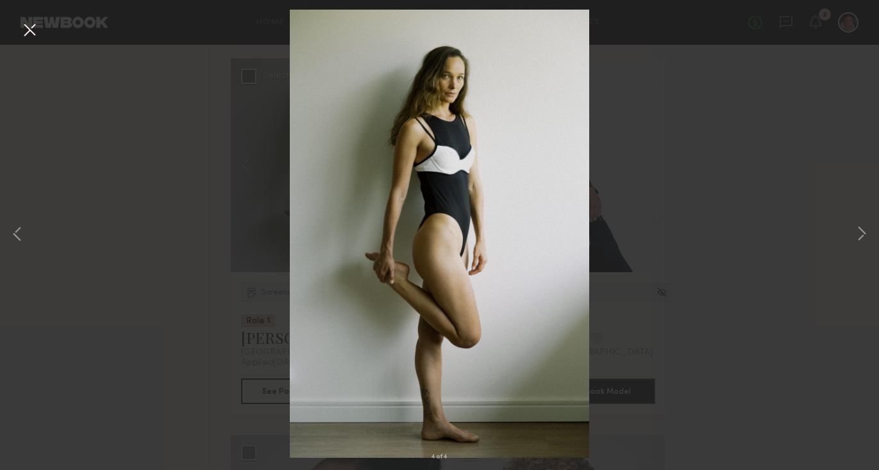
click at [35, 26] on button at bounding box center [29, 30] width 21 height 23
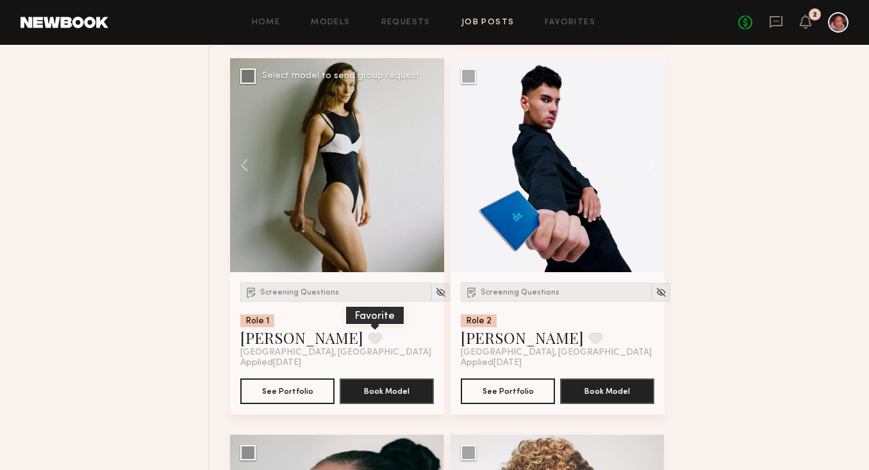
click at [368, 344] on button at bounding box center [374, 339] width 13 height 12
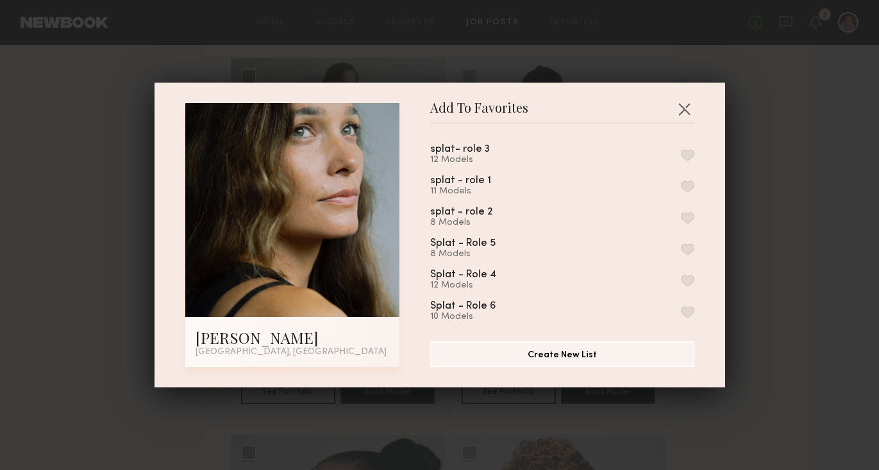
click at [681, 186] on button "button" at bounding box center [687, 187] width 13 height 12
click at [681, 152] on button "button" at bounding box center [687, 155] width 13 height 12
click at [681, 107] on button "button" at bounding box center [684, 109] width 21 height 21
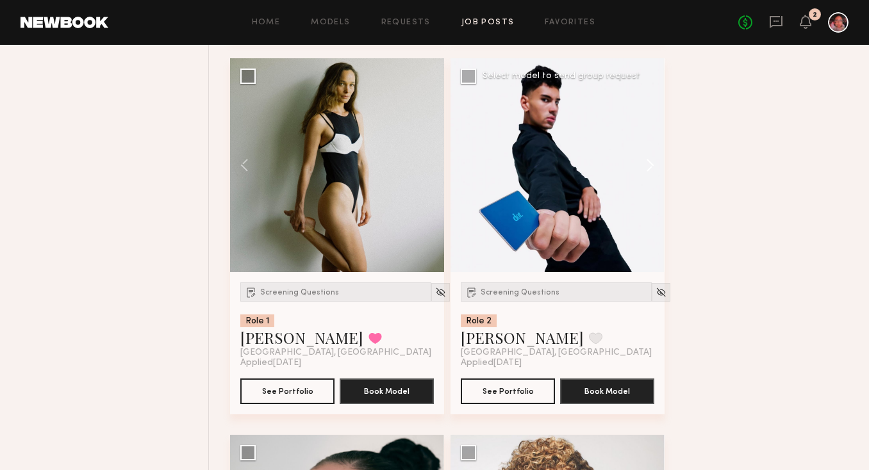
click at [647, 170] on button at bounding box center [644, 165] width 41 height 214
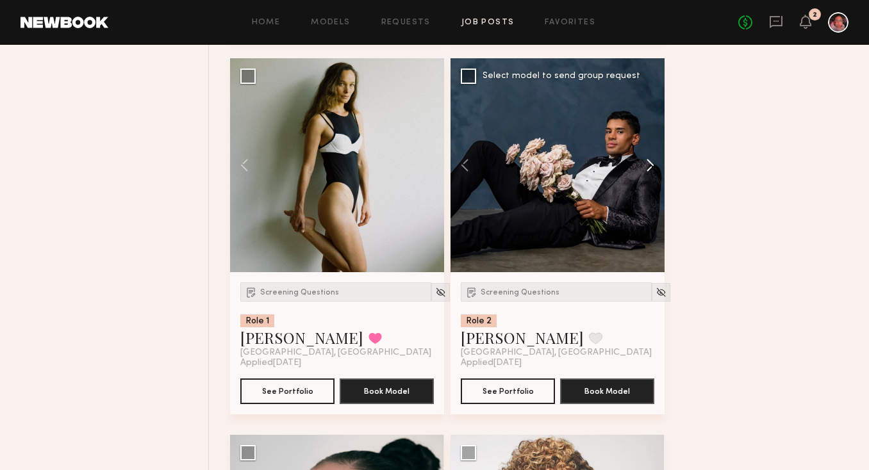
click at [647, 170] on button at bounding box center [644, 165] width 41 height 214
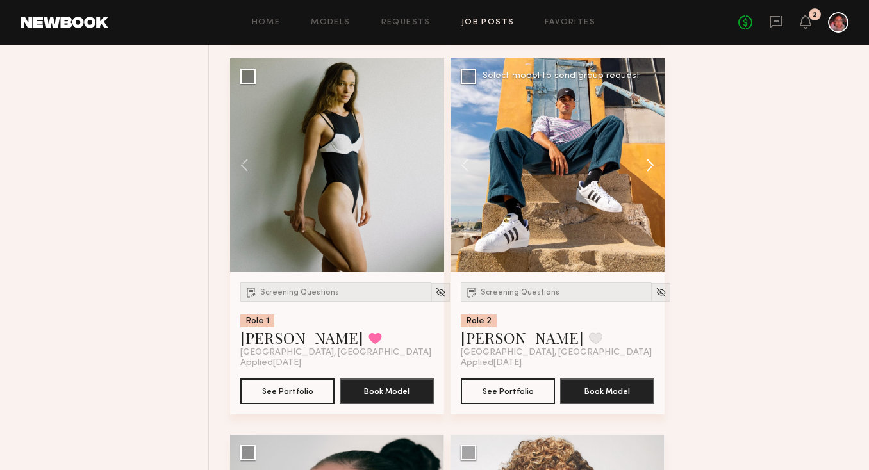
click at [647, 170] on button at bounding box center [644, 165] width 41 height 214
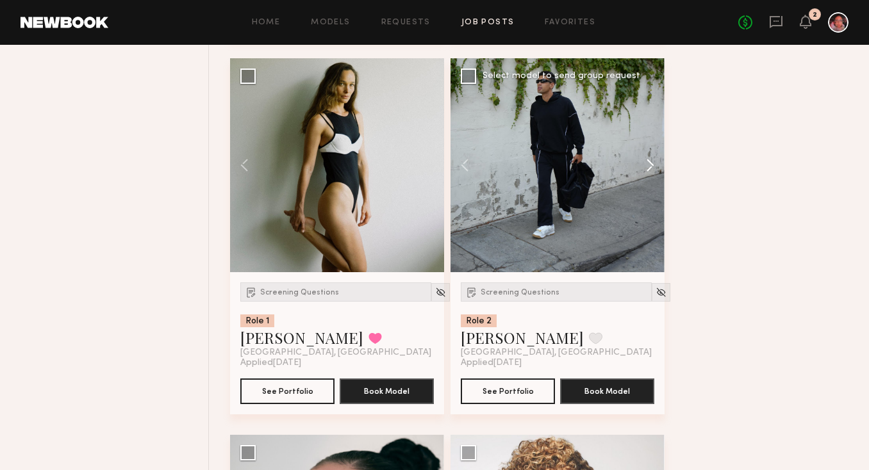
click at [647, 171] on button at bounding box center [644, 165] width 41 height 214
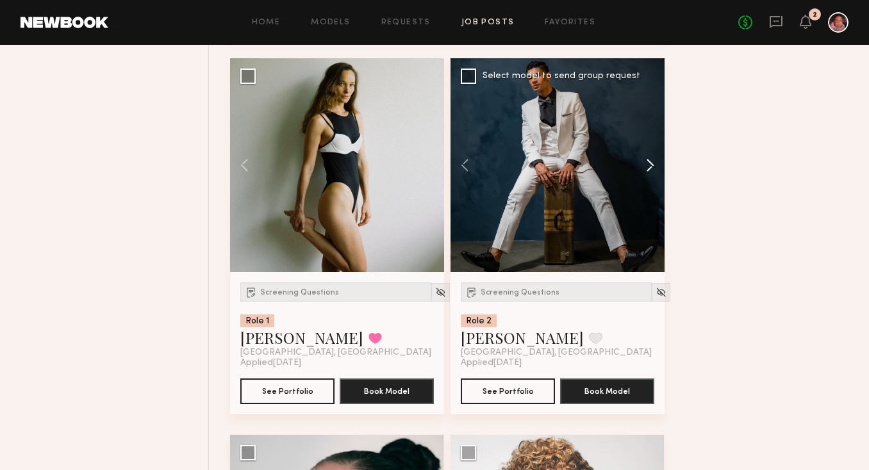
click at [647, 171] on button at bounding box center [644, 165] width 41 height 214
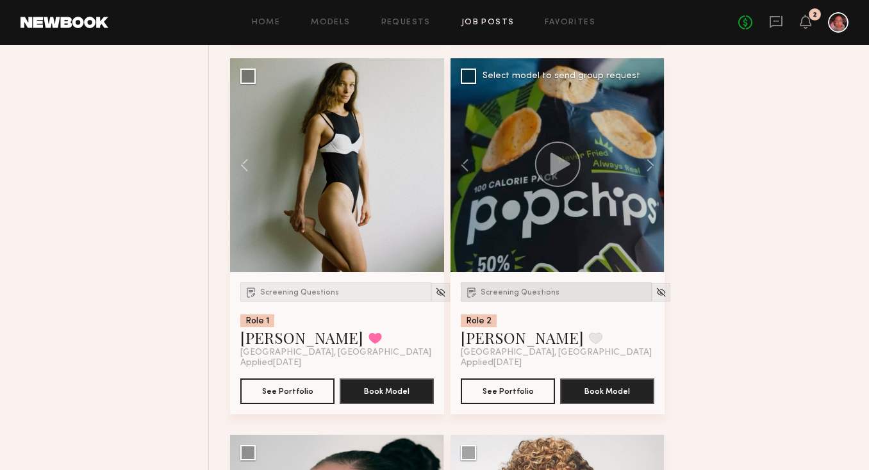
click at [503, 297] on span "Screening Questions" at bounding box center [520, 293] width 79 height 8
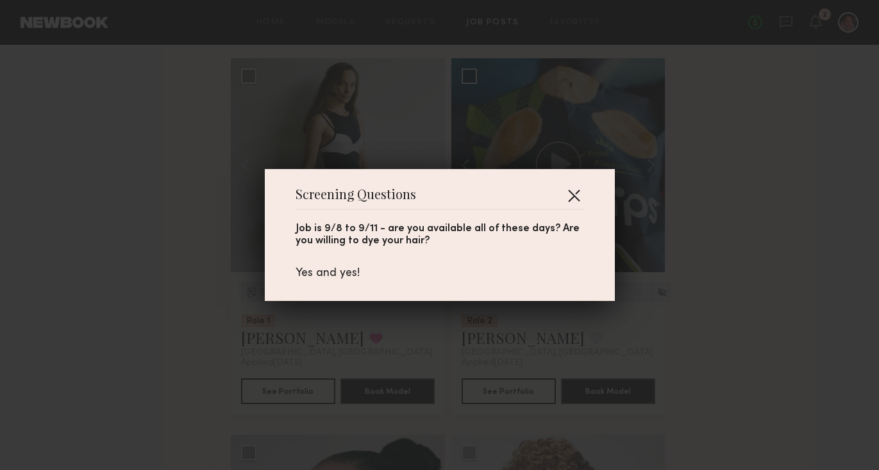
click at [566, 195] on button "button" at bounding box center [573, 195] width 21 height 21
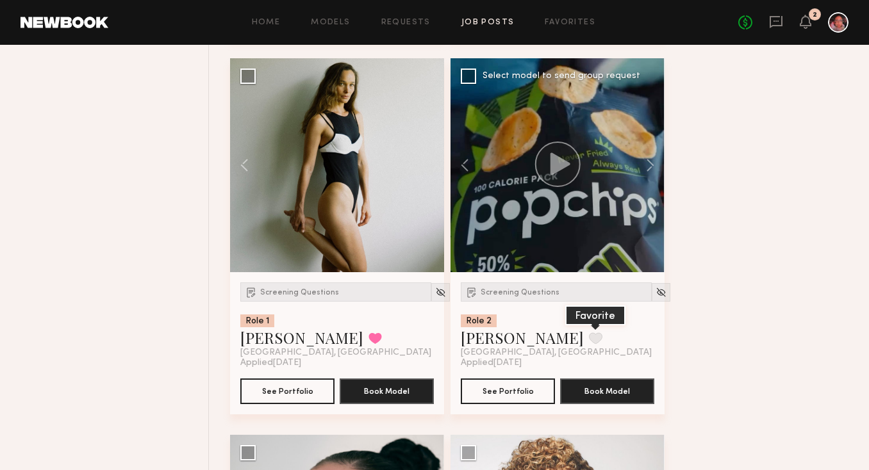
click at [589, 338] on button at bounding box center [595, 339] width 13 height 12
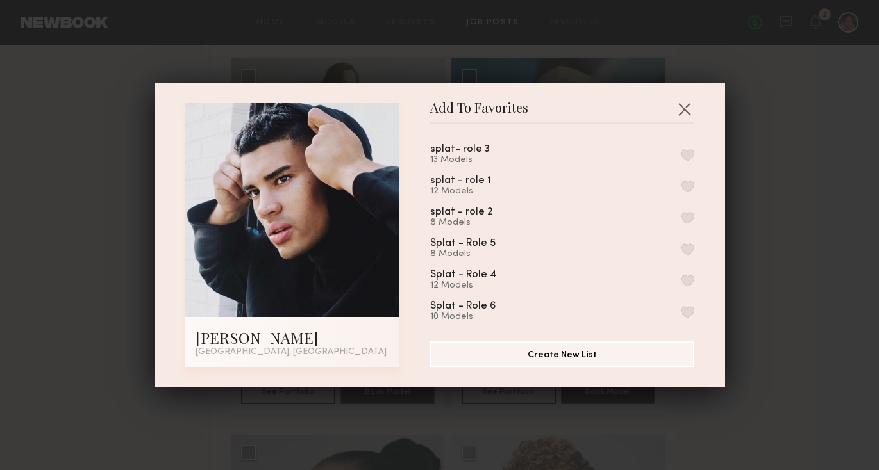
click at [669, 209] on div "splat - role 2 8 Models" at bounding box center [562, 217] width 264 height 21
click at [681, 214] on button "button" at bounding box center [687, 218] width 13 height 12
click at [681, 113] on button "button" at bounding box center [684, 109] width 21 height 21
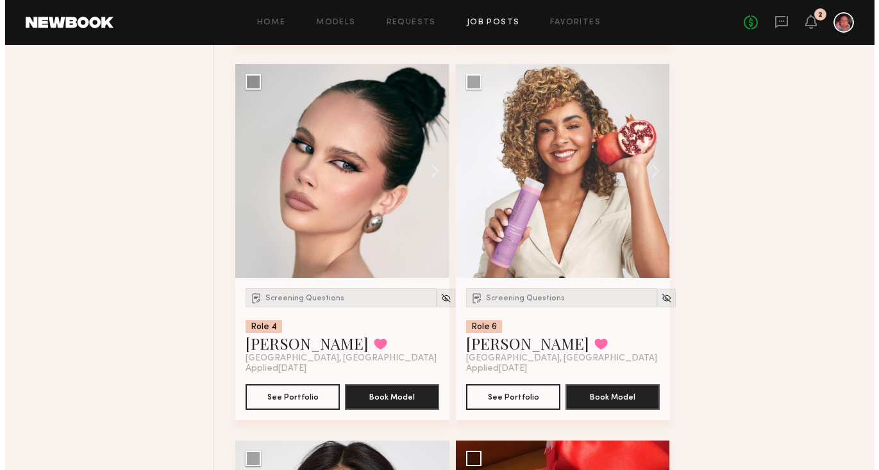
scroll to position [4328, 0]
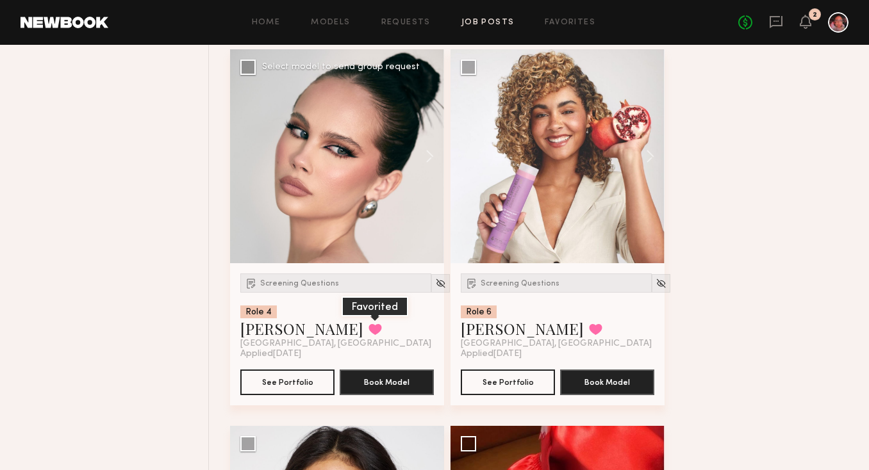
click at [368, 335] on button at bounding box center [374, 330] width 13 height 12
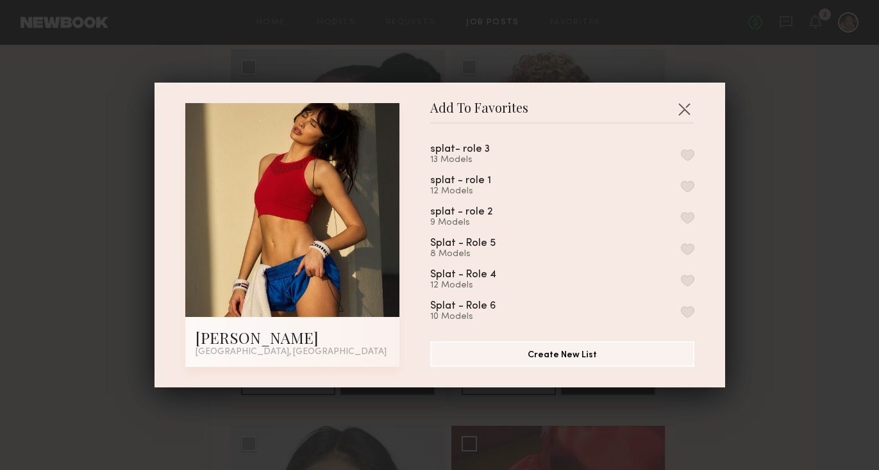
click at [370, 215] on div at bounding box center [292, 210] width 214 height 214
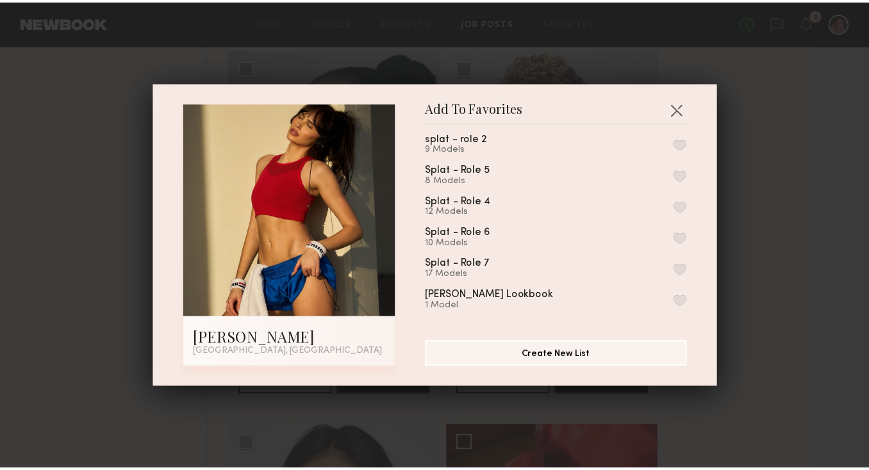
scroll to position [69, 0]
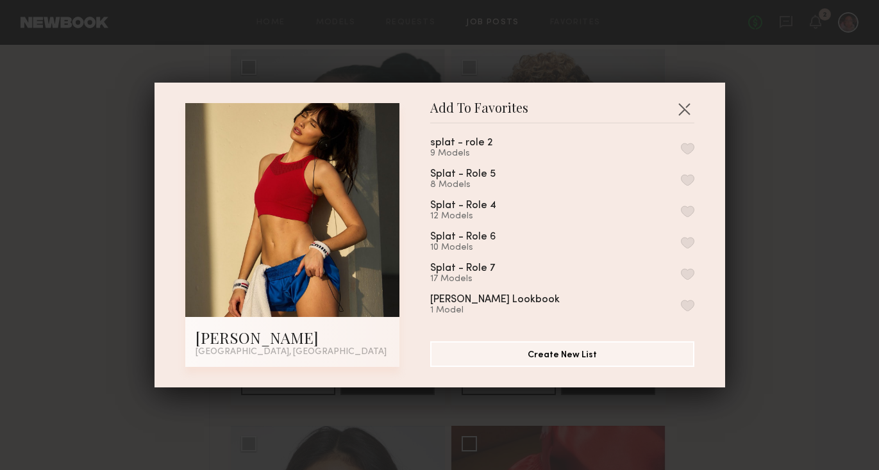
click at [681, 237] on button "button" at bounding box center [687, 243] width 13 height 12
click at [679, 107] on button "button" at bounding box center [684, 109] width 21 height 21
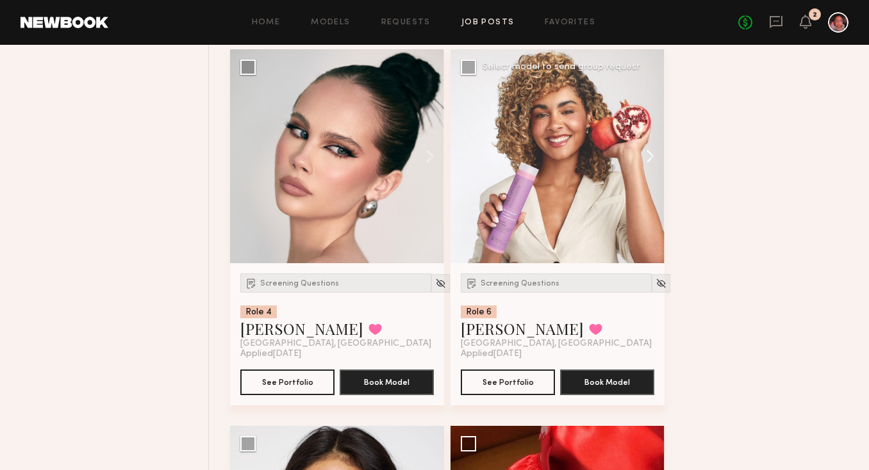
click at [647, 161] on button at bounding box center [644, 156] width 41 height 214
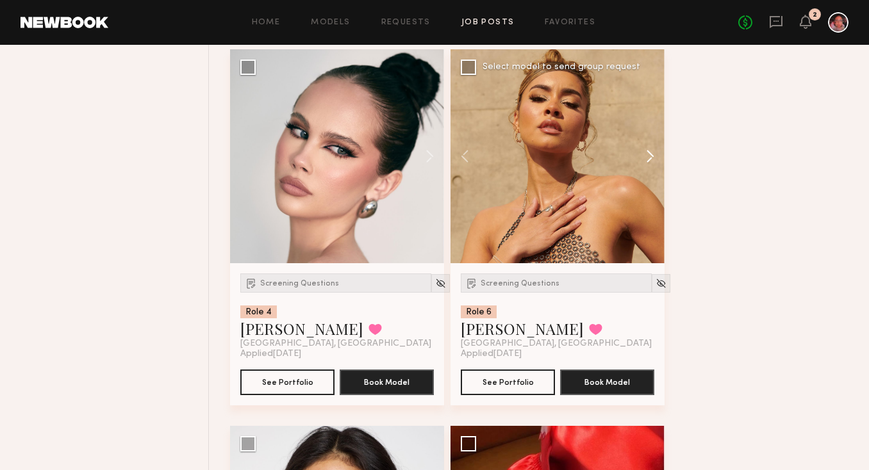
click at [647, 161] on button at bounding box center [644, 156] width 41 height 214
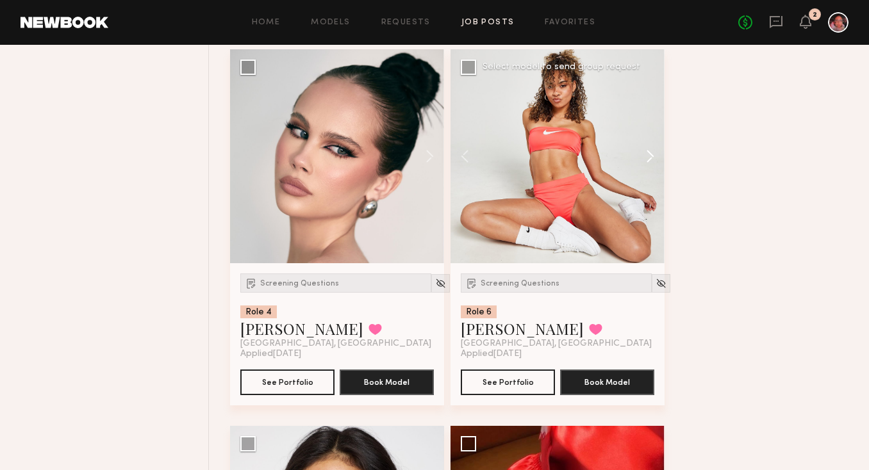
click at [647, 161] on button at bounding box center [644, 156] width 41 height 214
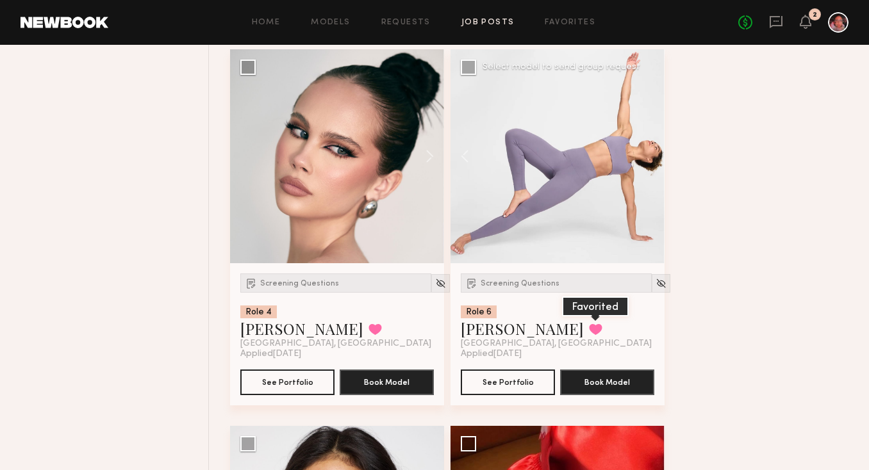
click at [589, 335] on button at bounding box center [595, 330] width 13 height 12
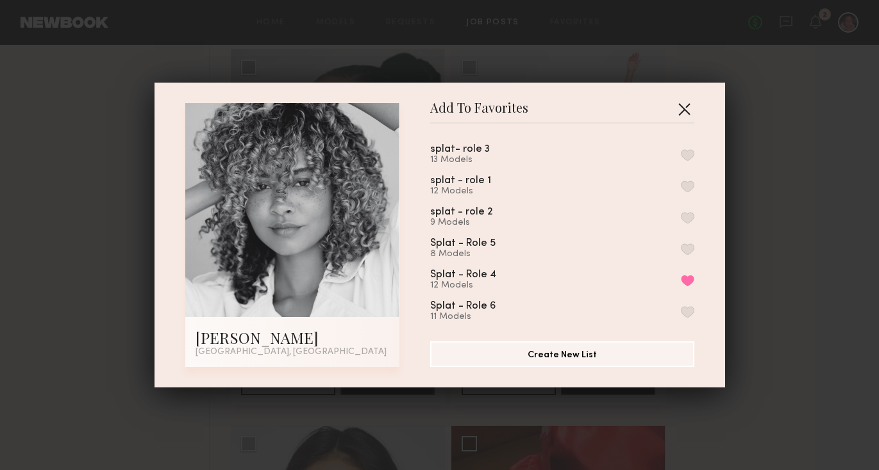
click at [679, 106] on button "button" at bounding box center [684, 109] width 21 height 21
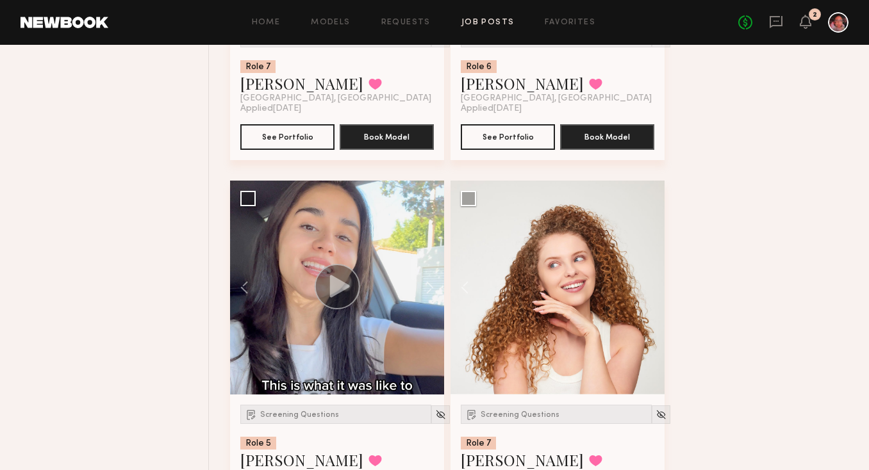
scroll to position [6058, 0]
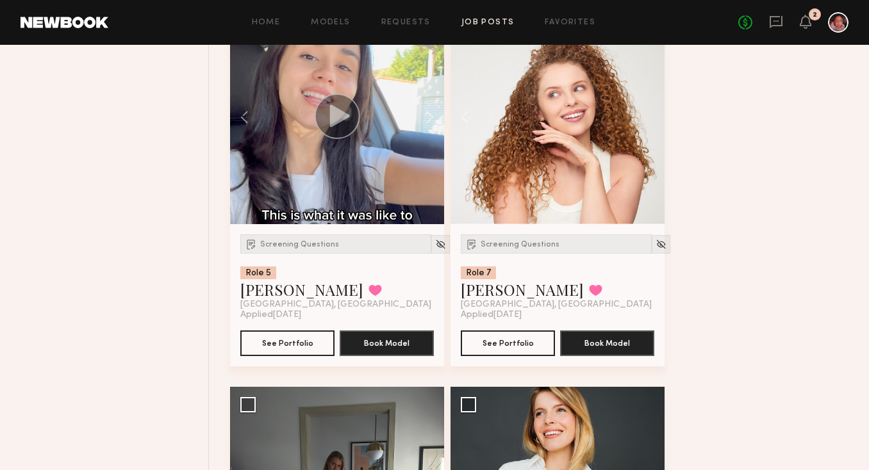
scroll to position [6258, 0]
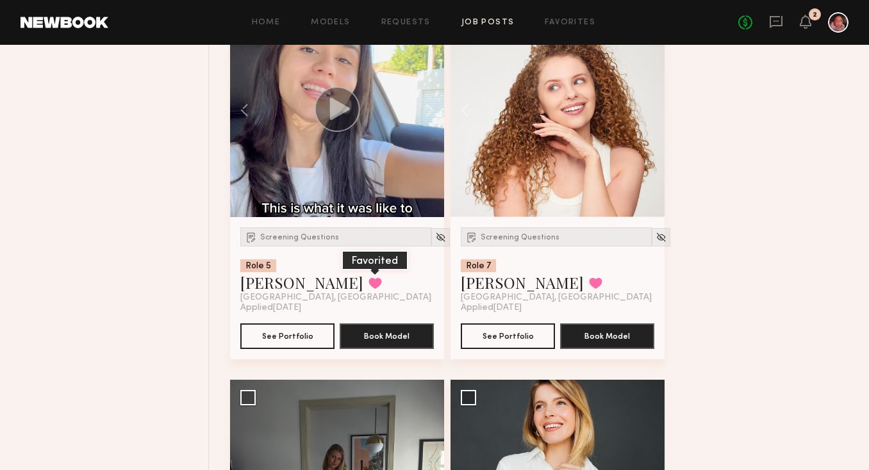
click at [368, 289] on button at bounding box center [374, 283] width 13 height 12
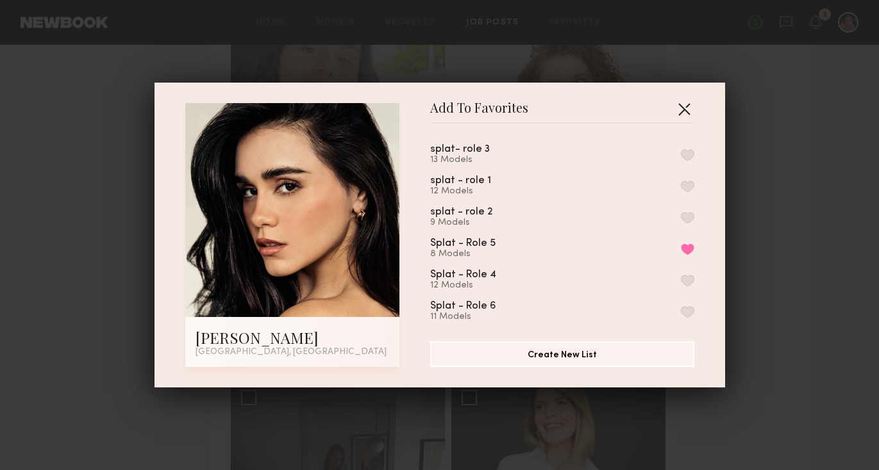
click at [674, 112] on button "button" at bounding box center [684, 109] width 21 height 21
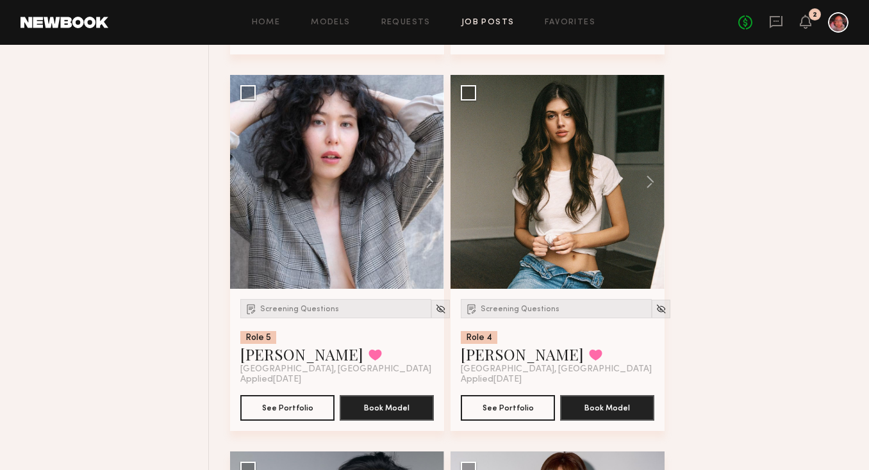
scroll to position [5425, 0]
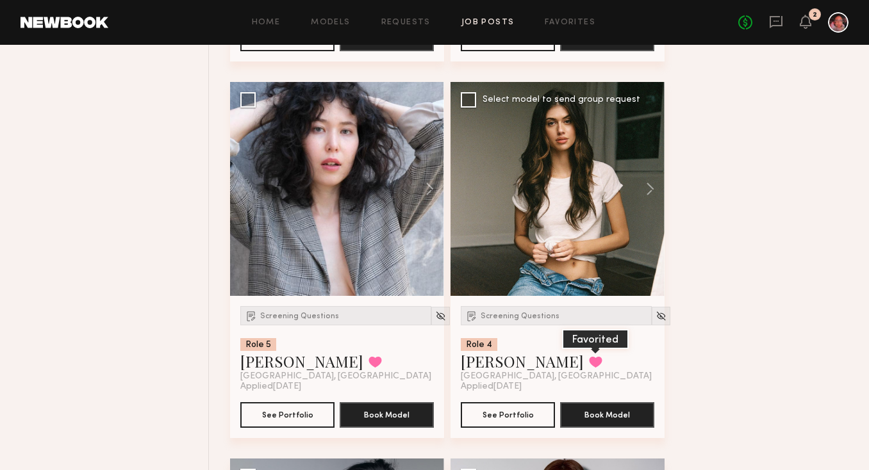
click at [589, 366] on button at bounding box center [595, 362] width 13 height 12
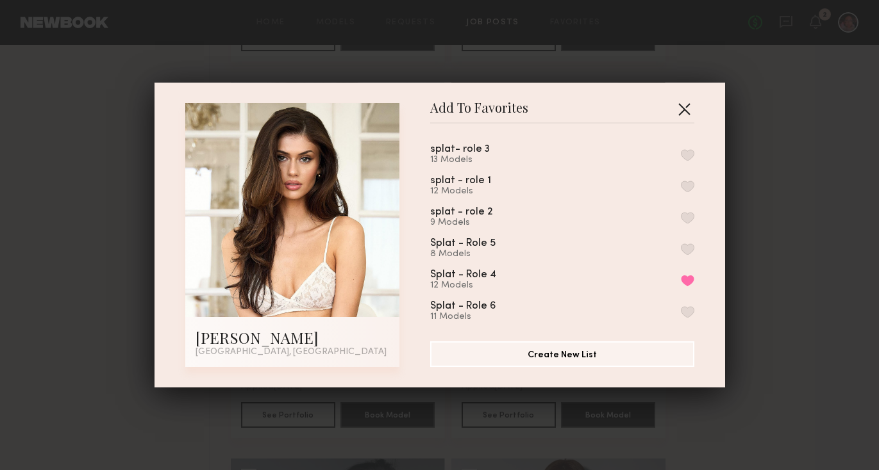
click at [680, 108] on button "button" at bounding box center [684, 109] width 21 height 21
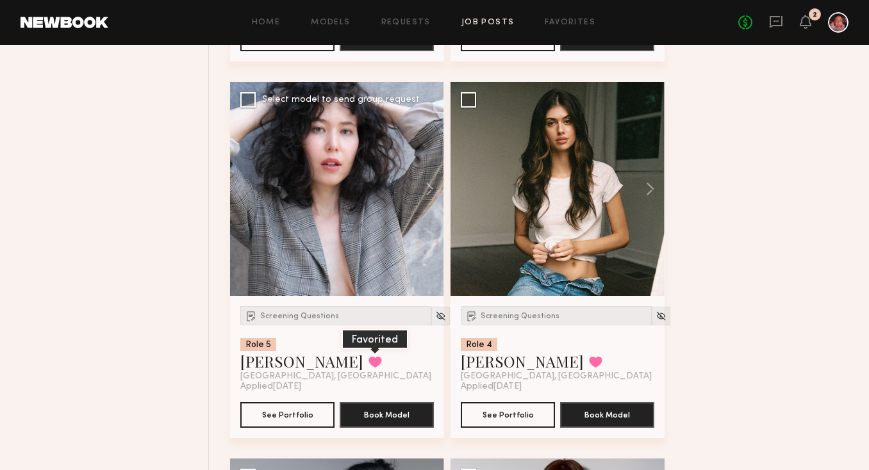
click at [368, 367] on button at bounding box center [374, 362] width 13 height 12
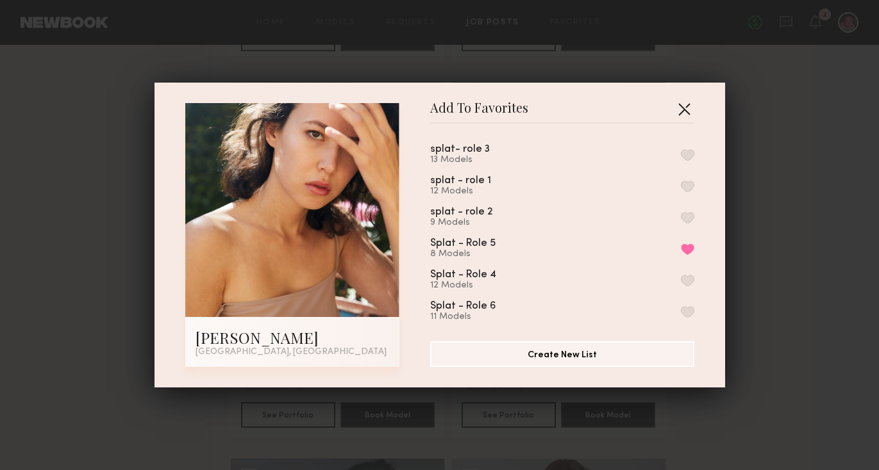
click at [679, 114] on button "button" at bounding box center [684, 109] width 21 height 21
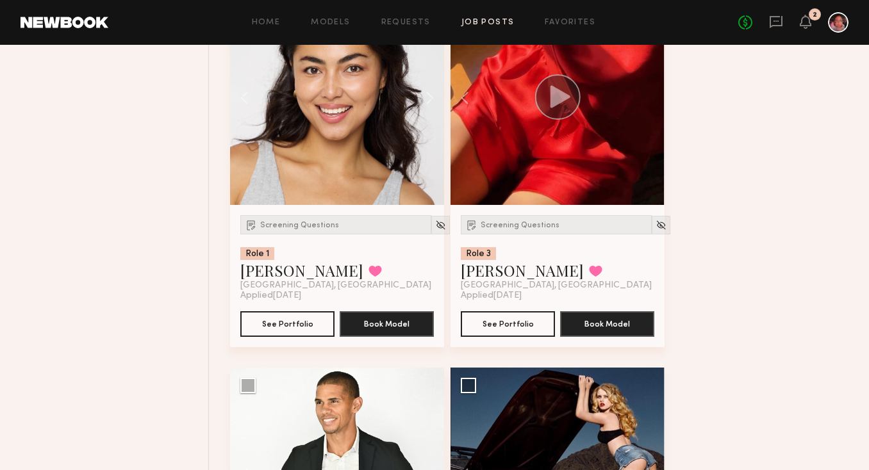
scroll to position [4770, 0]
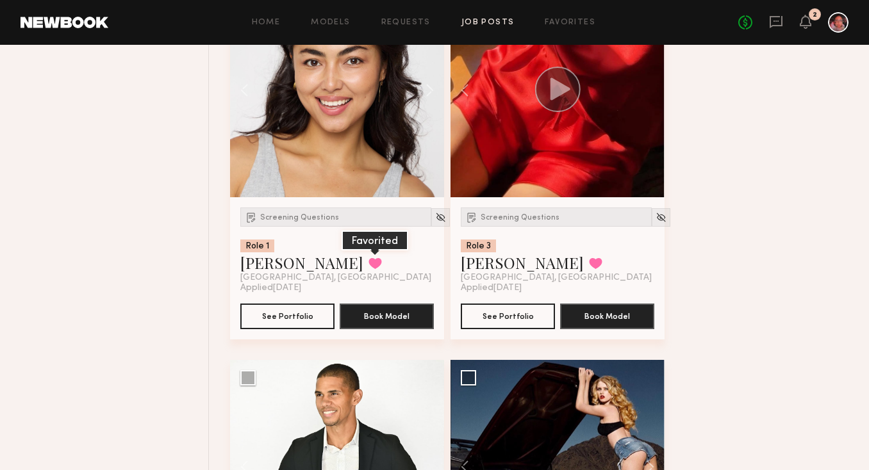
click at [368, 269] on button at bounding box center [374, 264] width 13 height 12
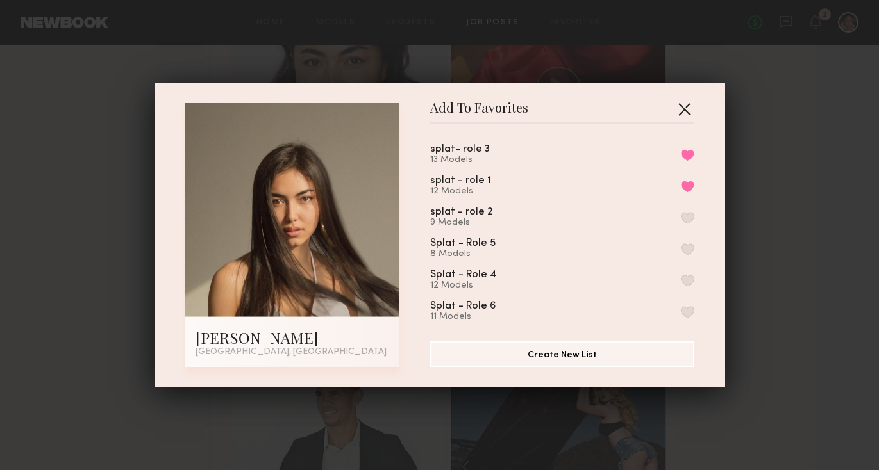
click at [682, 110] on button "button" at bounding box center [684, 109] width 21 height 21
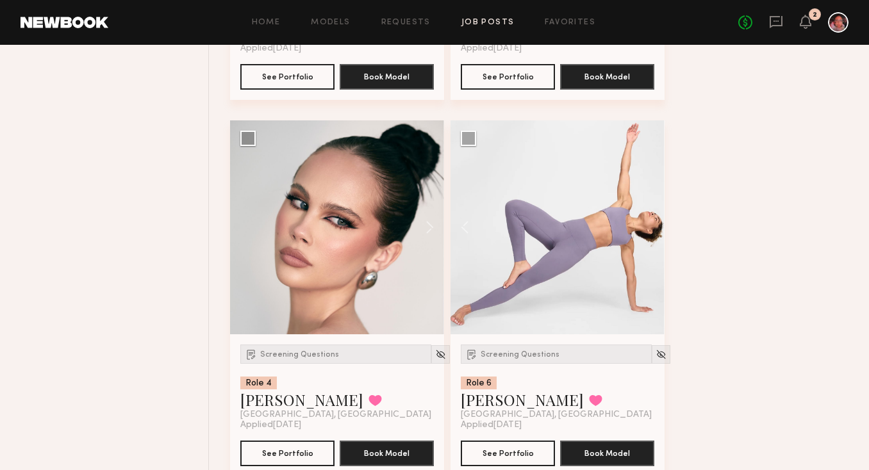
scroll to position [4264, 0]
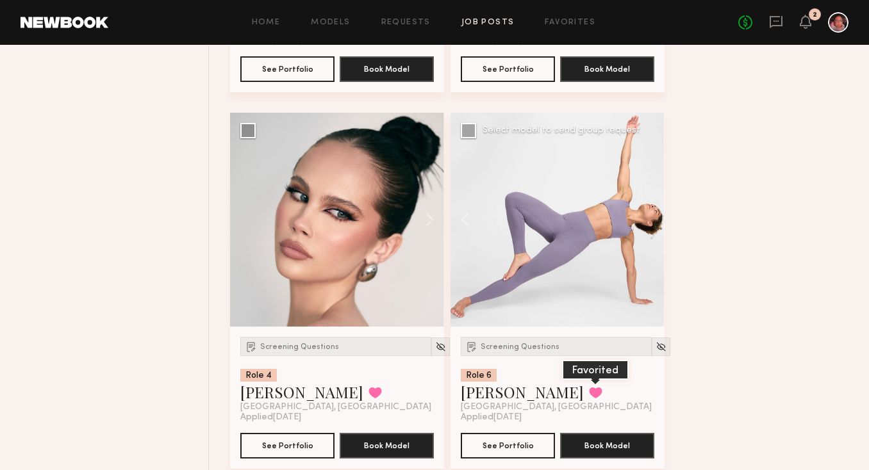
click at [589, 399] on button at bounding box center [595, 393] width 13 height 12
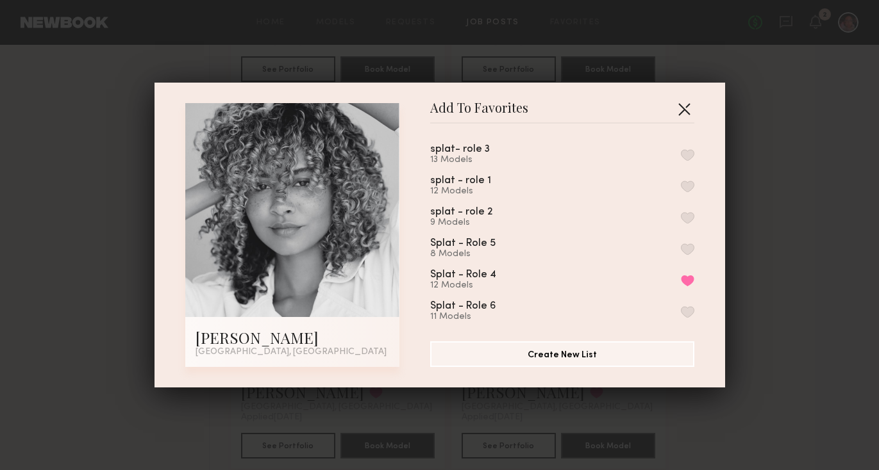
click at [679, 110] on button "button" at bounding box center [684, 109] width 21 height 21
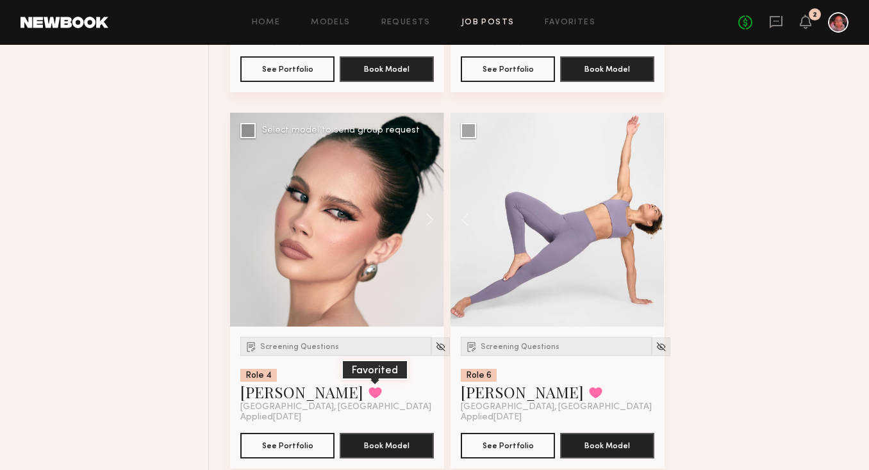
click at [368, 396] on button at bounding box center [374, 393] width 13 height 12
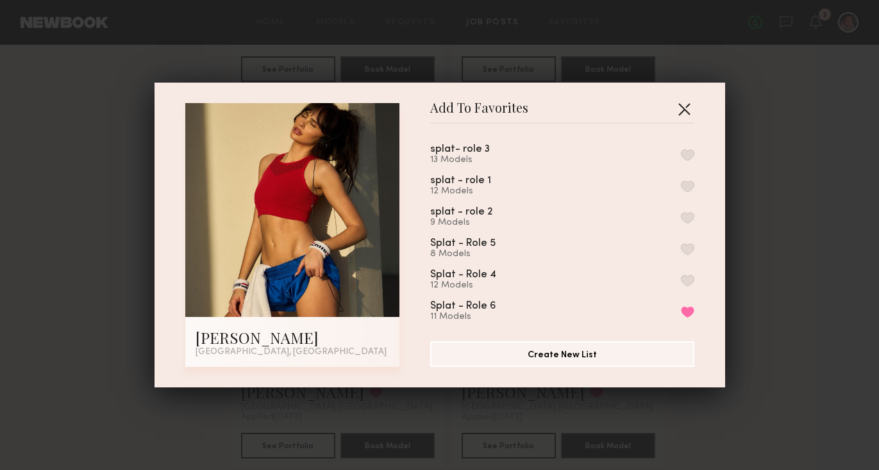
click at [683, 111] on button "button" at bounding box center [684, 109] width 21 height 21
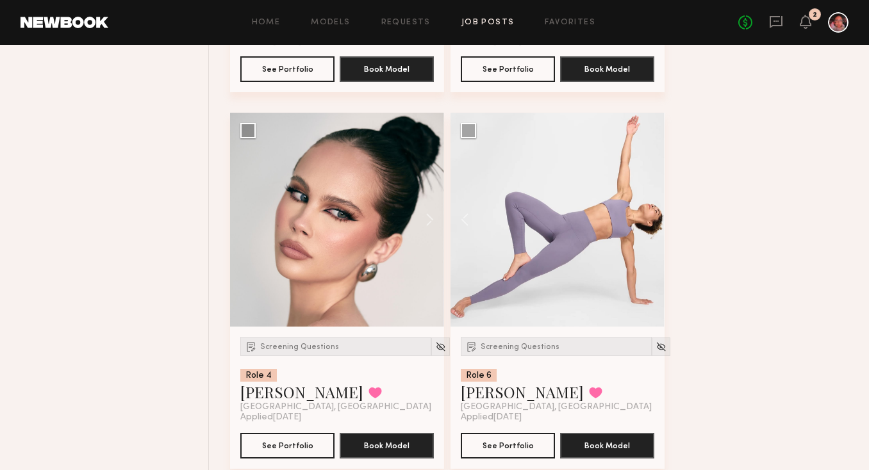
click at [388, 29] on div "Home Models Requests Job Posts Favorites Sign Out No fees up to $5,000 2" at bounding box center [478, 22] width 740 height 21
click at [391, 27] on div "Home Models Requests Job Posts Favorites Sign Out No fees up to $5,000 2" at bounding box center [478, 22] width 740 height 21
click at [395, 22] on link "Requests" at bounding box center [405, 23] width 49 height 8
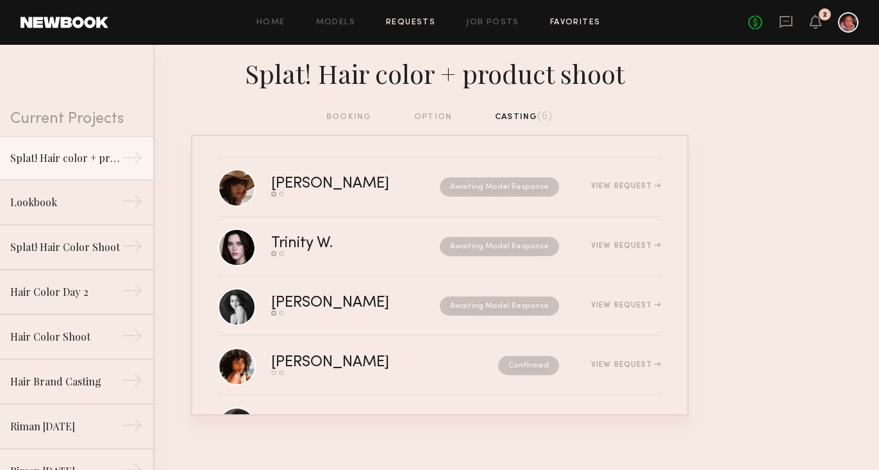
click at [572, 21] on link "Favorites" at bounding box center [575, 23] width 51 height 8
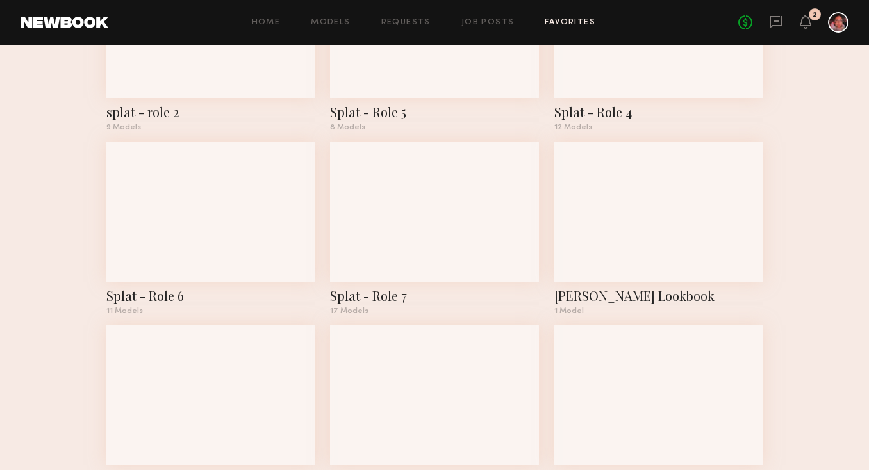
scroll to position [324, 0]
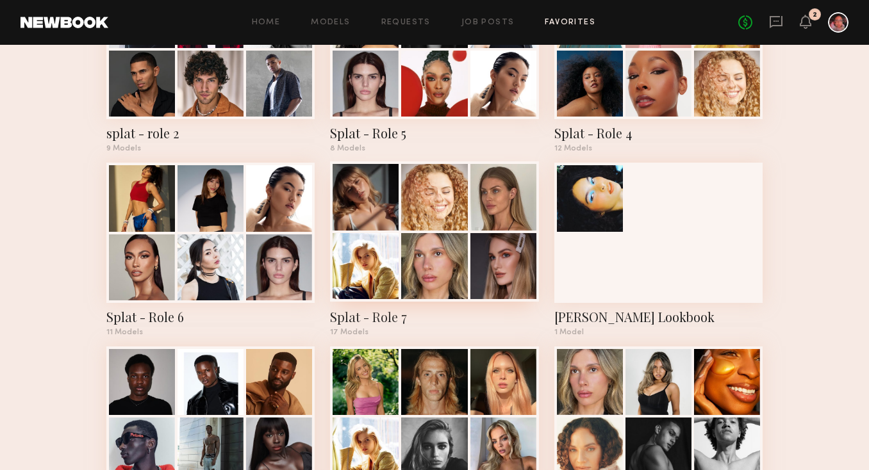
click at [491, 237] on div at bounding box center [503, 266] width 66 height 66
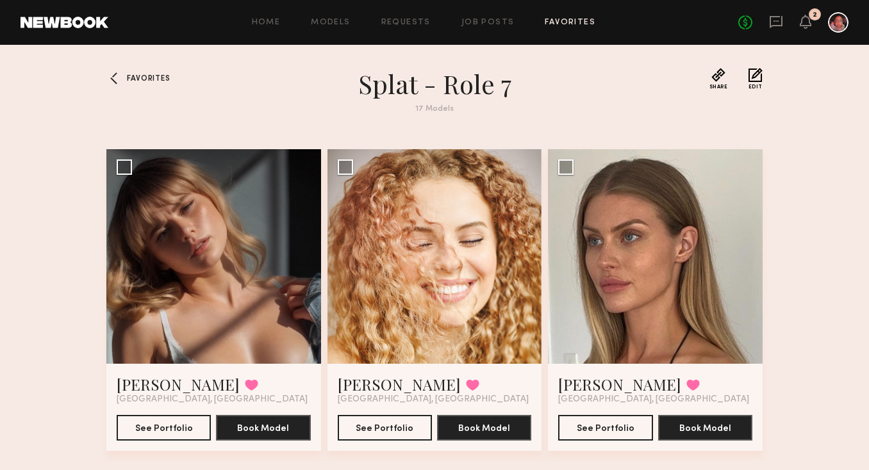
click at [168, 78] on span "Favorites" at bounding box center [148, 79] width 43 height 8
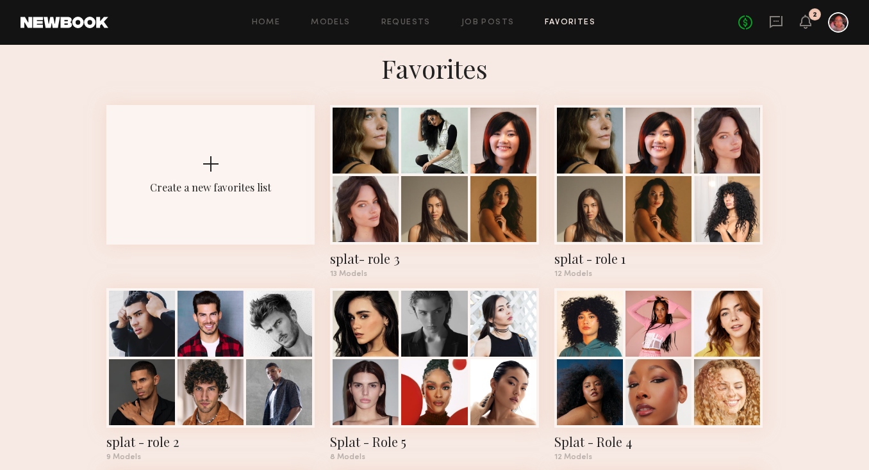
scroll to position [13, 0]
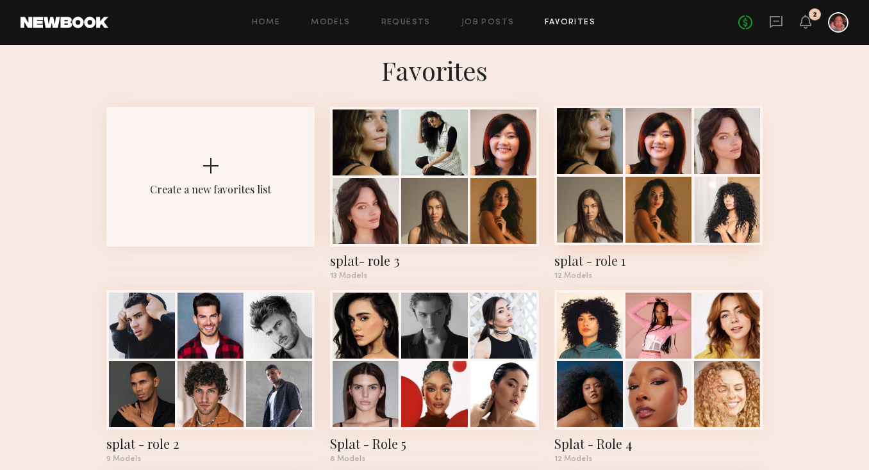
click at [588, 257] on div "splat - role 1" at bounding box center [658, 261] width 208 height 18
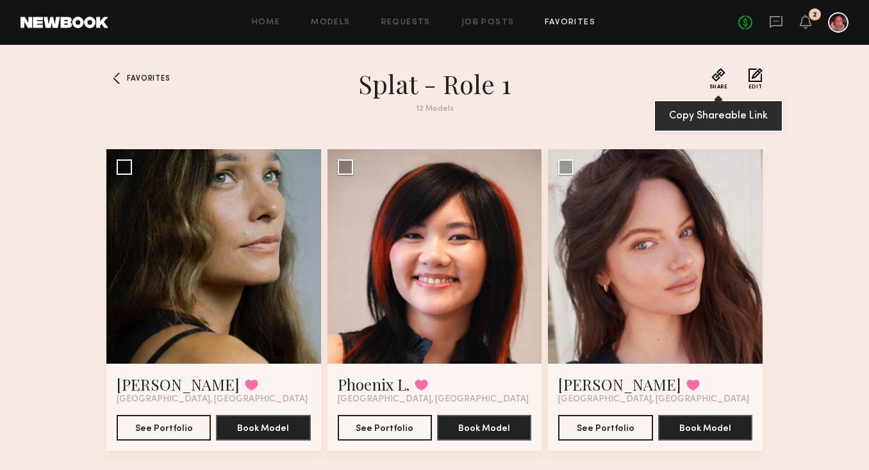
click at [717, 76] on button "Share" at bounding box center [718, 79] width 19 height 22
click at [716, 79] on button "Share" at bounding box center [718, 79] width 19 height 22
click at [158, 79] on span "Favorites" at bounding box center [148, 79] width 43 height 8
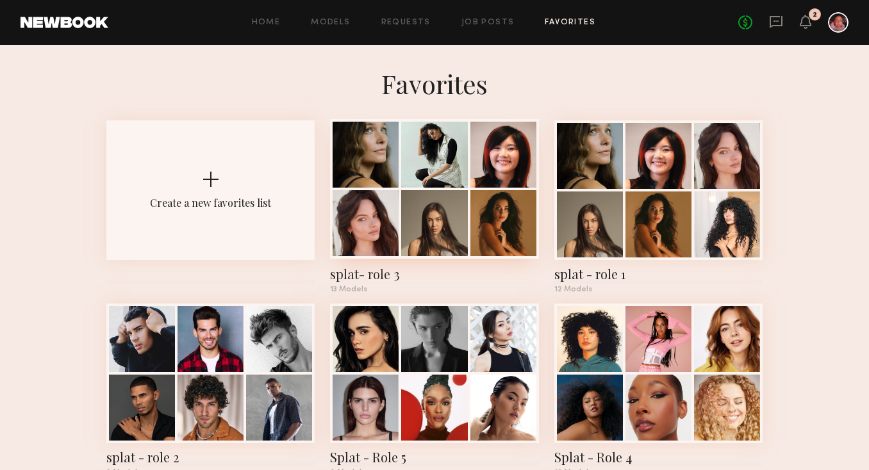
click at [404, 176] on div at bounding box center [434, 155] width 66 height 66
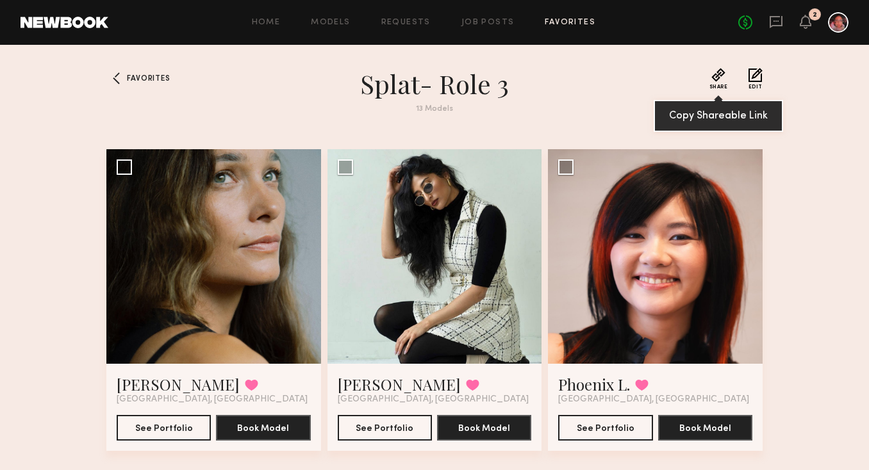
click at [715, 78] on button "Share" at bounding box center [718, 79] width 19 height 22
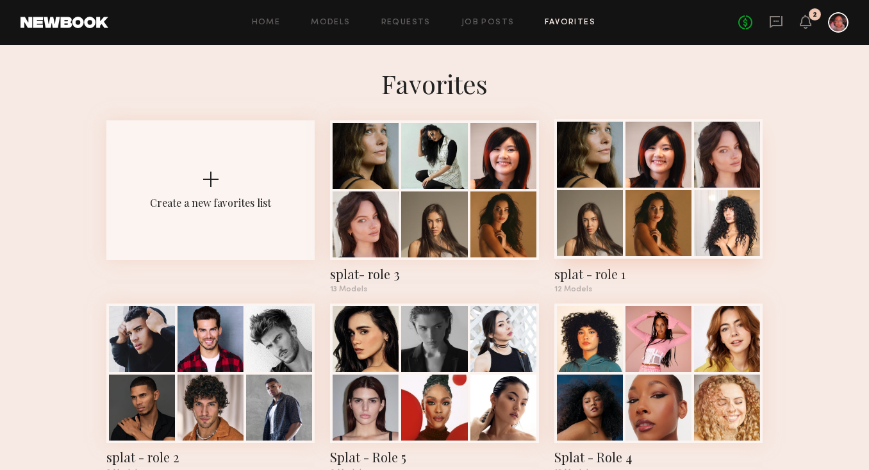
click at [633, 186] on div at bounding box center [658, 155] width 66 height 66
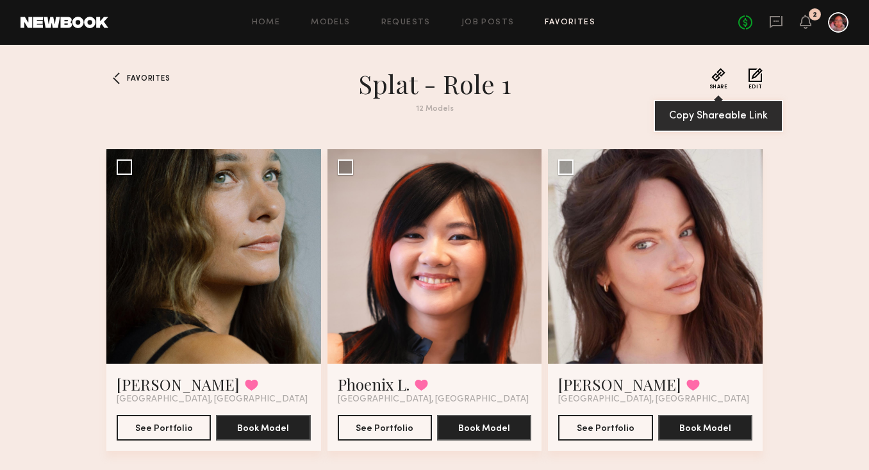
click at [720, 85] on span "Share" at bounding box center [718, 87] width 19 height 5
click at [136, 81] on span "Favorites" at bounding box center [148, 79] width 43 height 8
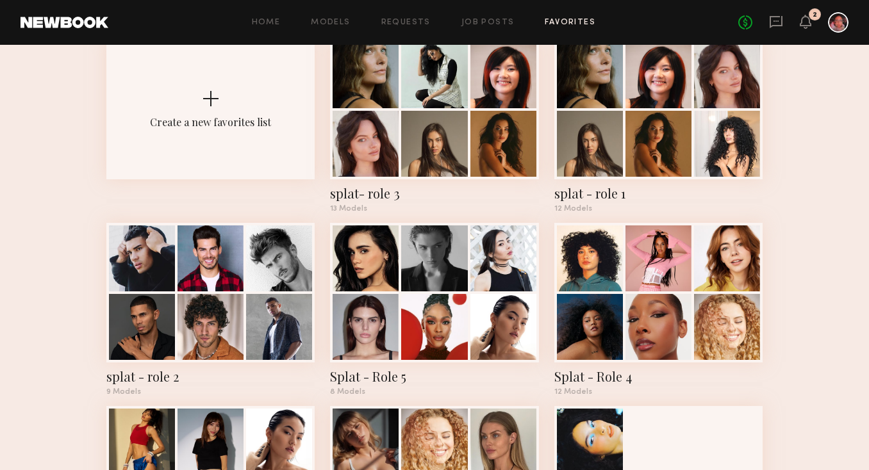
scroll to position [114, 0]
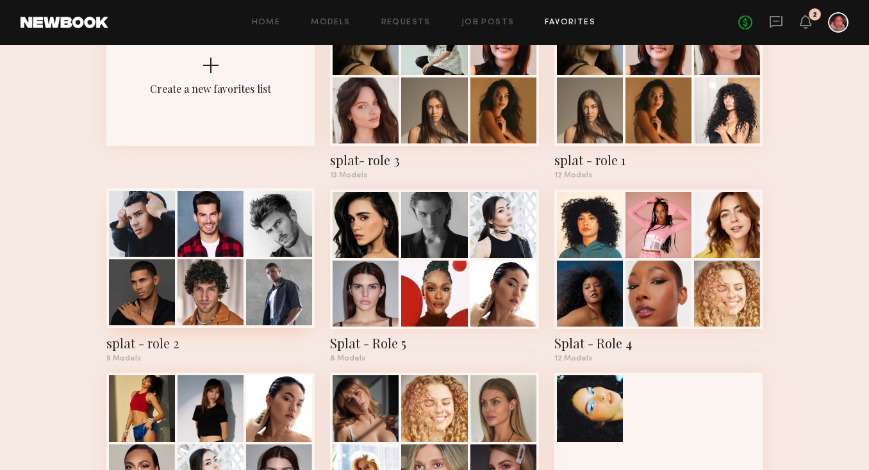
click at [161, 247] on div at bounding box center [142, 224] width 66 height 66
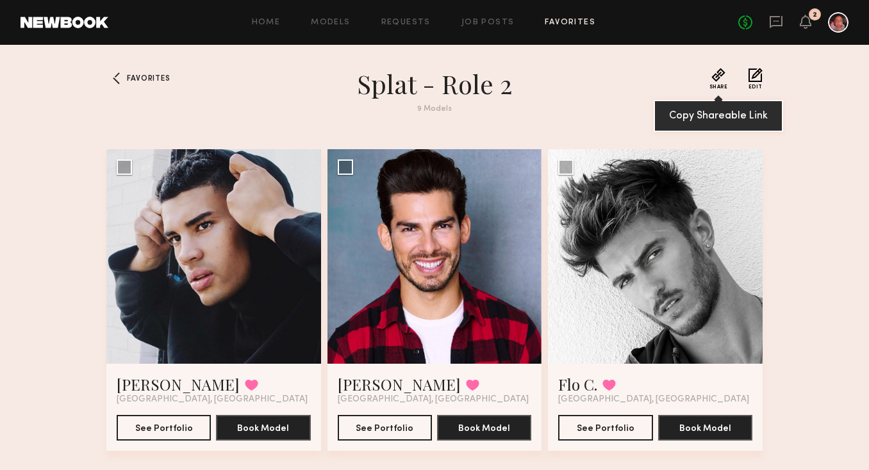
click at [716, 80] on button "Share" at bounding box center [718, 79] width 19 height 22
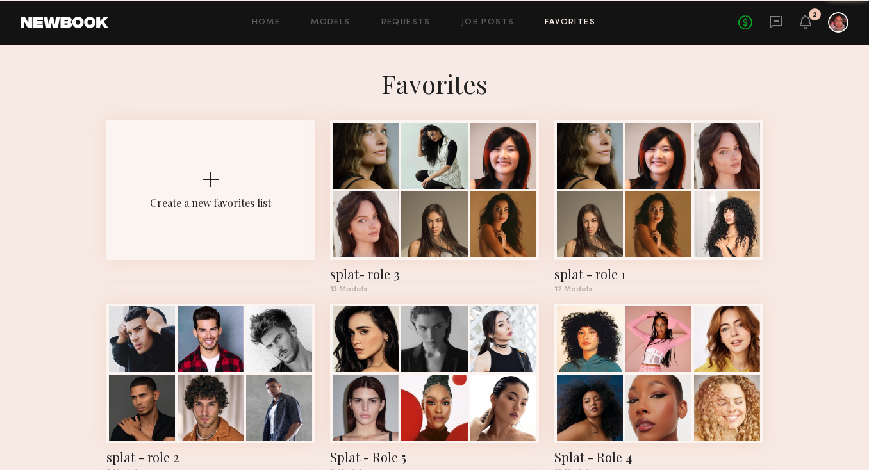
scroll to position [114, 0]
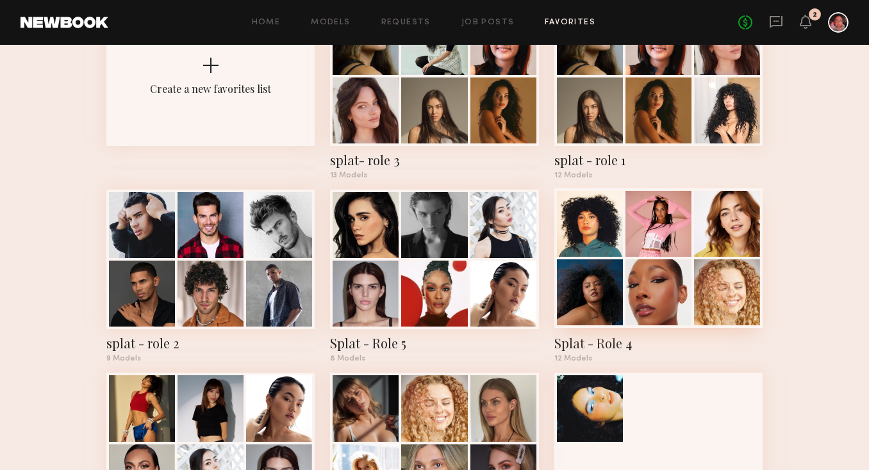
click at [612, 290] on div at bounding box center [590, 293] width 66 height 66
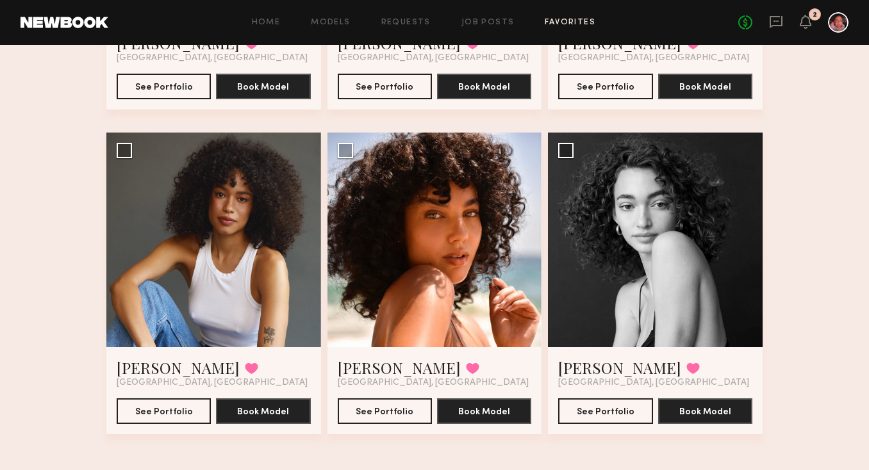
scroll to position [997, 0]
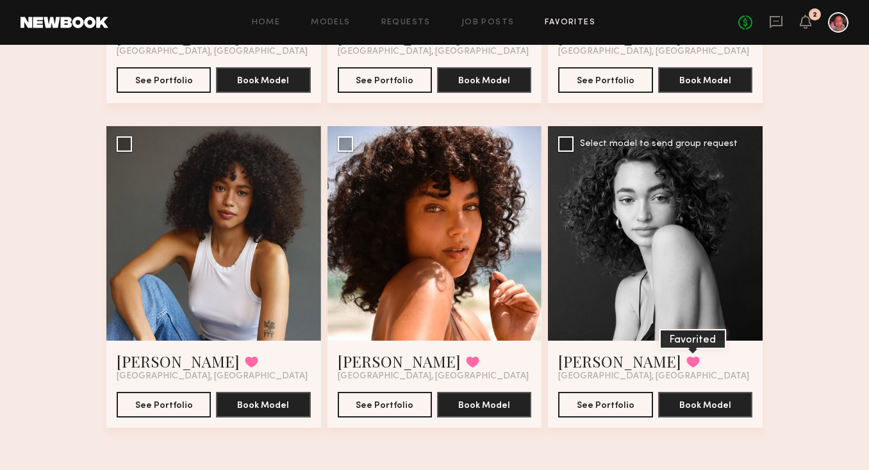
click at [686, 360] on button at bounding box center [692, 362] width 13 height 12
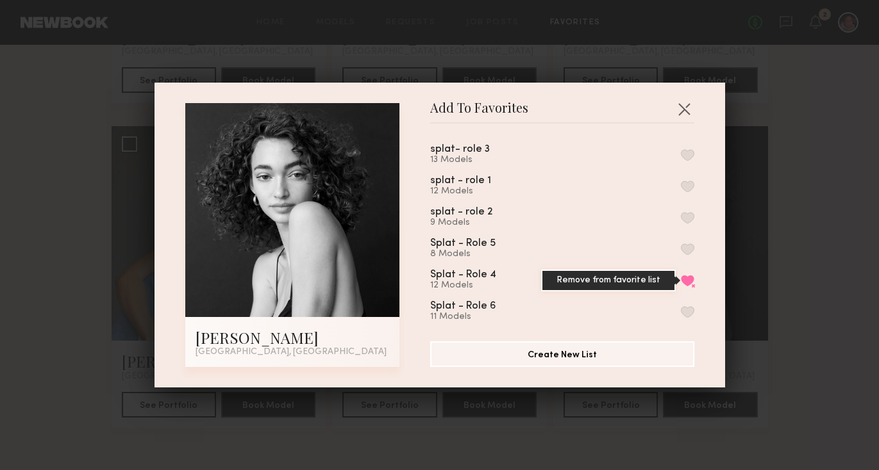
click at [681, 277] on button "Remove from favorite list" at bounding box center [687, 281] width 13 height 12
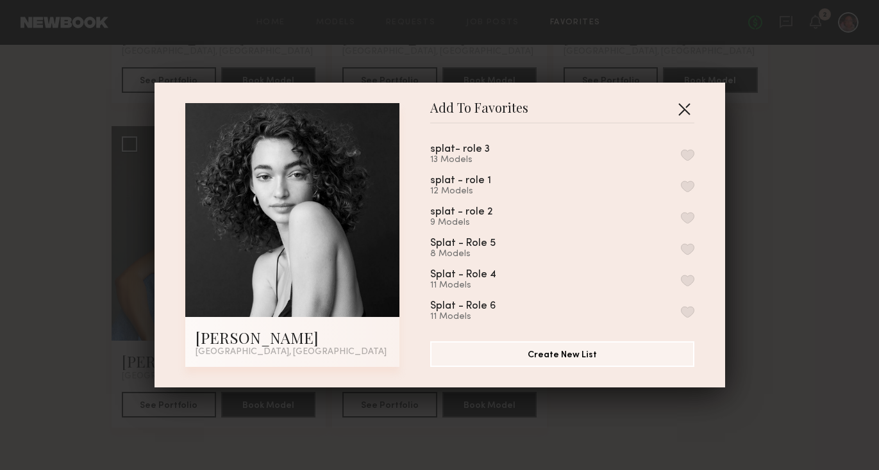
click at [681, 110] on button "button" at bounding box center [684, 109] width 21 height 21
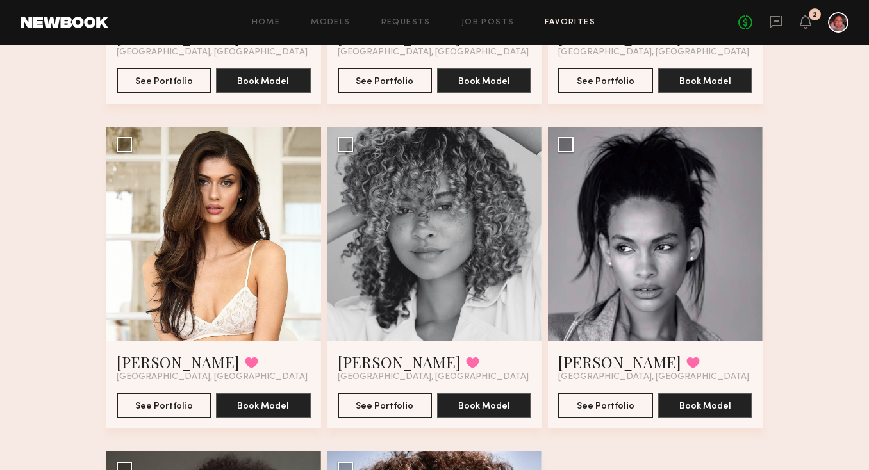
scroll to position [664, 0]
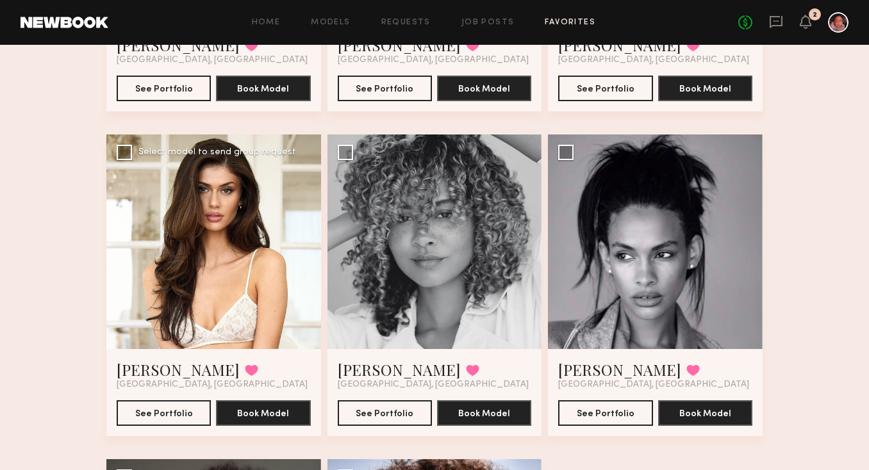
click at [304, 239] on div at bounding box center [213, 242] width 215 height 215
click at [278, 252] on div at bounding box center [213, 242] width 215 height 215
click at [147, 373] on link "[PERSON_NAME]" at bounding box center [178, 370] width 123 height 21
click at [154, 374] on link "[PERSON_NAME]" at bounding box center [178, 370] width 123 height 21
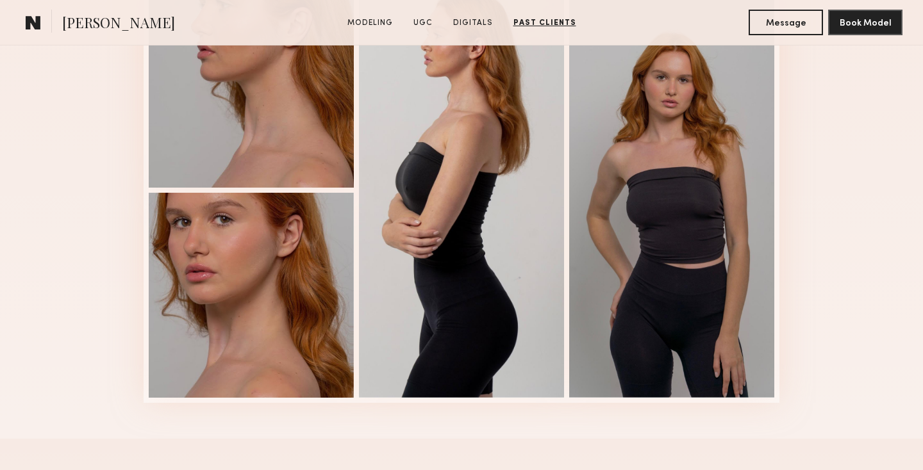
scroll to position [2545, 0]
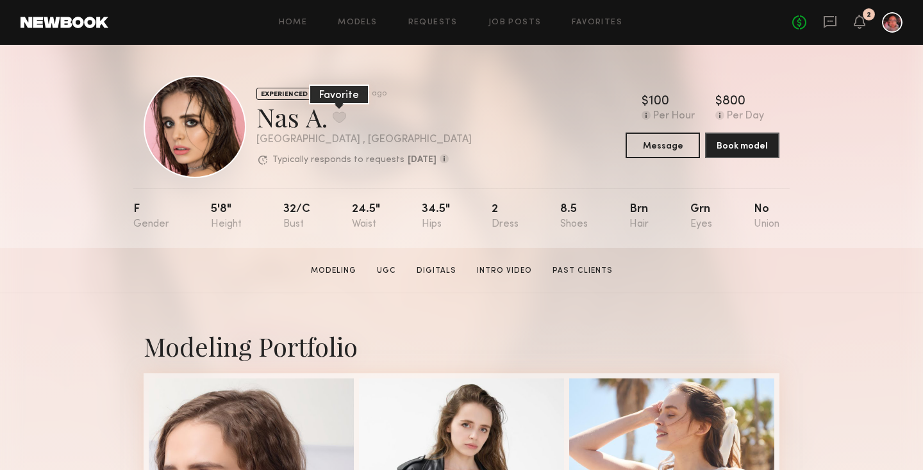
click at [340, 117] on button at bounding box center [339, 118] width 13 height 12
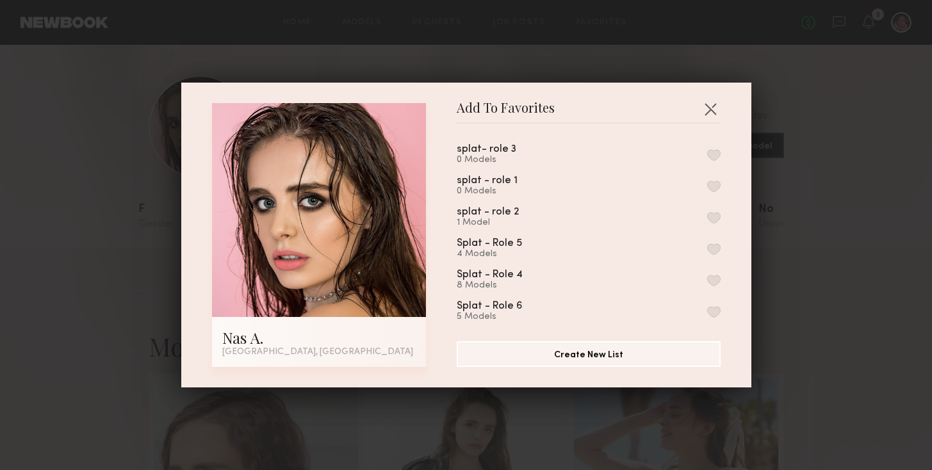
click at [707, 308] on button "button" at bounding box center [713, 312] width 13 height 12
click at [707, 108] on button "button" at bounding box center [710, 109] width 21 height 21
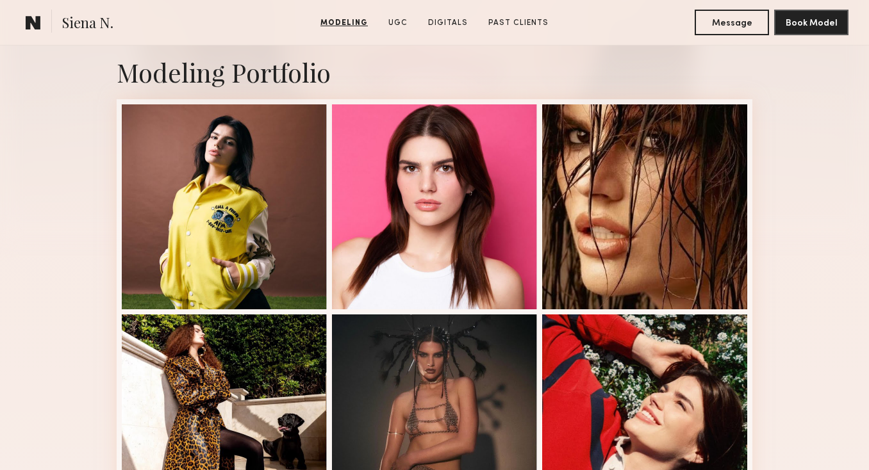
scroll to position [277, 0]
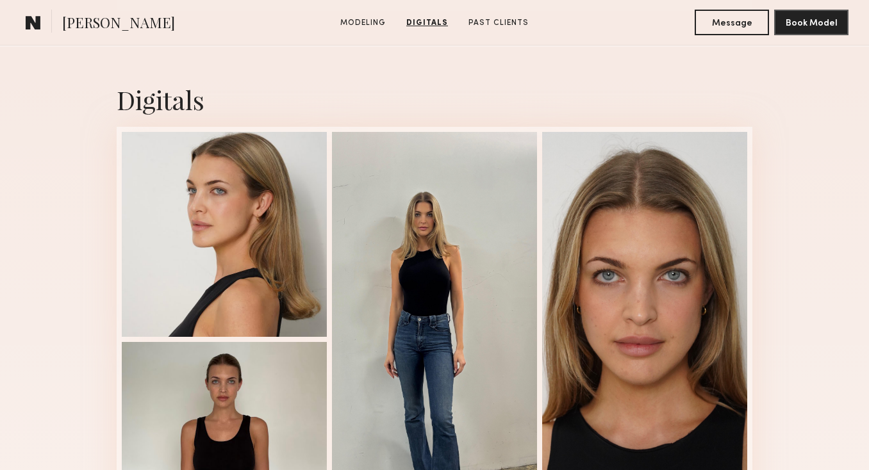
scroll to position [1236, 0]
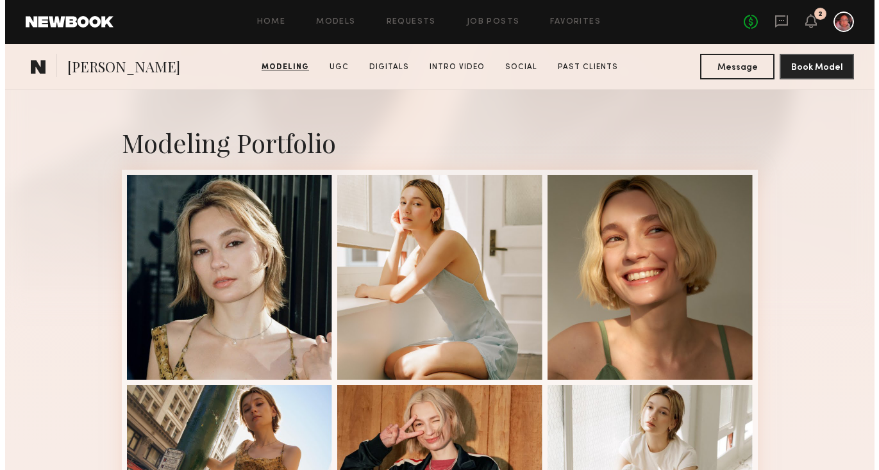
scroll to position [29, 0]
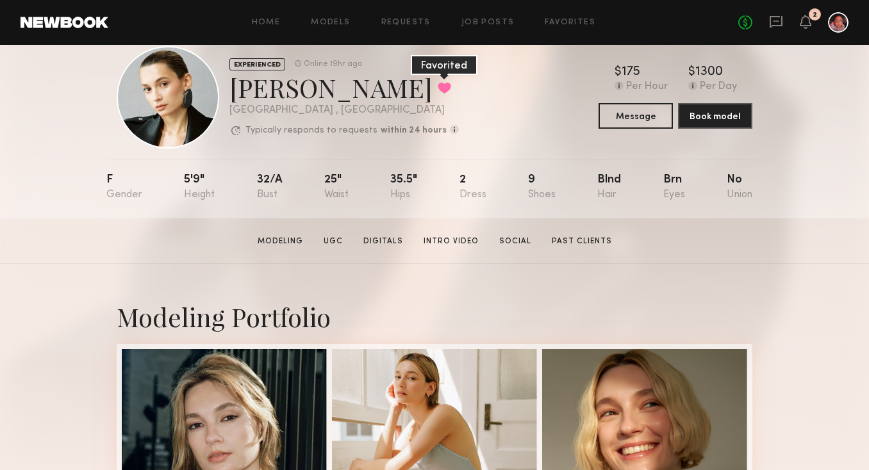
click at [438, 88] on button at bounding box center [444, 88] width 13 height 12
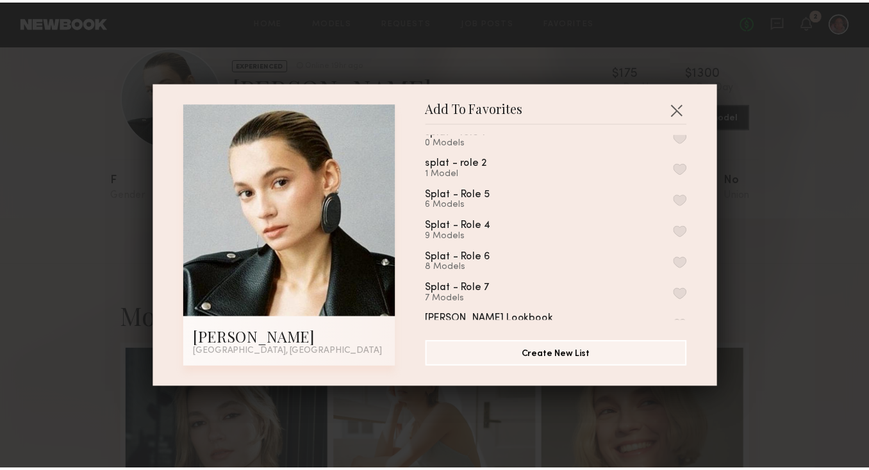
scroll to position [67, 0]
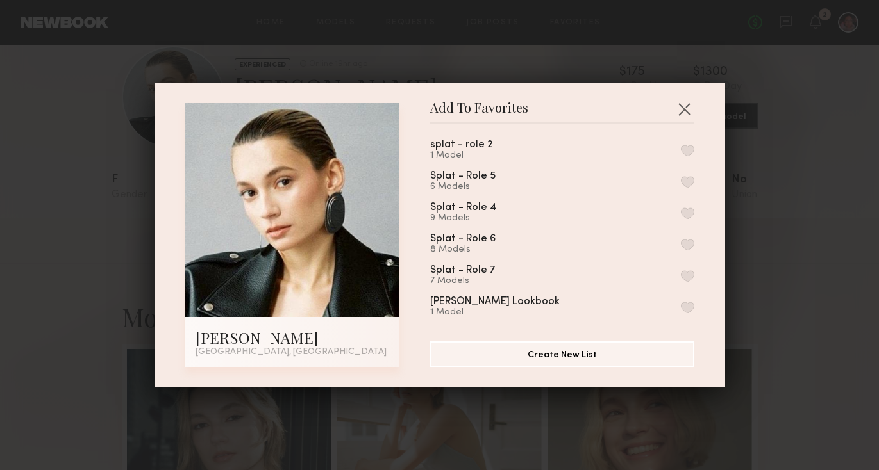
click at [681, 270] on button "button" at bounding box center [687, 276] width 13 height 12
click at [679, 106] on button "button" at bounding box center [684, 109] width 21 height 21
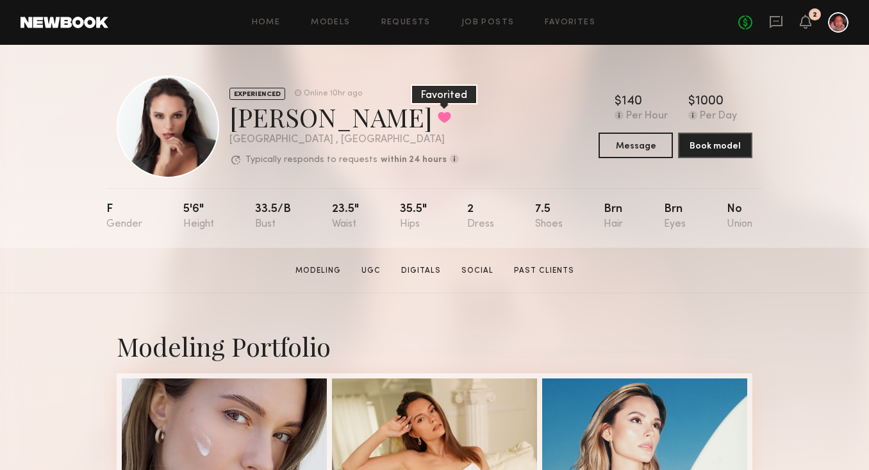
click at [438, 122] on button at bounding box center [444, 118] width 13 height 12
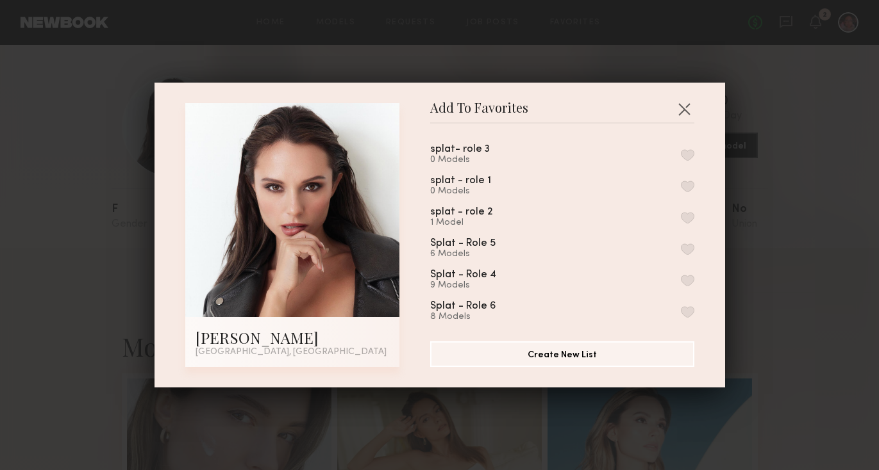
click at [681, 186] on button "button" at bounding box center [687, 187] width 13 height 12
click at [678, 108] on button "button" at bounding box center [684, 109] width 21 height 21
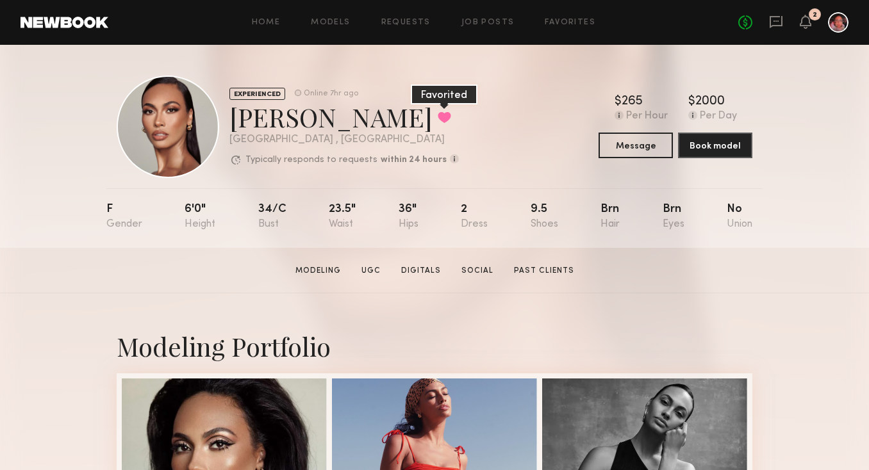
click at [438, 115] on button at bounding box center [444, 118] width 13 height 12
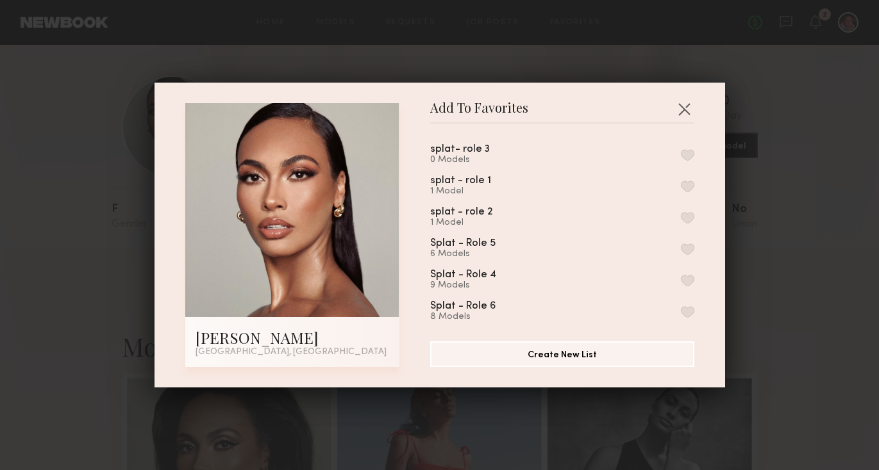
click at [681, 311] on button "button" at bounding box center [687, 312] width 13 height 12
click at [679, 109] on button "button" at bounding box center [684, 109] width 21 height 21
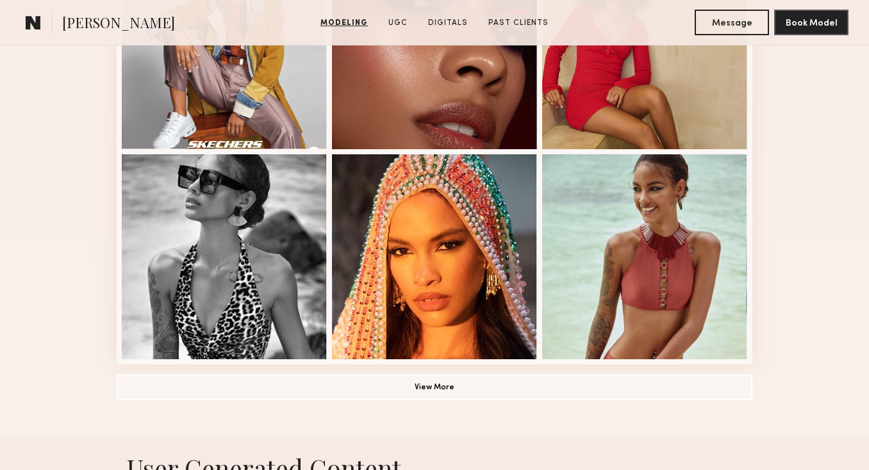
scroll to position [839, 0]
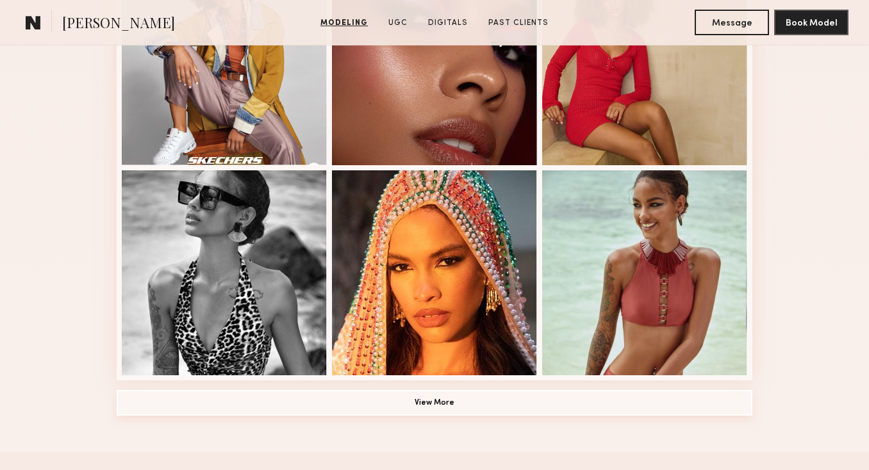
click at [458, 404] on button "View More" at bounding box center [435, 403] width 636 height 26
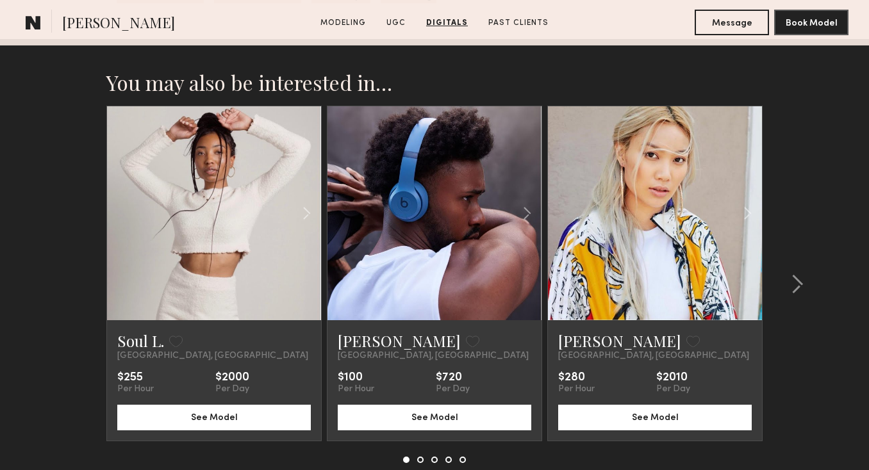
scroll to position [3630, 0]
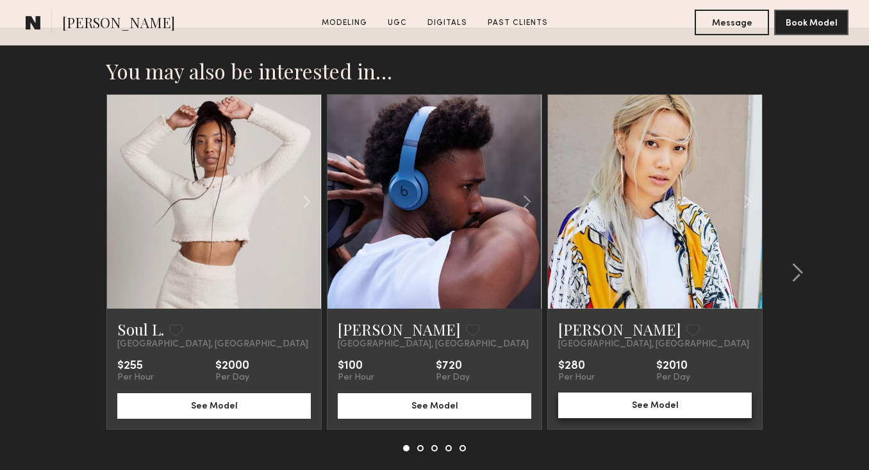
click at [732, 393] on button "See Model" at bounding box center [655, 406] width 194 height 26
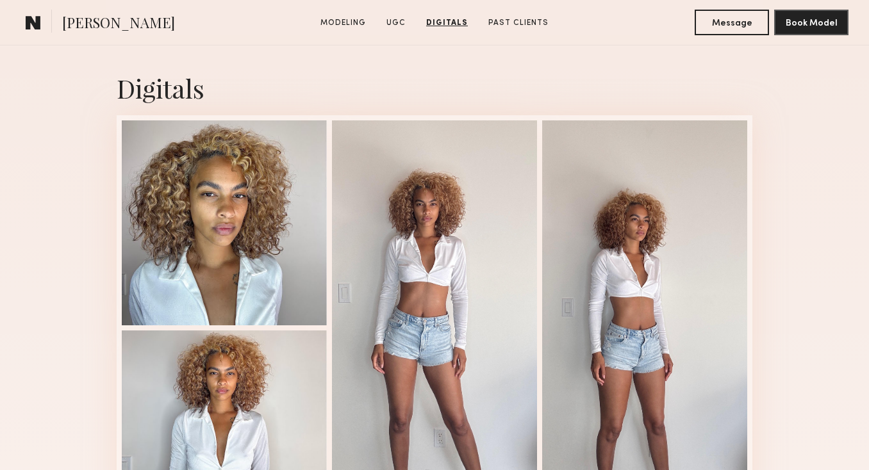
scroll to position [2850, 0]
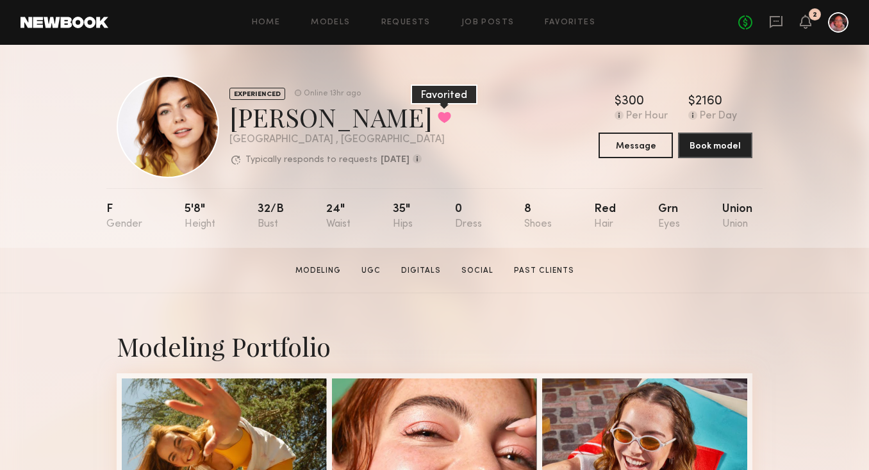
click at [438, 114] on button at bounding box center [444, 118] width 13 height 12
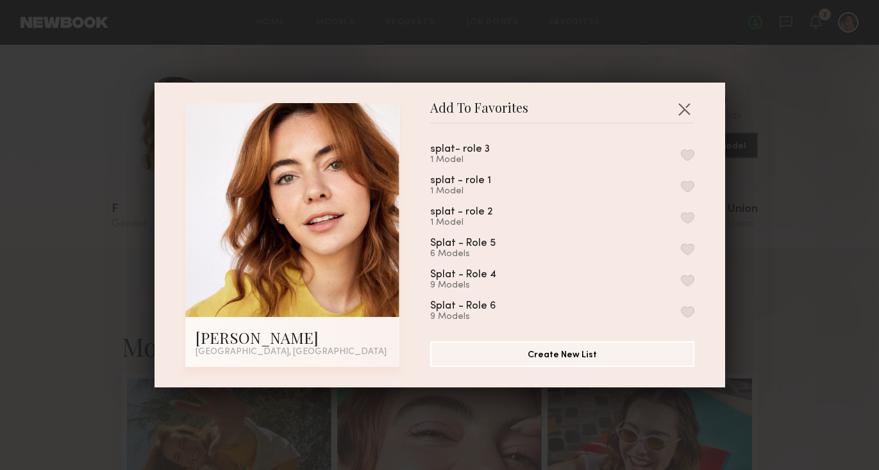
click at [681, 279] on button "button" at bounding box center [687, 281] width 13 height 12
click at [686, 108] on button "button" at bounding box center [684, 109] width 21 height 21
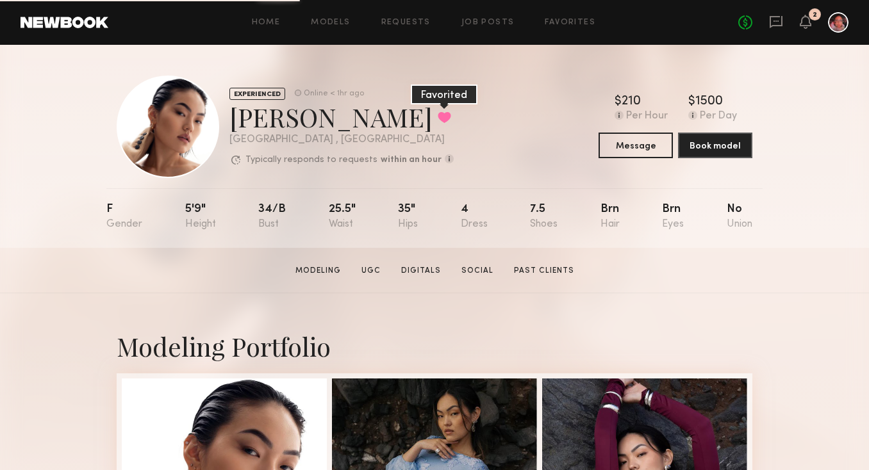
click at [438, 122] on button at bounding box center [444, 118] width 13 height 12
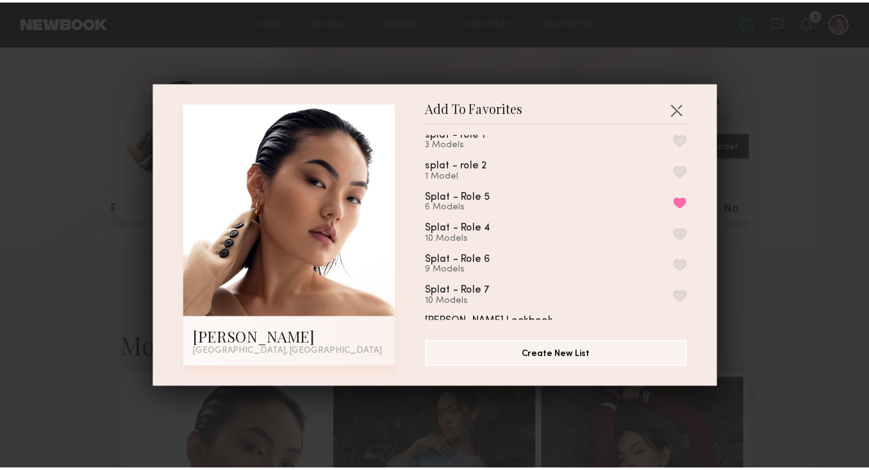
scroll to position [76, 0]
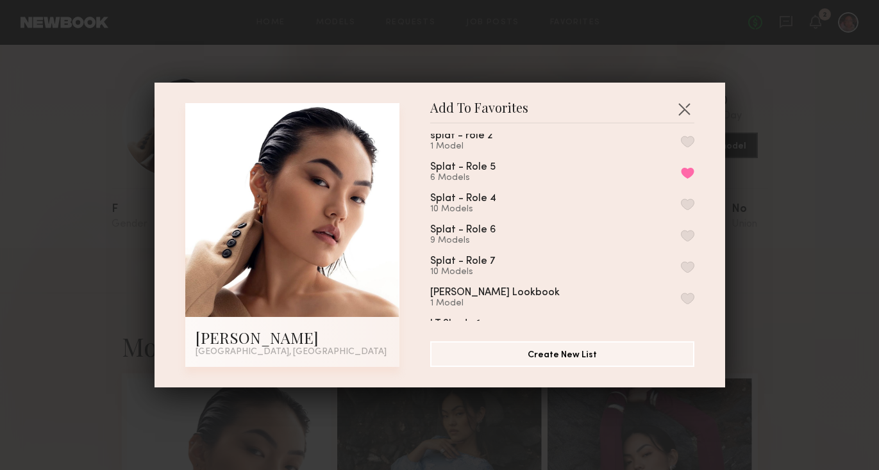
click at [681, 233] on button "button" at bounding box center [687, 236] width 13 height 12
click at [677, 104] on button "button" at bounding box center [684, 109] width 21 height 21
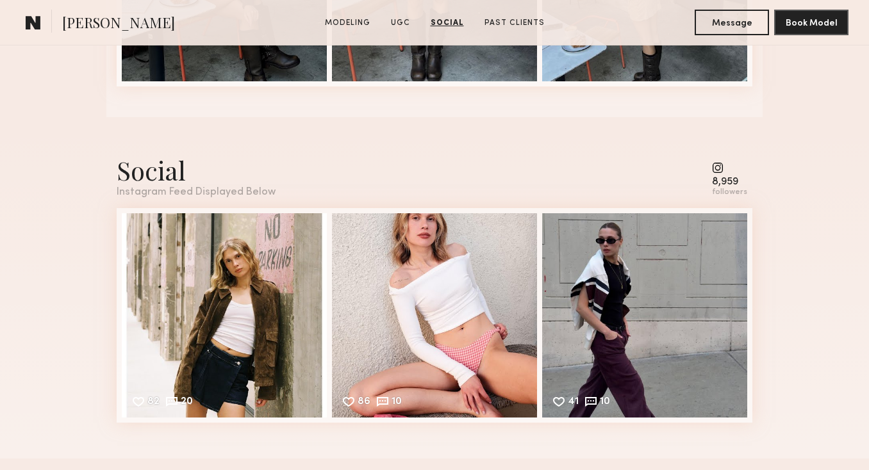
scroll to position [3053, 0]
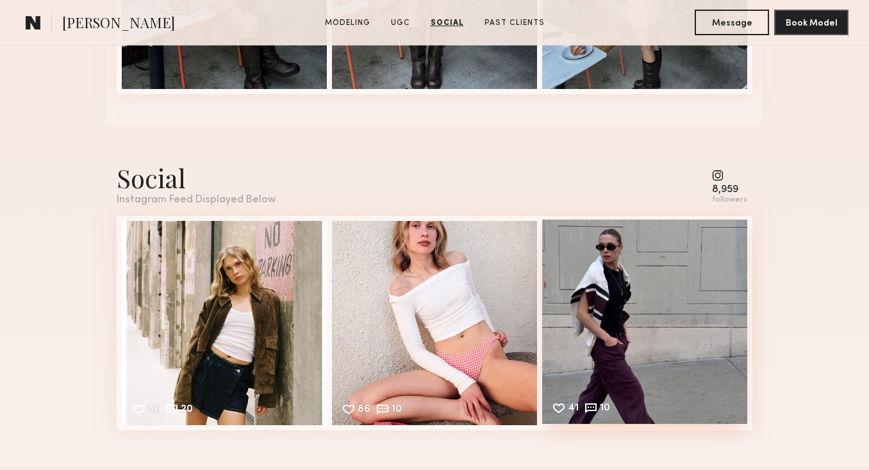
click at [559, 416] on div "41 10 Likes & comments displayed to show model’s engagement" at bounding box center [644, 322] width 205 height 205
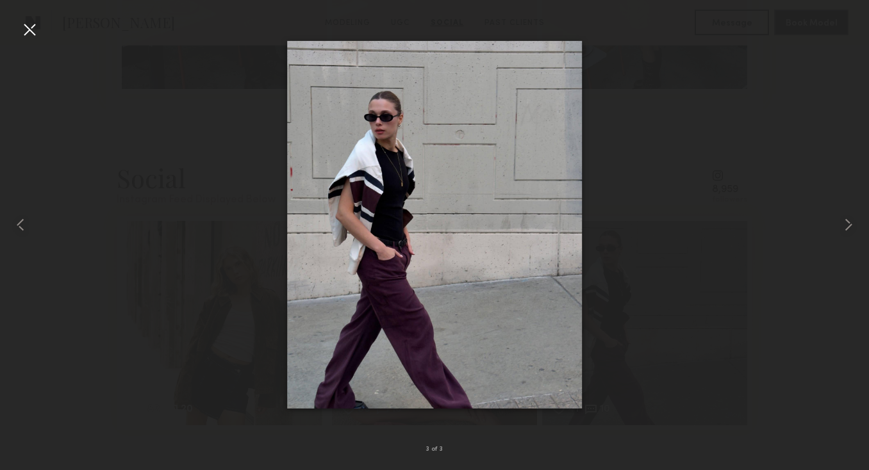
click at [31, 31] on div at bounding box center [29, 29] width 21 height 21
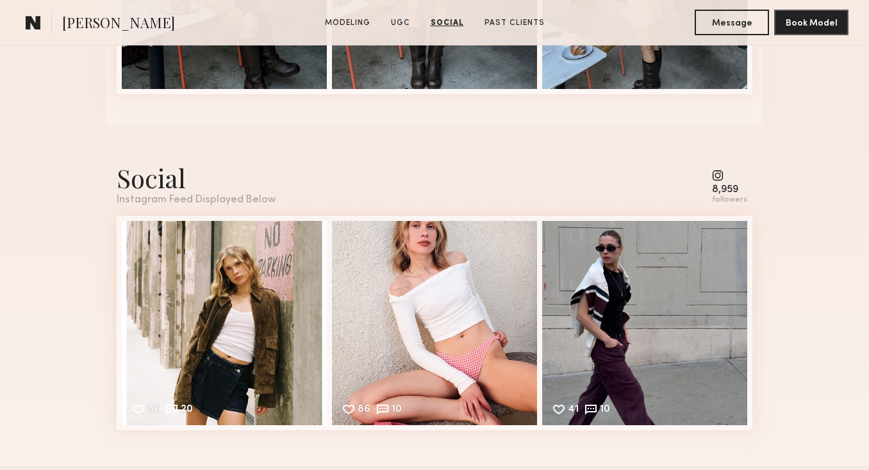
click at [723, 178] on common-icon at bounding box center [729, 176] width 35 height 12
click at [725, 194] on div "8,959" at bounding box center [729, 190] width 35 height 10
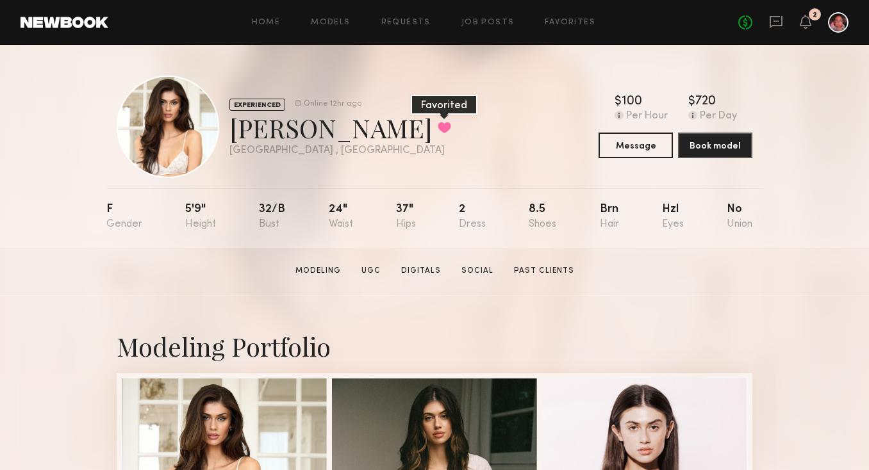
click at [438, 124] on button at bounding box center [444, 128] width 13 height 12
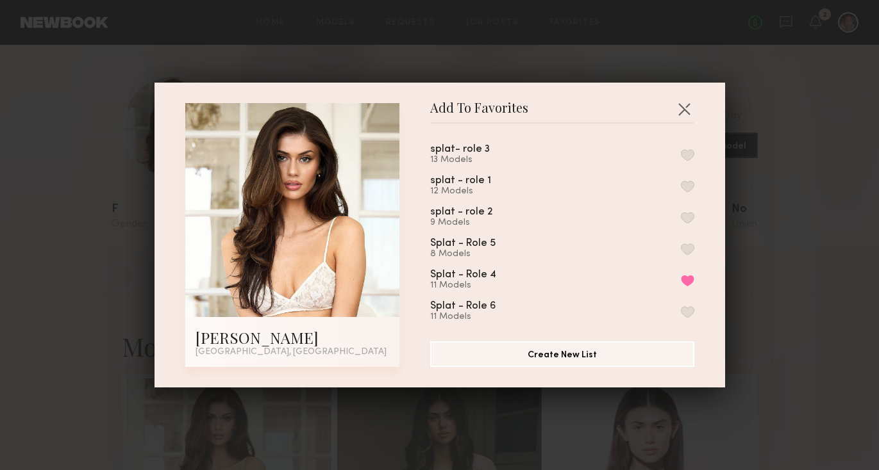
click at [681, 306] on button "button" at bounding box center [687, 312] width 13 height 12
click at [681, 276] on button "Remove from favorite list" at bounding box center [687, 281] width 13 height 12
click at [682, 104] on button "button" at bounding box center [684, 109] width 21 height 21
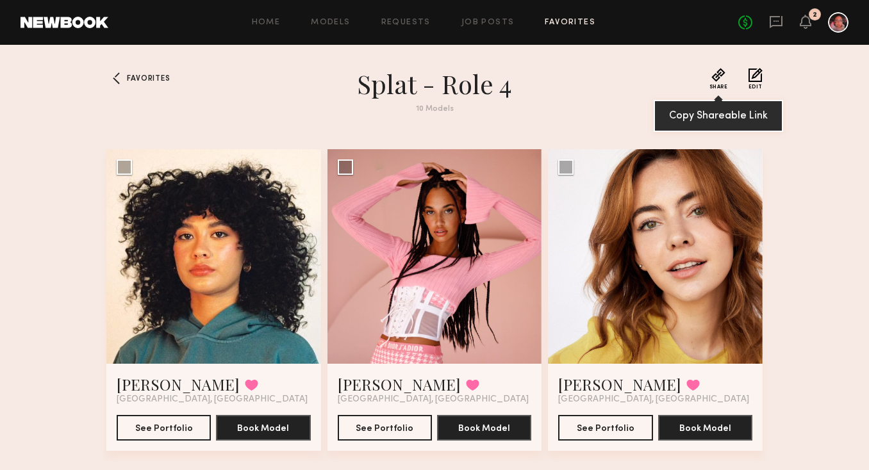
click at [717, 78] on button "Share" at bounding box center [718, 79] width 19 height 22
click at [122, 81] on div at bounding box center [116, 78] width 21 height 21
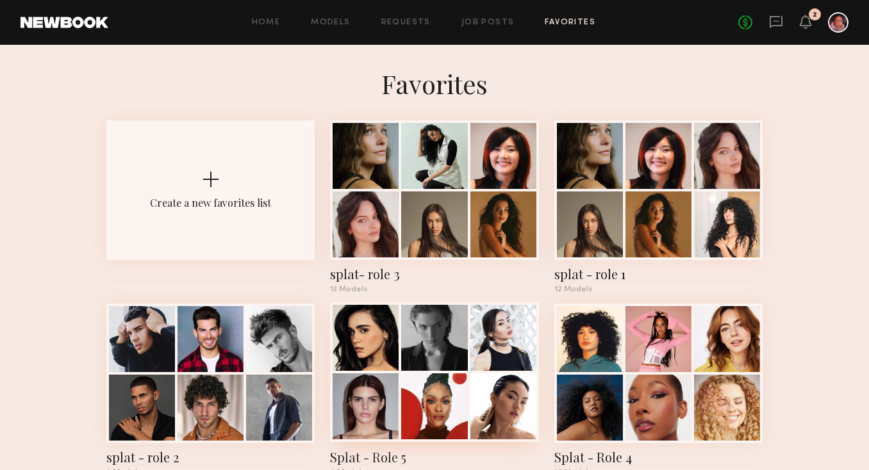
click at [425, 421] on div at bounding box center [434, 407] width 66 height 66
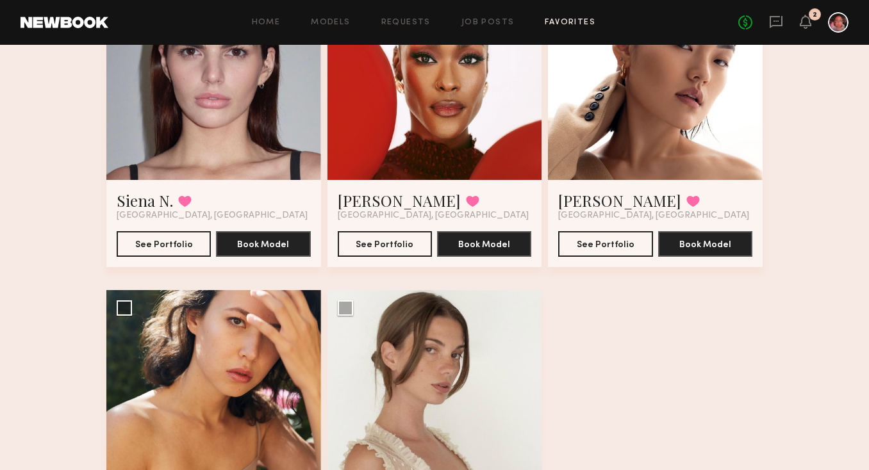
scroll to position [499, 0]
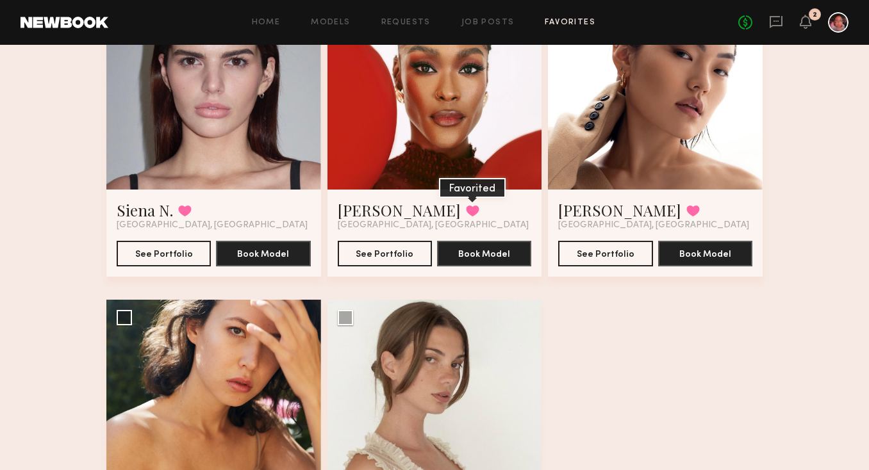
click at [466, 208] on button at bounding box center [472, 211] width 13 height 12
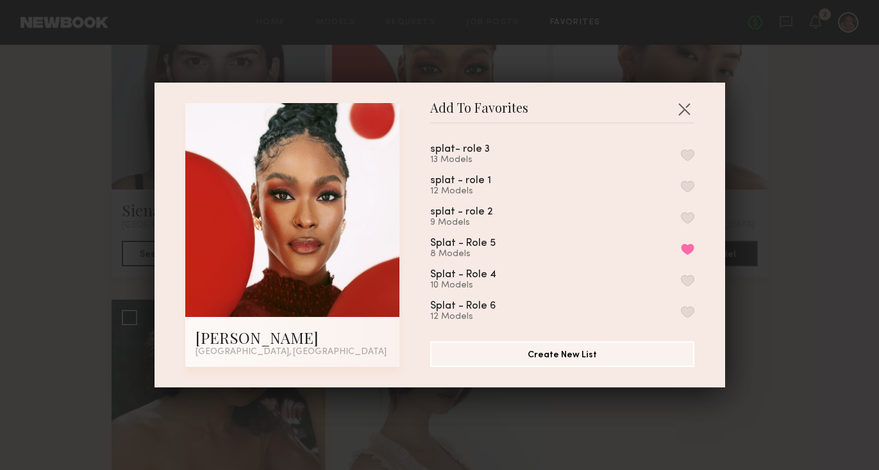
click at [681, 275] on button "button" at bounding box center [687, 281] width 13 height 12
click at [681, 246] on button "Remove from favorite list" at bounding box center [687, 250] width 13 height 12
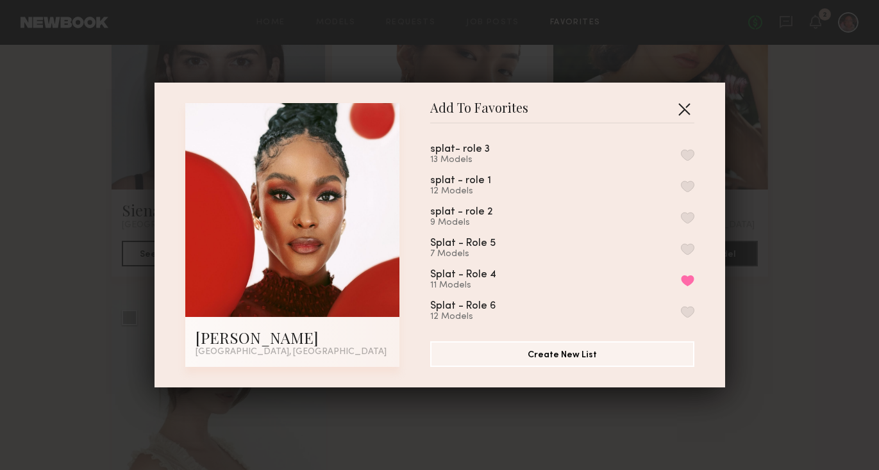
click at [683, 102] on button "button" at bounding box center [684, 109] width 21 height 21
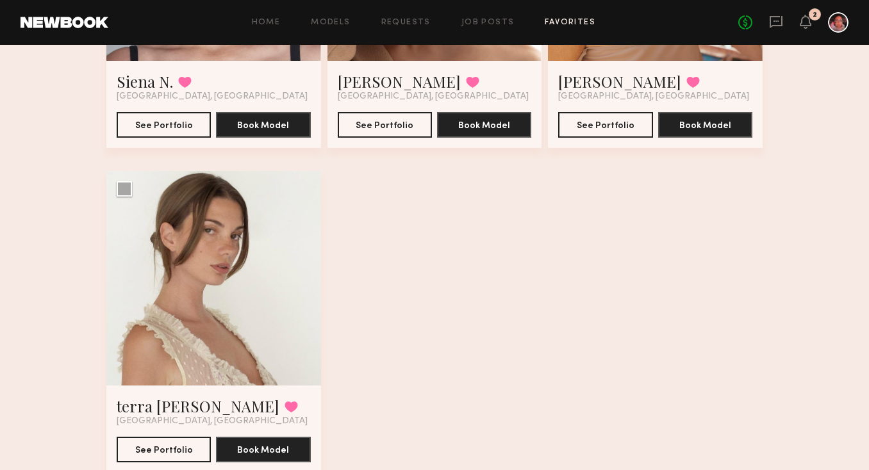
scroll to position [672, 0]
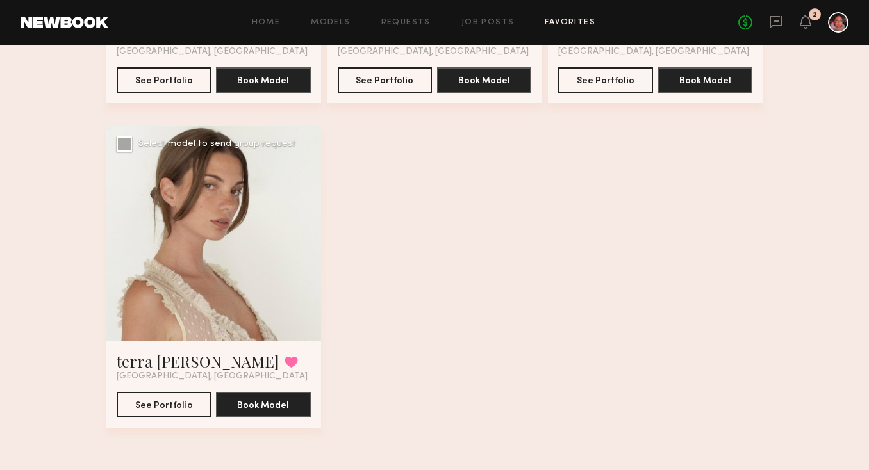
click at [304, 229] on div at bounding box center [213, 233] width 215 height 215
click at [176, 265] on div at bounding box center [213, 233] width 215 height 215
click at [162, 361] on link "terra [PERSON_NAME]" at bounding box center [198, 361] width 163 height 21
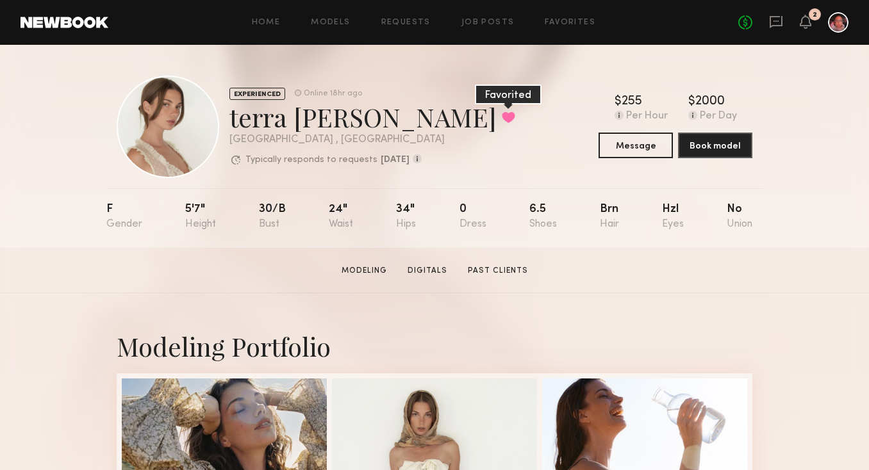
click at [502, 117] on button at bounding box center [508, 118] width 13 height 12
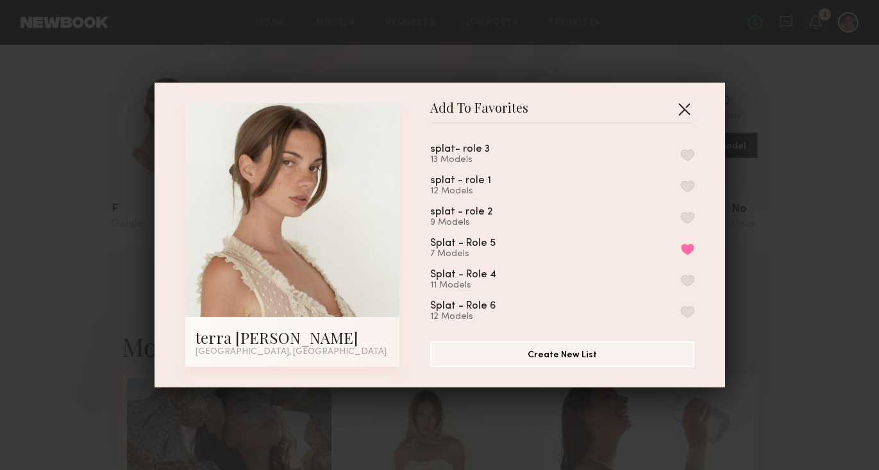
drag, startPoint x: 680, startPoint y: 103, endPoint x: 625, endPoint y: 228, distance: 136.9
click at [625, 228] on div "Add To Favorites splat- role 3 13 Models splat - role 1 12 Models splat - role …" at bounding box center [562, 235] width 264 height 264
click at [681, 308] on button "button" at bounding box center [687, 312] width 13 height 12
click at [681, 247] on button "Remove from favorite list" at bounding box center [687, 250] width 13 height 12
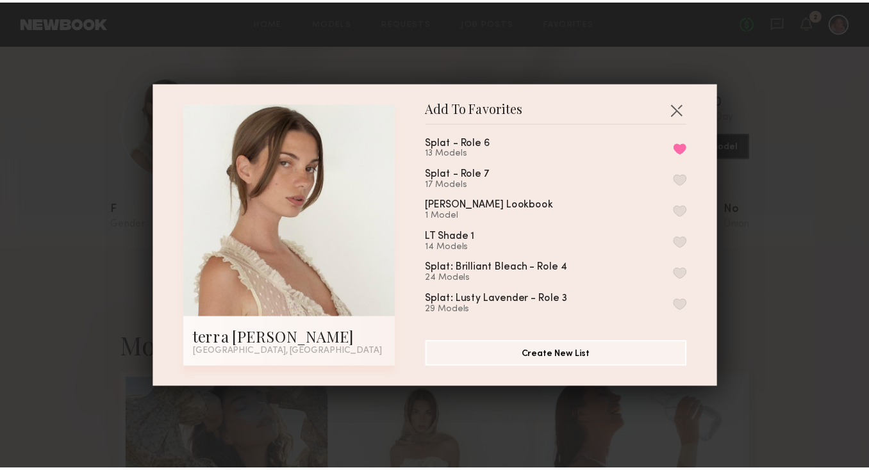
scroll to position [162, 0]
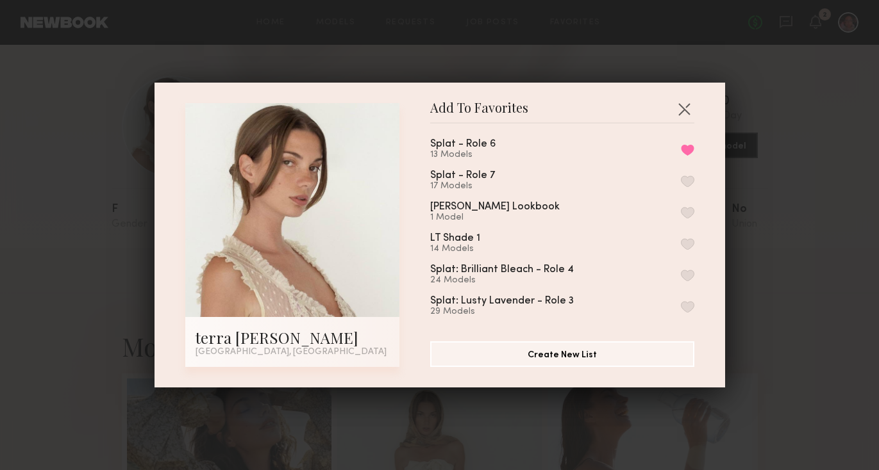
click at [681, 178] on button "button" at bounding box center [687, 182] width 13 height 12
click at [677, 104] on button "button" at bounding box center [684, 109] width 21 height 21
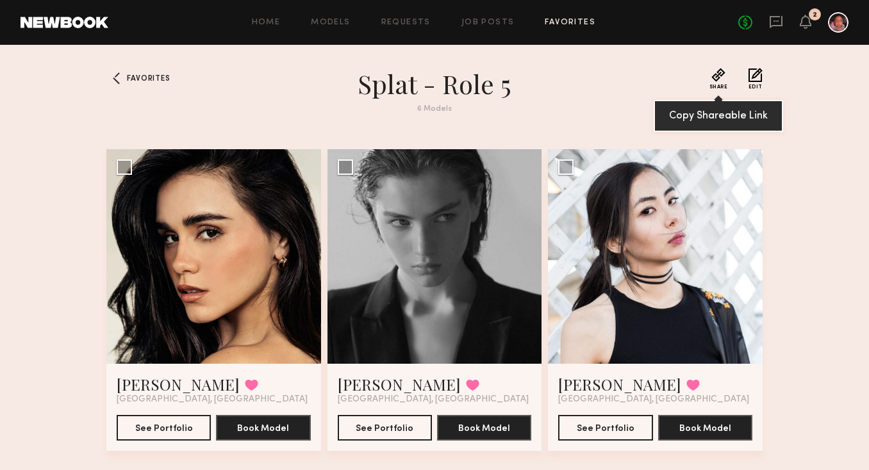
click at [720, 80] on button "Share" at bounding box center [718, 79] width 19 height 22
click at [156, 75] on span "Favorites" at bounding box center [148, 79] width 43 height 8
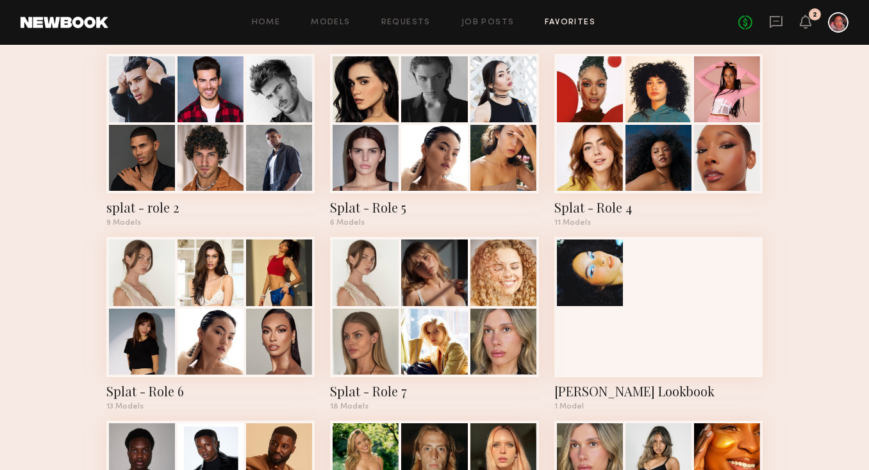
scroll to position [251, 0]
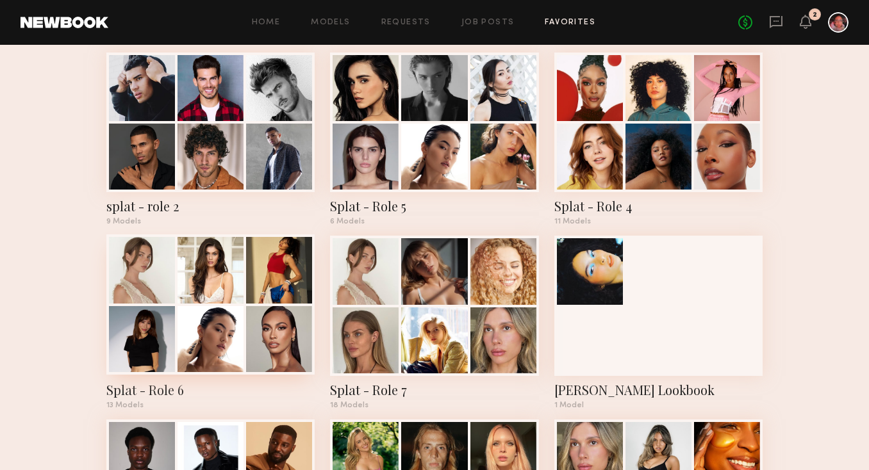
click at [254, 312] on div at bounding box center [279, 339] width 66 height 66
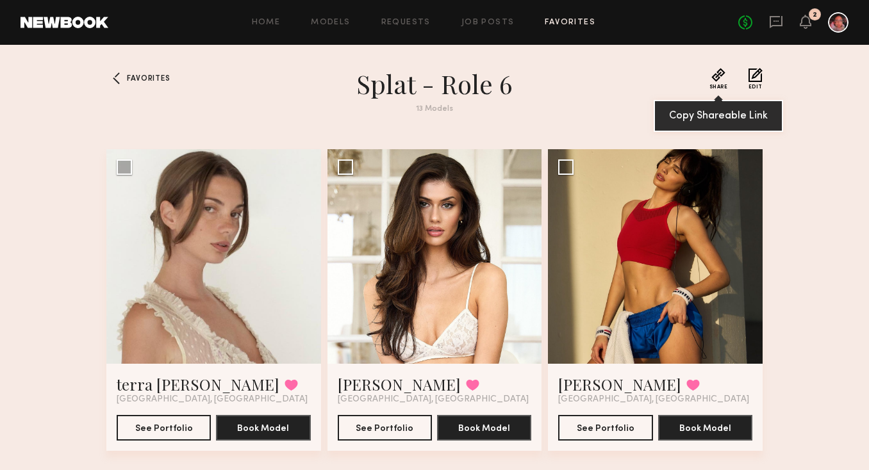
click at [716, 87] on span "Share" at bounding box center [718, 87] width 19 height 5
click at [149, 76] on span "Favorites" at bounding box center [148, 79] width 43 height 8
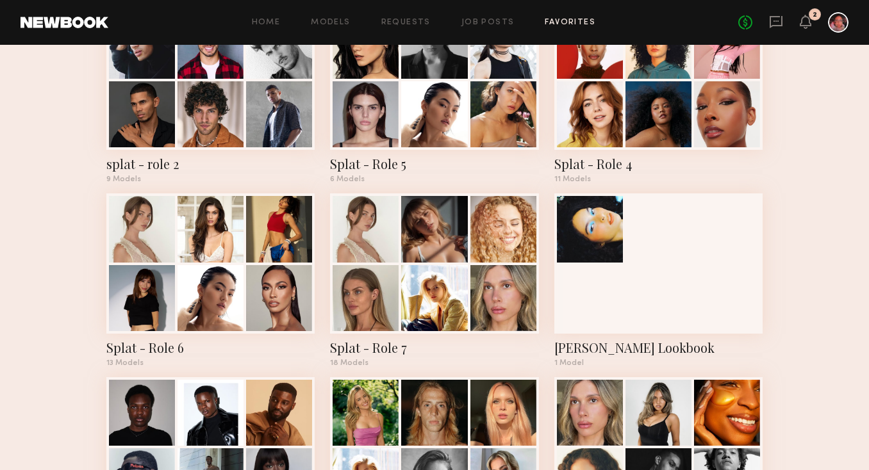
scroll to position [226, 0]
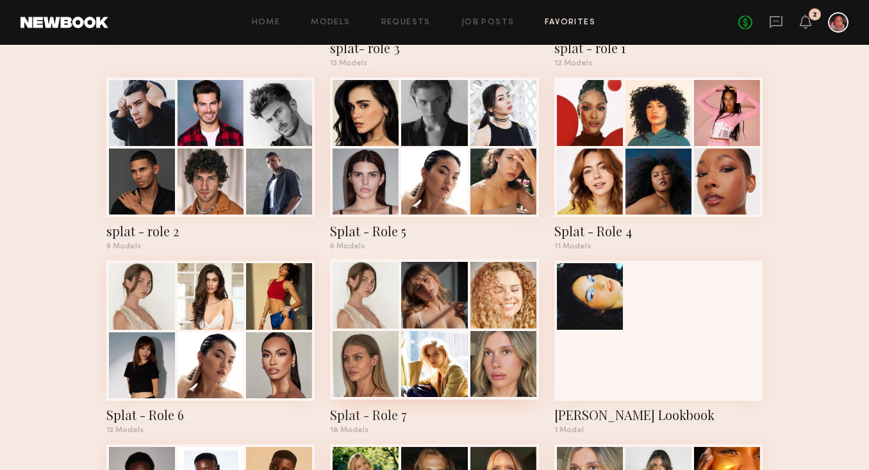
click at [456, 352] on div at bounding box center [434, 364] width 66 height 66
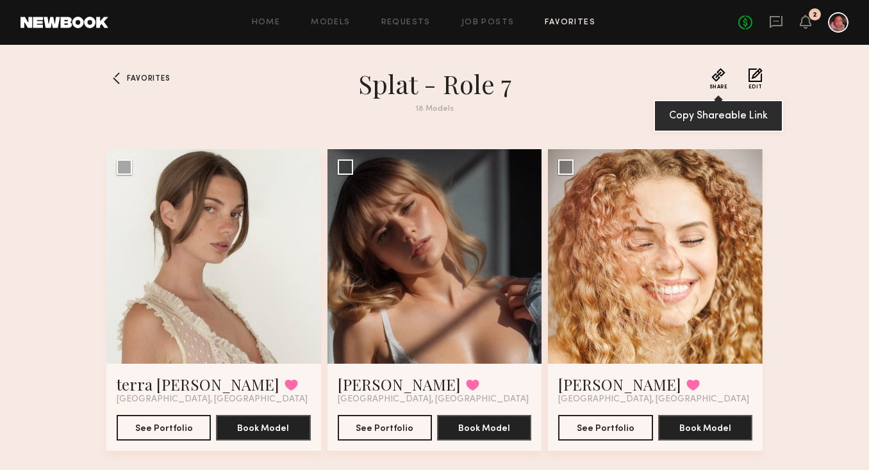
click at [715, 76] on button "Share" at bounding box center [718, 79] width 19 height 22
